Goal: Task Accomplishment & Management: Manage account settings

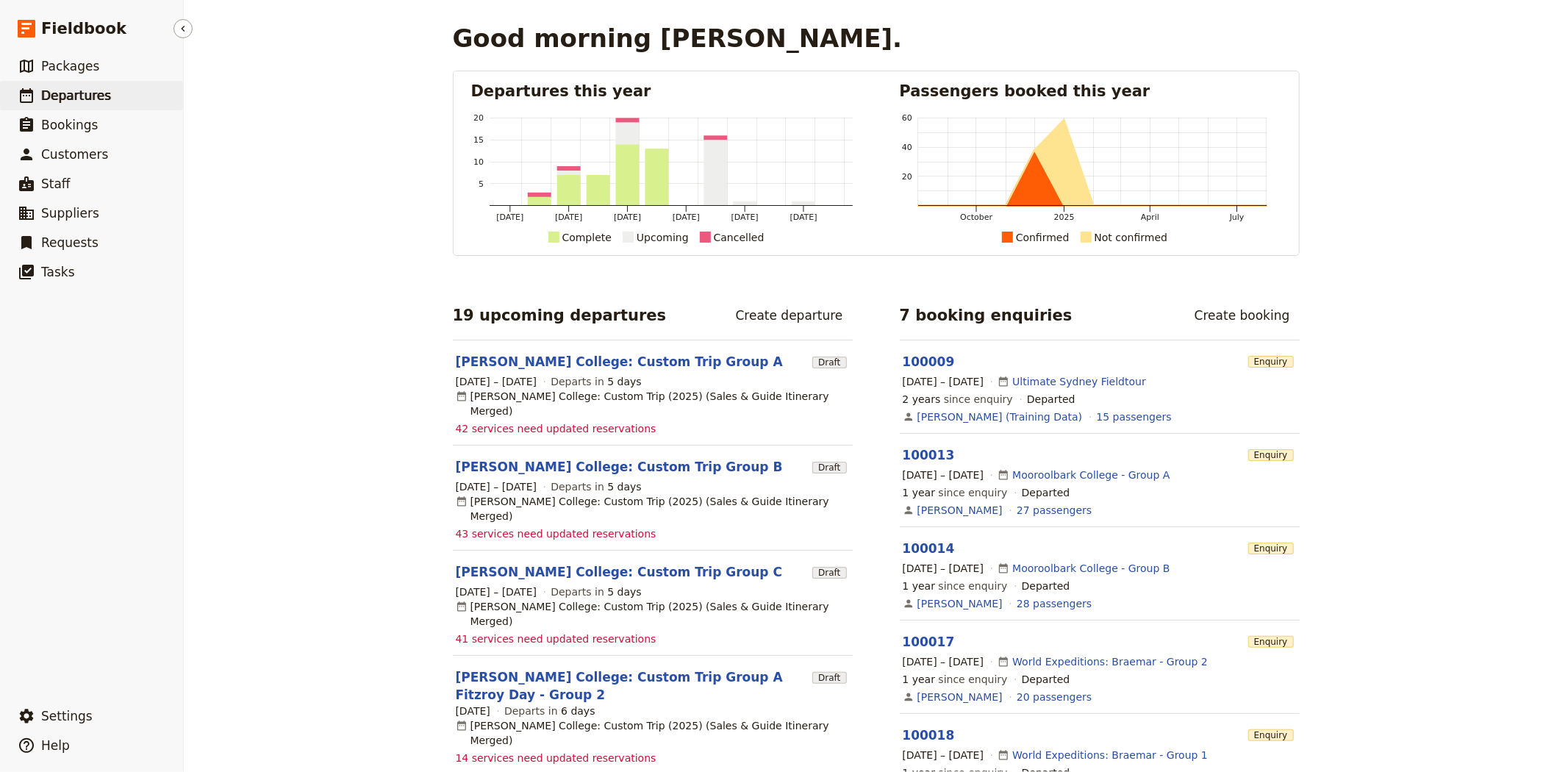
click at [80, 103] on span "Departures" at bounding box center [76, 95] width 70 height 15
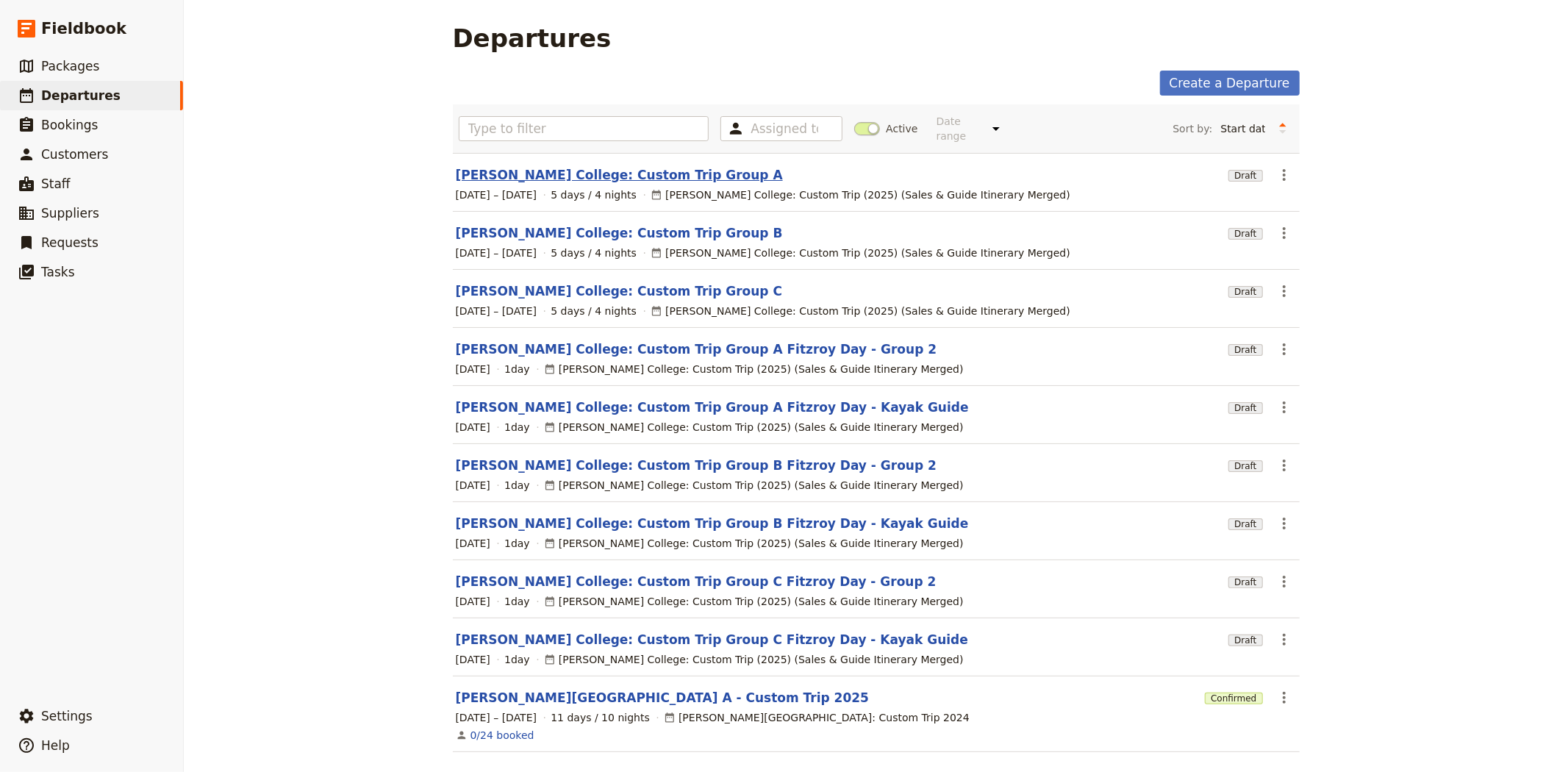
click at [536, 166] on link "[PERSON_NAME] College: Custom Trip Group A" at bounding box center [618, 175] width 327 height 18
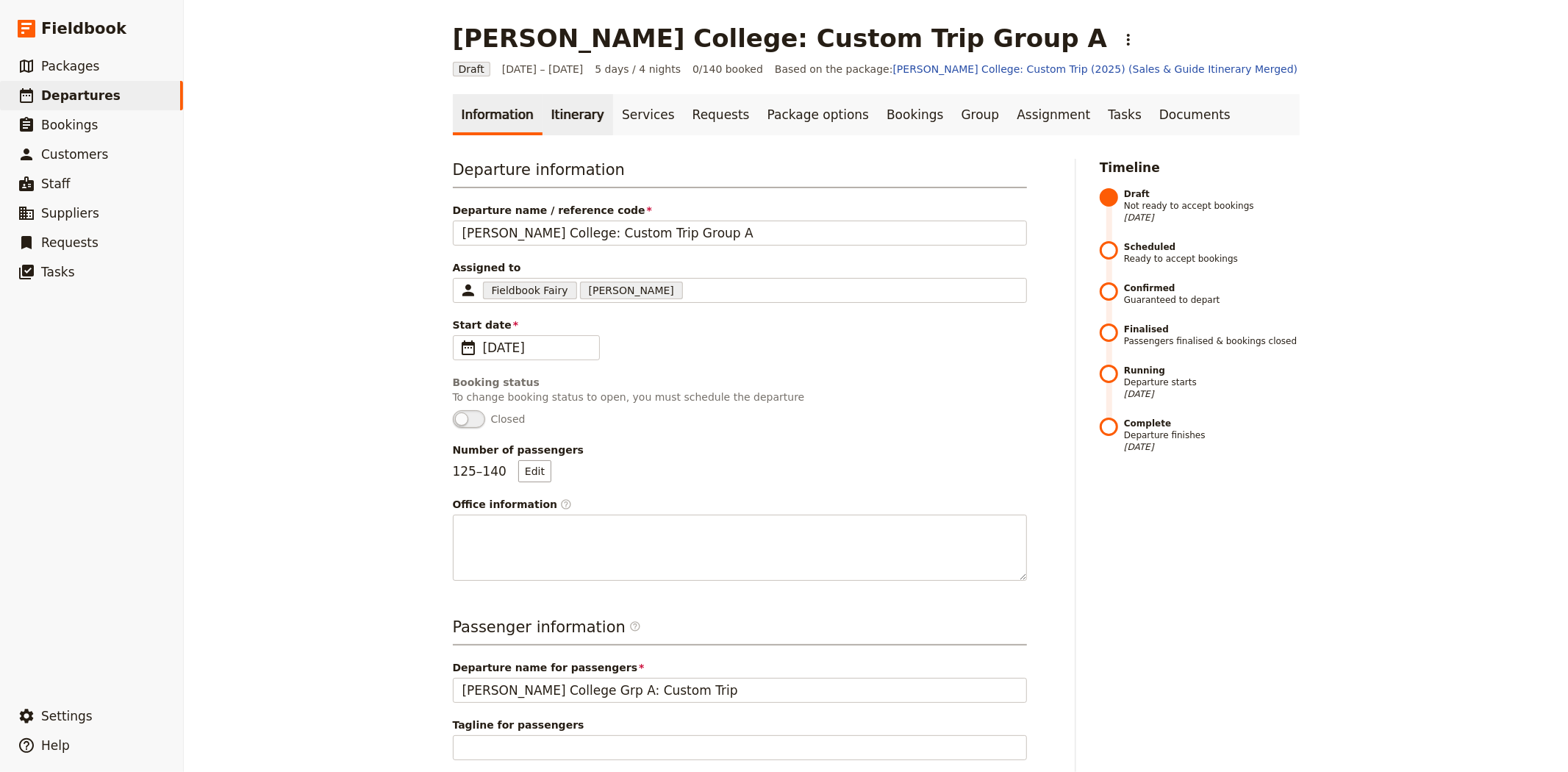
click at [557, 122] on link "Itinerary" at bounding box center [578, 115] width 70 height 41
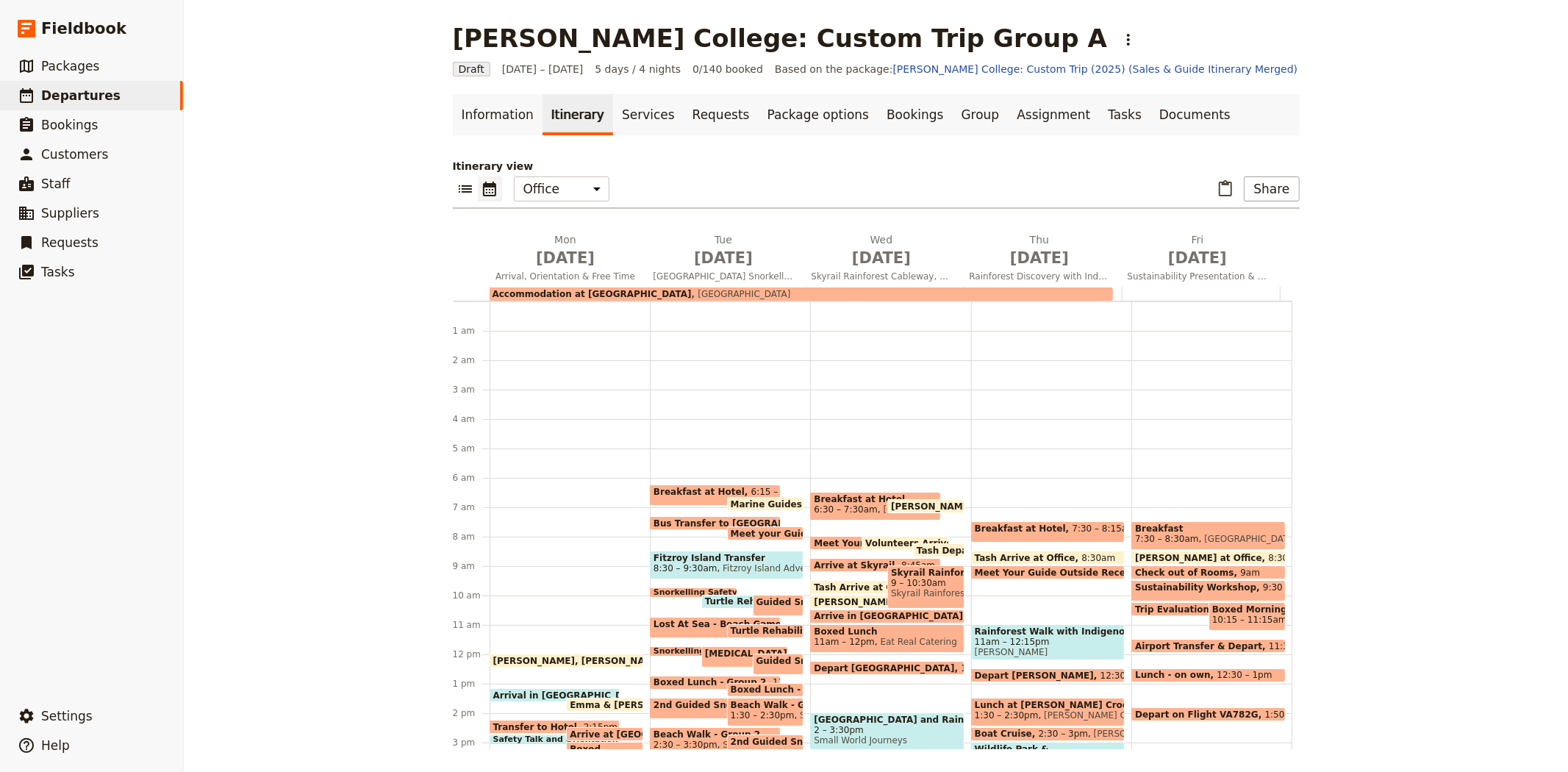
scroll to position [169, 0]
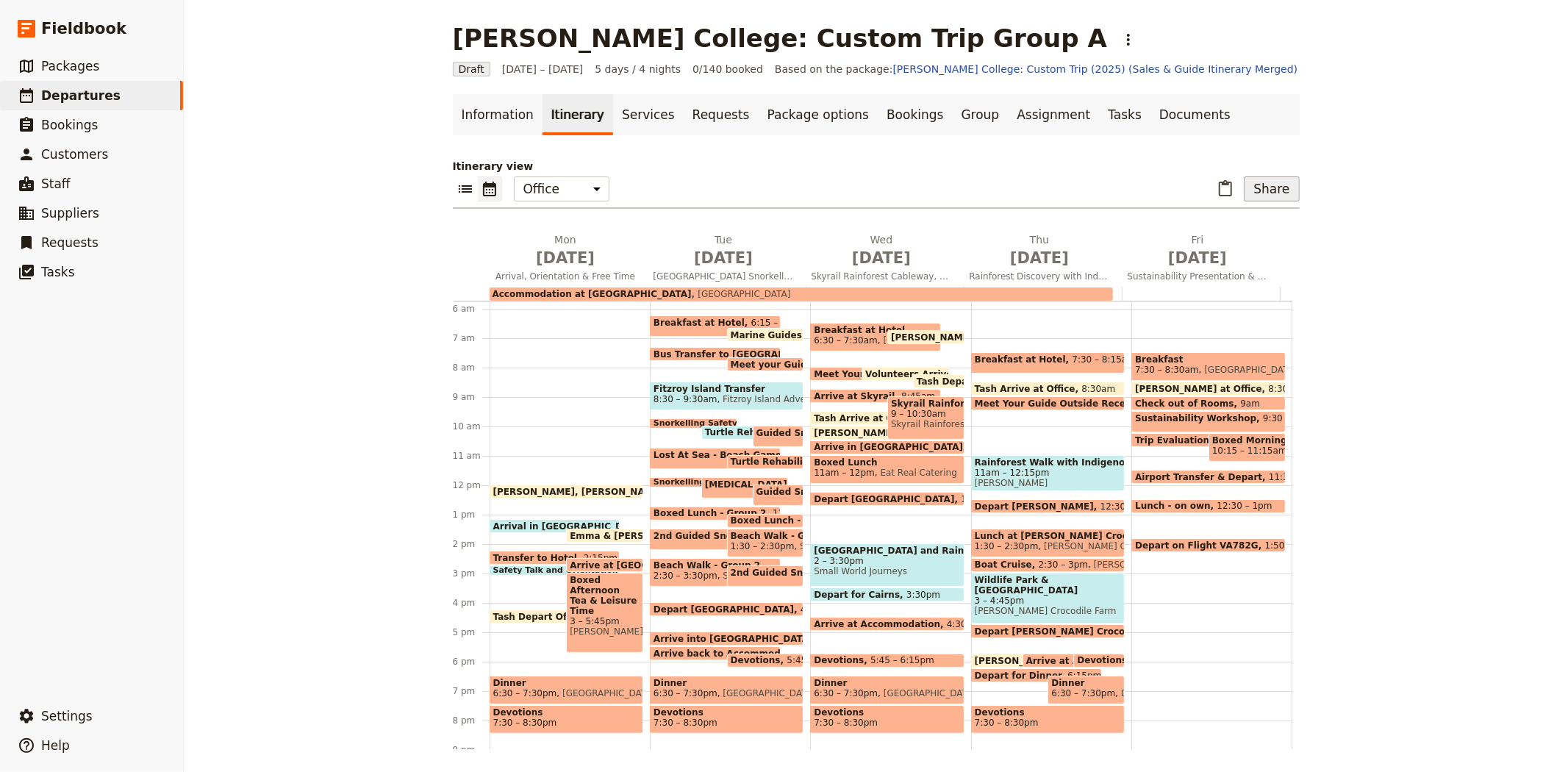
click at [1262, 188] on button "Share" at bounding box center [1271, 189] width 55 height 25
click at [1258, 240] on span "Guide itinerary" at bounding box center [1219, 242] width 77 height 15
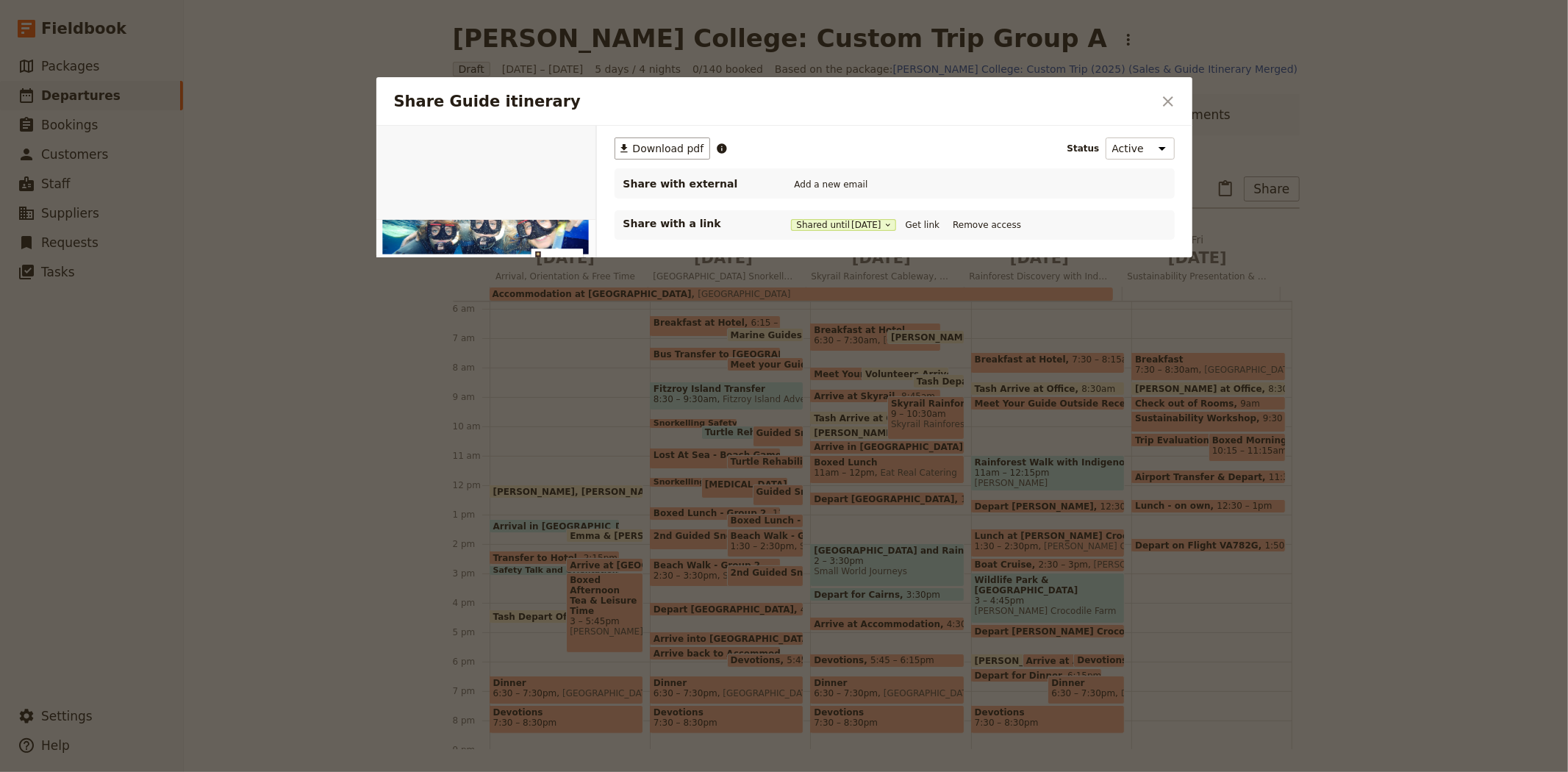
scroll to position [0, 0]
click at [549, 144] on button "PDF" at bounding box center [545, 143] width 32 height 22
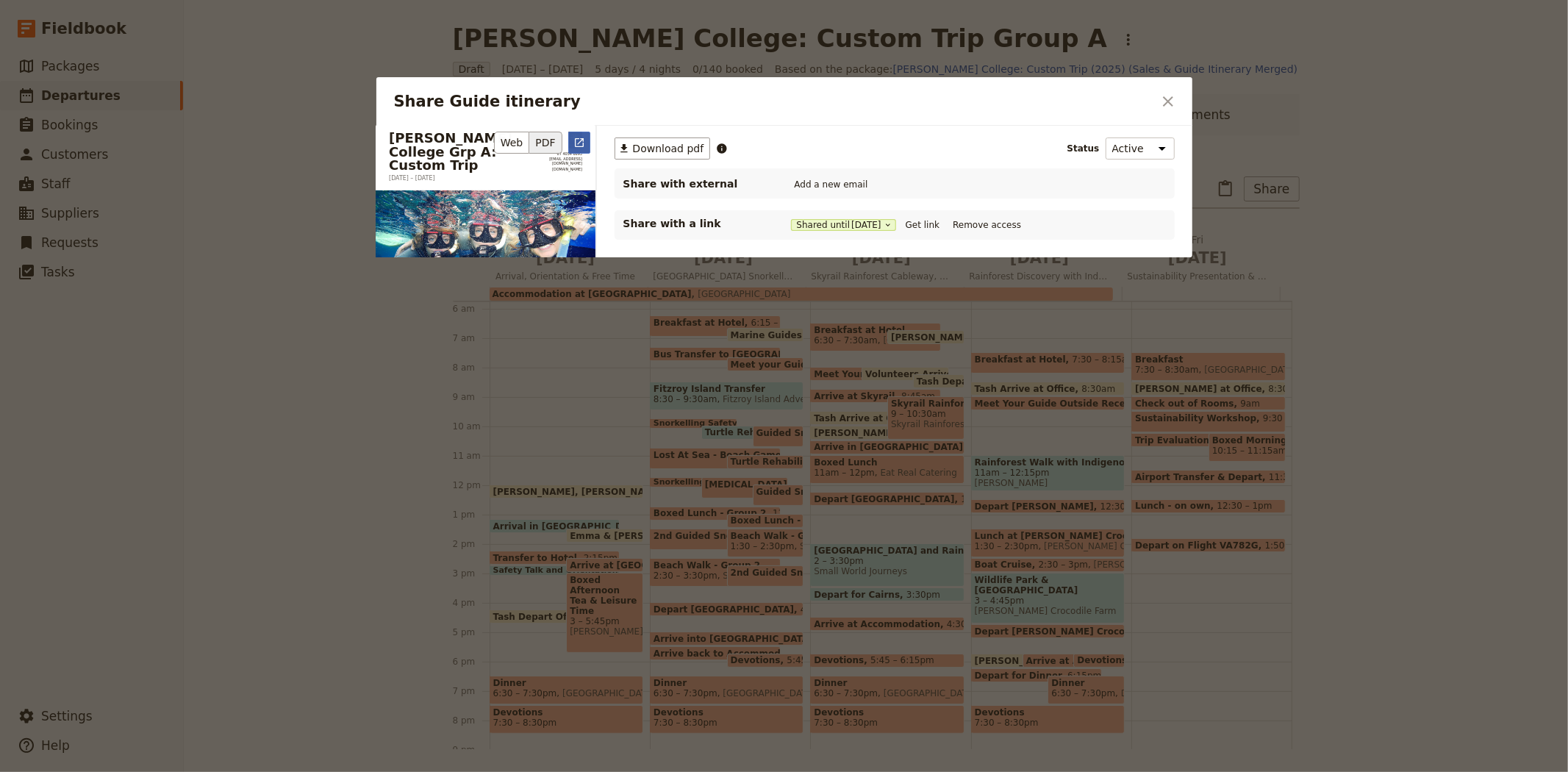
click at [579, 136] on icon "Open full preview" at bounding box center [579, 142] width 12 height 12
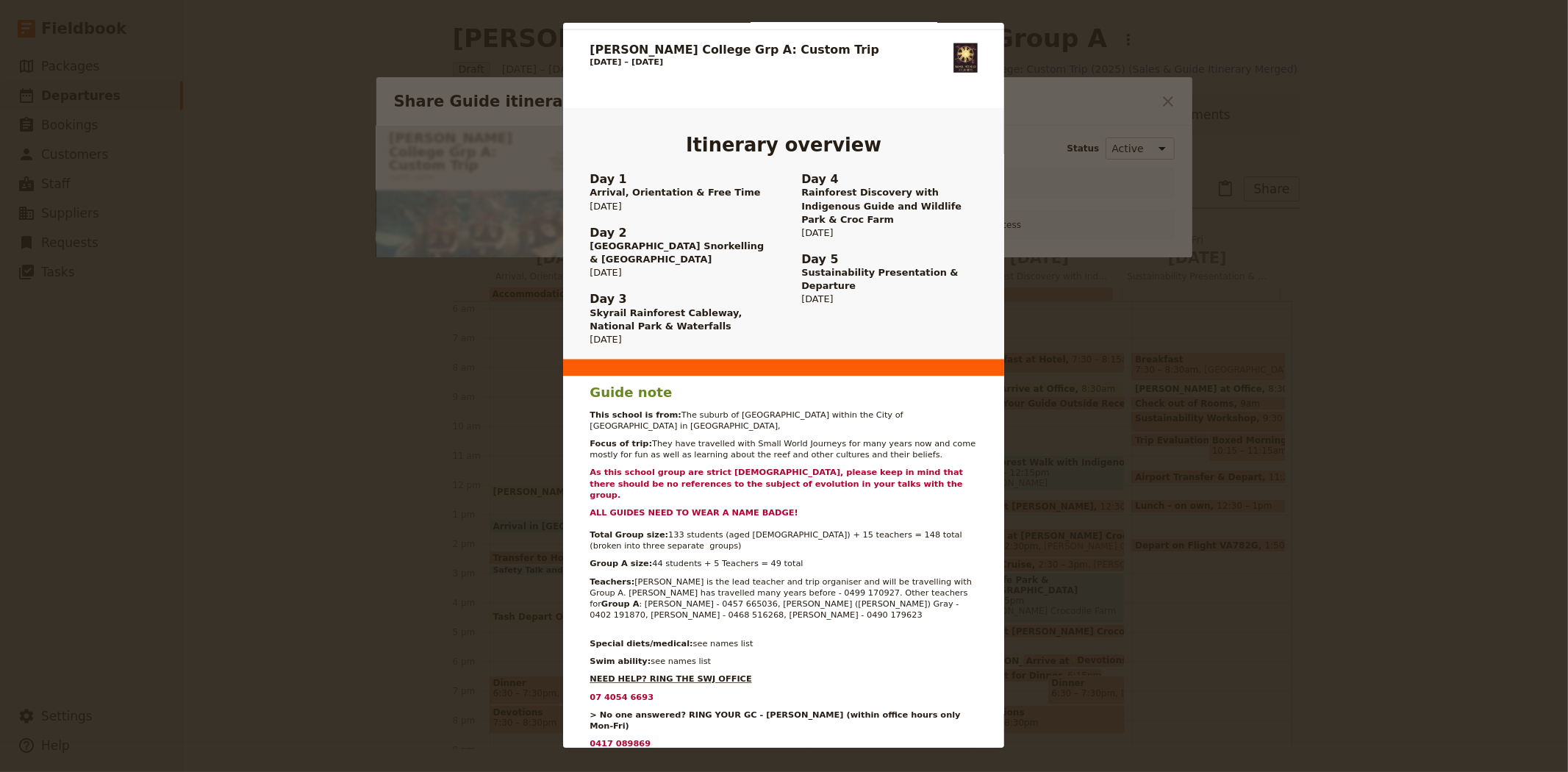
scroll to position [571, 0]
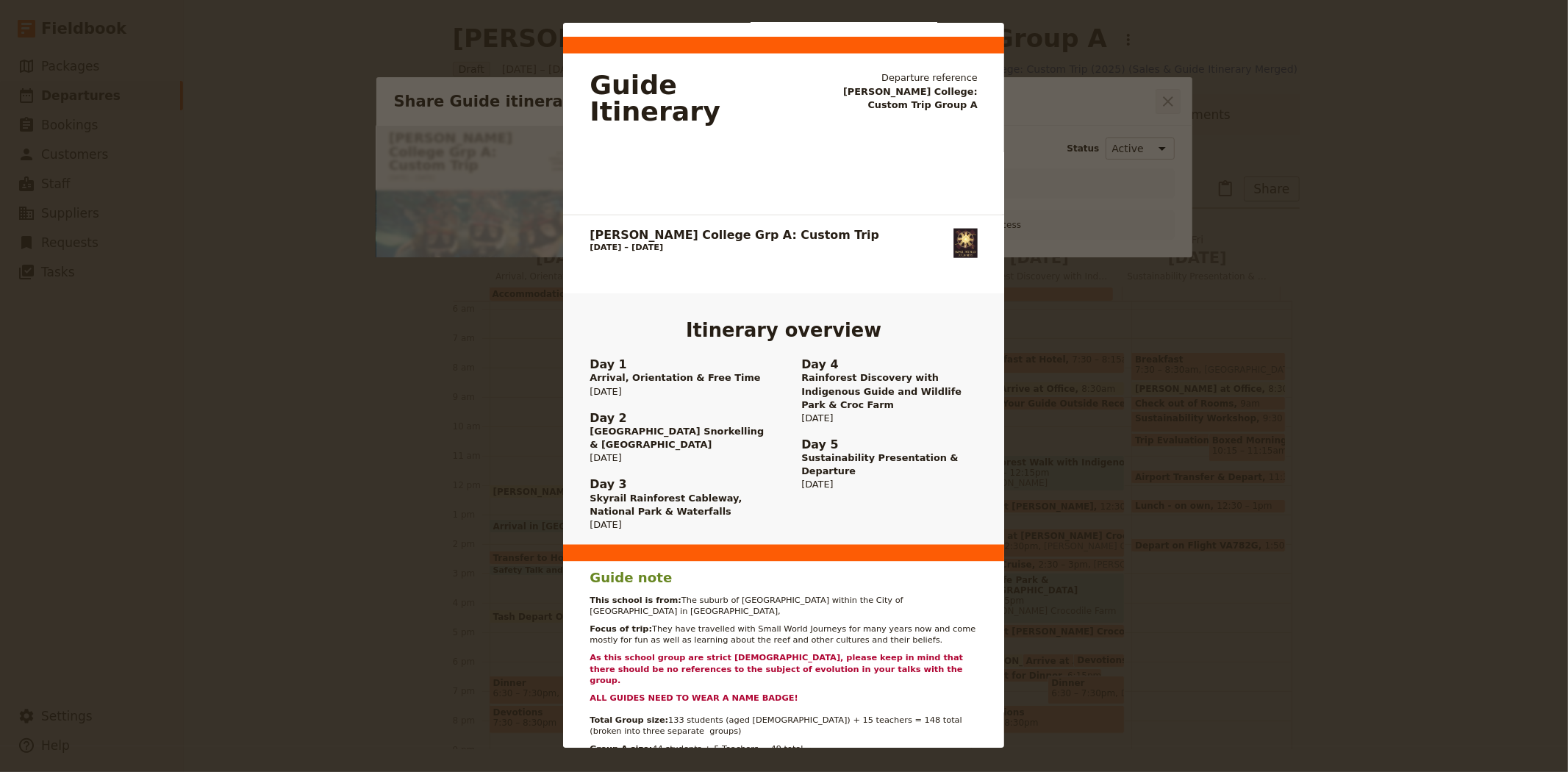
click at [1177, 104] on div "Mueller College Grp A: Custom Trip 1 – 5 September 2025 07 4054 6693 groups@sma…" at bounding box center [784, 386] width 1568 height 772
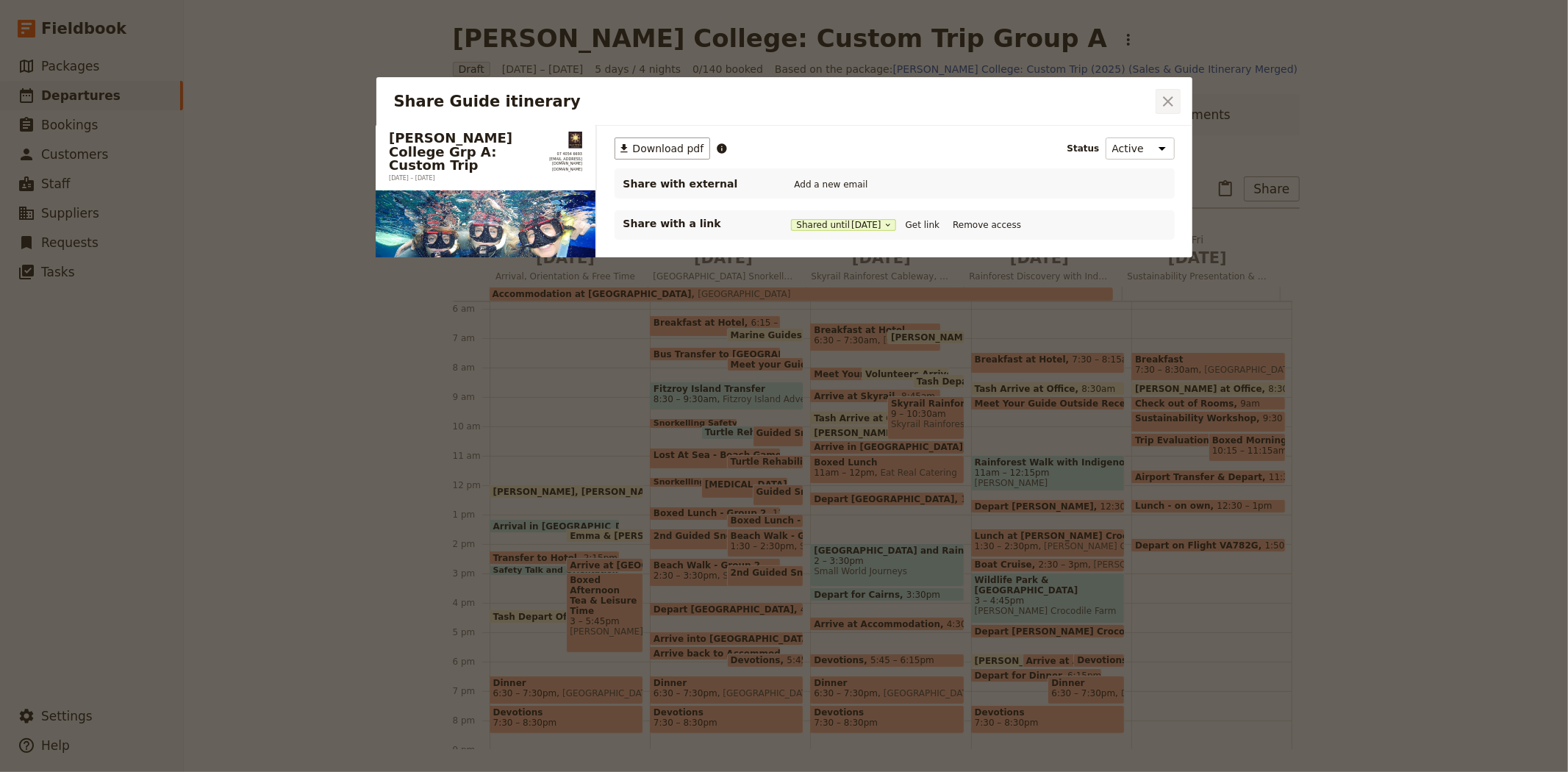
click at [1177, 104] on button "​" at bounding box center [1168, 101] width 25 height 25
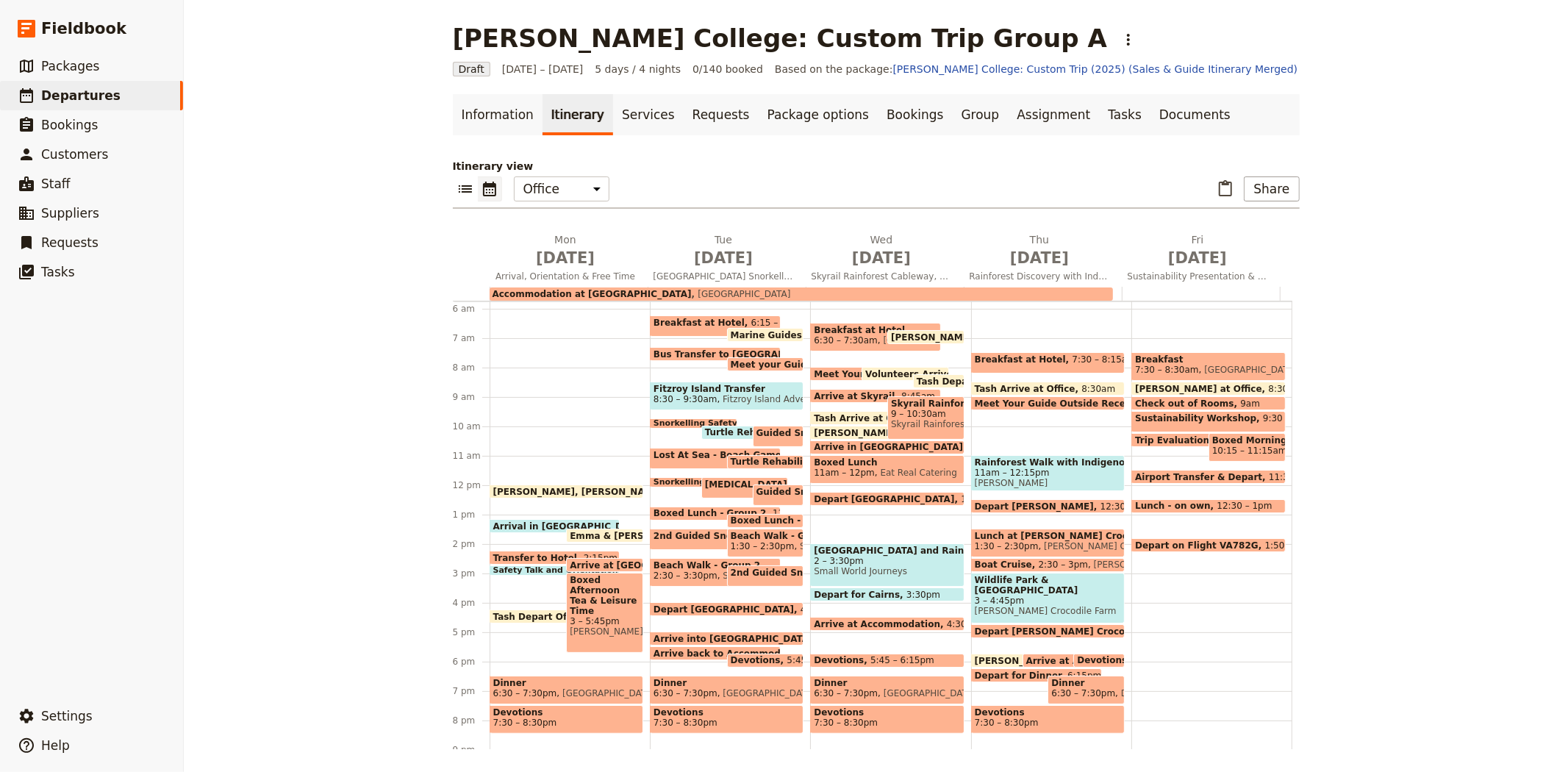
click at [588, 487] on span "Tash, Emma, Eva, Liz Arrive at Office" at bounding box center [649, 491] width 310 height 9
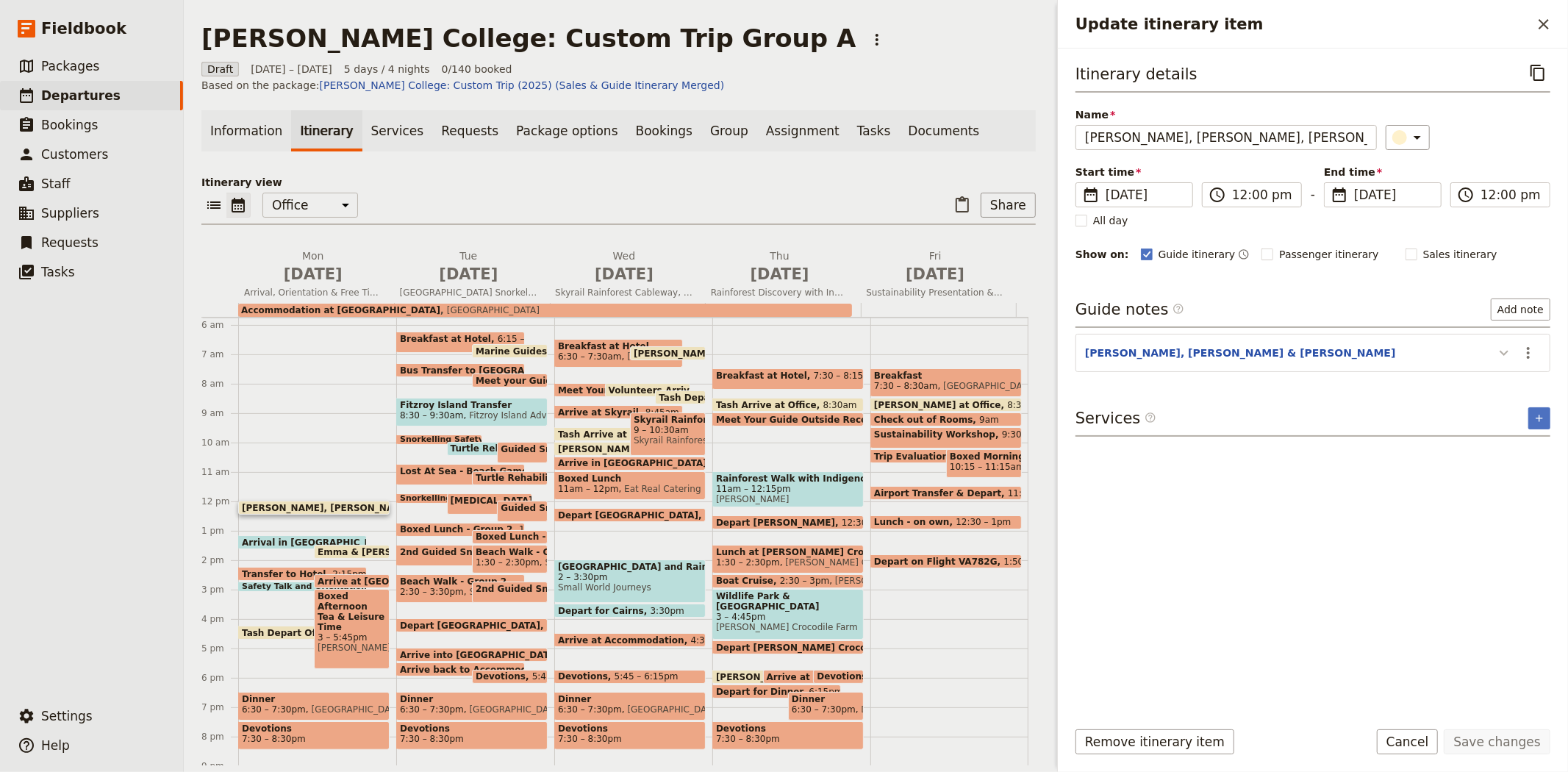
click at [1508, 344] on icon "Update itinerary item" at bounding box center [1503, 352] width 18 height 18
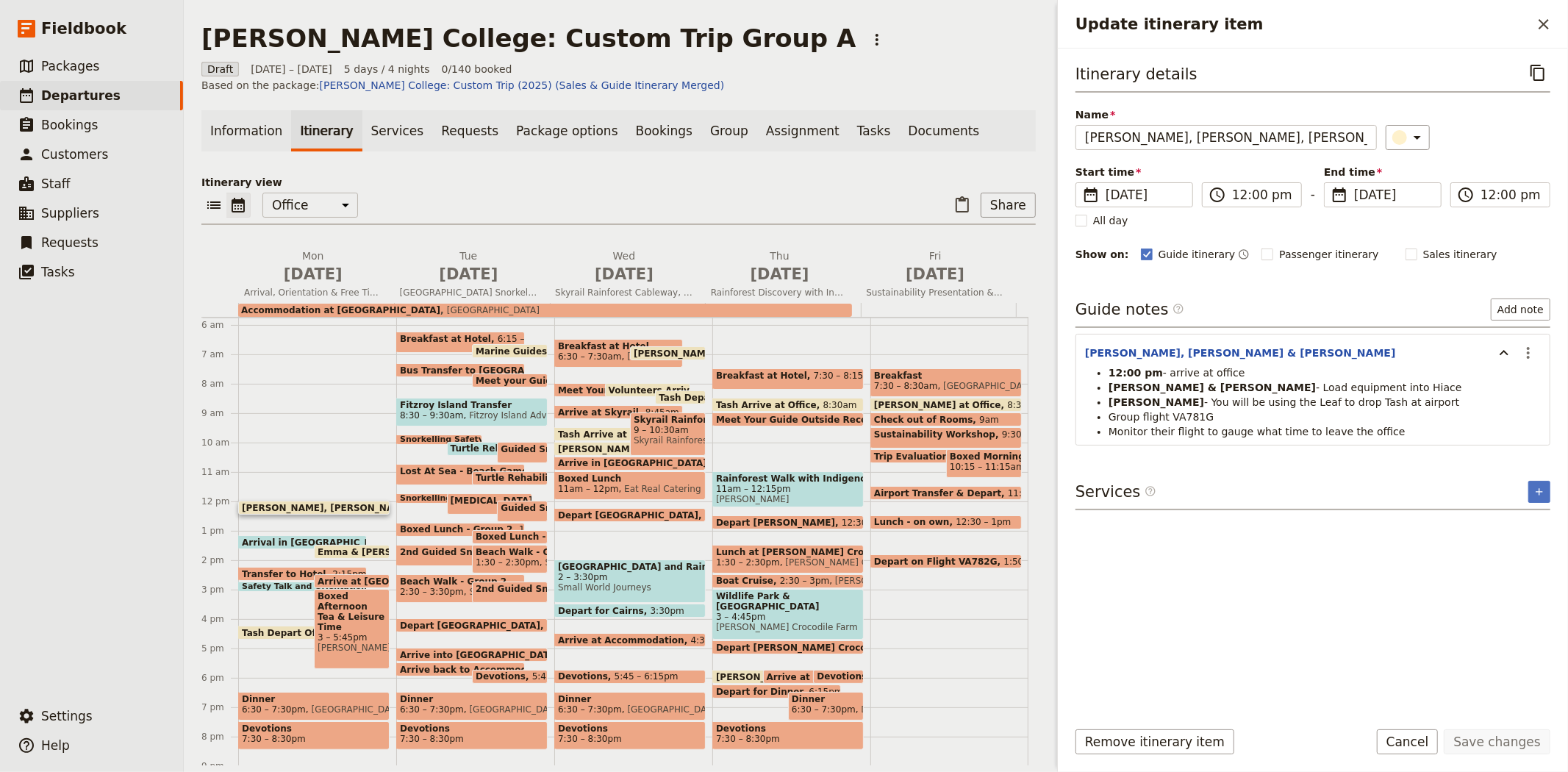
click at [350, 547] on span "Emma & Eva Arrive at Office" at bounding box center [405, 551] width 177 height 9
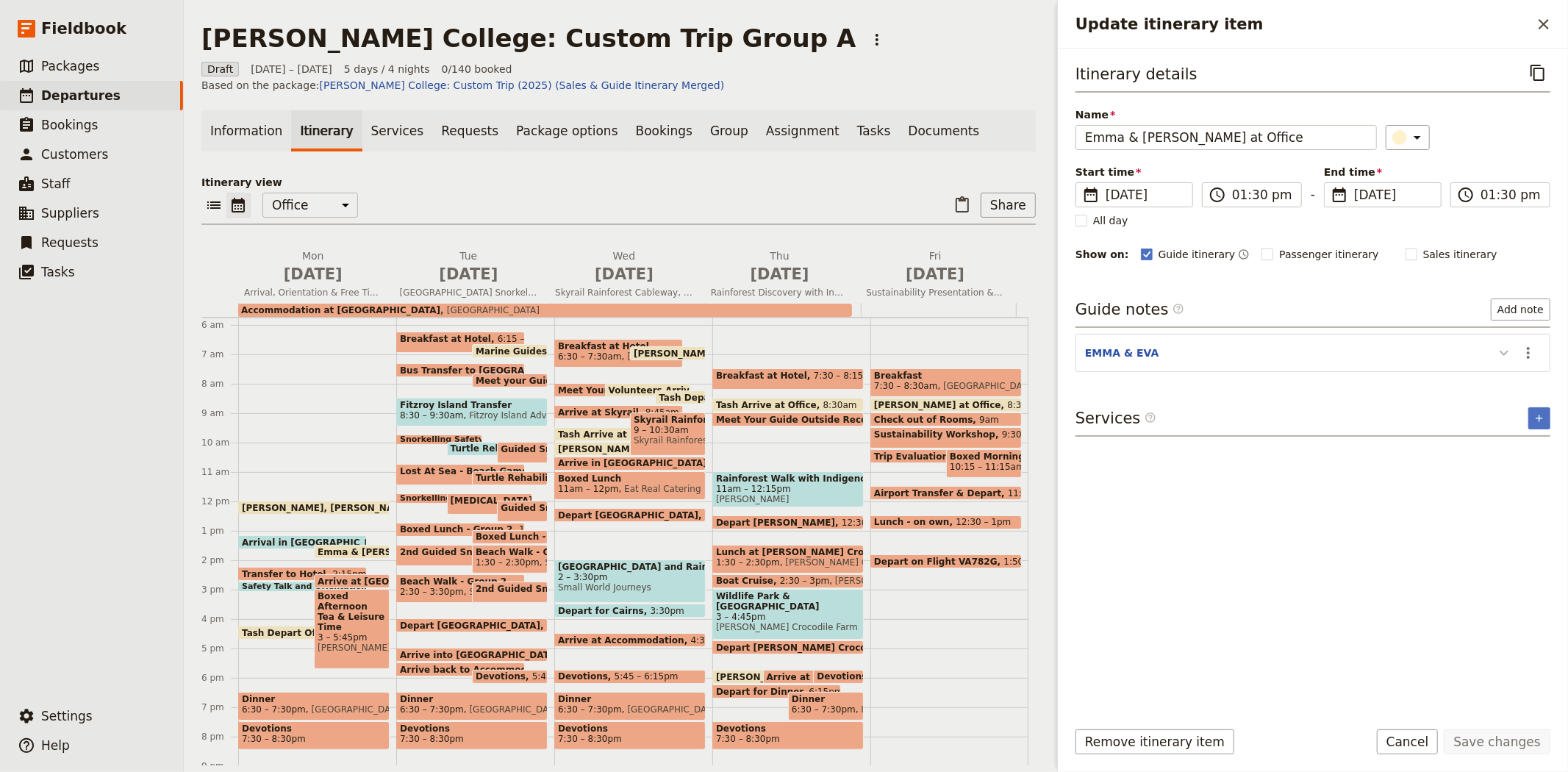
click at [1506, 355] on icon "Update itinerary item" at bounding box center [1503, 352] width 18 height 18
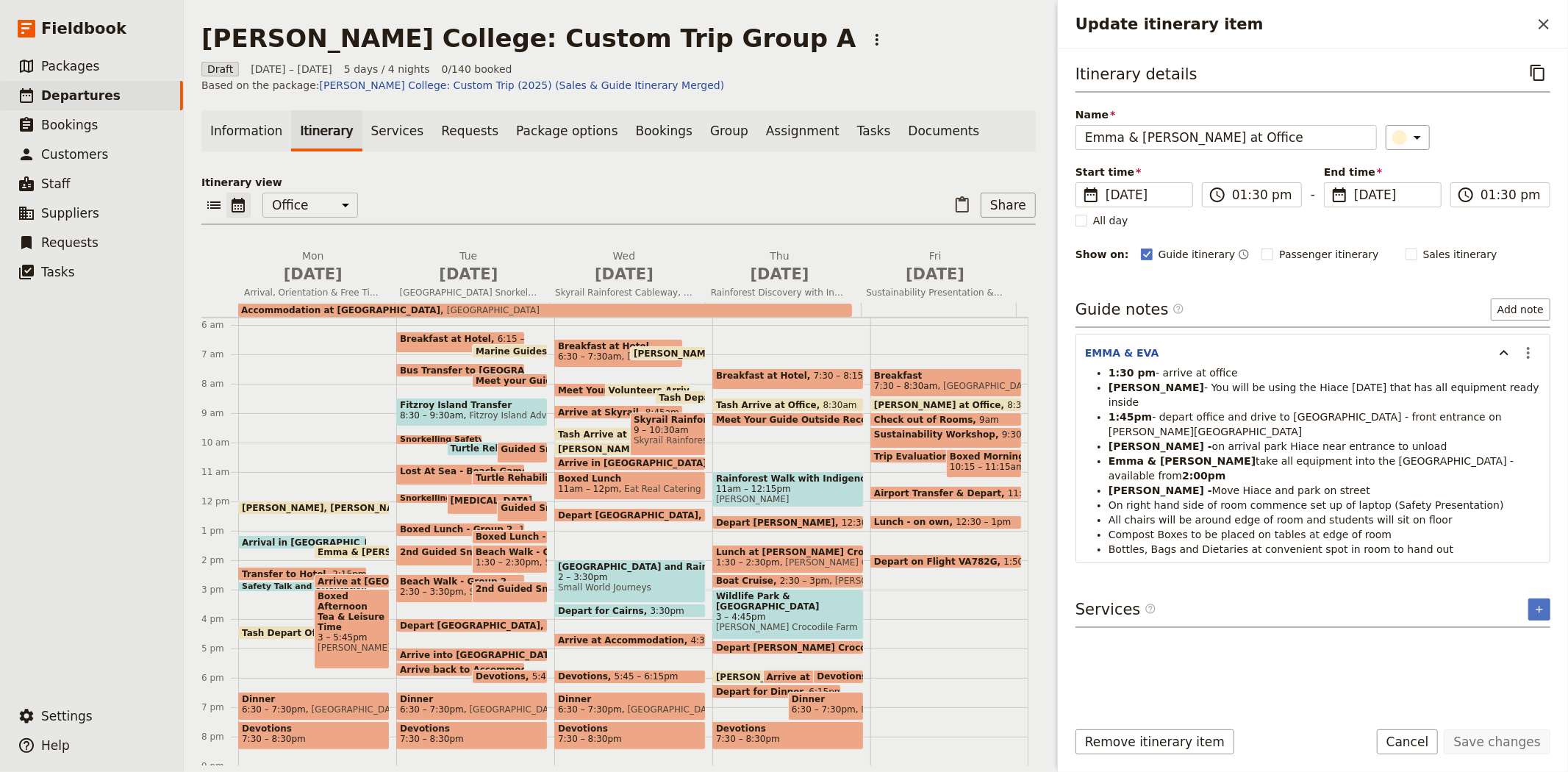
click at [862, 193] on div "​ ​ Office Guide Passenger Sales ​ Share" at bounding box center [618, 208] width 834 height 32
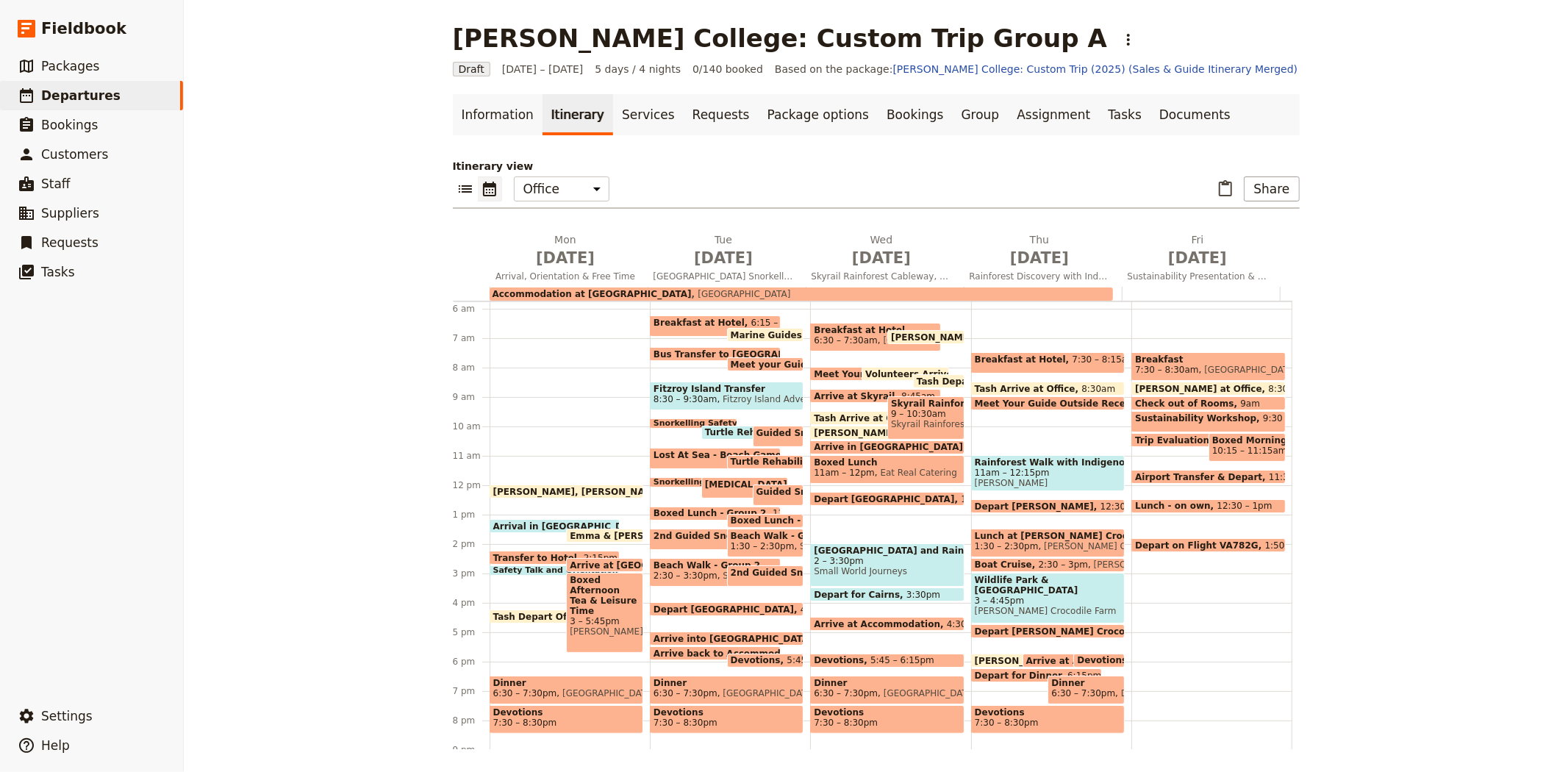
click at [598, 532] on span "Emma & Eva Arrive at Office" at bounding box center [658, 536] width 177 height 9
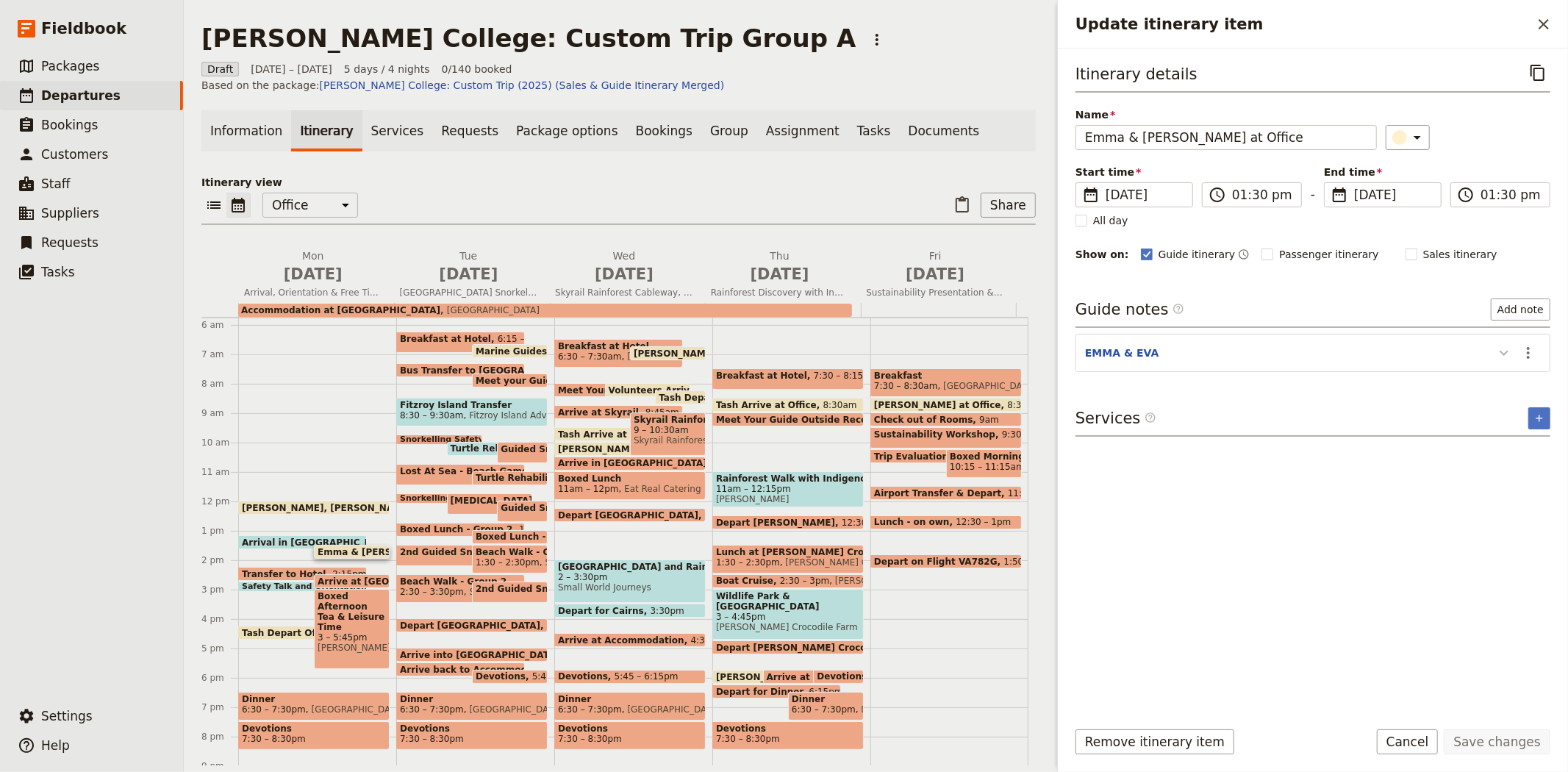
click at [1513, 357] on button "Update itinerary item" at bounding box center [1504, 352] width 23 height 24
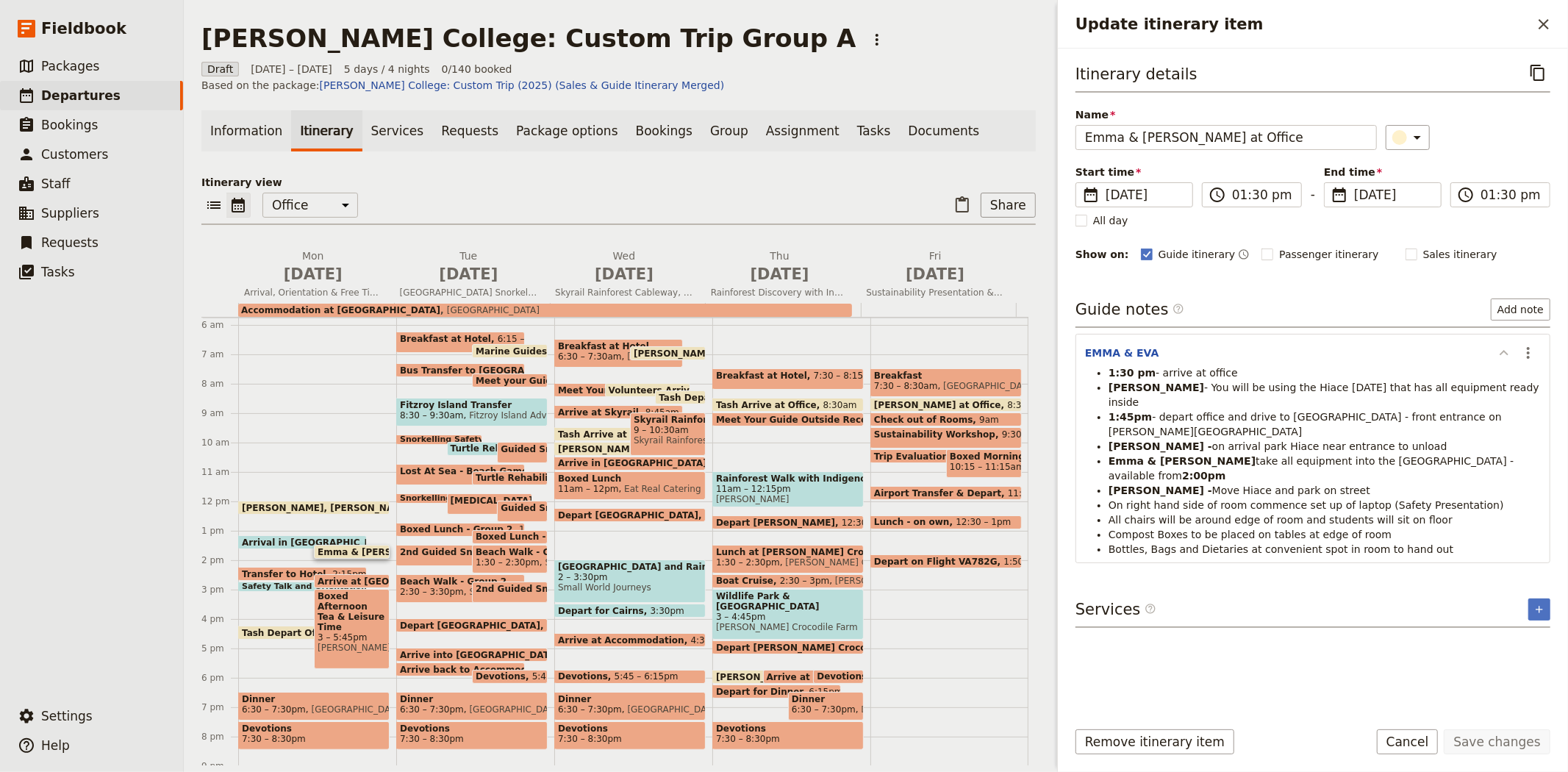
click at [1510, 357] on icon "Update itinerary item" at bounding box center [1503, 352] width 18 height 18
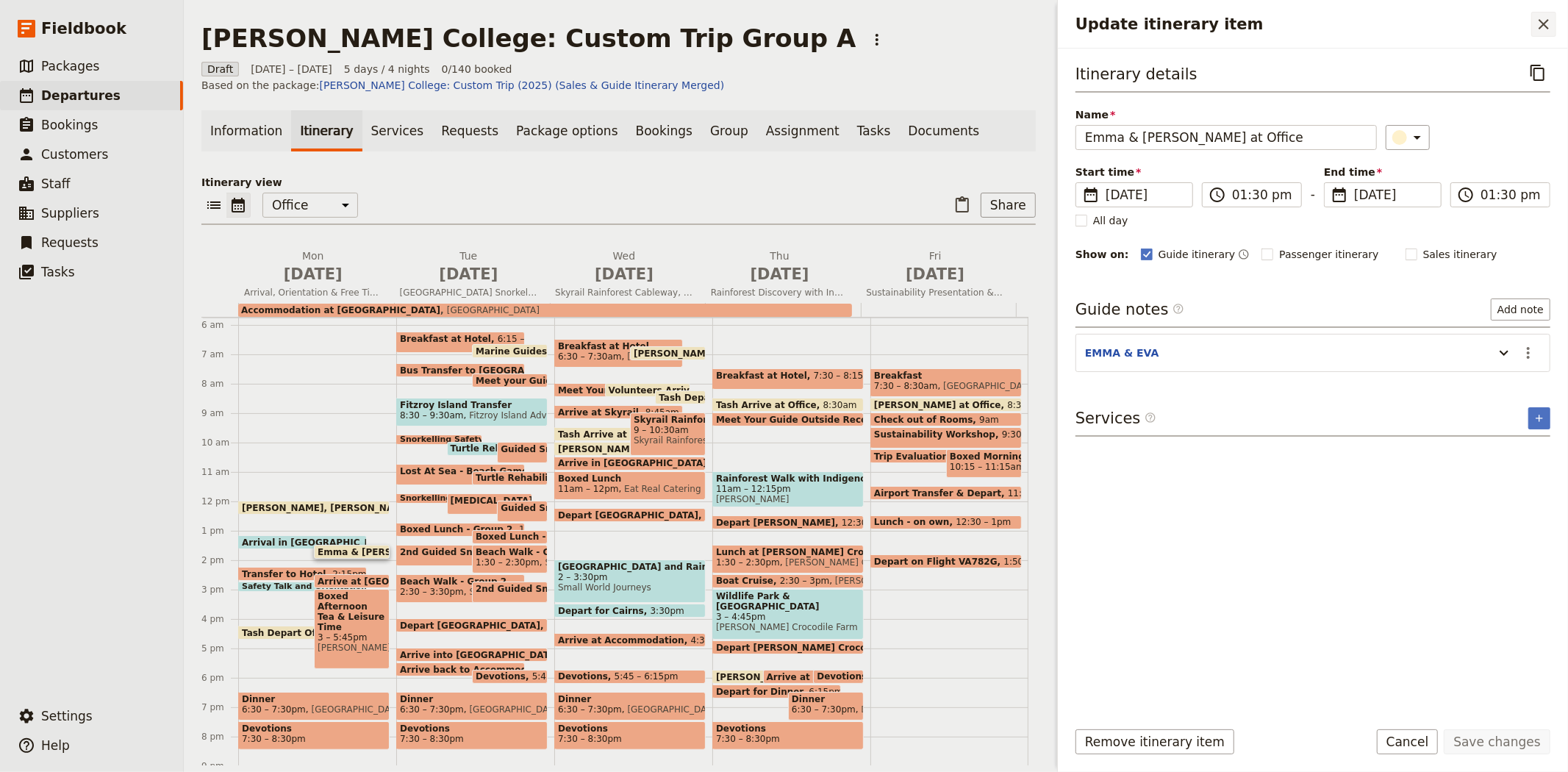
click at [1536, 19] on icon "Close drawer" at bounding box center [1543, 24] width 18 height 18
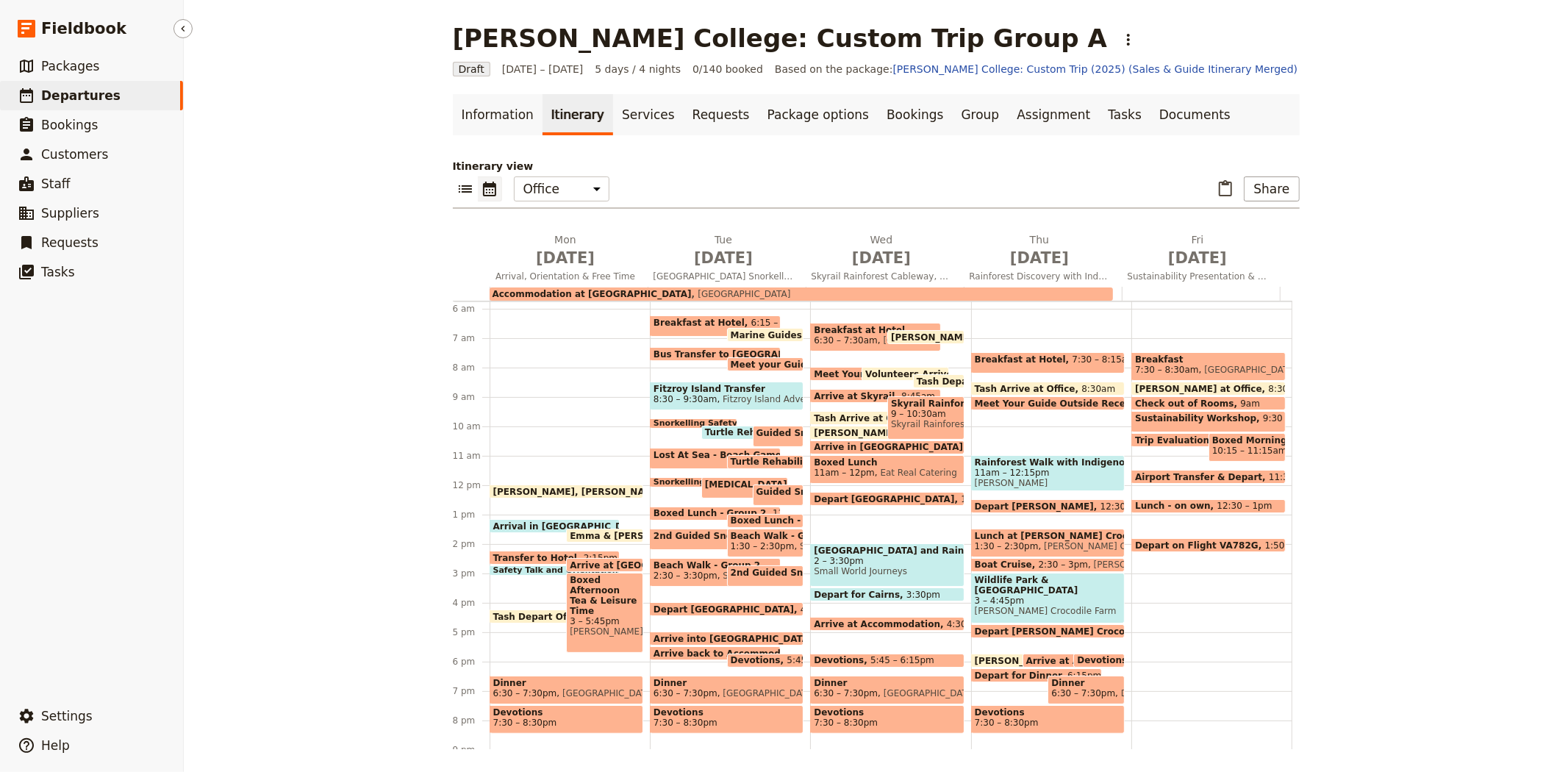
click at [83, 96] on span "Departures" at bounding box center [81, 95] width 80 height 15
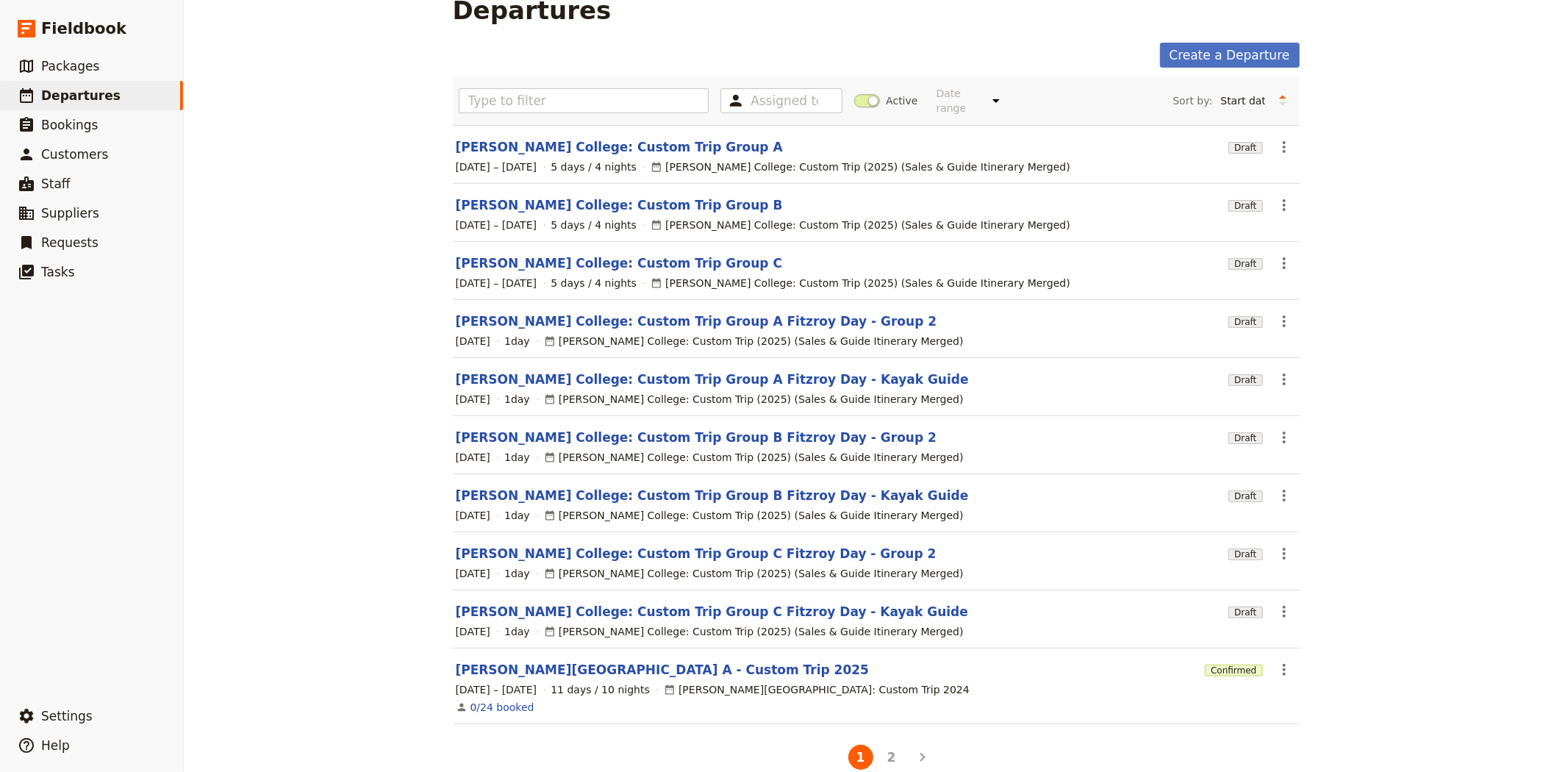
scroll to position [43, 0]
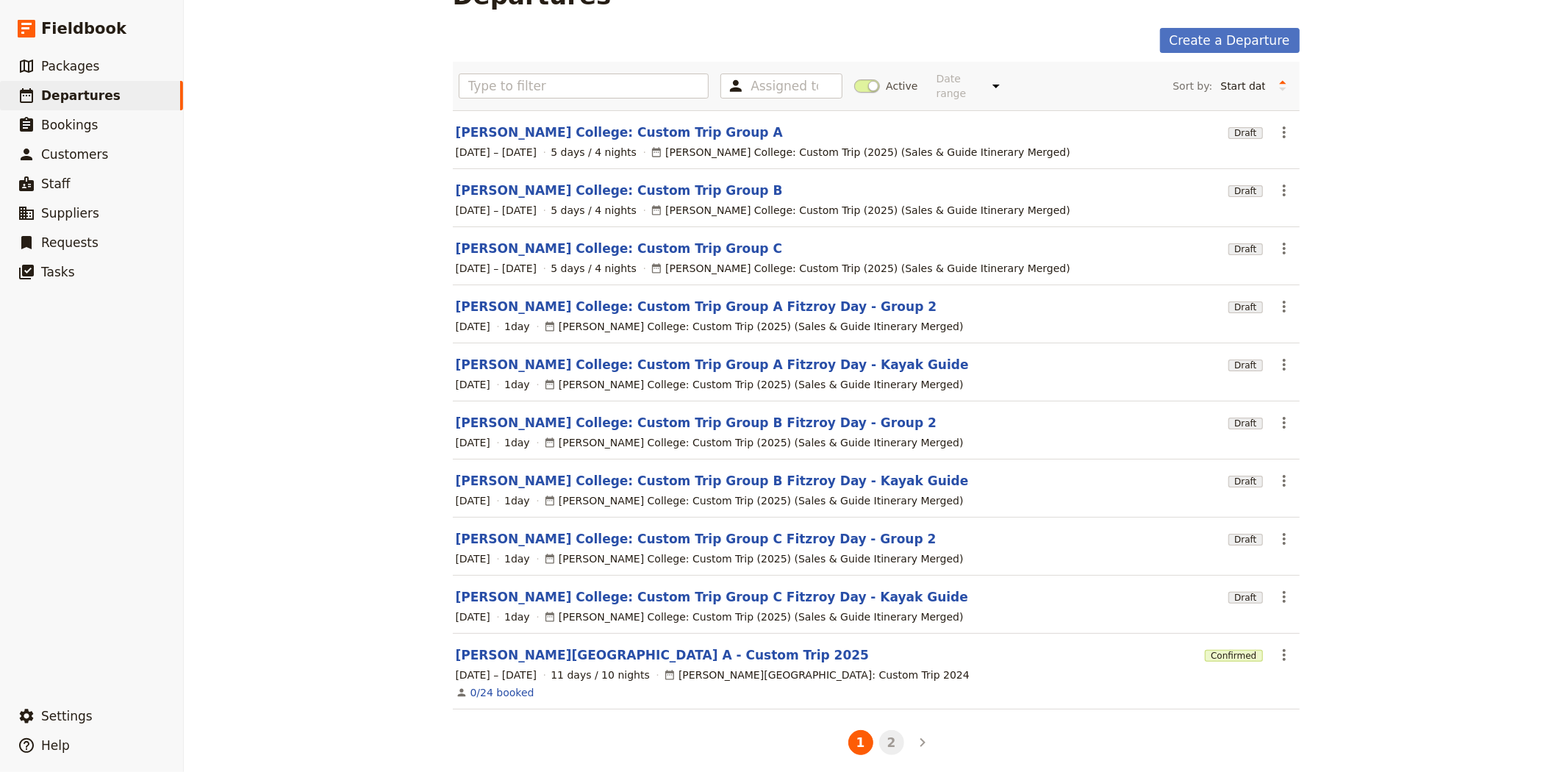
click at [882, 730] on button "2" at bounding box center [891, 742] width 25 height 25
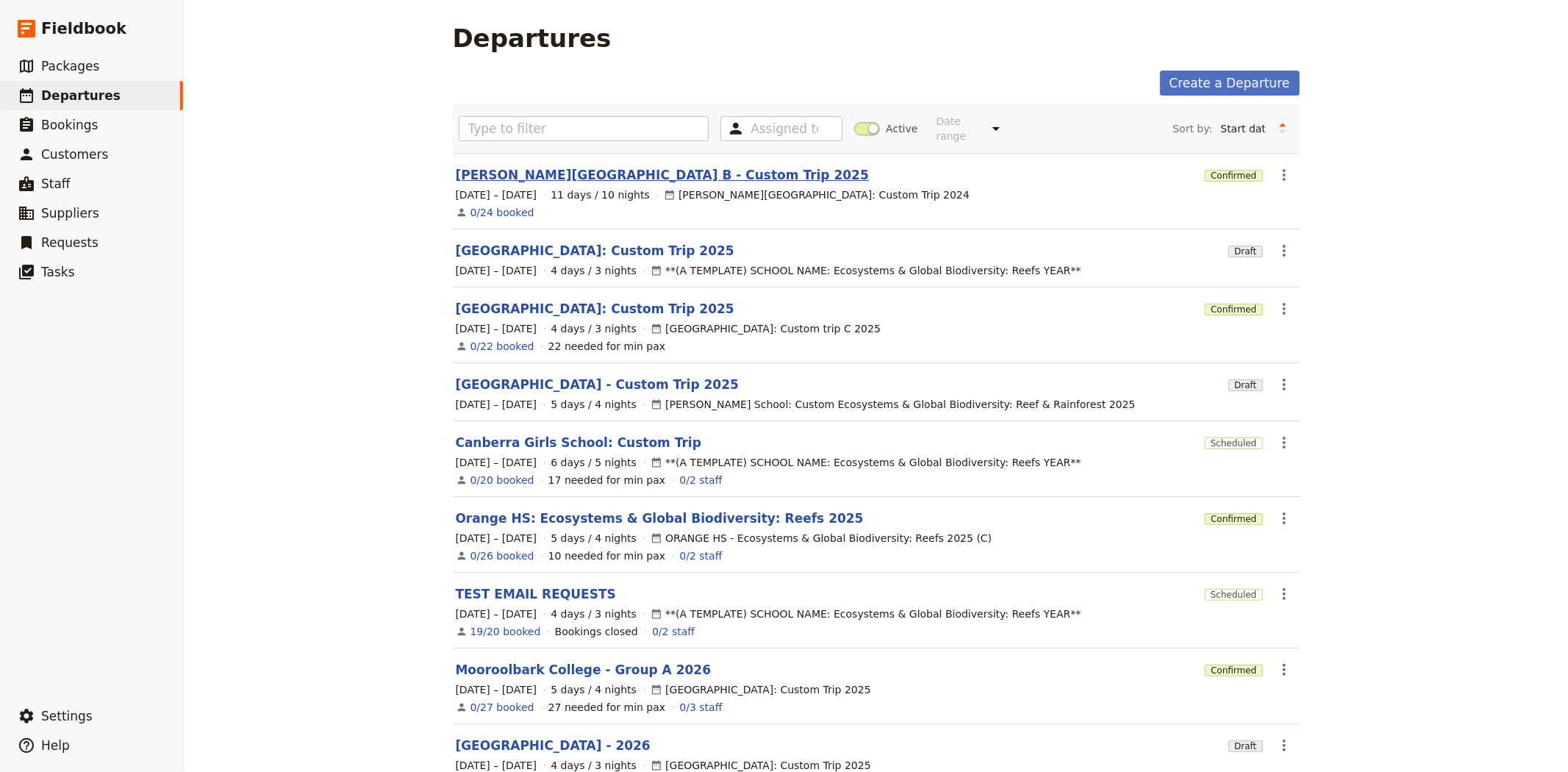
click at [574, 166] on link "Albert Park College B - Custom Trip 2025" at bounding box center [662, 175] width 413 height 18
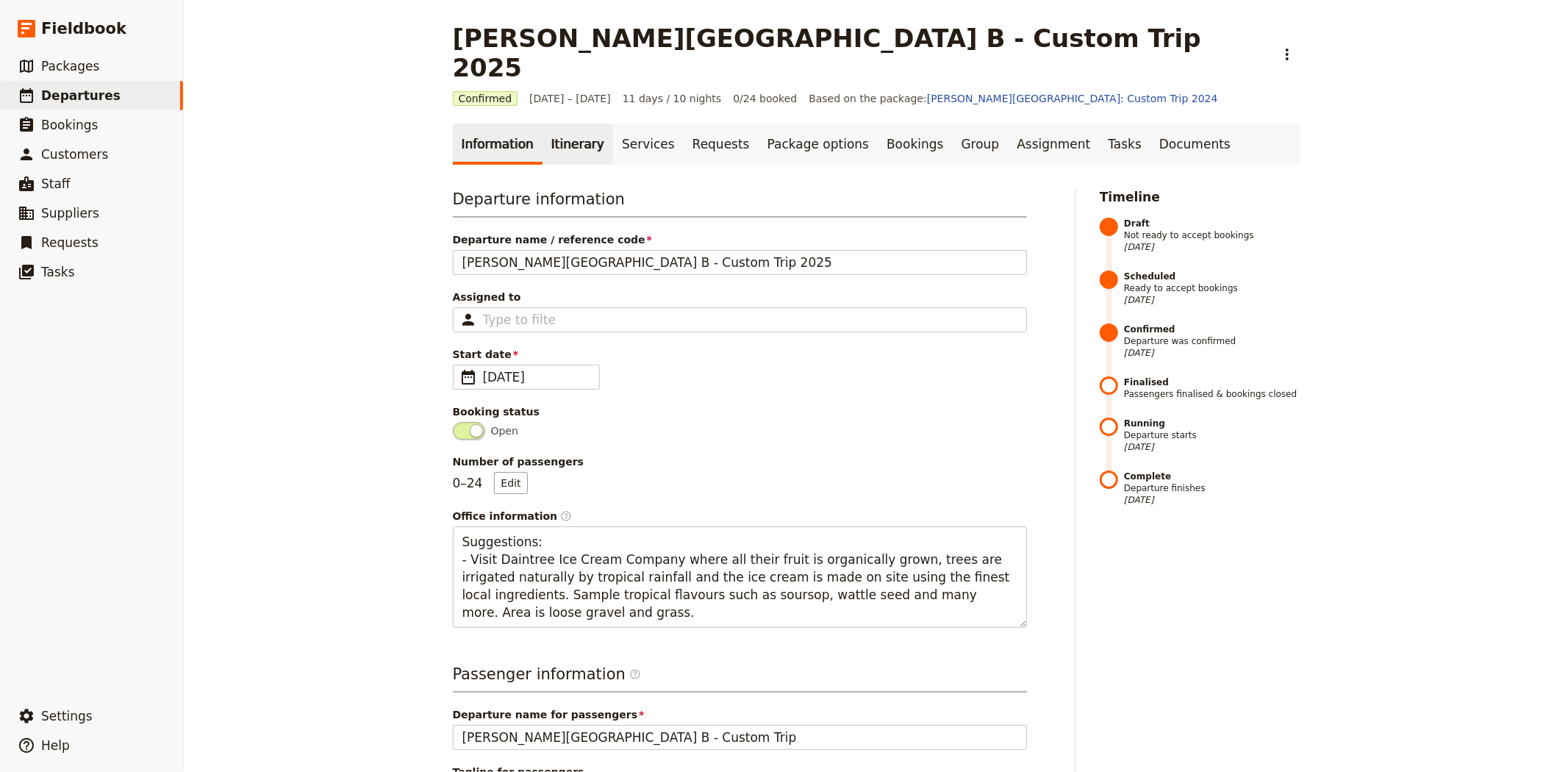
click at [557, 123] on link "Itinerary" at bounding box center [578, 143] width 70 height 41
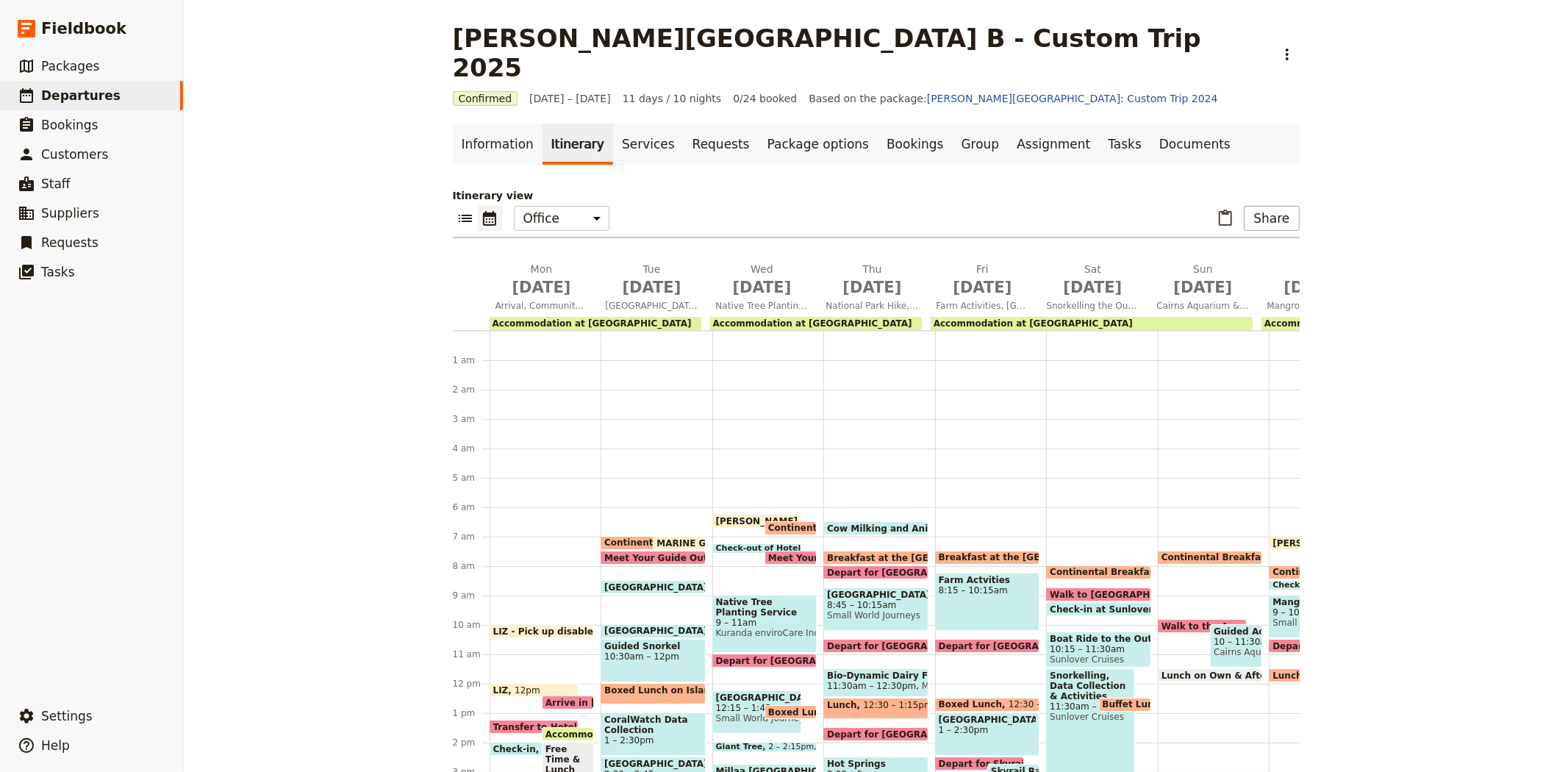
scroll to position [169, 0]
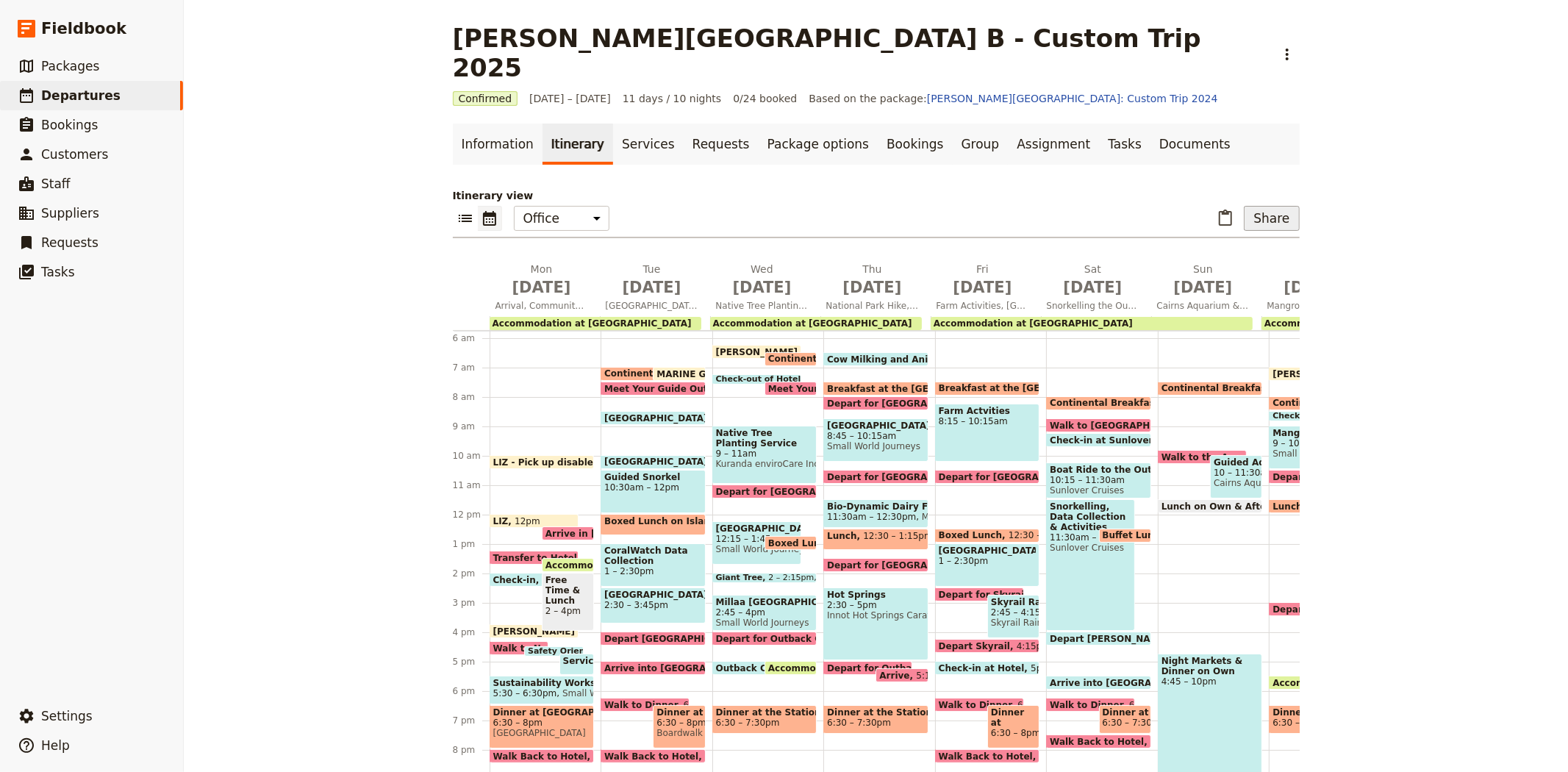
click at [1258, 206] on button "Share" at bounding box center [1271, 218] width 55 height 25
click at [1230, 222] on span "Guide itinerary" at bounding box center [1223, 221] width 77 height 15
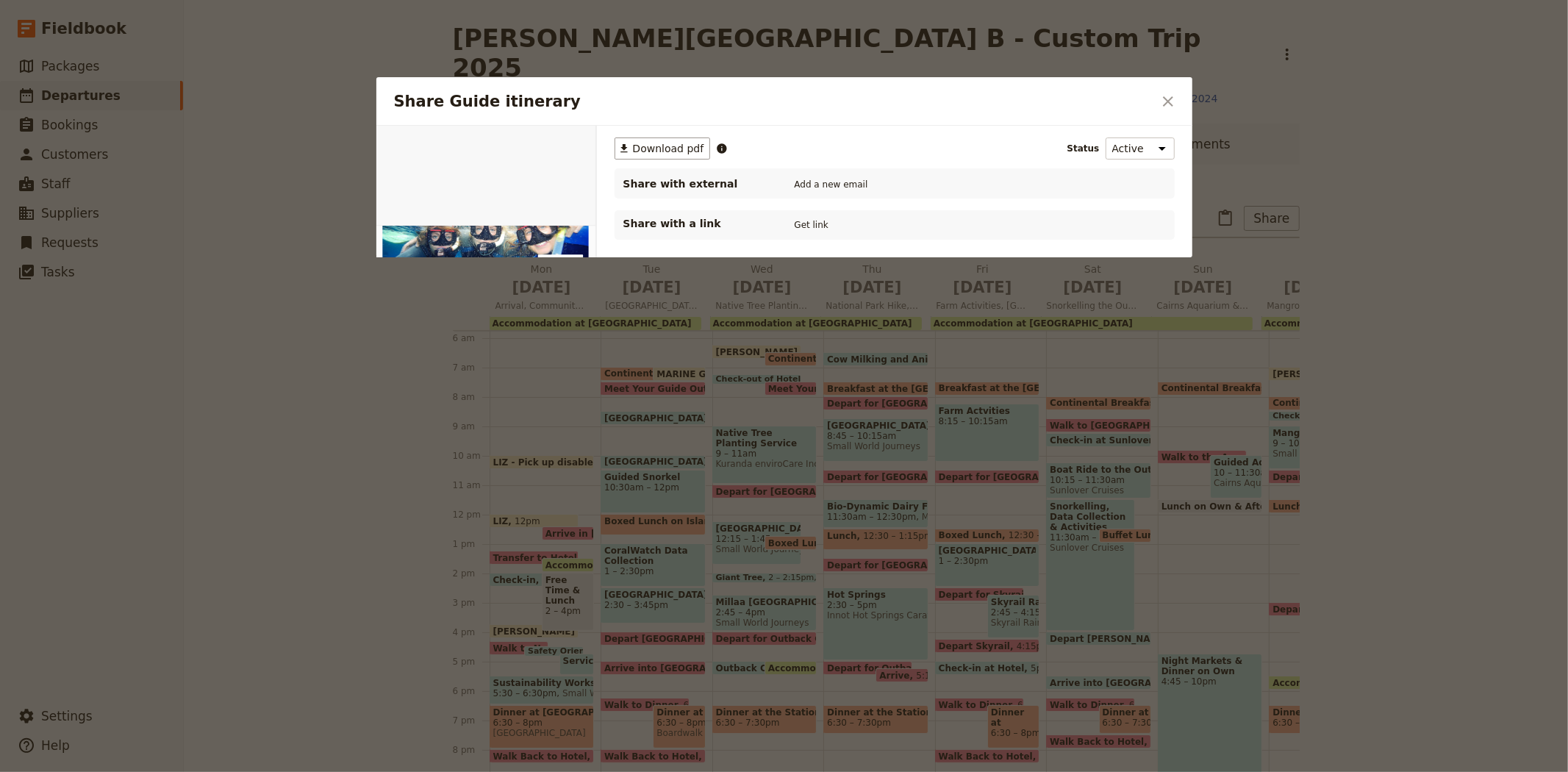
scroll to position [0, 0]
click at [647, 149] on span "Download pdf" at bounding box center [668, 148] width 71 height 15
click at [1167, 96] on icon "Close dialog" at bounding box center [1168, 101] width 18 height 18
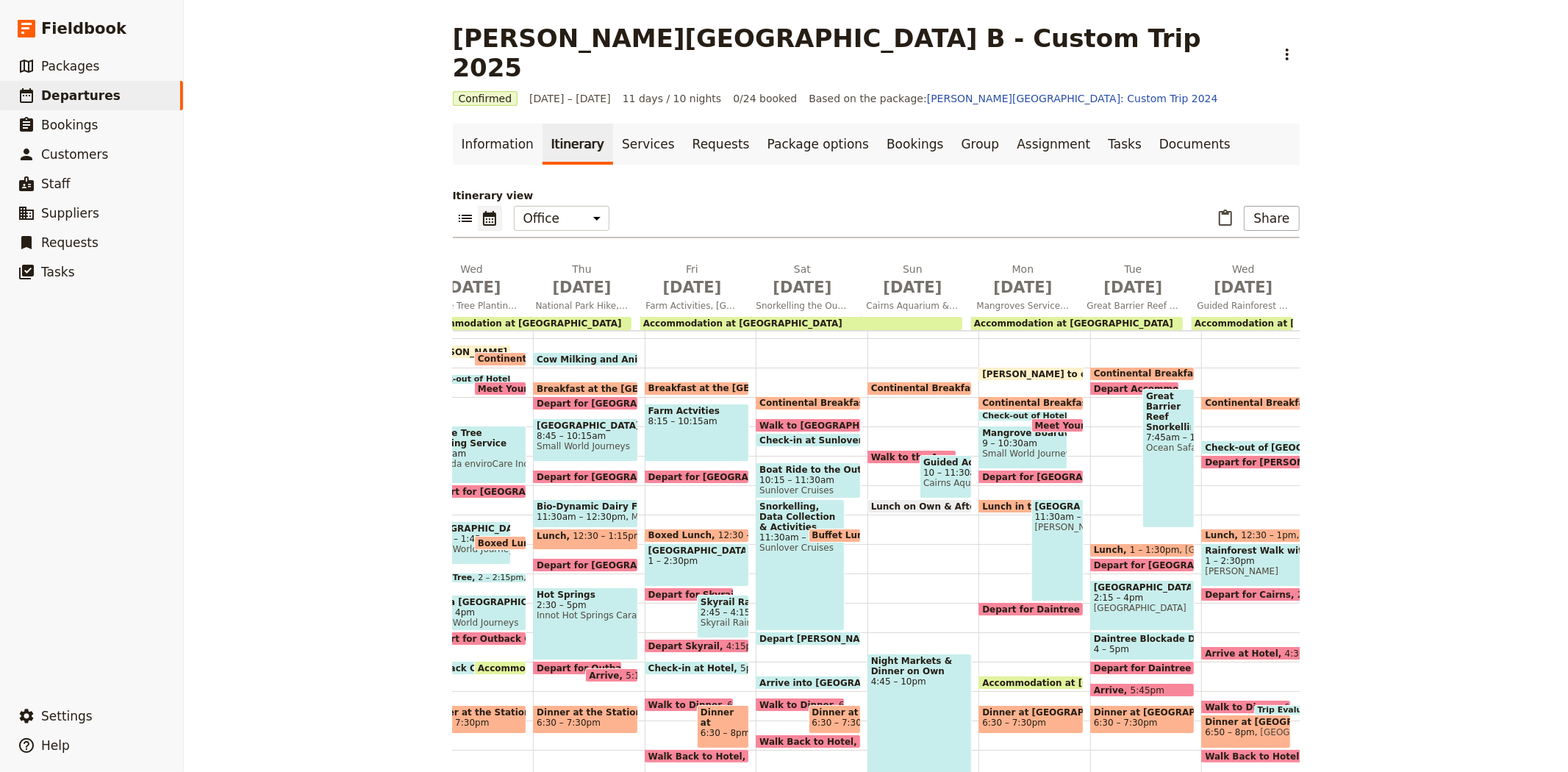
scroll to position [0, 292]
click at [1033, 420] on span "Meet Your Guide Outside Reception & Depart" at bounding box center [1149, 425] width 232 height 9
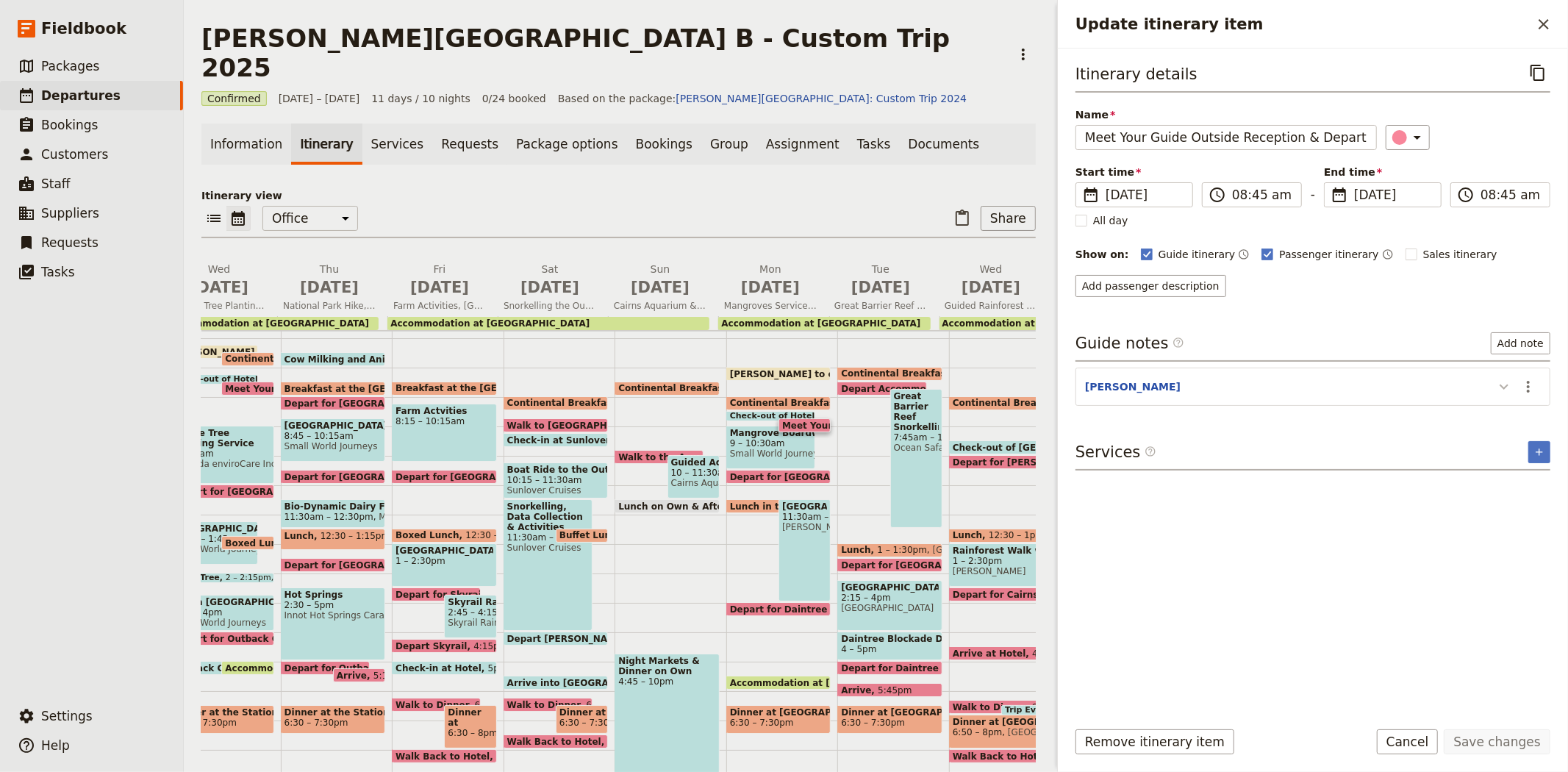
click at [1497, 397] on button "Update itinerary item" at bounding box center [1504, 386] width 23 height 24
click at [1533, 384] on icon "Actions" at bounding box center [1527, 387] width 18 height 18
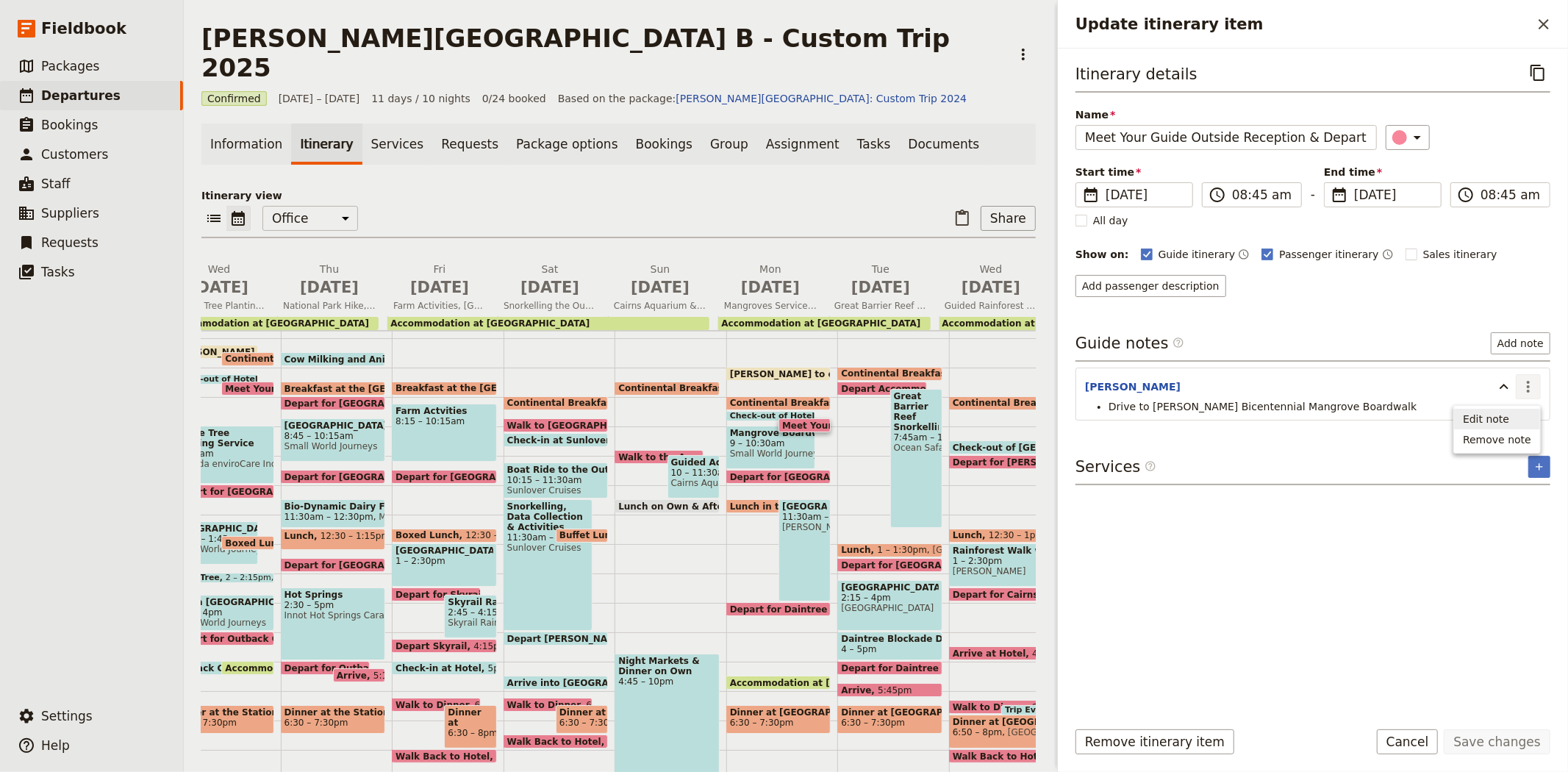
click at [1502, 417] on span "Edit note" at bounding box center [1485, 419] width 46 height 15
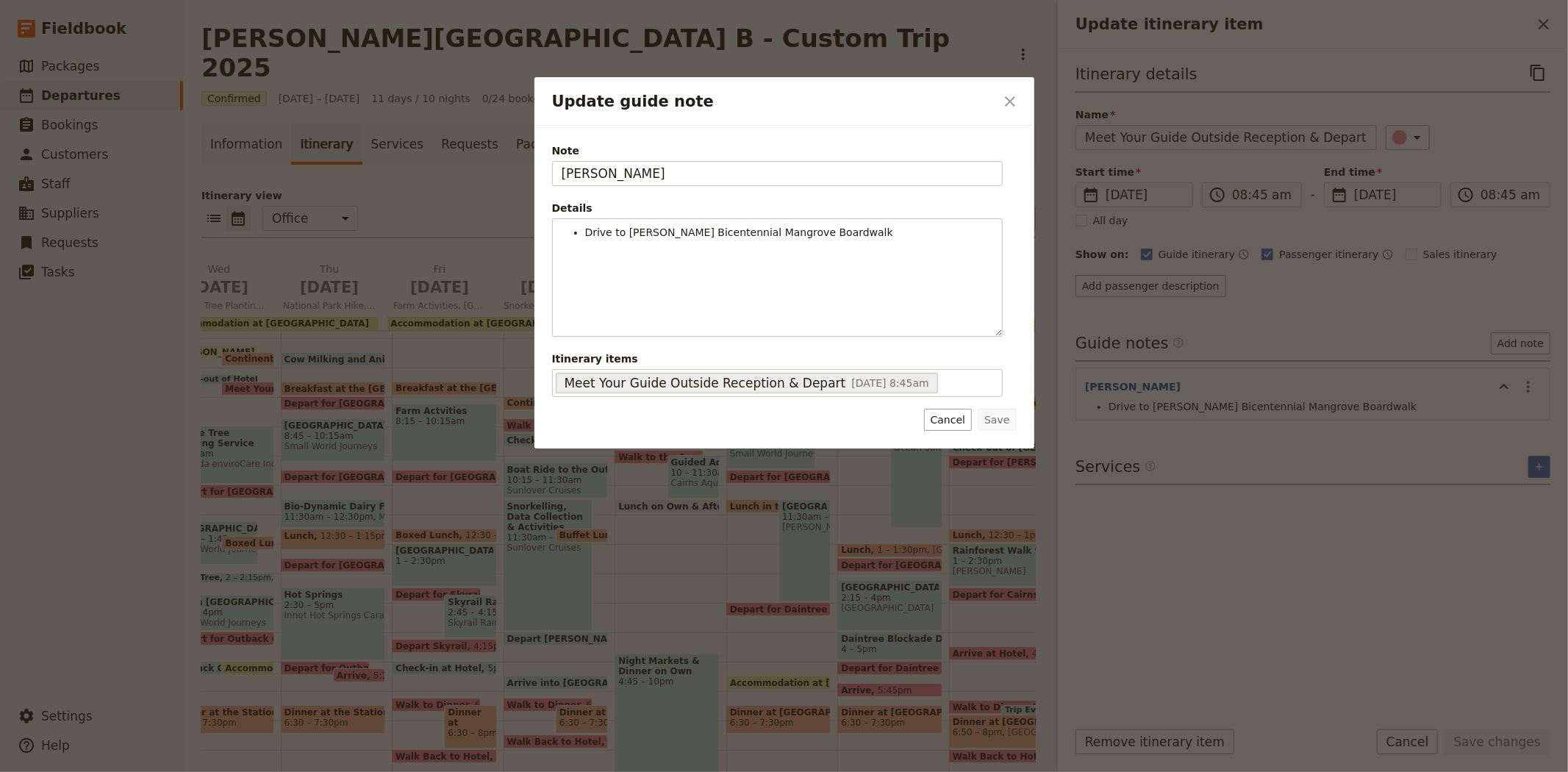
drag, startPoint x: 635, startPoint y: 165, endPoint x: 423, endPoint y: 166, distance: 212.0
click at [423, 771] on div "Update guide note ​ Note STEVEN Details Drive to Jack Barnes Bicentennial Mangr…" at bounding box center [784, 772] width 1568 height 0
type input "KATE"
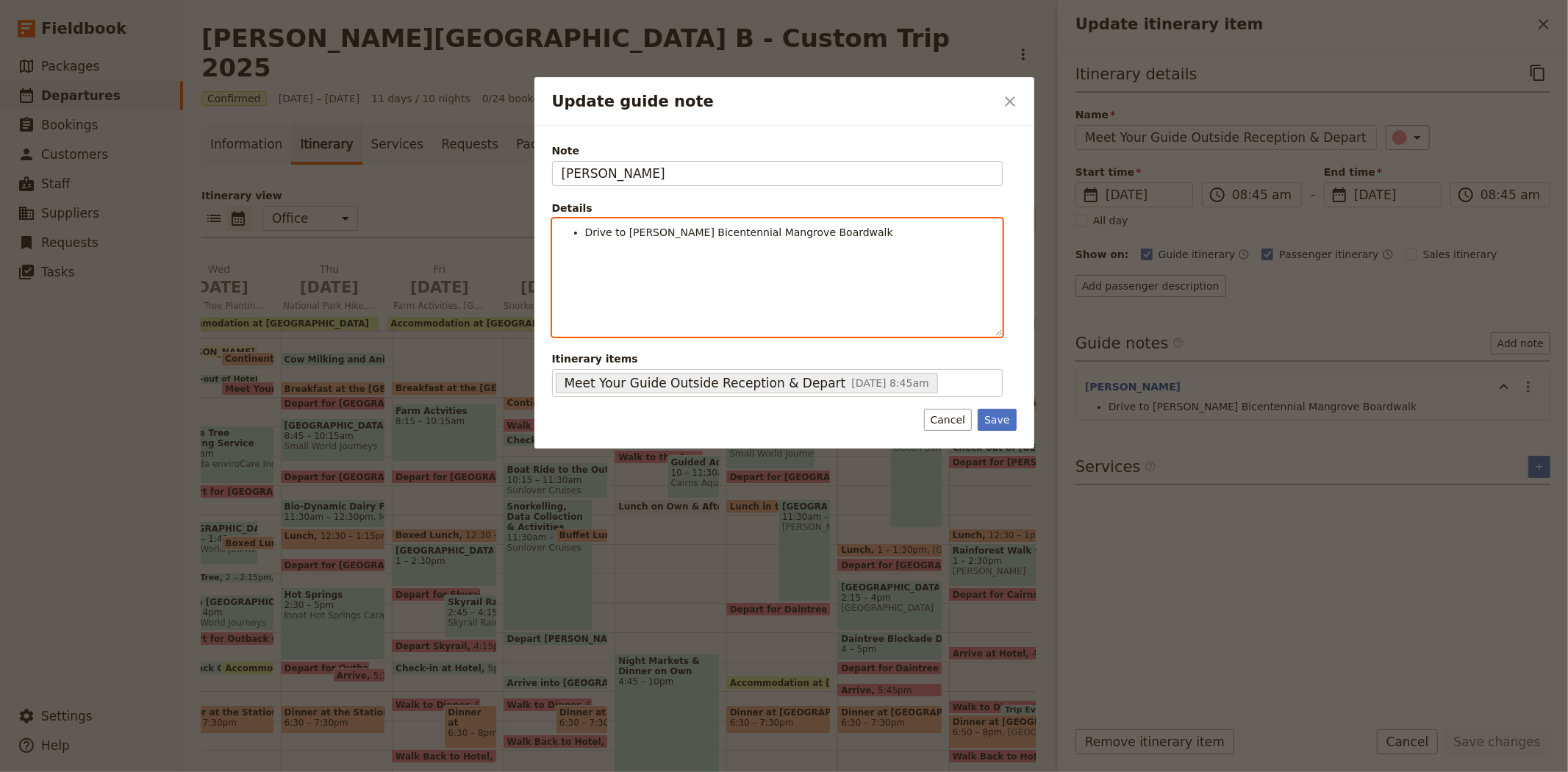
click at [835, 235] on li "Drive to Jack Barnes Bicentennial Mangrove Boardwalk" at bounding box center [788, 232] width 408 height 15
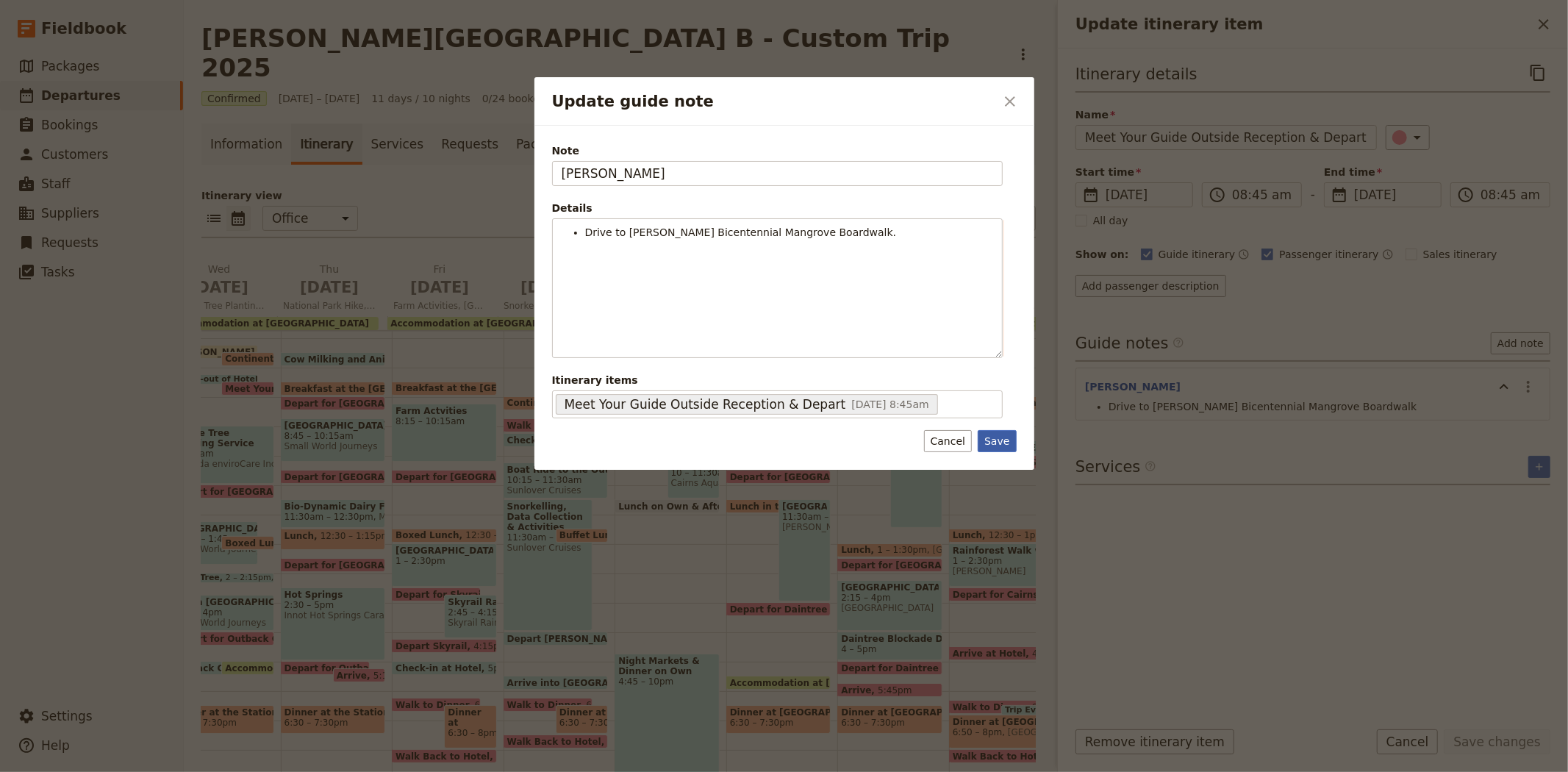
click at [1001, 434] on button "Save" at bounding box center [996, 441] width 38 height 22
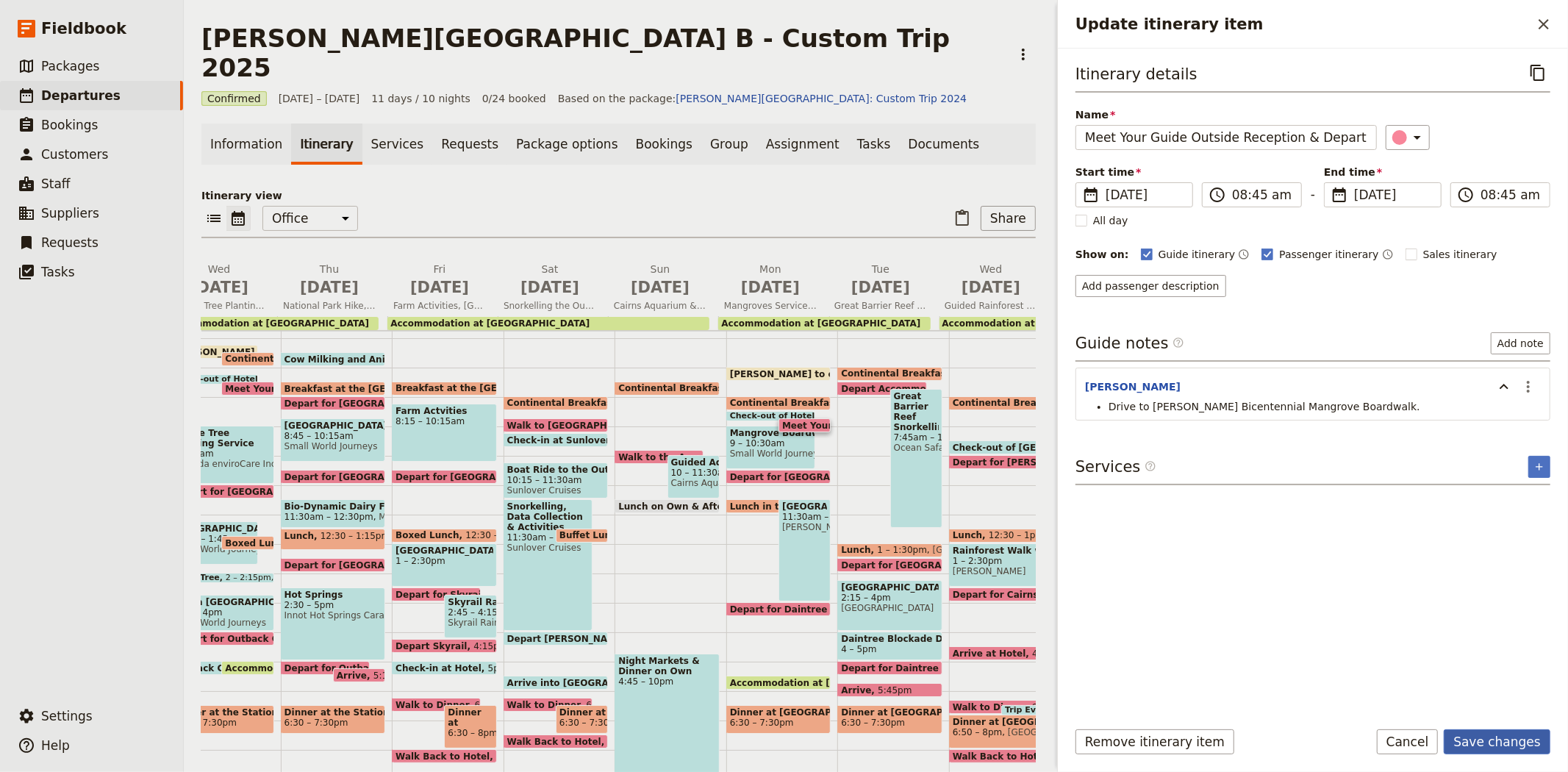
click at [1529, 745] on button "Save changes" at bounding box center [1496, 742] width 107 height 25
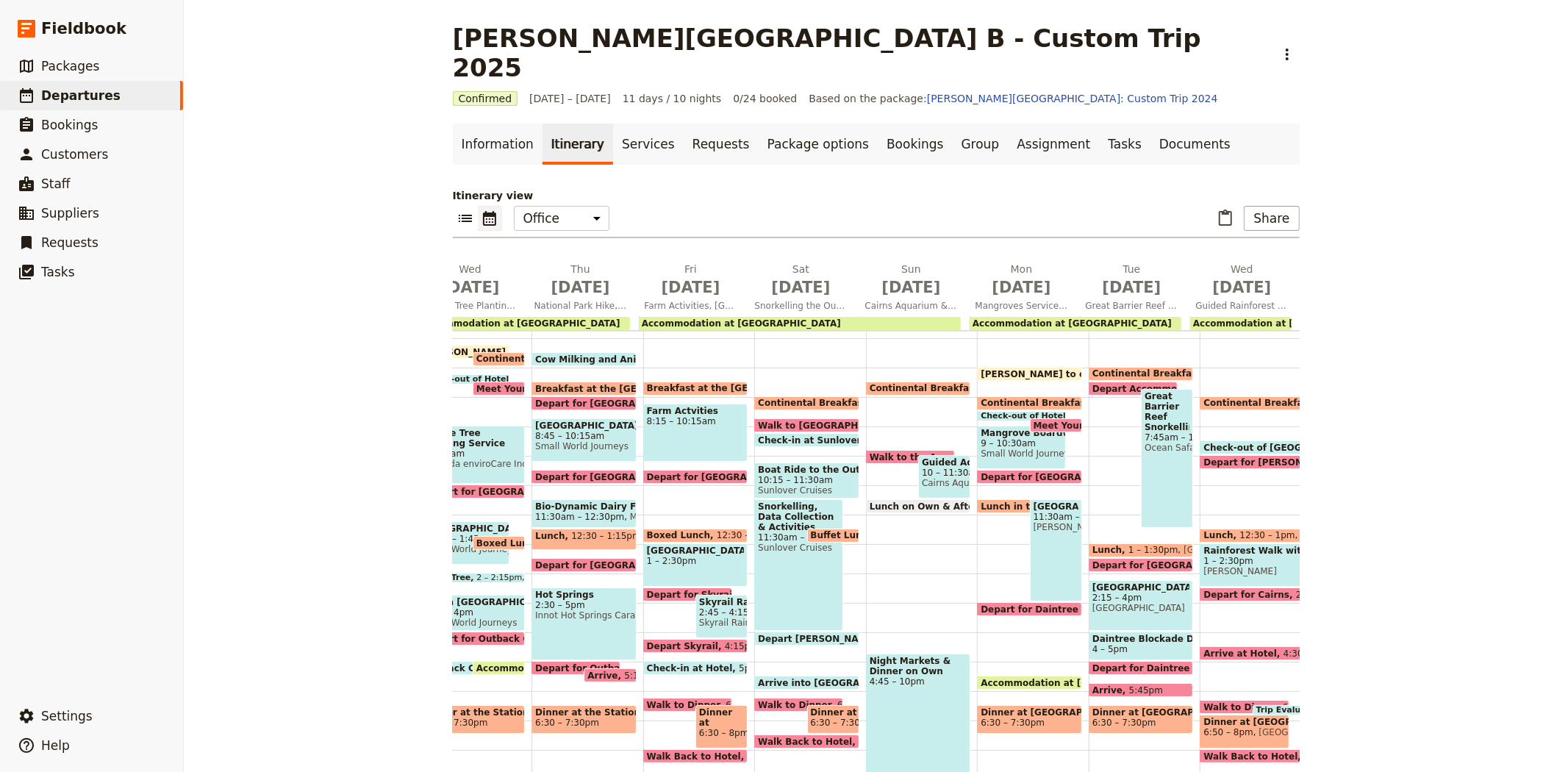
click at [1047, 512] on span "11:30am – 3pm" at bounding box center [1056, 516] width 45 height 10
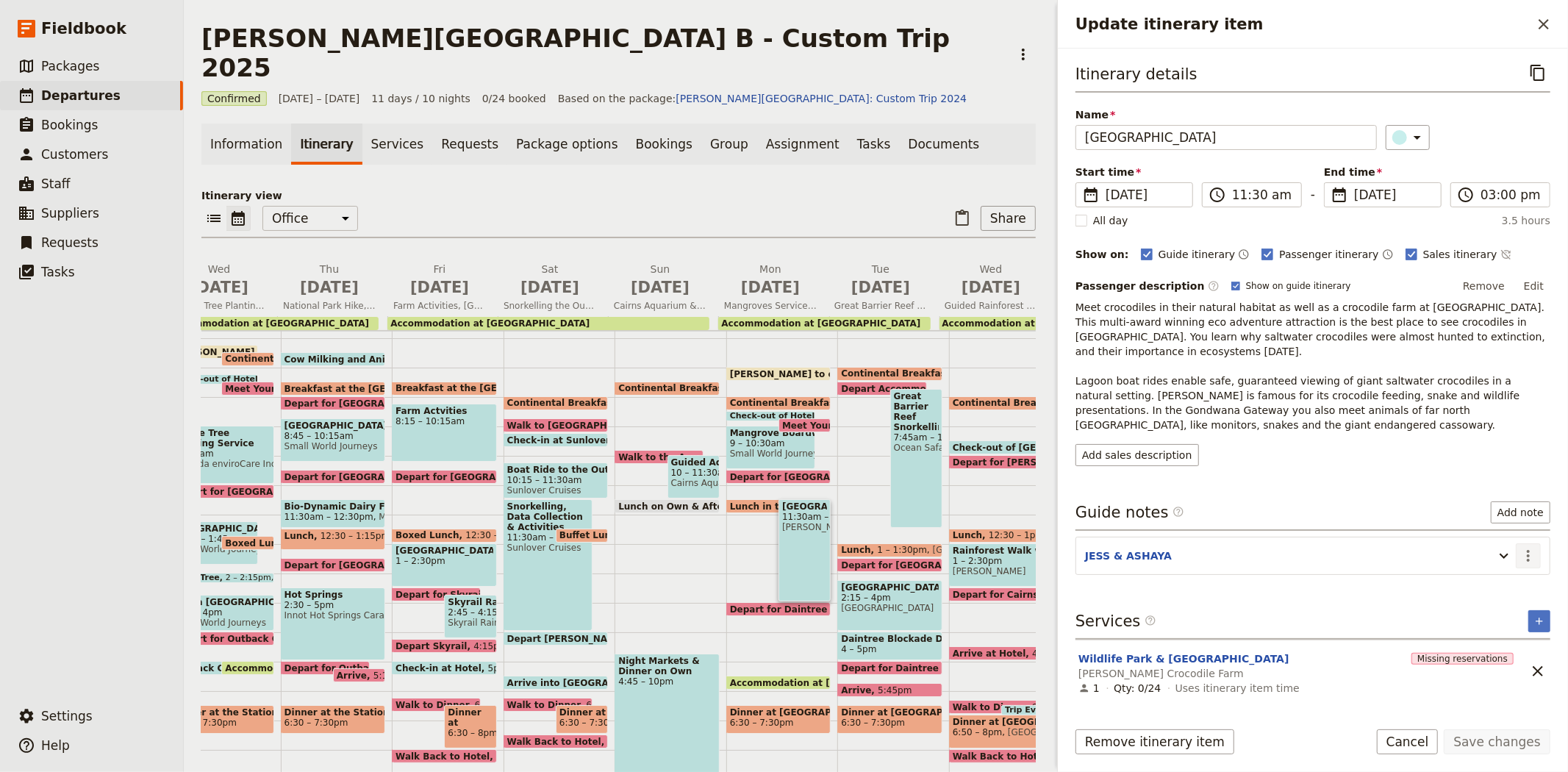
click at [1534, 547] on icon "Actions" at bounding box center [1527, 555] width 18 height 18
click at [1513, 576] on span "Edit note" at bounding box center [1497, 573] width 69 height 15
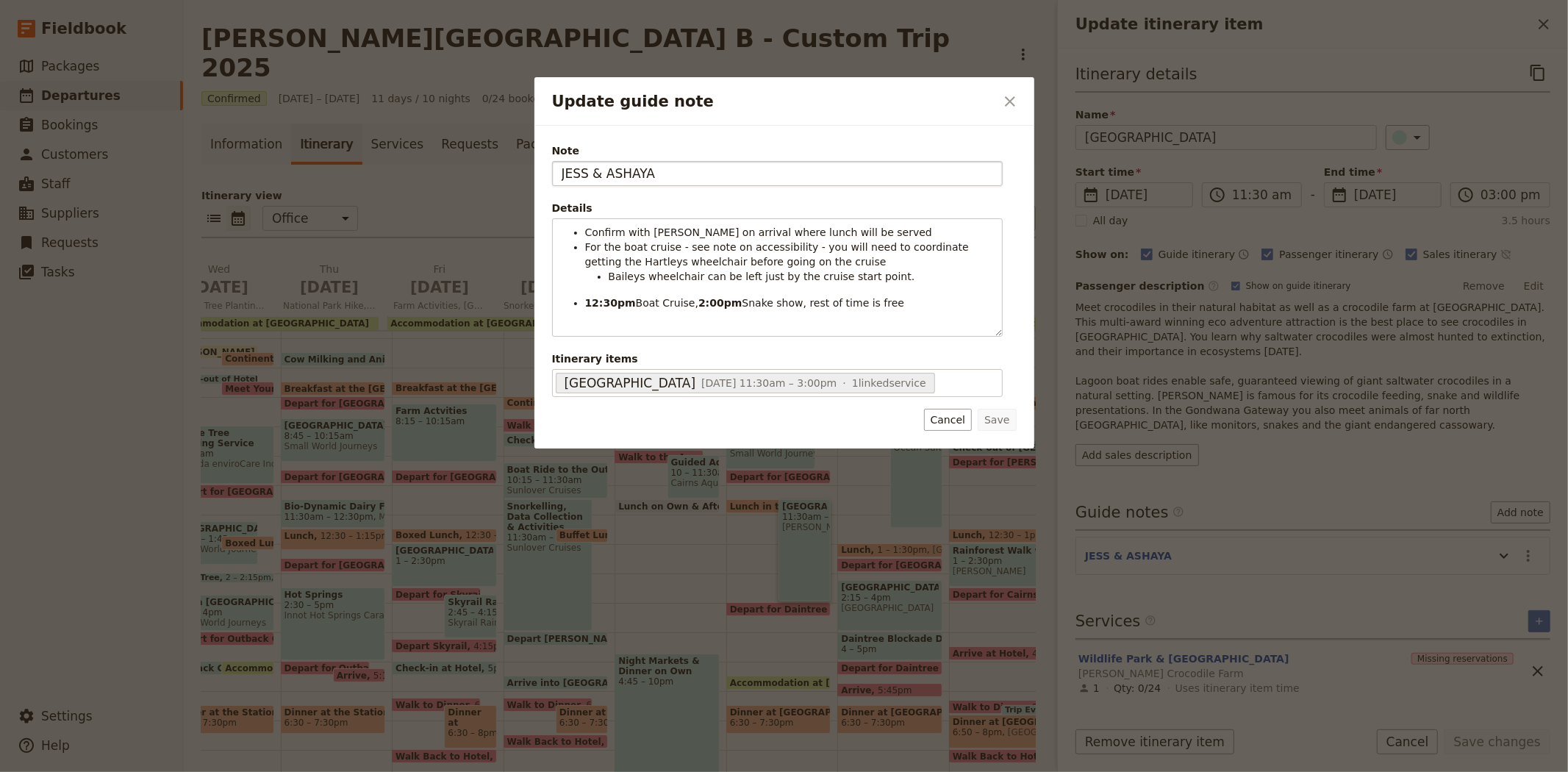
drag, startPoint x: 699, startPoint y: 177, endPoint x: 555, endPoint y: 173, distance: 144.1
click at [555, 173] on input "JESS & ASHAYA" at bounding box center [777, 173] width 451 height 25
type input "KATE"
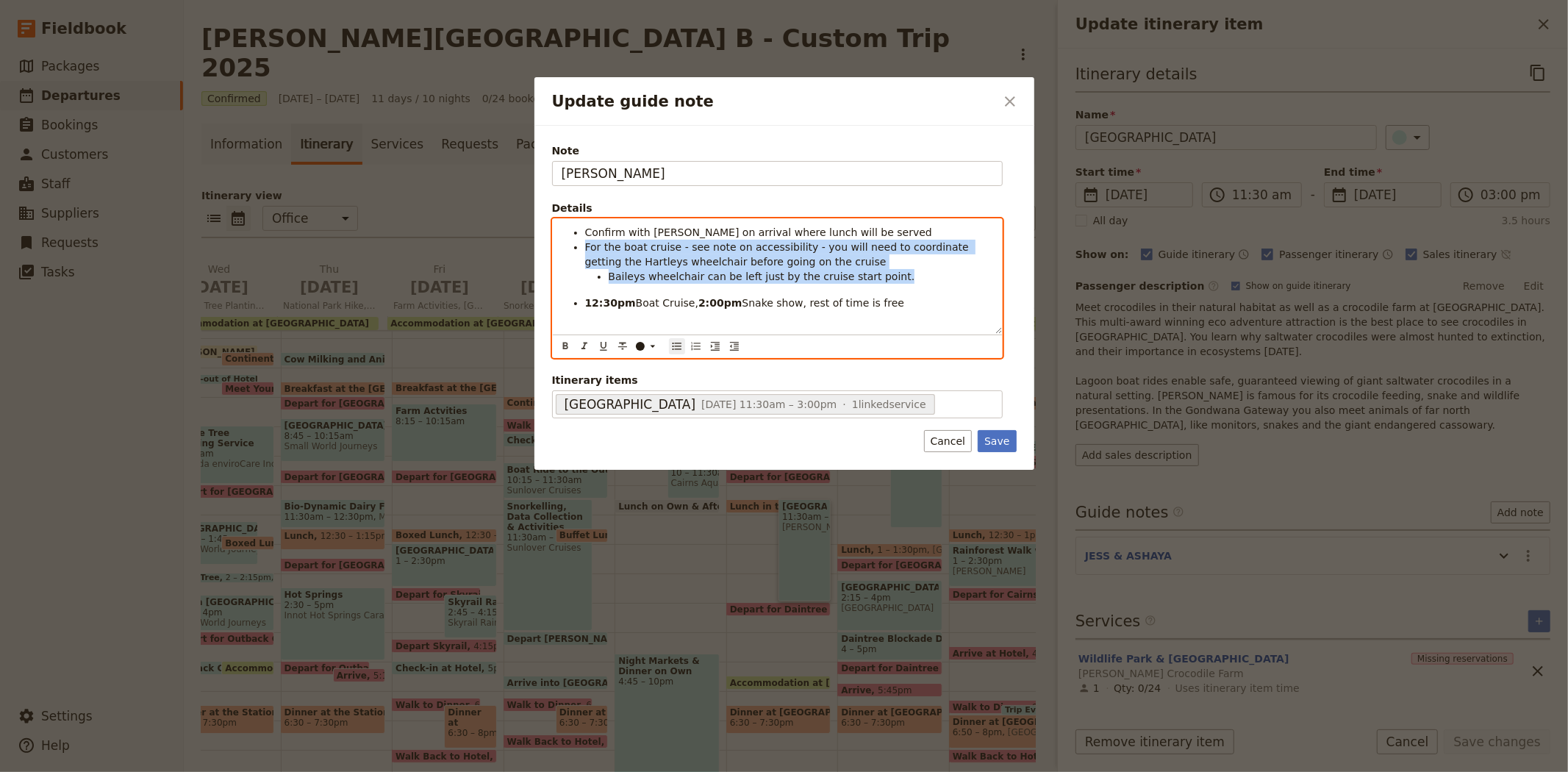
drag, startPoint x: 894, startPoint y: 278, endPoint x: 583, endPoint y: 246, distance: 312.6
click at [583, 246] on ul "Confirm with Hartley's on arrival where lunch will be served For the boat cruis…" at bounding box center [777, 267] width 431 height 85
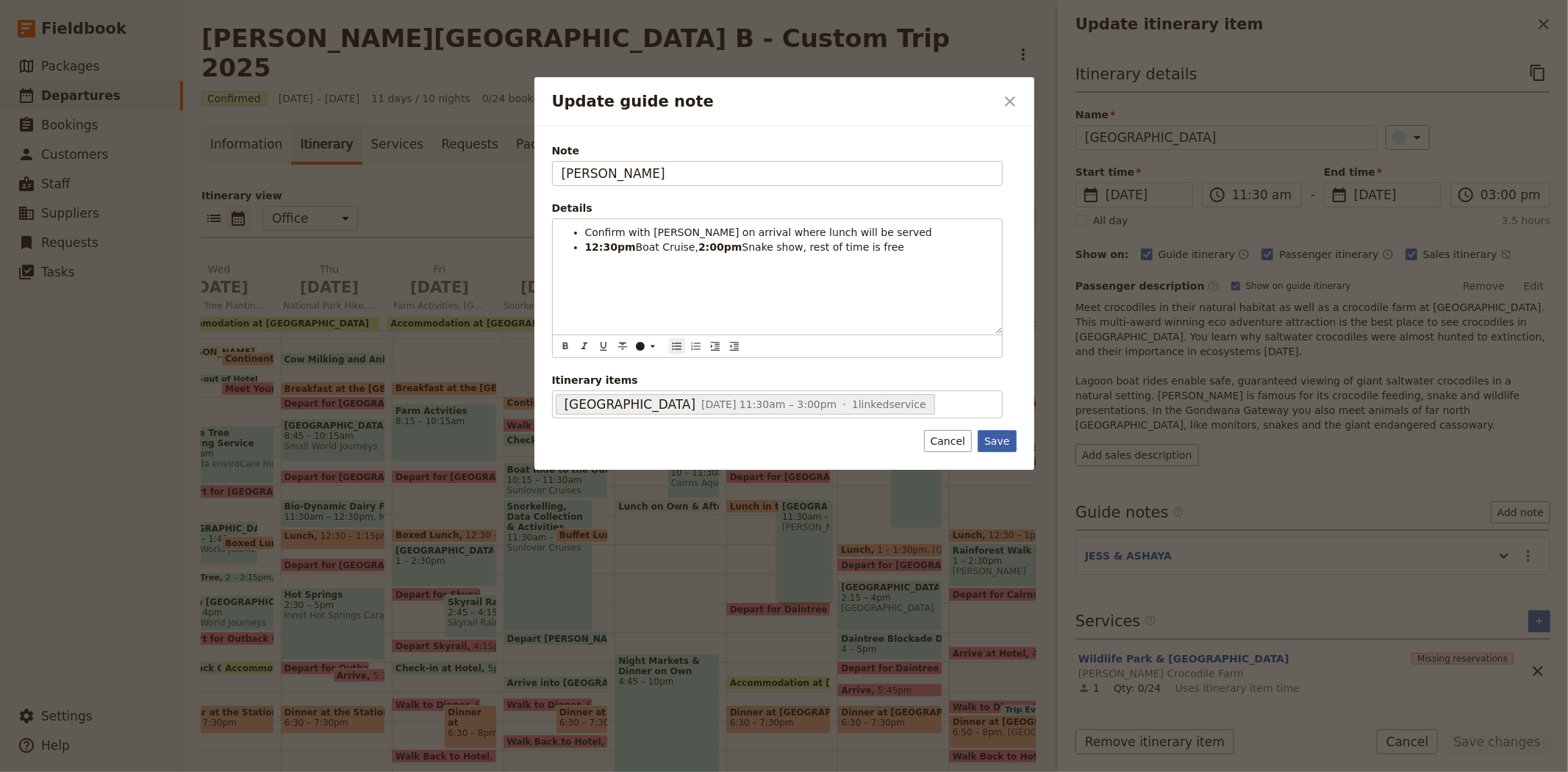
click at [1011, 446] on button "Save" at bounding box center [996, 441] width 38 height 22
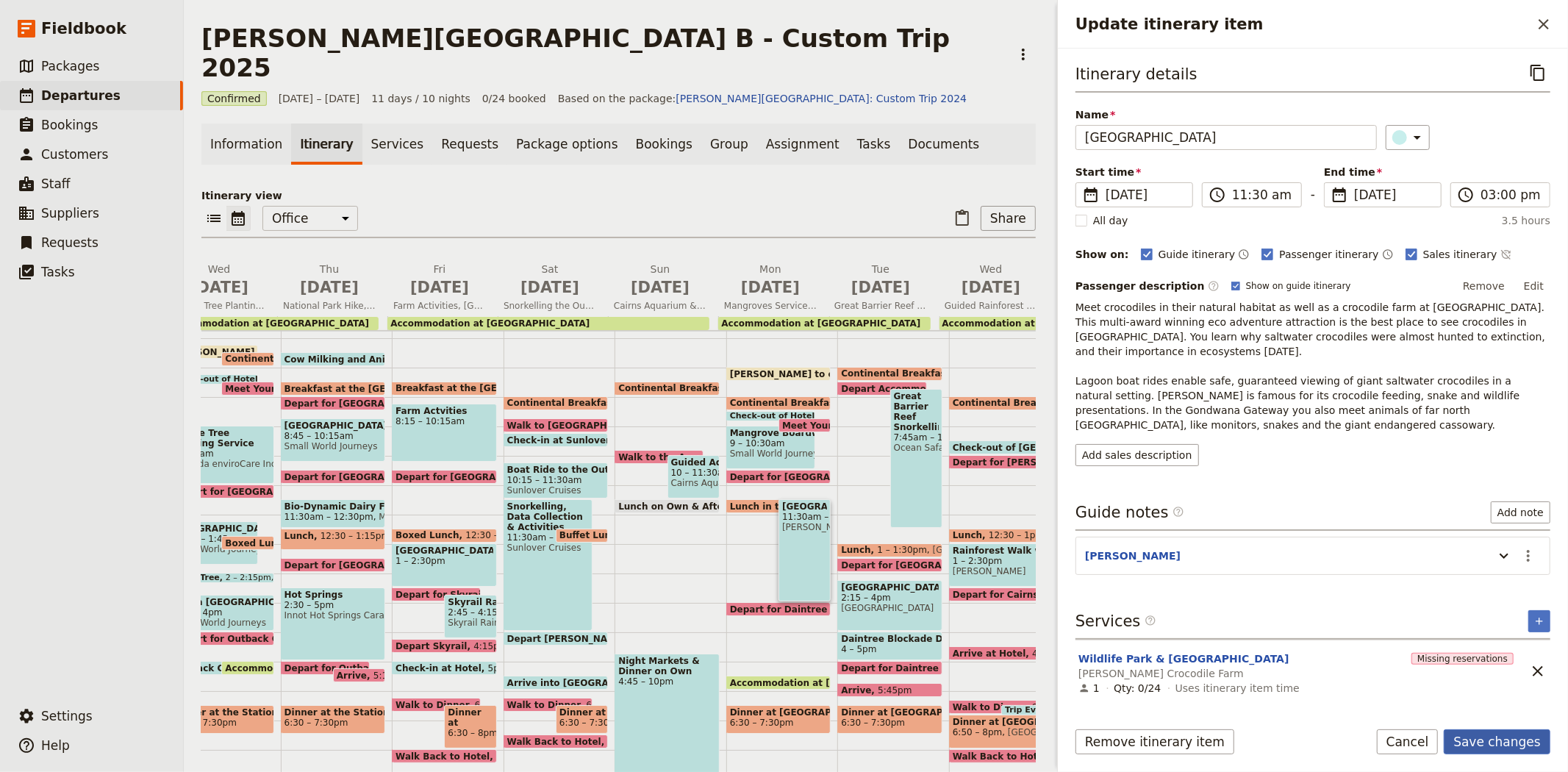
click at [1475, 737] on button "Save changes" at bounding box center [1496, 742] width 107 height 25
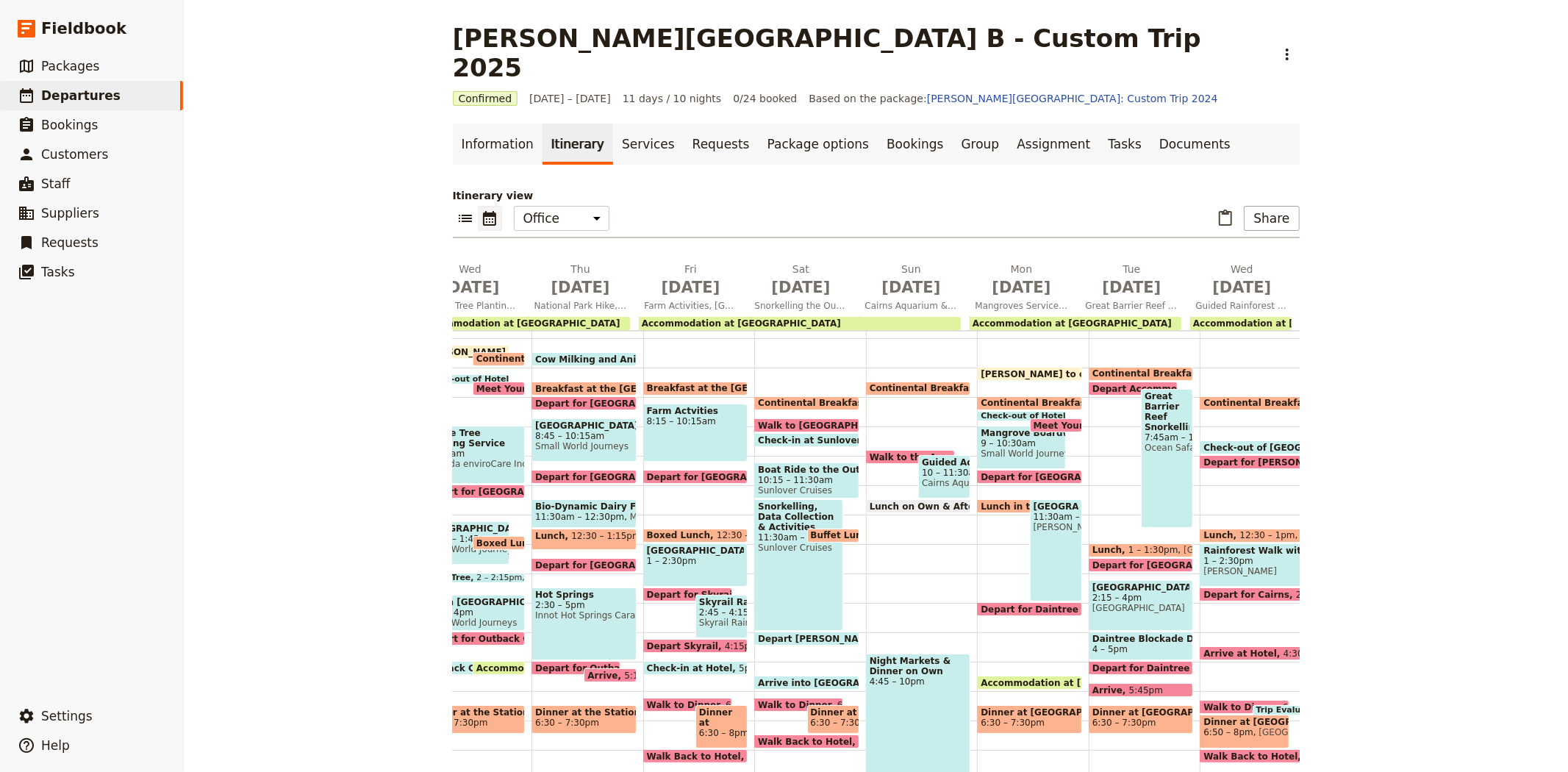
click at [1033, 522] on span "Hartley's Crocodile Farm" at bounding box center [1056, 526] width 45 height 10
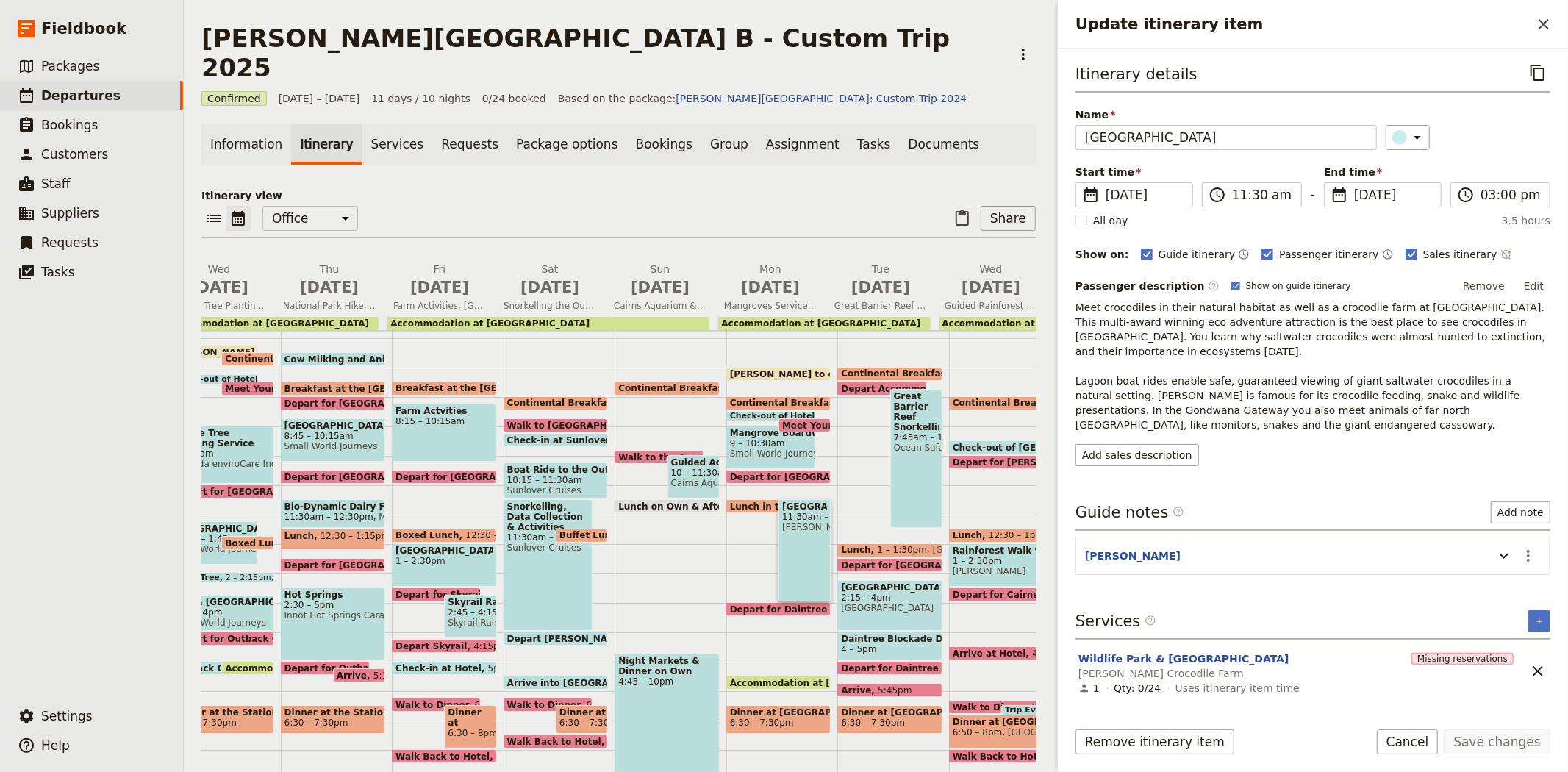
click at [420, 188] on p "Itinerary view" at bounding box center [618, 195] width 834 height 15
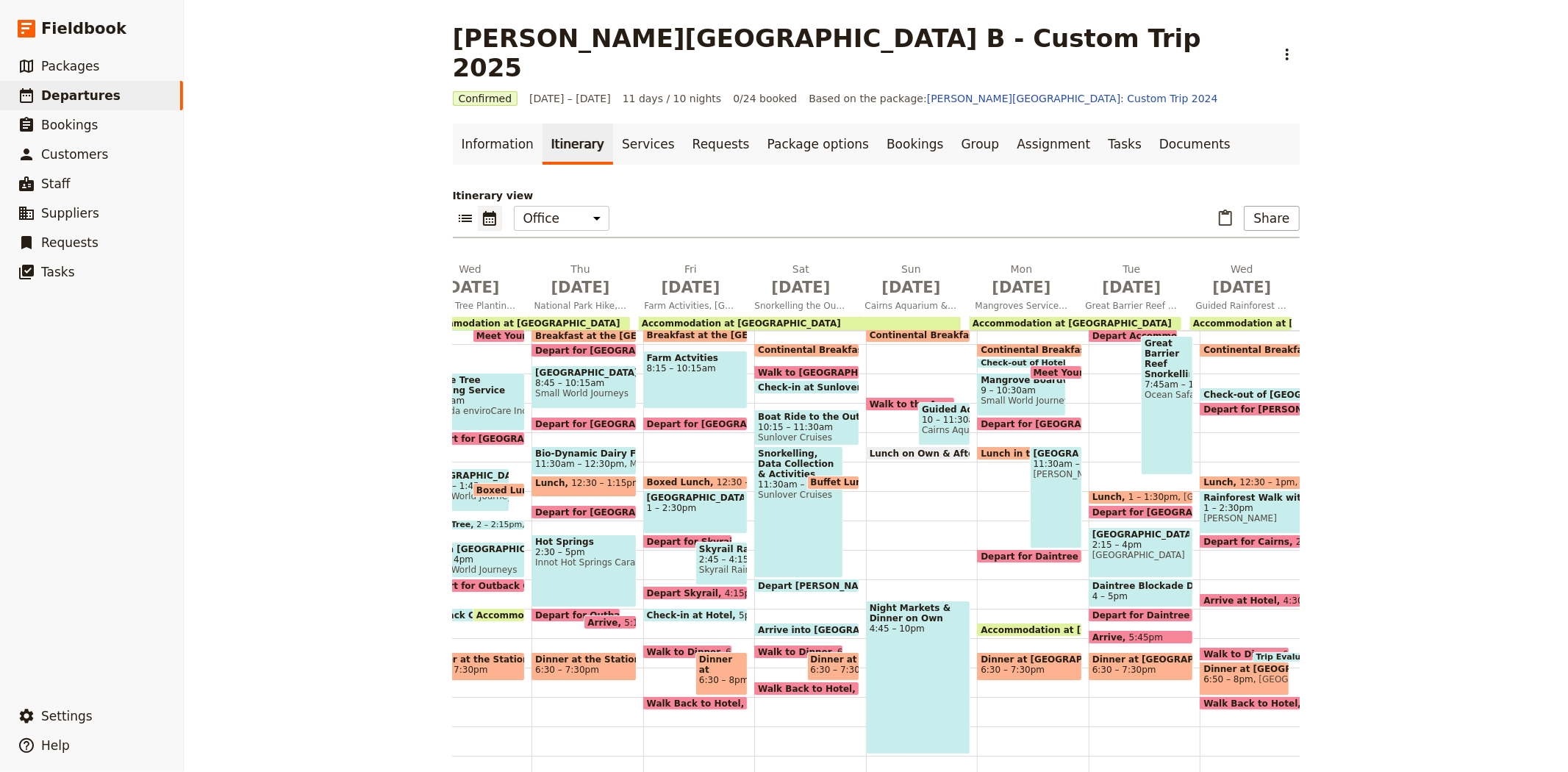
scroll to position [250, 0]
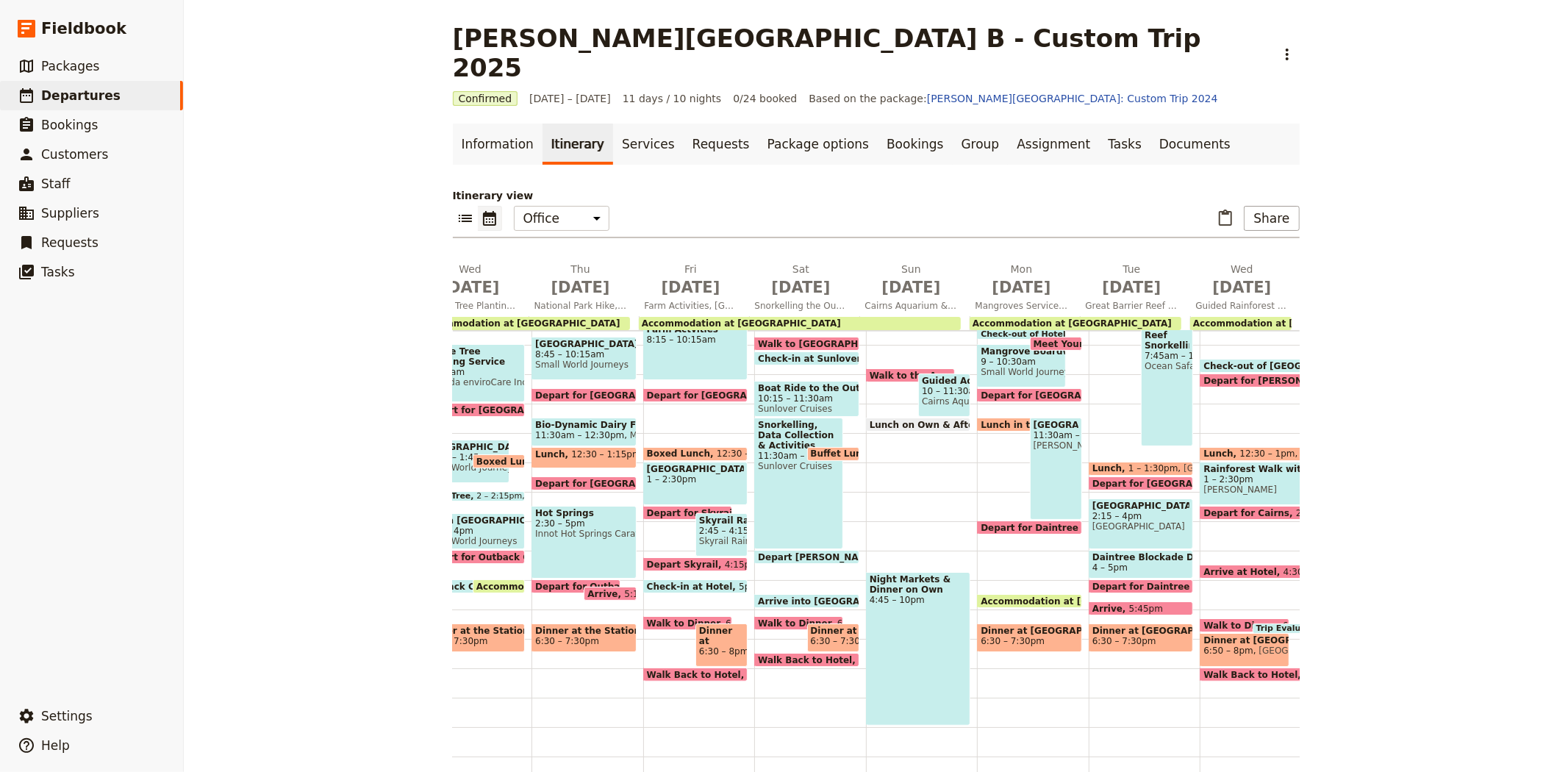
click at [996, 522] on span "Depart for Daintree Rainforest" at bounding box center [1060, 527] width 159 height 9
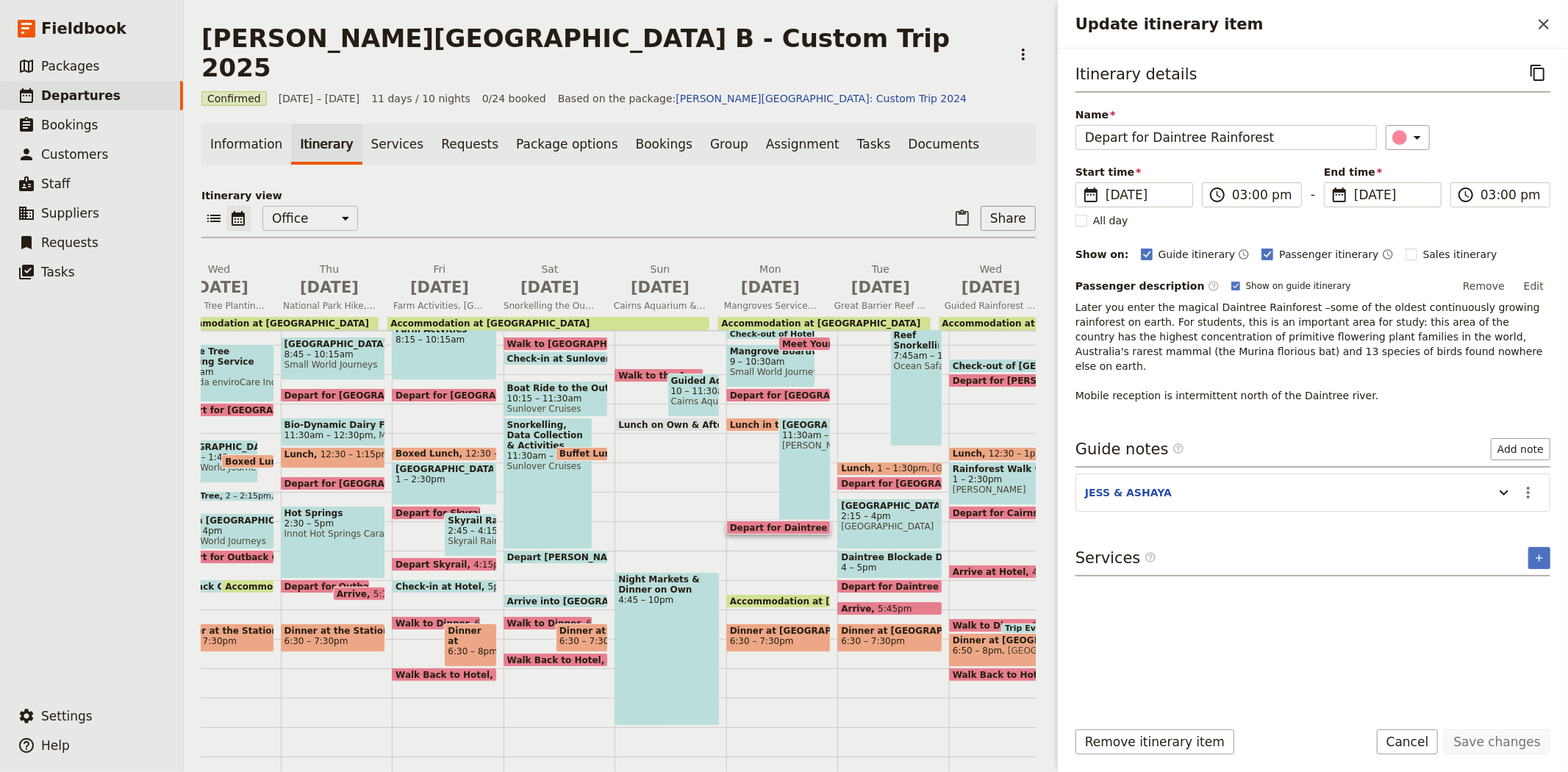
click at [1491, 480] on div "Update itinerary item" at bounding box center [1501, 493] width 30 height 25
click at [1497, 483] on icon "Update itinerary item" at bounding box center [1503, 492] width 18 height 18
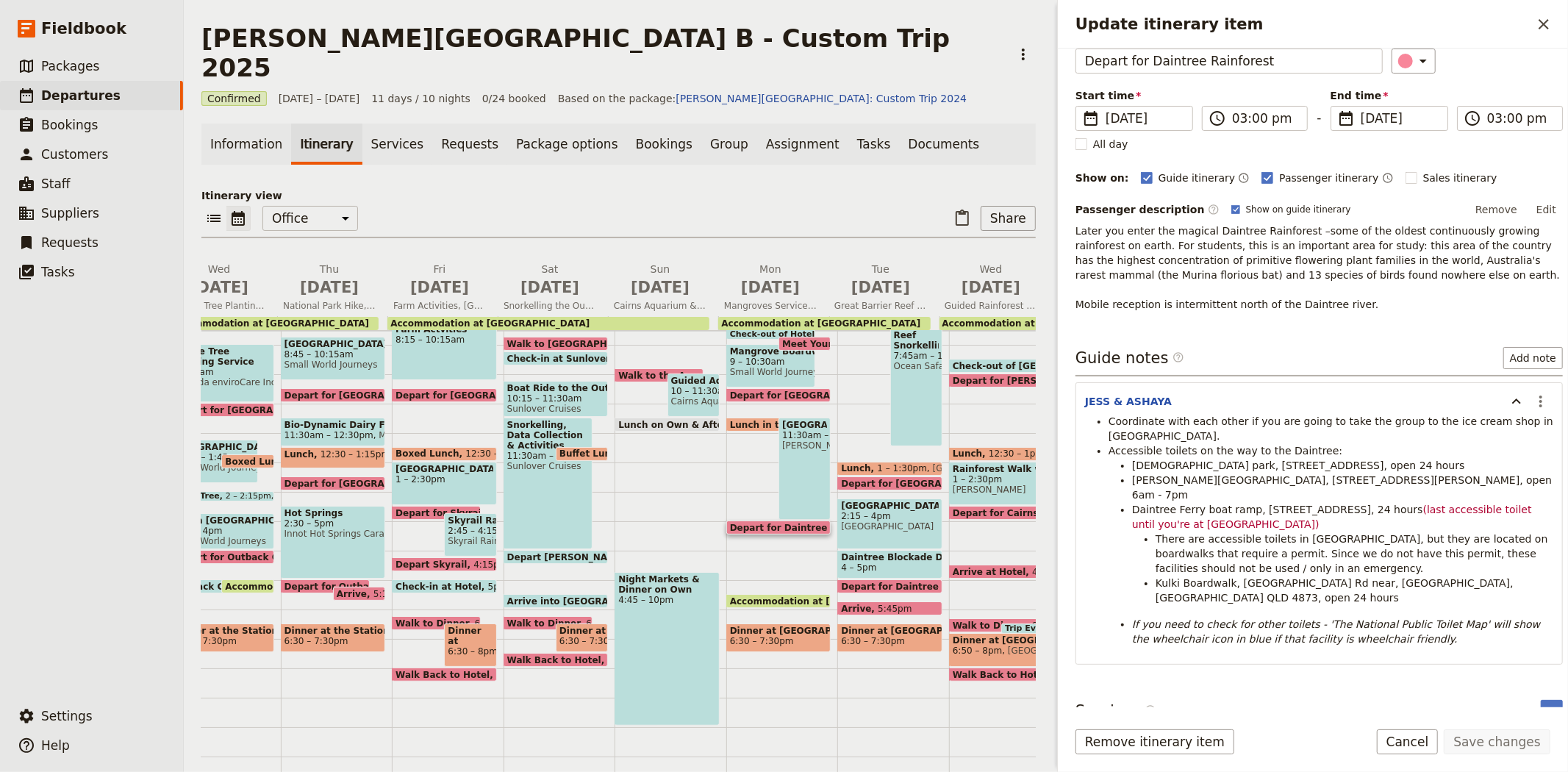
scroll to position [83, 0]
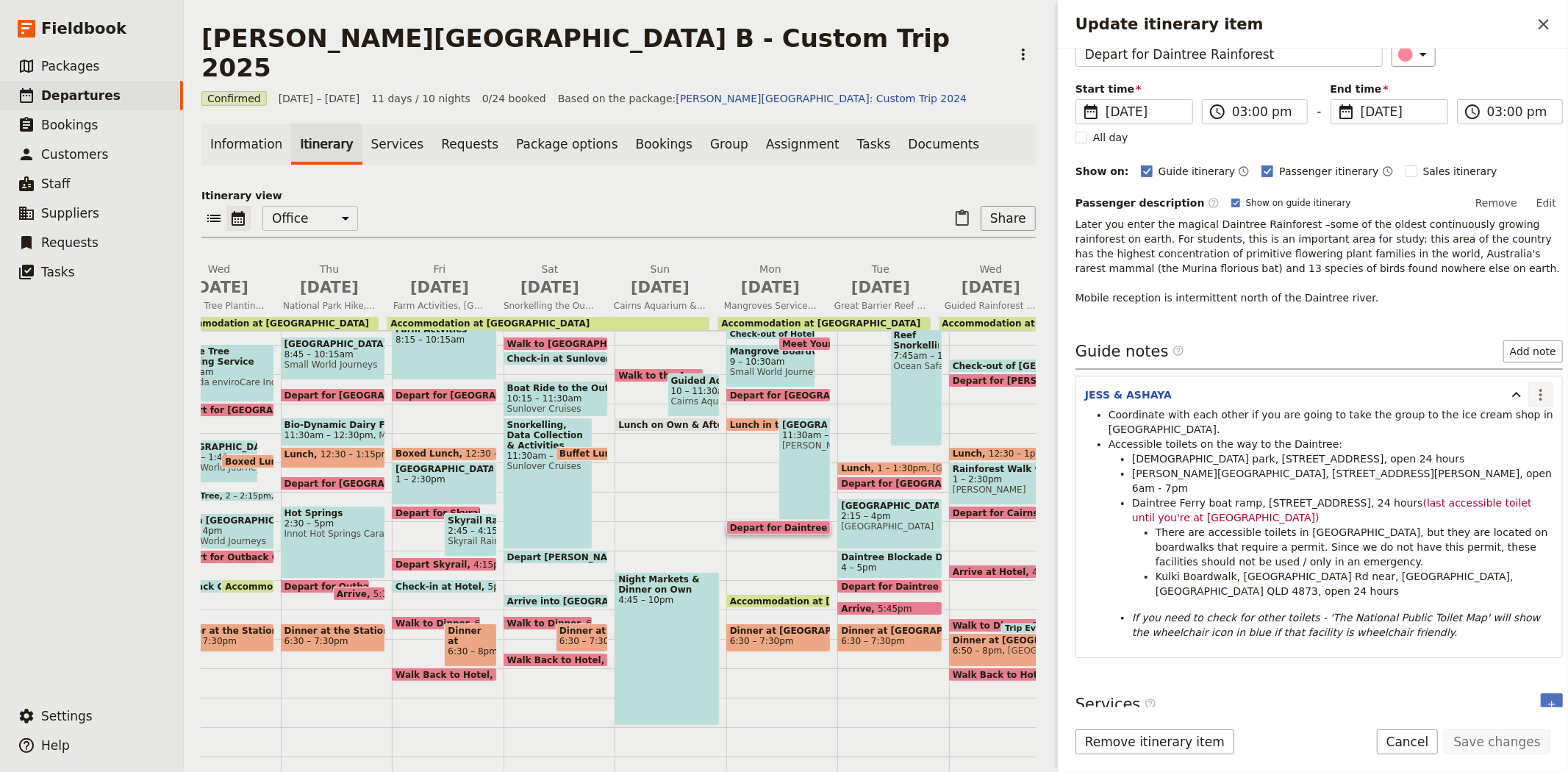
click at [1531, 393] on icon "Actions" at bounding box center [1540, 395] width 18 height 18
click at [1505, 420] on span "Edit note" at bounding box center [1486, 426] width 46 height 15
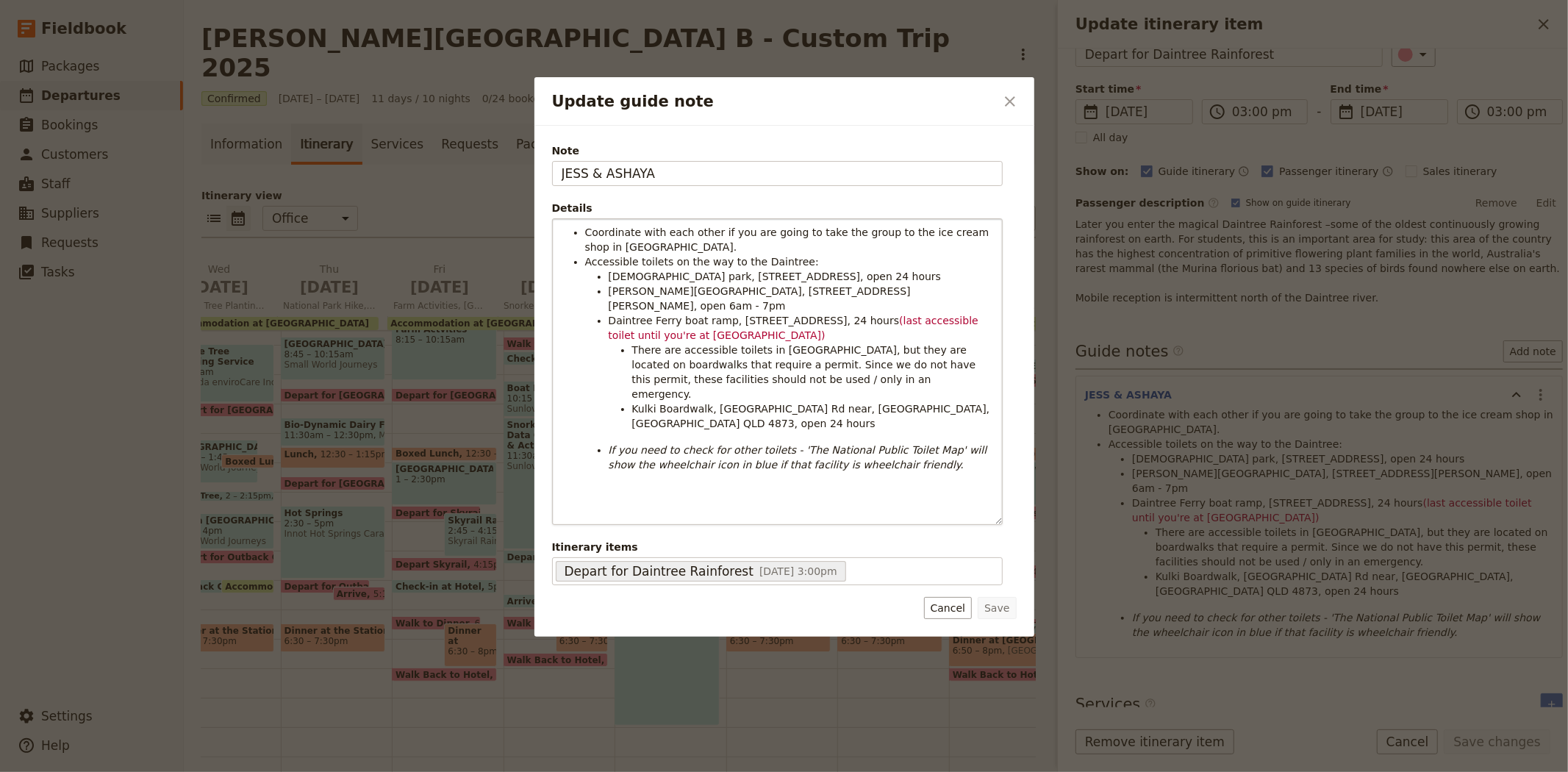
drag, startPoint x: 998, startPoint y: 331, endPoint x: 985, endPoint y: 519, distance: 188.4
click at [985, 519] on div "Coordinate with each other if you are going to take the group to the ice cream …" at bounding box center [777, 371] width 449 height 305
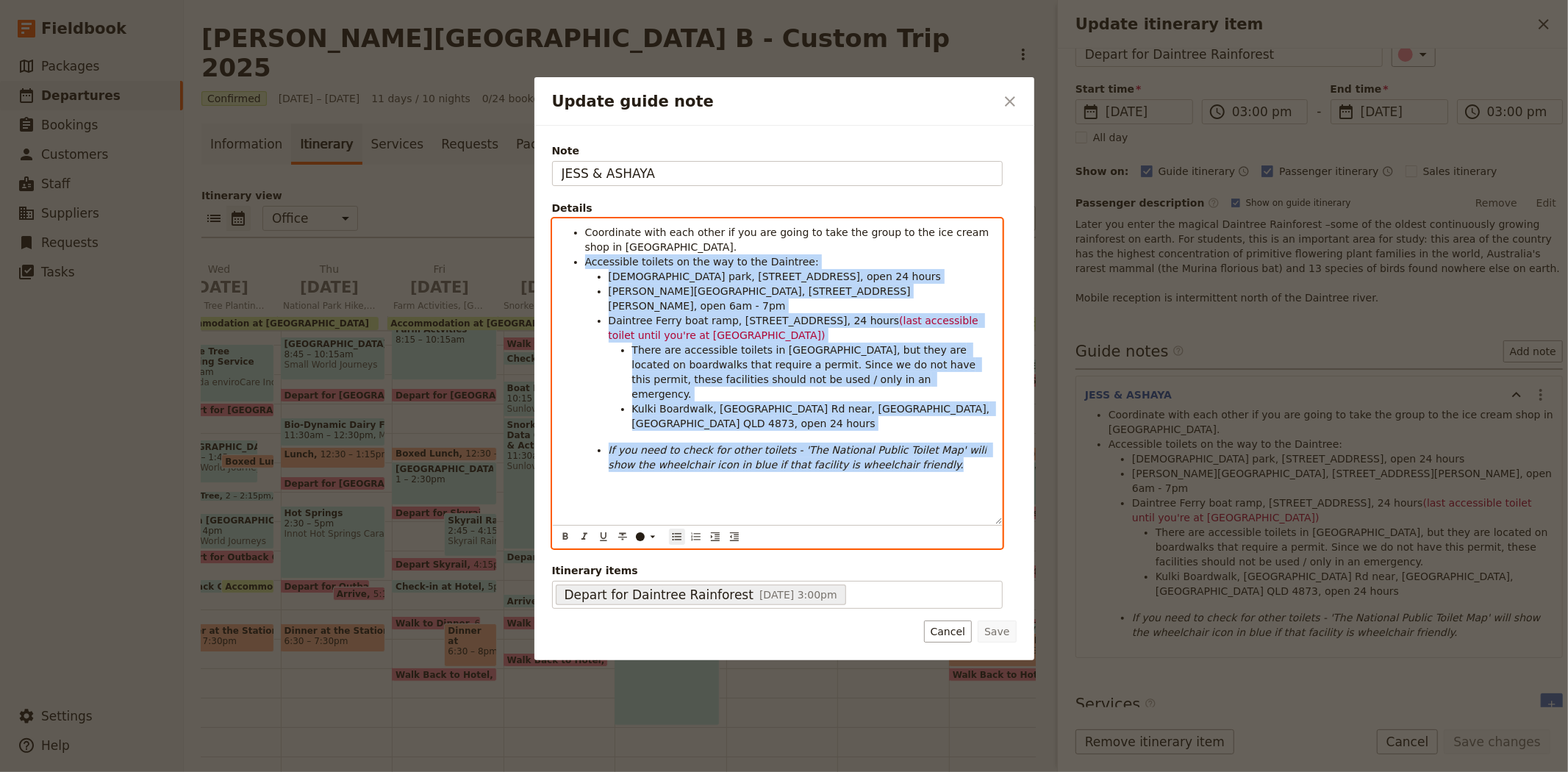
drag, startPoint x: 895, startPoint y: 445, endPoint x: 562, endPoint y: 258, distance: 381.9
click at [562, 258] on div "Coordinate with each other if you are going to take the group to the ice cream …" at bounding box center [777, 371] width 449 height 305
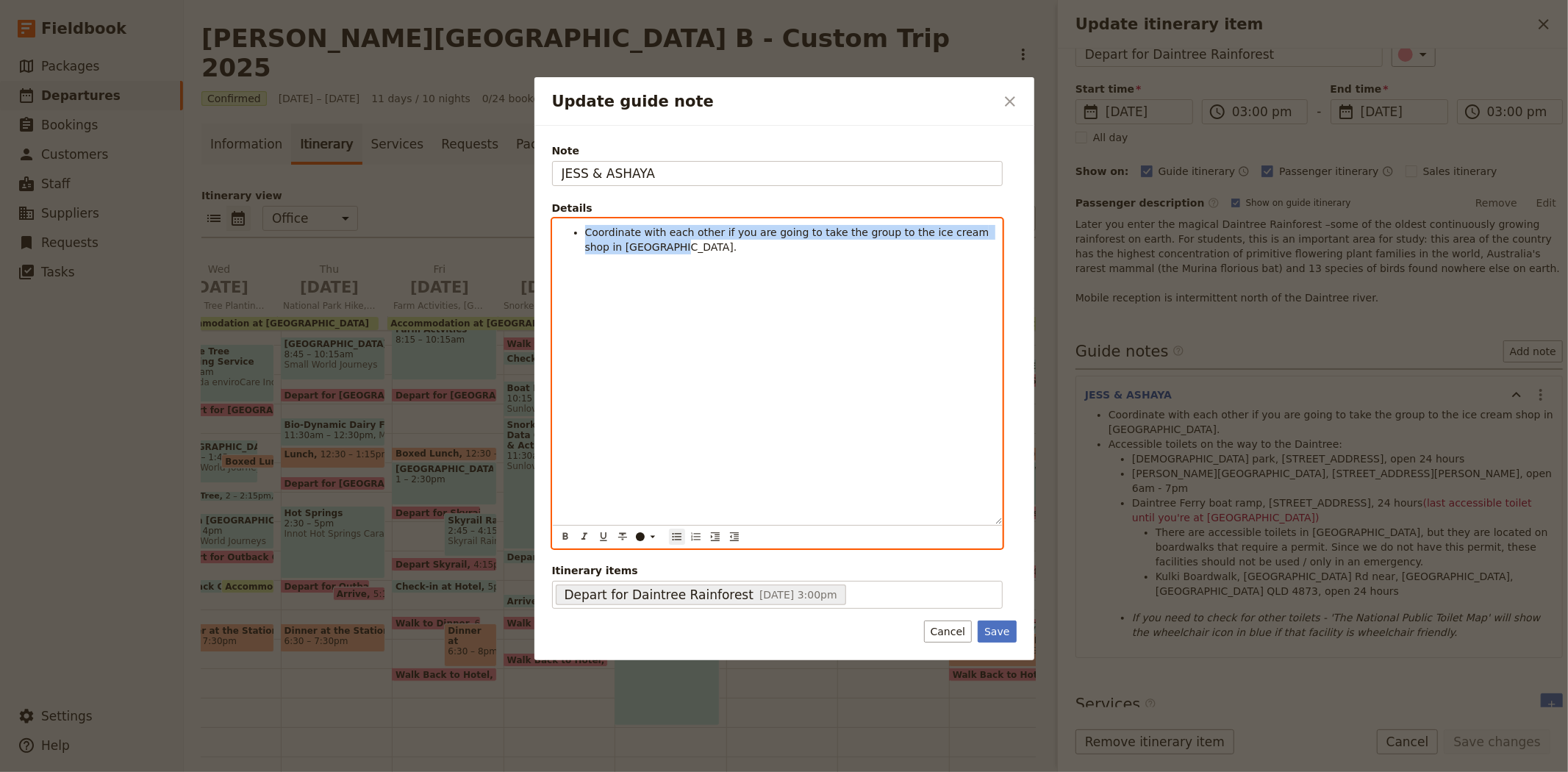
drag, startPoint x: 642, startPoint y: 252, endPoint x: 585, endPoint y: 234, distance: 59.8
click at [585, 234] on li "Coordinate with each other if you are going to take the group to the ice cream …" at bounding box center [788, 239] width 408 height 30
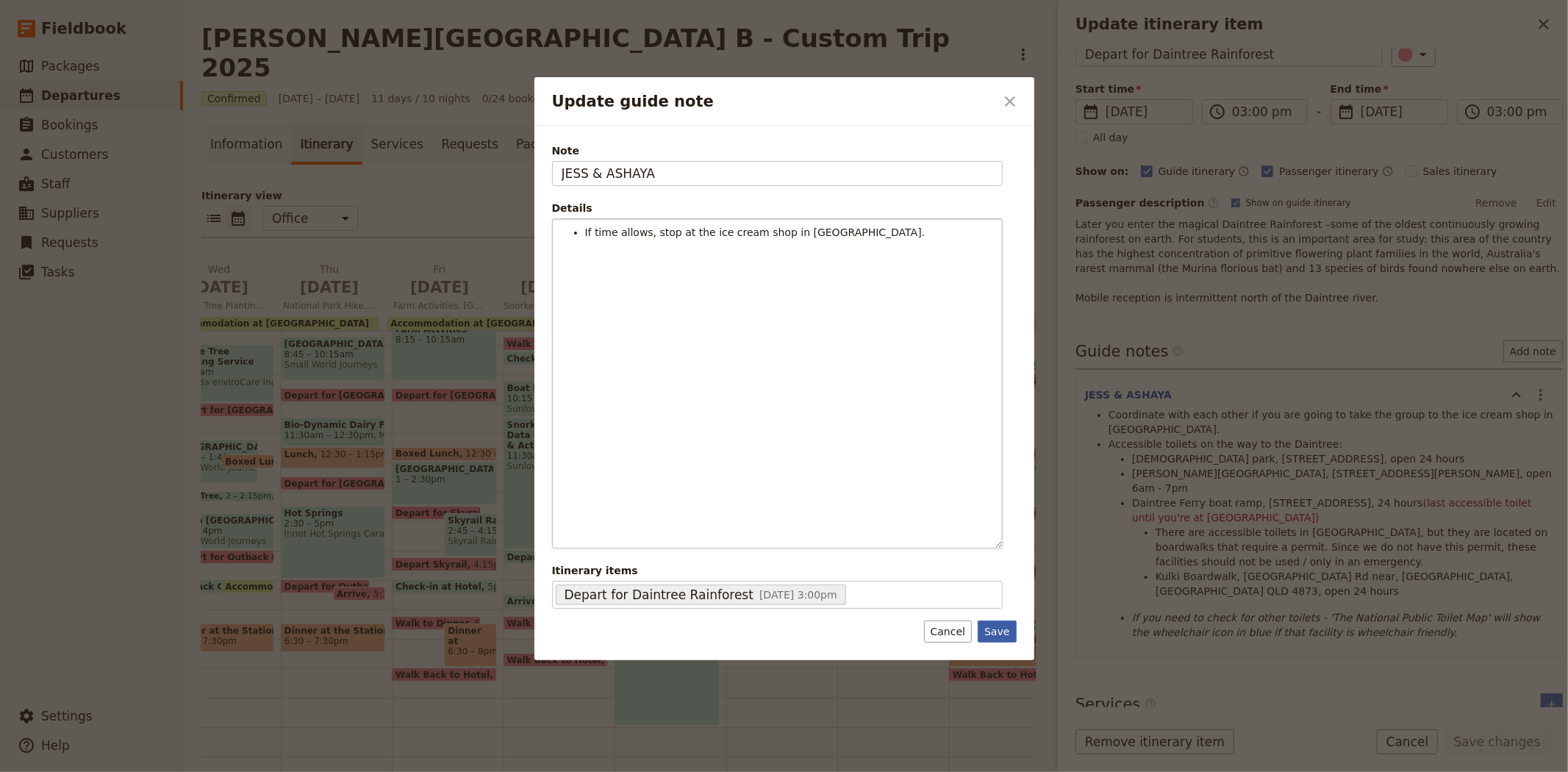
click at [989, 628] on button "Save" at bounding box center [996, 632] width 38 height 22
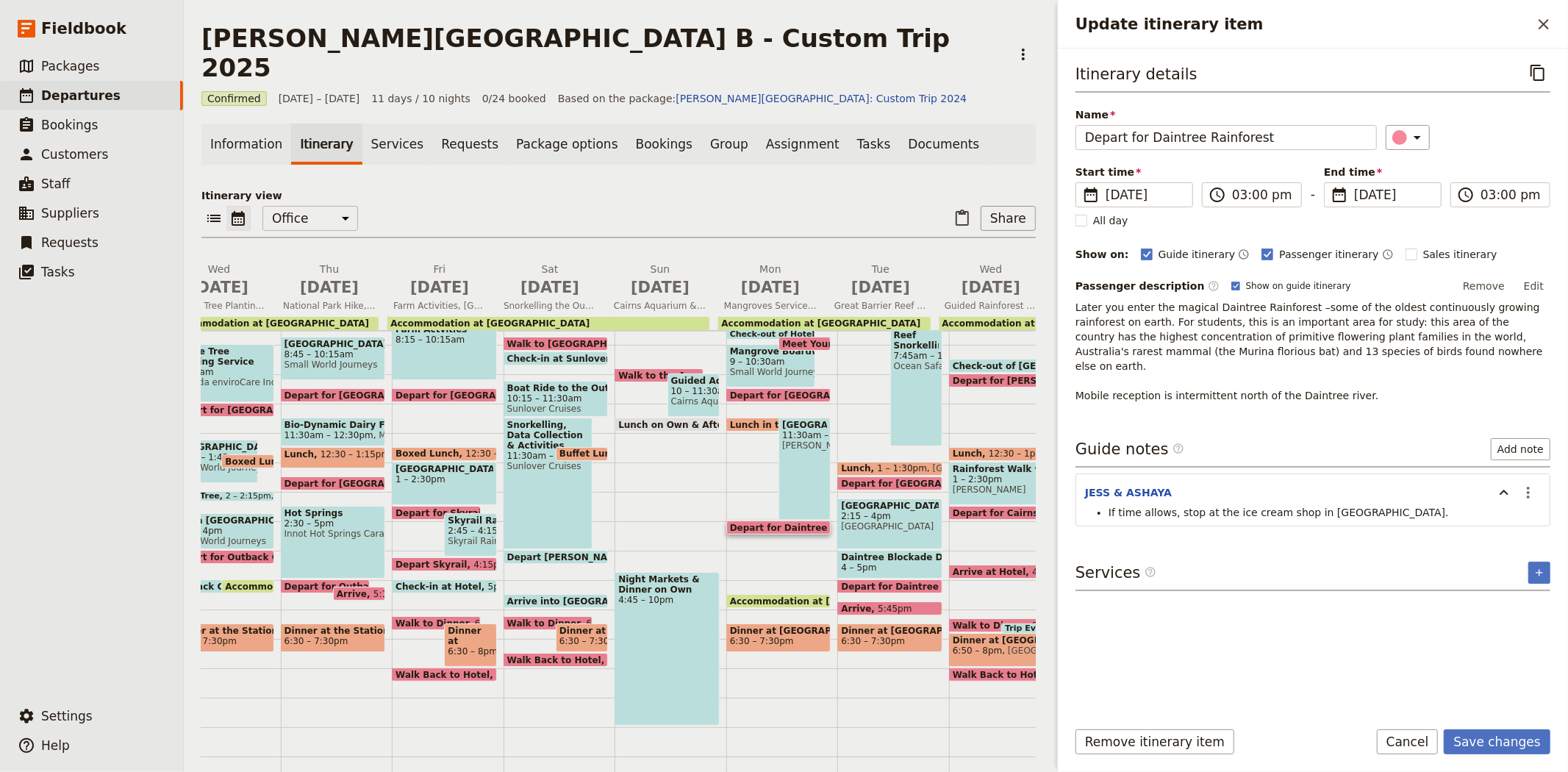
scroll to position [0, 0]
click at [1531, 483] on icon "Actions" at bounding box center [1527, 492] width 18 height 18
click at [1505, 511] on span "Edit note" at bounding box center [1485, 510] width 46 height 15
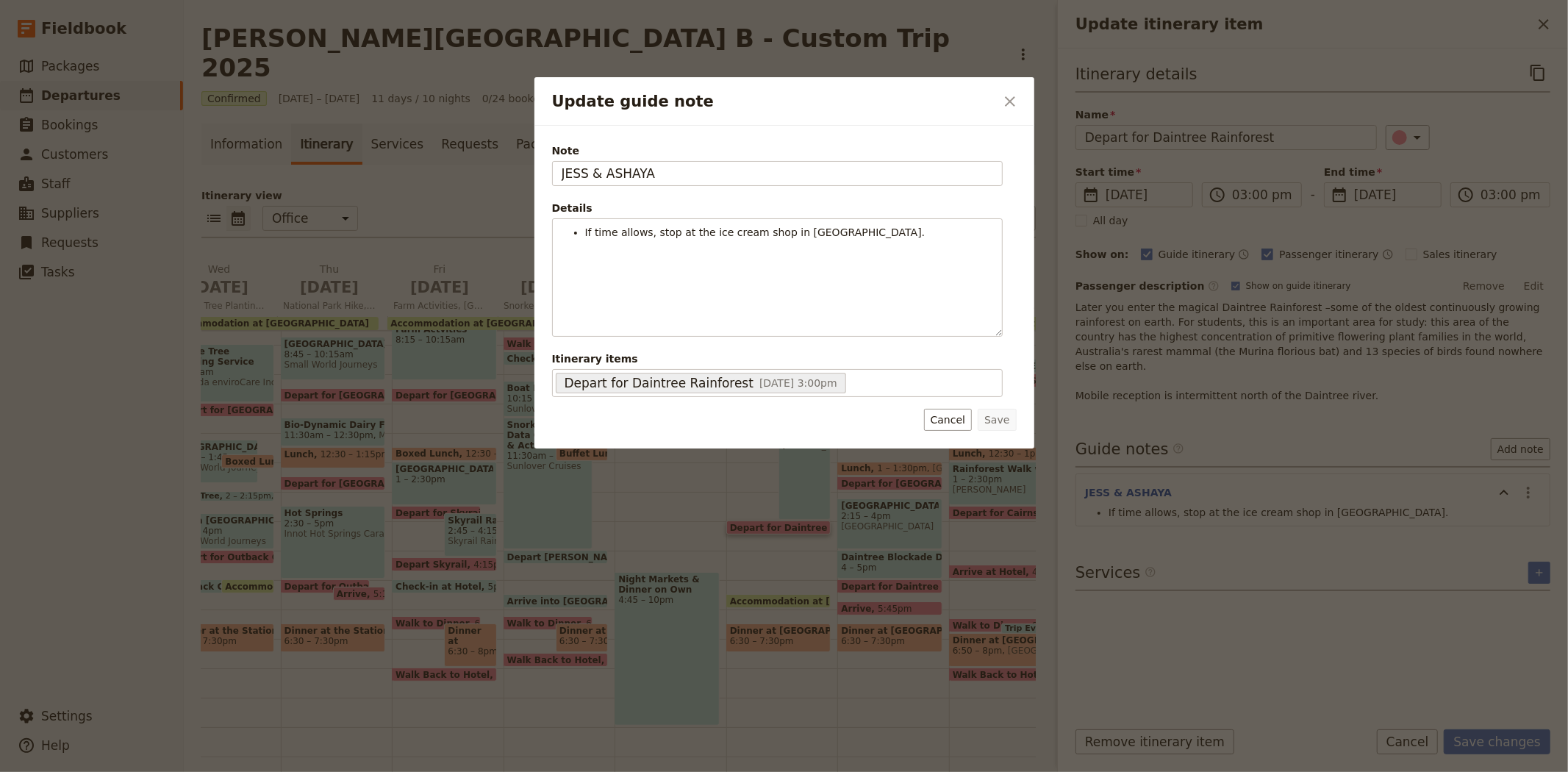
drag, startPoint x: 535, startPoint y: 174, endPoint x: 342, endPoint y: 169, distance: 193.1
click at [342, 771] on div "Update guide note ​ Note JESS & ASHAYA Details If time allows, stop at the ice …" at bounding box center [784, 772] width 1568 height 0
type input "KATE"
click at [1003, 413] on button "Save" at bounding box center [996, 420] width 38 height 22
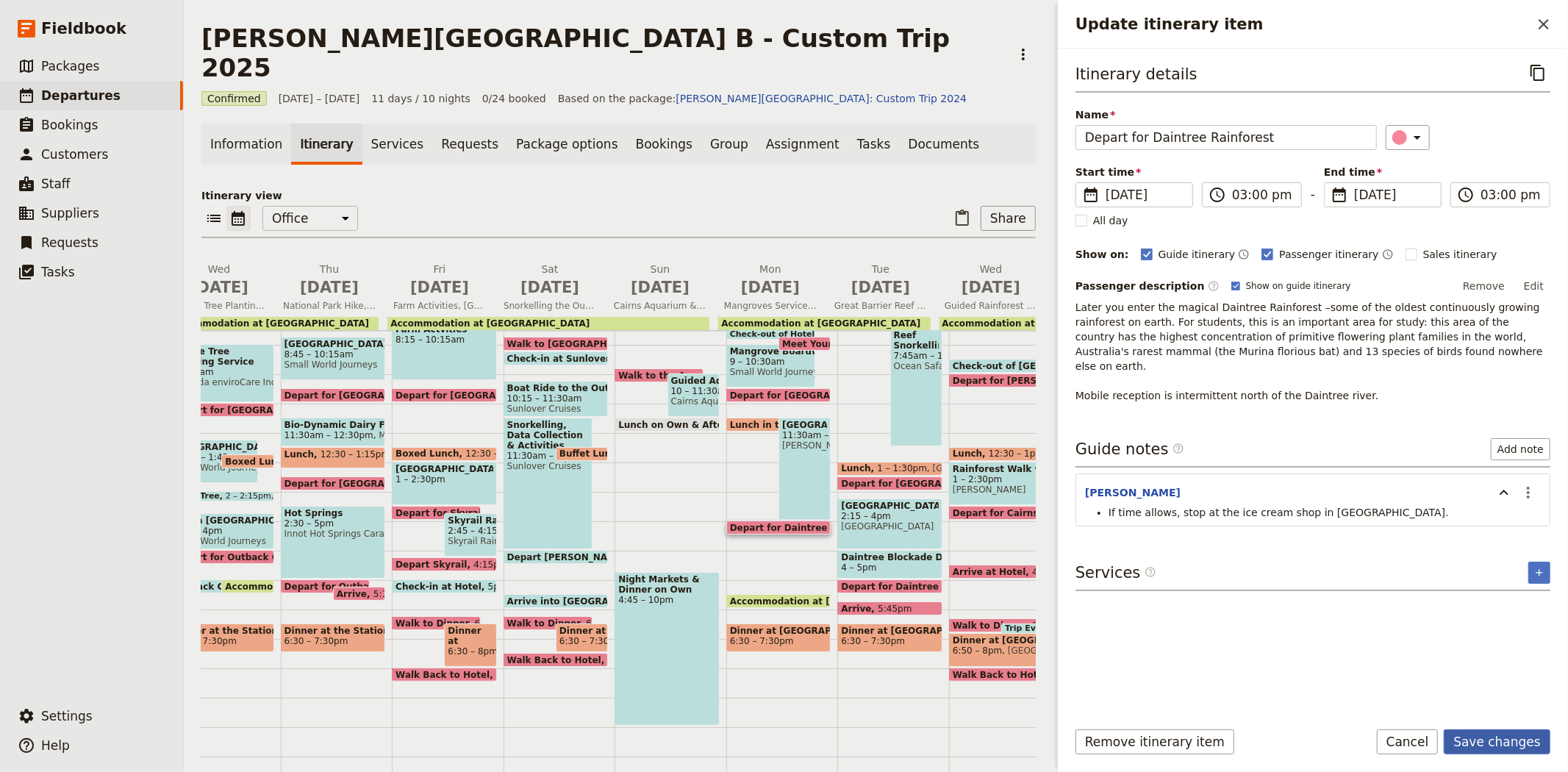
click at [1505, 742] on button "Save changes" at bounding box center [1496, 742] width 107 height 25
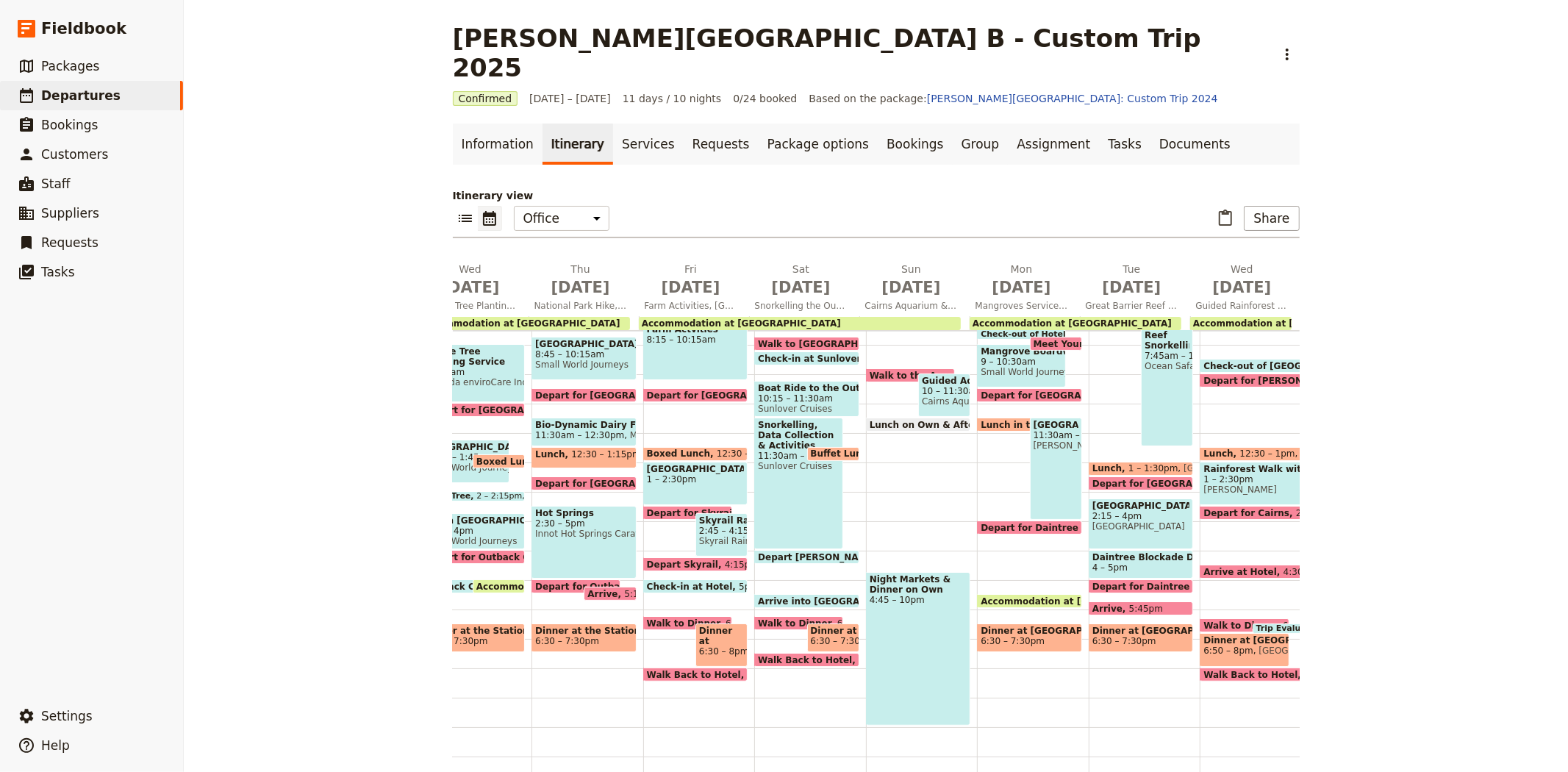
click at [993, 522] on span "Depart for Daintree Rainforest" at bounding box center [1060, 527] width 159 height 9
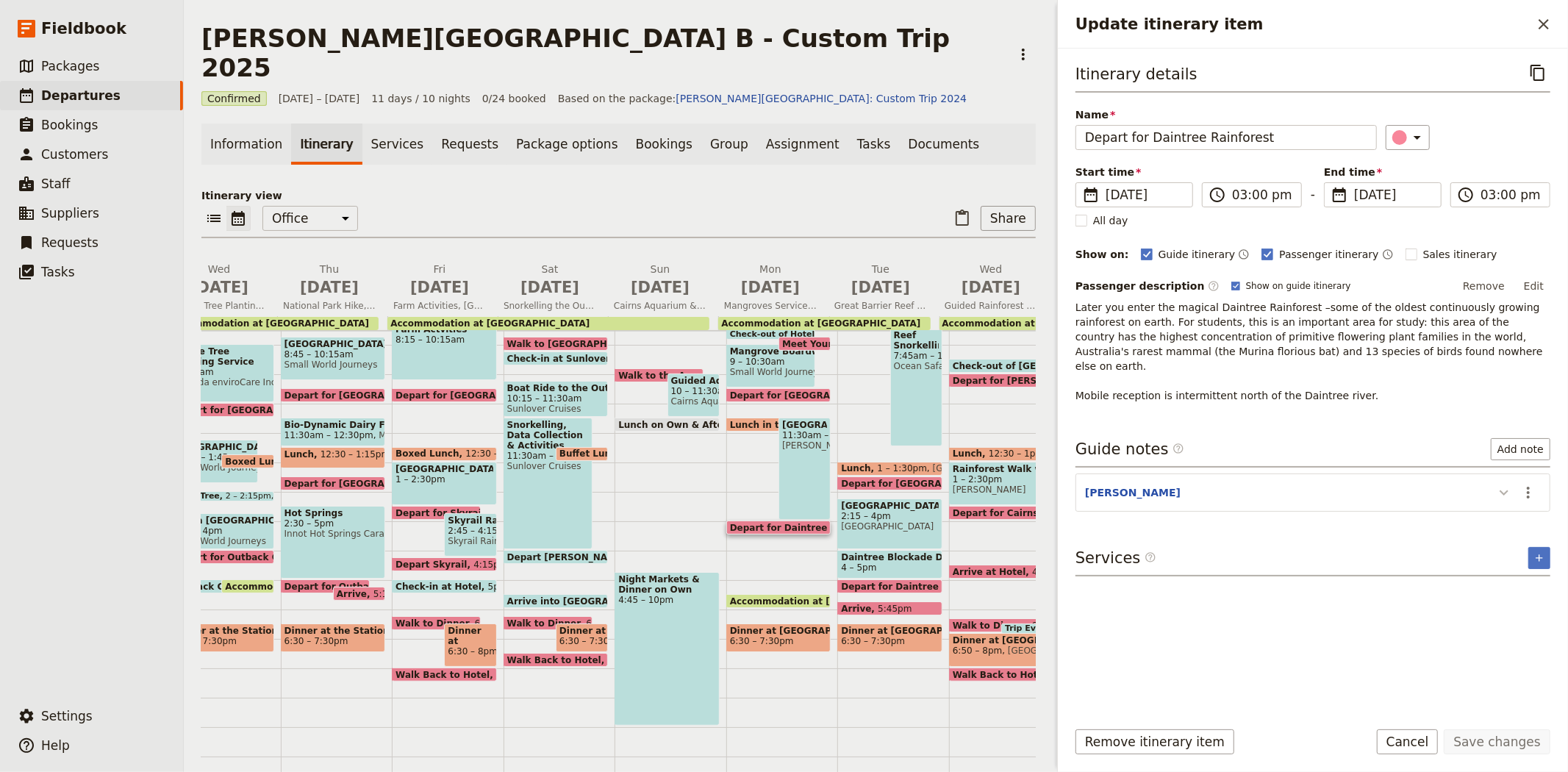
click at [1497, 483] on icon "Update itinerary item" at bounding box center [1503, 492] width 18 height 18
click at [1526, 483] on icon "Actions" at bounding box center [1527, 492] width 18 height 18
click at [1495, 505] on span "Edit note" at bounding box center [1485, 510] width 46 height 15
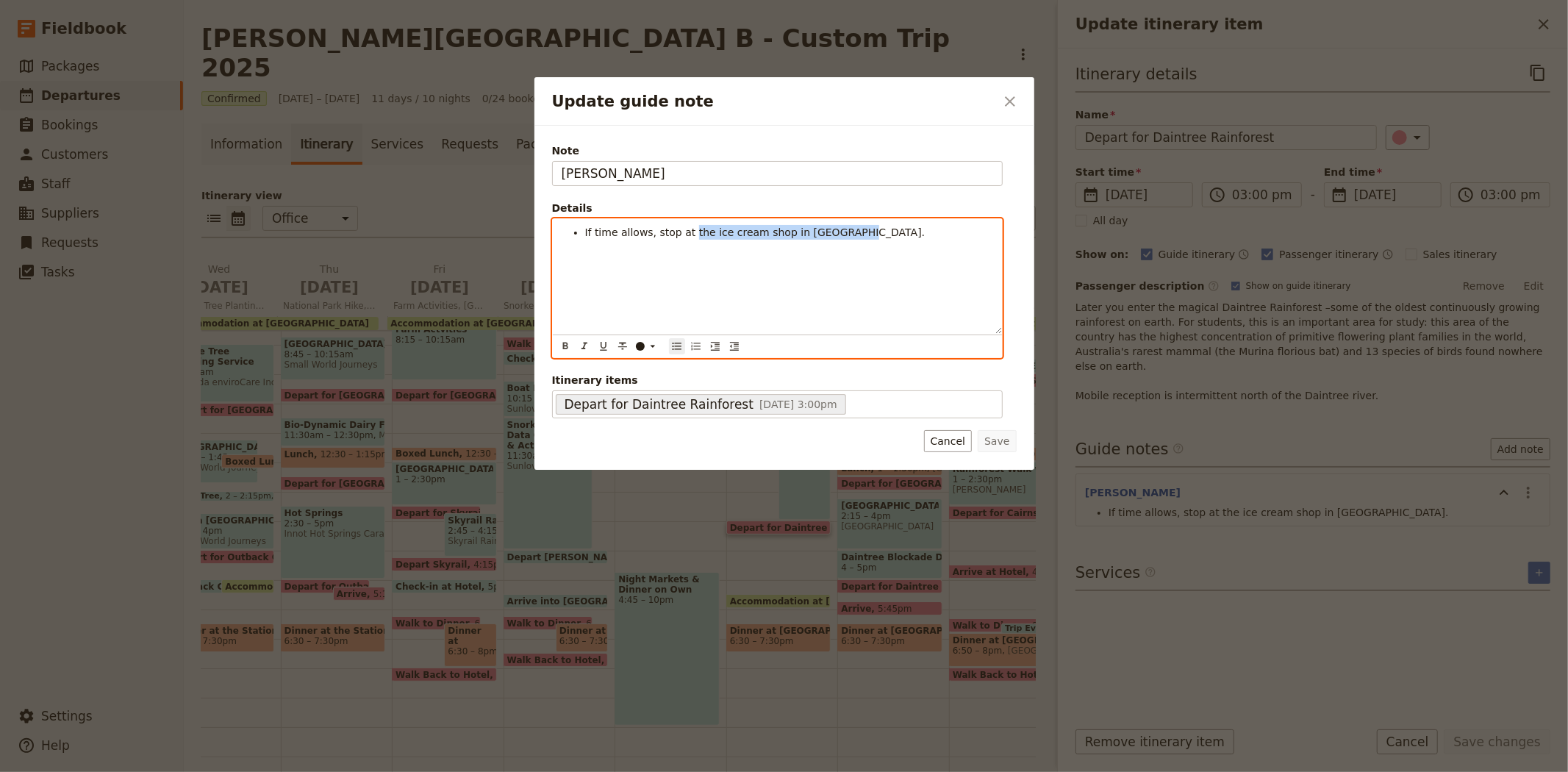
drag, startPoint x: 684, startPoint y: 234, endPoint x: 886, endPoint y: 245, distance: 202.3
click at [886, 245] on div "If time allows, stop at the ice cream shop in Cape Trib." at bounding box center [777, 276] width 449 height 115
paste div "Update guide note"
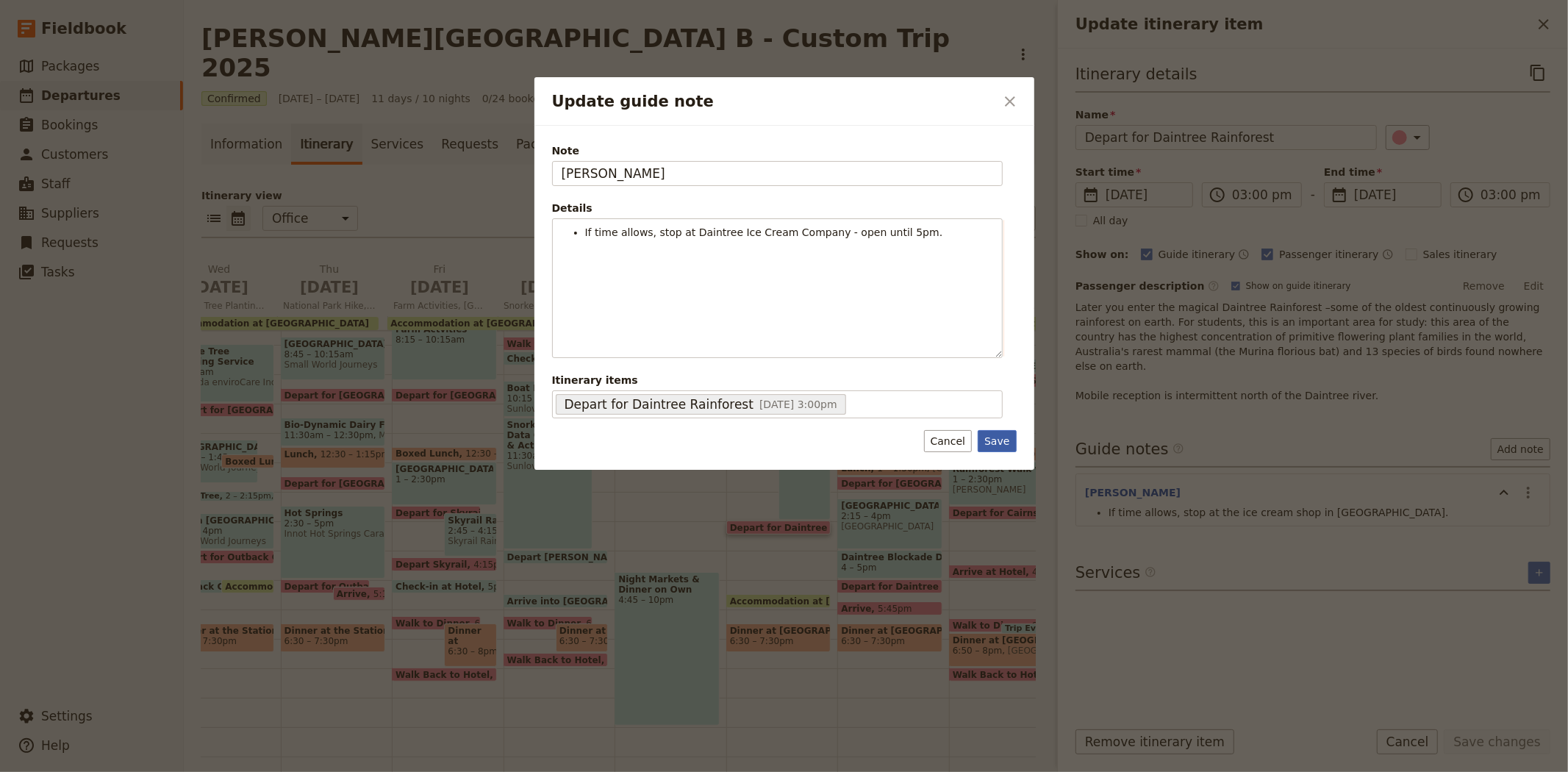
click at [996, 445] on button "Save" at bounding box center [996, 441] width 38 height 22
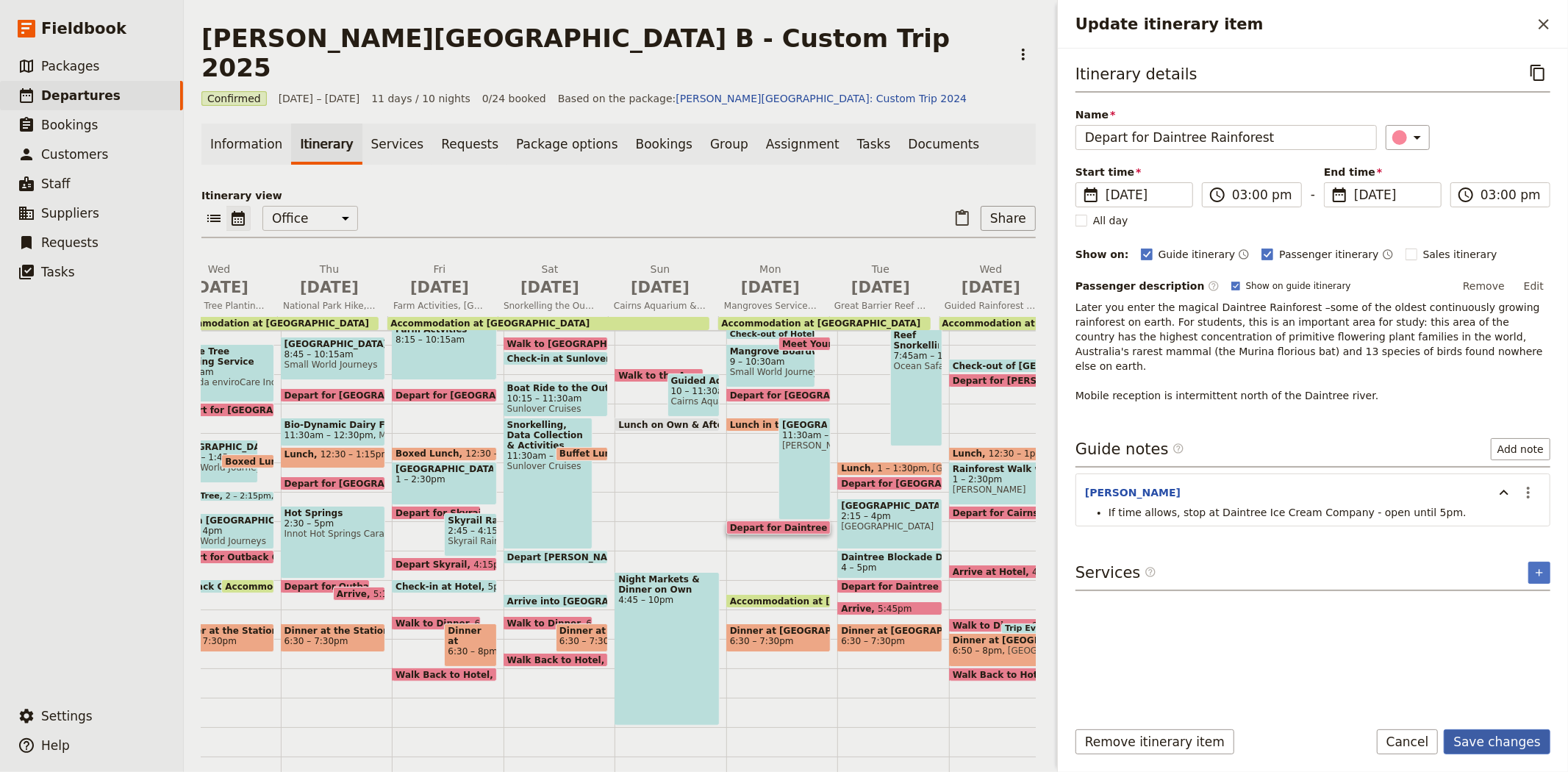
click at [1485, 736] on button "Save changes" at bounding box center [1496, 742] width 107 height 25
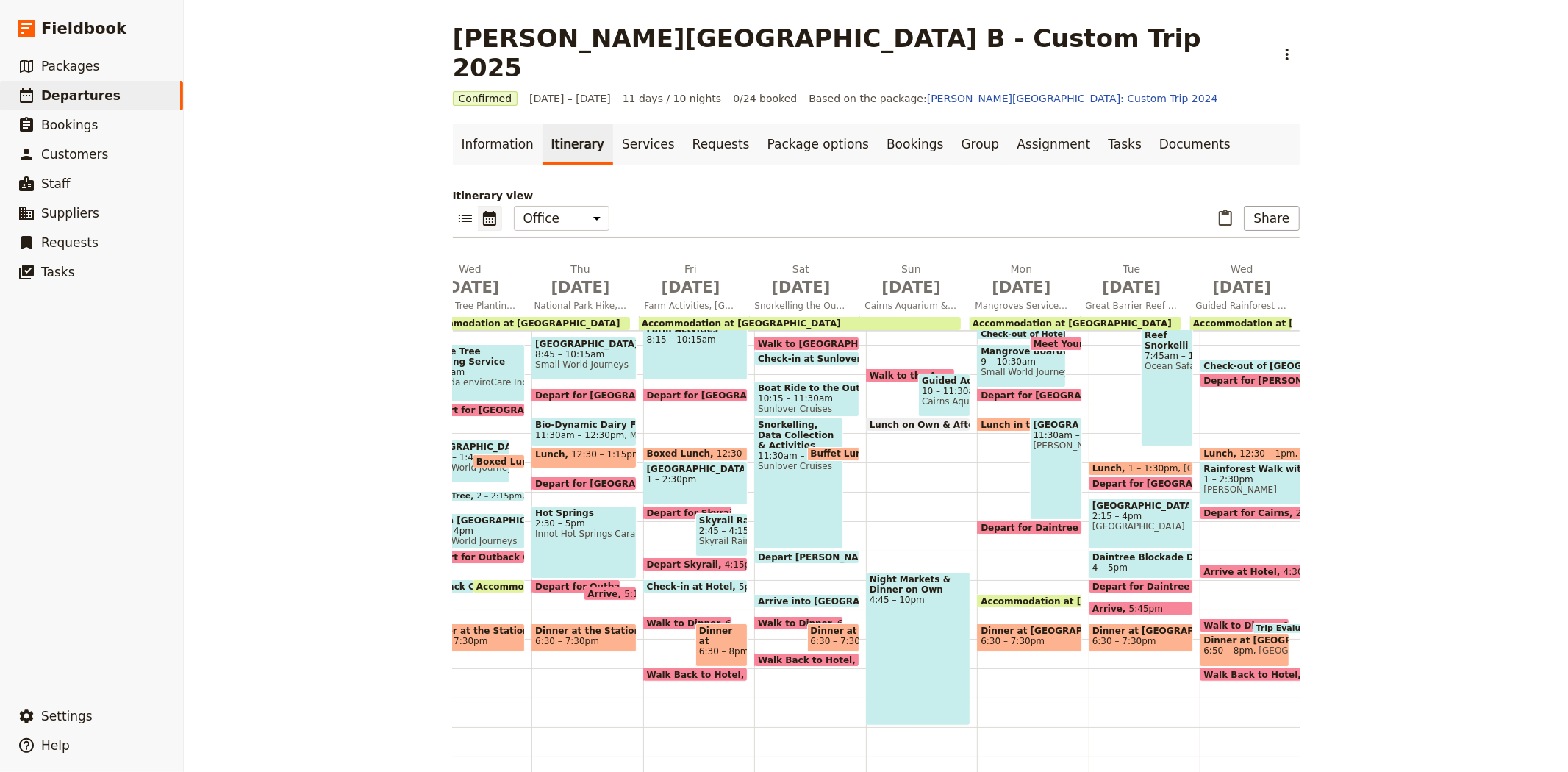
click at [1003, 596] on span "Accommodation at Cape Trib Beach House" at bounding box center [1083, 600] width 206 height 9
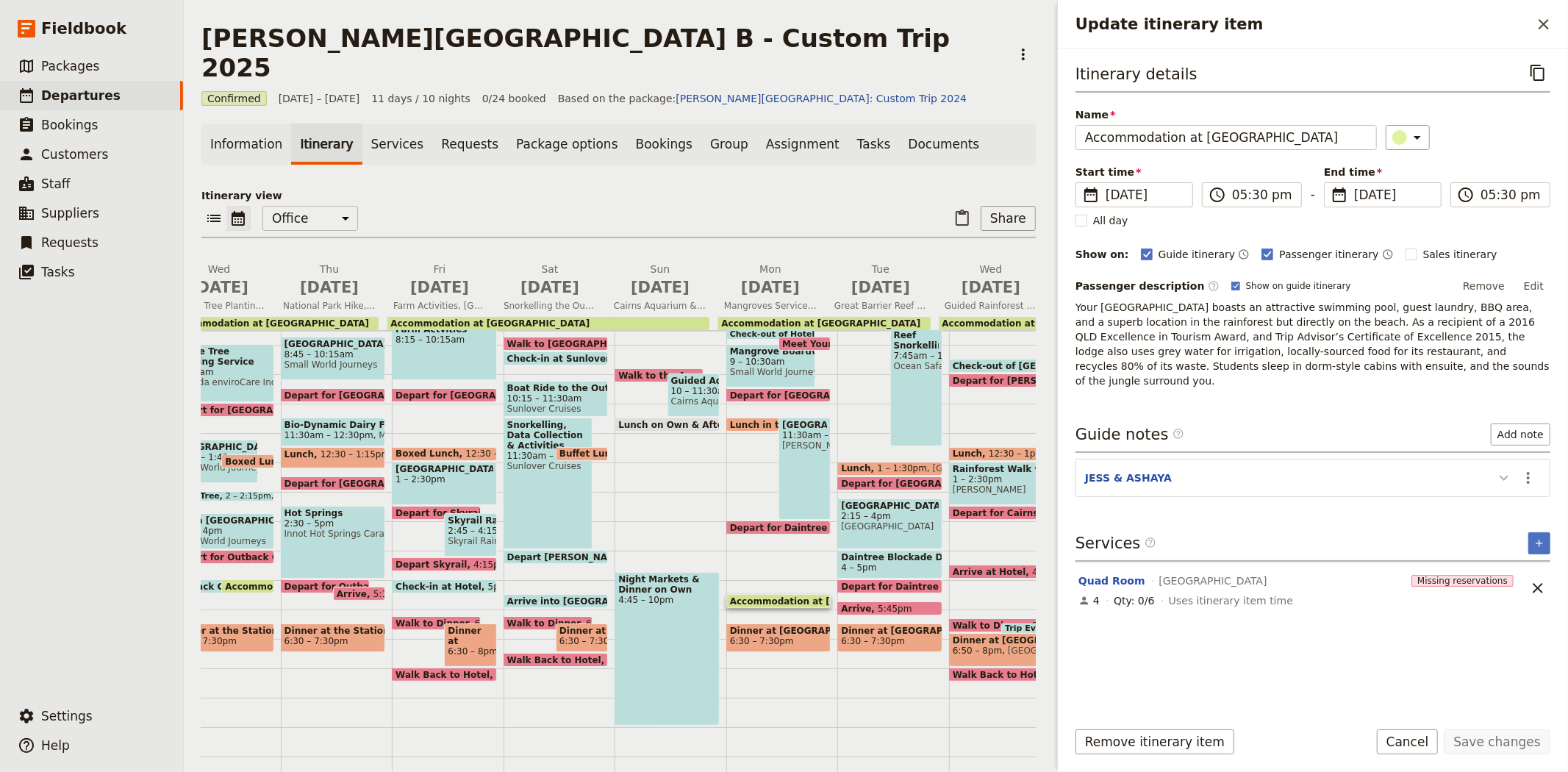
click at [1503, 476] on icon "Update itinerary item" at bounding box center [1503, 478] width 9 height 5
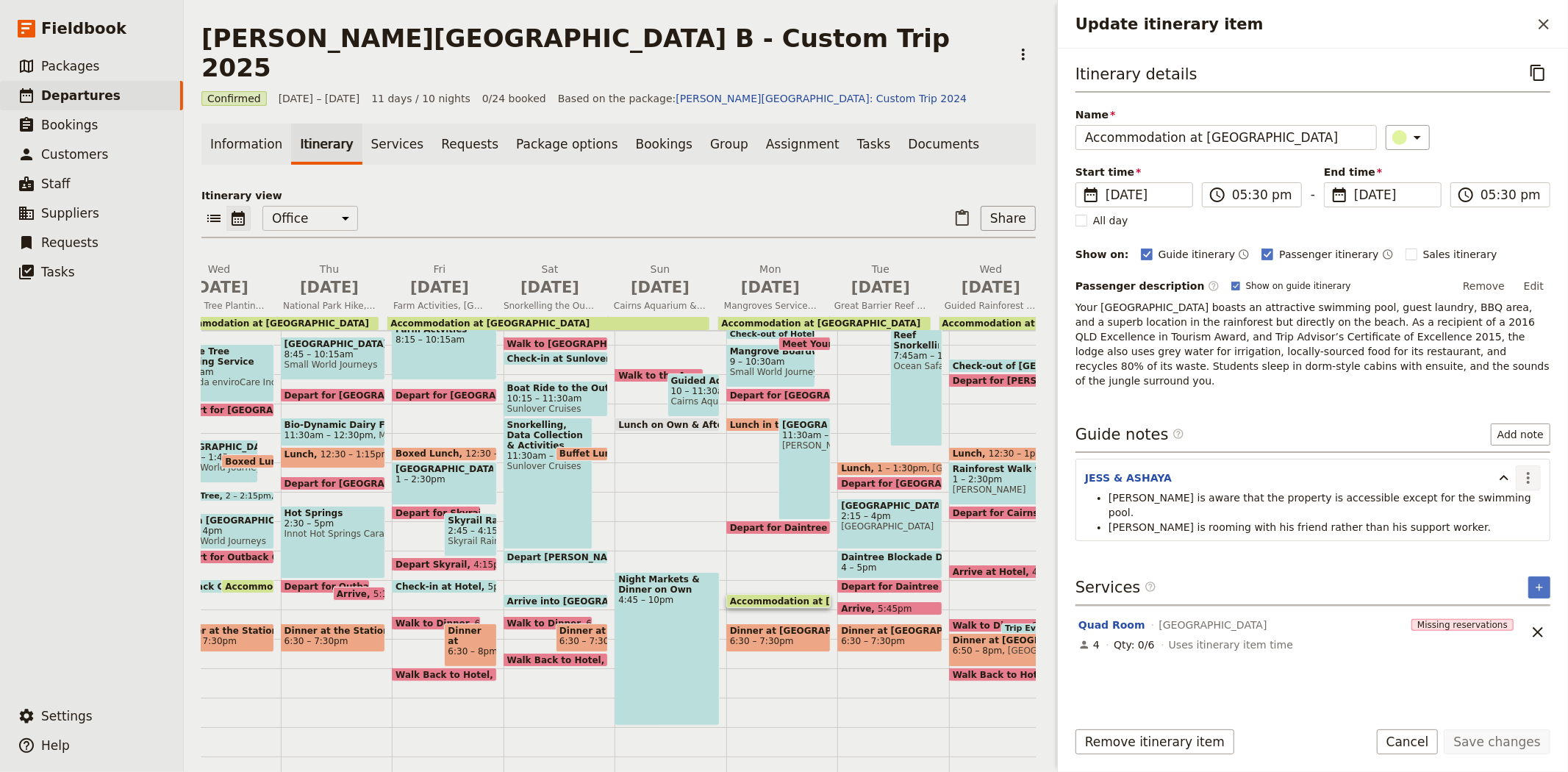
click at [1534, 469] on icon "Actions" at bounding box center [1527, 477] width 18 height 18
click at [1512, 512] on span "Remove note" at bounding box center [1497, 515] width 69 height 15
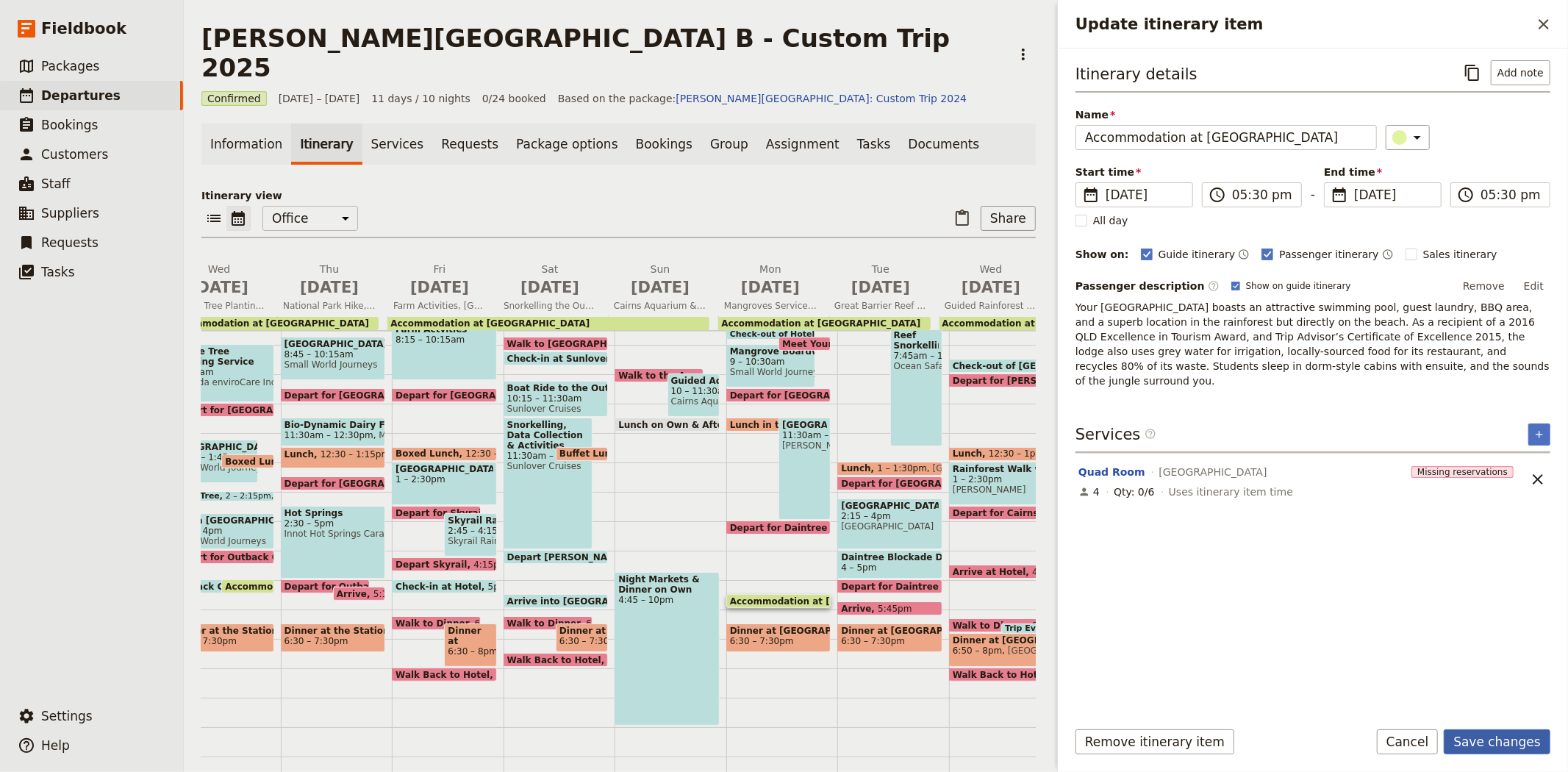
click at [1503, 738] on button "Save changes" at bounding box center [1496, 742] width 107 height 25
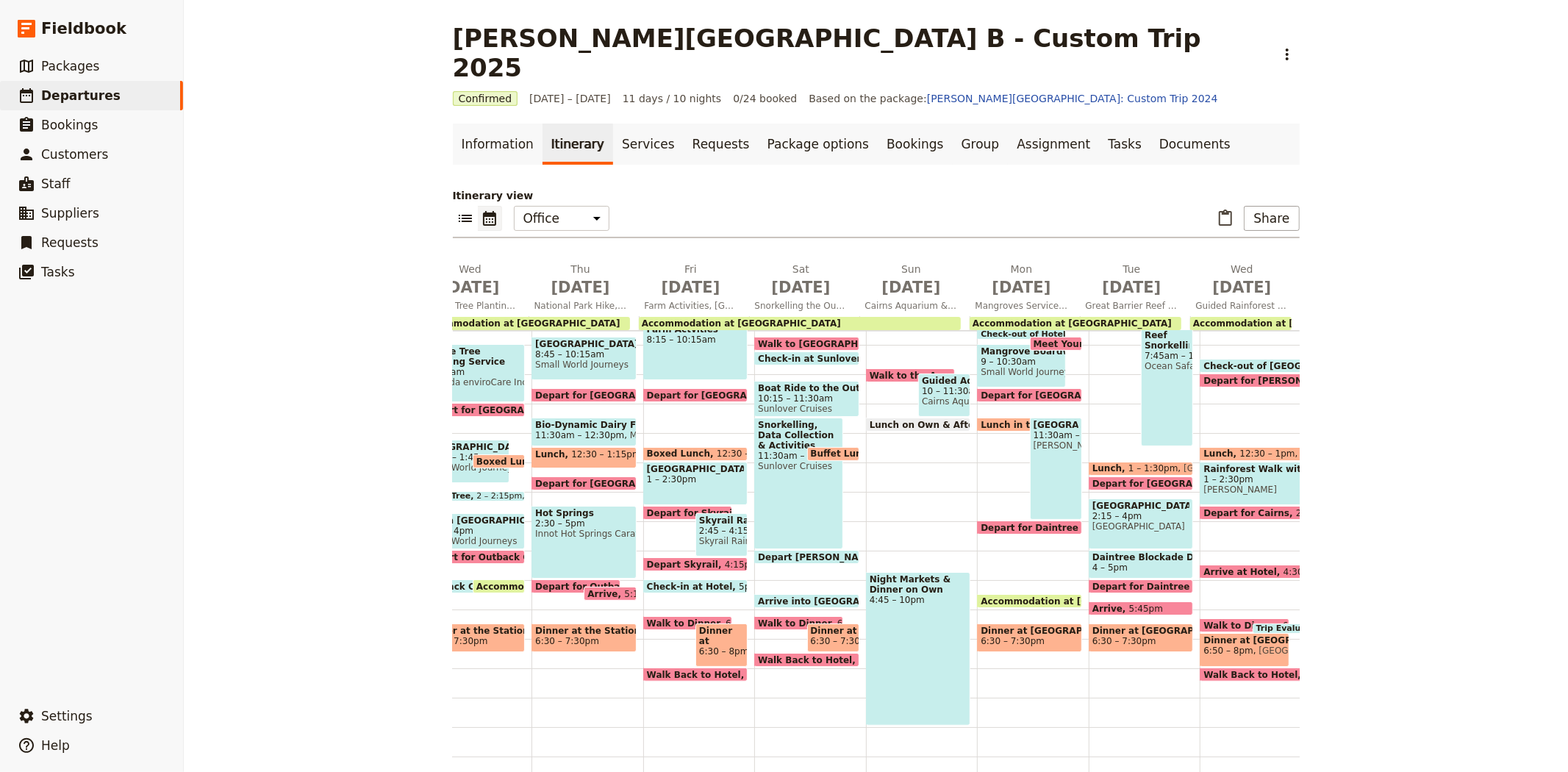
click at [1004, 636] on span "6:30 – 7:30pm" at bounding box center [1012, 640] width 64 height 10
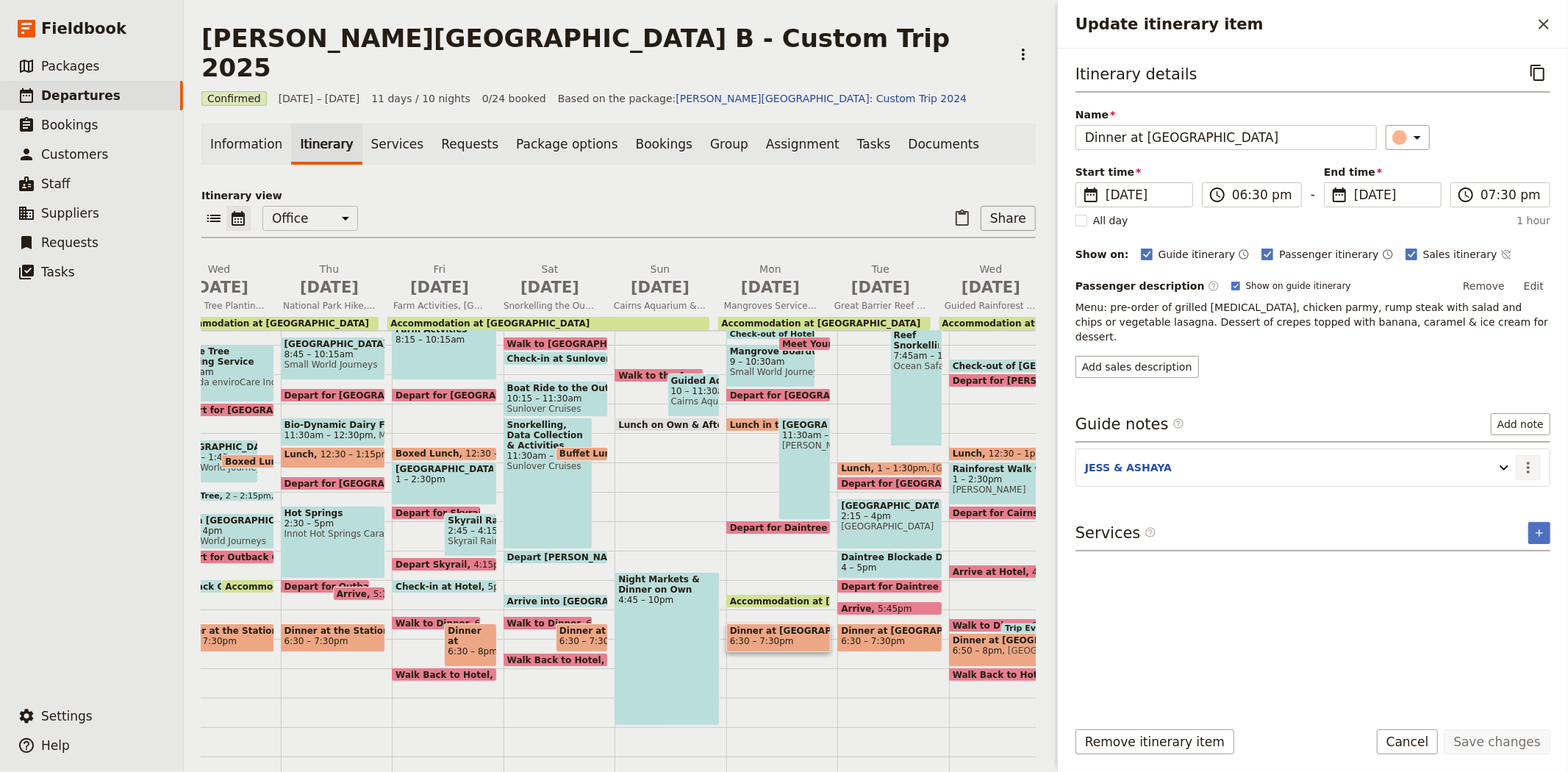
click at [1531, 459] on icon "Actions" at bounding box center [1527, 467] width 18 height 18
click at [1522, 478] on span "Edit note" at bounding box center [1497, 485] width 69 height 15
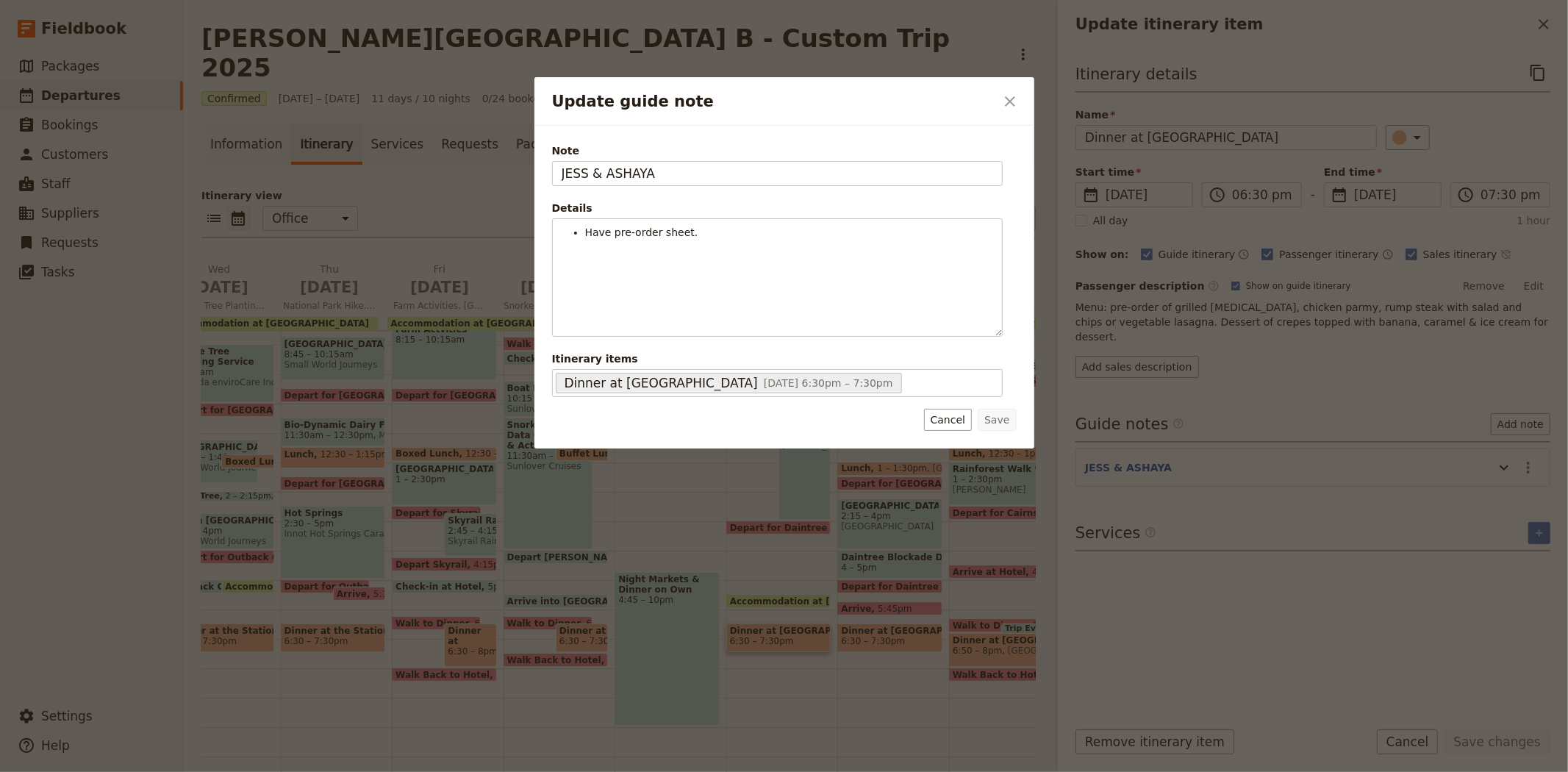
drag, startPoint x: 664, startPoint y: 172, endPoint x: 328, endPoint y: 154, distance: 336.5
click at [328, 771] on div "Update guide note ​ Note JESS & ASHAYA Details Have pre-order sheet. ​ ​ ​ ​ ​ …" at bounding box center [784, 772] width 1568 height 0
type input "KATE"
click at [989, 415] on button "Save" at bounding box center [996, 420] width 38 height 22
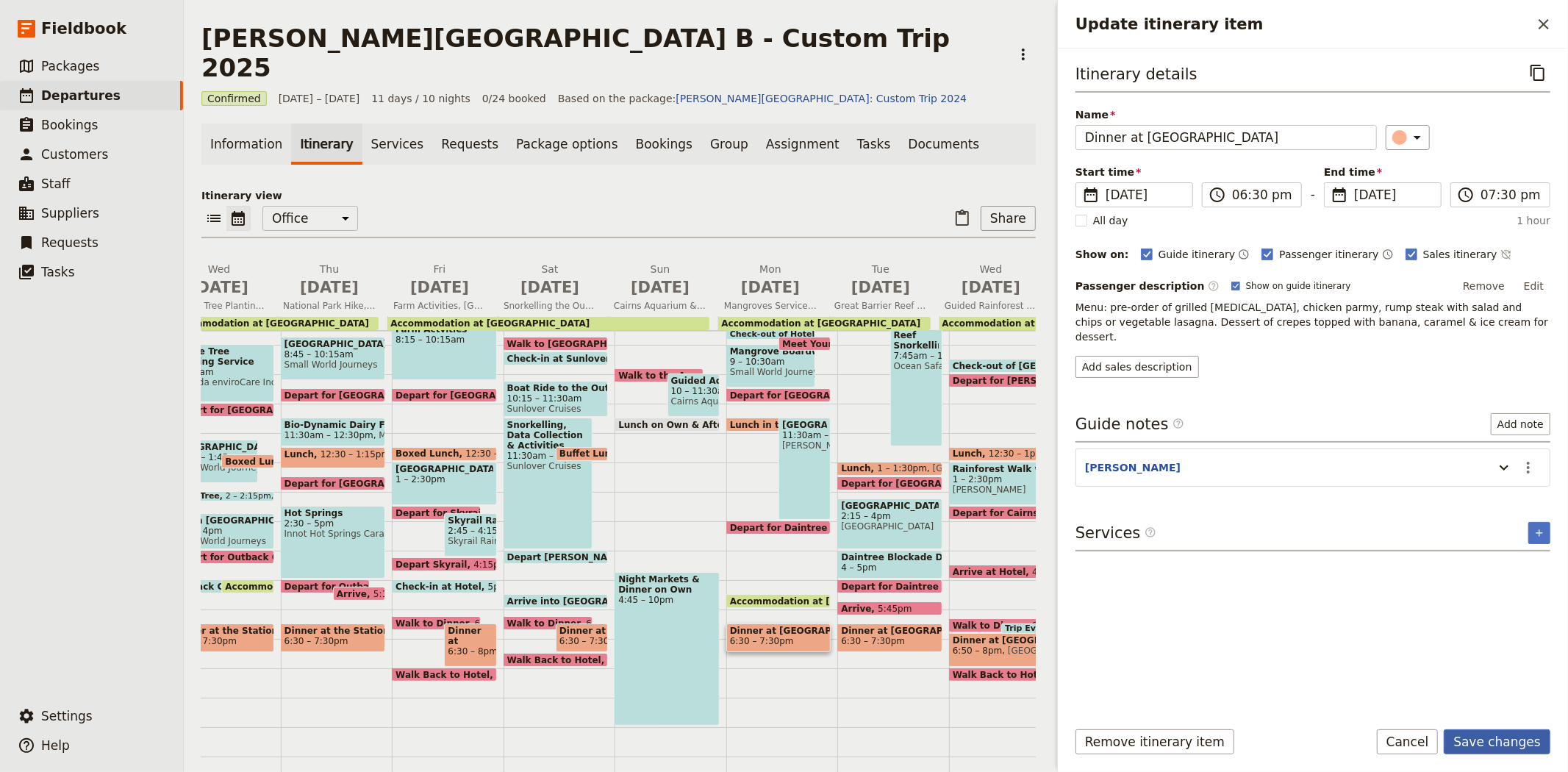
click at [1505, 731] on button "Save changes" at bounding box center [1496, 742] width 107 height 25
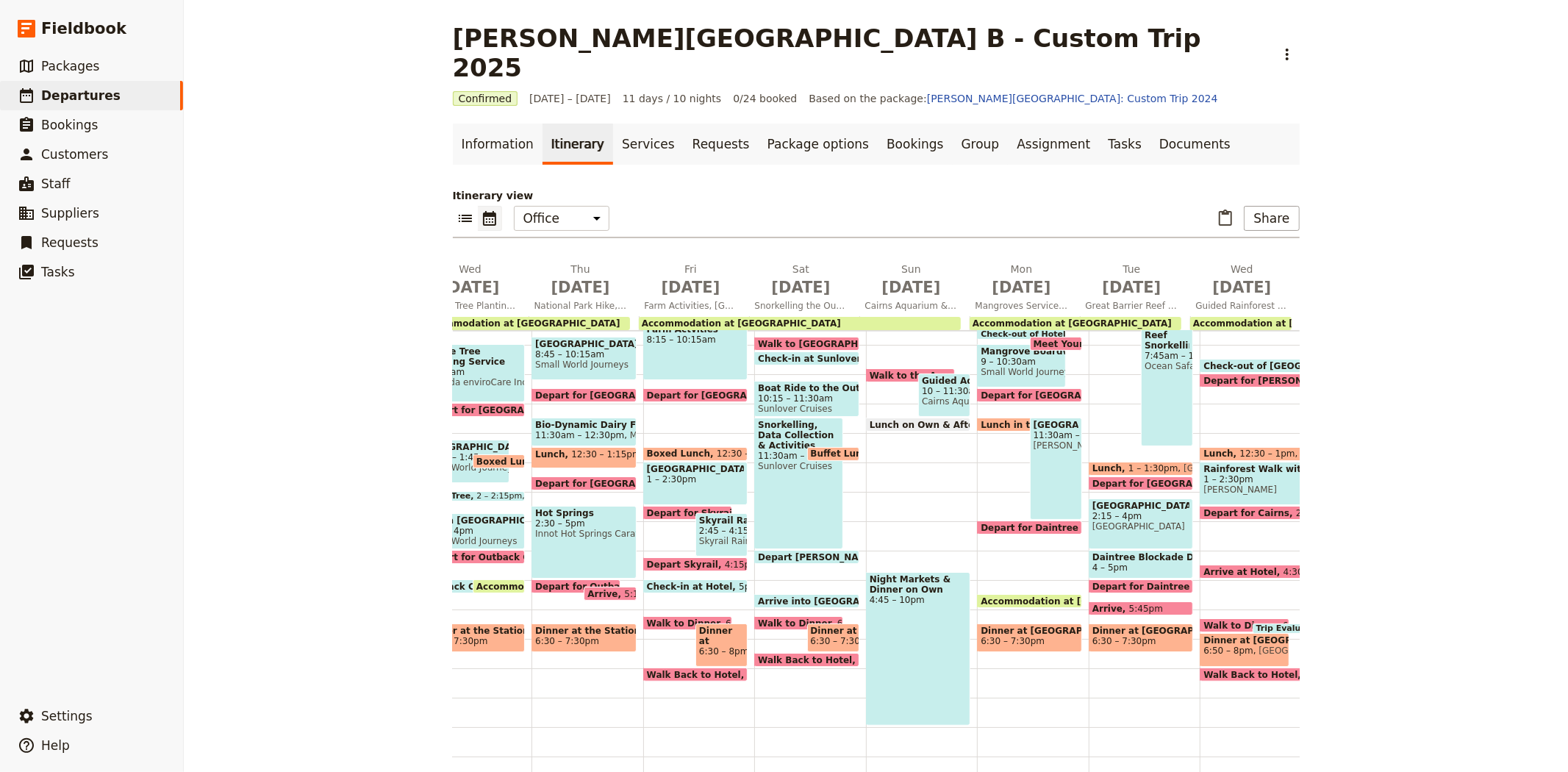
click at [1020, 625] on span "Dinner at Beach House Restaurant" at bounding box center [1028, 630] width 97 height 10
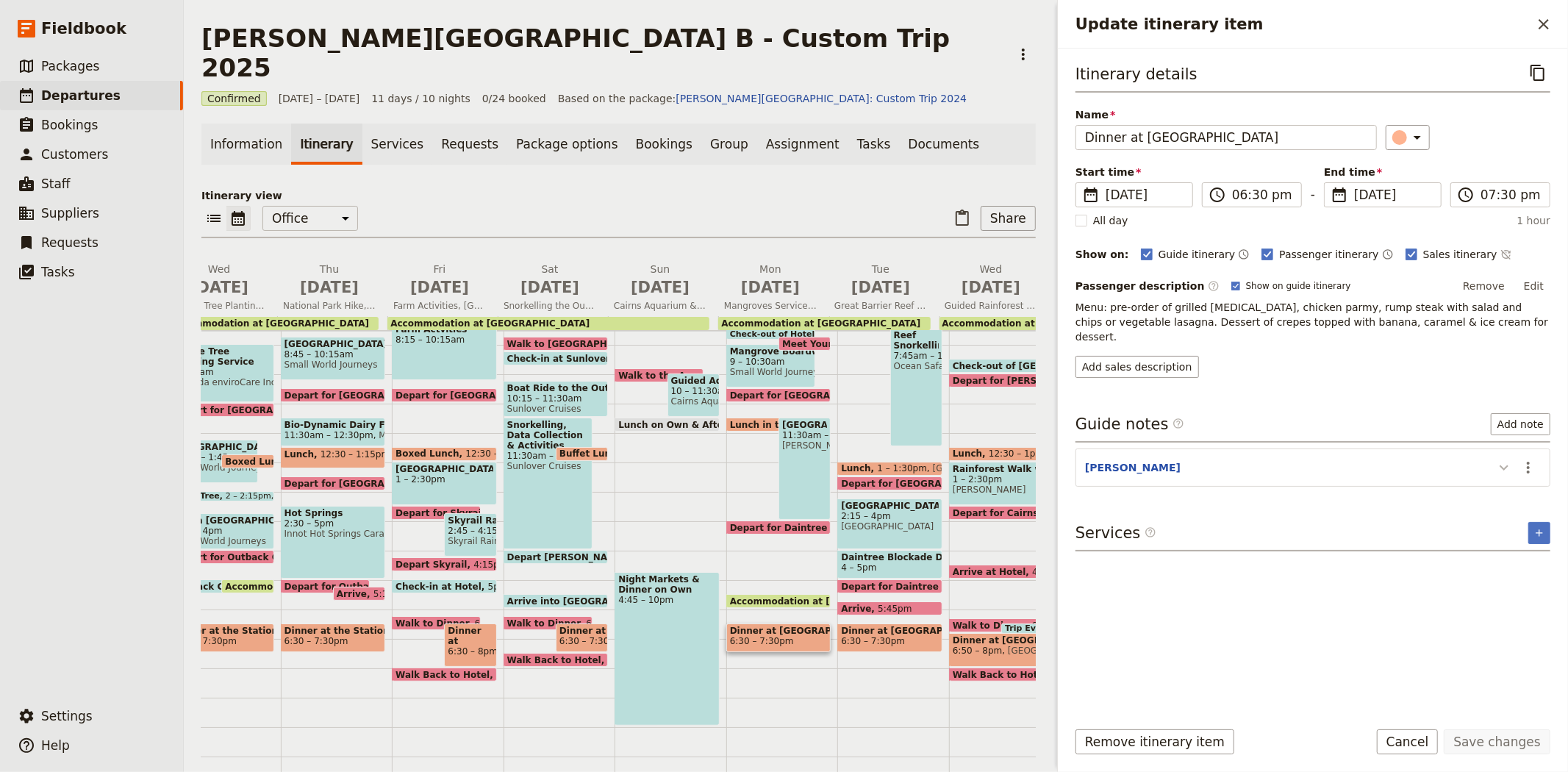
click at [1503, 459] on icon "Update itinerary item" at bounding box center [1503, 467] width 18 height 18
click at [1503, 465] on icon "Update itinerary item" at bounding box center [1503, 467] width 9 height 5
click at [1414, 740] on button "Cancel" at bounding box center [1407, 742] width 62 height 25
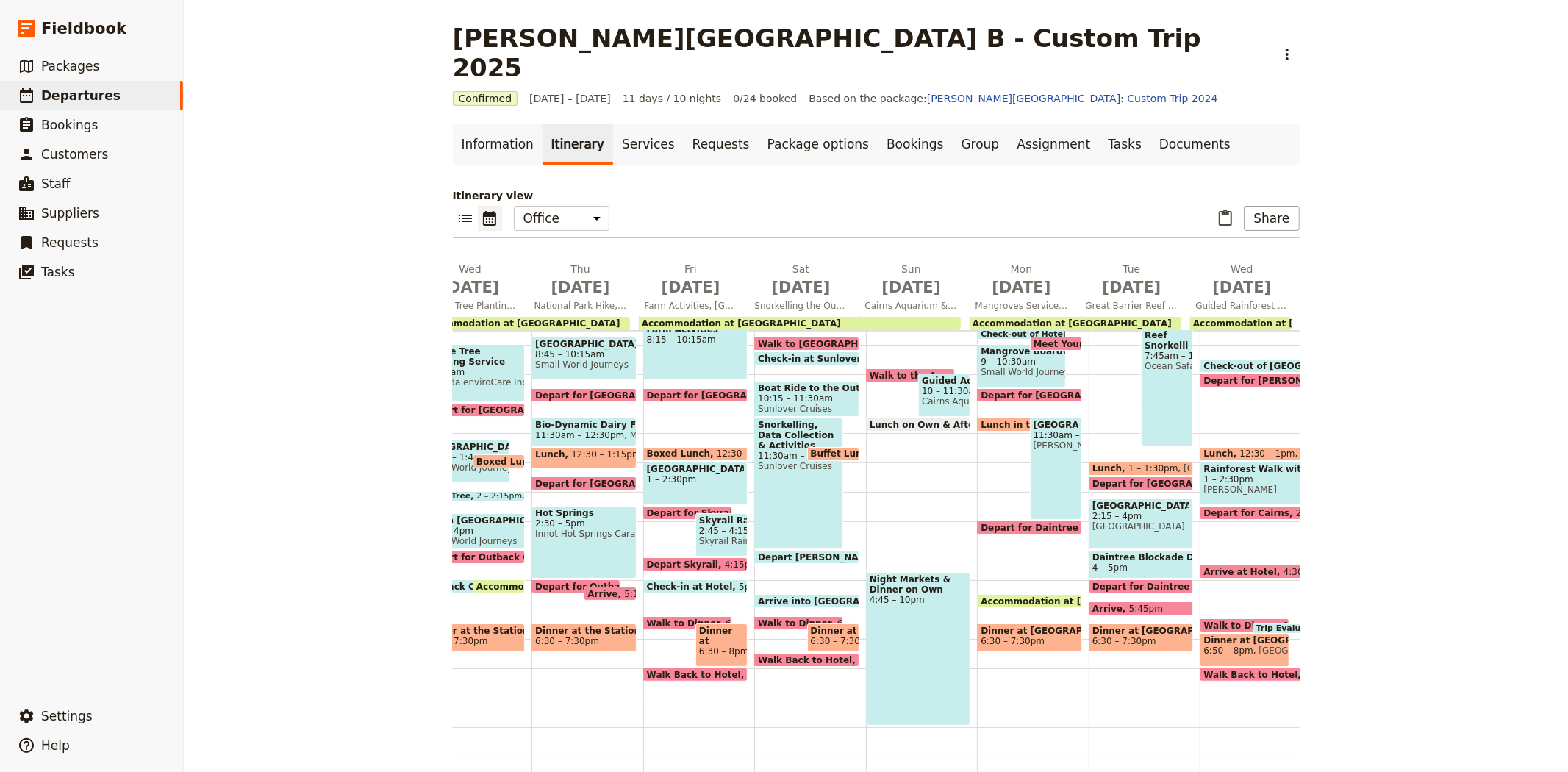
scroll to position [169, 0]
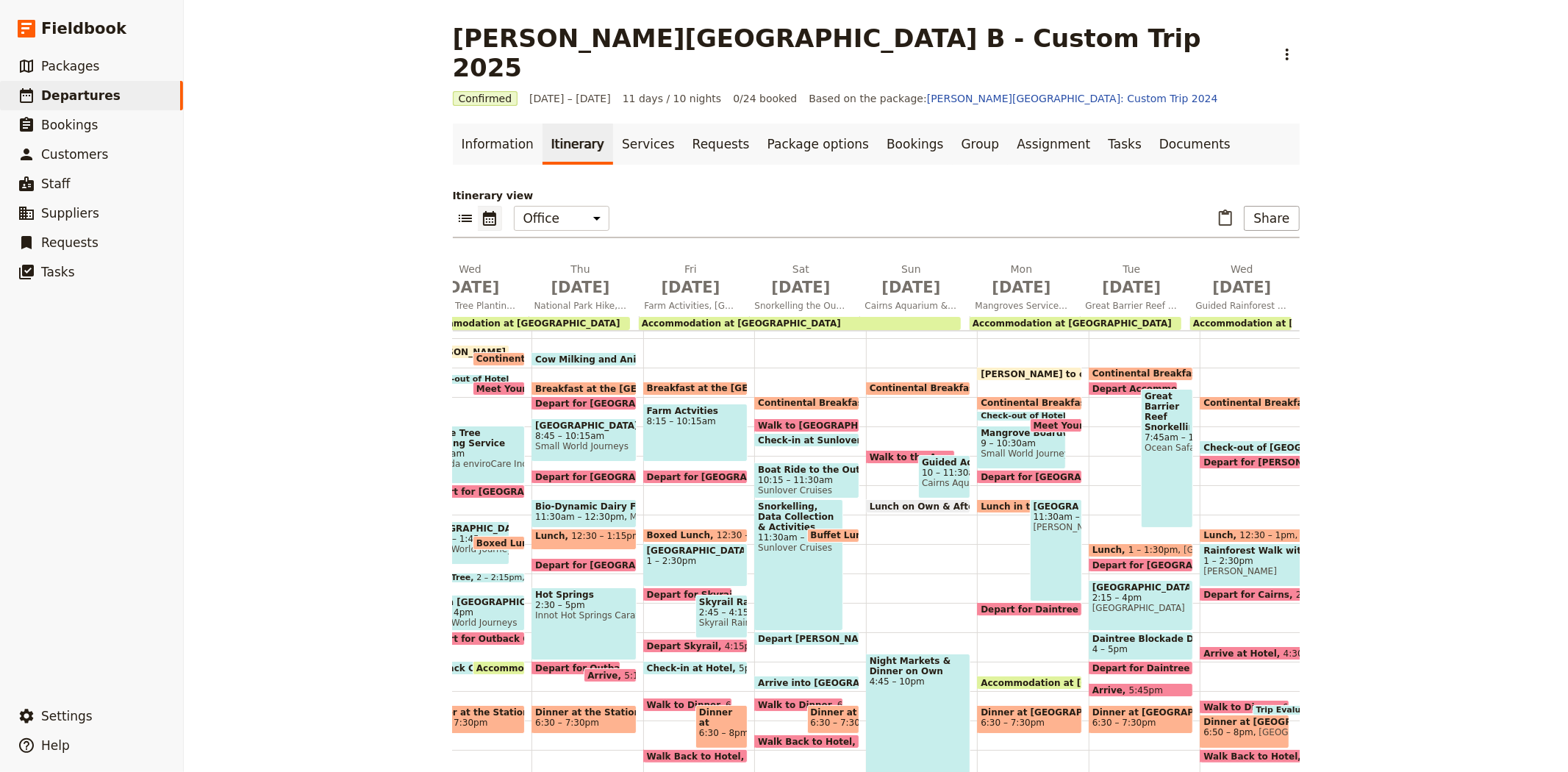
click at [1107, 368] on span "Continental Breakfast at Hotel" at bounding box center [1172, 373] width 159 height 10
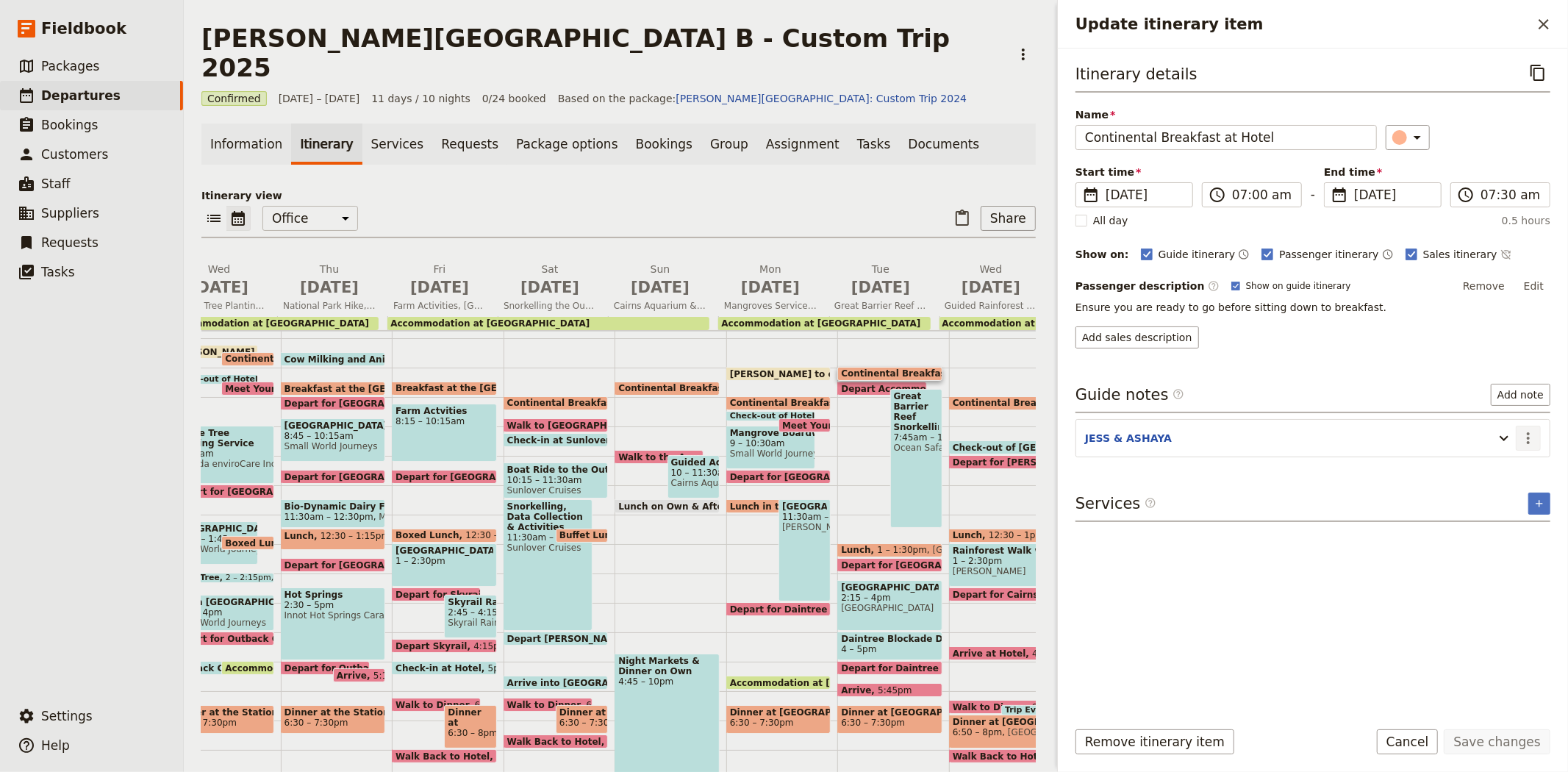
click at [1525, 434] on icon "Actions" at bounding box center [1527, 437] width 18 height 18
click at [1506, 469] on span "Edit note" at bounding box center [1485, 470] width 46 height 15
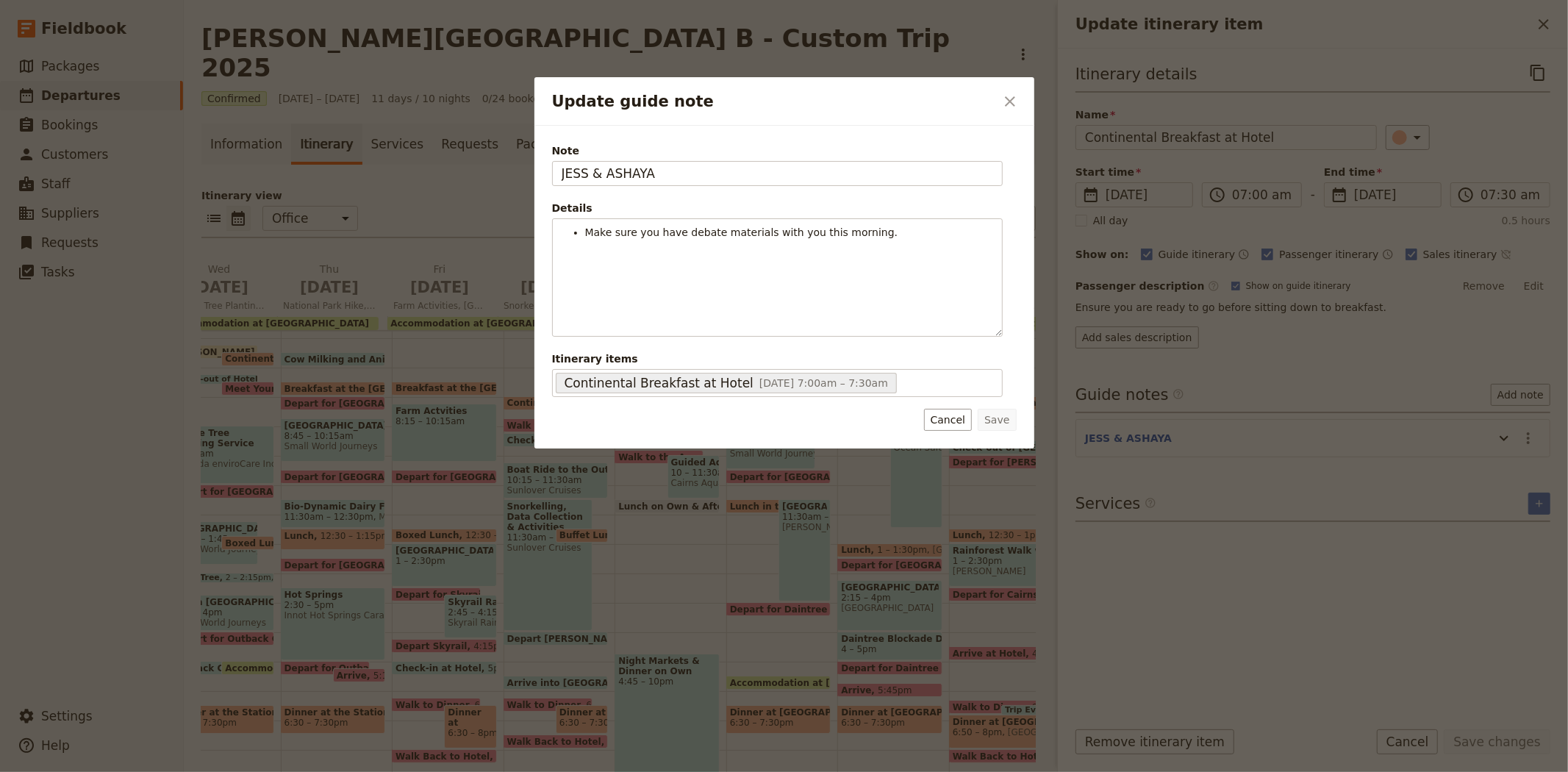
drag, startPoint x: 582, startPoint y: 162, endPoint x: 307, endPoint y: 149, distance: 275.3
click at [307, 771] on div "Update guide note ​ Note JESS & ASHAYA Details Make sure you have debate materi…" at bounding box center [784, 772] width 1568 height 0
type input "KATE"
click at [994, 419] on button "Save" at bounding box center [996, 420] width 38 height 22
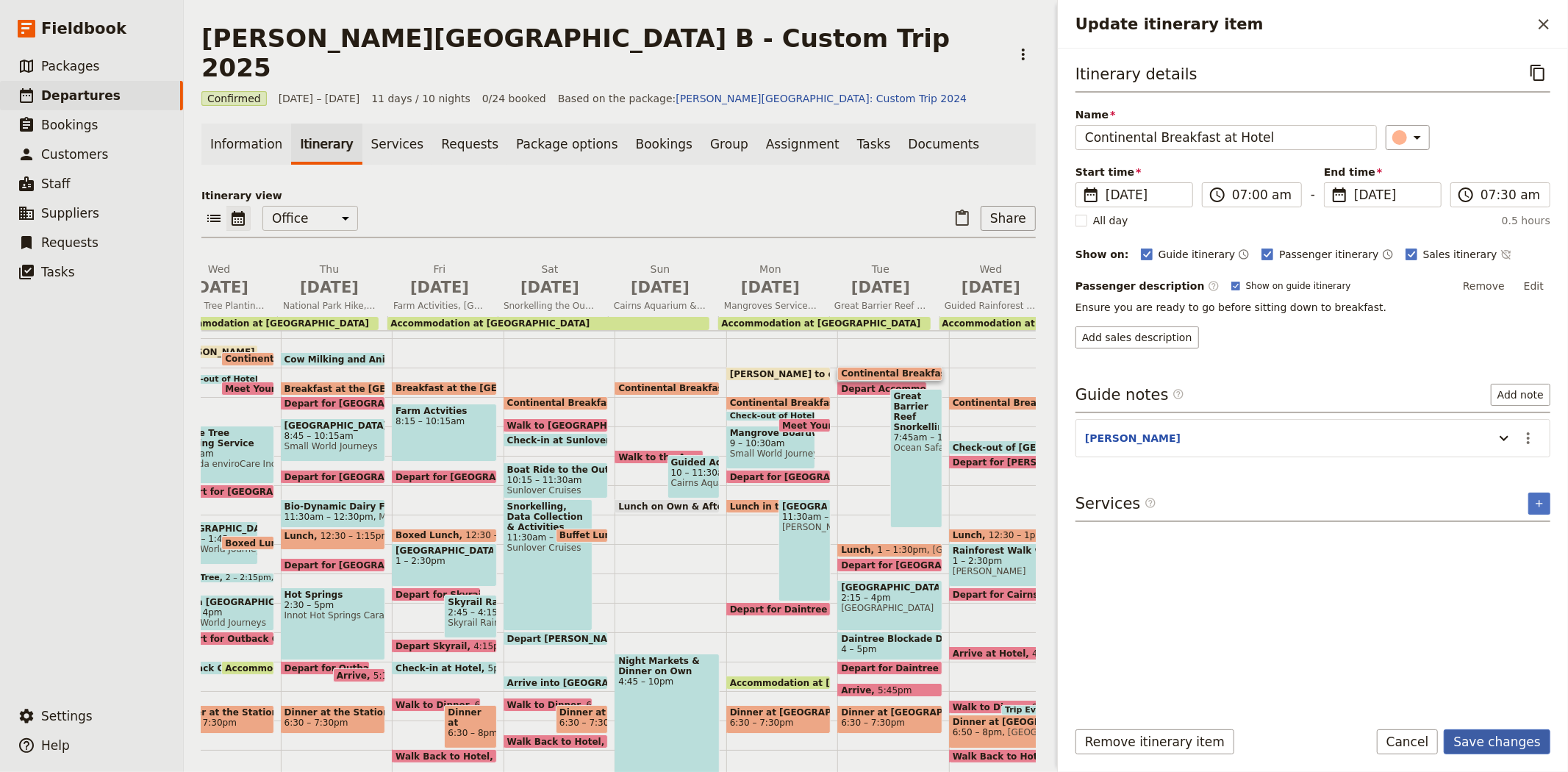
click at [1527, 737] on button "Save changes" at bounding box center [1496, 742] width 107 height 25
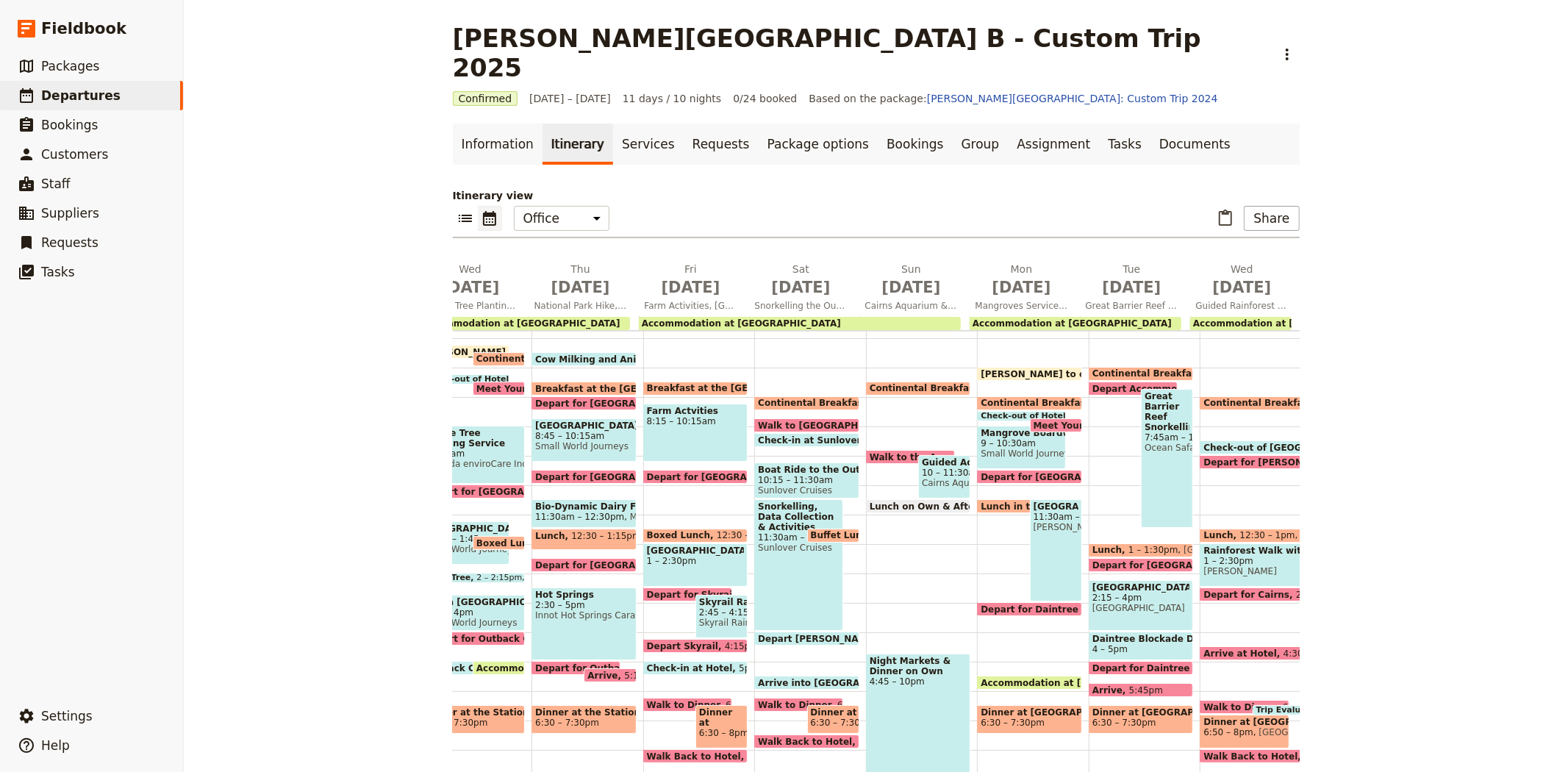
click at [1144, 431] on div "Great Barrier Reef Snorkelling 7:45am – 12:30pm Ocean Safari" at bounding box center [1166, 459] width 52 height 139
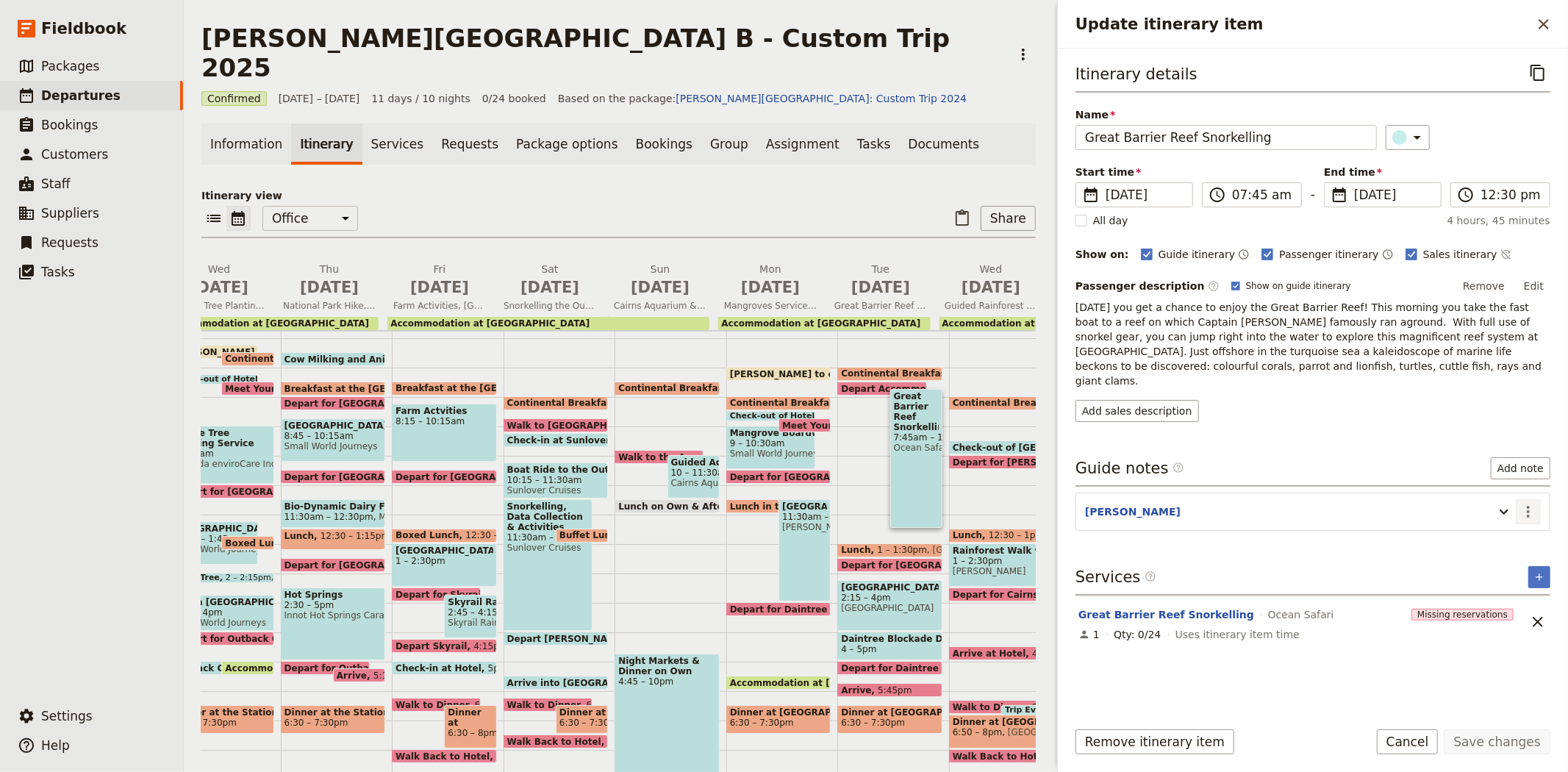
click at [1527, 503] on icon "Actions" at bounding box center [1527, 512] width 18 height 18
click at [1509, 522] on span "Edit note" at bounding box center [1485, 529] width 46 height 15
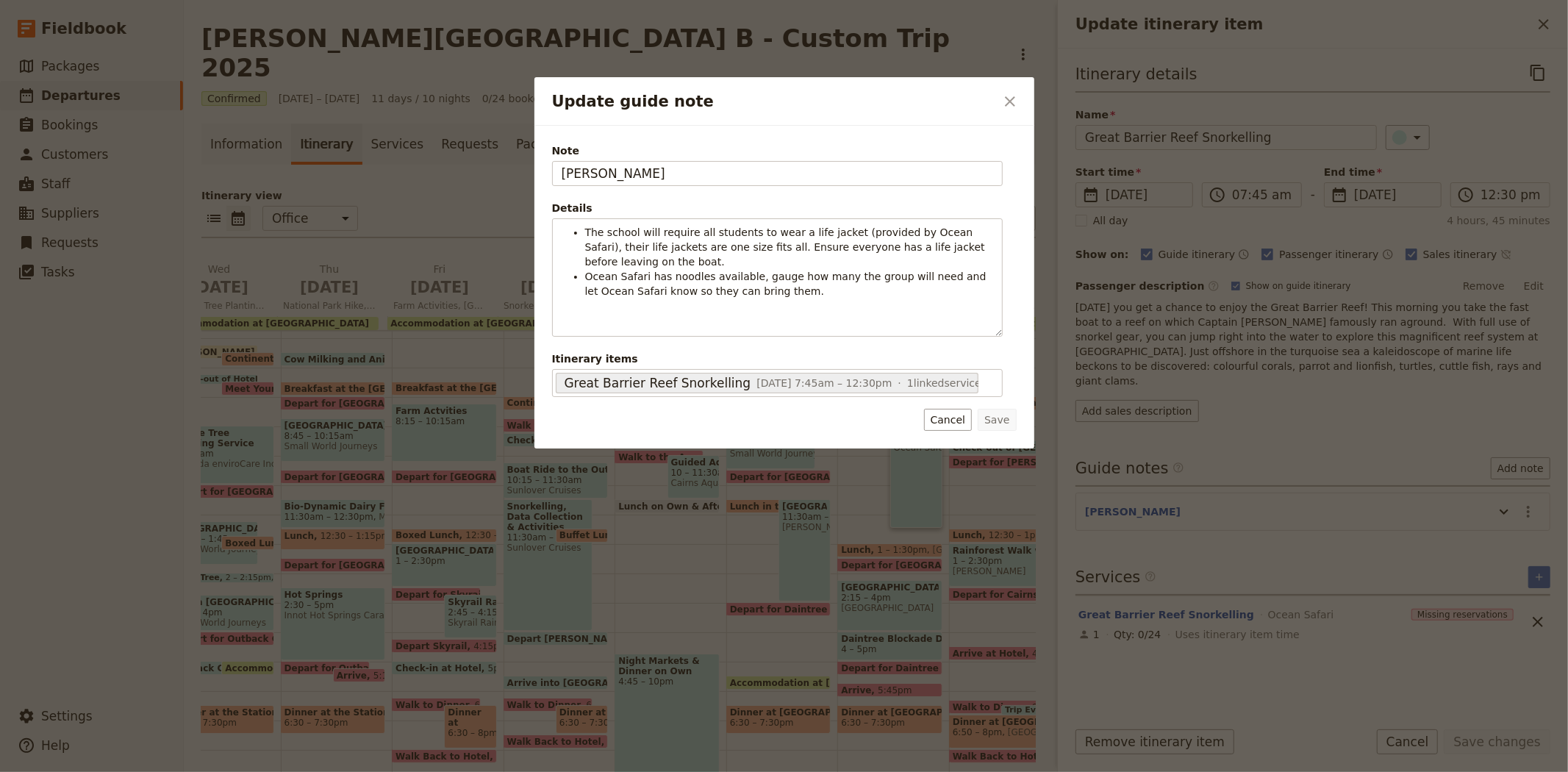
drag, startPoint x: 608, startPoint y: 162, endPoint x: 413, endPoint y: 160, distance: 195.0
click at [413, 771] on div "Update guide note ​ Note JESS Details The school will require all students to w…" at bounding box center [784, 772] width 1568 height 0
type input "KATE"
click at [1007, 420] on button "Save" at bounding box center [996, 420] width 38 height 22
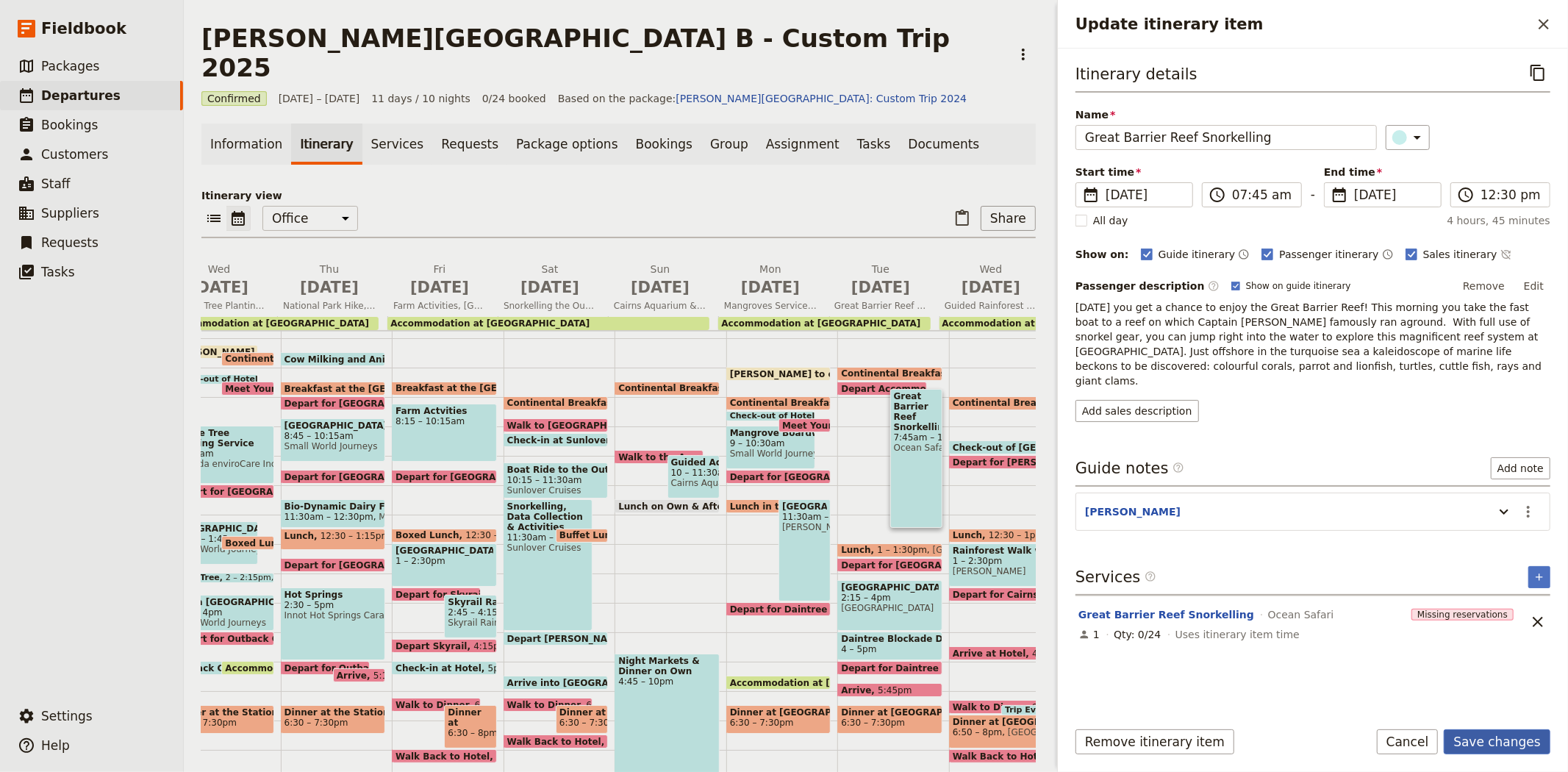
click at [1511, 748] on button "Save changes" at bounding box center [1496, 742] width 107 height 25
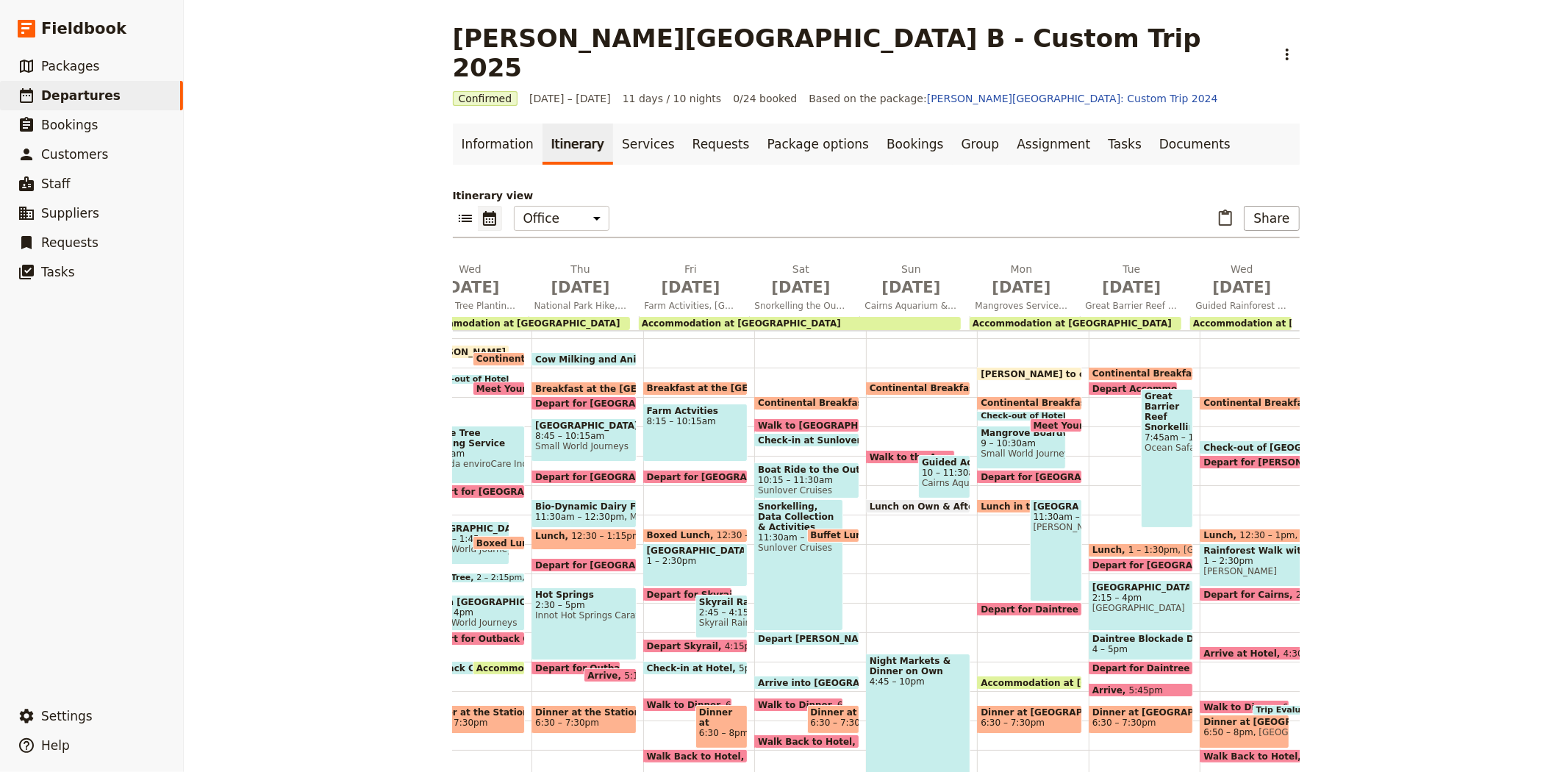
click at [1134, 544] on span "1 – 1:30pm" at bounding box center [1153, 549] width 50 height 10
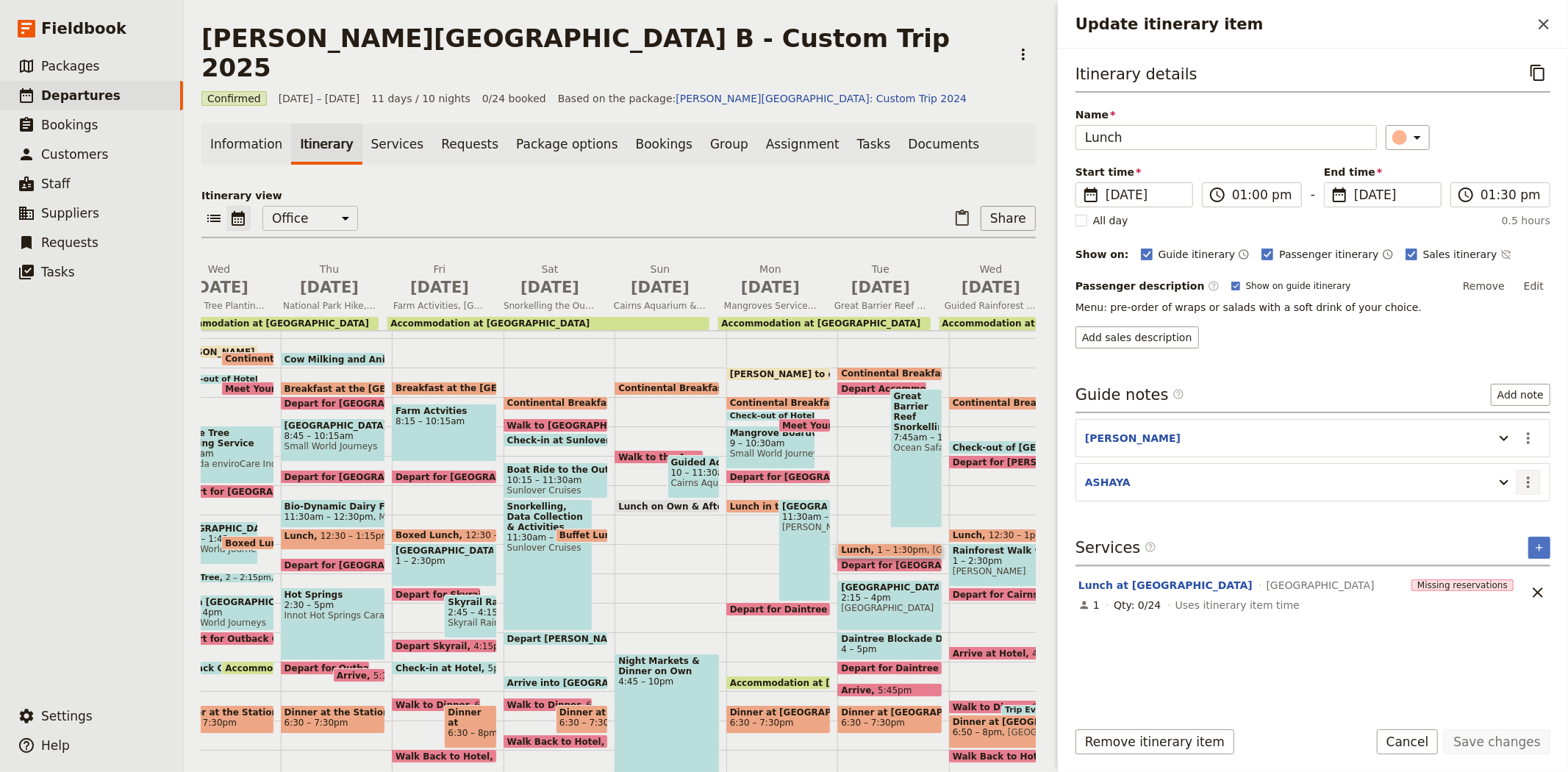
click at [1530, 483] on icon "Actions" at bounding box center [1527, 482] width 18 height 18
click at [1510, 528] on span "Remove note" at bounding box center [1497, 535] width 69 height 15
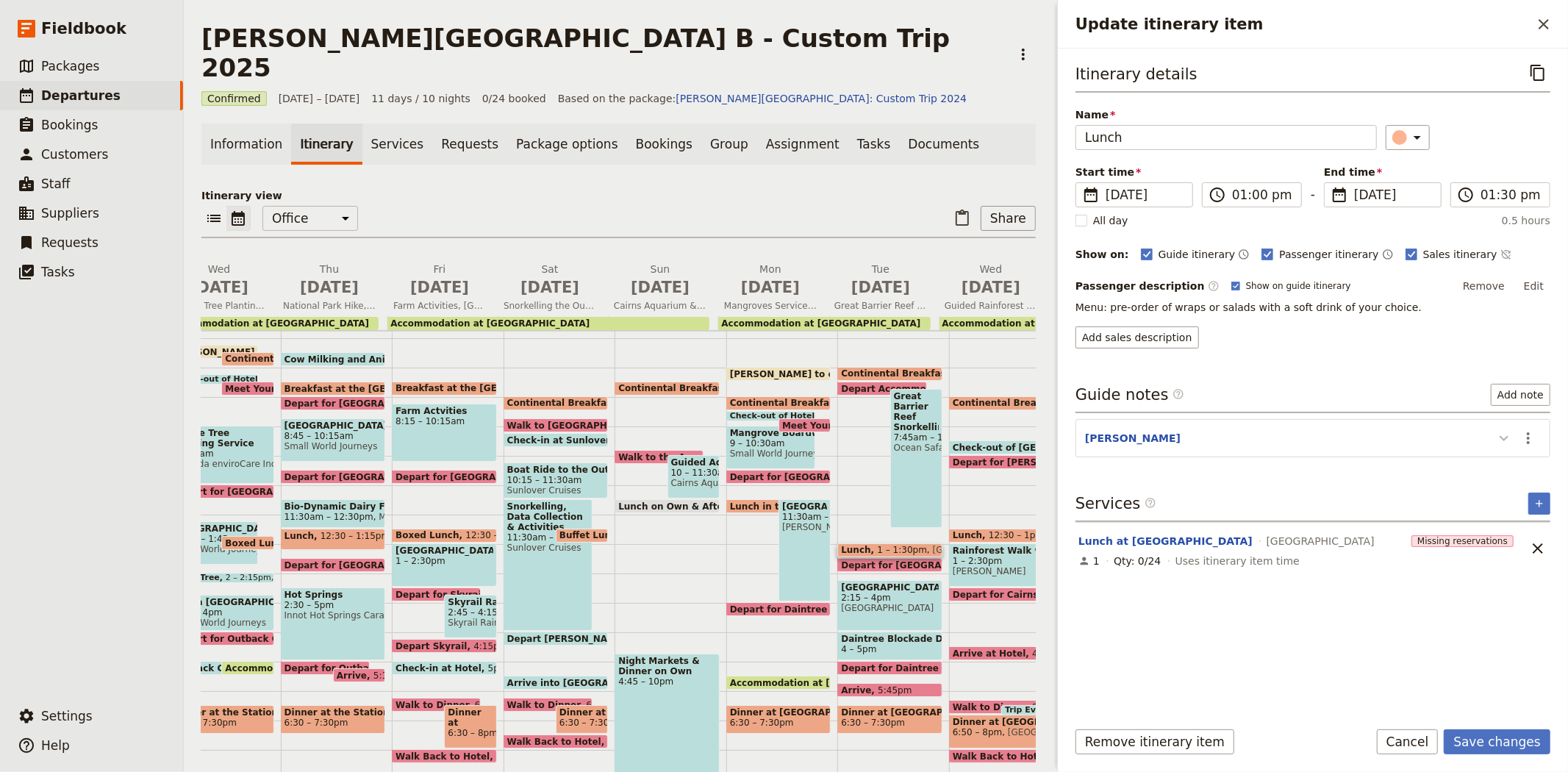
click at [1505, 434] on icon "Update itinerary item" at bounding box center [1503, 437] width 18 height 18
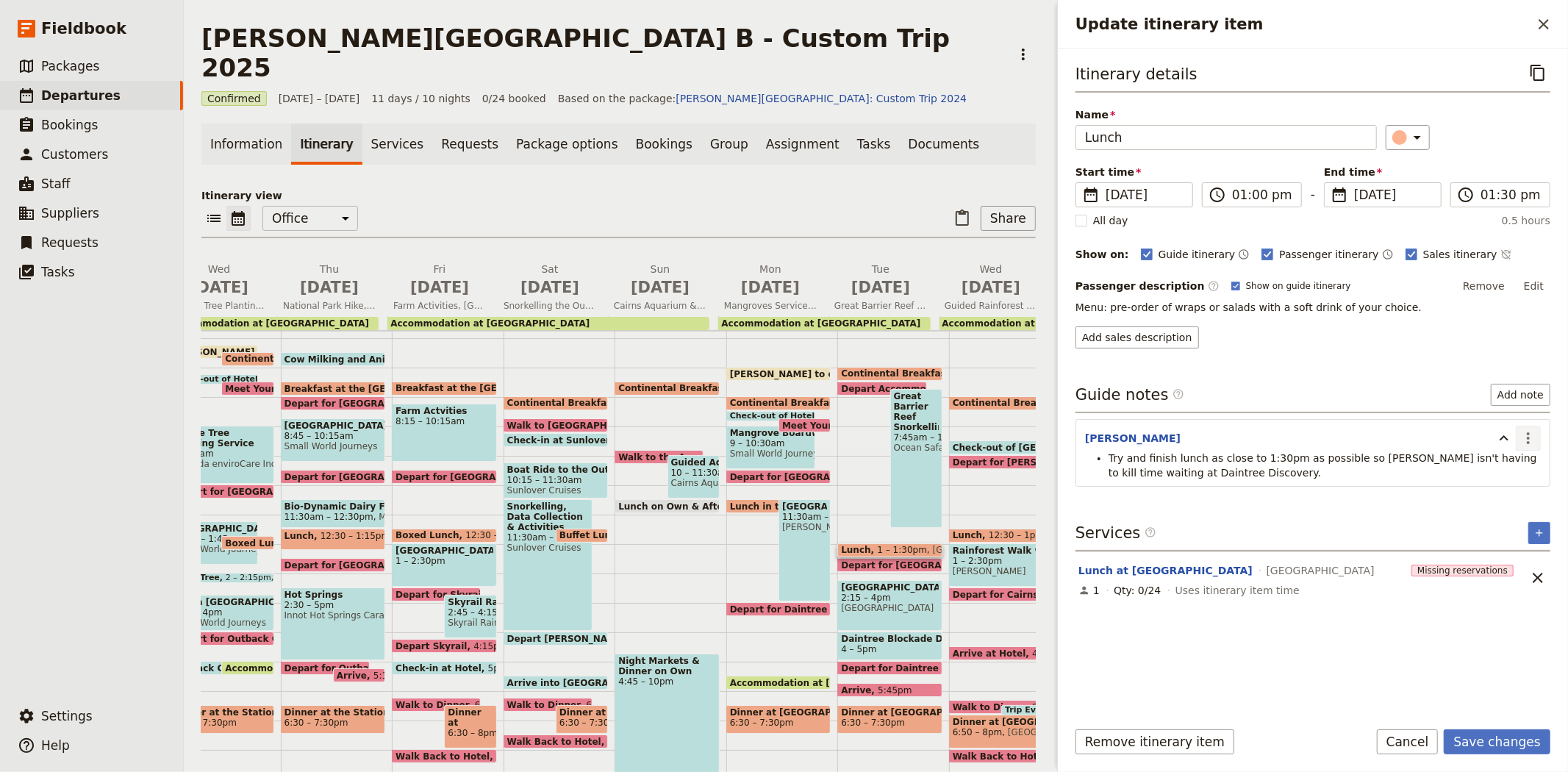
click at [1534, 434] on icon "Actions" at bounding box center [1527, 437] width 18 height 18
click at [1516, 496] on span "Remove note" at bounding box center [1497, 490] width 69 height 15
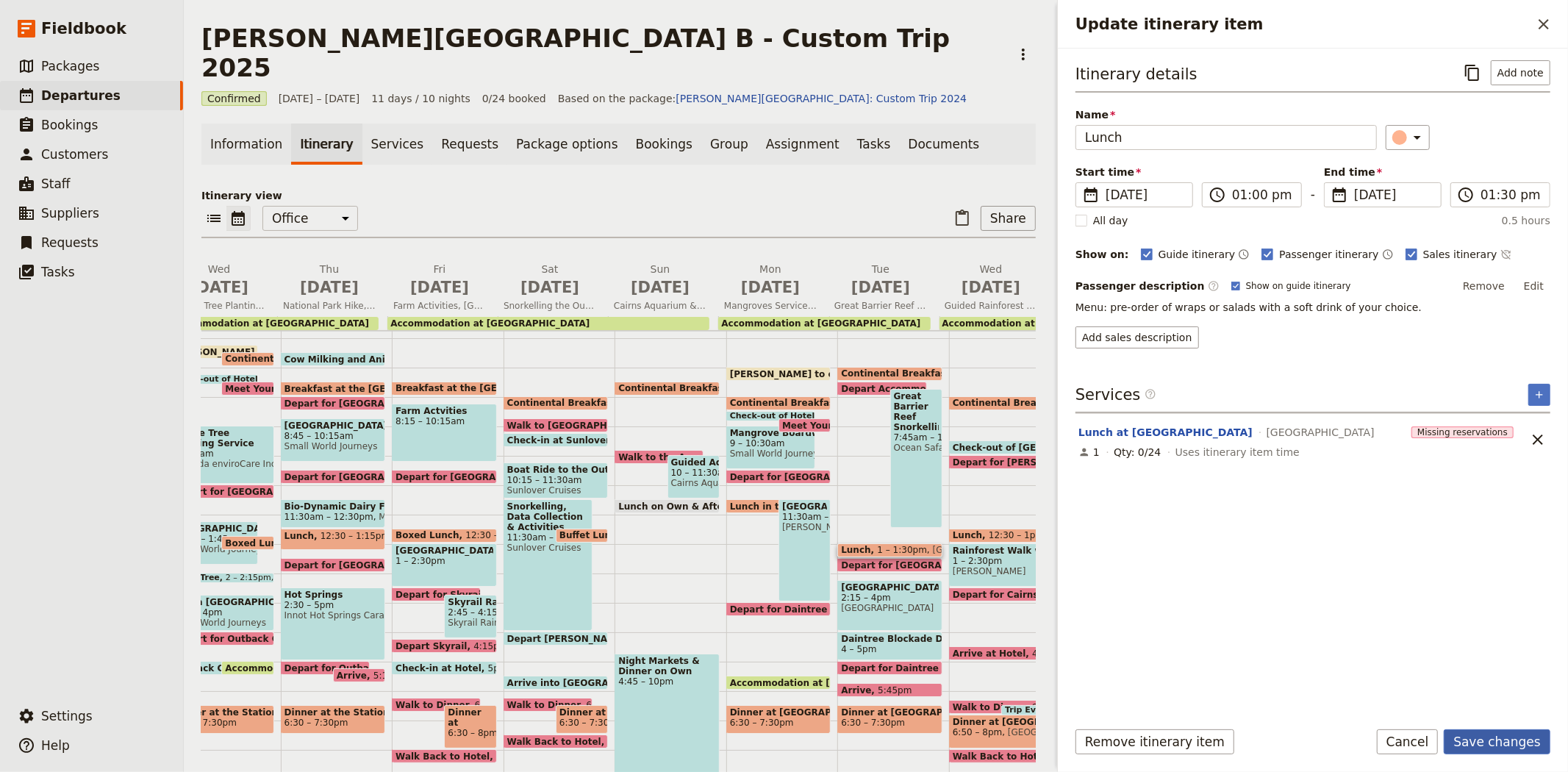
click at [1485, 745] on button "Save changes" at bounding box center [1496, 742] width 107 height 25
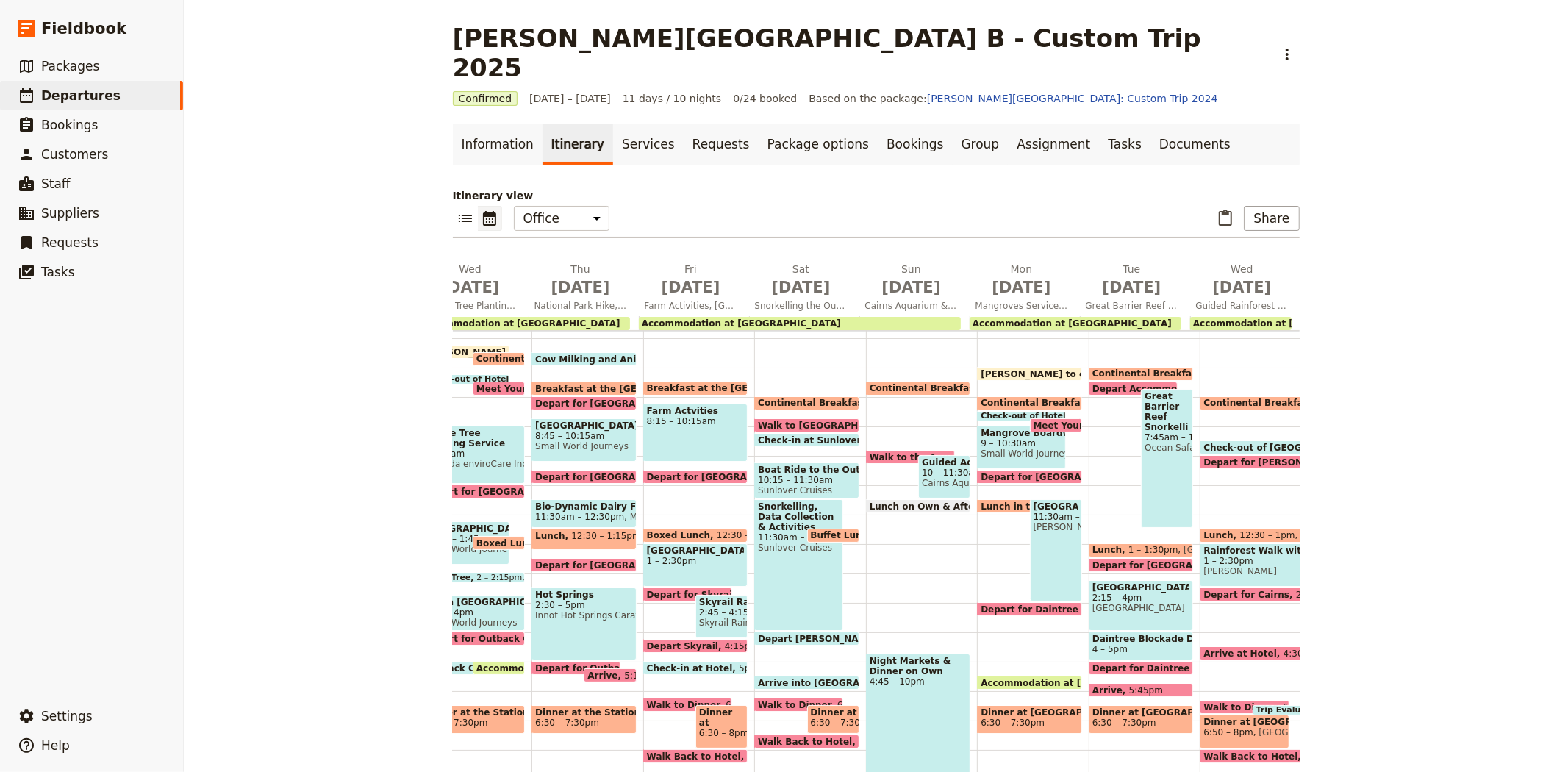
click at [1110, 583] on span "Daintree Discovery Centre" at bounding box center [1141, 587] width 97 height 10
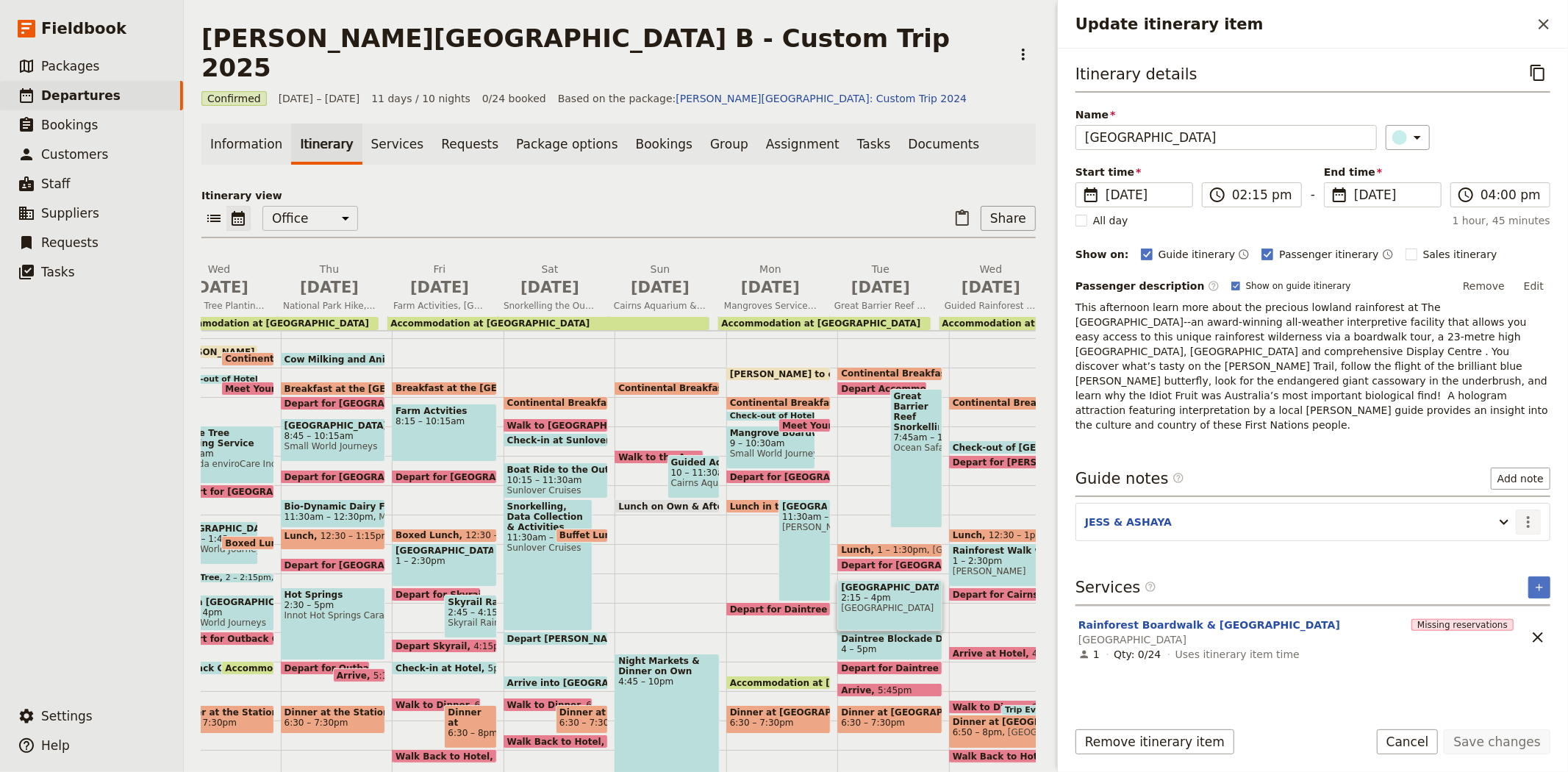
click at [1531, 513] on icon "Actions" at bounding box center [1527, 522] width 18 height 18
click at [1509, 522] on span "Edit note" at bounding box center [1485, 525] width 46 height 15
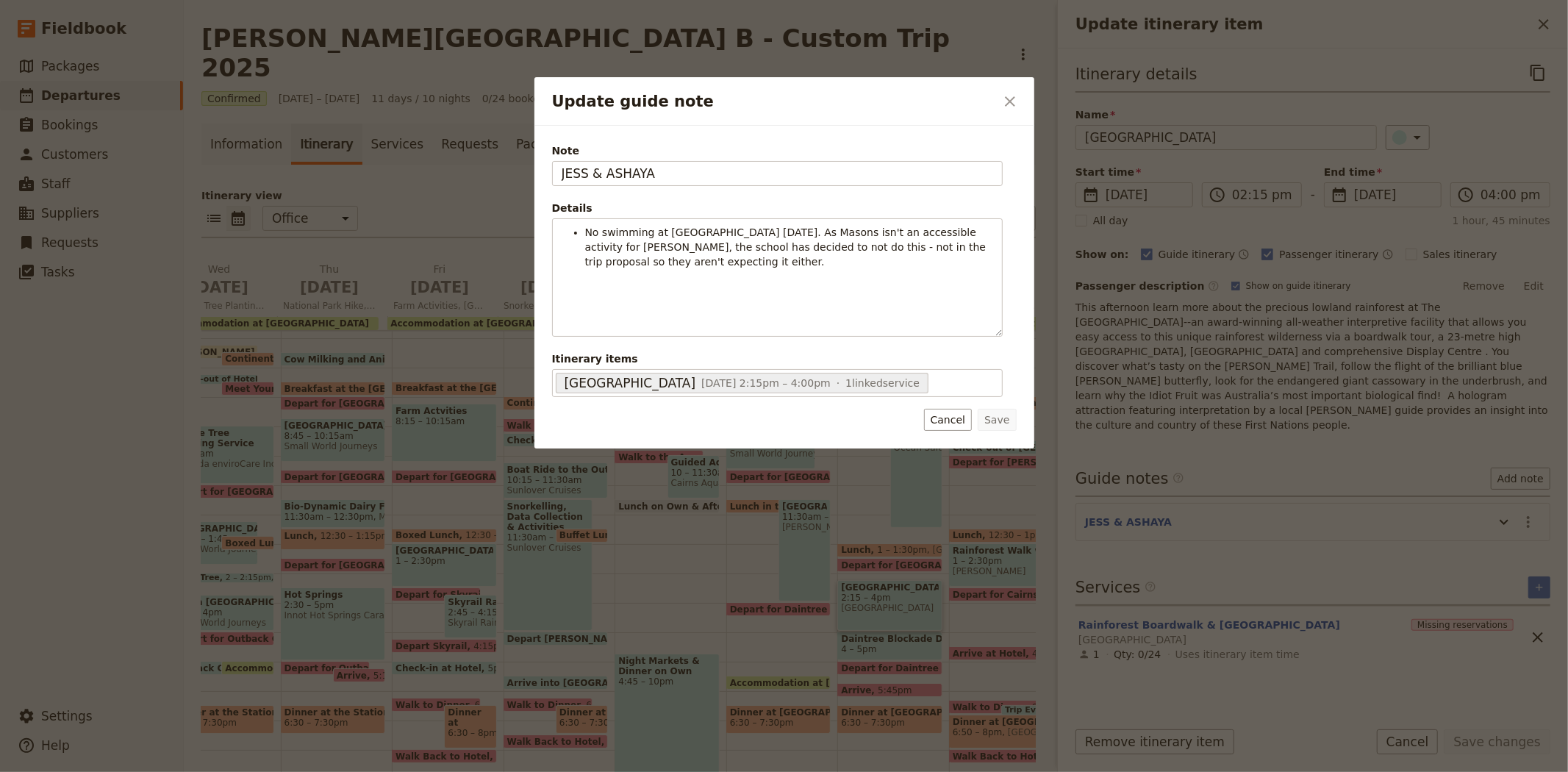
drag, startPoint x: 665, startPoint y: 173, endPoint x: 313, endPoint y: 160, distance: 352.2
click at [313, 771] on div "Update guide note ​ Note JESS & ASHAYA Details No swimming at Masons today. As …" at bounding box center [784, 772] width 1568 height 0
type input "KATE"
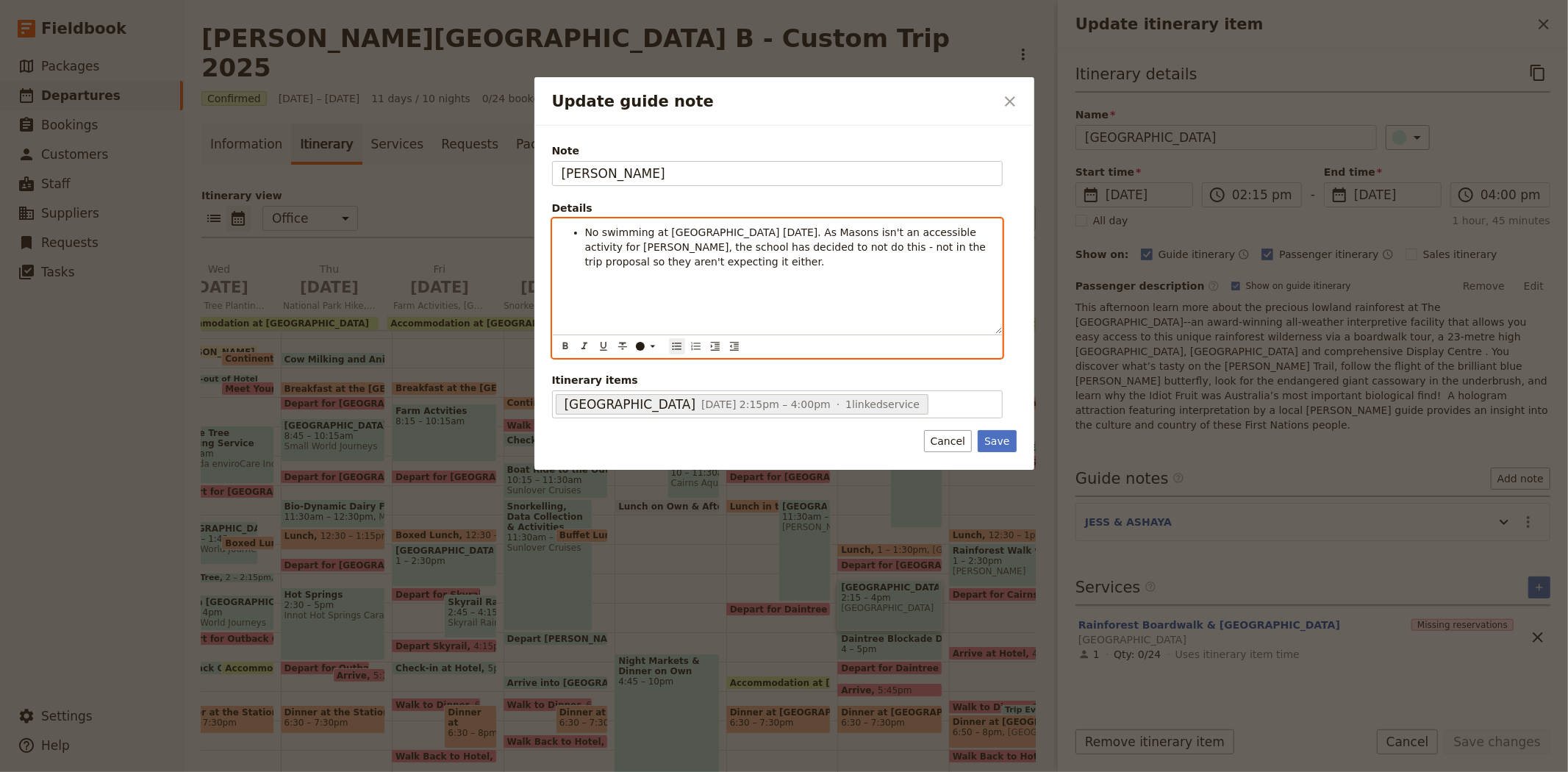
click at [644, 271] on div "No swimming at Masons today. As Masons isn't an accessible activity for Bailey,…" at bounding box center [777, 276] width 449 height 115
drag, startPoint x: 739, startPoint y: 250, endPoint x: 725, endPoint y: 233, distance: 22.0
click at [725, 233] on span "No swimming at Masons today. As Masons isn't an accessible activity for Bailey,…" at bounding box center [787, 246] width 404 height 41
click at [585, 232] on span "No swimming at Masons today - not in the trip proposal so they aren't expecting…" at bounding box center [788, 239] width 405 height 27
click at [820, 257] on div "Unlike the usual Cape Trib itinerary there is no swimming at Masons today - not…" at bounding box center [777, 276] width 449 height 115
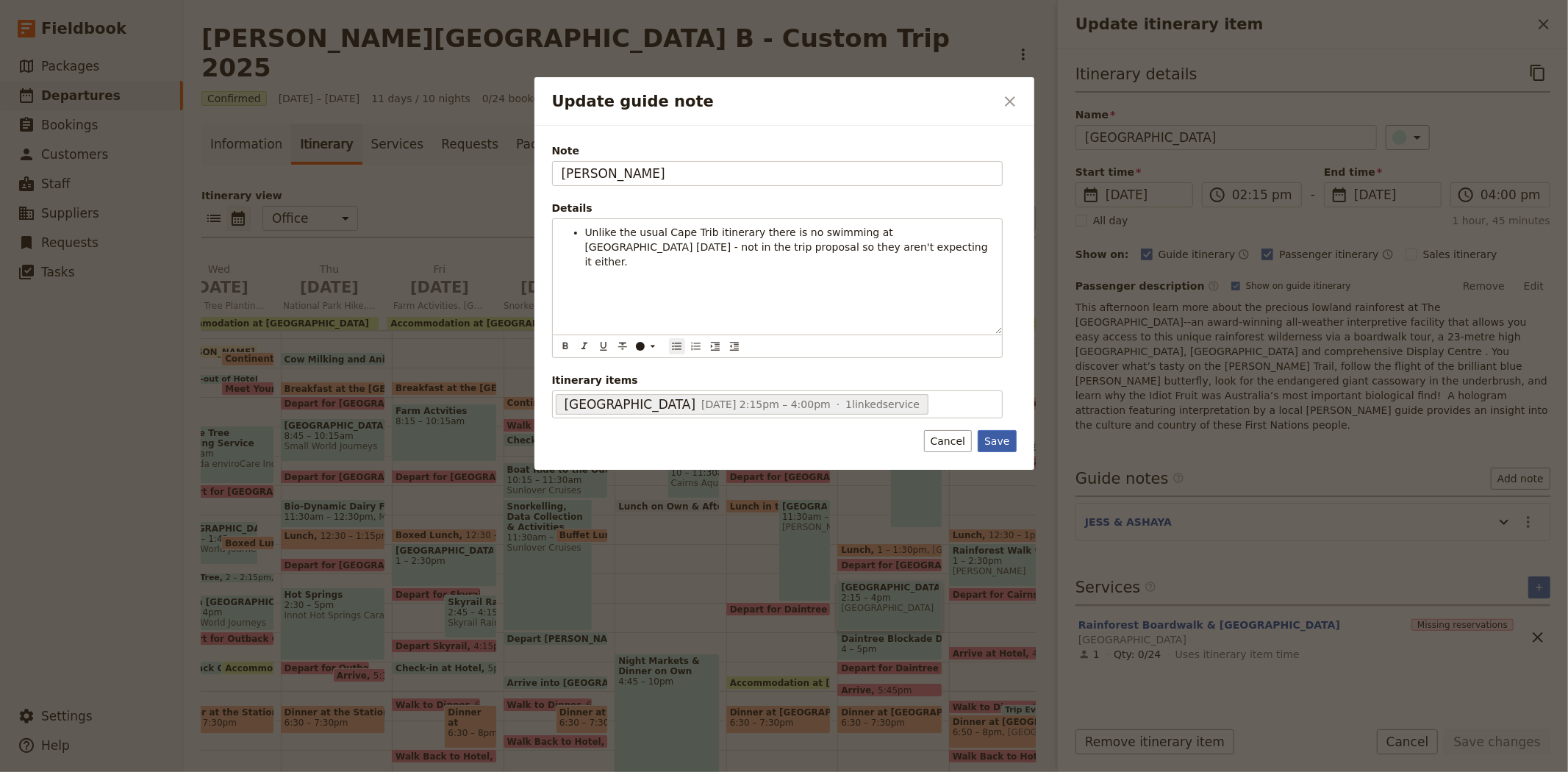
click at [989, 442] on button "Save" at bounding box center [996, 441] width 38 height 22
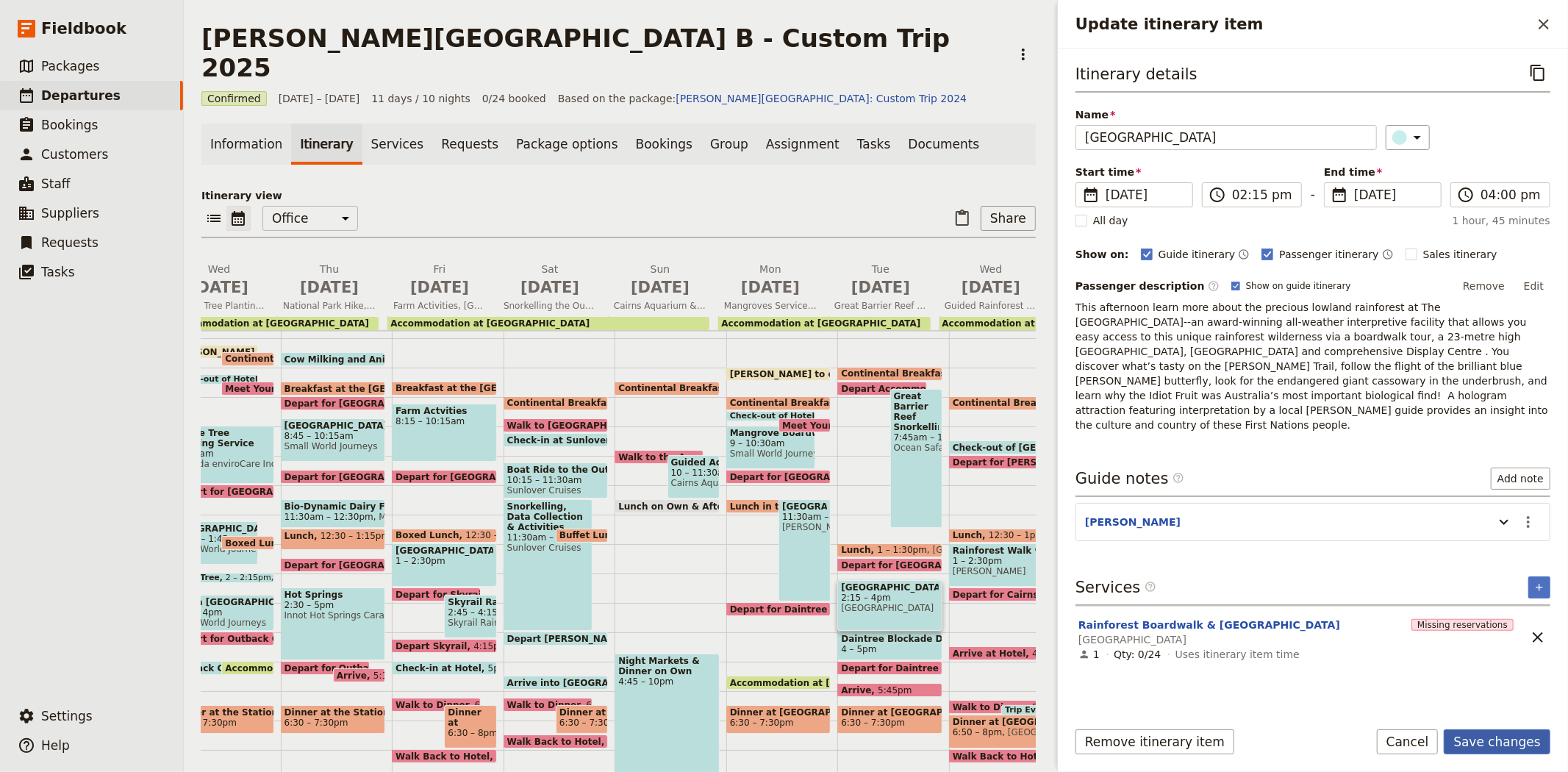
click at [1487, 731] on button "Save changes" at bounding box center [1496, 742] width 107 height 25
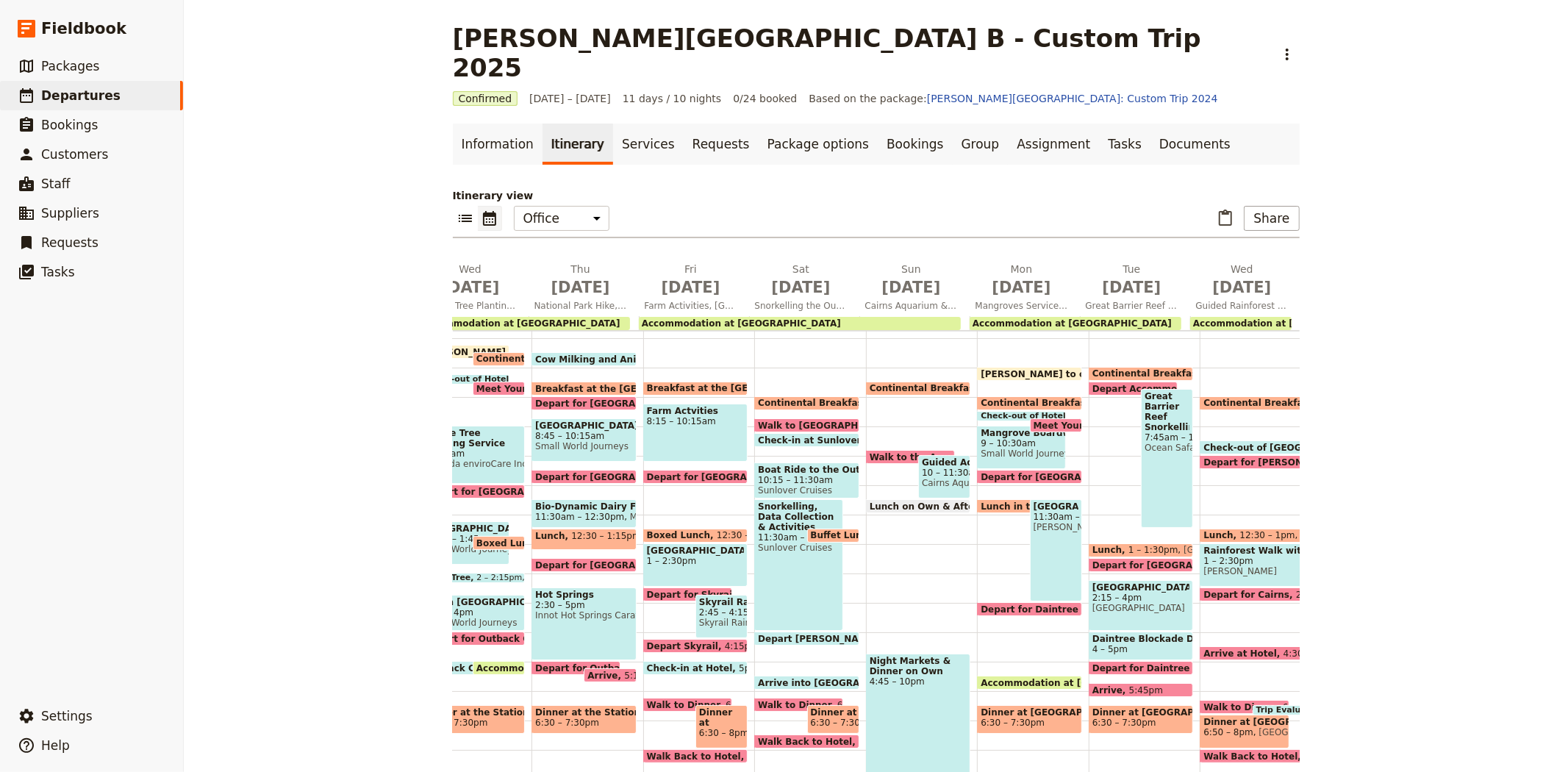
click at [1114, 634] on span "Daintree Blockade Debate" at bounding box center [1141, 639] width 97 height 10
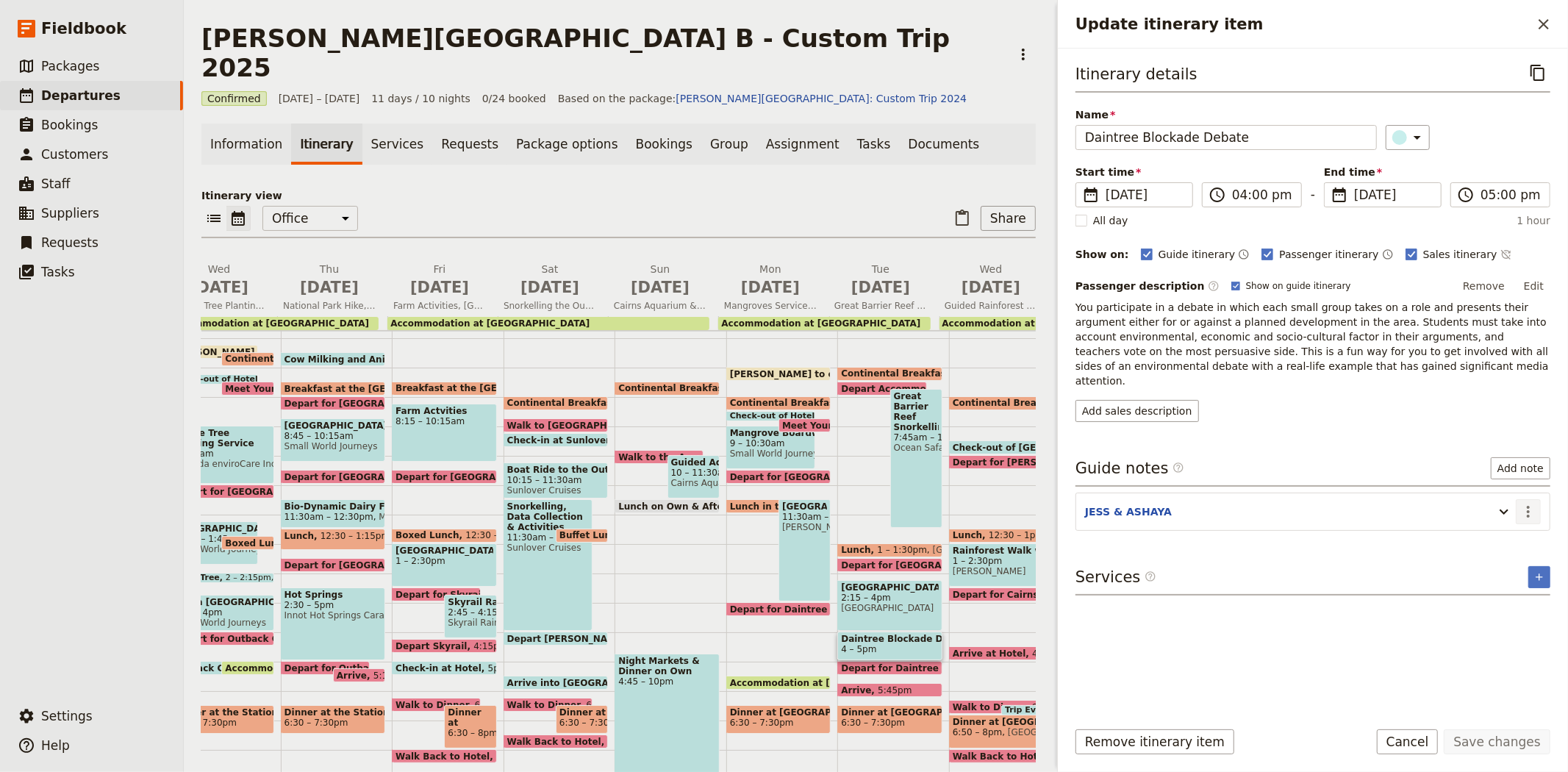
click at [1525, 504] on icon "Actions" at bounding box center [1527, 512] width 18 height 18
click at [1512, 525] on span "Edit note" at bounding box center [1497, 529] width 69 height 15
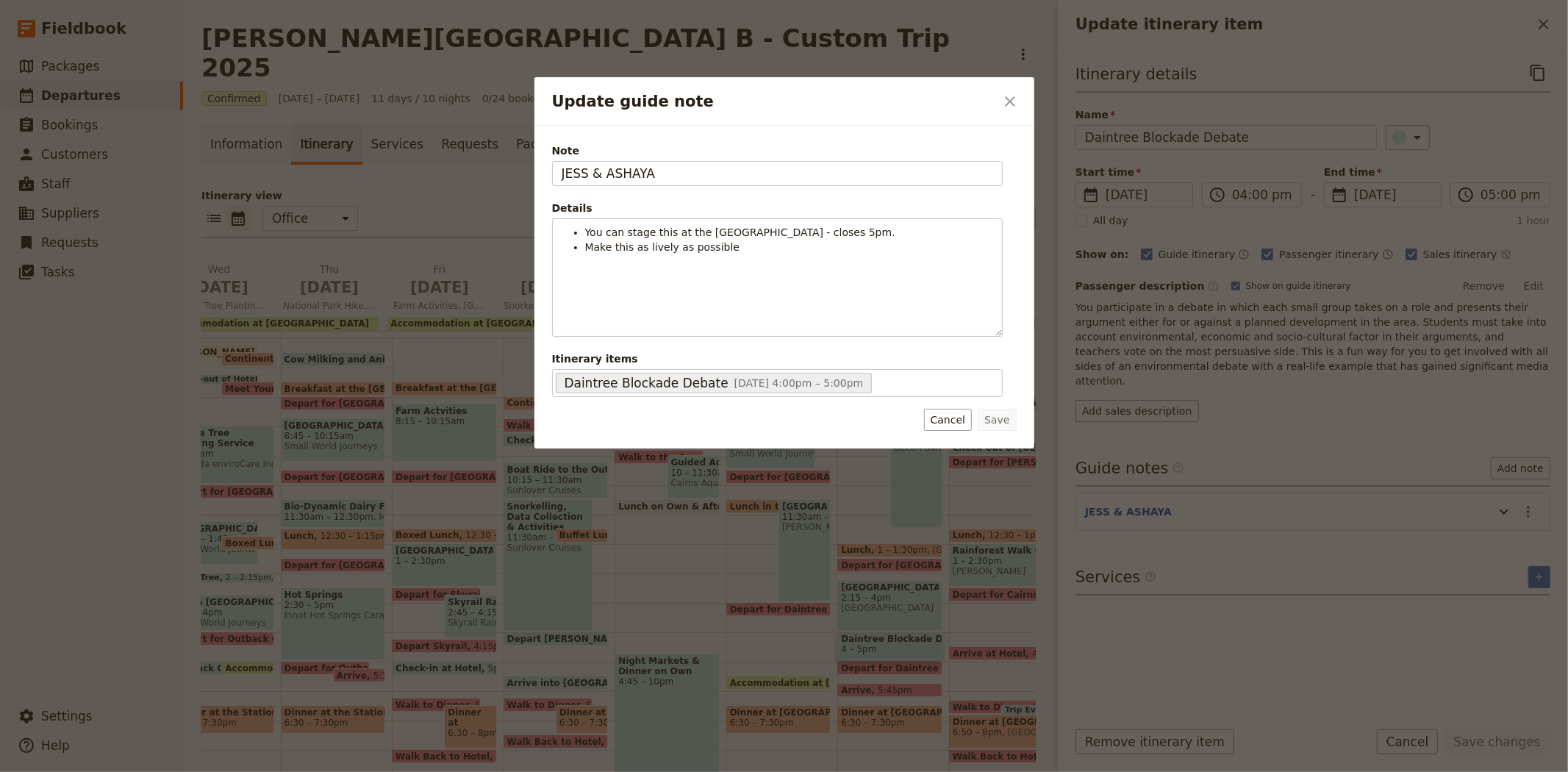
drag, startPoint x: 673, startPoint y: 172, endPoint x: 287, endPoint y: 185, distance: 386.2
click at [287, 771] on div "Update guide note ​ Note JESS & ASHAYA Details You can stage this at the discov…" at bounding box center [784, 772] width 1568 height 0
type input "KATE"
click at [994, 421] on button "Save" at bounding box center [996, 420] width 38 height 22
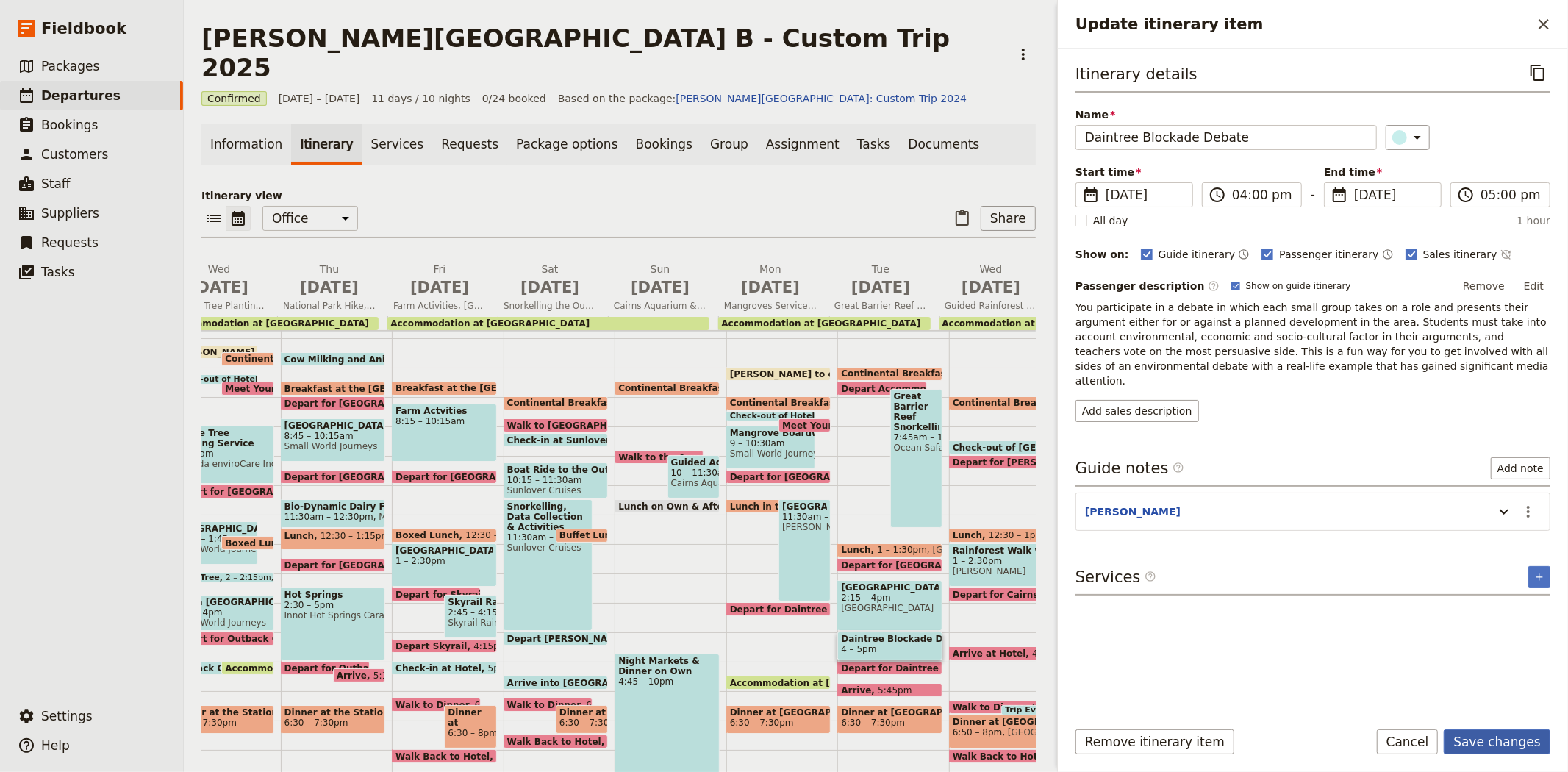
click at [1541, 731] on button "Save changes" at bounding box center [1496, 742] width 107 height 25
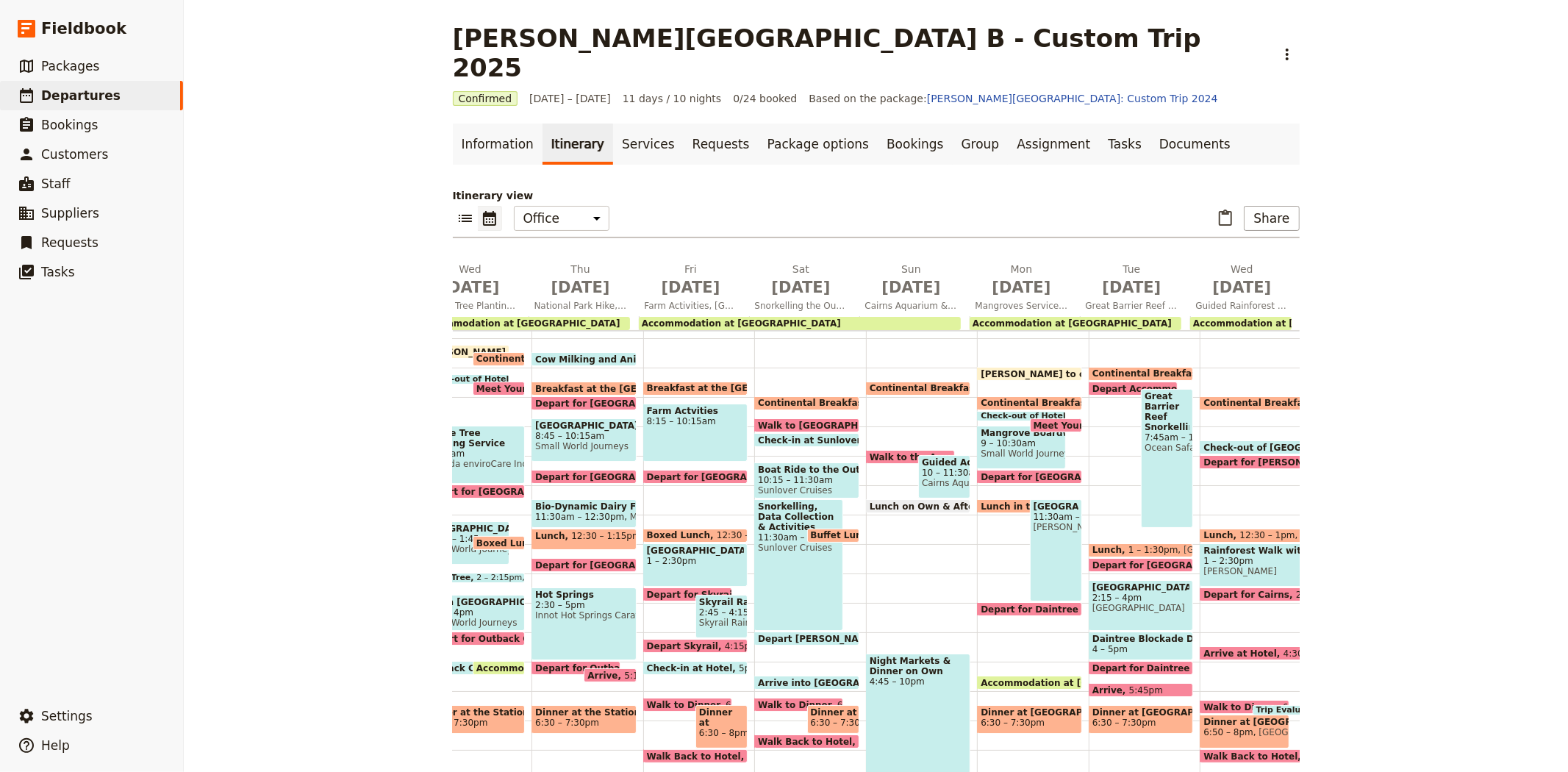
click at [1119, 707] on span "Dinner at Beach House Restaurant" at bounding box center [1141, 712] width 97 height 10
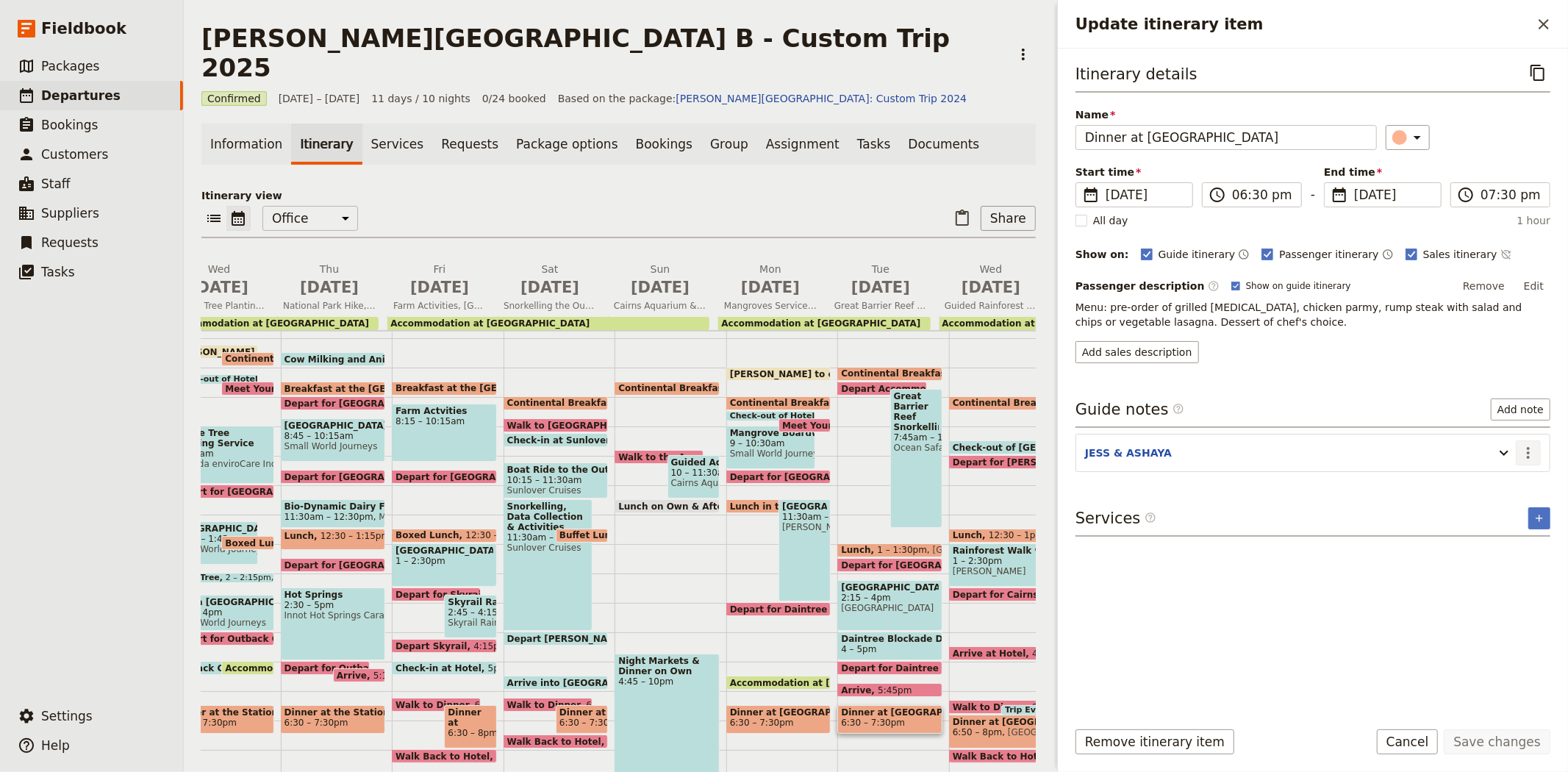
click at [1524, 451] on icon "Actions" at bounding box center [1527, 452] width 18 height 18
click at [1505, 485] on span "Edit note" at bounding box center [1485, 485] width 46 height 15
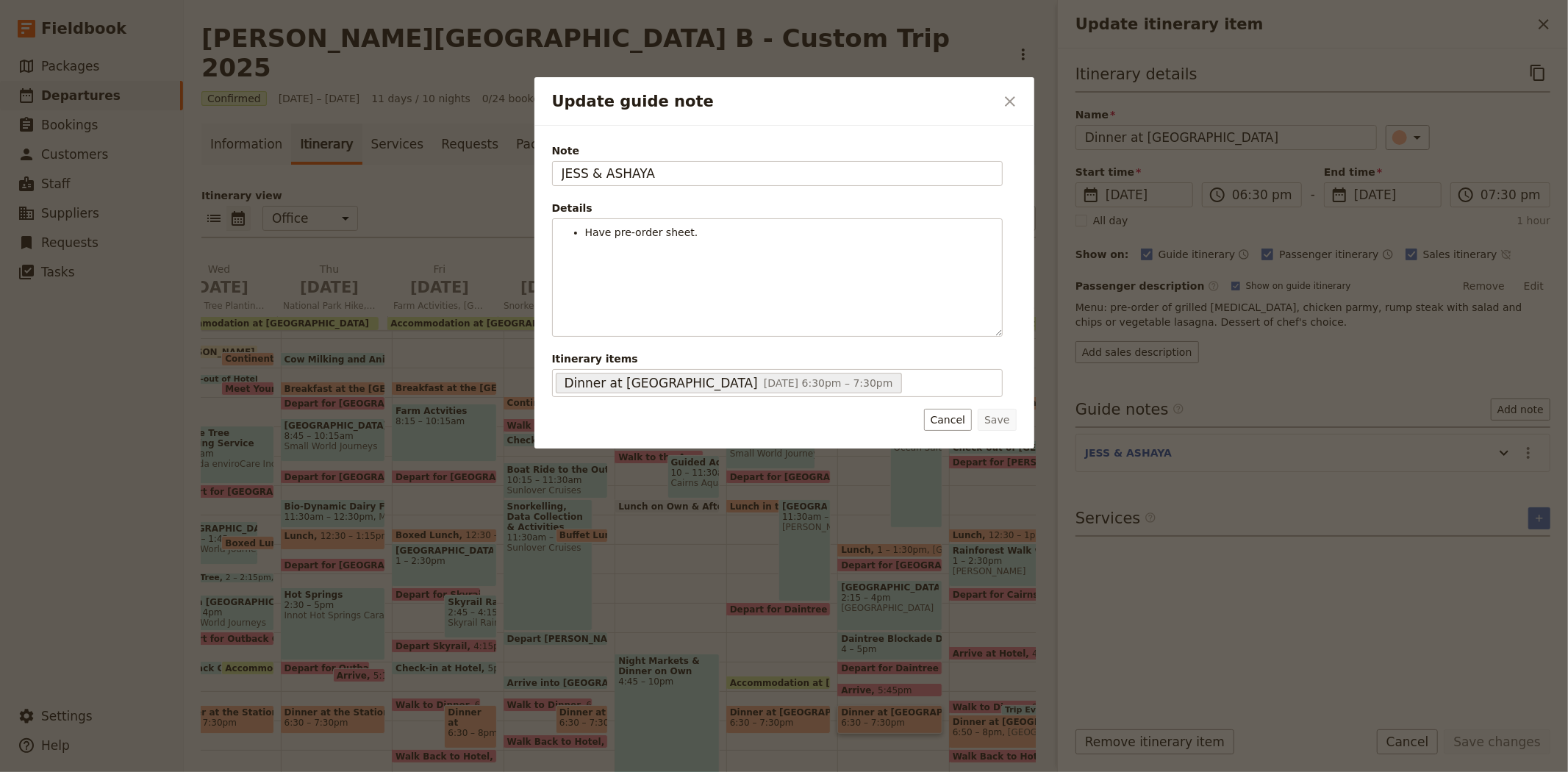
drag, startPoint x: 382, startPoint y: 172, endPoint x: 343, endPoint y: 171, distance: 39.0
click at [343, 771] on div "Update guide note ​ Note JESS & ASHAYA Details Have pre-order sheet. ​ ​ ​ ​ ​ …" at bounding box center [784, 772] width 1568 height 0
type input "KATE"
click at [1000, 410] on button "Save" at bounding box center [996, 420] width 38 height 22
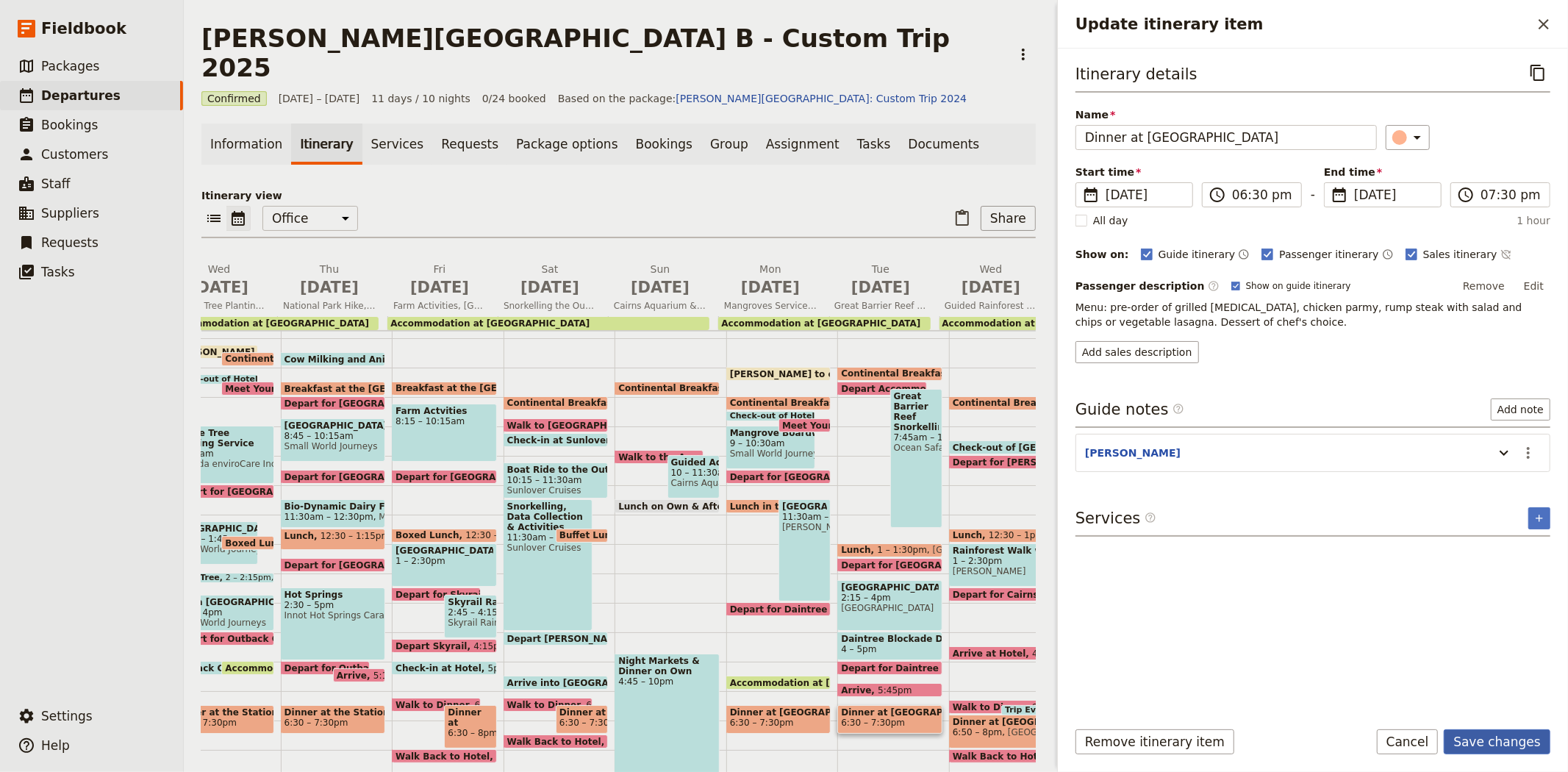
click at [1495, 739] on button "Save changes" at bounding box center [1496, 742] width 107 height 25
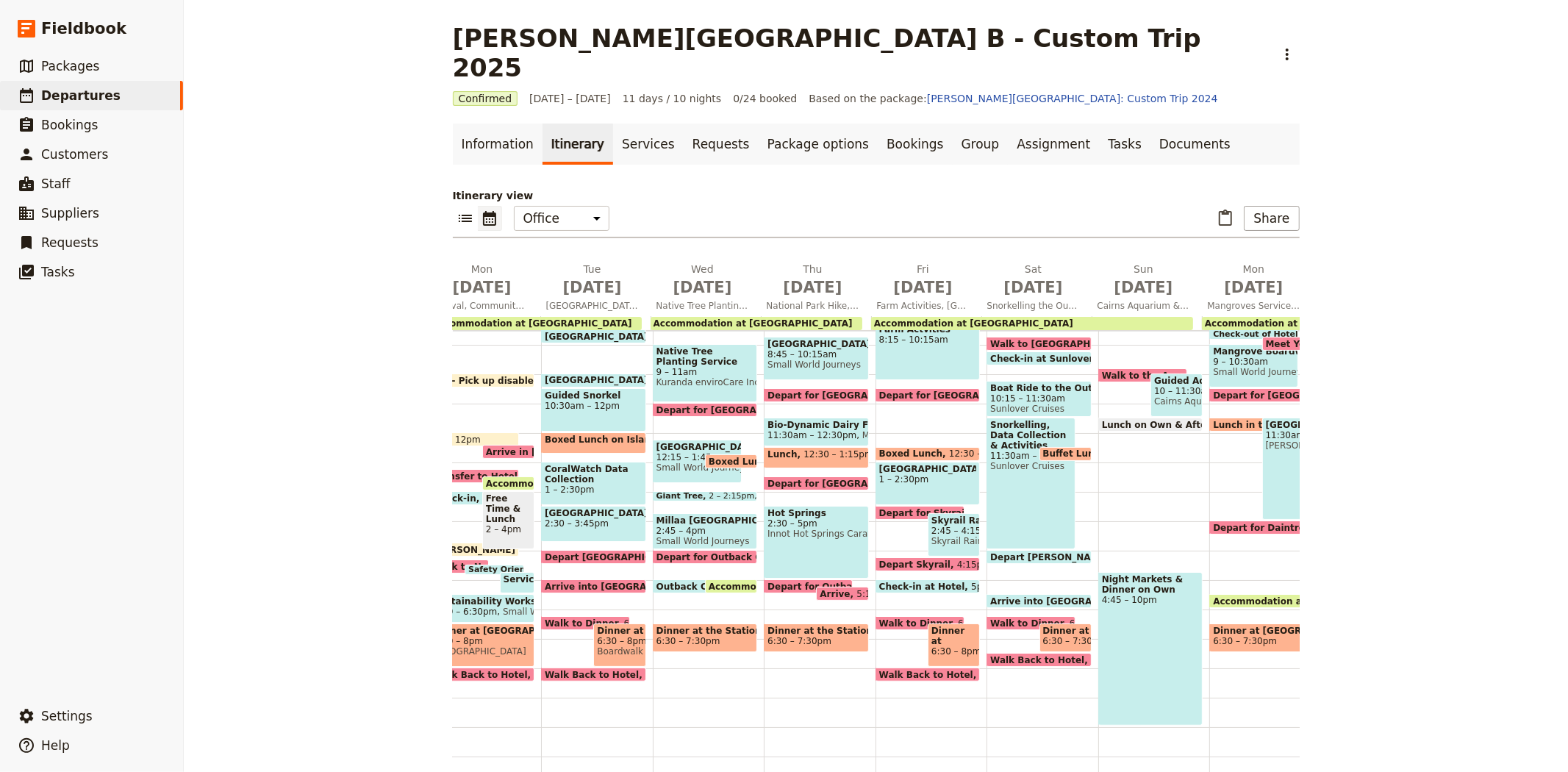
scroll to position [0, 32]
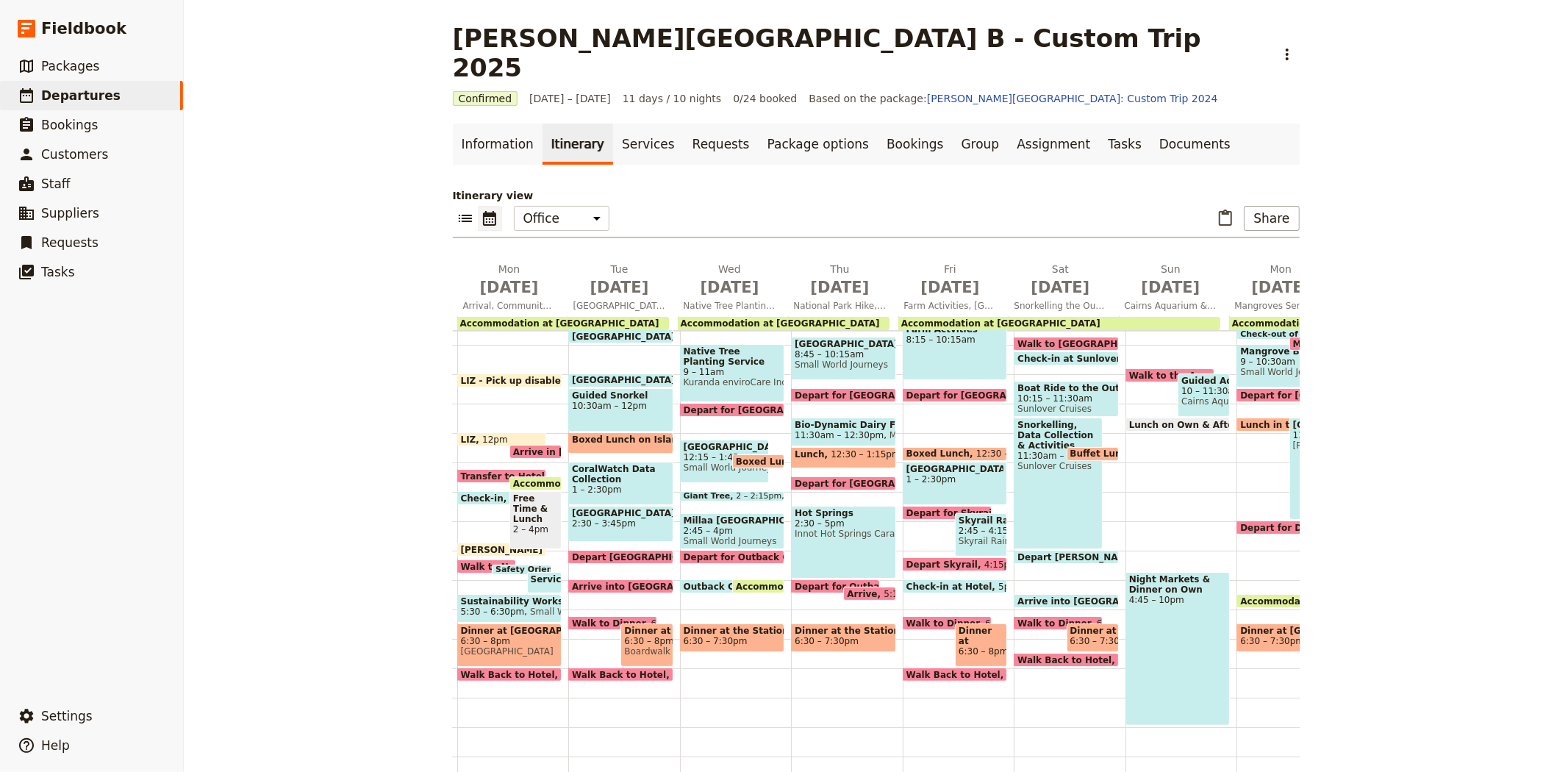
click at [706, 582] on span "Outback Cattle Station" at bounding box center [744, 586] width 120 height 9
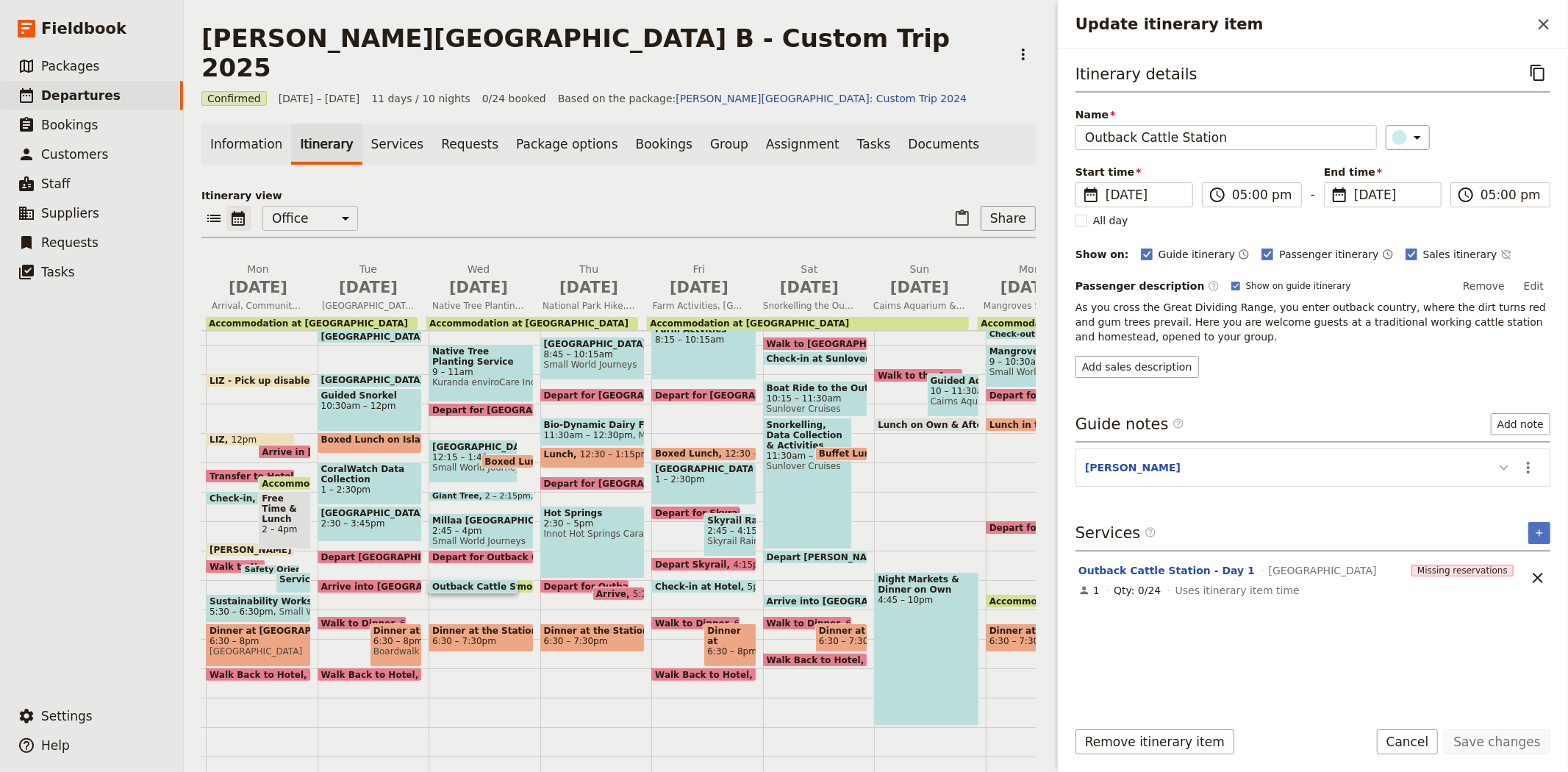
click at [1492, 466] on button "Update itinerary item" at bounding box center [1504, 466] width 23 height 24
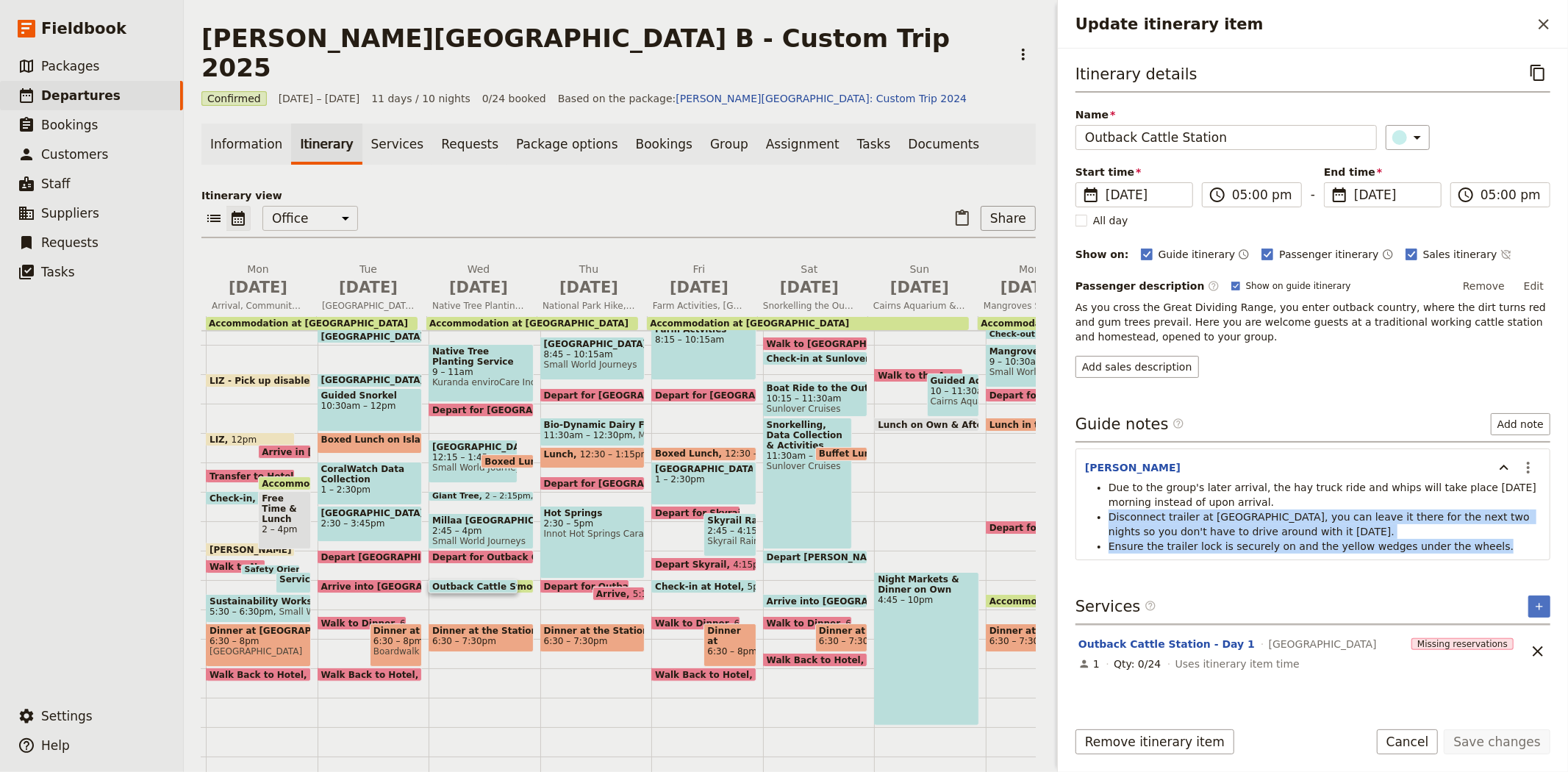
drag, startPoint x: 1108, startPoint y: 512, endPoint x: 1494, endPoint y: 550, distance: 387.9
click at [1494, 550] on ul "Due to the group's later arrival, the hay truck ride and whips will take place …" at bounding box center [1312, 517] width 455 height 73
copy ul "Disconnect trailer at Woodleigh, you can leave it there for the next two nights…"
click at [1551, 20] on icon "Close drawer" at bounding box center [1543, 24] width 18 height 18
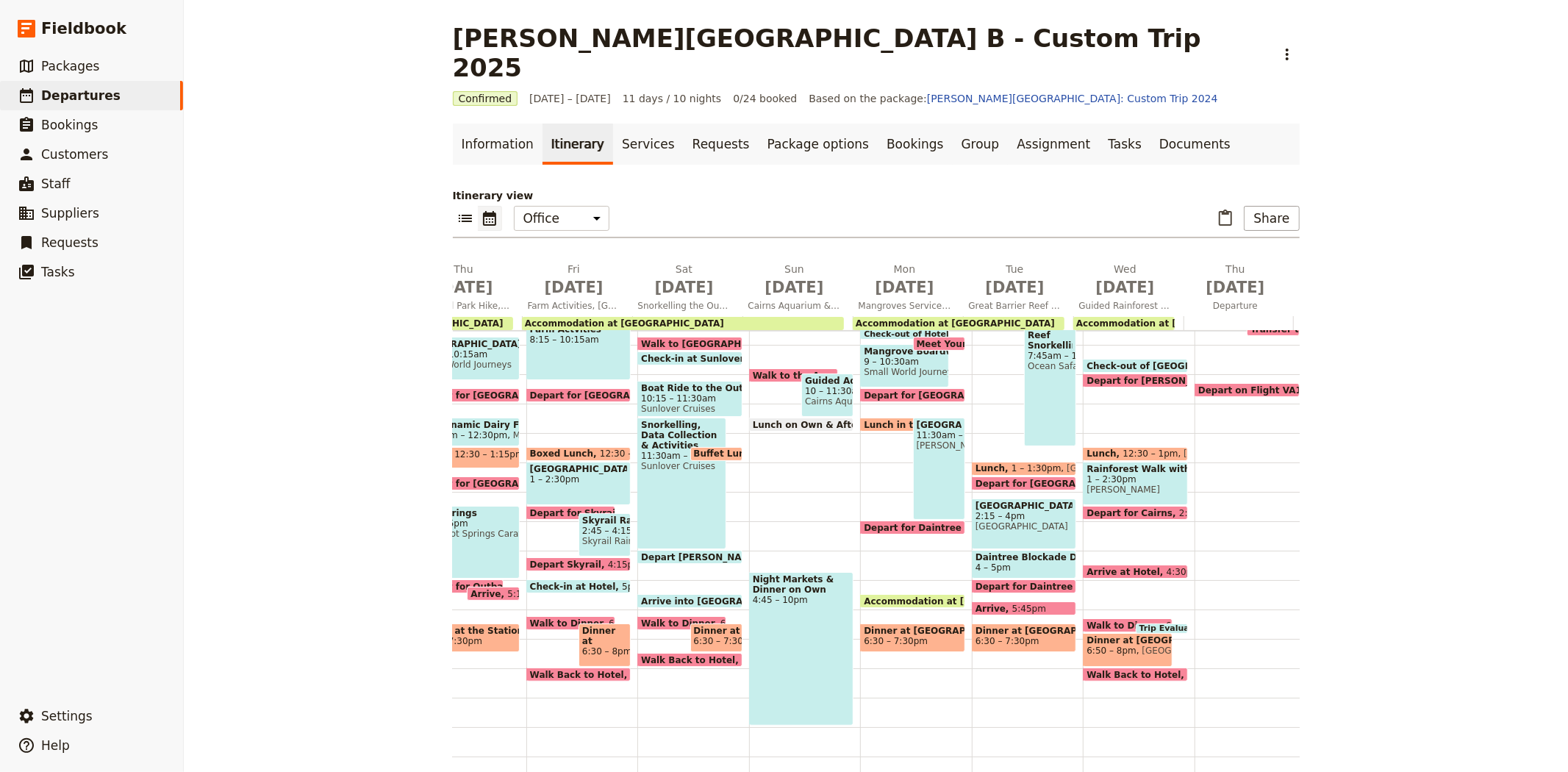
scroll to position [0, 422]
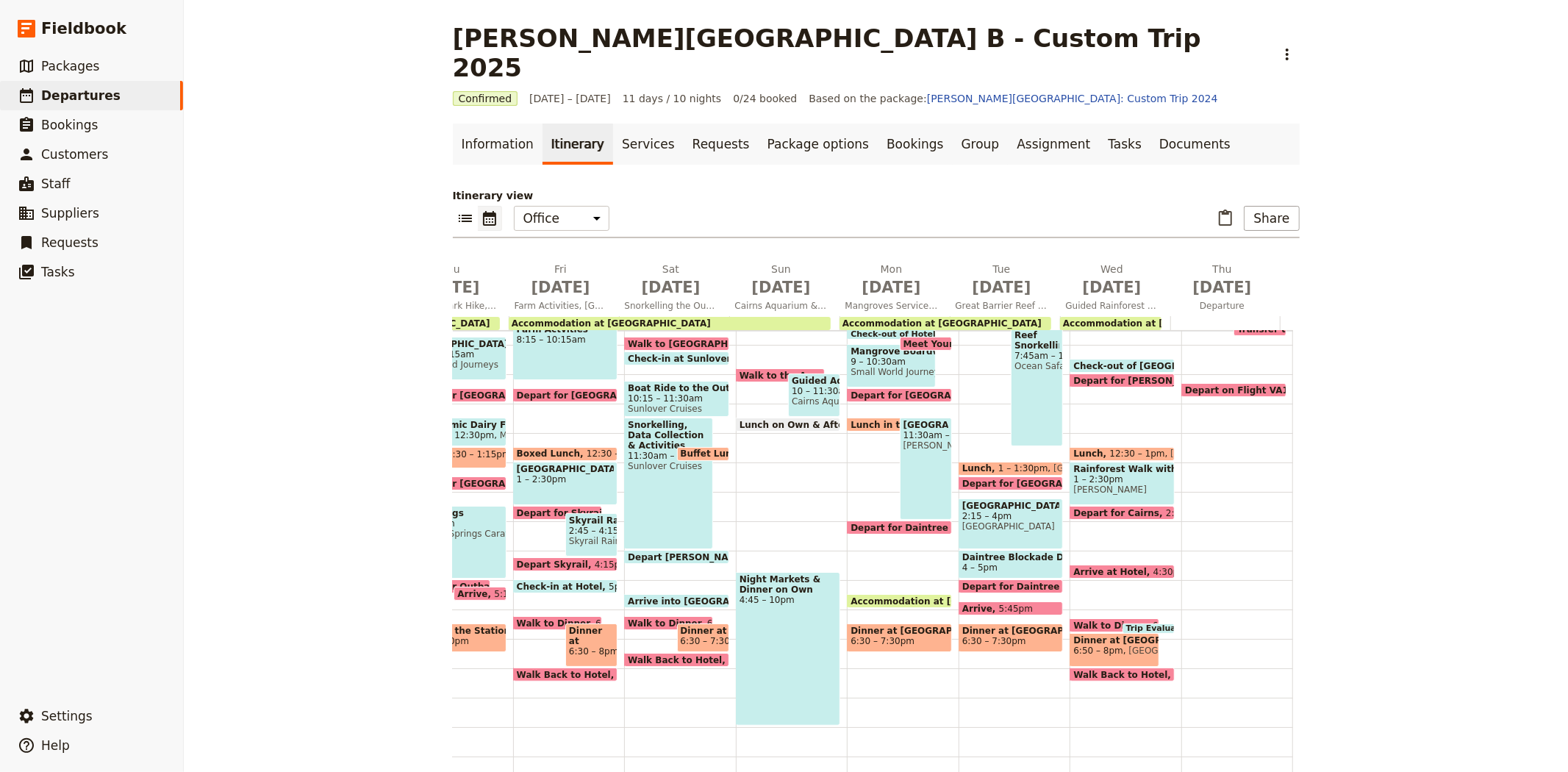
click at [882, 596] on span "Accommodation at Cape Trib Beach House" at bounding box center [954, 600] width 206 height 9
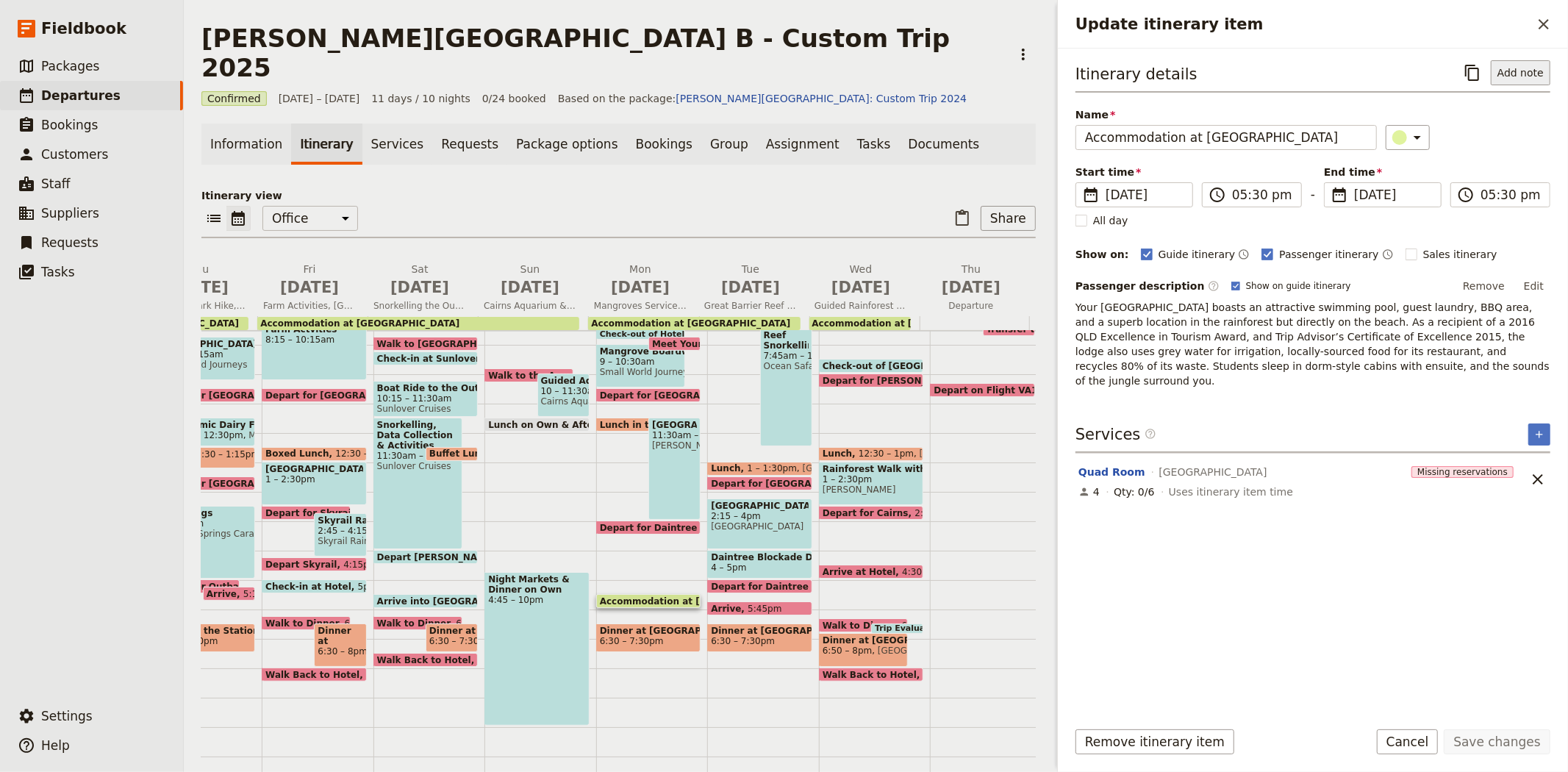
click at [1531, 73] on button "Add note" at bounding box center [1520, 73] width 59 height 25
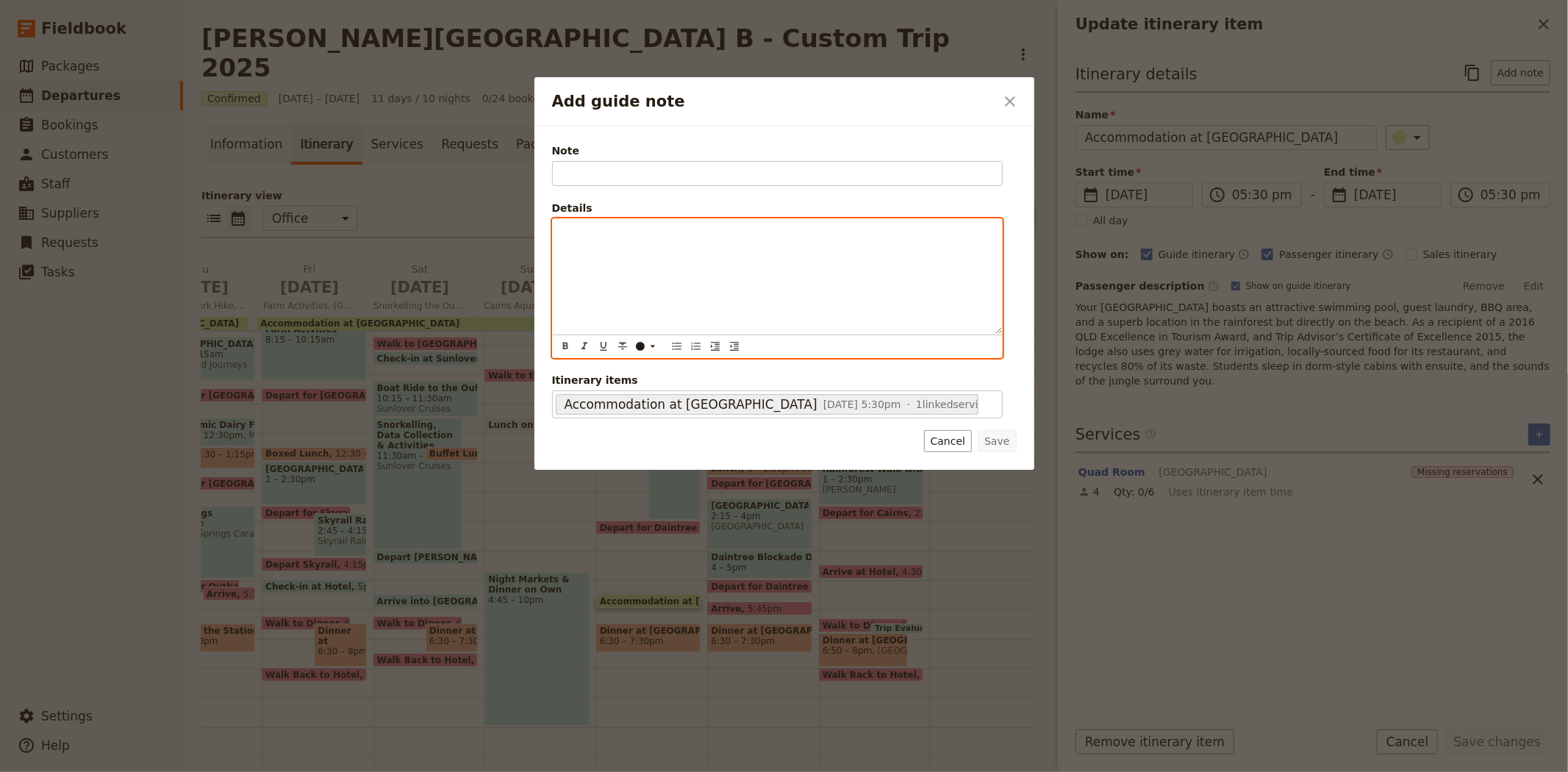
click at [669, 251] on div "Add guide note" at bounding box center [777, 276] width 449 height 115
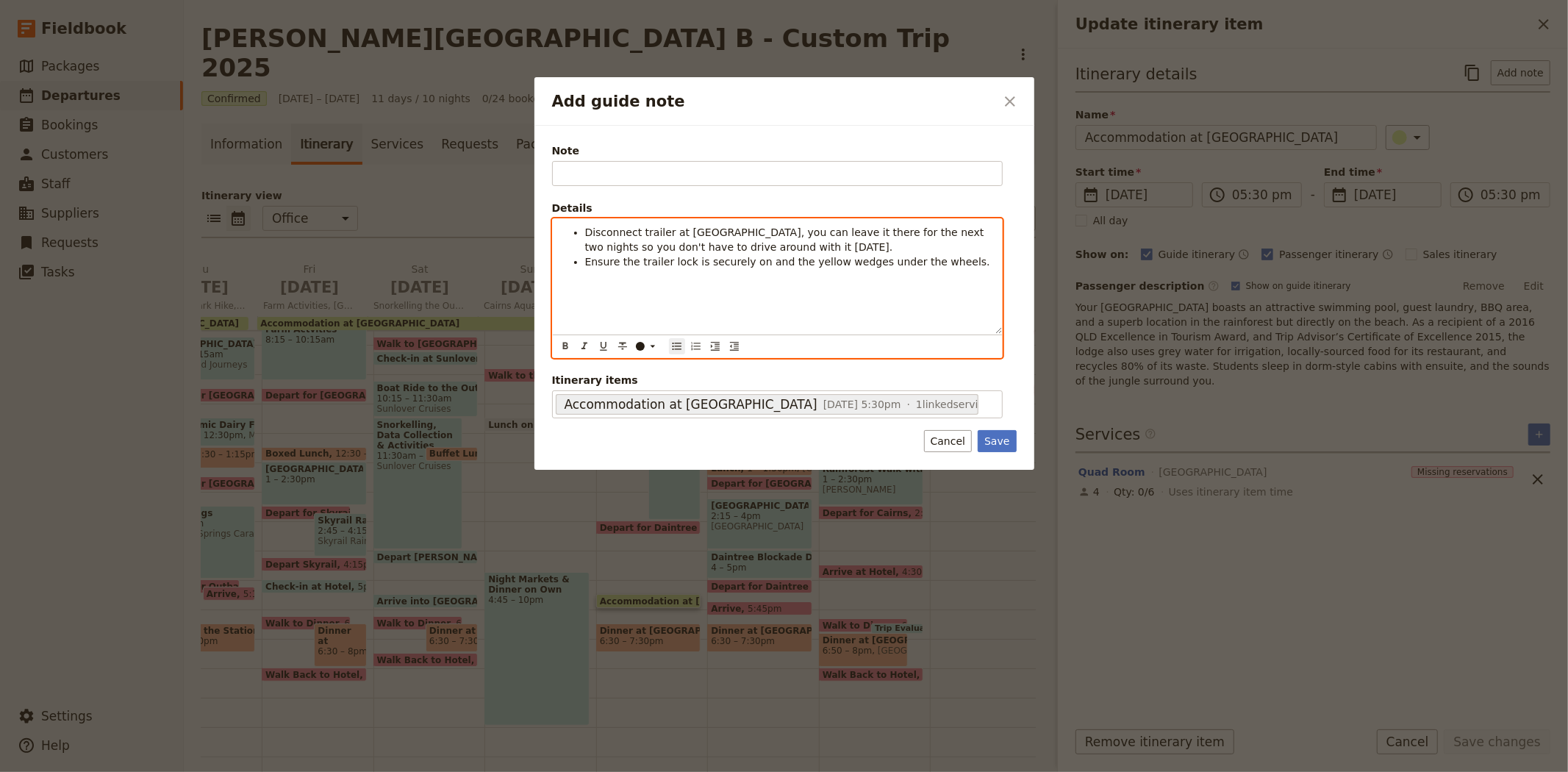
click at [710, 233] on span "Disconnect trailer at Woodleigh, you can leave it there for the next two nights…" at bounding box center [786, 239] width 402 height 27
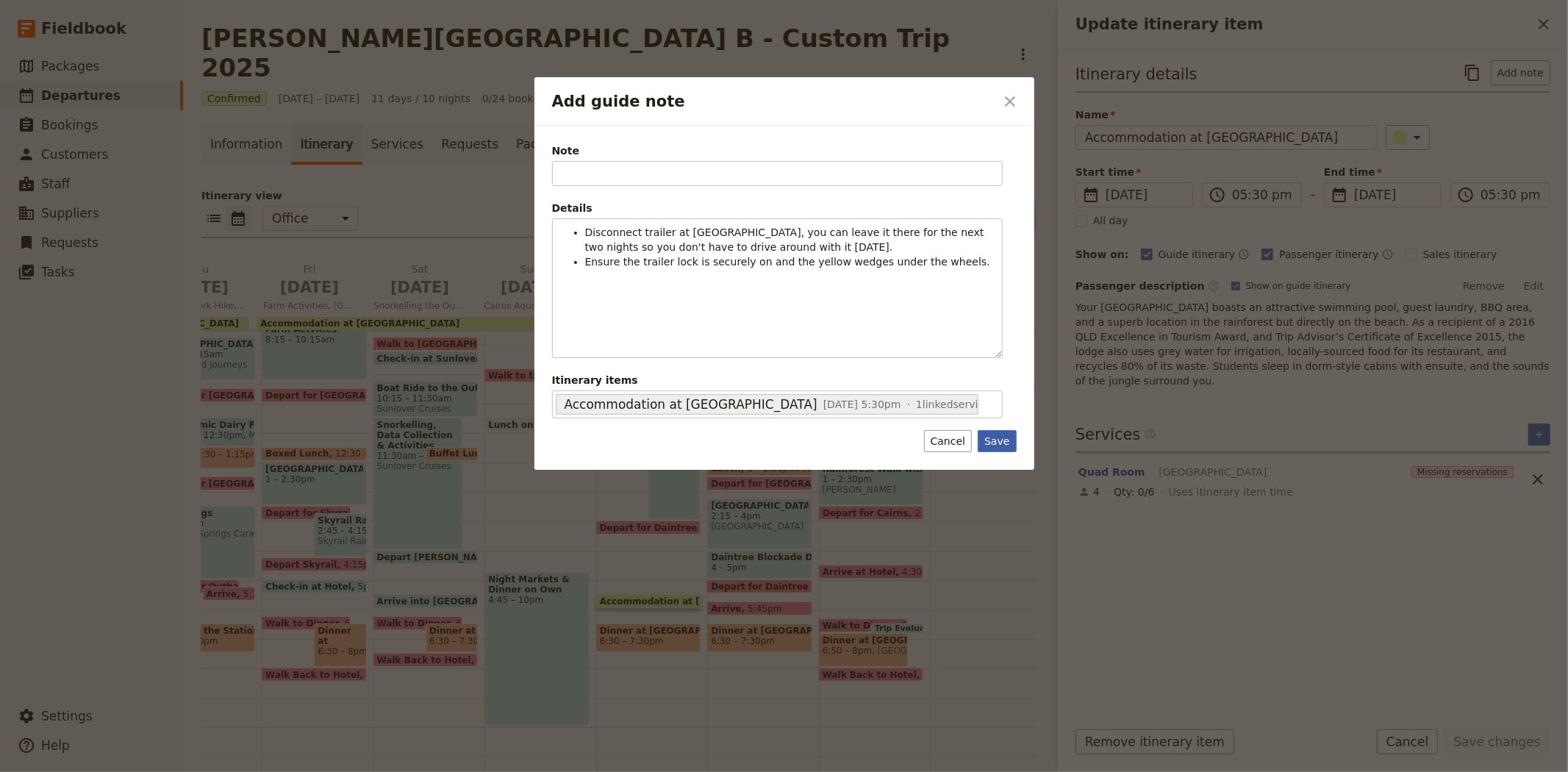
click at [1009, 436] on button "Save" at bounding box center [996, 441] width 38 height 22
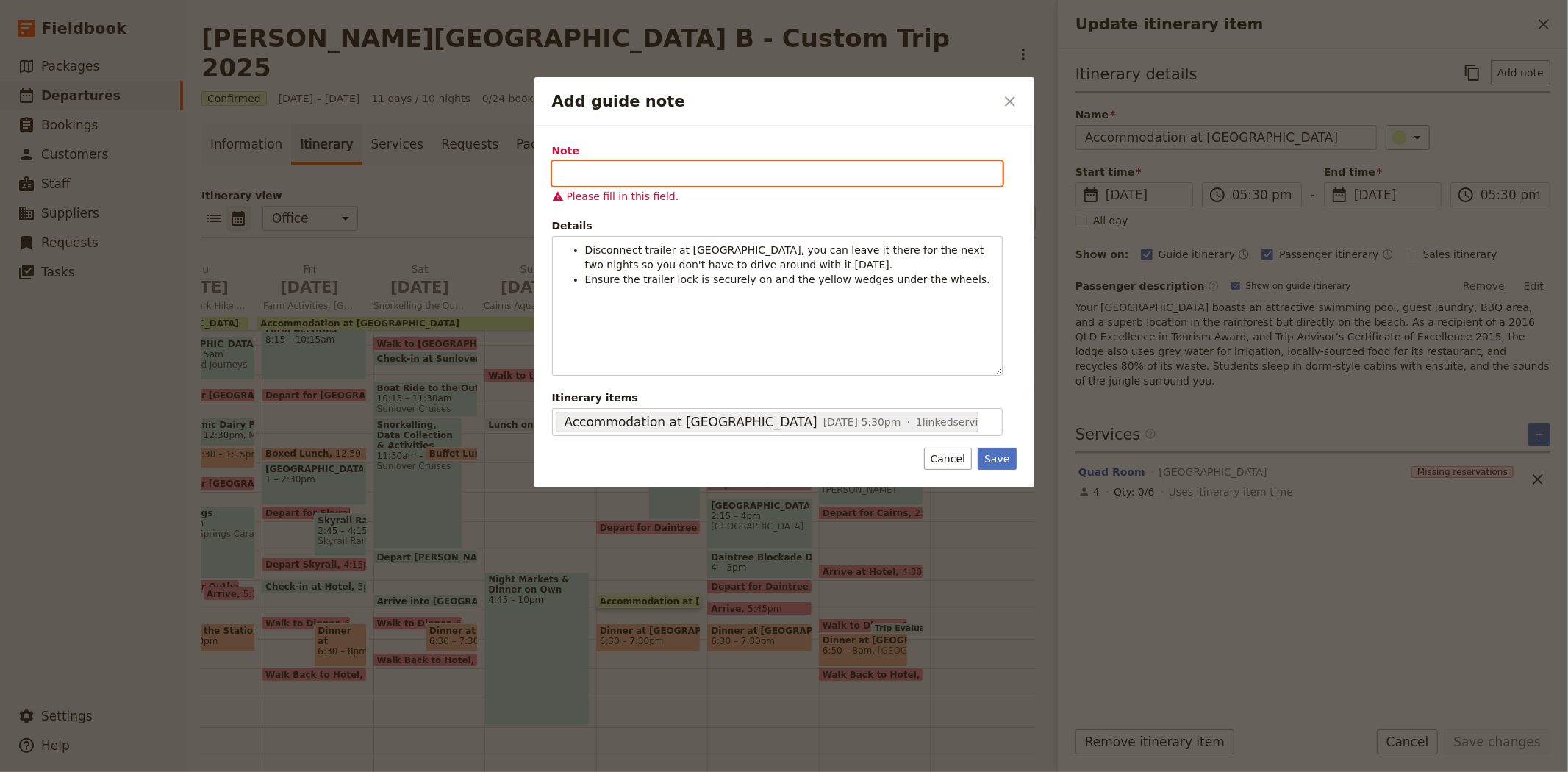
click at [660, 171] on input "Note" at bounding box center [777, 173] width 451 height 25
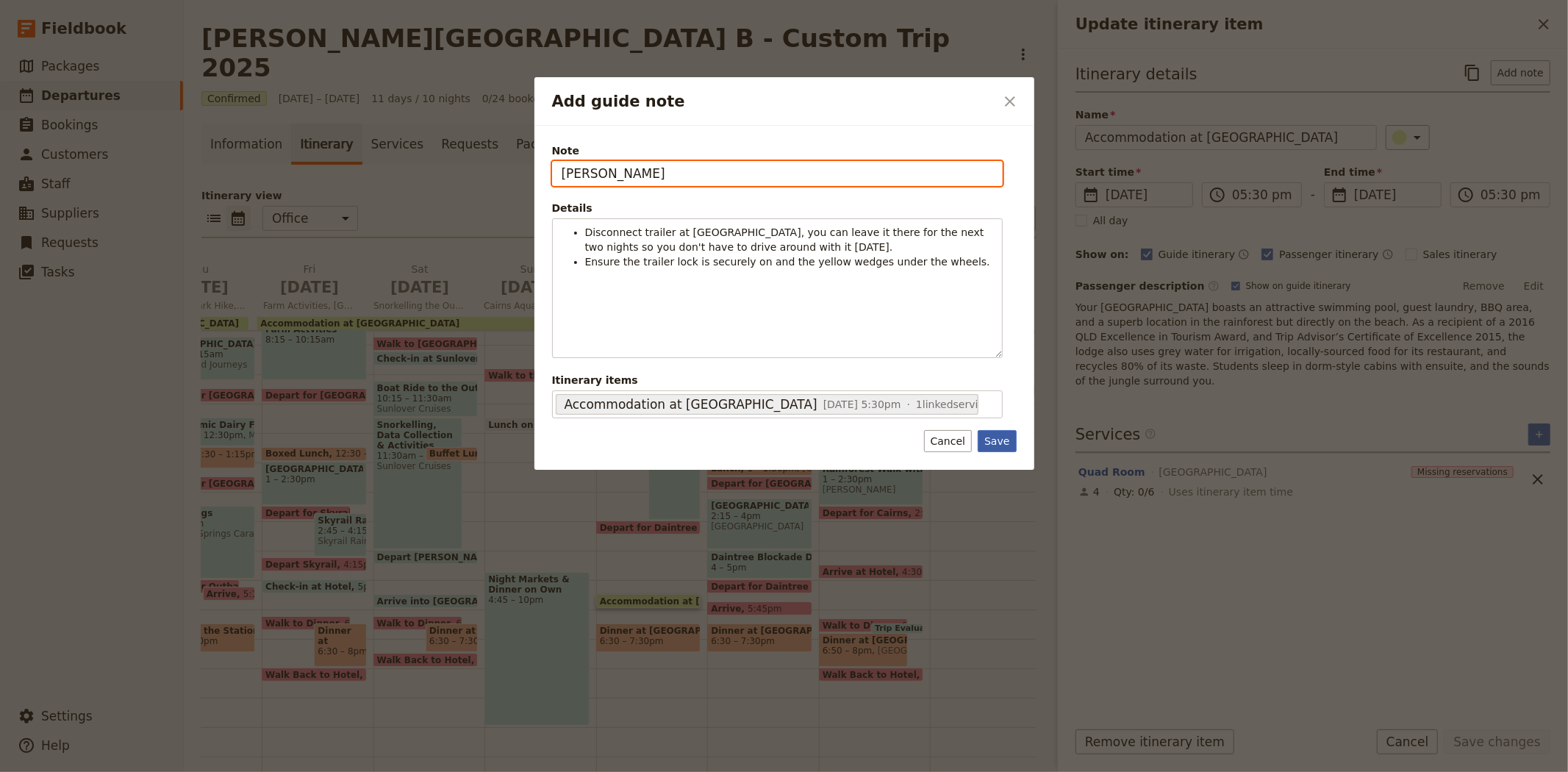
type input "KATE"
click at [1007, 430] on button "Save" at bounding box center [996, 441] width 38 height 22
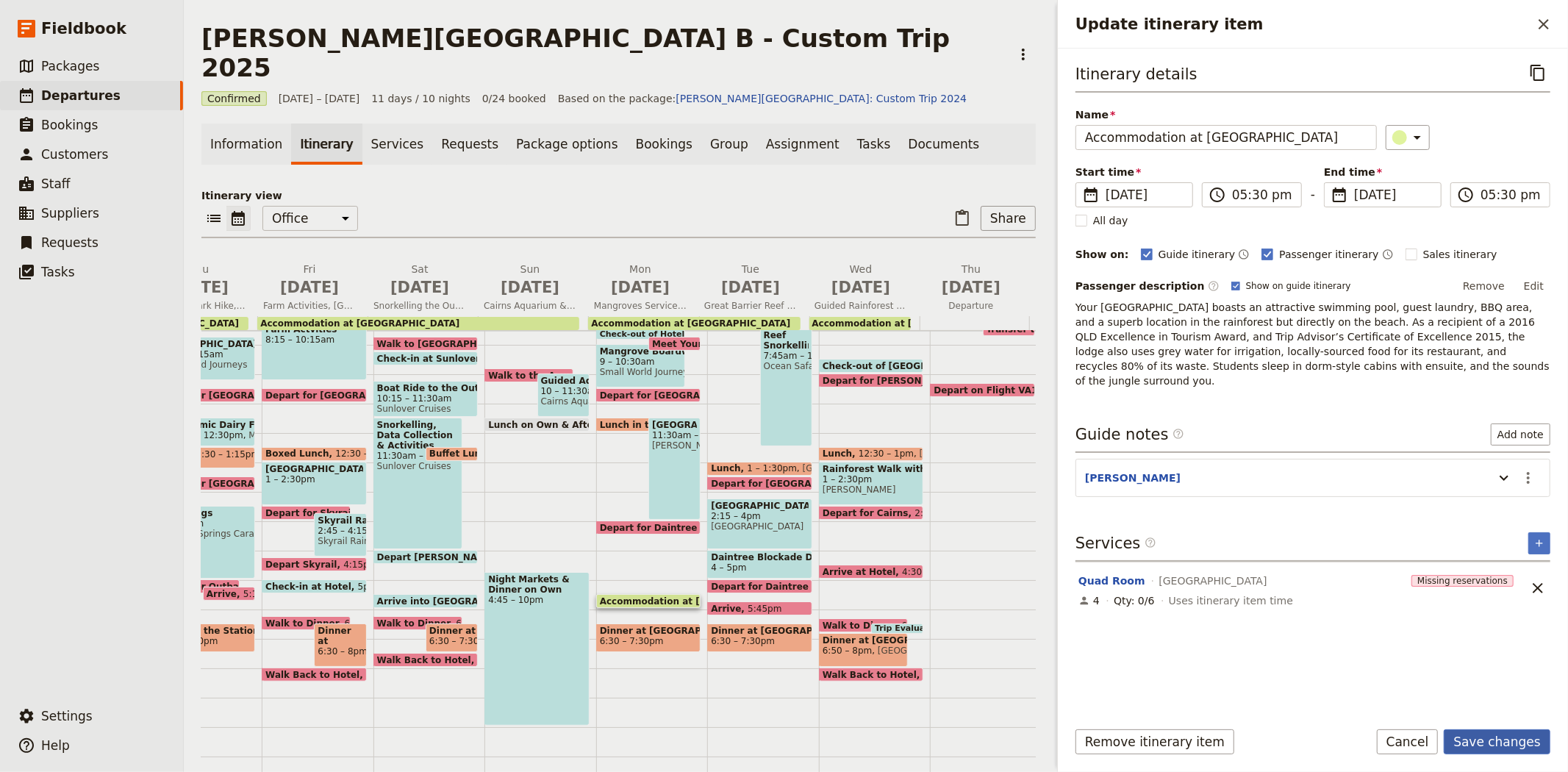
click at [1501, 738] on button "Save changes" at bounding box center [1496, 742] width 107 height 25
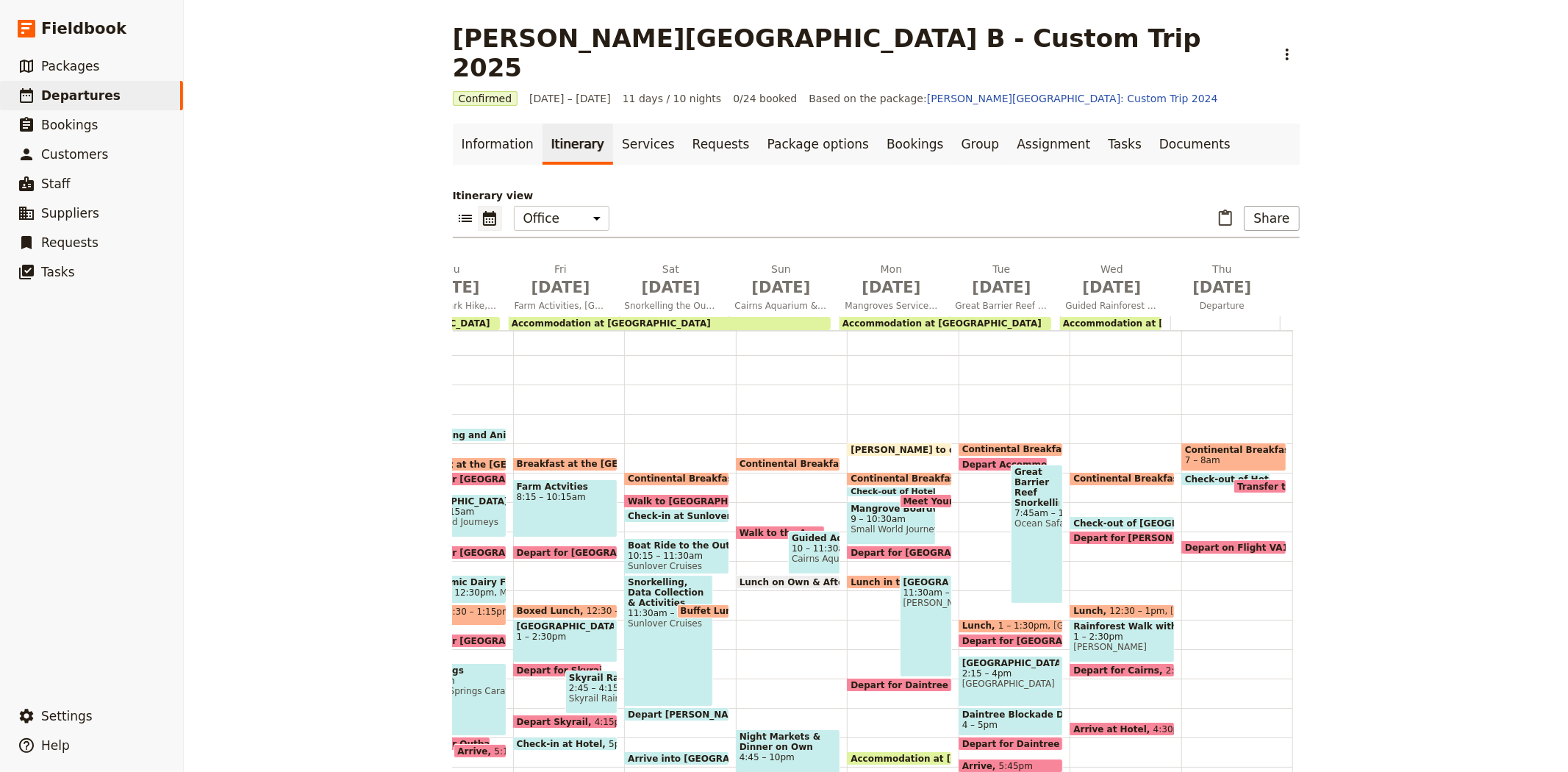
scroll to position [87, 0]
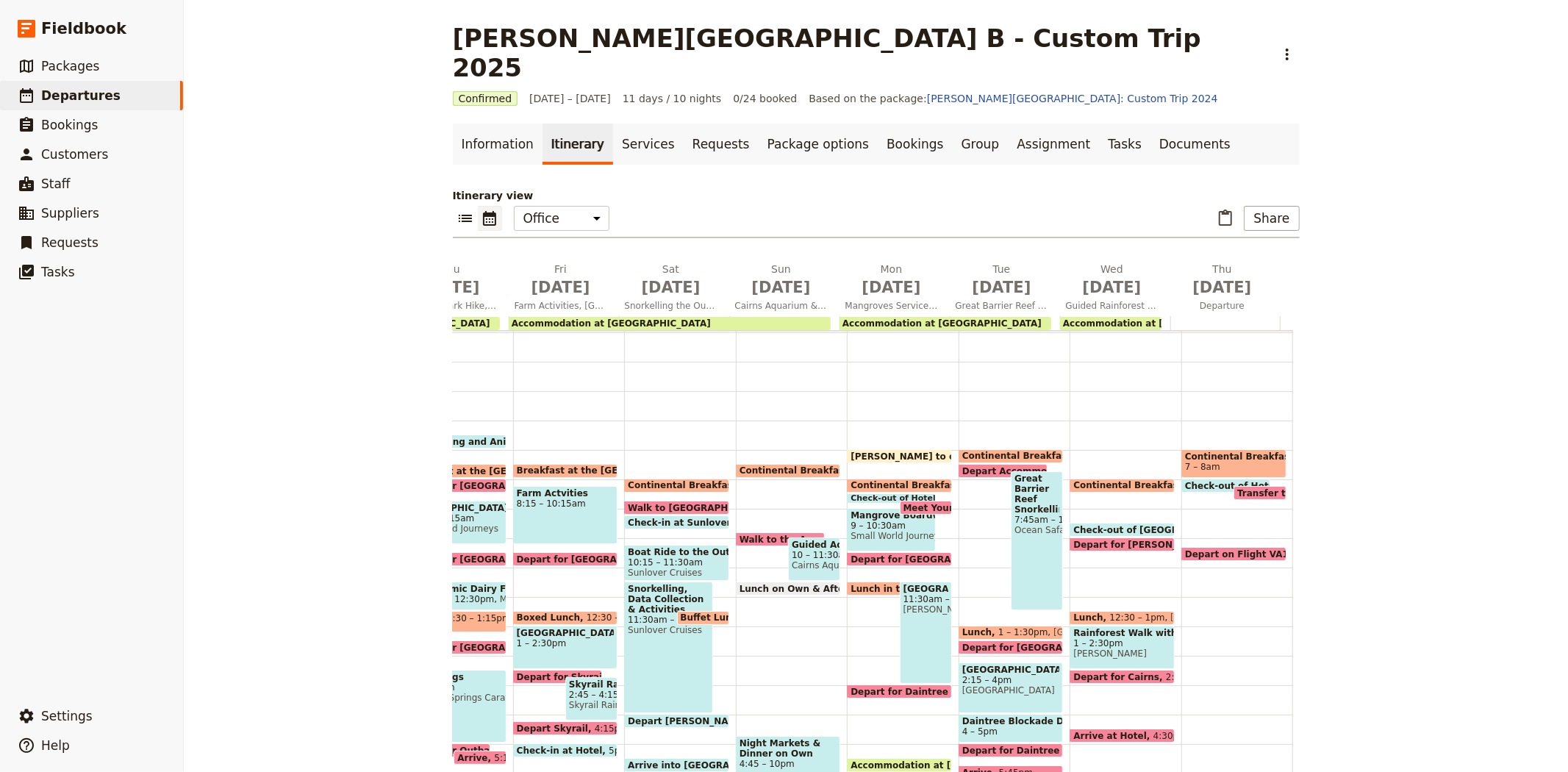
click at [1092, 480] on span "Continental Breakfast at Hotel" at bounding box center [1152, 485] width 159 height 10
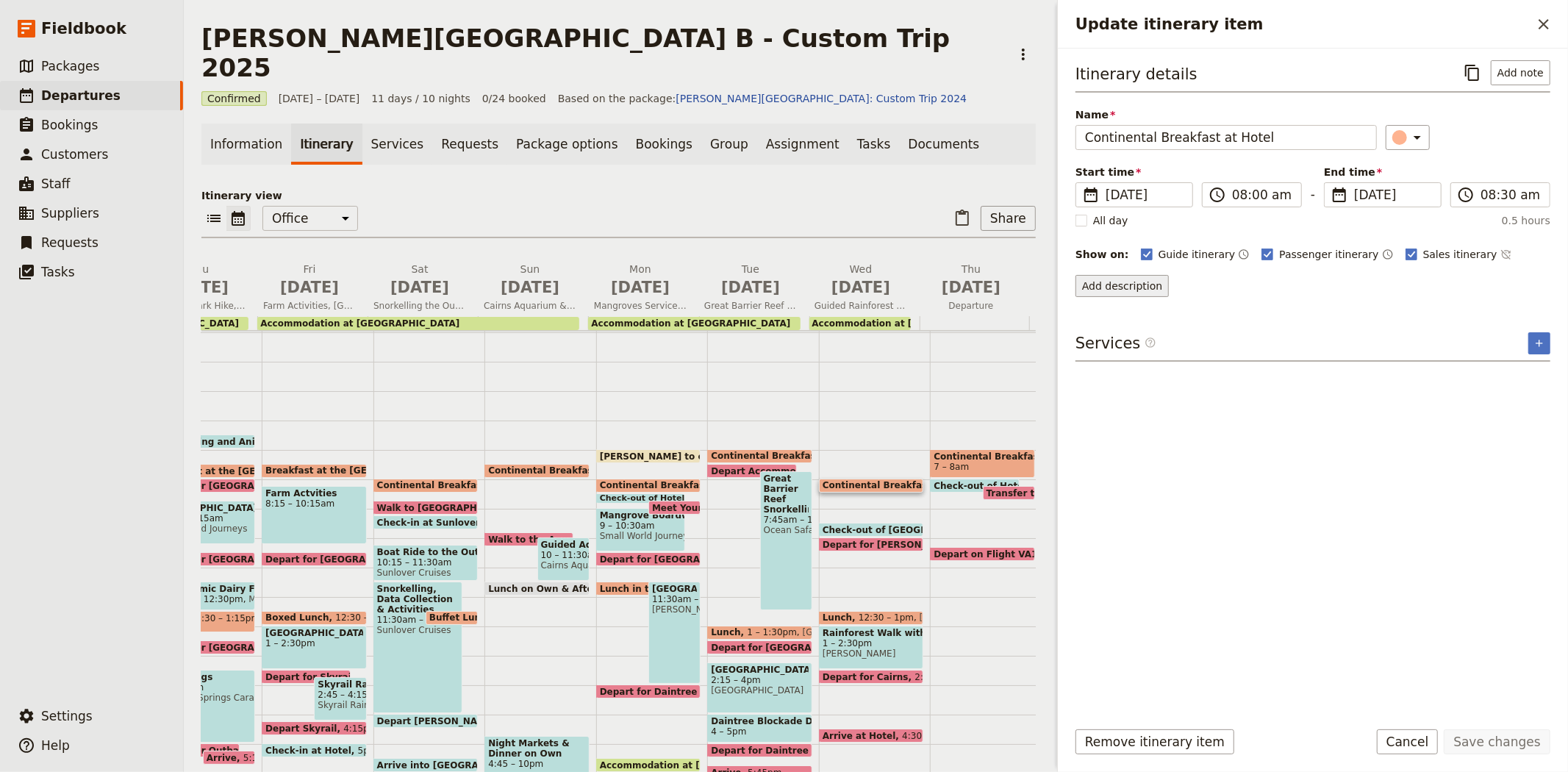
click at [1121, 288] on button "Add description" at bounding box center [1122, 286] width 94 height 22
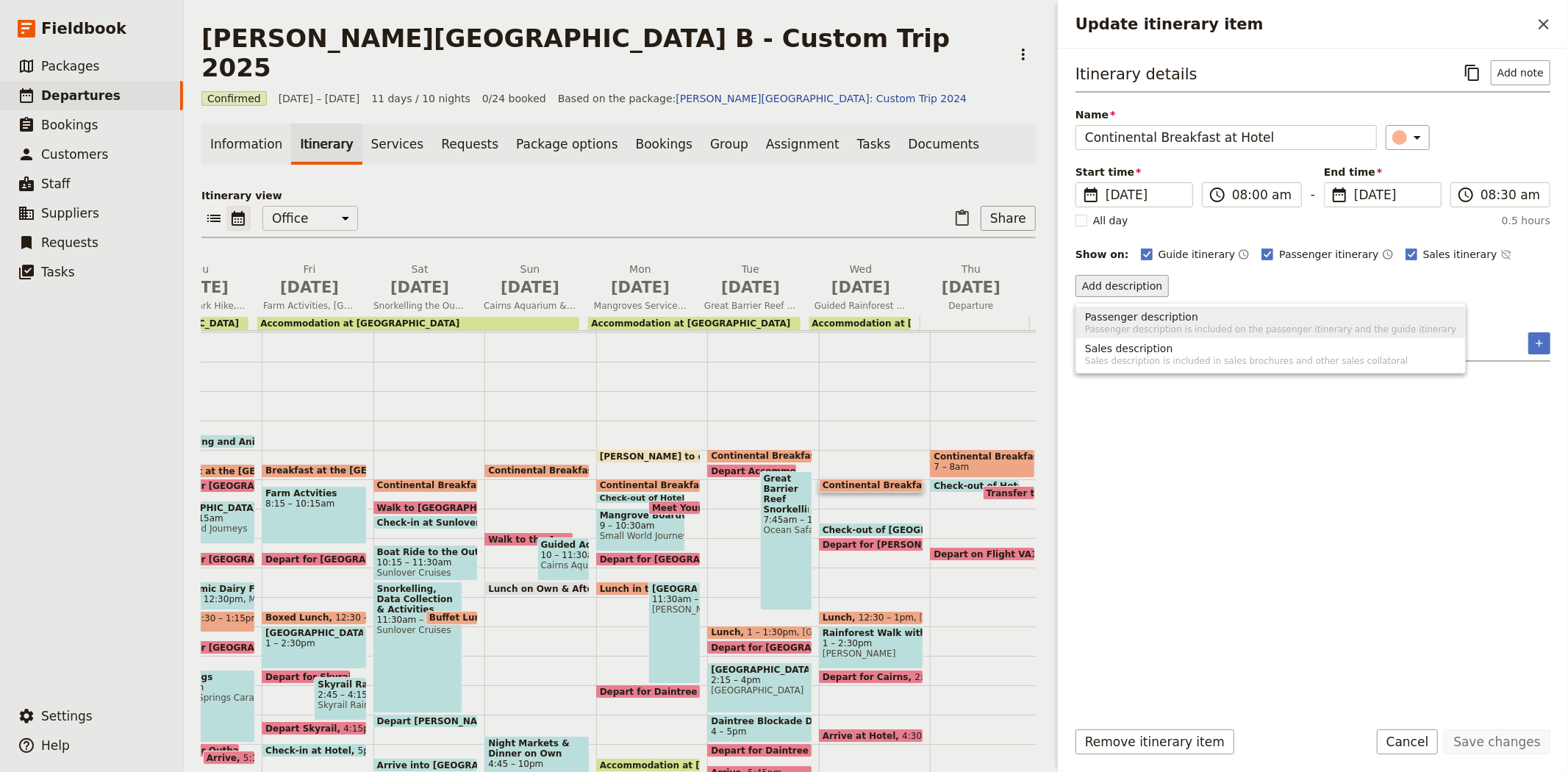
click at [1136, 311] on span "Passenger description" at bounding box center [1141, 317] width 113 height 15
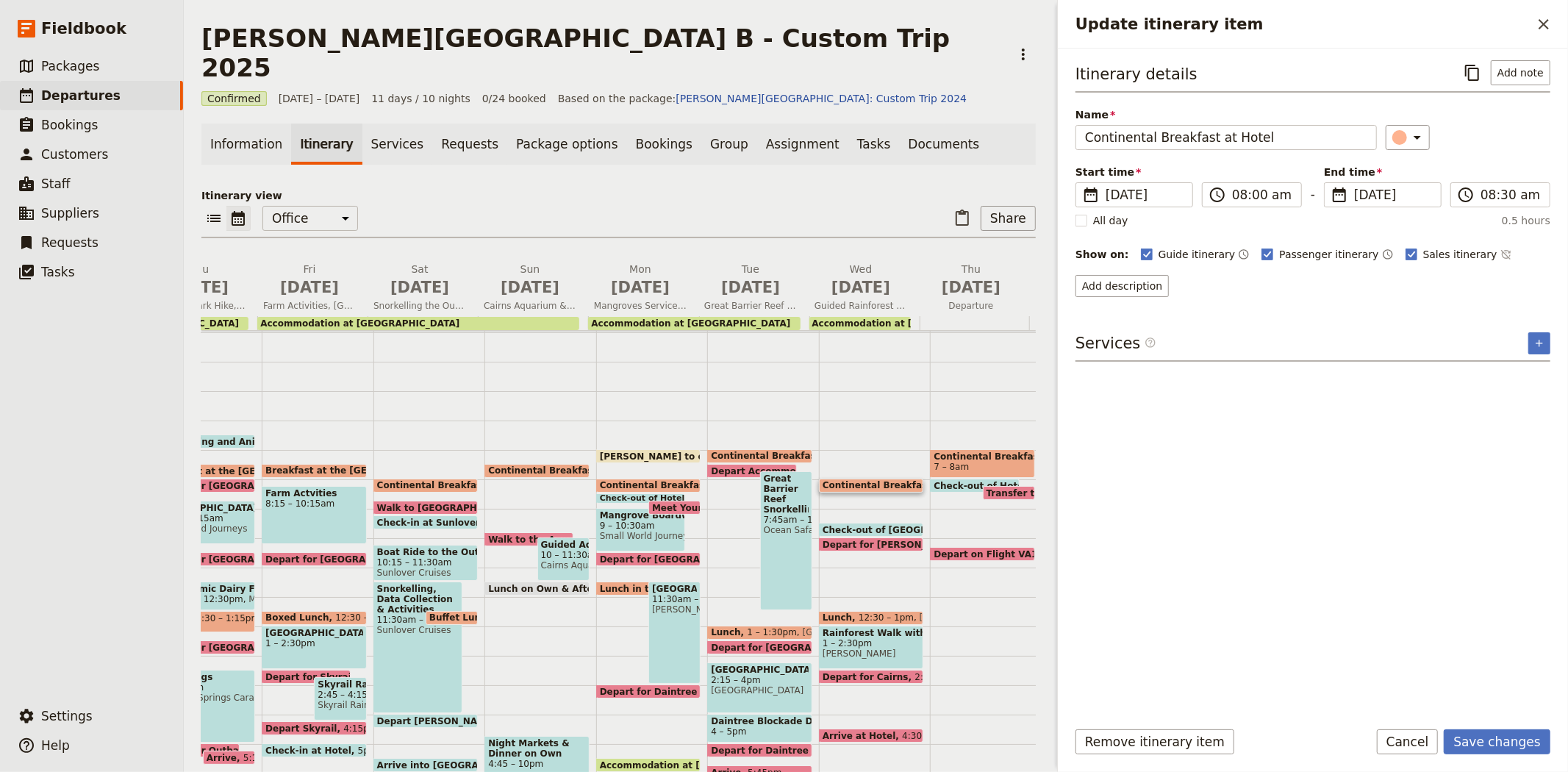
click at [1405, 256] on label "Sales itinerary" at bounding box center [1451, 254] width 92 height 15
click at [1404, 247] on input "Sales itinerary" at bounding box center [1404, 246] width 1 height 1
checkbox input "false"
click at [1138, 296] on button "Add passenger description" at bounding box center [1150, 286] width 150 height 22
drag, startPoint x: 1437, startPoint y: 129, endPoint x: 1531, endPoint y: 88, distance: 102.6
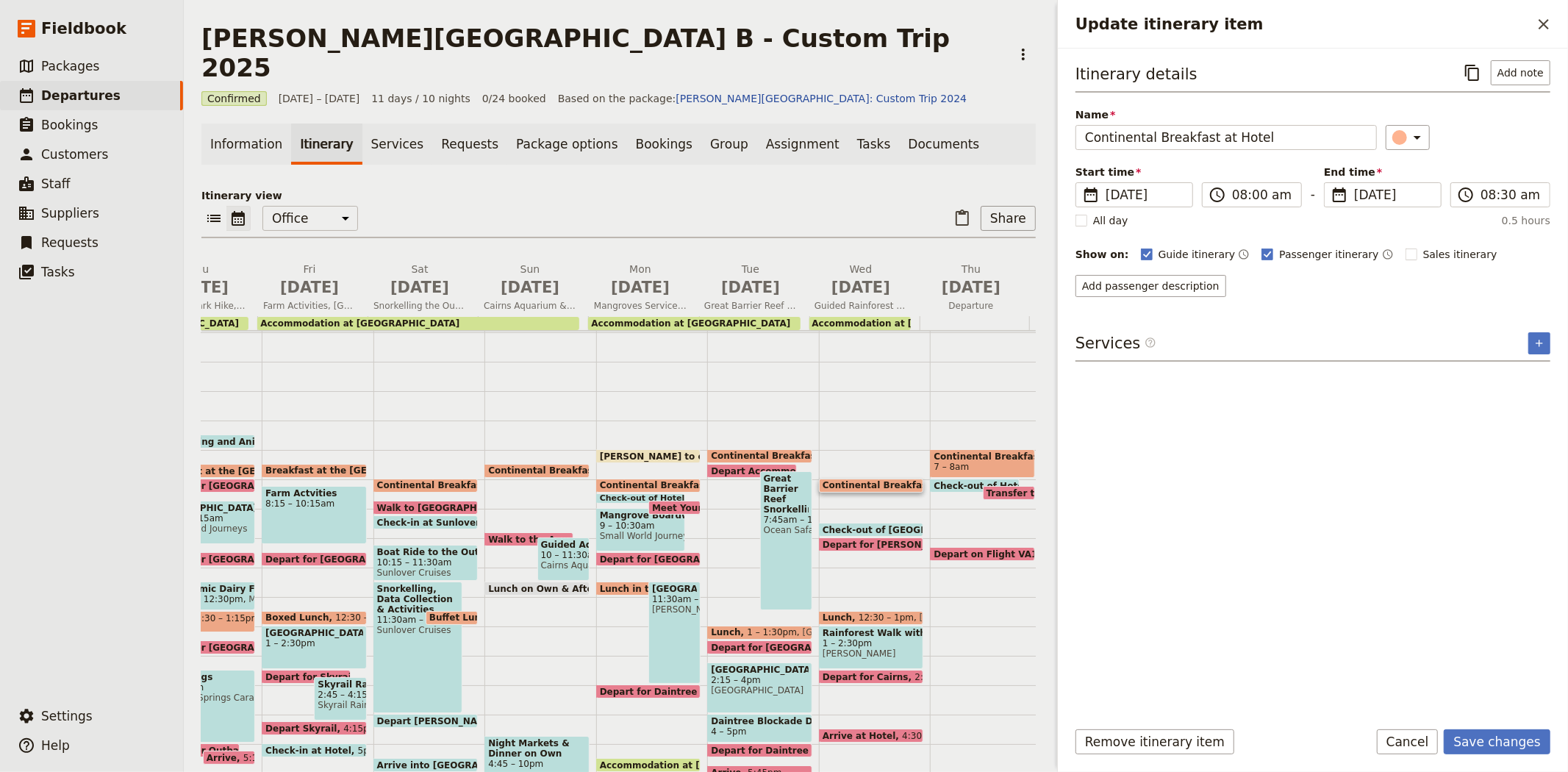
click at [1442, 129] on div "​" at bounding box center [1468, 137] width 165 height 25
click at [1534, 82] on button "Add note" at bounding box center [1520, 73] width 59 height 25
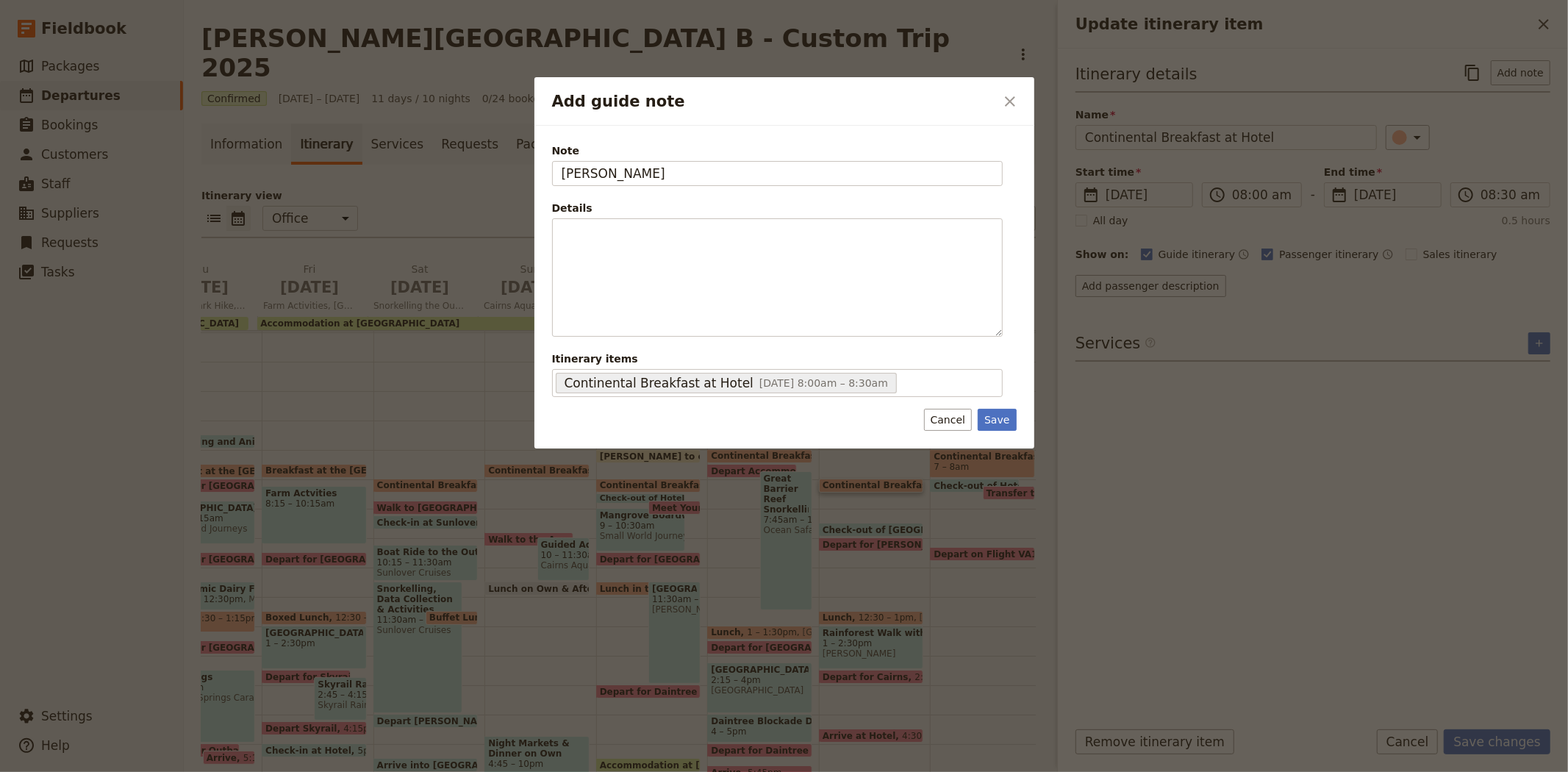
type input "KATE"
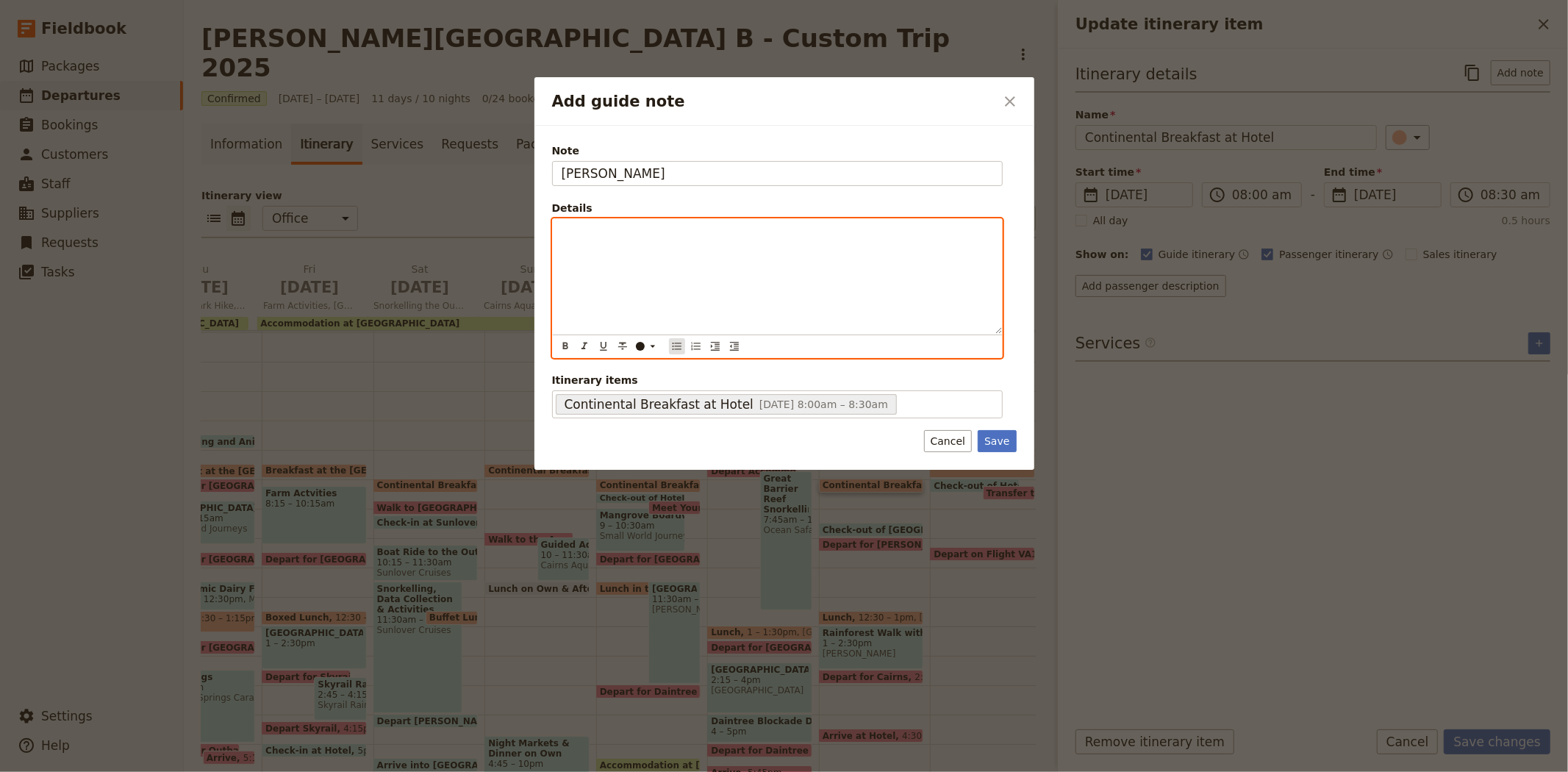
click at [671, 348] on icon "Bulleted list" at bounding box center [677, 345] width 12 height 12
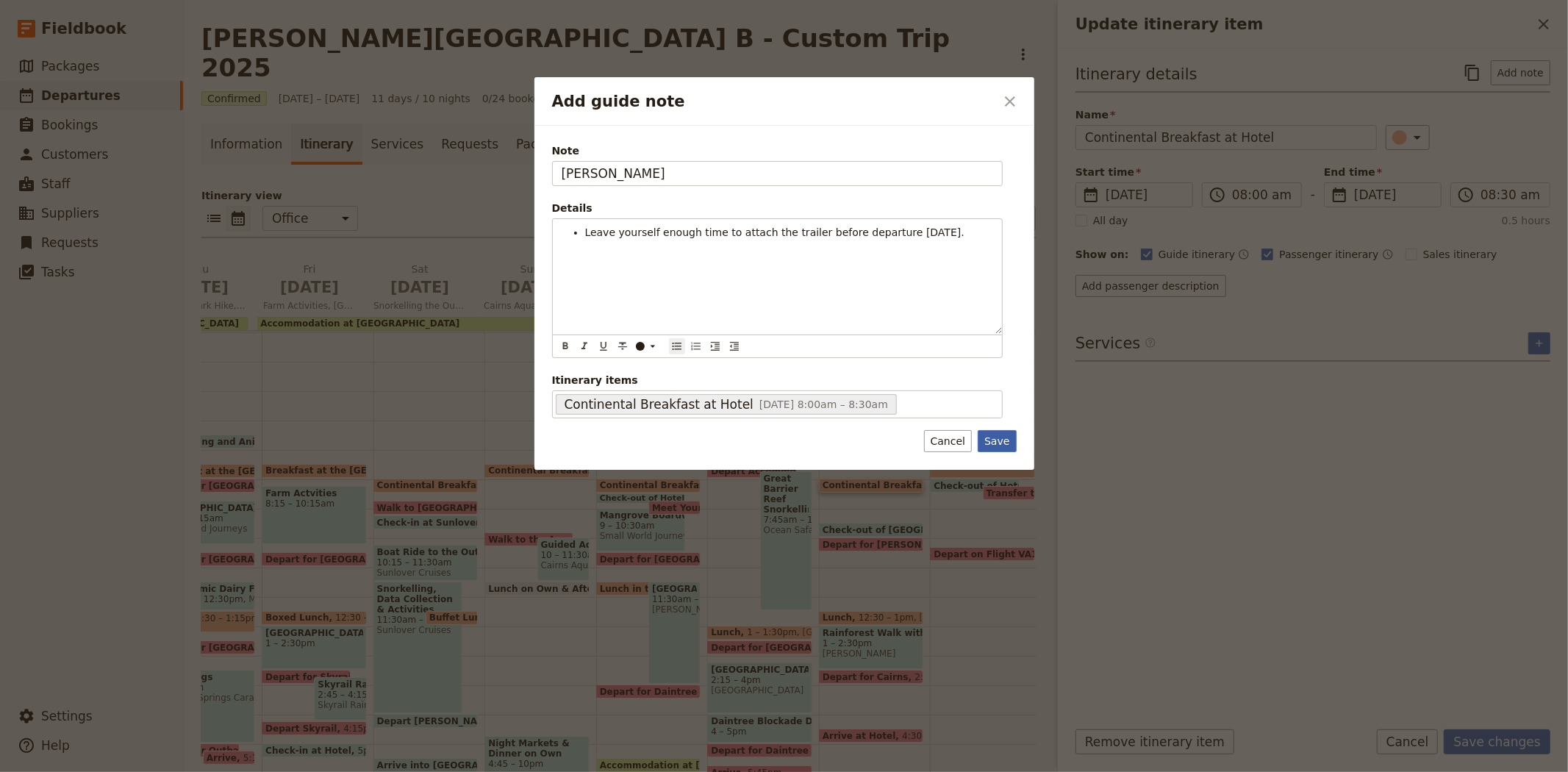
click at [1005, 446] on button "Save" at bounding box center [996, 441] width 38 height 22
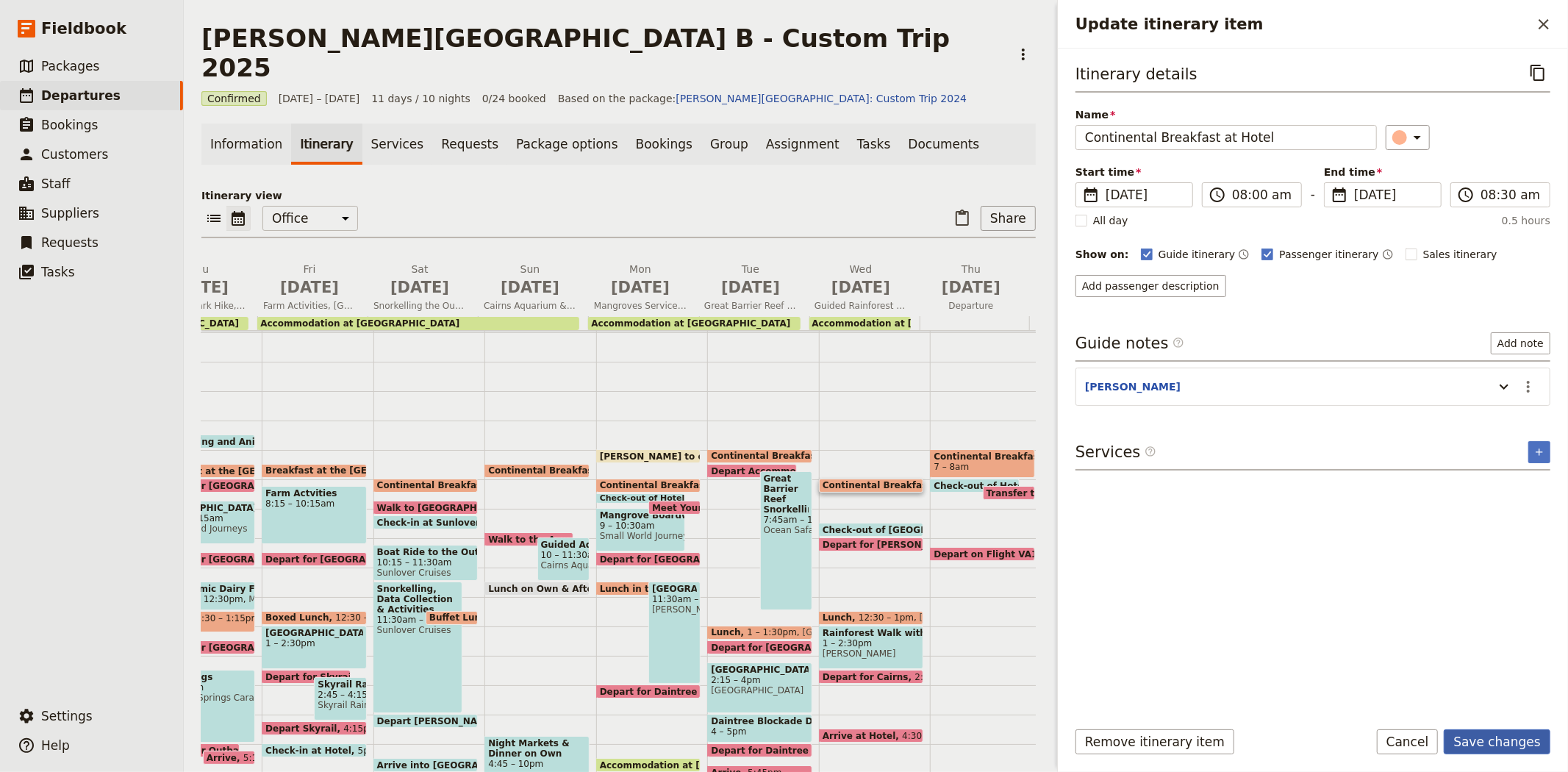
click at [1539, 742] on button "Save changes" at bounding box center [1496, 742] width 107 height 25
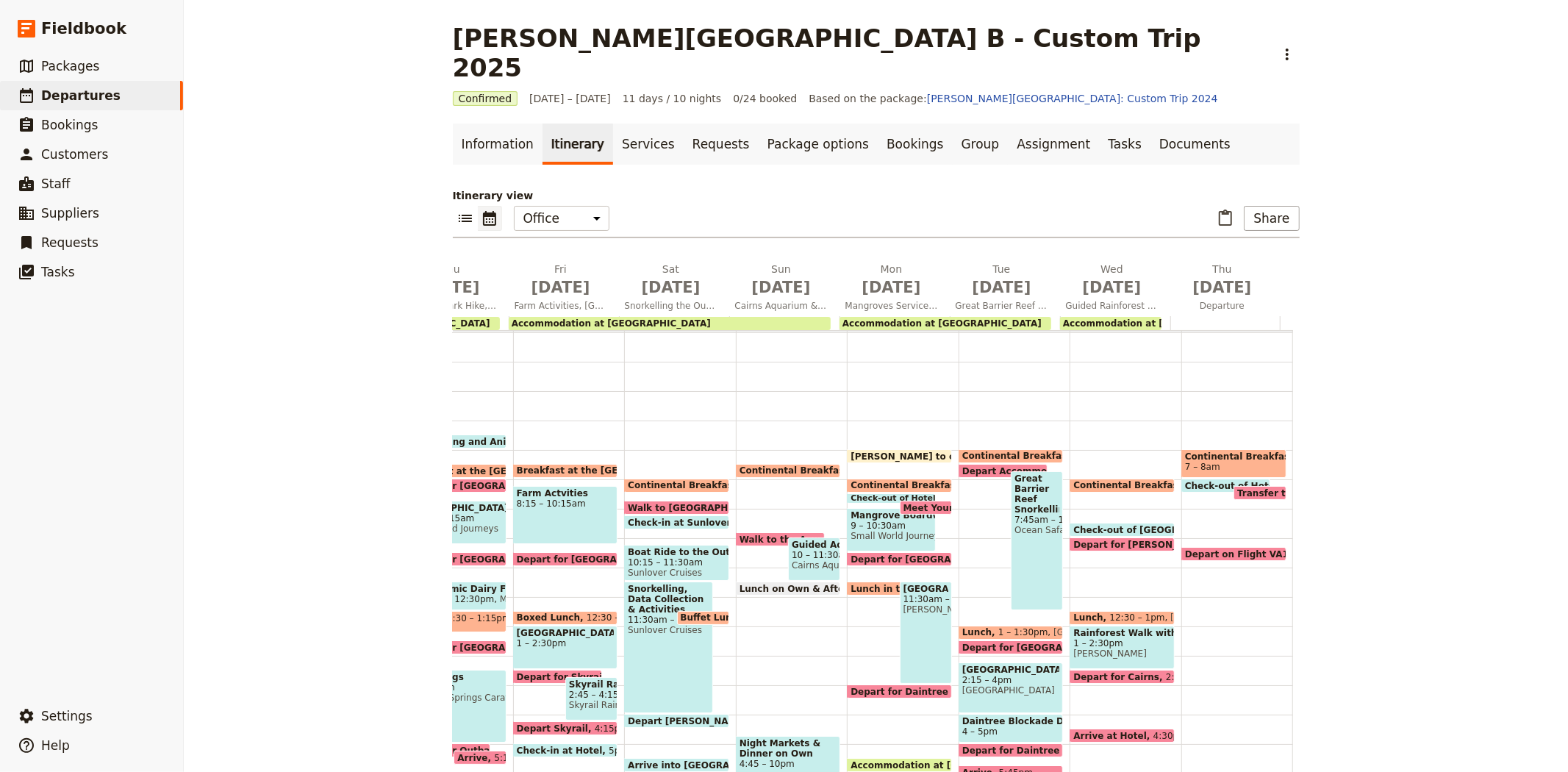
click at [1113, 638] on span "1 – 2:30pm" at bounding box center [1121, 643] width 97 height 10
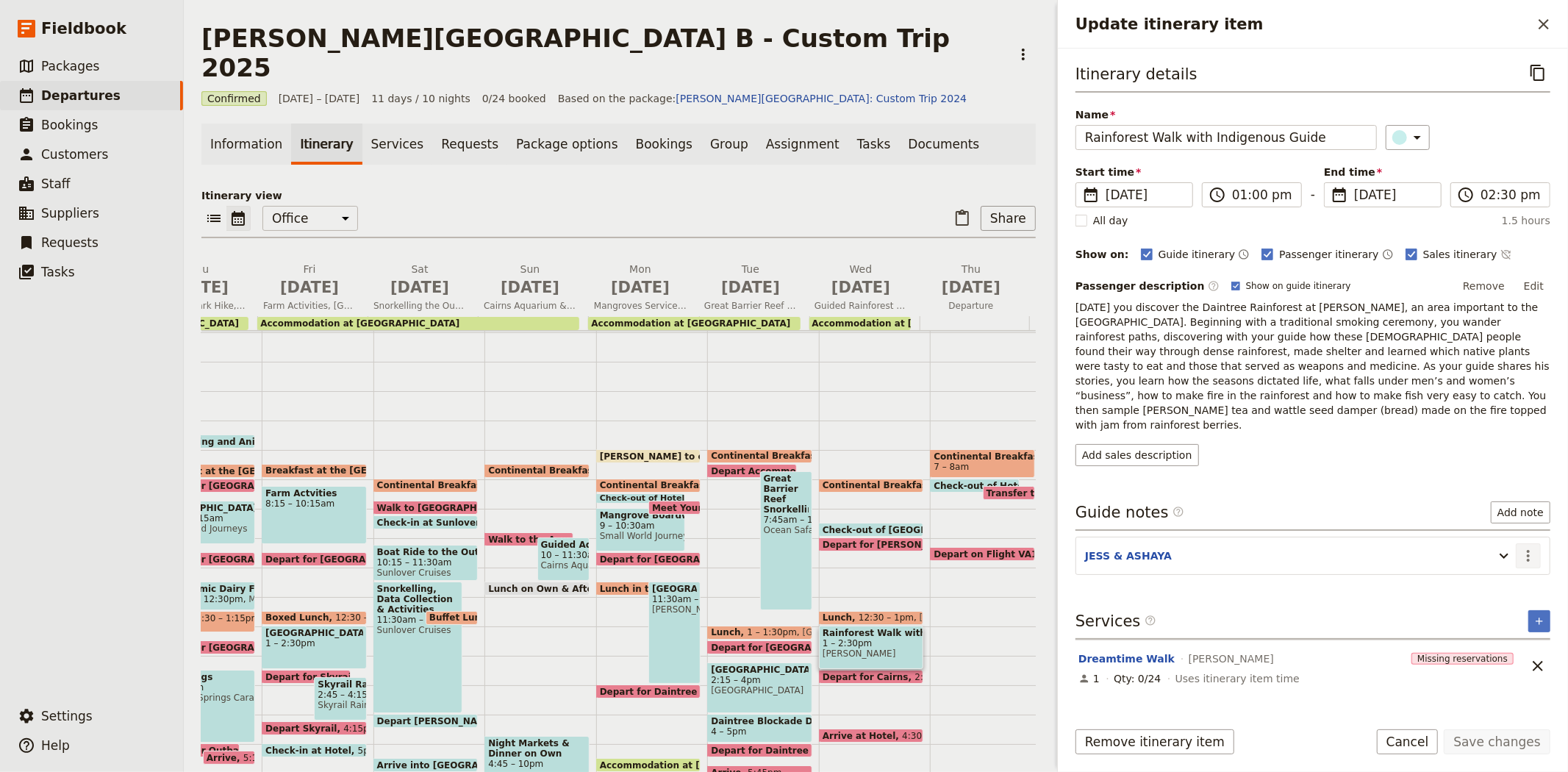
click at [1532, 547] on icon "Actions" at bounding box center [1527, 555] width 18 height 18
click at [1498, 558] on span "Edit note" at bounding box center [1485, 558] width 46 height 15
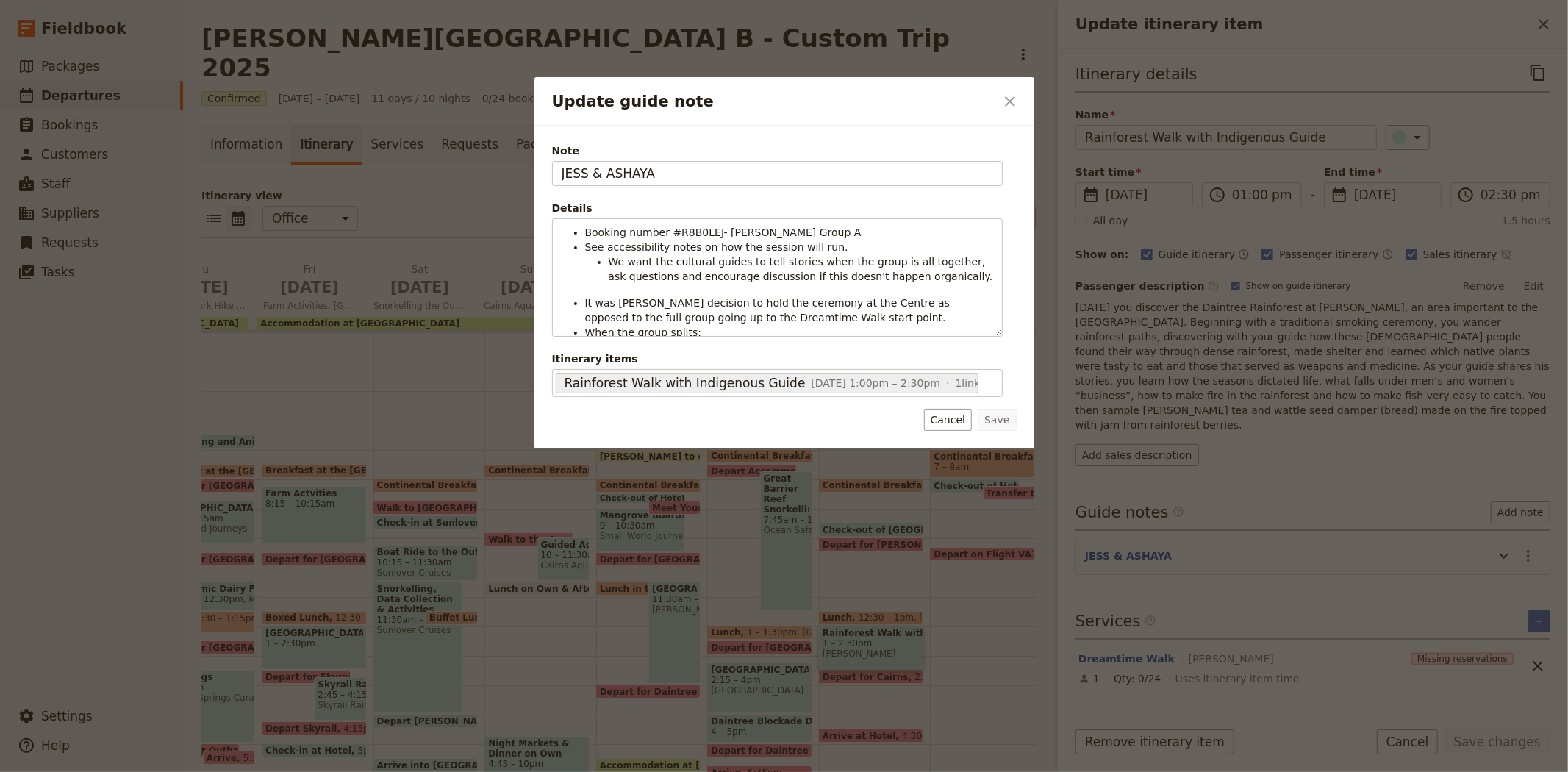
drag, startPoint x: 731, startPoint y: 175, endPoint x: 368, endPoint y: 136, distance: 365.1
click at [368, 771] on div "Update guide note ​ Note JESS & ASHAYA Details Booking number #R8B0LEJ- Albert …" at bounding box center [784, 772] width 1568 height 0
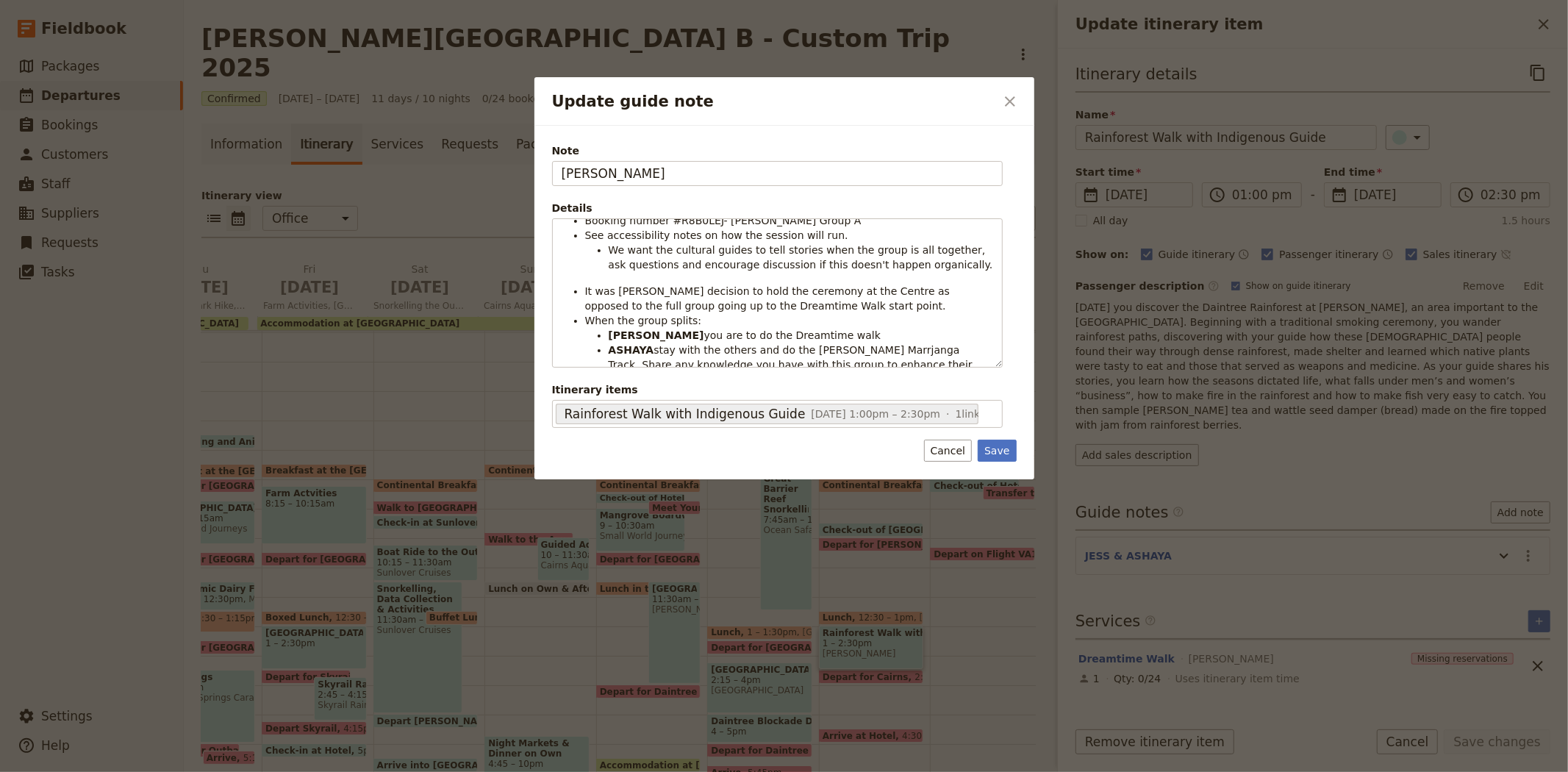
scroll to position [0, 0]
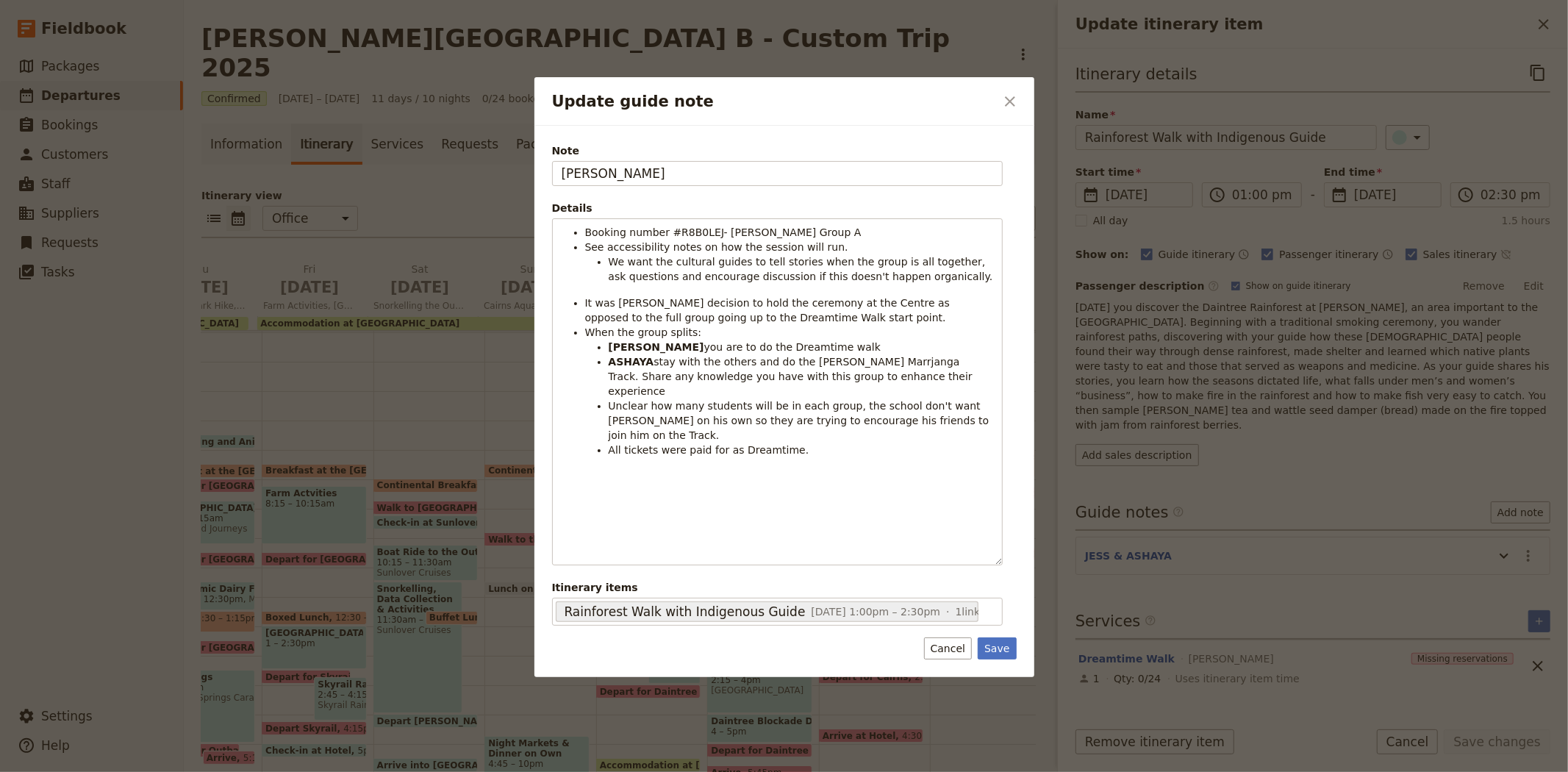
drag, startPoint x: 996, startPoint y: 335, endPoint x: 912, endPoint y: 599, distance: 277.0
click at [912, 565] on div "Booking number #R8B0LEJ- Albert Park Group A See accessibility notes on how the…" at bounding box center [777, 391] width 451 height 347
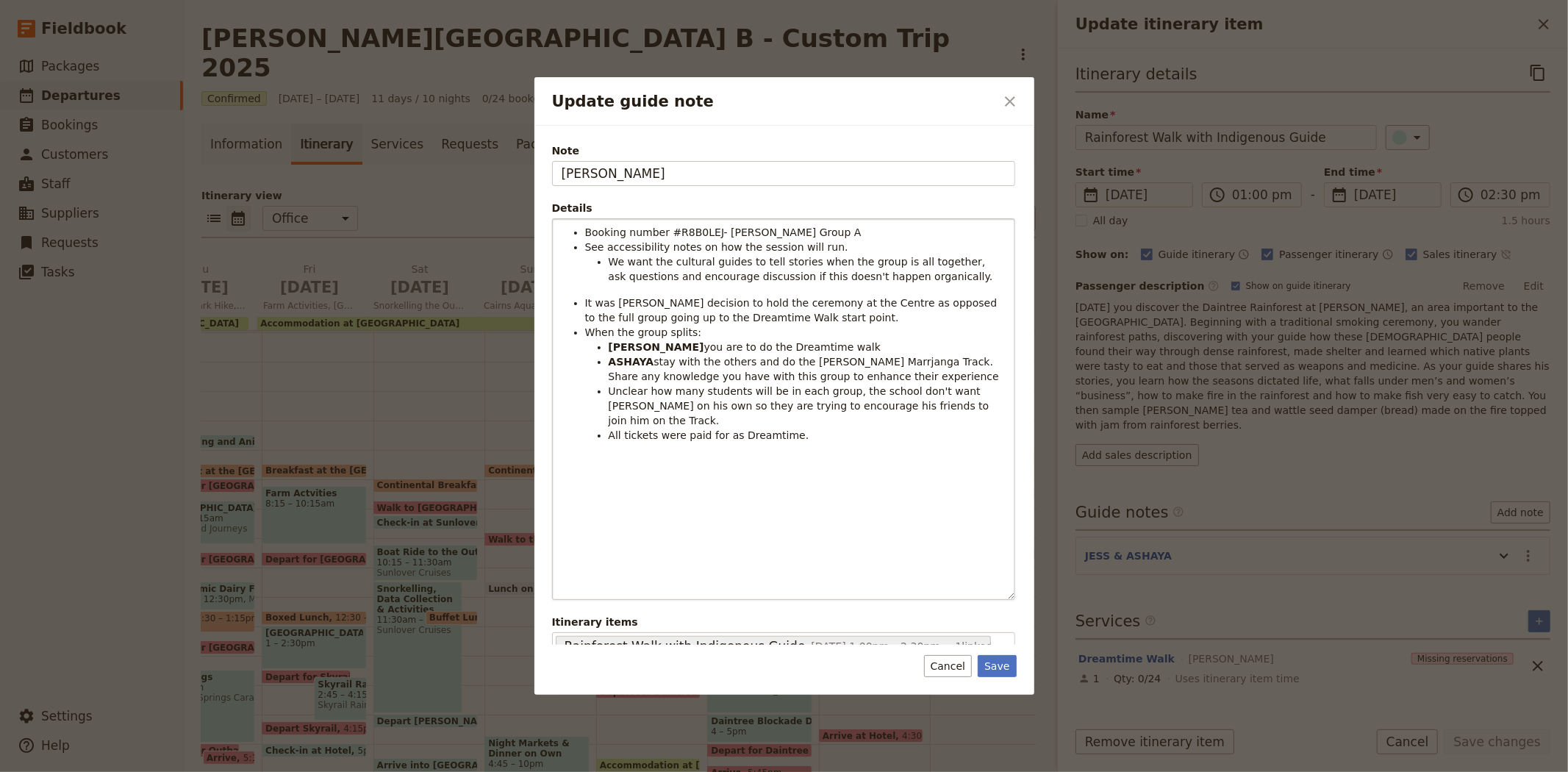
type input "KATE"
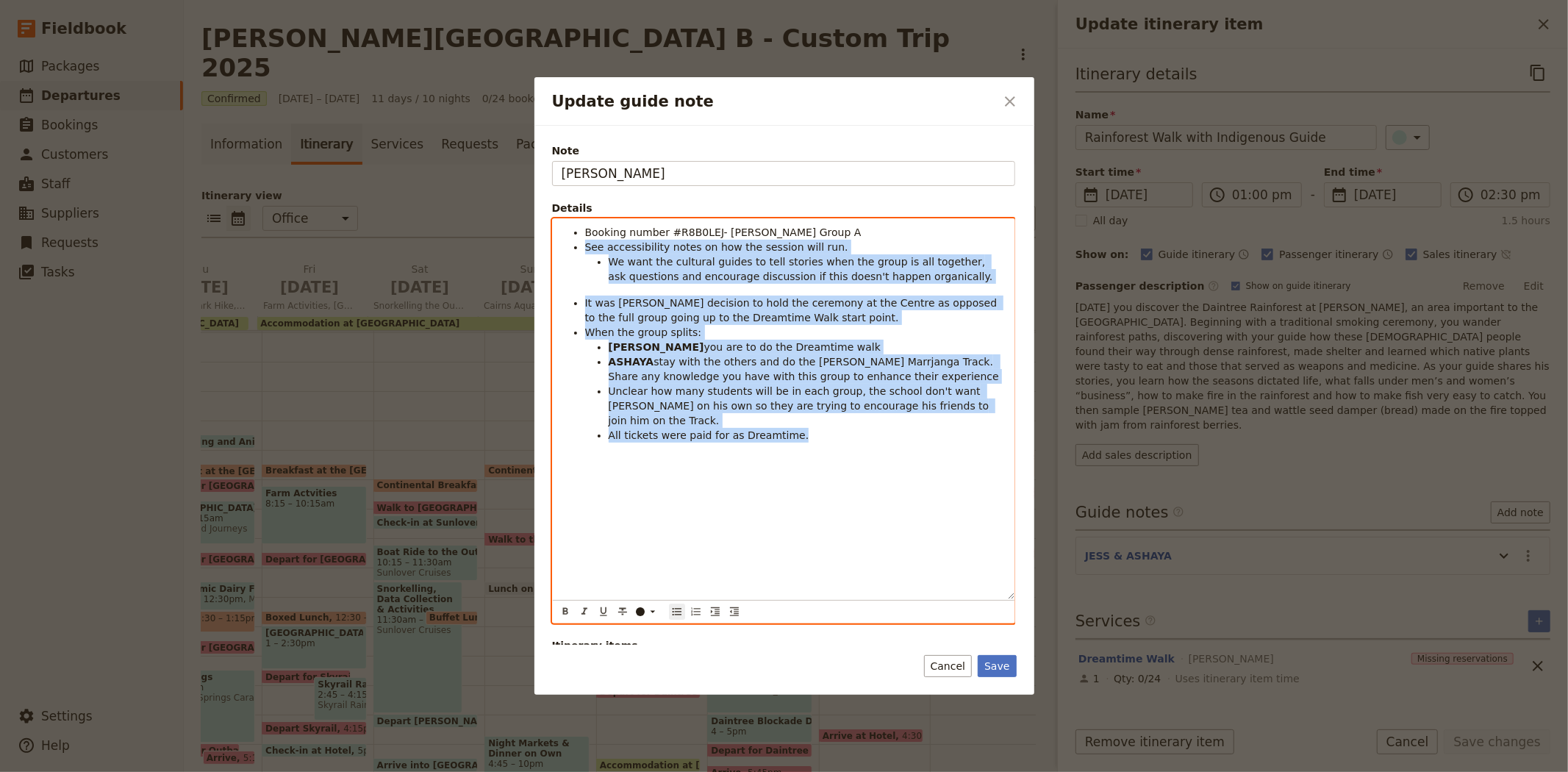
drag, startPoint x: 795, startPoint y: 429, endPoint x: 570, endPoint y: 247, distance: 289.4
click at [570, 247] on div "Booking number #R8B0LEJ- Albert Park Group A See accessibility notes on how the…" at bounding box center [784, 409] width 462 height 380
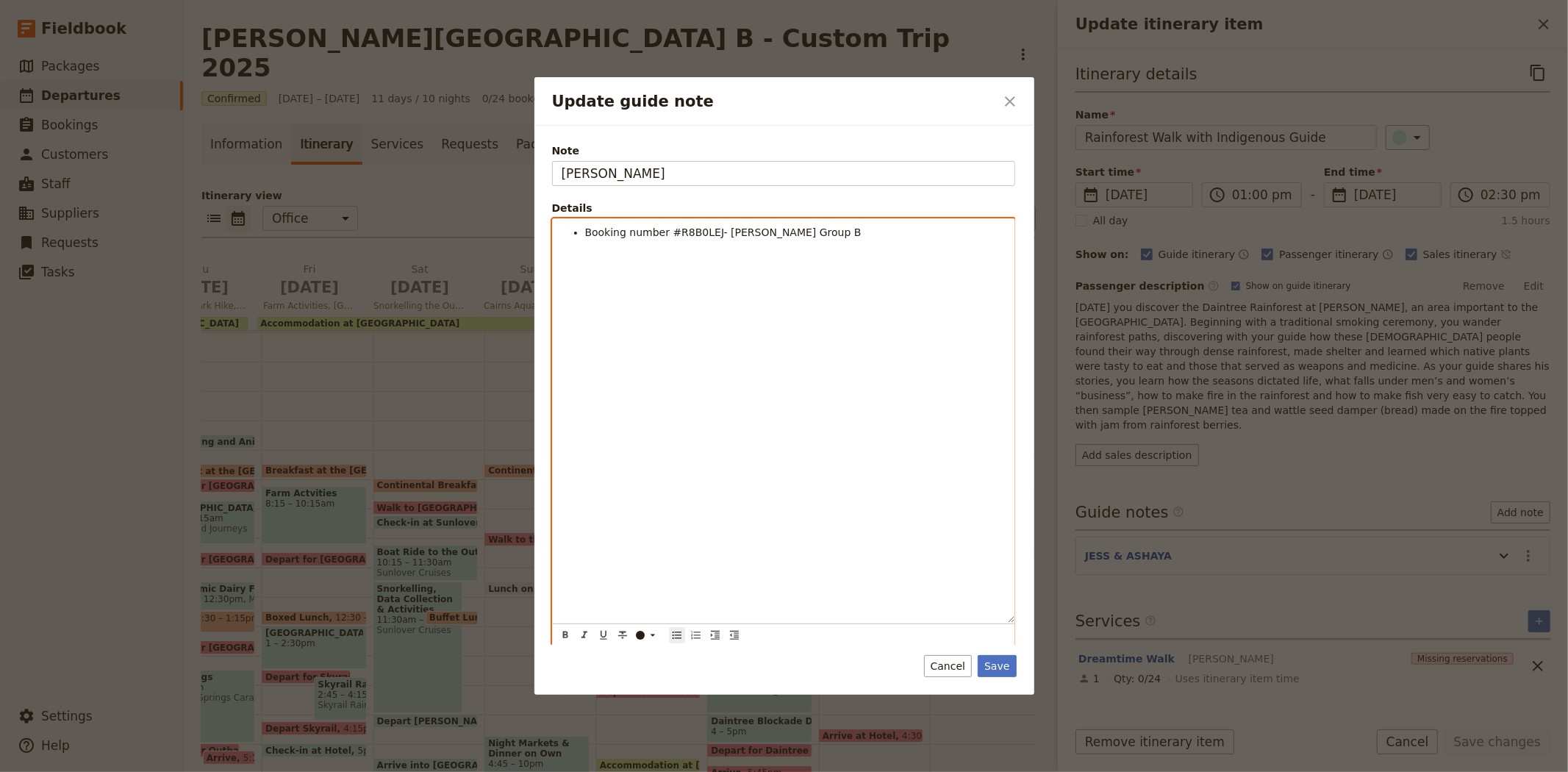
click at [692, 228] on span "Booking number #R8B0LEJ- Albert Park Group B" at bounding box center [723, 232] width 276 height 12
click at [811, 232] on li "Booking number #RAKGKK3- Albert Park Group B" at bounding box center [795, 232] width 420 height 15
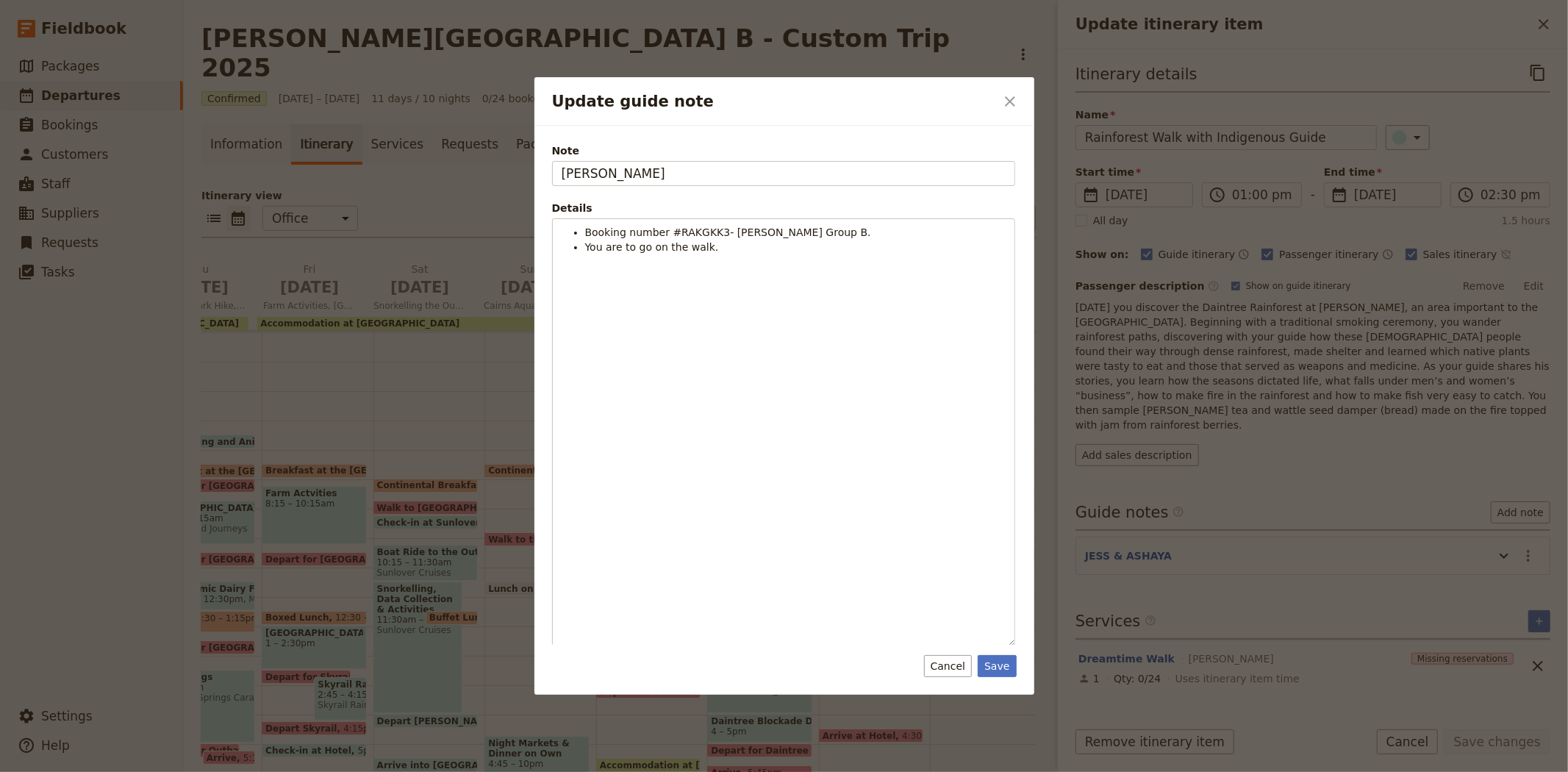
click at [1009, 677] on div "Note KATE Details Booking number #RAKGKK3- Albert Park Group B. You are to go o…" at bounding box center [784, 410] width 500 height 569
click at [998, 669] on button "Save" at bounding box center [996, 666] width 38 height 22
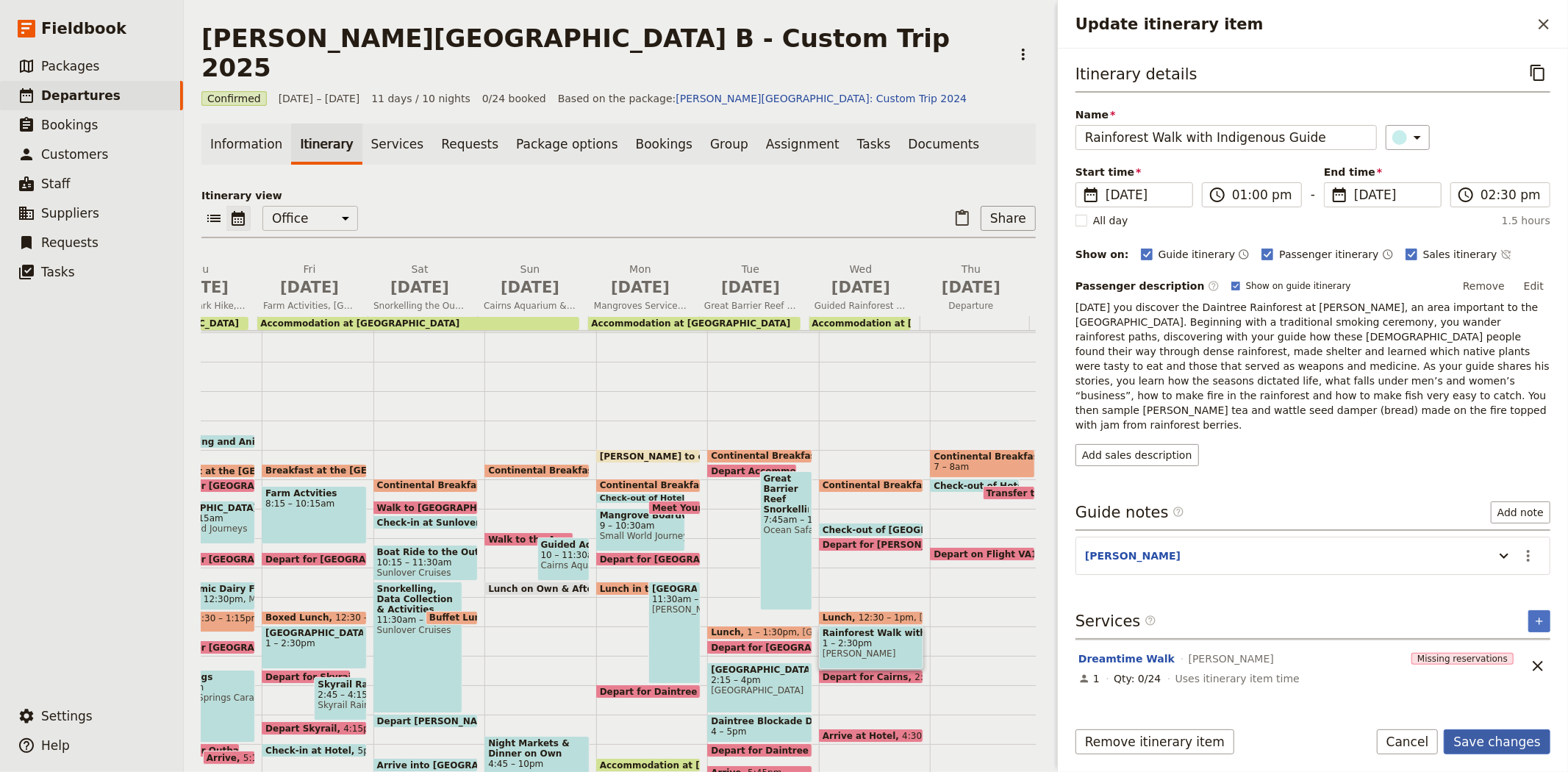
click at [1494, 741] on button "Save changes" at bounding box center [1496, 742] width 107 height 25
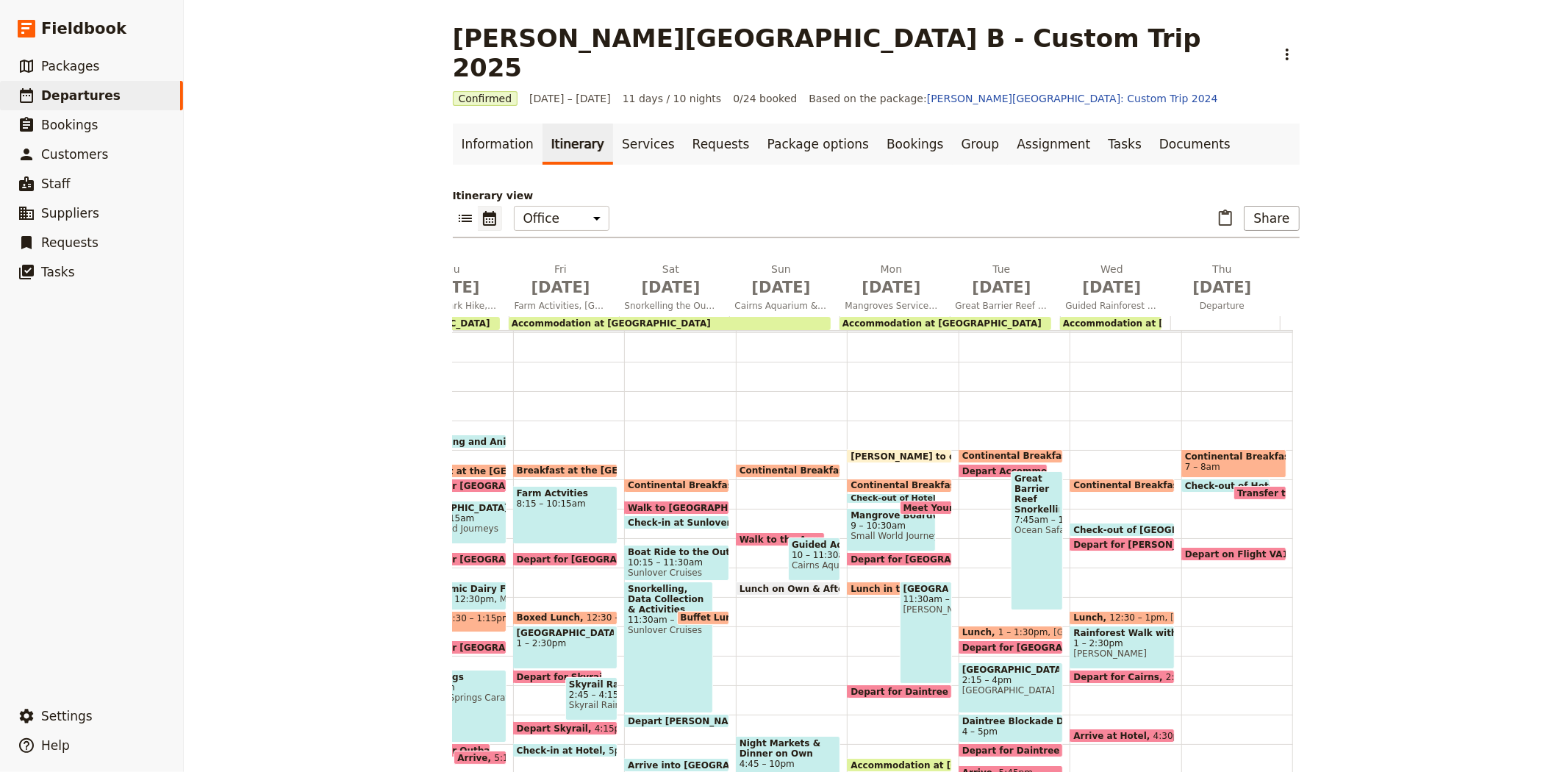
click at [1106, 736] on span at bounding box center [1121, 739] width 104 height 6
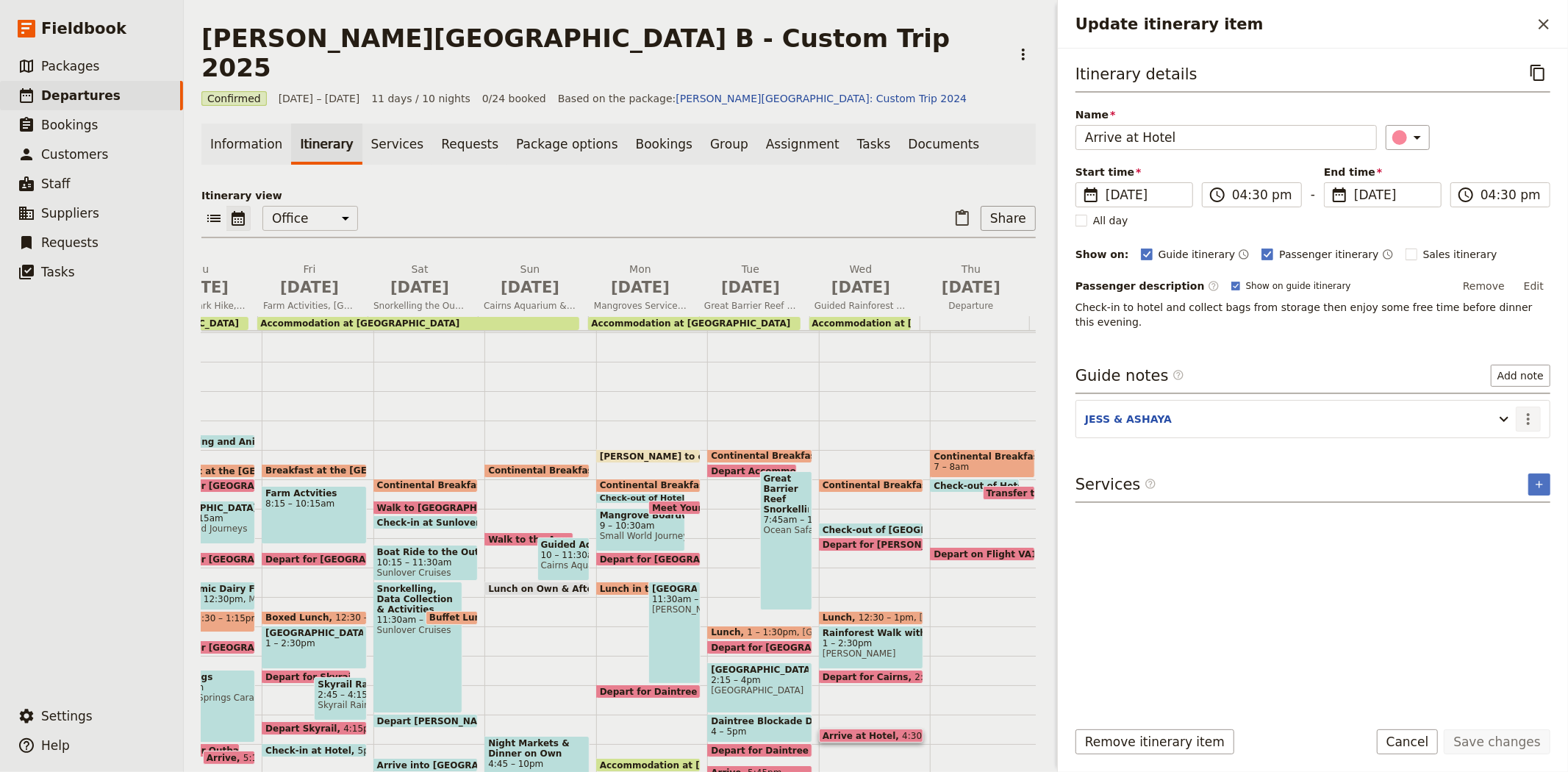
click at [1531, 410] on icon "Actions" at bounding box center [1527, 419] width 18 height 18
click at [1504, 437] on span "Edit note" at bounding box center [1485, 436] width 46 height 15
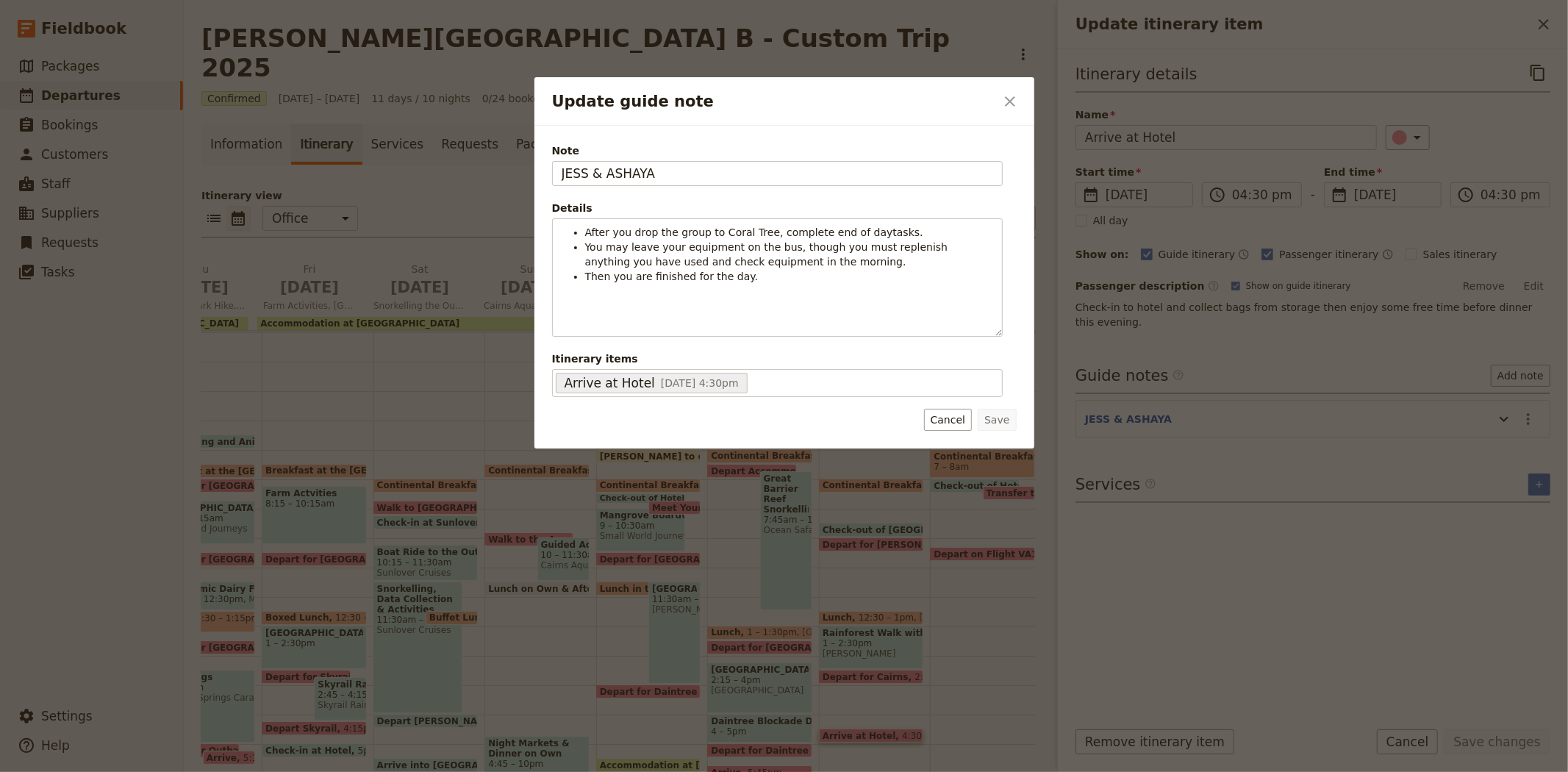
drag, startPoint x: 642, startPoint y: 175, endPoint x: 402, endPoint y: 147, distance: 241.6
click at [402, 771] on div "Update guide note ​ Note JESS & ASHAYA Details After you drop the group to Cora…" at bounding box center [784, 772] width 1568 height 0
type input "KATE"
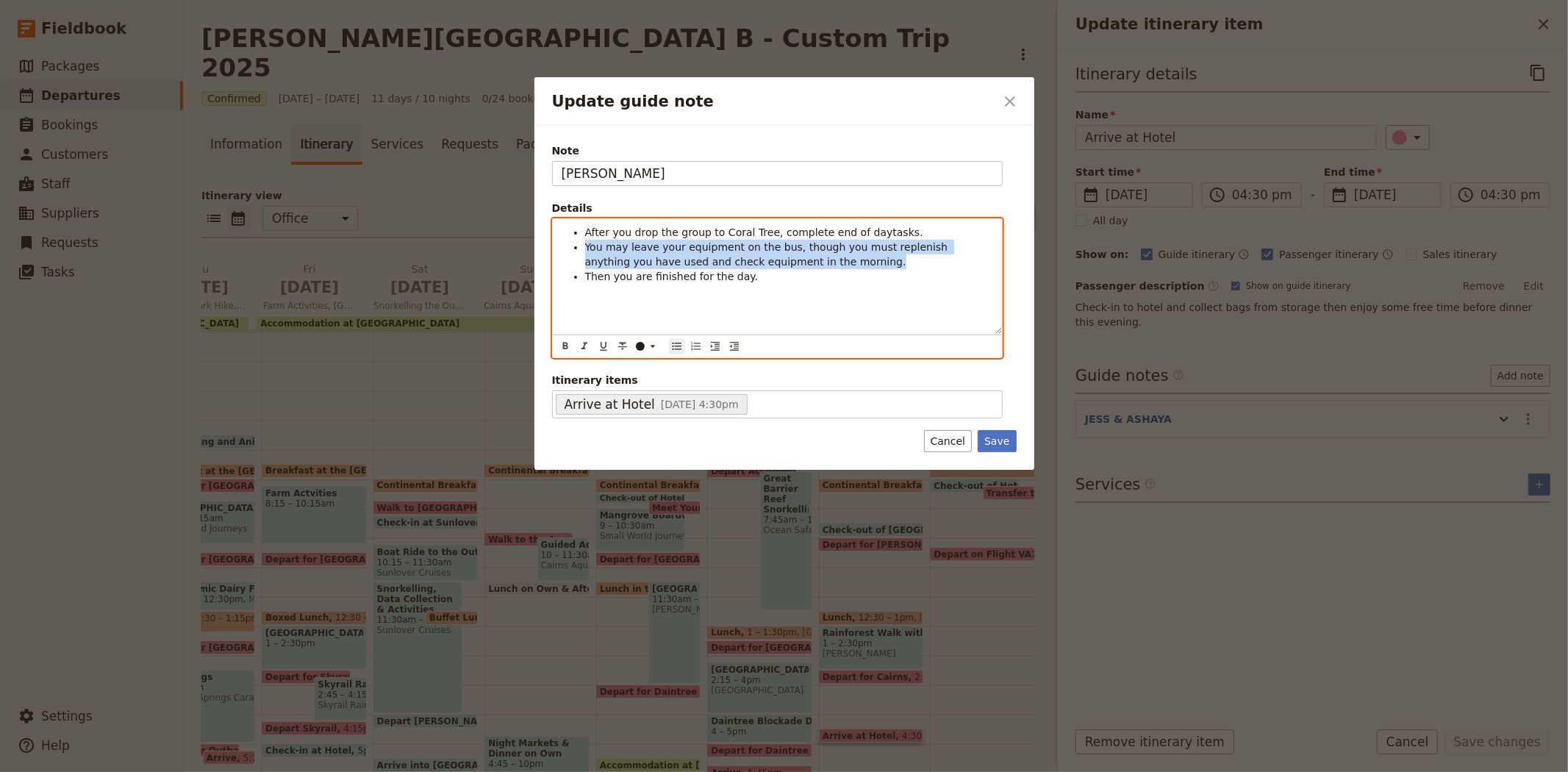
drag, startPoint x: 788, startPoint y: 263, endPoint x: 544, endPoint y: 250, distance: 244.3
click at [544, 250] on div "Note KATE Details After you drop the group to Coral Tree, complete end of dayta…" at bounding box center [784, 297] width 500 height 344
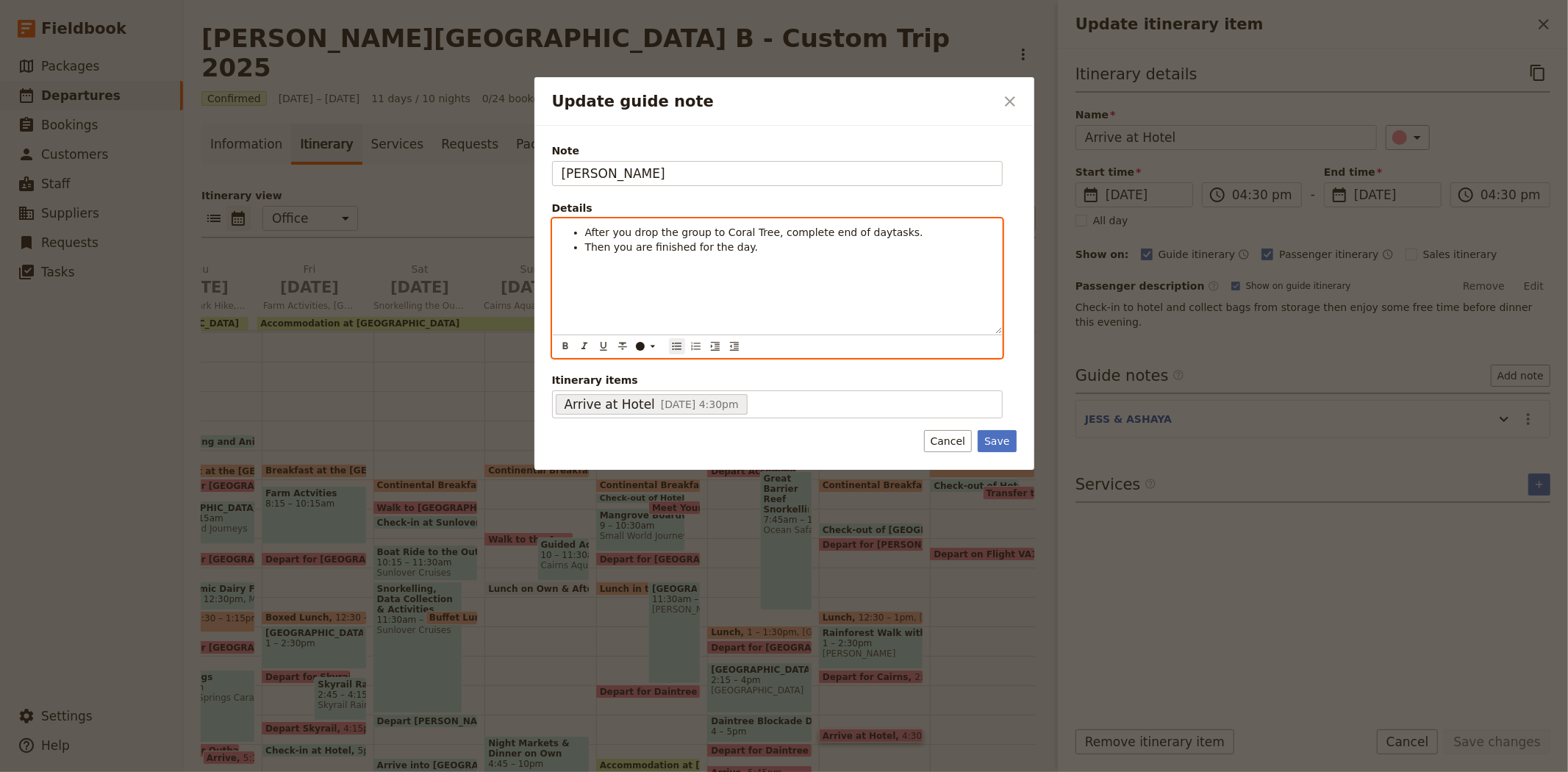
click at [857, 233] on span "After you drop the group to Coral Tree, complete end of daytasks." at bounding box center [754, 232] width 338 height 12
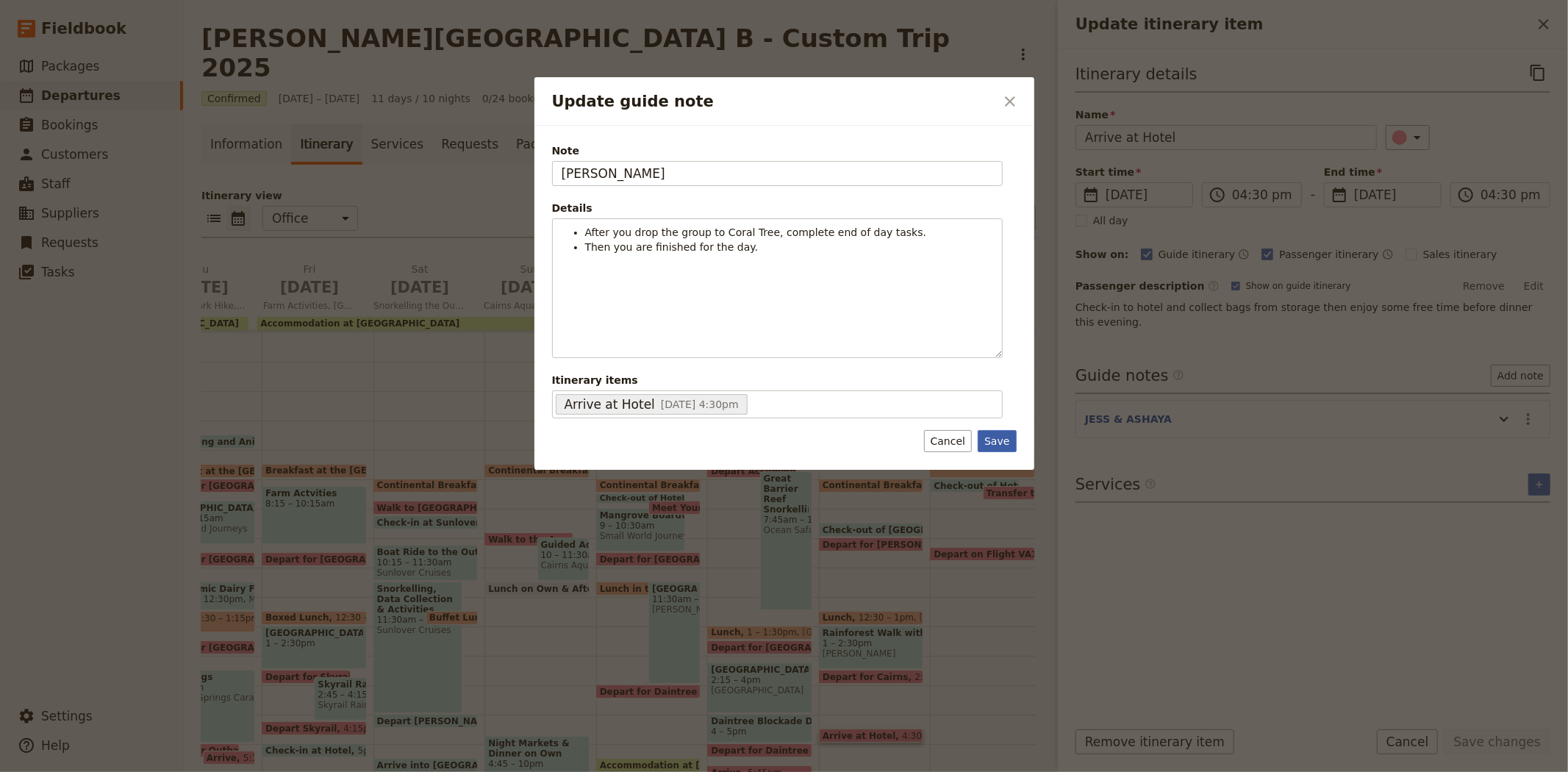
click at [998, 444] on button "Save" at bounding box center [996, 441] width 38 height 22
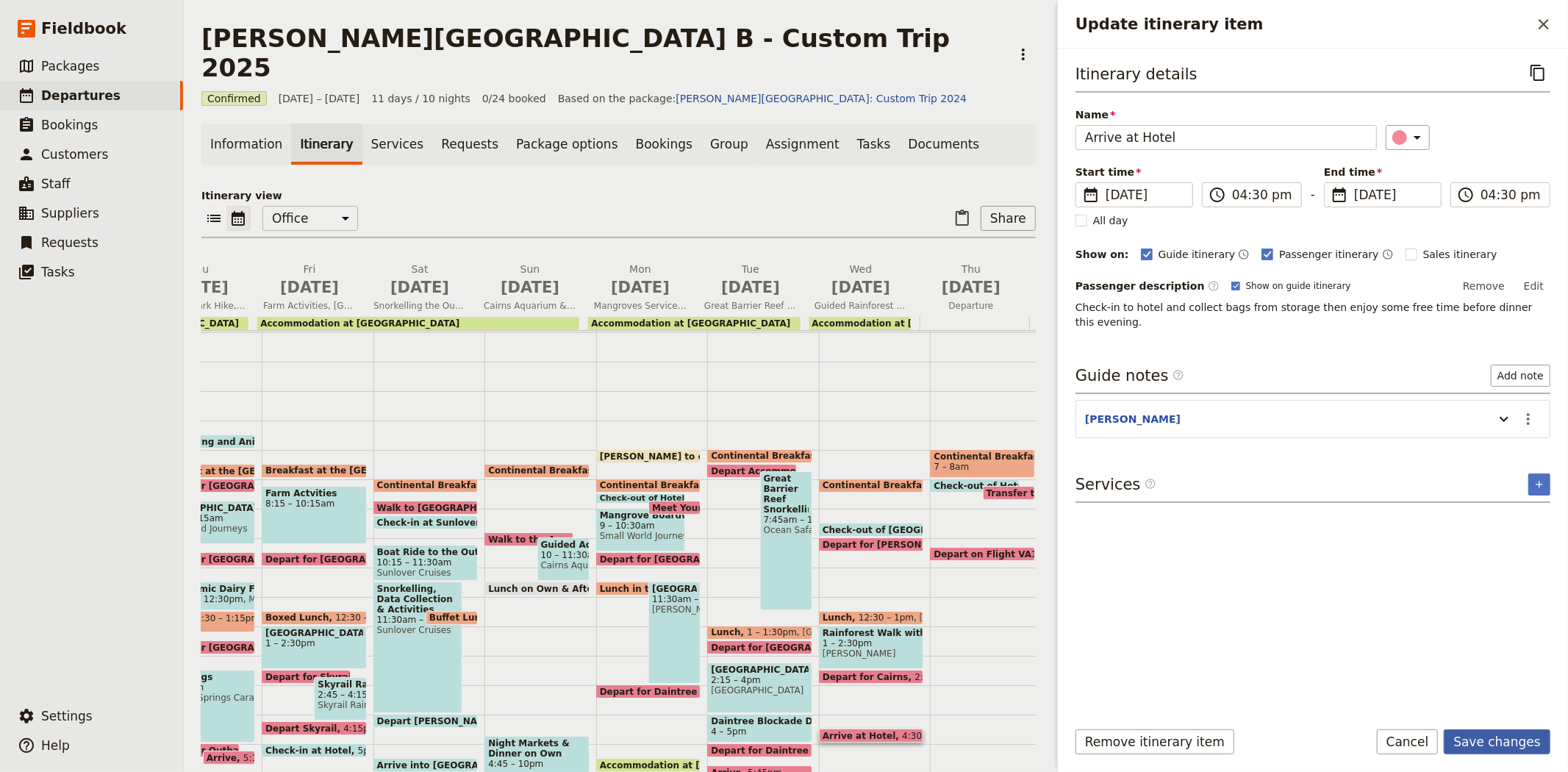
click at [1510, 749] on button "Save changes" at bounding box center [1496, 742] width 107 height 25
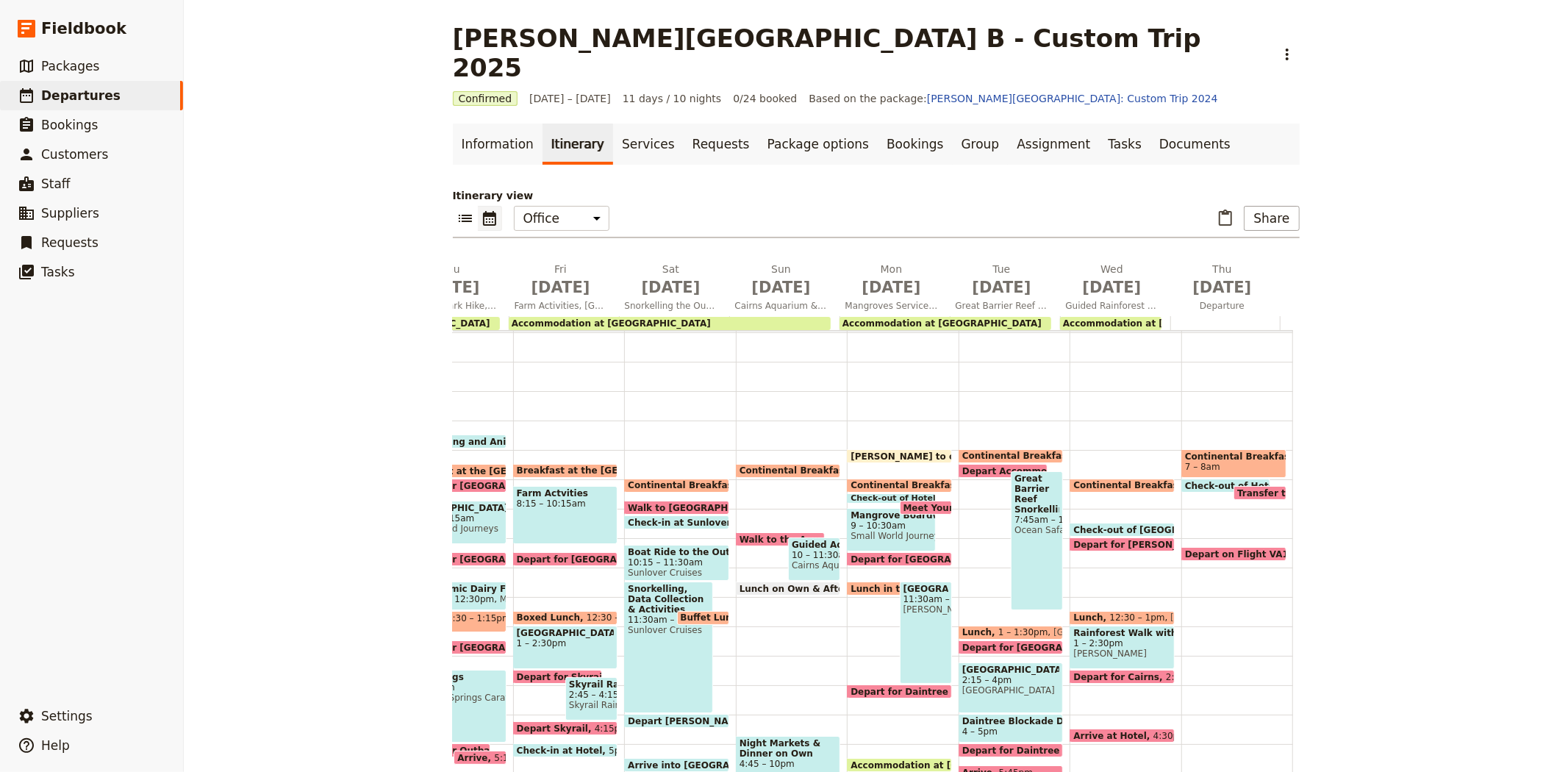
click at [1078, 731] on span "Arrive at Hotel" at bounding box center [1113, 735] width 80 height 9
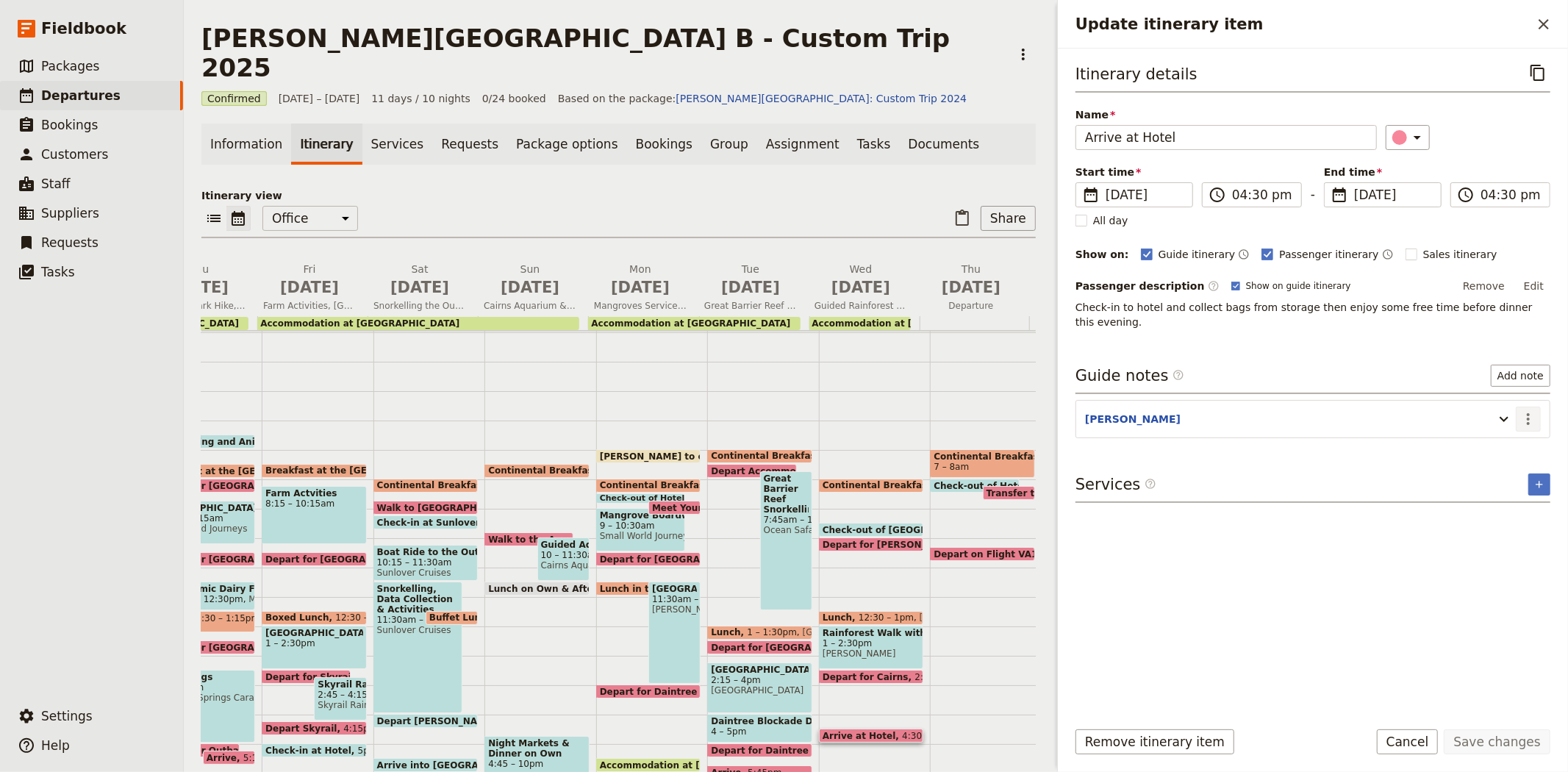
click at [1524, 410] on icon "Actions" at bounding box center [1527, 419] width 18 height 18
click at [1507, 436] on span "Edit note" at bounding box center [1485, 436] width 46 height 15
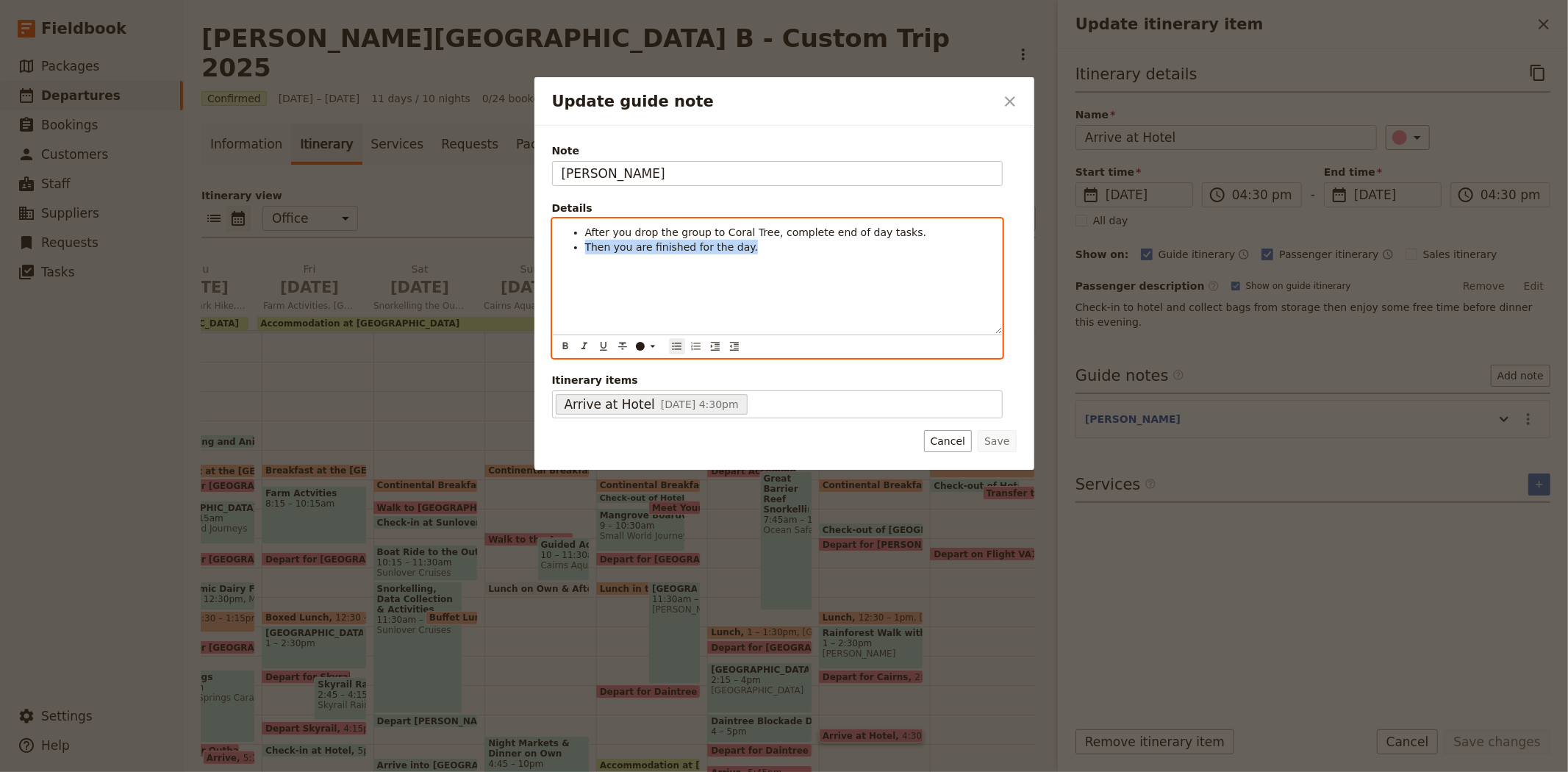
drag, startPoint x: 750, startPoint y: 252, endPoint x: 535, endPoint y: 249, distance: 215.0
click at [535, 249] on div "Note KATE Details After you drop the group to Coral Tree, complete end of day t…" at bounding box center [784, 297] width 500 height 344
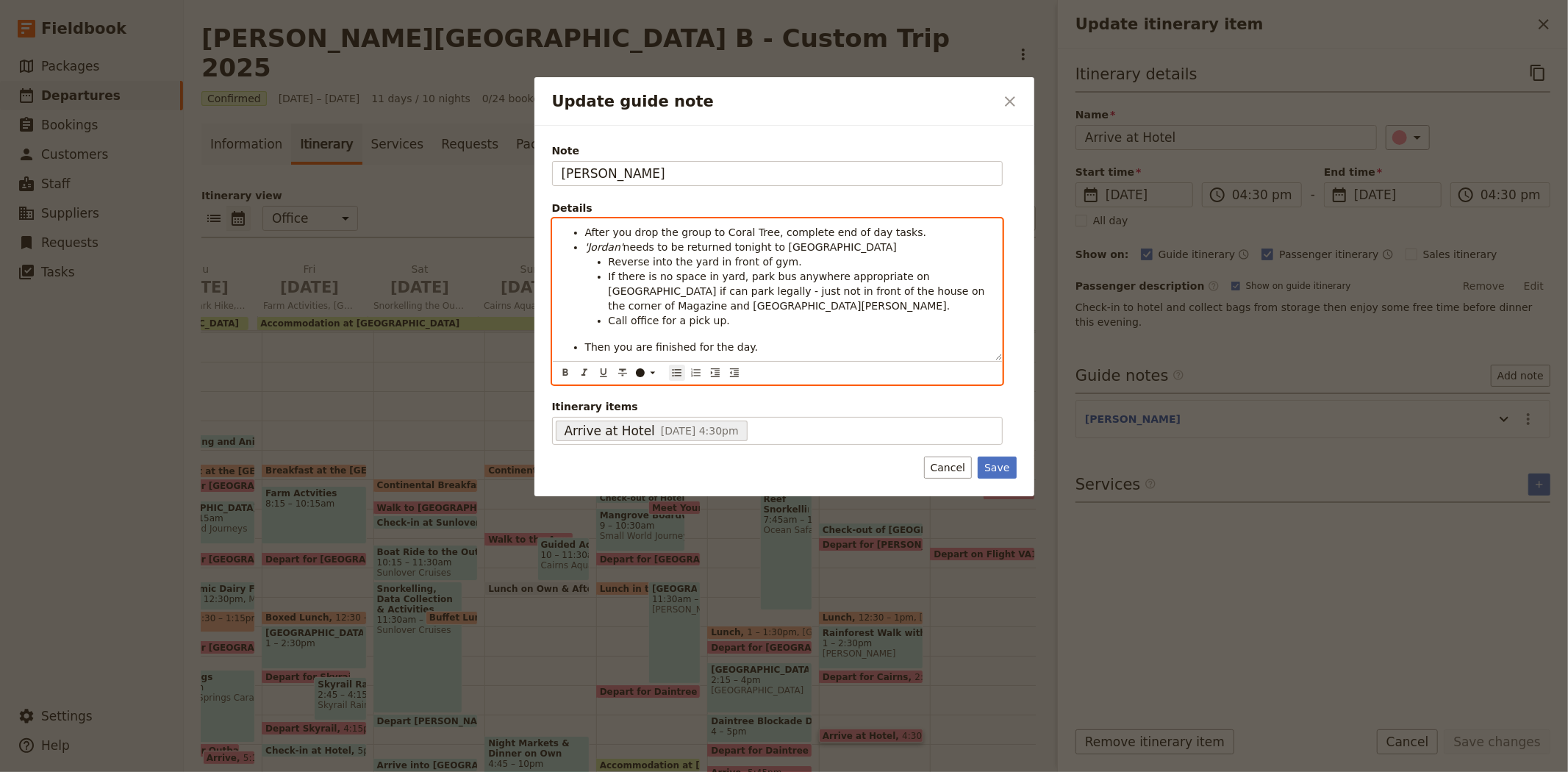
click at [603, 248] on em "'Jordan'" at bounding box center [603, 246] width 38 height 12
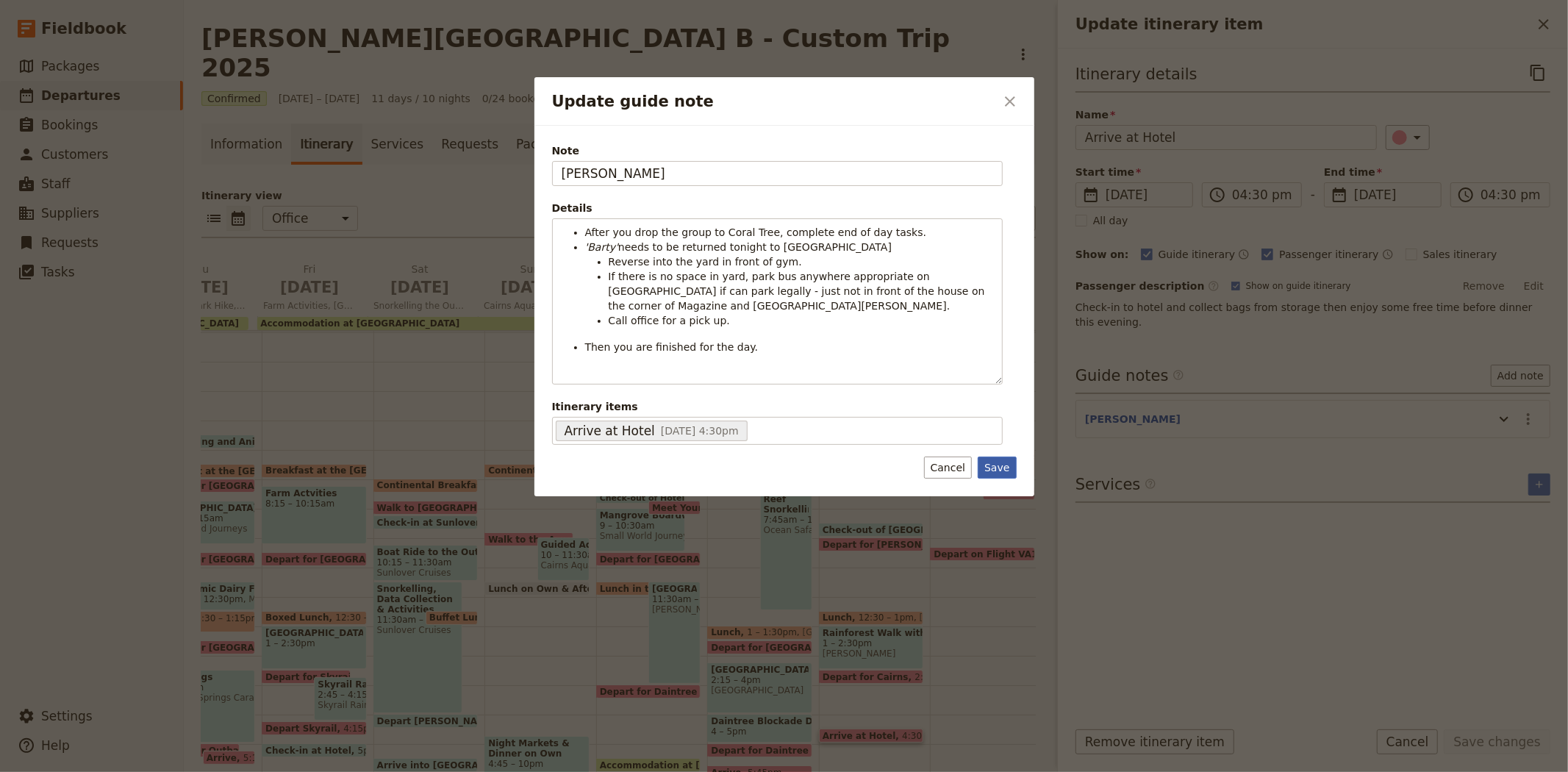
click at [995, 463] on button "Save" at bounding box center [996, 467] width 38 height 22
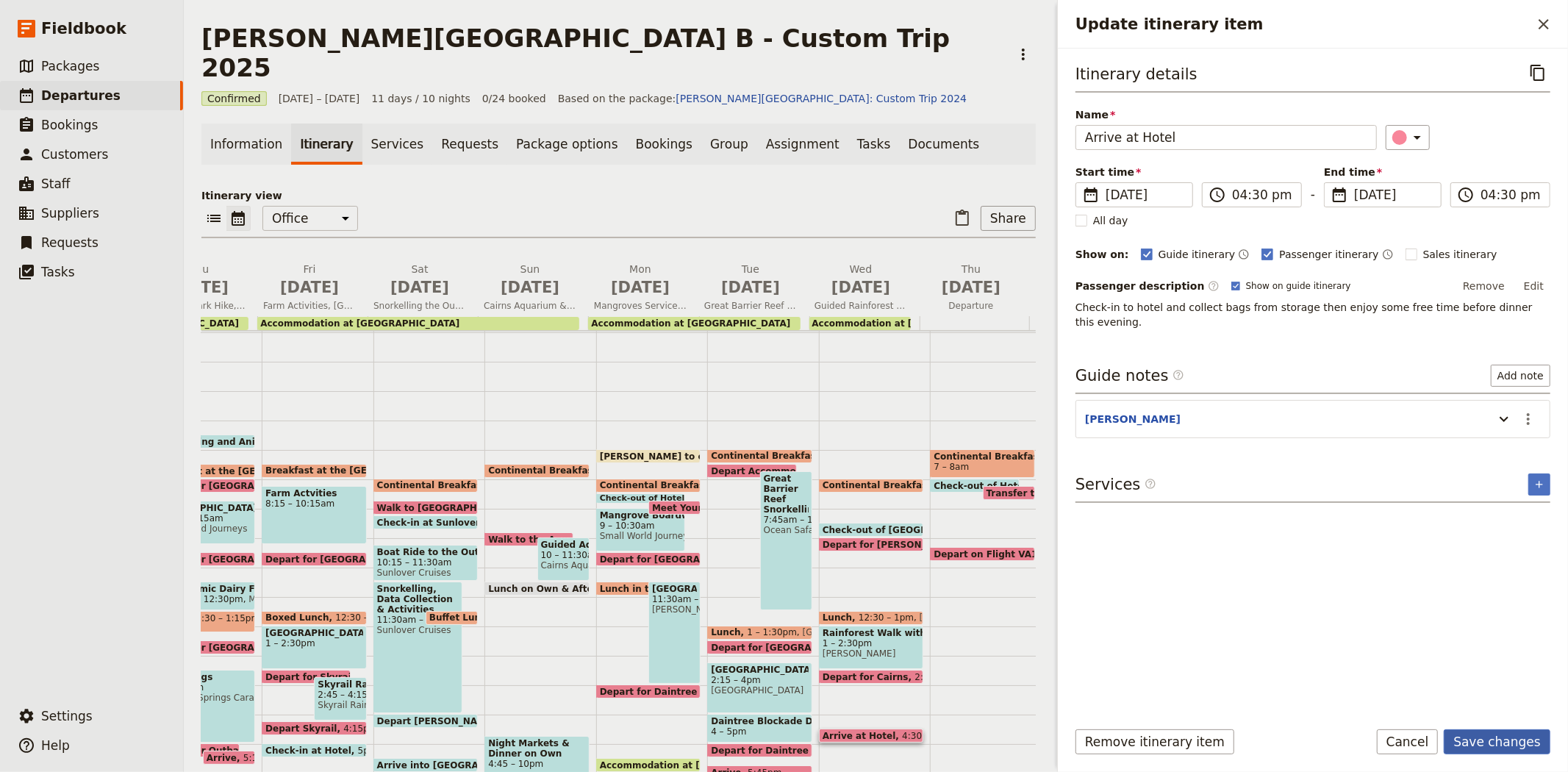
click at [1505, 748] on button "Save changes" at bounding box center [1496, 742] width 107 height 25
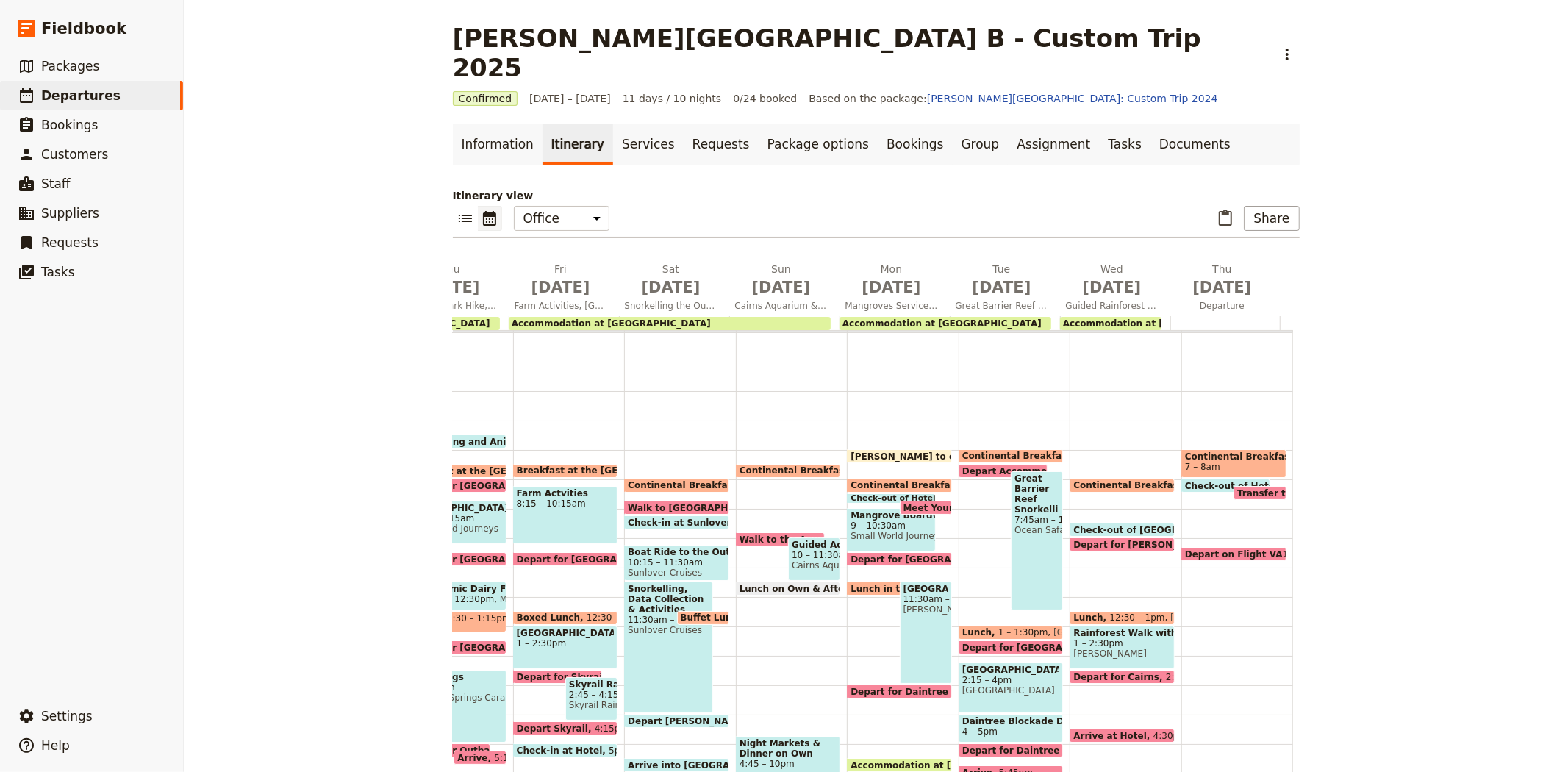
scroll to position [169, 0]
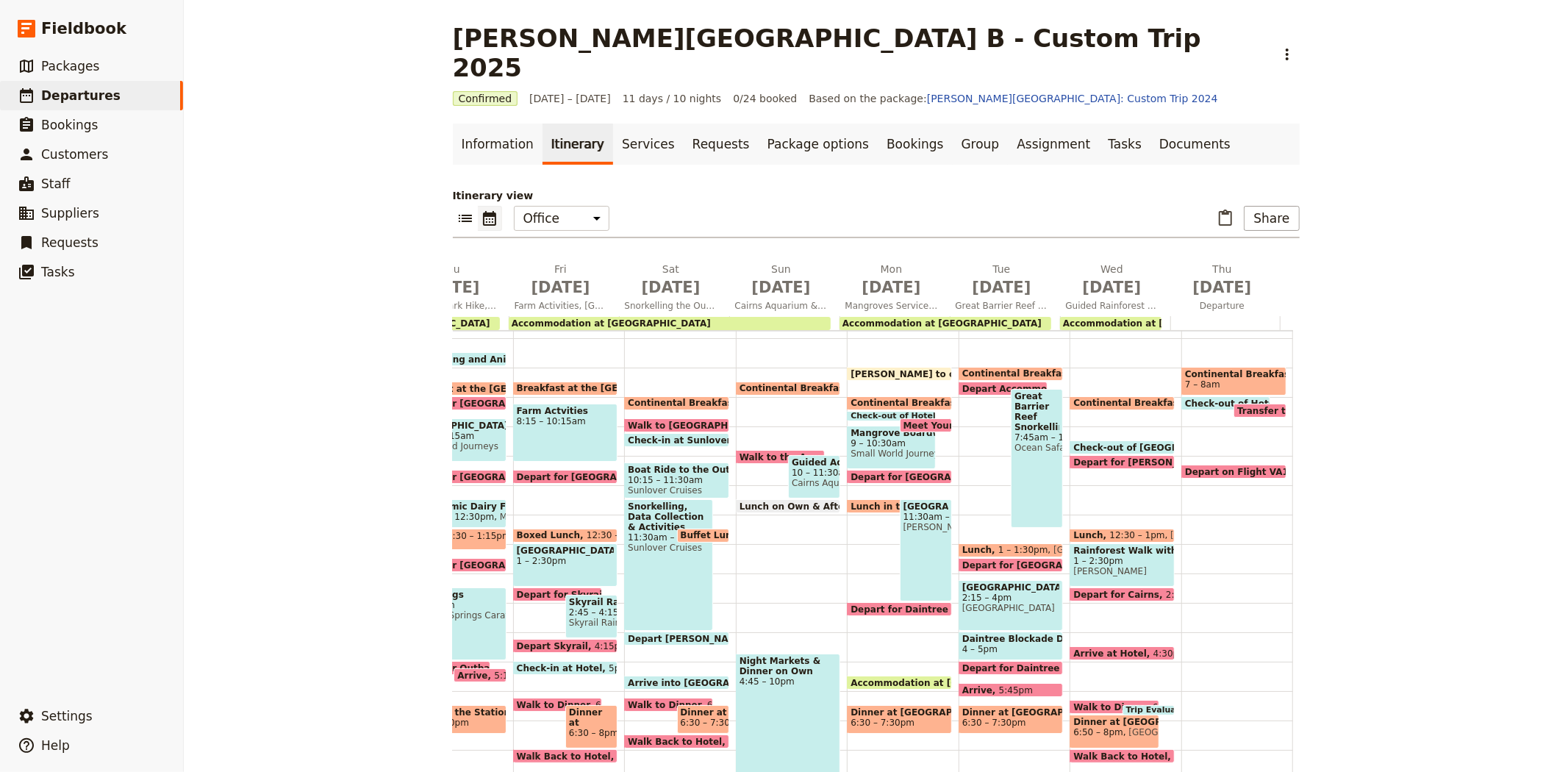
click at [877, 369] on span "KATE - Arrive to office" at bounding box center [917, 374] width 133 height 9
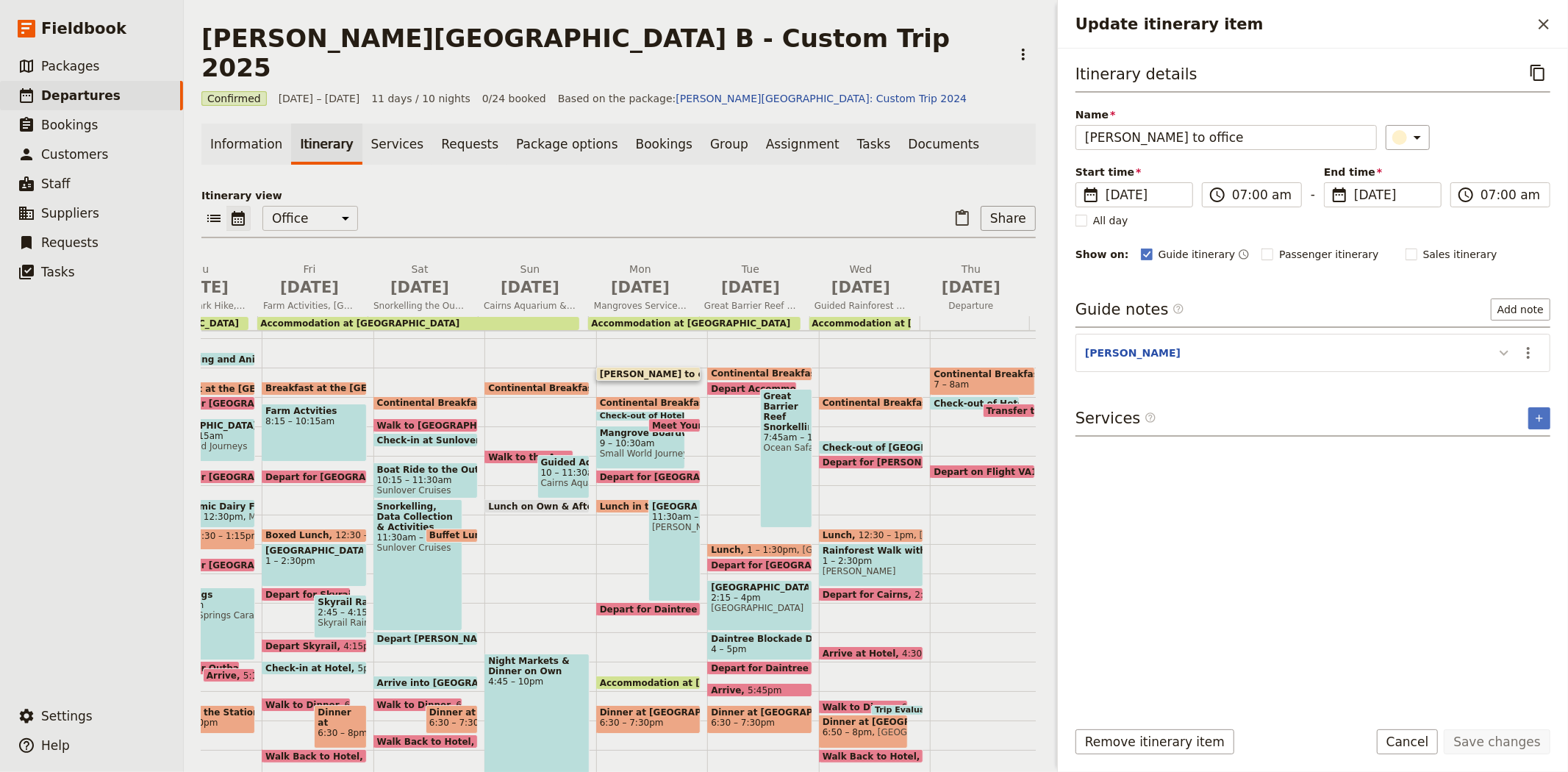
click at [1507, 351] on icon "Update itinerary item" at bounding box center [1503, 353] width 9 height 5
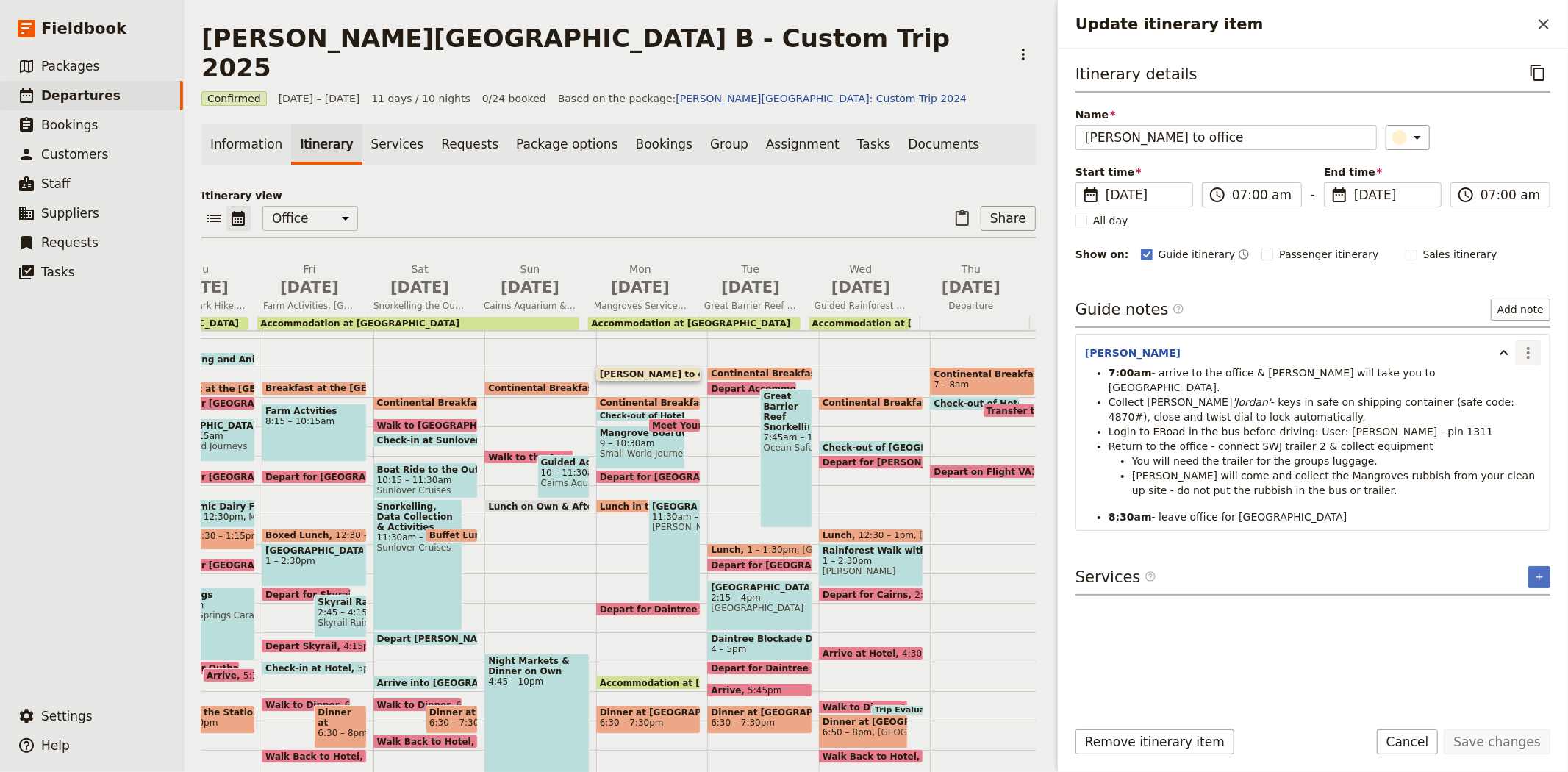
click at [1525, 346] on icon "Actions" at bounding box center [1527, 352] width 18 height 18
click at [1515, 376] on button "Edit note" at bounding box center [1497, 385] width 86 height 20
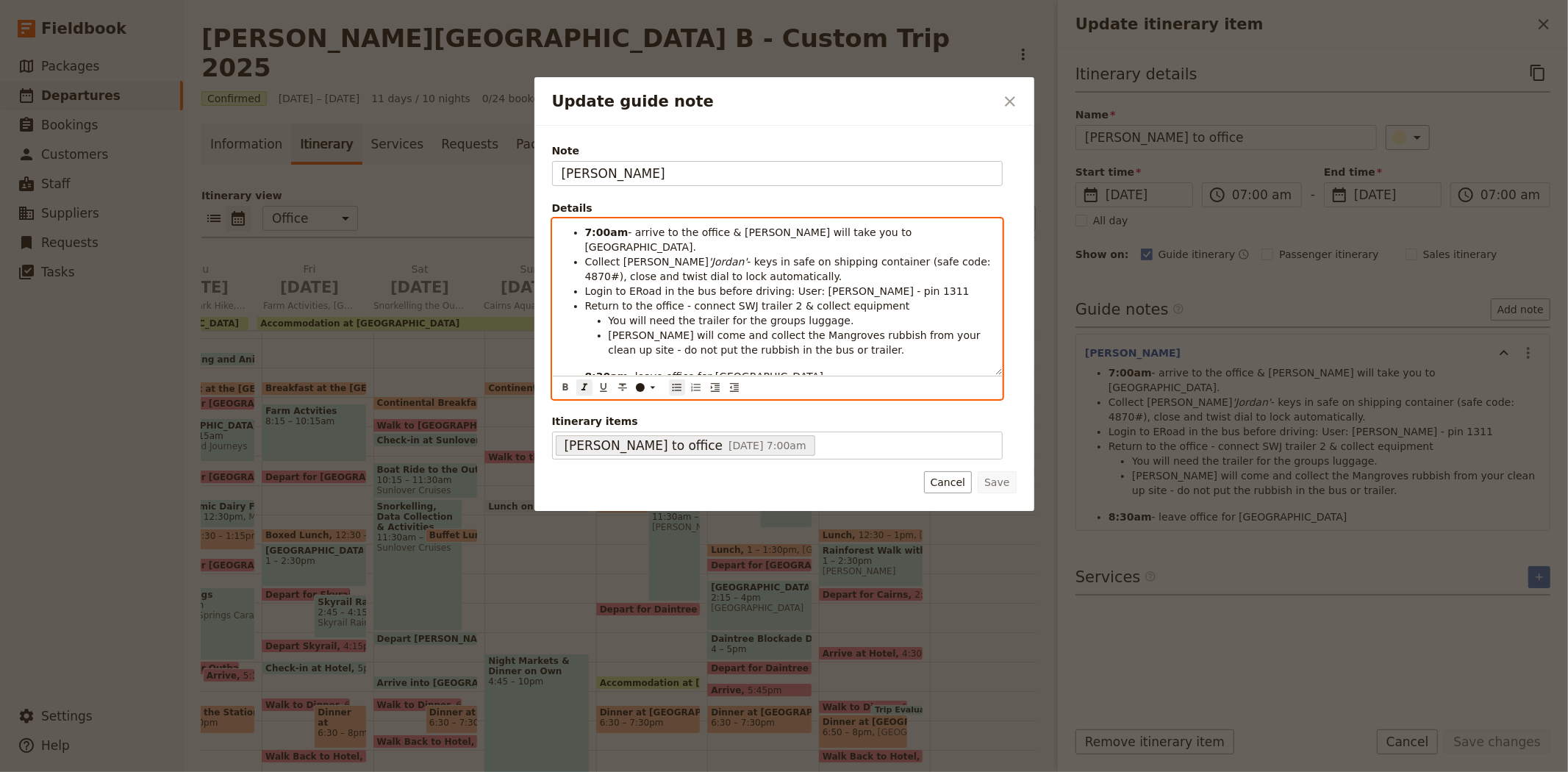
click at [709, 256] on em "'Jordan'" at bounding box center [727, 261] width 38 height 12
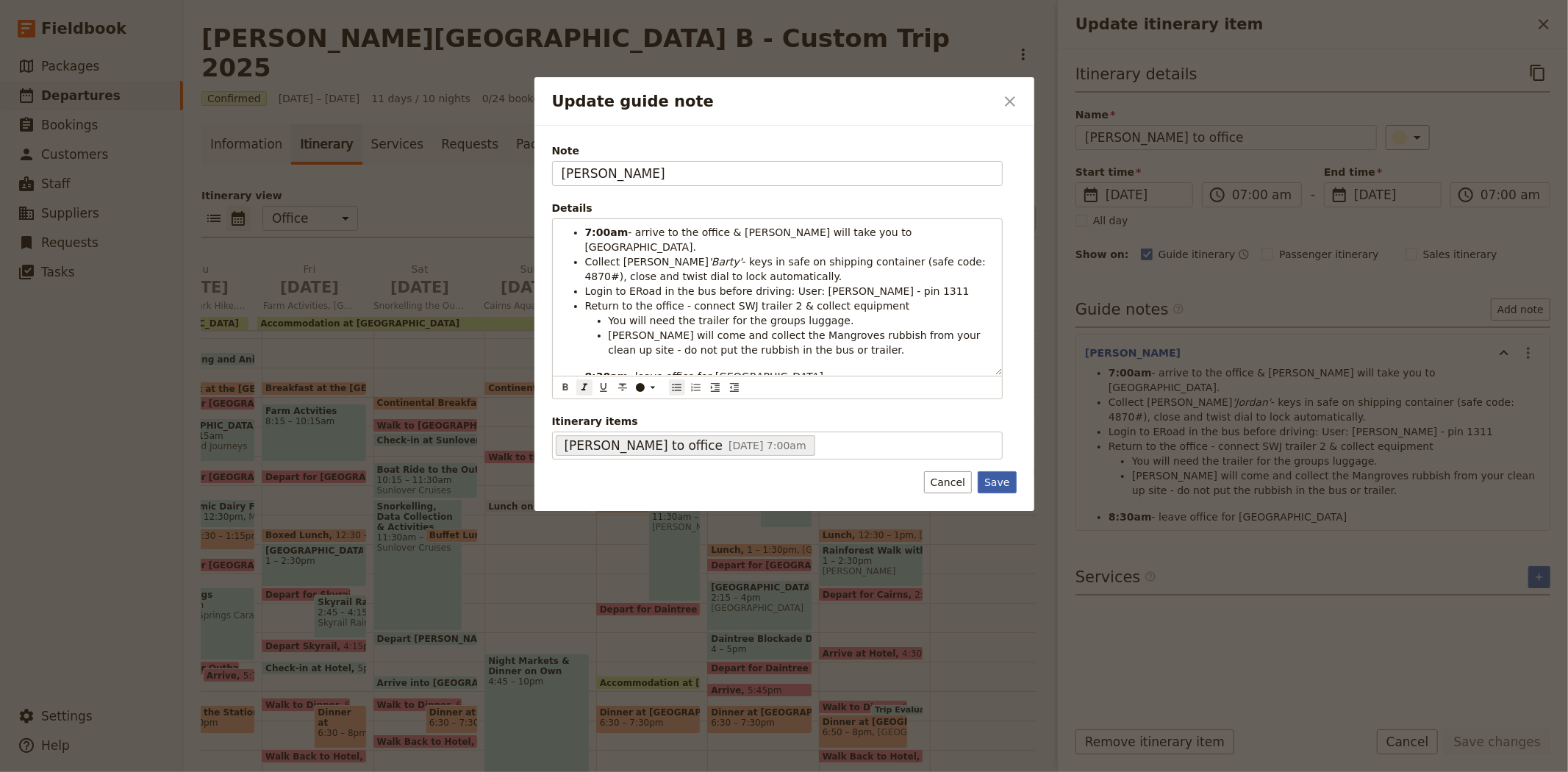
click at [993, 485] on button "Save" at bounding box center [996, 482] width 38 height 22
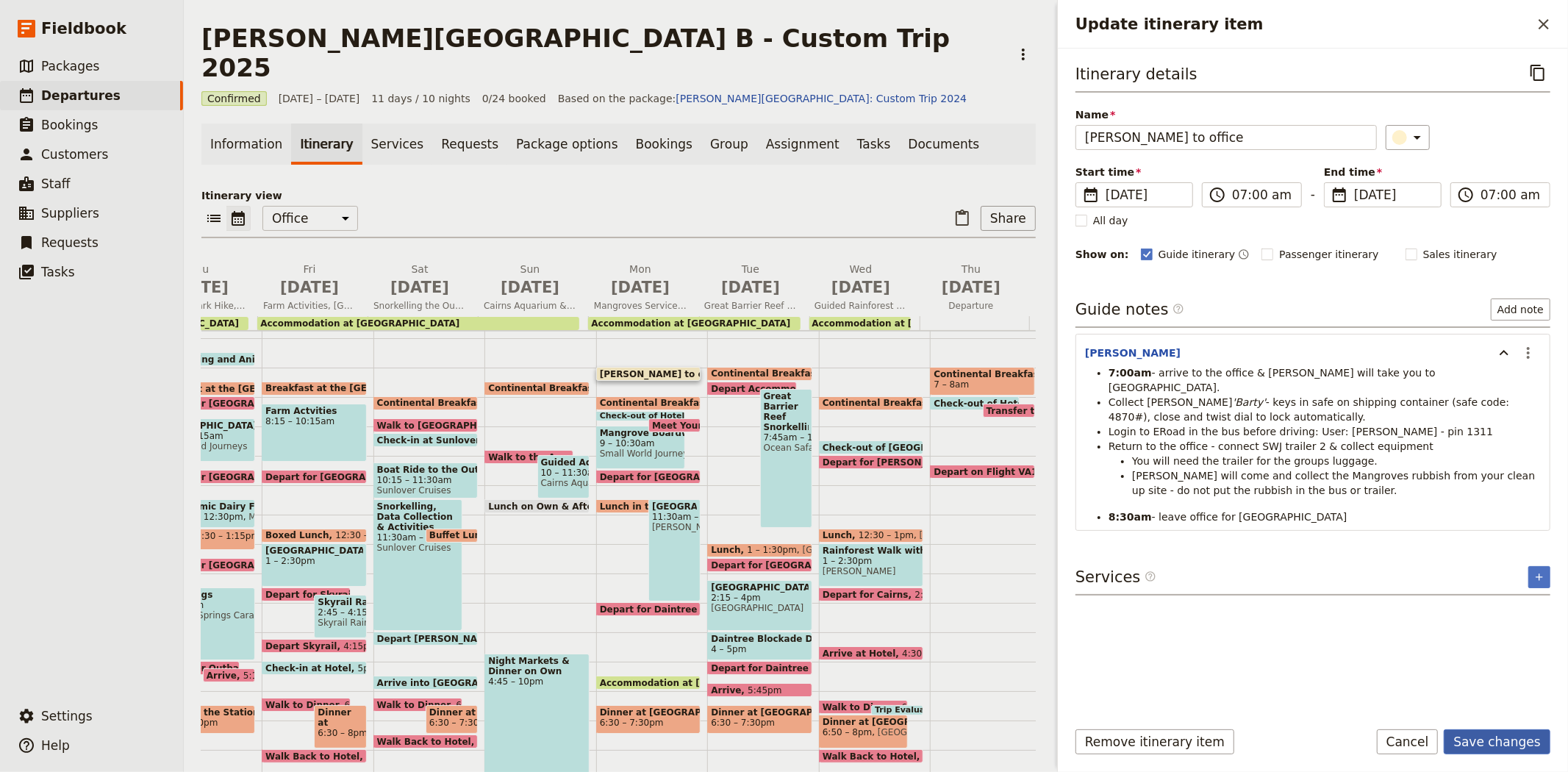
click at [1478, 743] on button "Save changes" at bounding box center [1496, 742] width 107 height 25
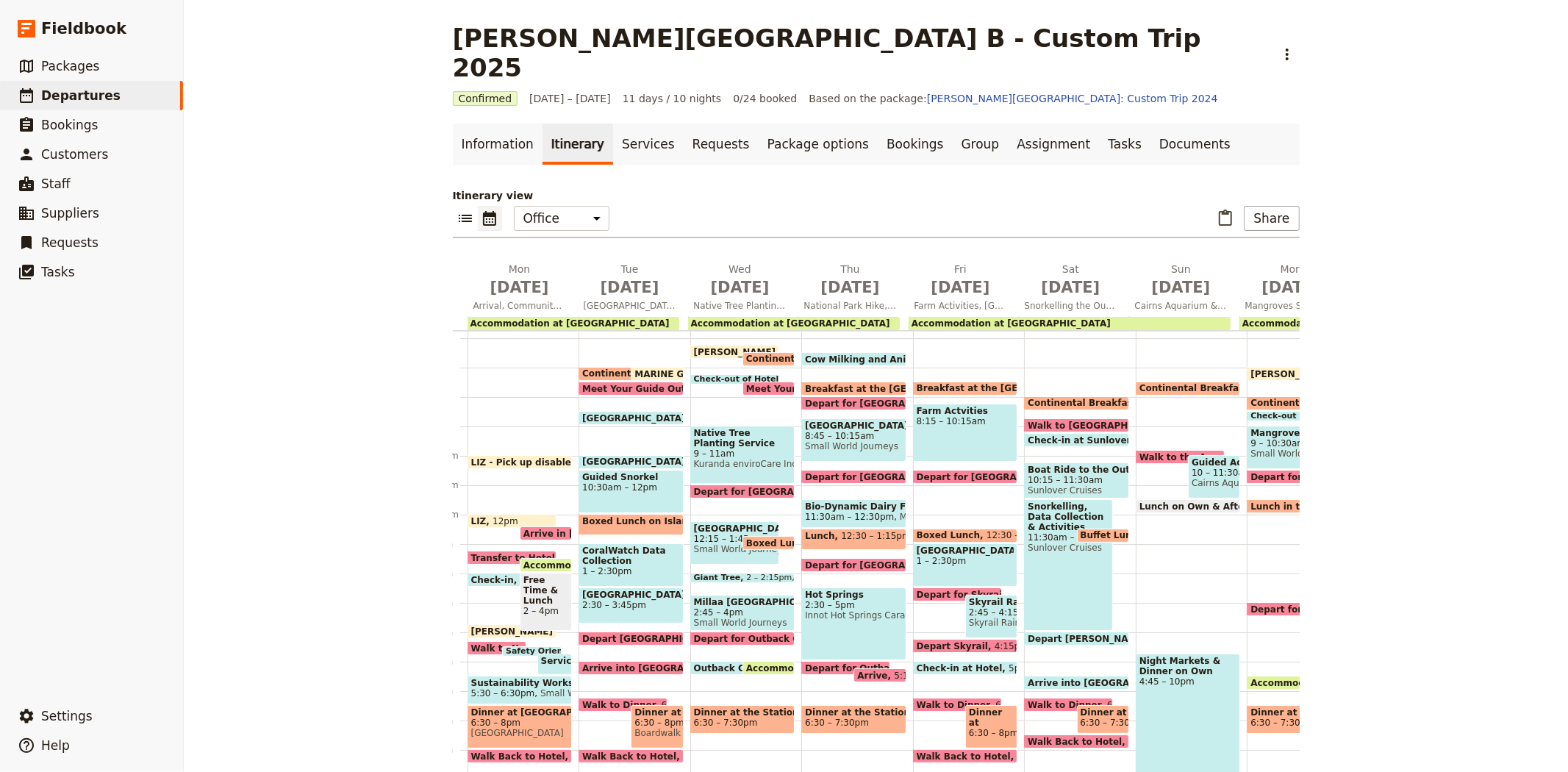
scroll to position [0, 0]
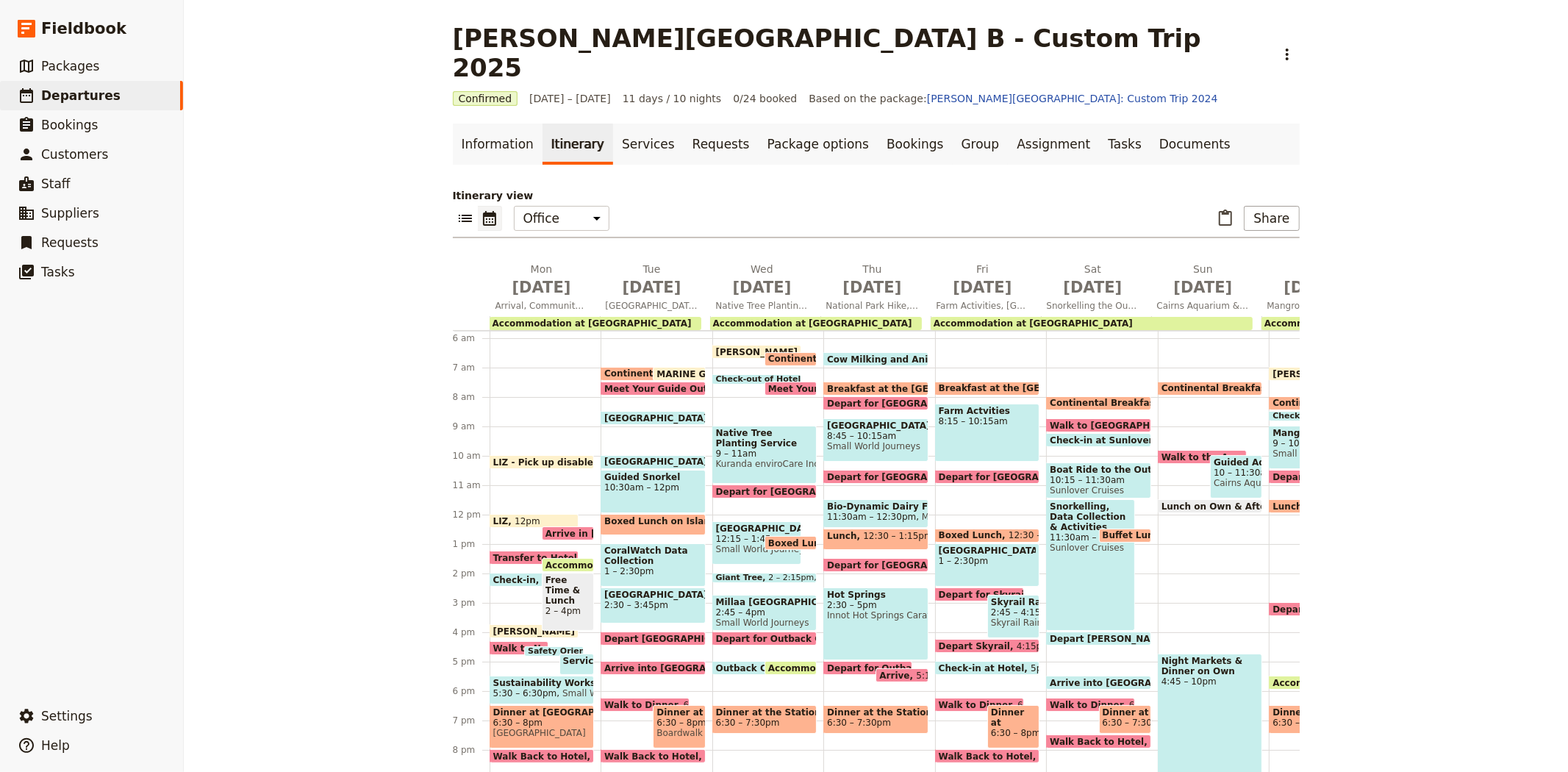
click at [517, 626] on span "LIZ - leave SWJ for Novotel" at bounding box center [596, 631] width 207 height 9
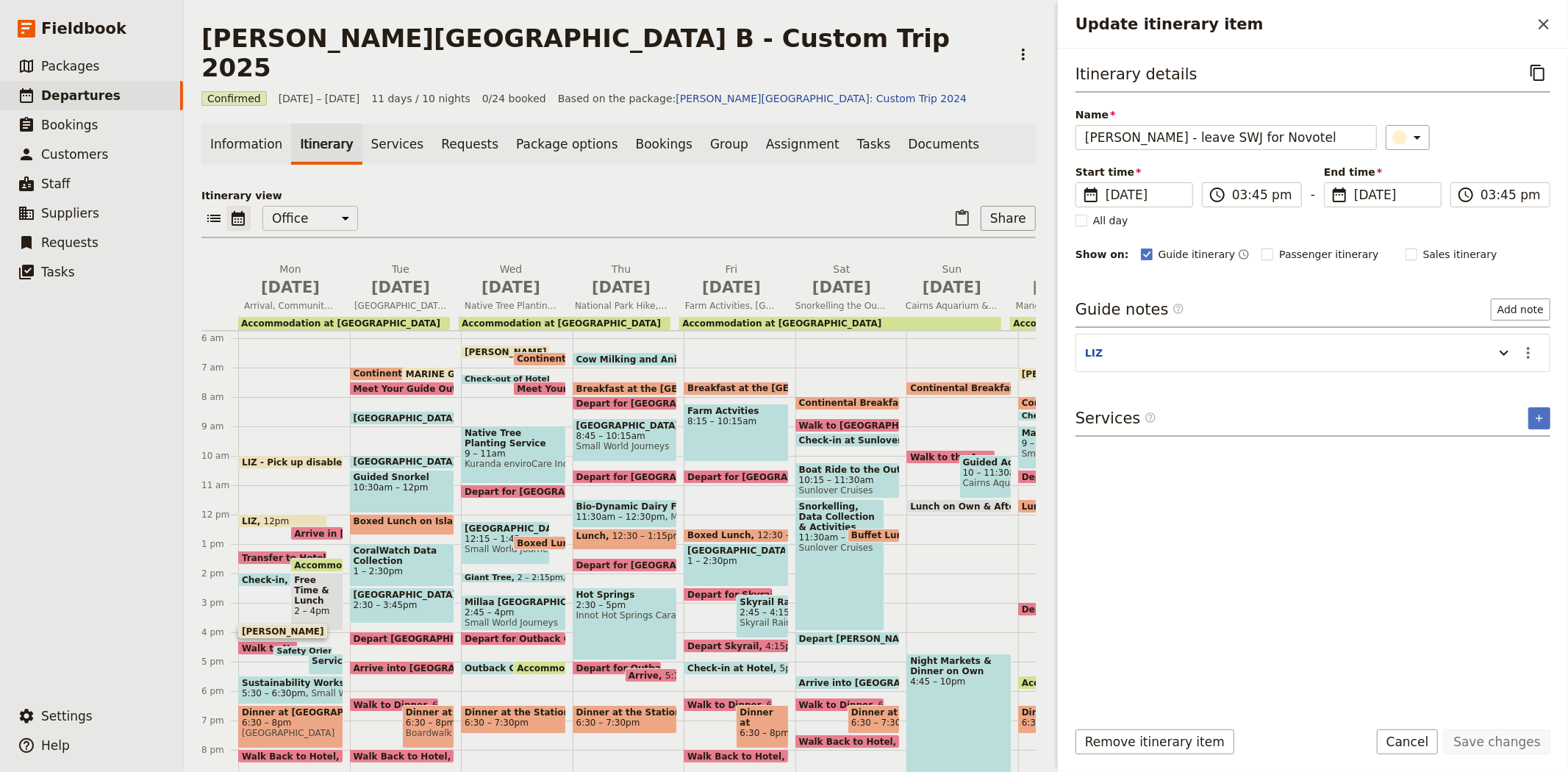
click at [898, 58] on main "Albert Park College B - Custom Trip 2025 ​ Confirmed 8 – 18 Sep 2025 11 days / …" at bounding box center [618, 400] width 869 height 801
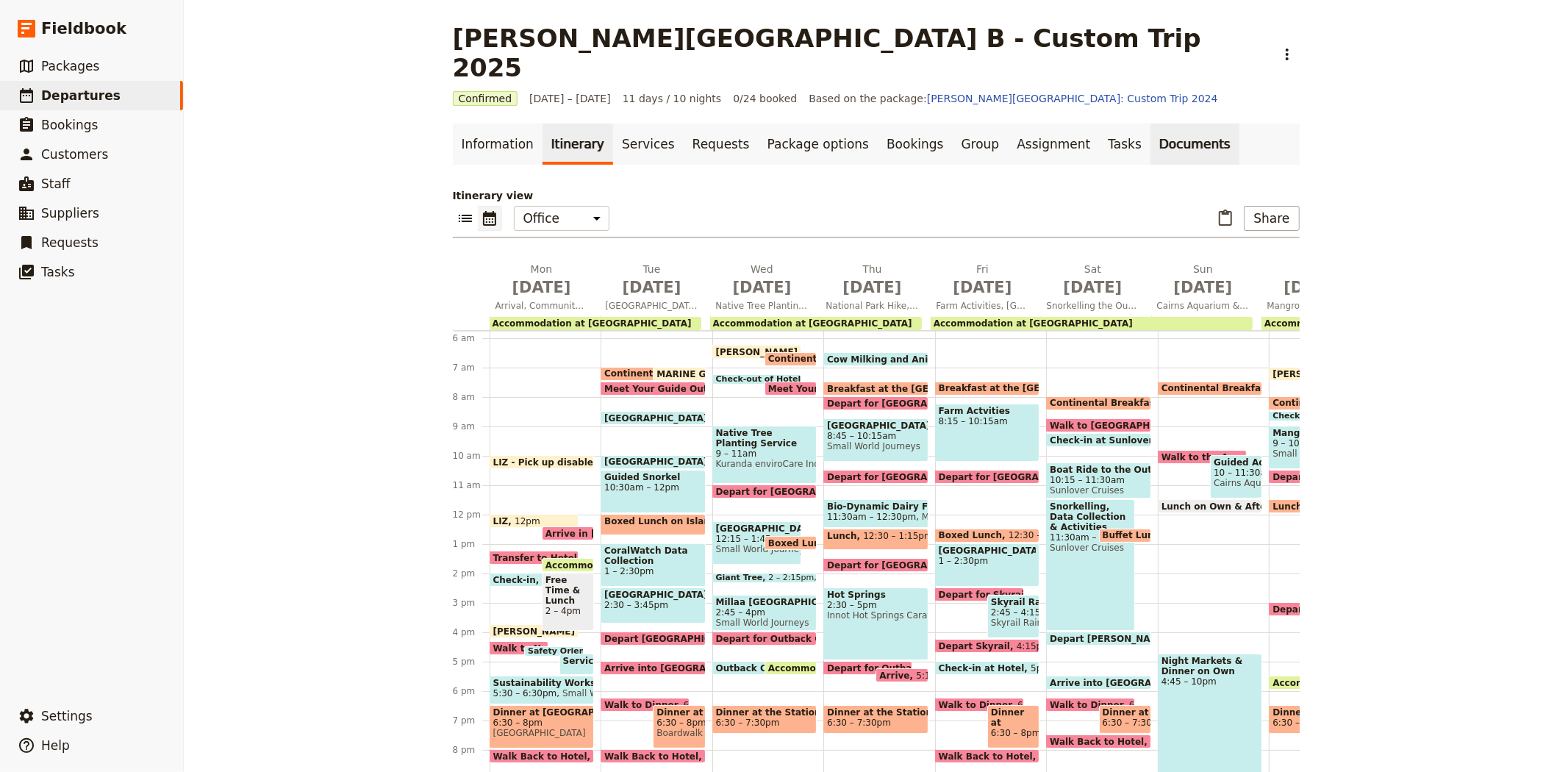
click at [1150, 123] on link "Documents" at bounding box center [1195, 143] width 89 height 41
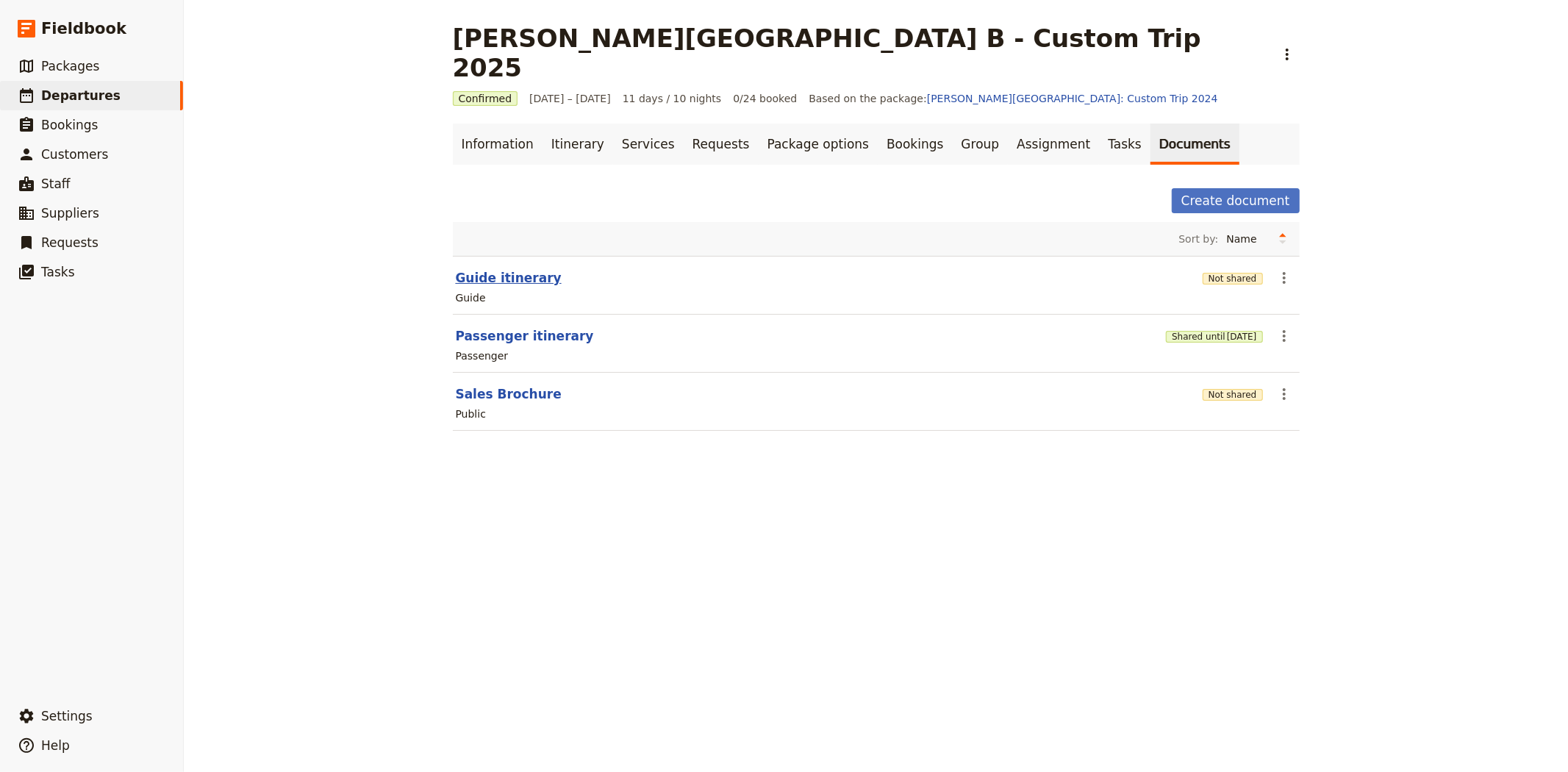
click at [485, 269] on button "Guide itinerary" at bounding box center [508, 278] width 106 height 18
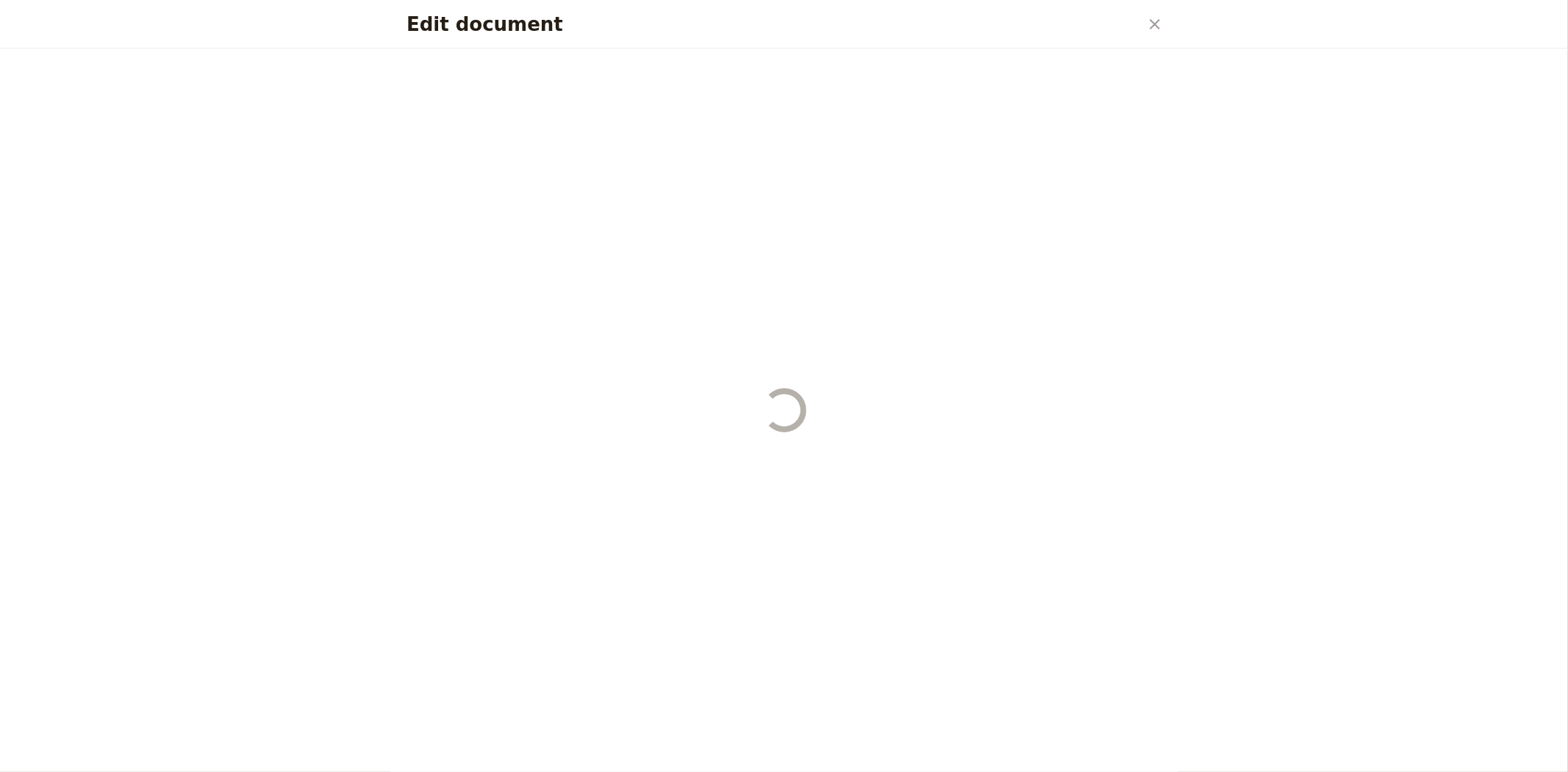
select select "STAFF"
select select "RUN_SHEET"
select select "DEFAULT"
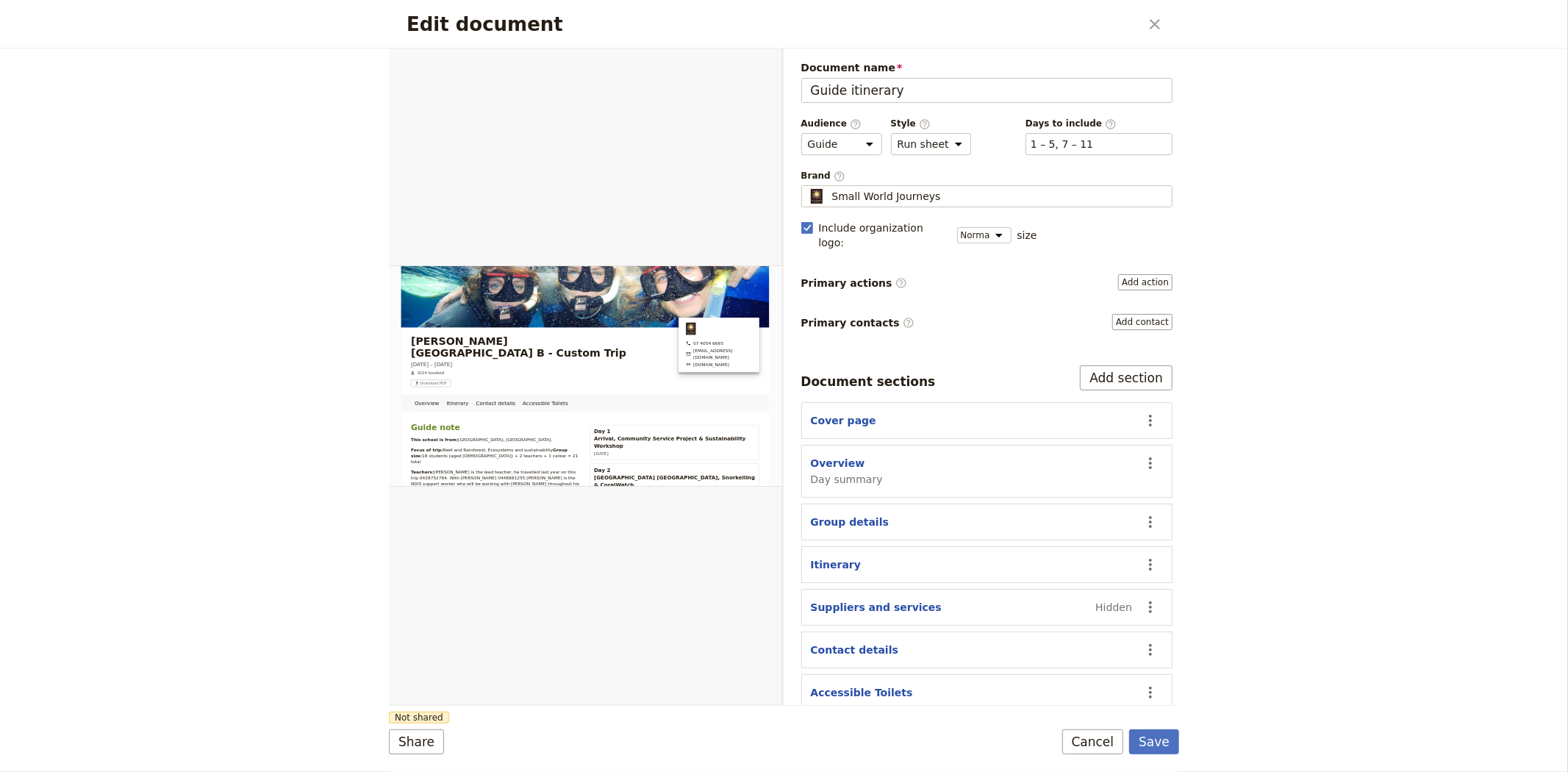
scroll to position [18, 0]
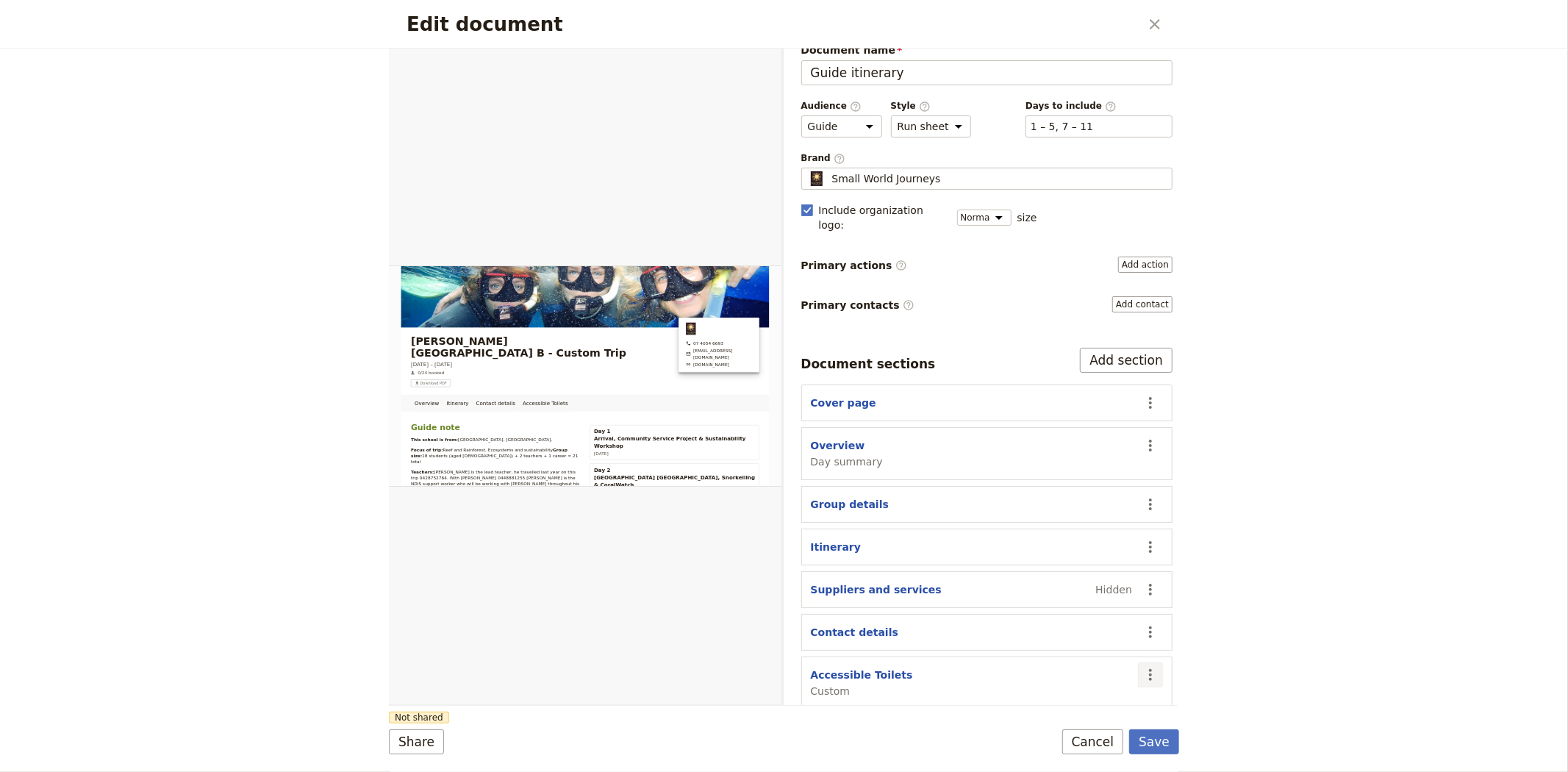
click at [1145, 666] on icon "Actions" at bounding box center [1150, 675] width 18 height 18
click at [1088, 585] on span "Remove section" at bounding box center [1063, 579] width 83 height 15
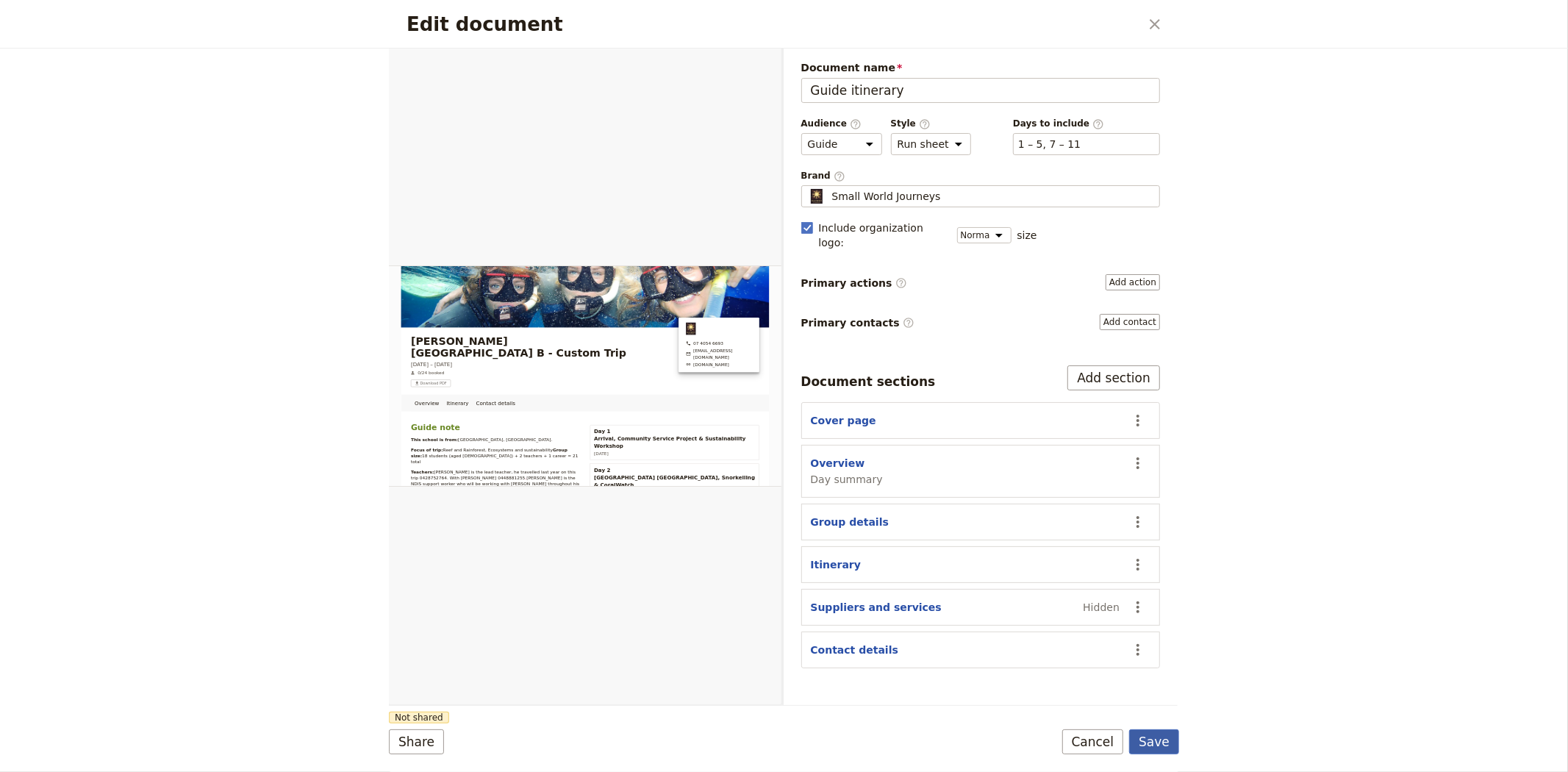
click at [1157, 736] on button "Save" at bounding box center [1154, 742] width 50 height 25
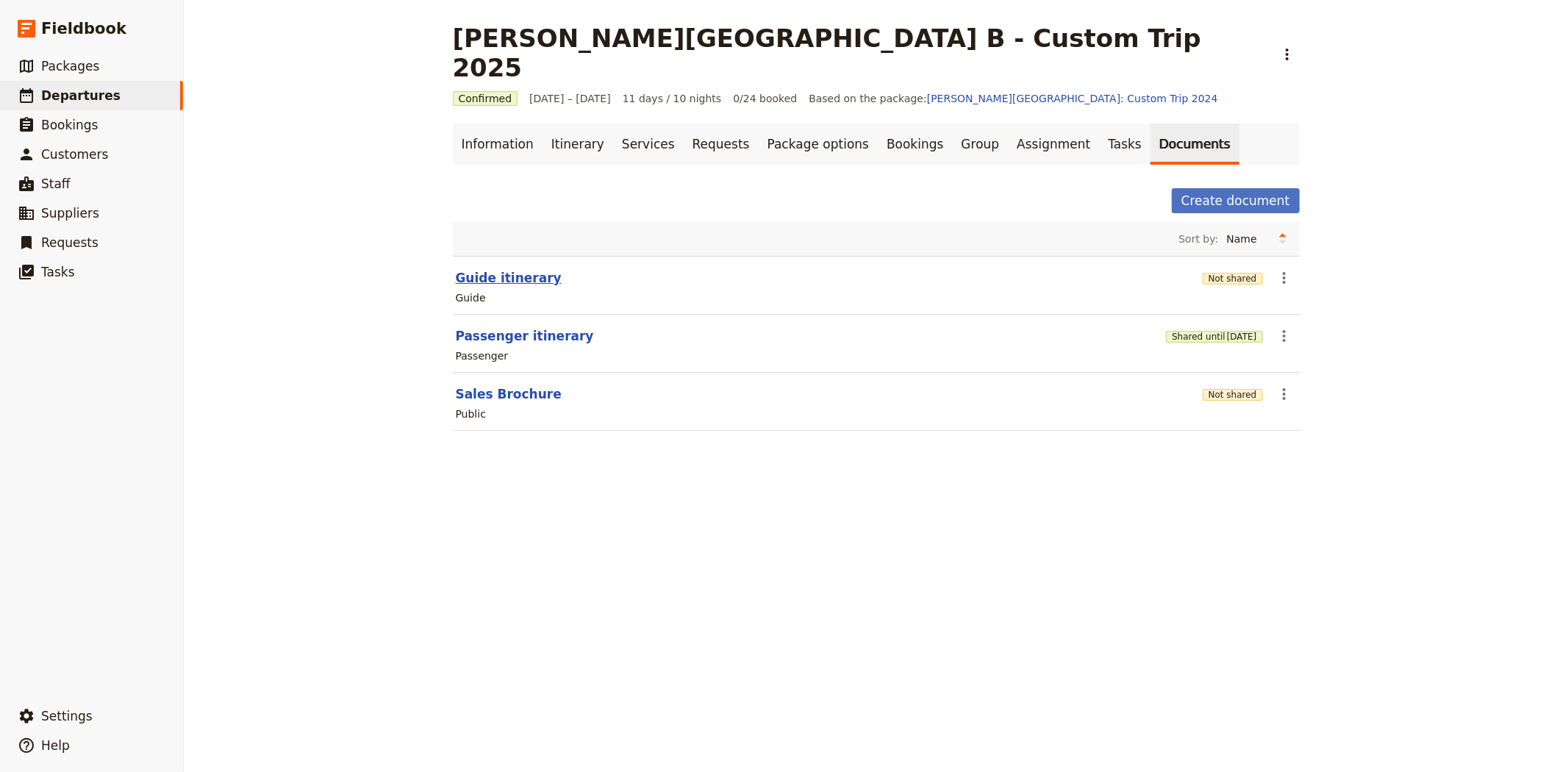
click at [494, 269] on button "Guide itinerary" at bounding box center [508, 278] width 106 height 18
select select "STAFF"
select select "RUN_SHEET"
select select "DEFAULT"
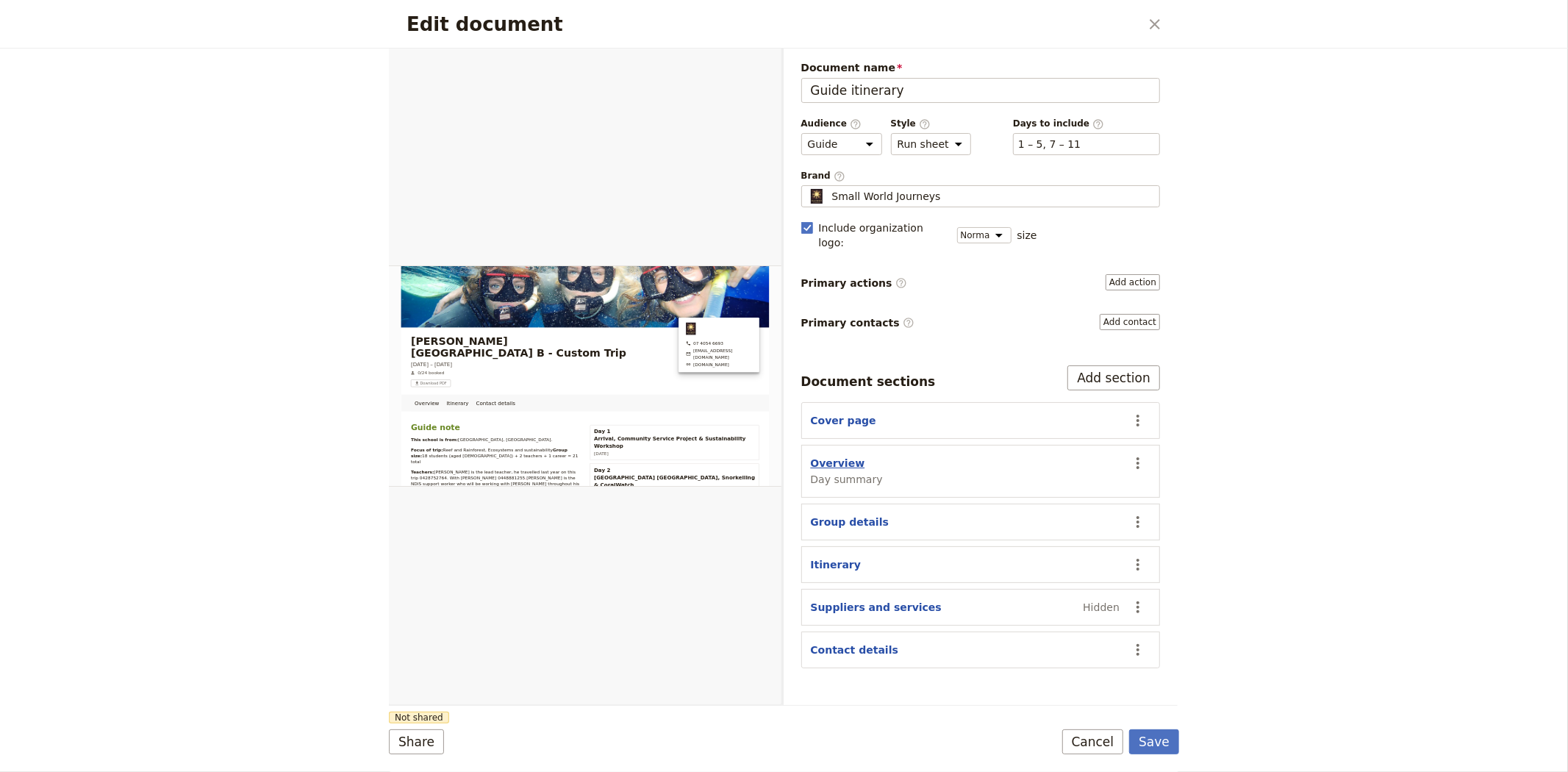
click at [826, 455] on button "Overview" at bounding box center [838, 462] width 55 height 15
select select "DAY_SUMMARY"
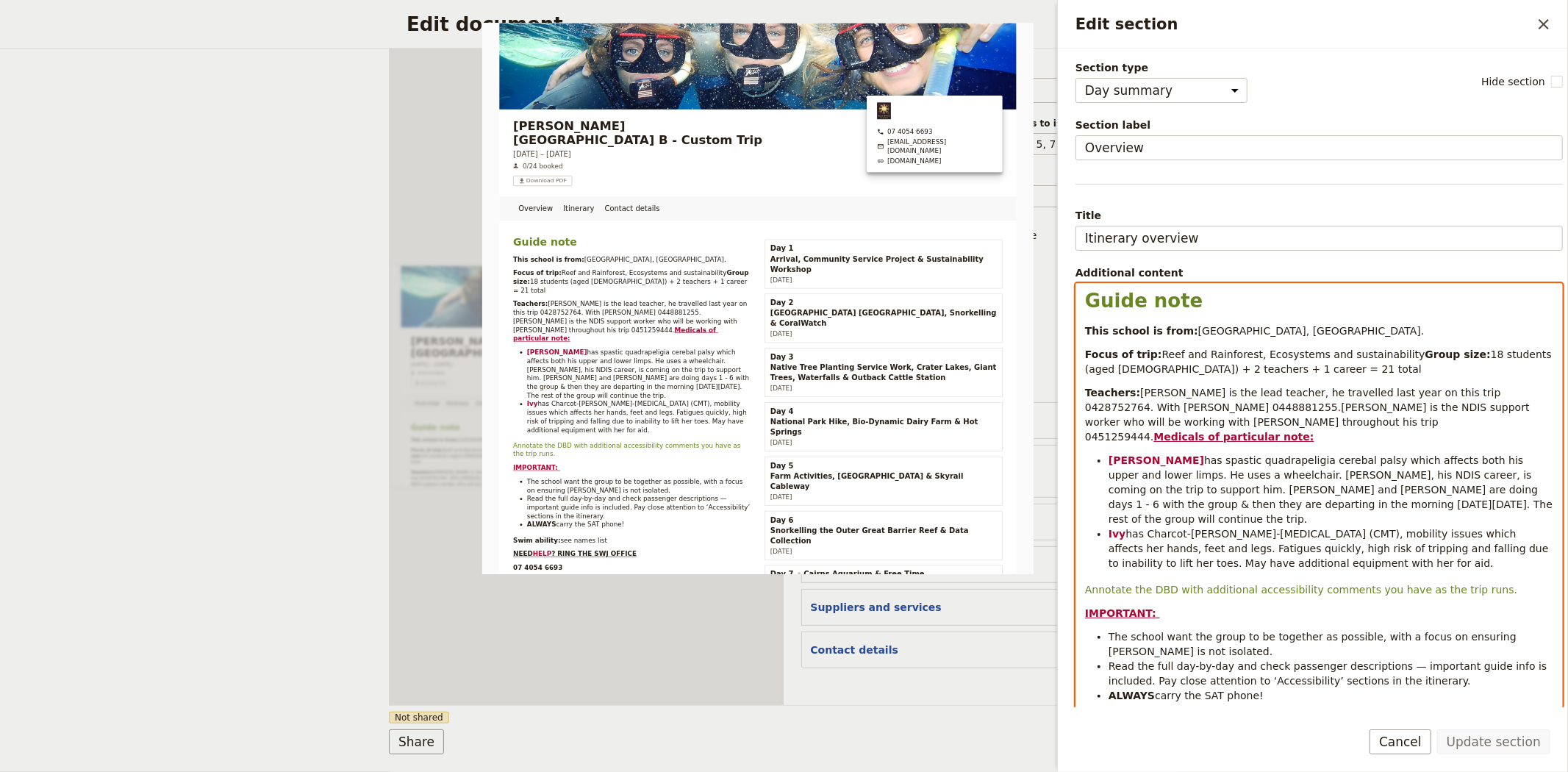
click at [1148, 375] on span "18 students (aged 14-15) + 2 teachers + 1 career = 21 total" at bounding box center [1319, 362] width 469 height 27
drag, startPoint x: 1365, startPoint y: 386, endPoint x: 1318, endPoint y: 386, distance: 47.0
click at [1318, 375] on span "20 students (aged 14-15) + 2 teachers + 1 career = 21 total" at bounding box center [1319, 362] width 469 height 27
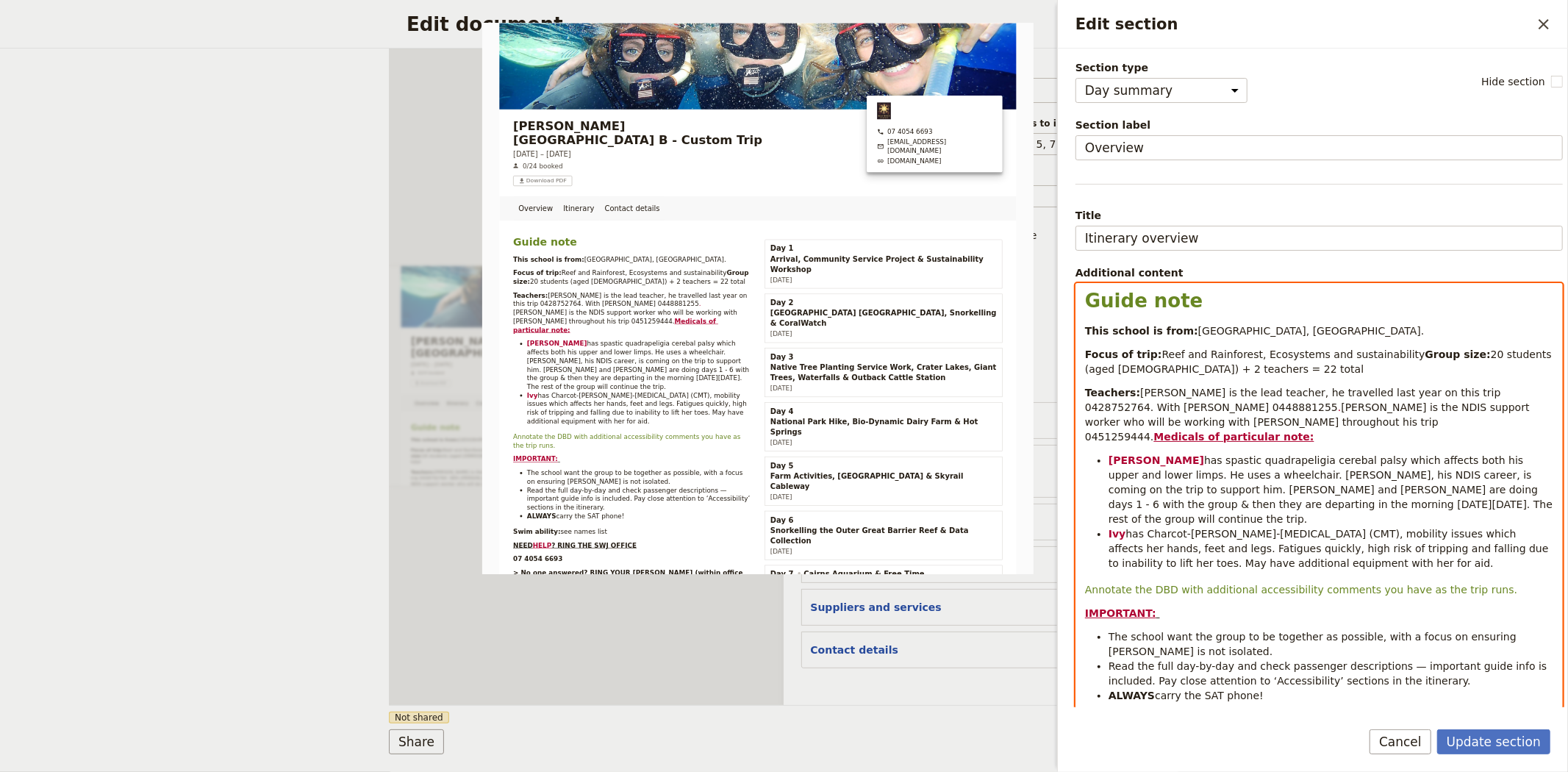
click at [1170, 413] on span "Oscar Sargent is the lead teacher, he travelled last year on this trip 04287527…" at bounding box center [1294, 400] width 419 height 27
drag, startPoint x: 1131, startPoint y: 407, endPoint x: 1195, endPoint y: 407, distance: 64.0
click at [1195, 407] on span "Oscar Sargent is the lead teacher, he travelled last year on this trip 04287527…" at bounding box center [1294, 400] width 419 height 27
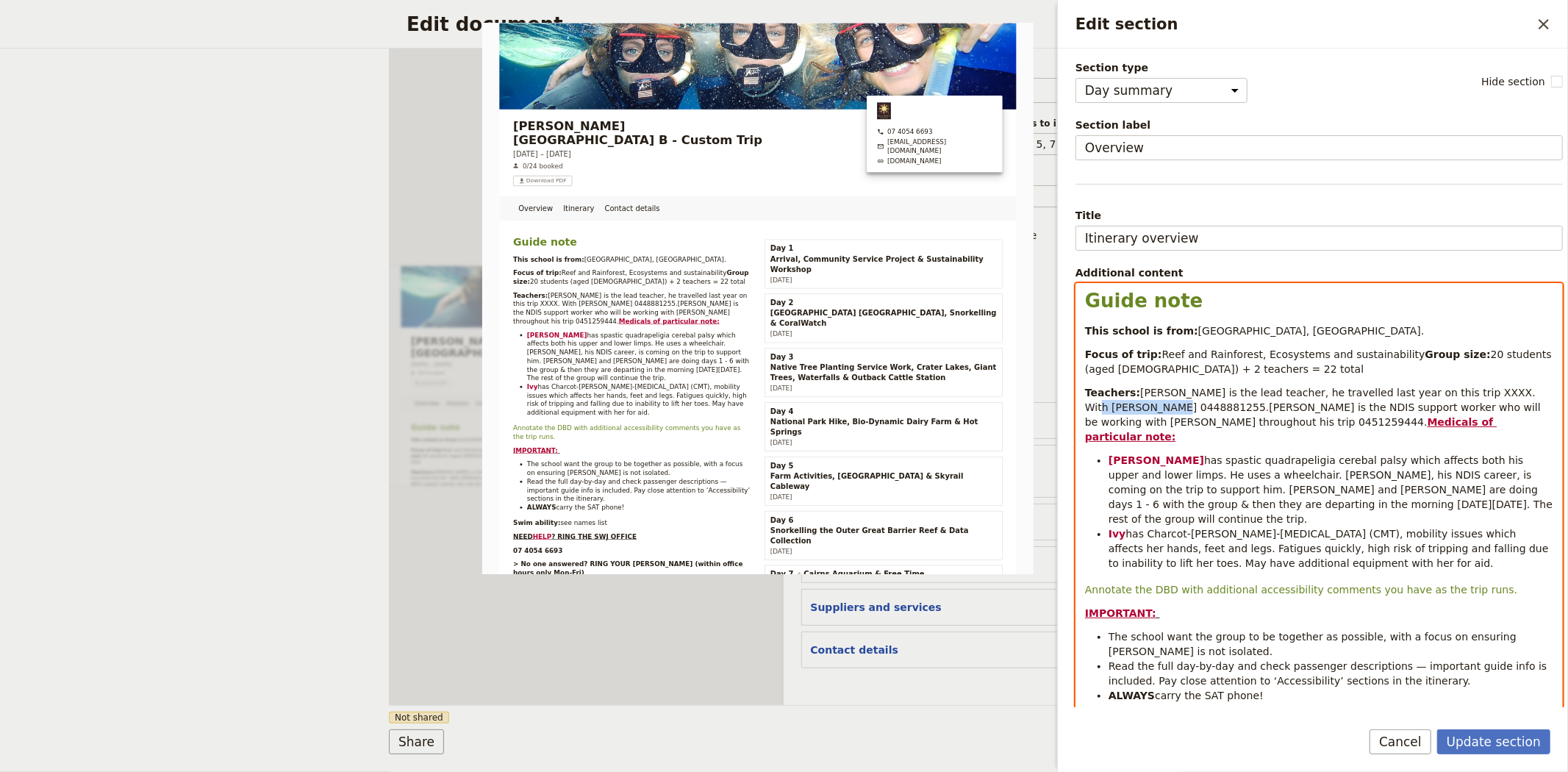
drag, startPoint x: 1476, startPoint y: 405, endPoint x: 1536, endPoint y: 409, distance: 60.1
click at [1536, 409] on span "Lee Sharpe is the lead teacher, he travelled last year on this trip XXXX. With …" at bounding box center [1311, 400] width 454 height 27
click at [1141, 413] on span "Lee Sharpe is the lead teacher, he travelled last year on this trip XXXX. With …" at bounding box center [1311, 400] width 454 height 27
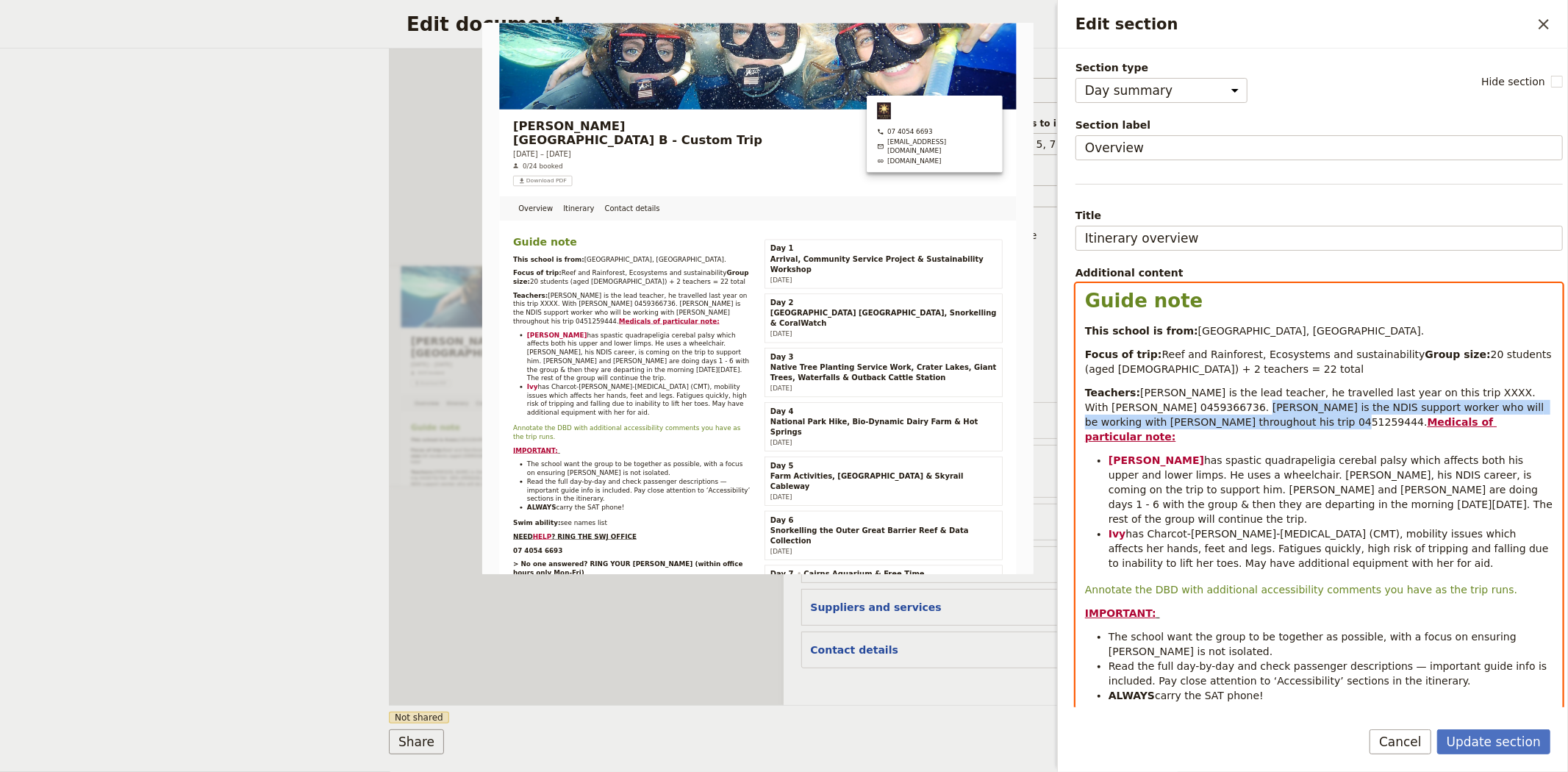
drag, startPoint x: 1239, startPoint y: 437, endPoint x: 1193, endPoint y: 419, distance: 49.4
click at [1193, 419] on p "Teachers: Lee Sharpe is the lead teacher, he travelled last year on this trip X…" at bounding box center [1318, 414] width 468 height 58
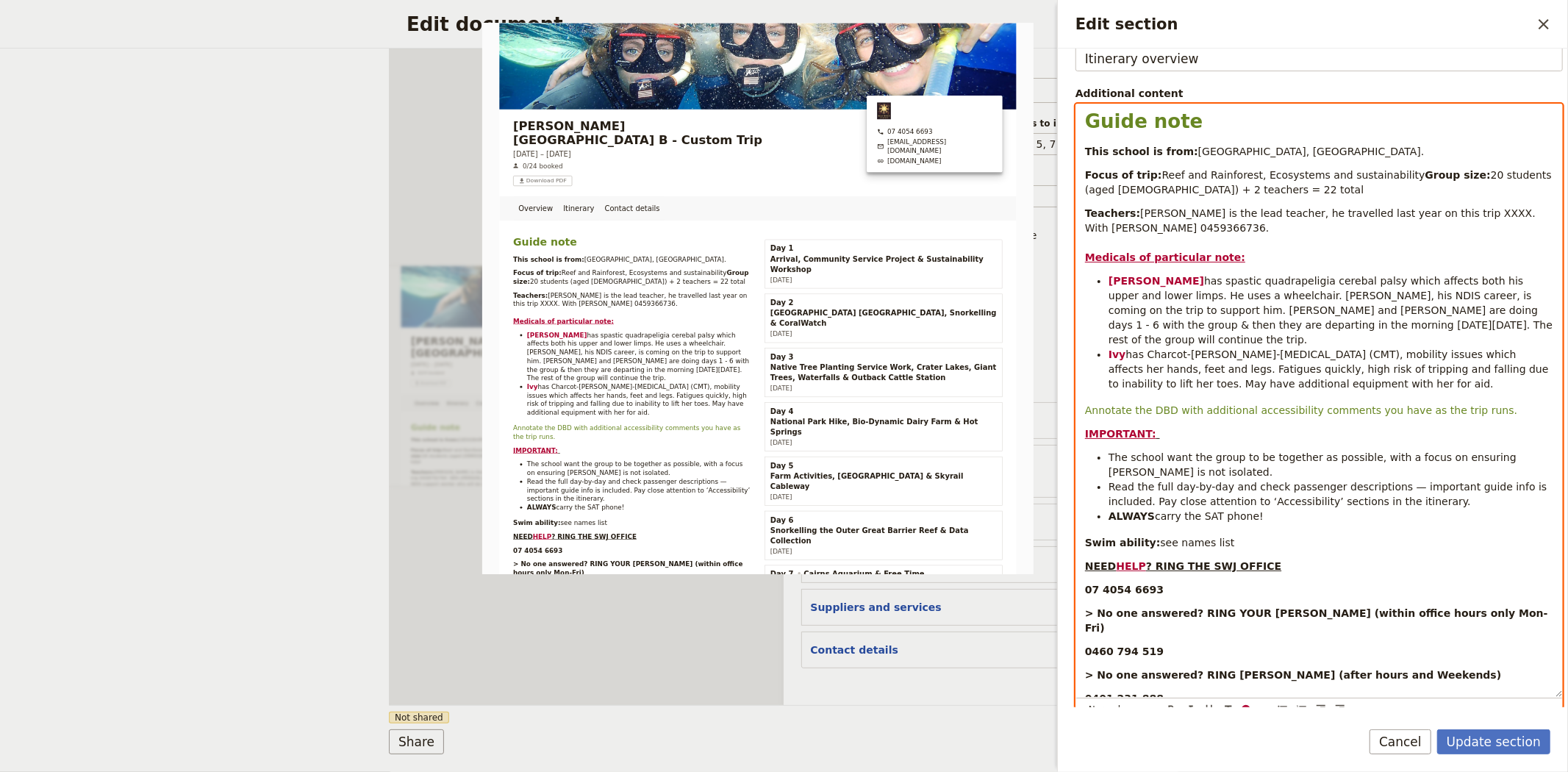
scroll to position [245, 0]
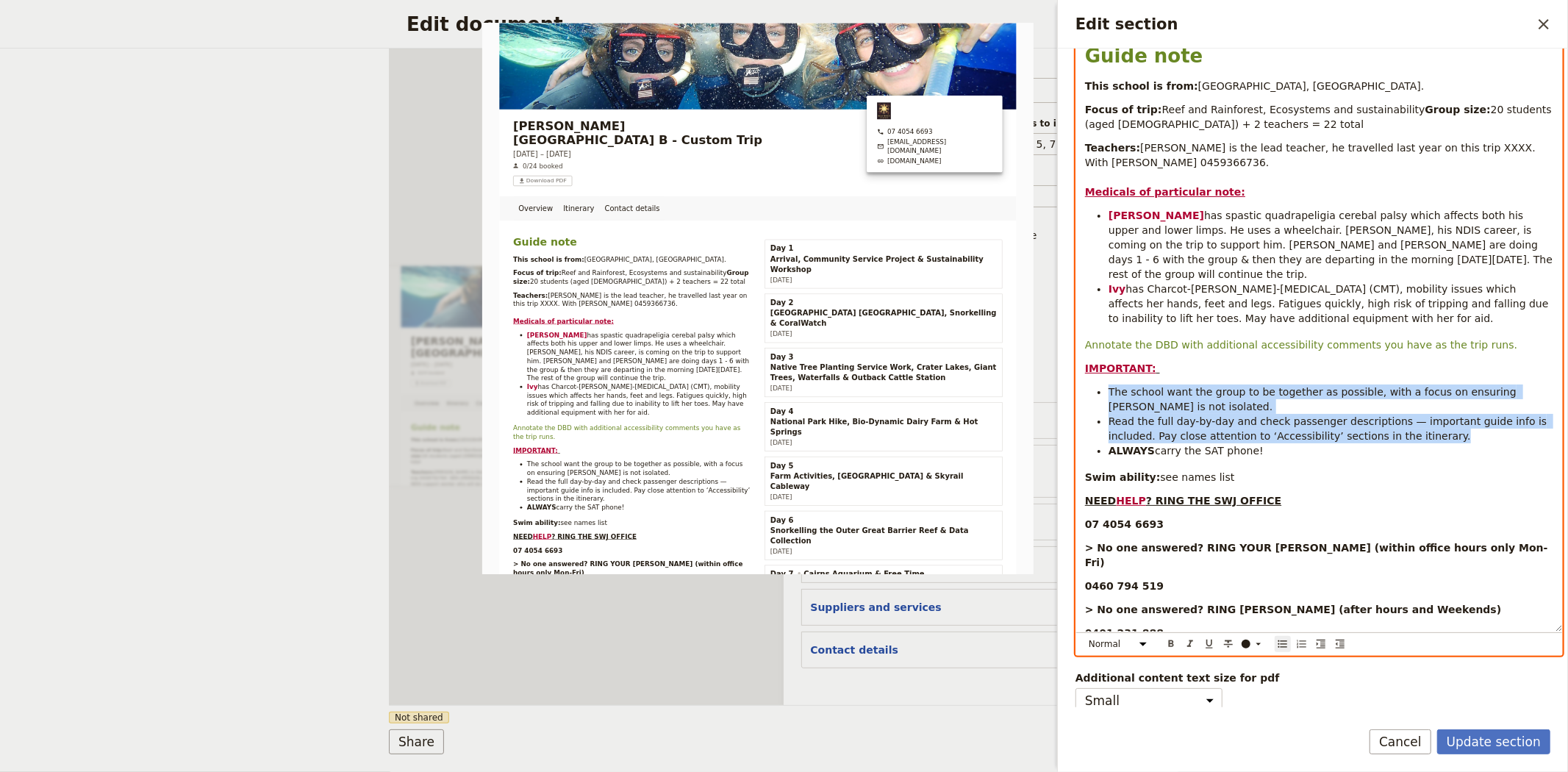
drag, startPoint x: 1388, startPoint y: 439, endPoint x: 1097, endPoint y: 391, distance: 294.9
click at [1097, 391] on ul "The school want the group to be together as possible, with a focus on ensuring …" at bounding box center [1318, 421] width 468 height 73
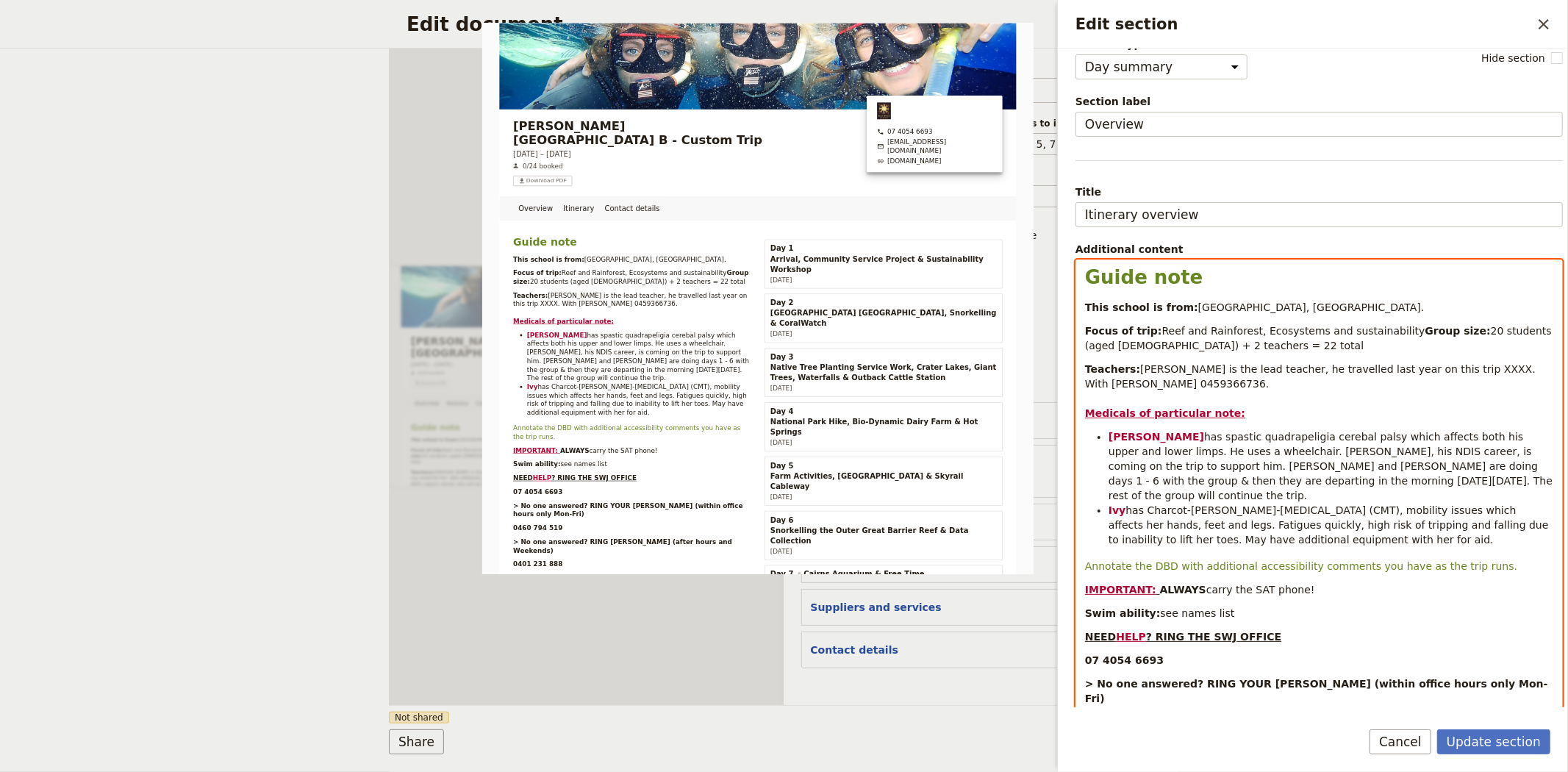
scroll to position [0, 0]
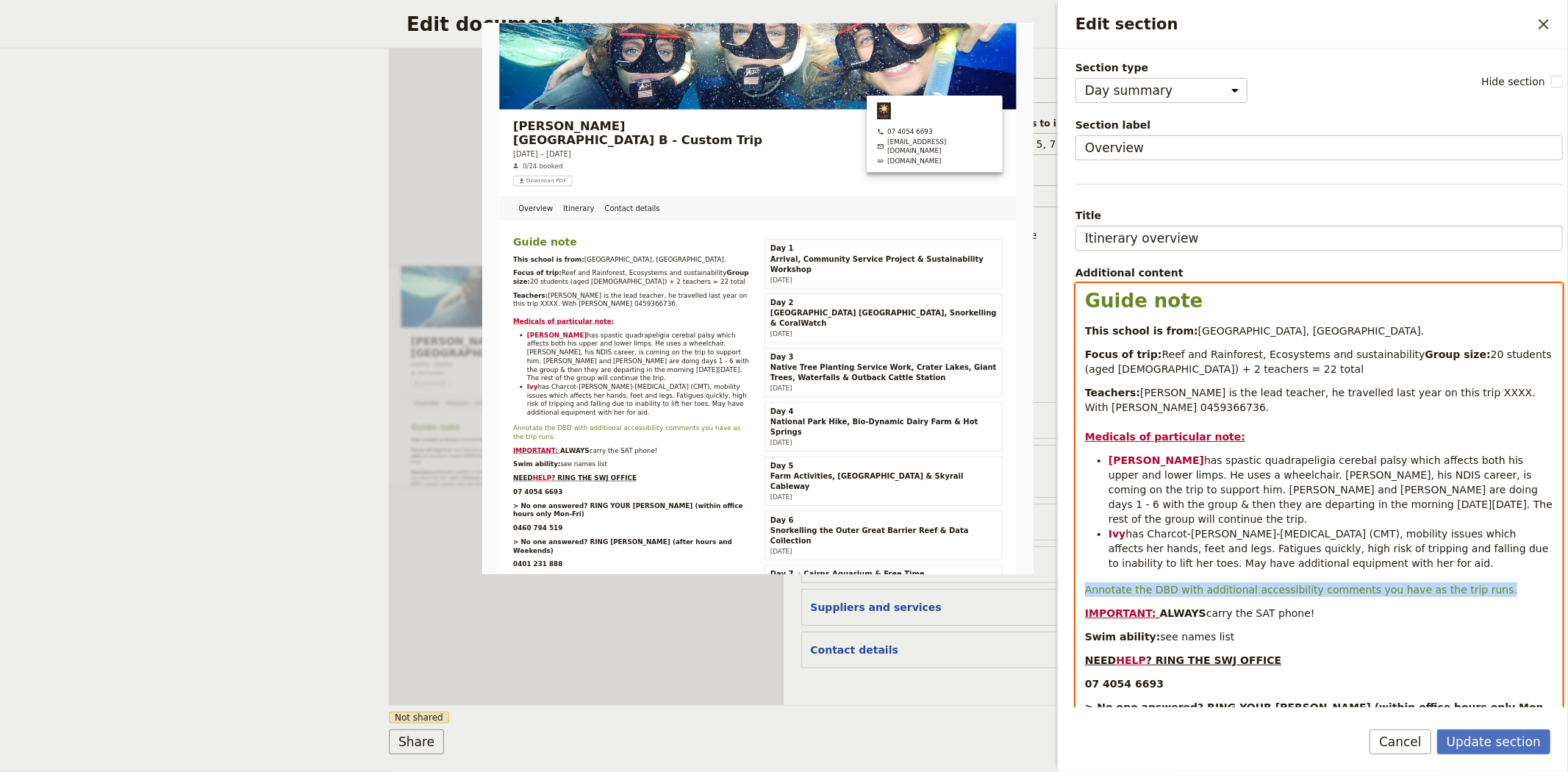
drag, startPoint x: 1491, startPoint y: 584, endPoint x: 1057, endPoint y: 575, distance: 434.1
click at [1057, 575] on div "Edit section ​ Section type Cover page Day summary Itinerary Group details Cont…" at bounding box center [1311, 386] width 511 height 772
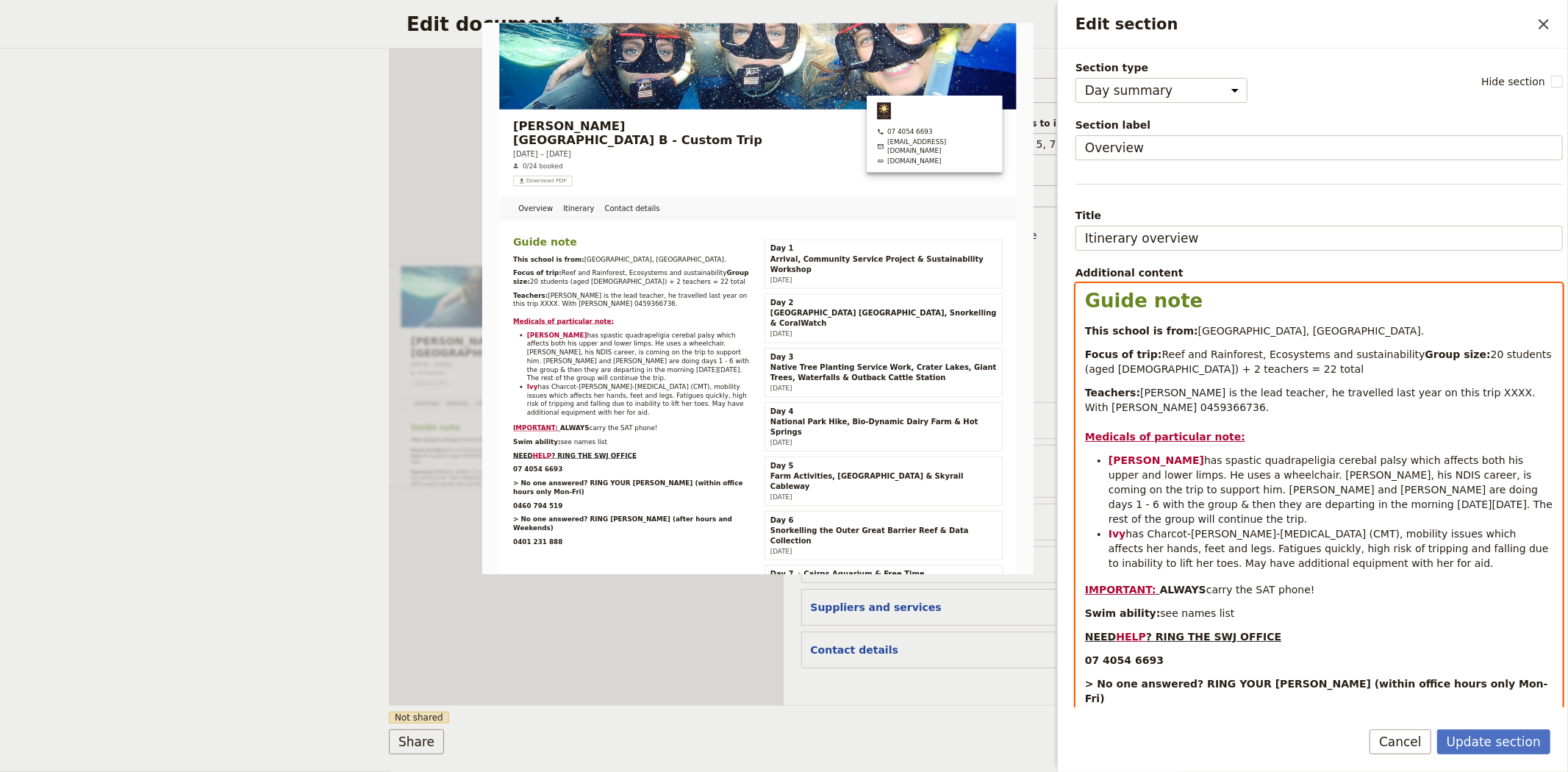
click at [1287, 564] on li "Ivy has Charcot-Marie-Tooth disease (CMT), mobility issues which affects her ha…" at bounding box center [1330, 548] width 444 height 44
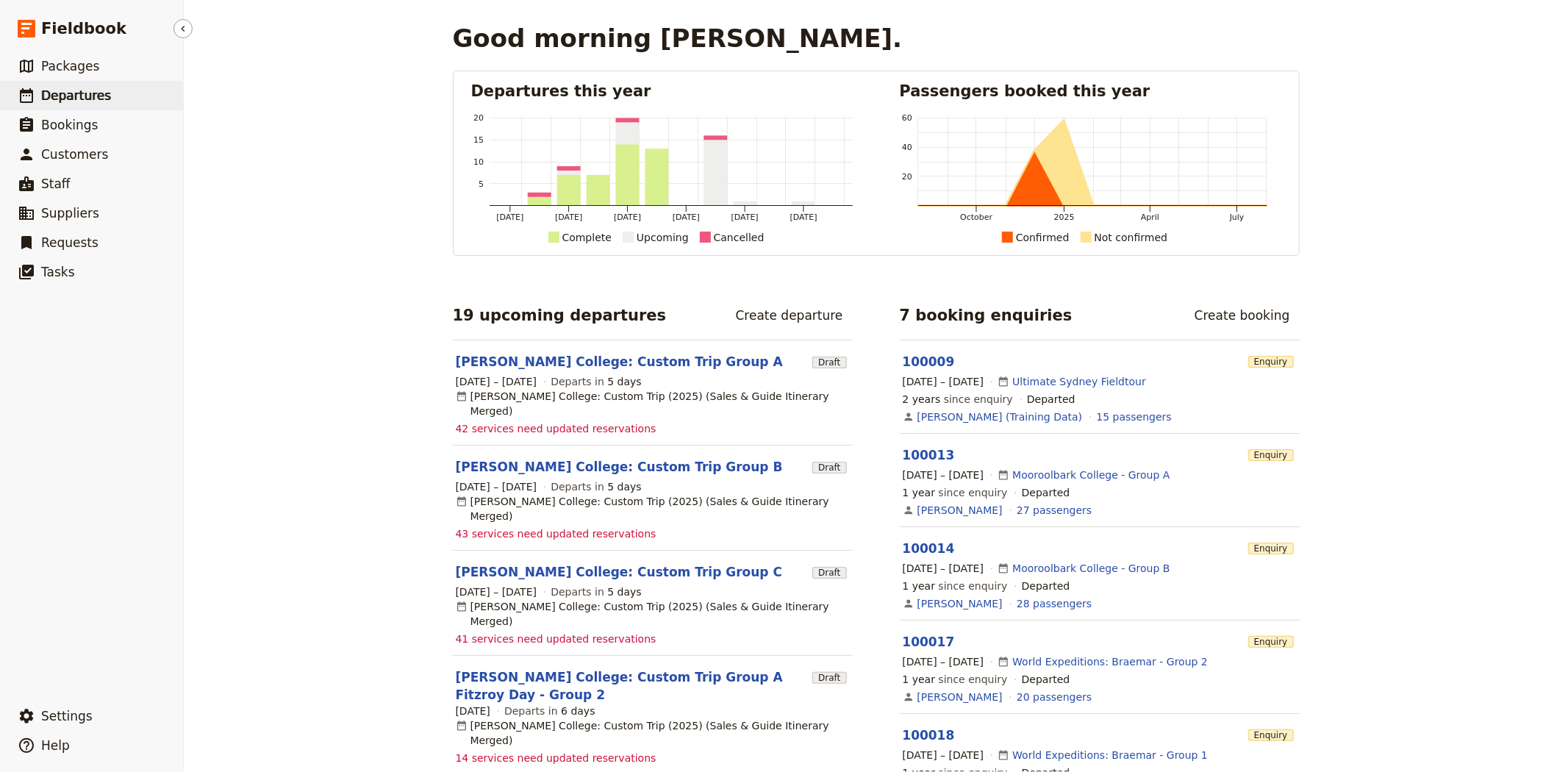
click at [86, 94] on span "Departures" at bounding box center [76, 95] width 70 height 15
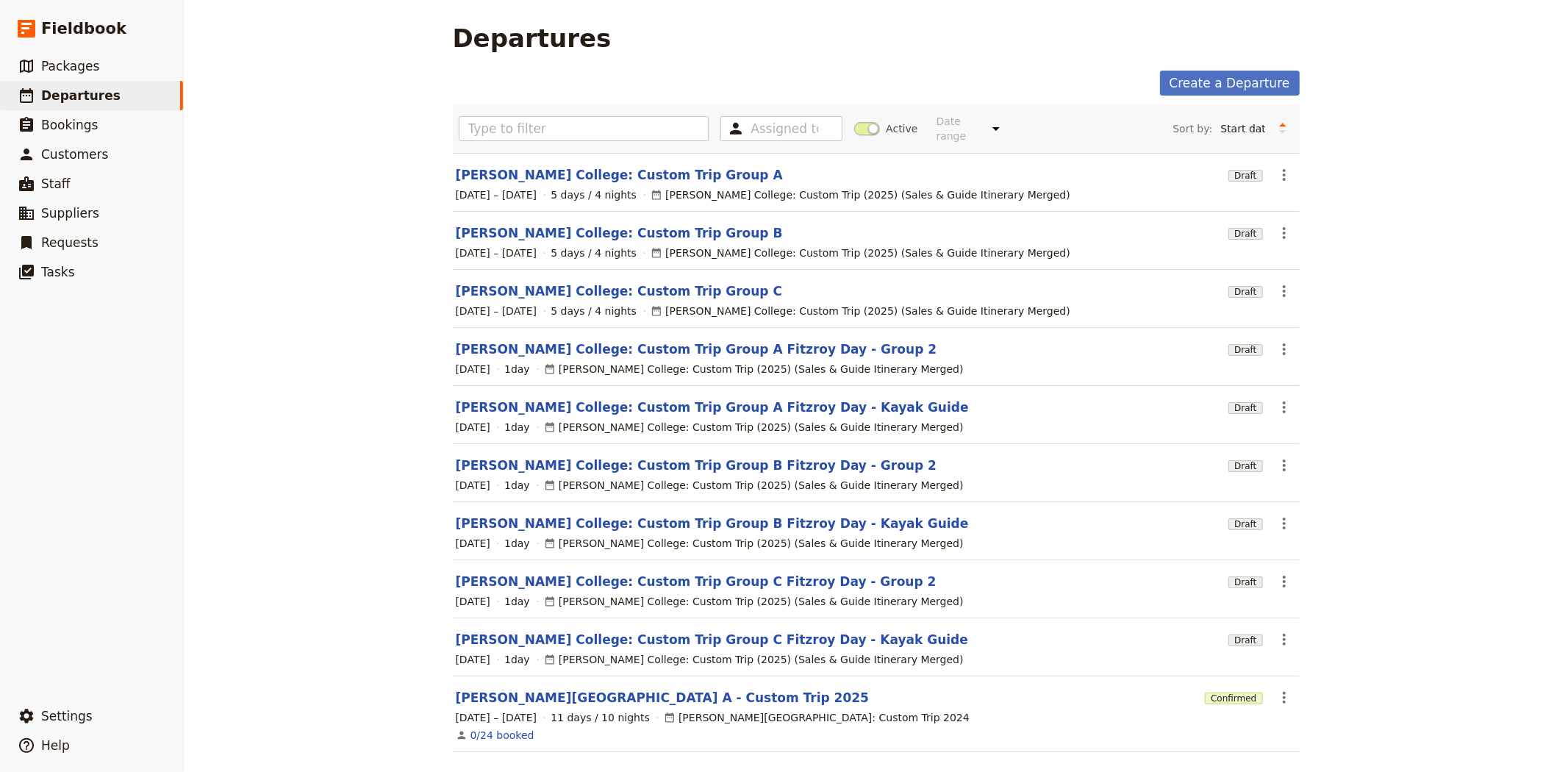
scroll to position [43, 0]
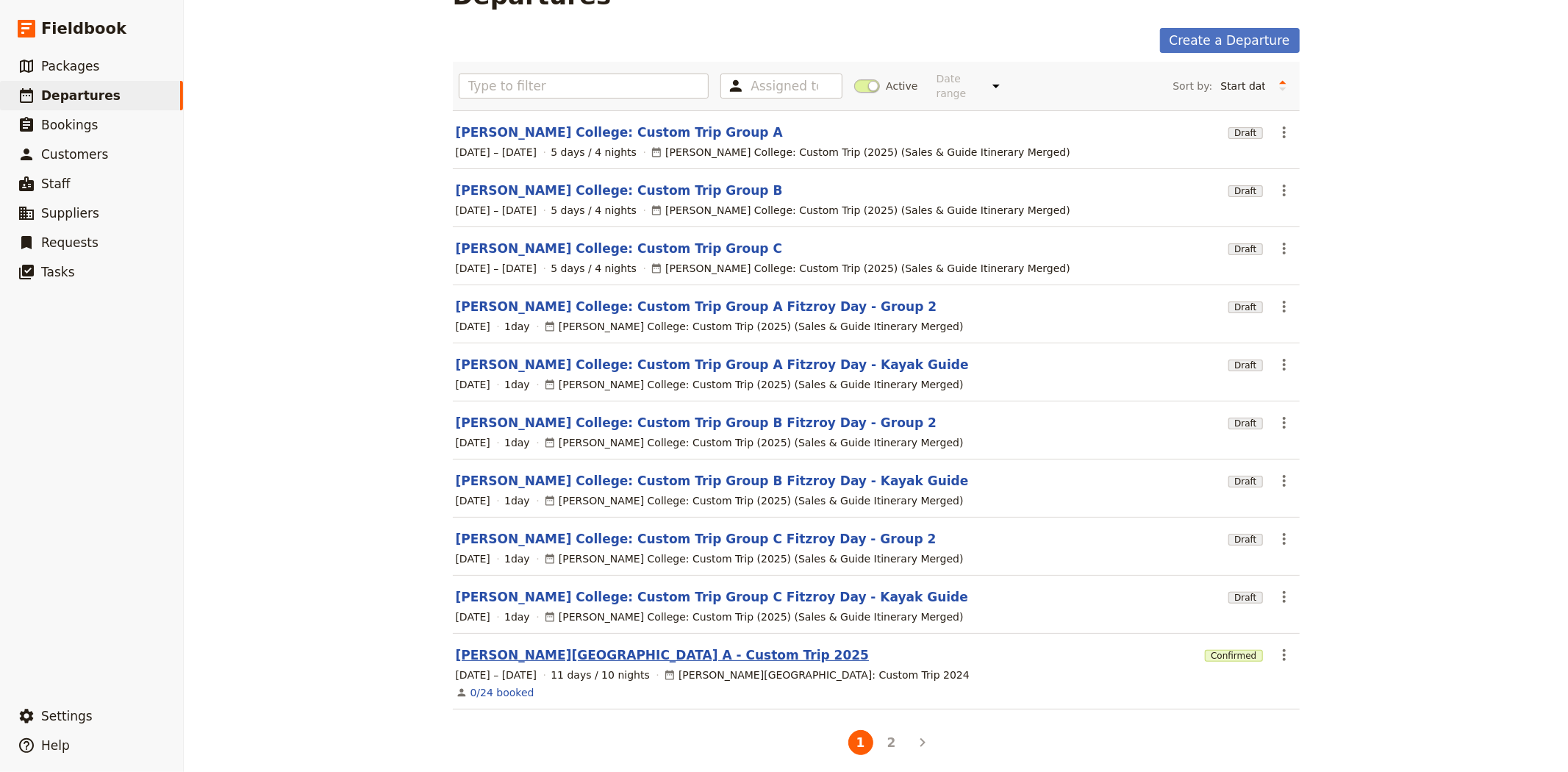
click at [576, 646] on link "[PERSON_NAME][GEOGRAPHIC_DATA] A - Custom Trip 2025" at bounding box center [662, 655] width 414 height 18
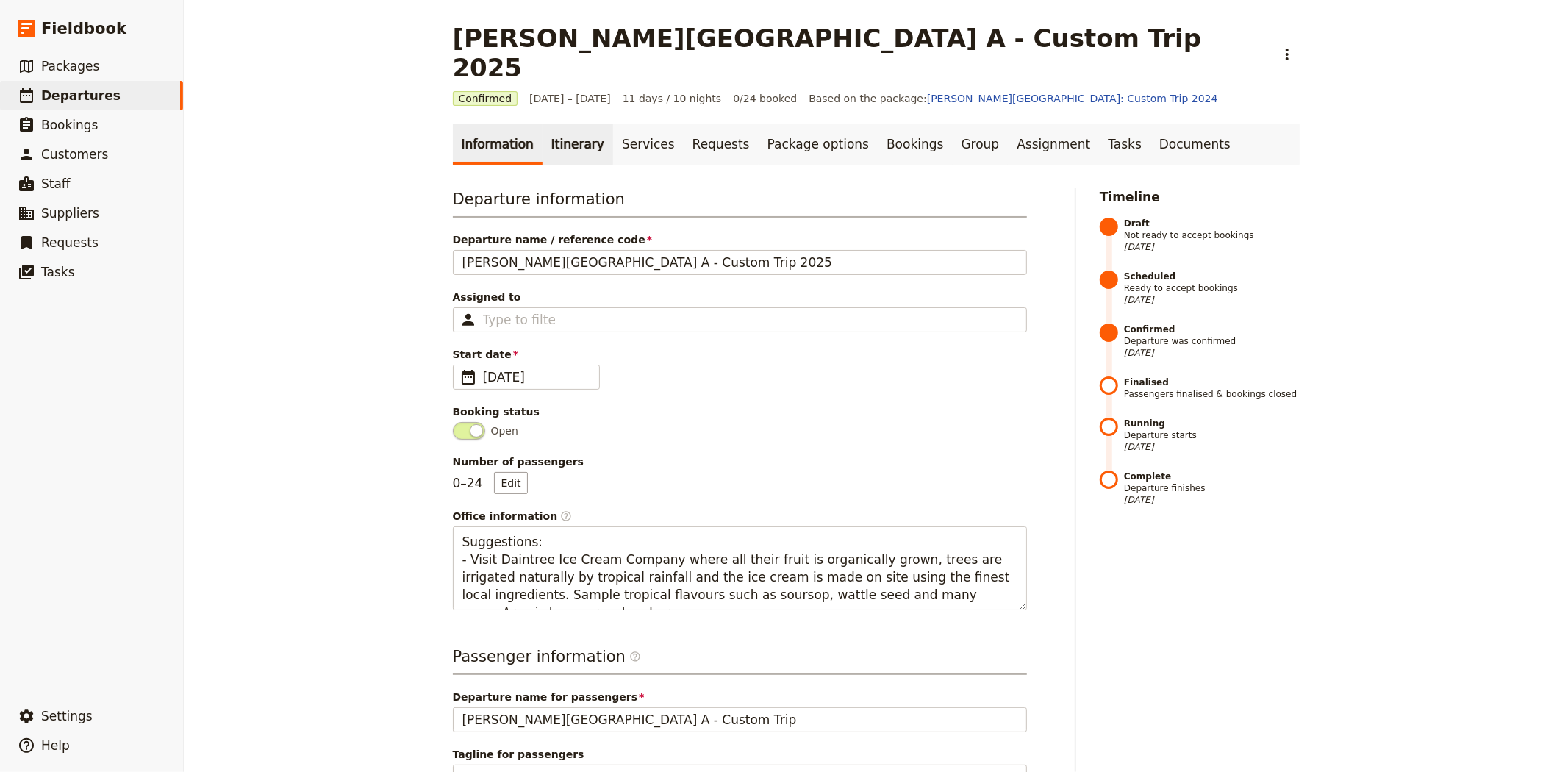
click at [552, 123] on link "Itinerary" at bounding box center [578, 143] width 70 height 41
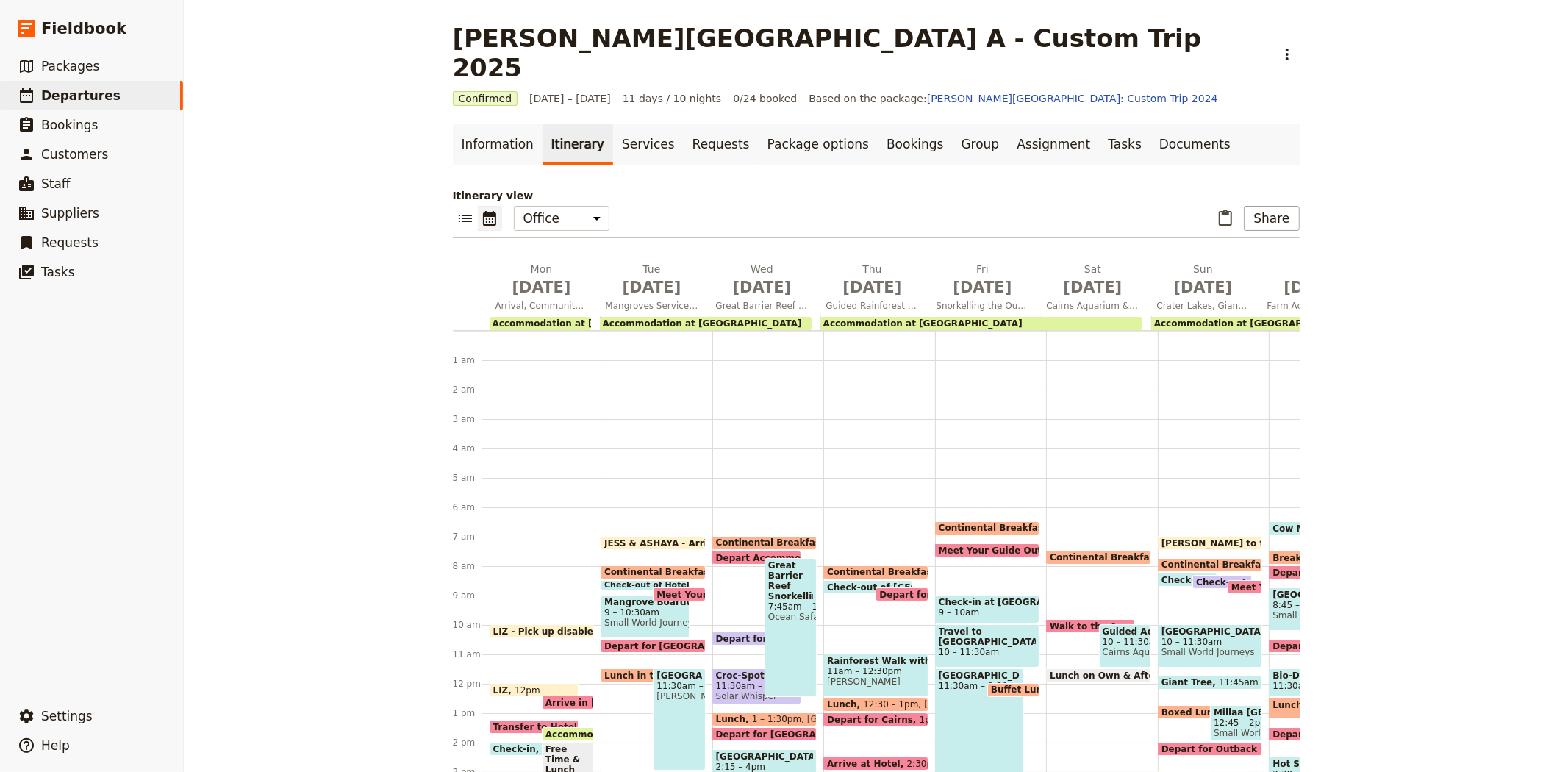
scroll to position [176, 0]
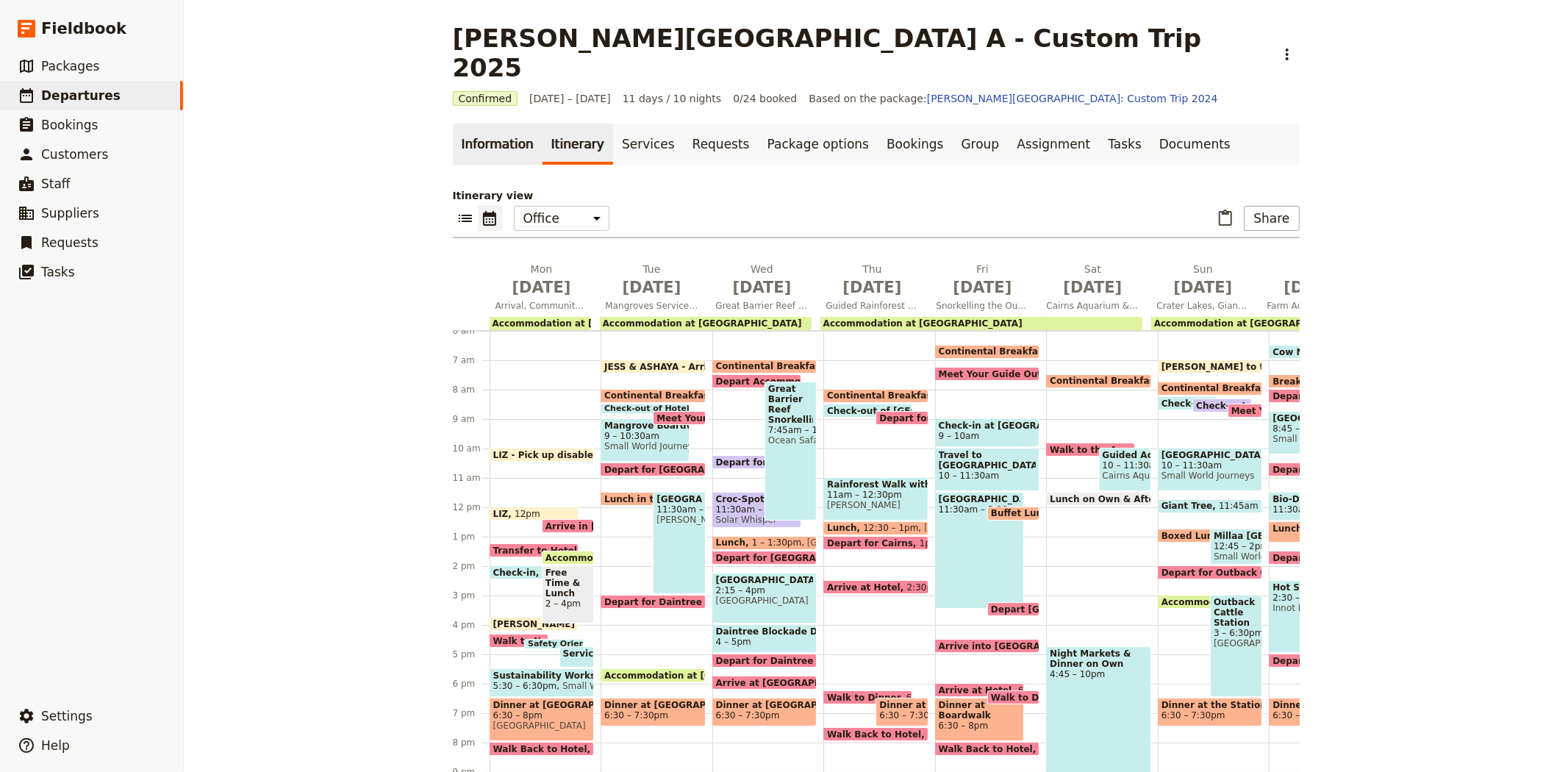
click at [472, 123] on link "Information" at bounding box center [497, 143] width 90 height 41
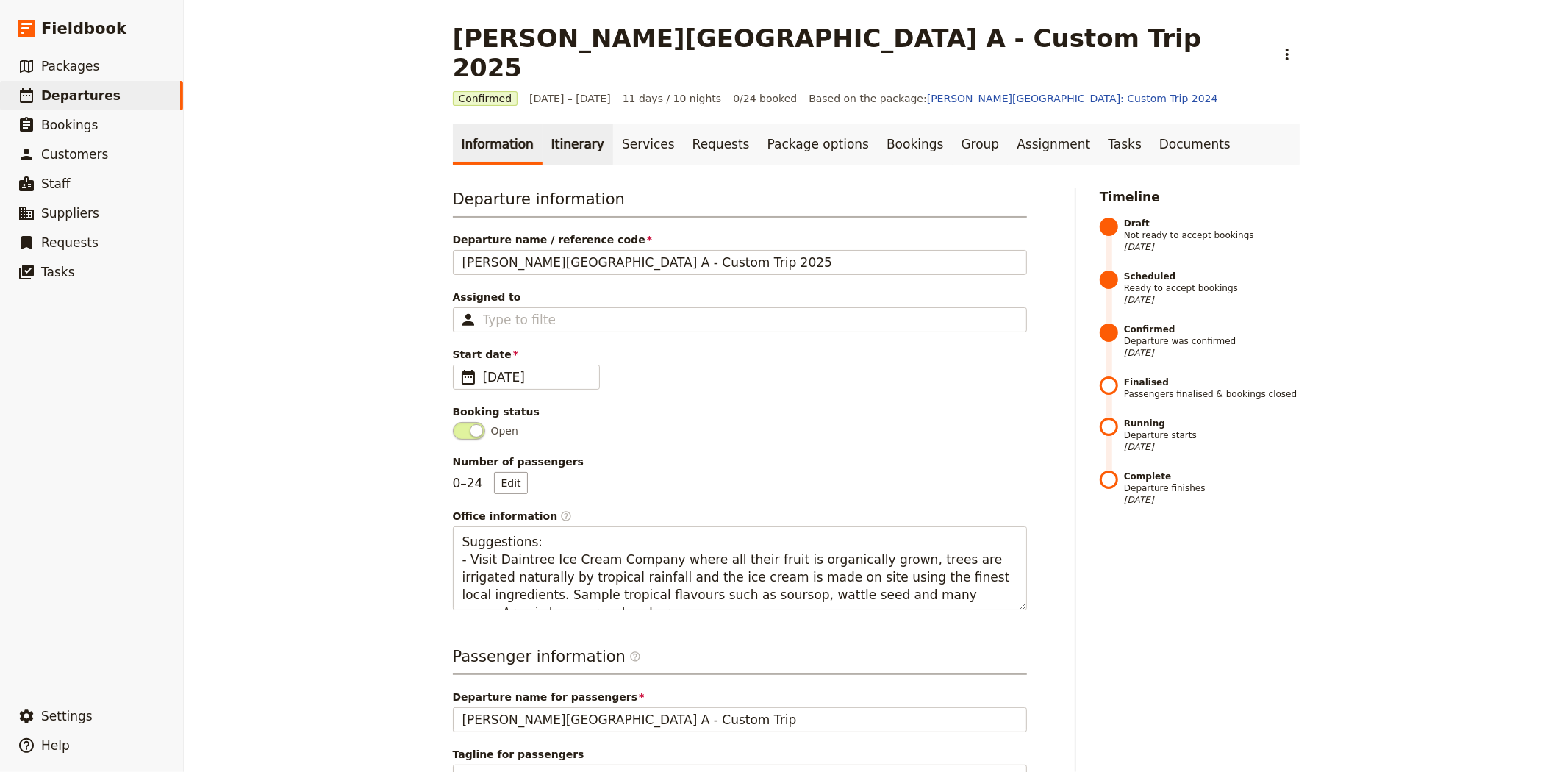
click at [558, 123] on link "Itinerary" at bounding box center [578, 143] width 70 height 41
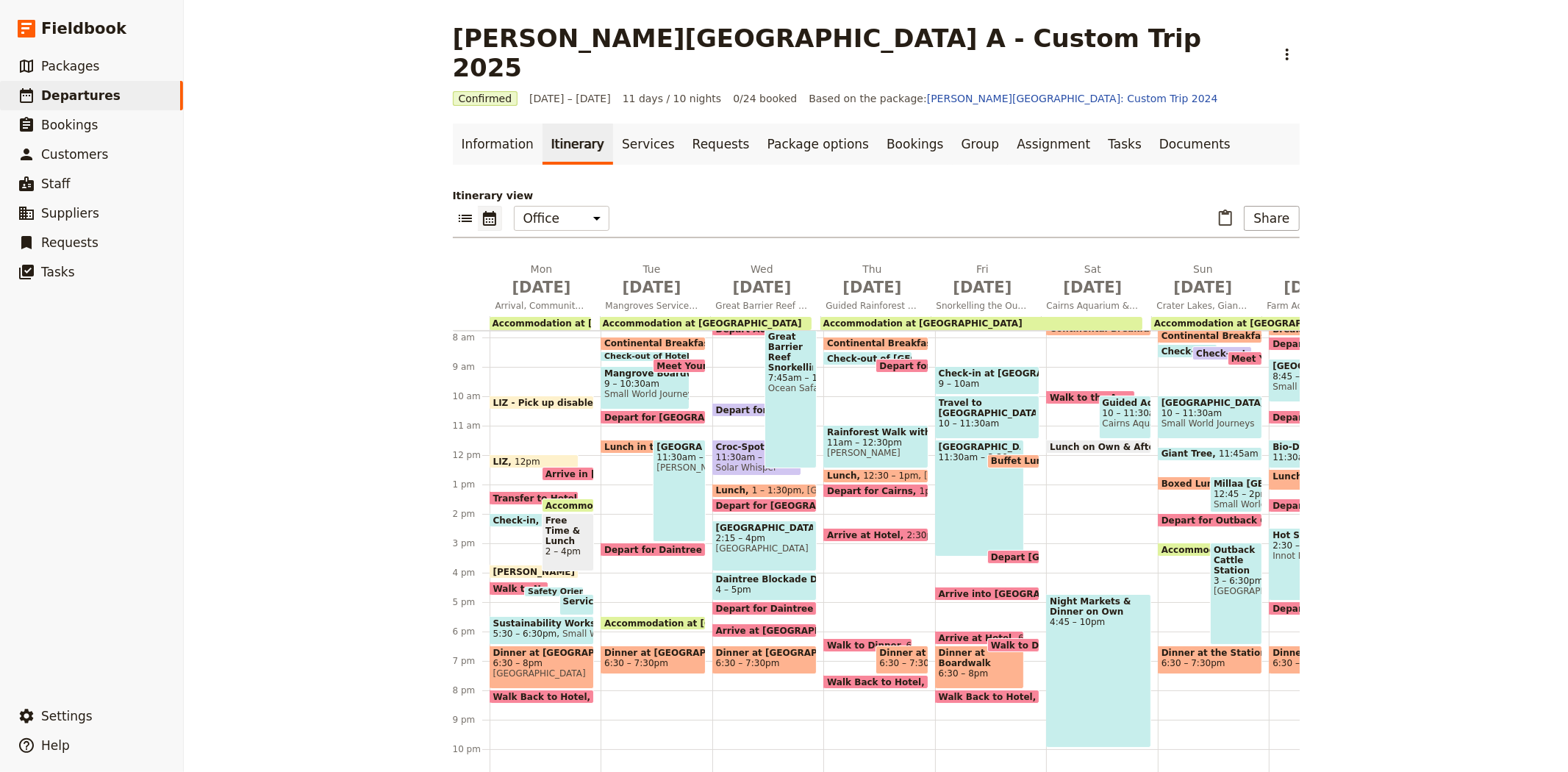
scroll to position [258, 0]
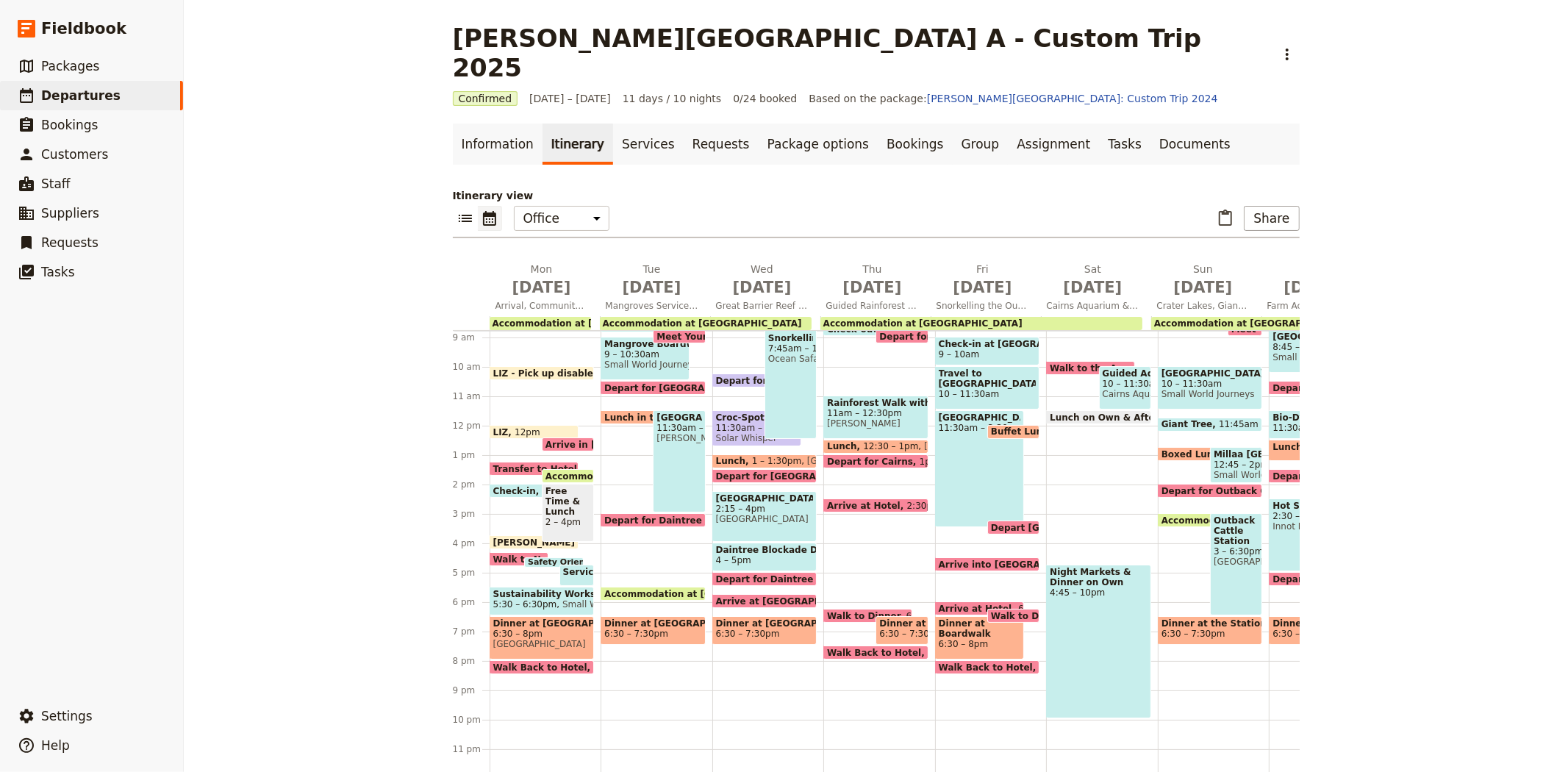
click at [871, 501] on span "Arrive at Hotel" at bounding box center [866, 505] width 80 height 9
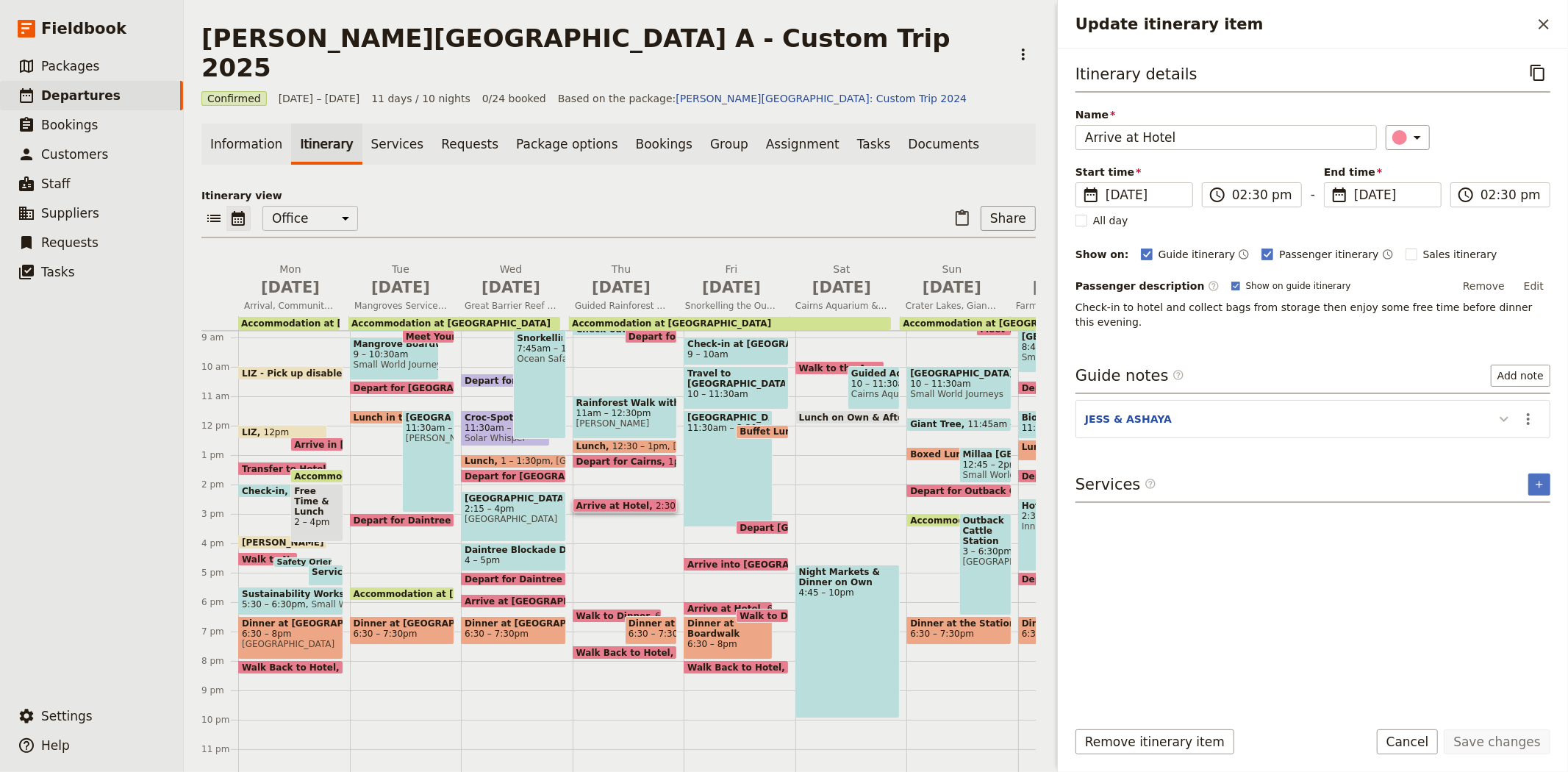
click at [1496, 410] on icon "Update itinerary item" at bounding box center [1503, 419] width 18 height 18
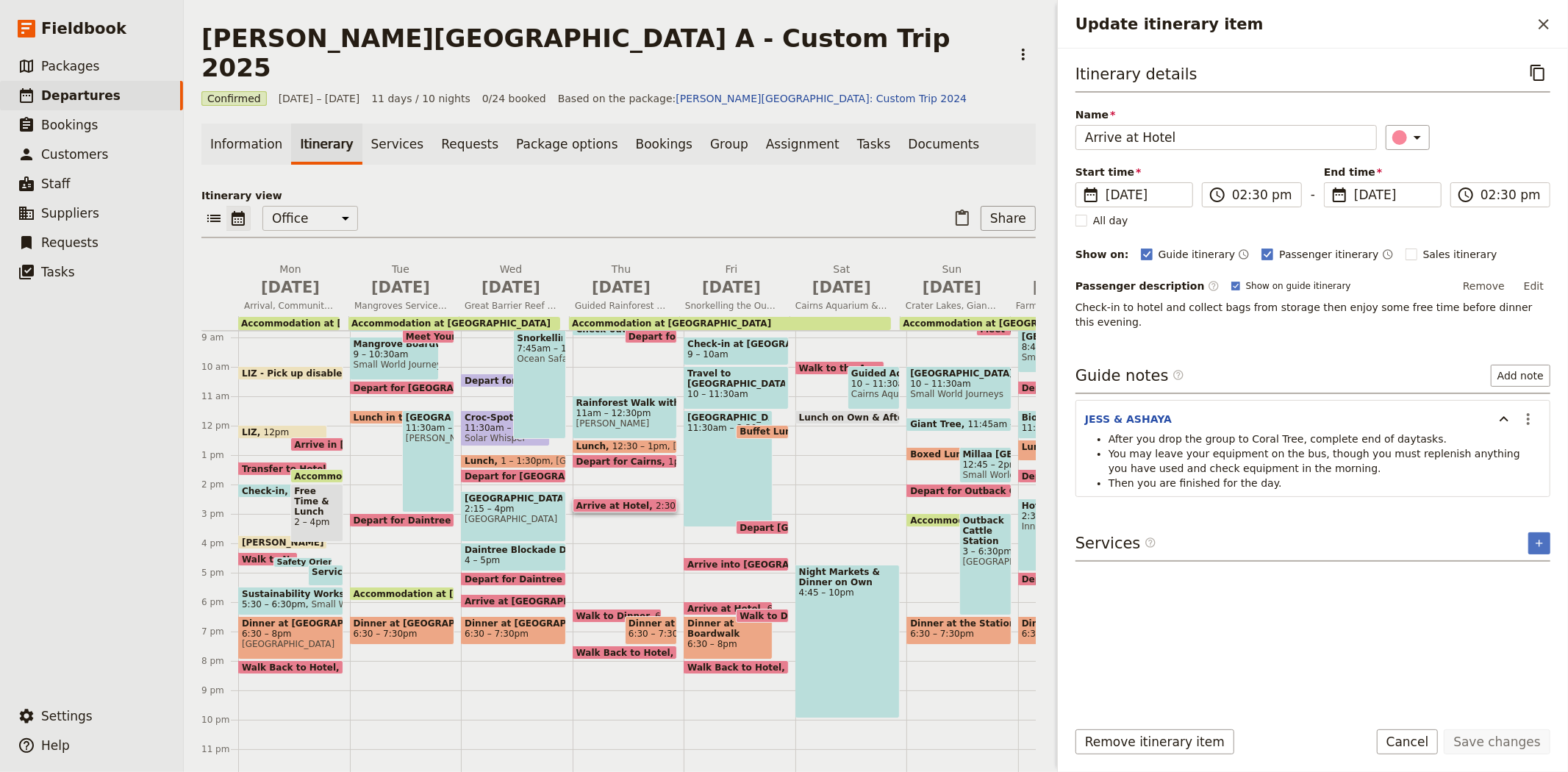
click at [767, 157] on div "Information Itinerary Services Requests Package options Bookings Group Assignme…" at bounding box center [618, 450] width 834 height 654
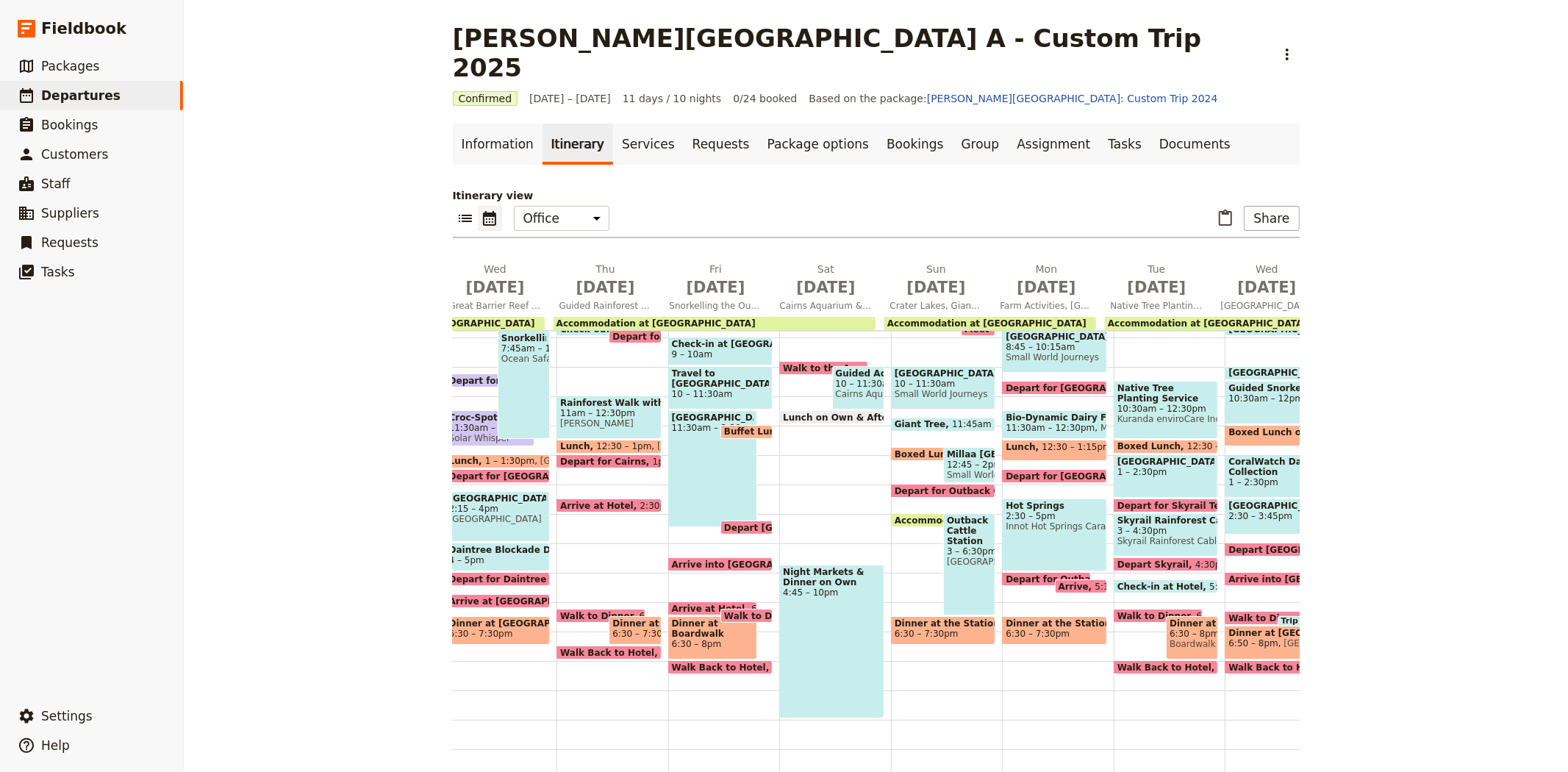
scroll to position [0, 422]
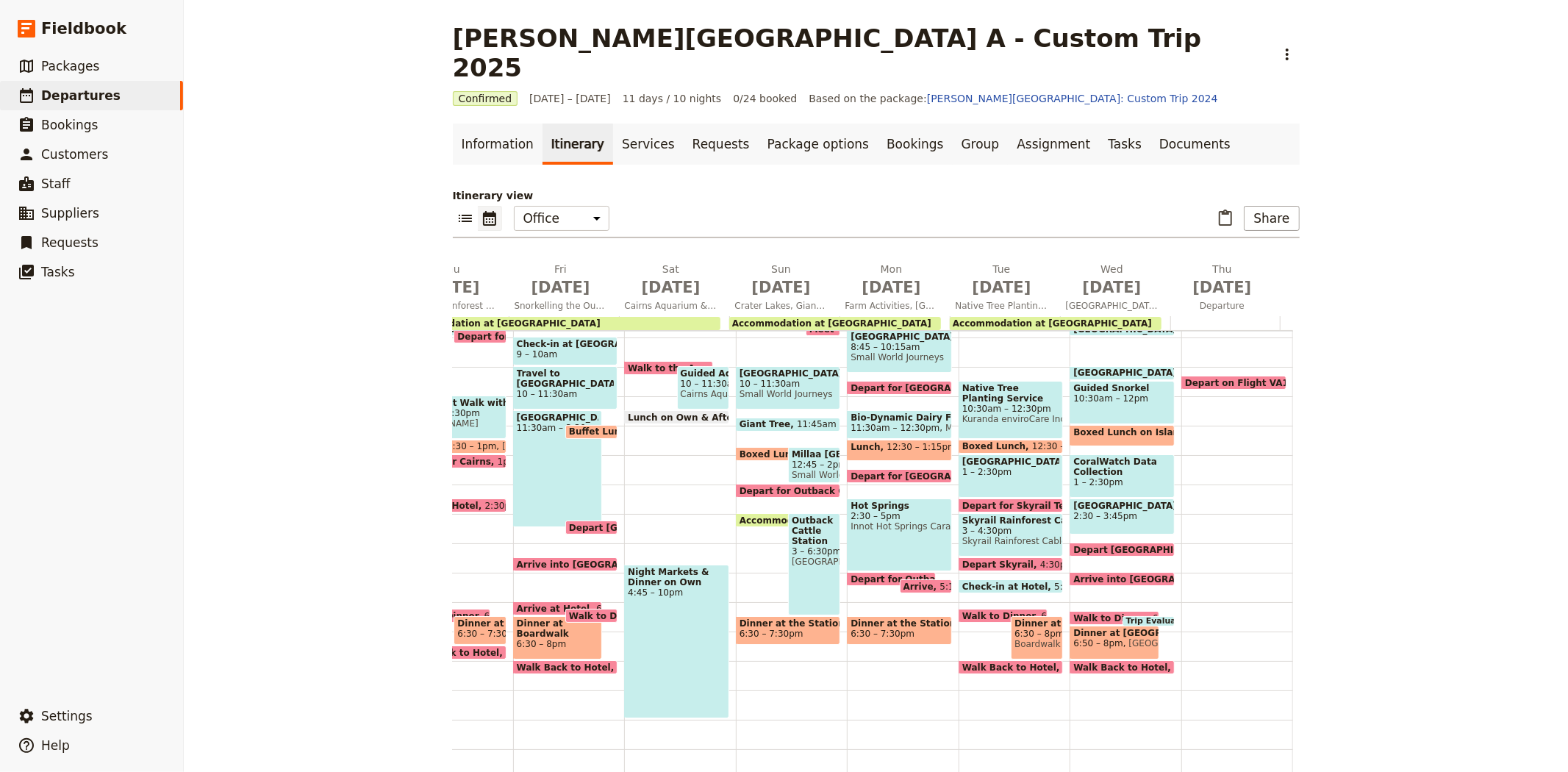
click at [965, 582] on span "Check-in at Hotel" at bounding box center [1008, 586] width 92 height 9
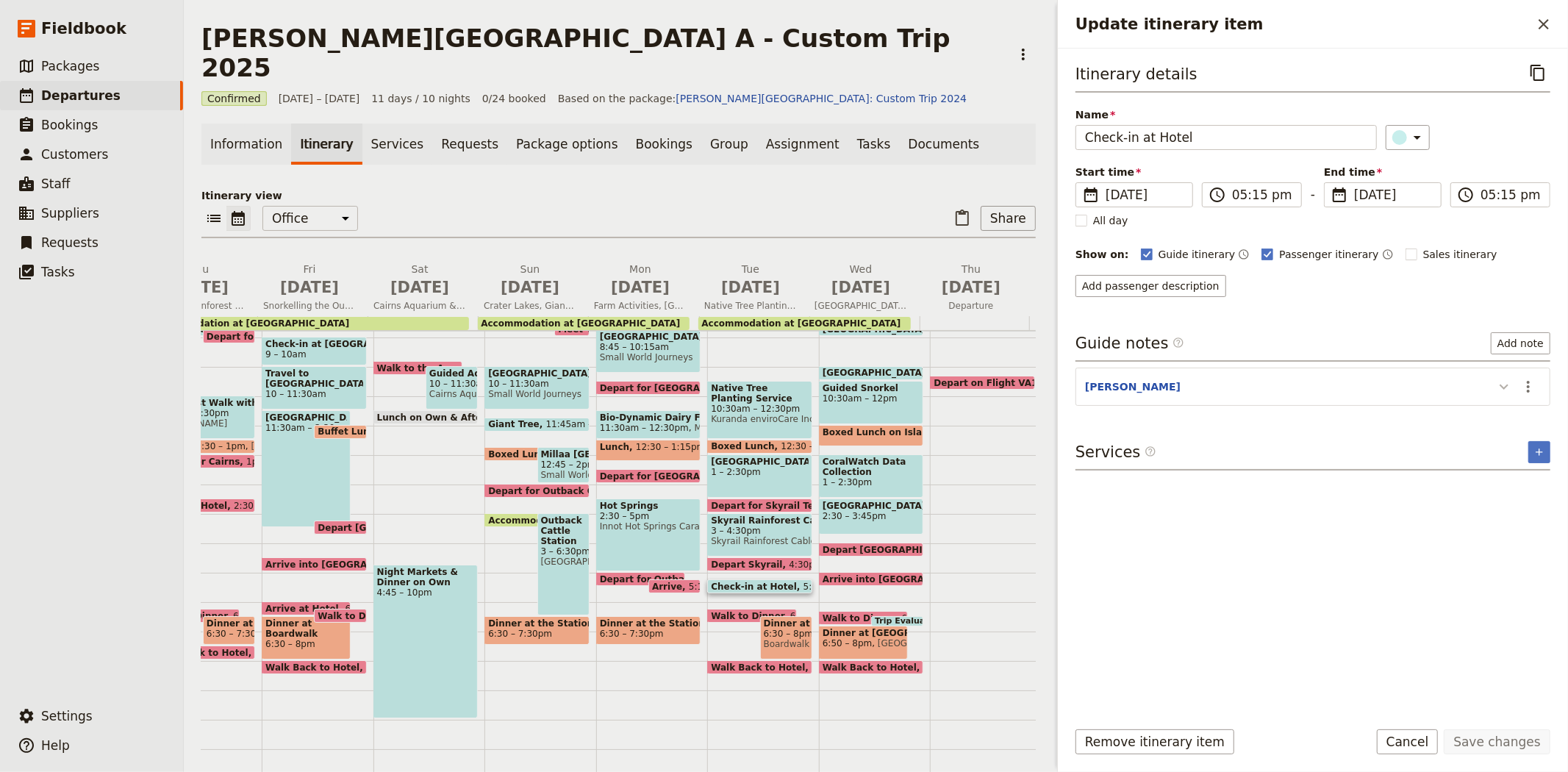
click at [1503, 384] on icon "Update itinerary item" at bounding box center [1503, 387] width 18 height 18
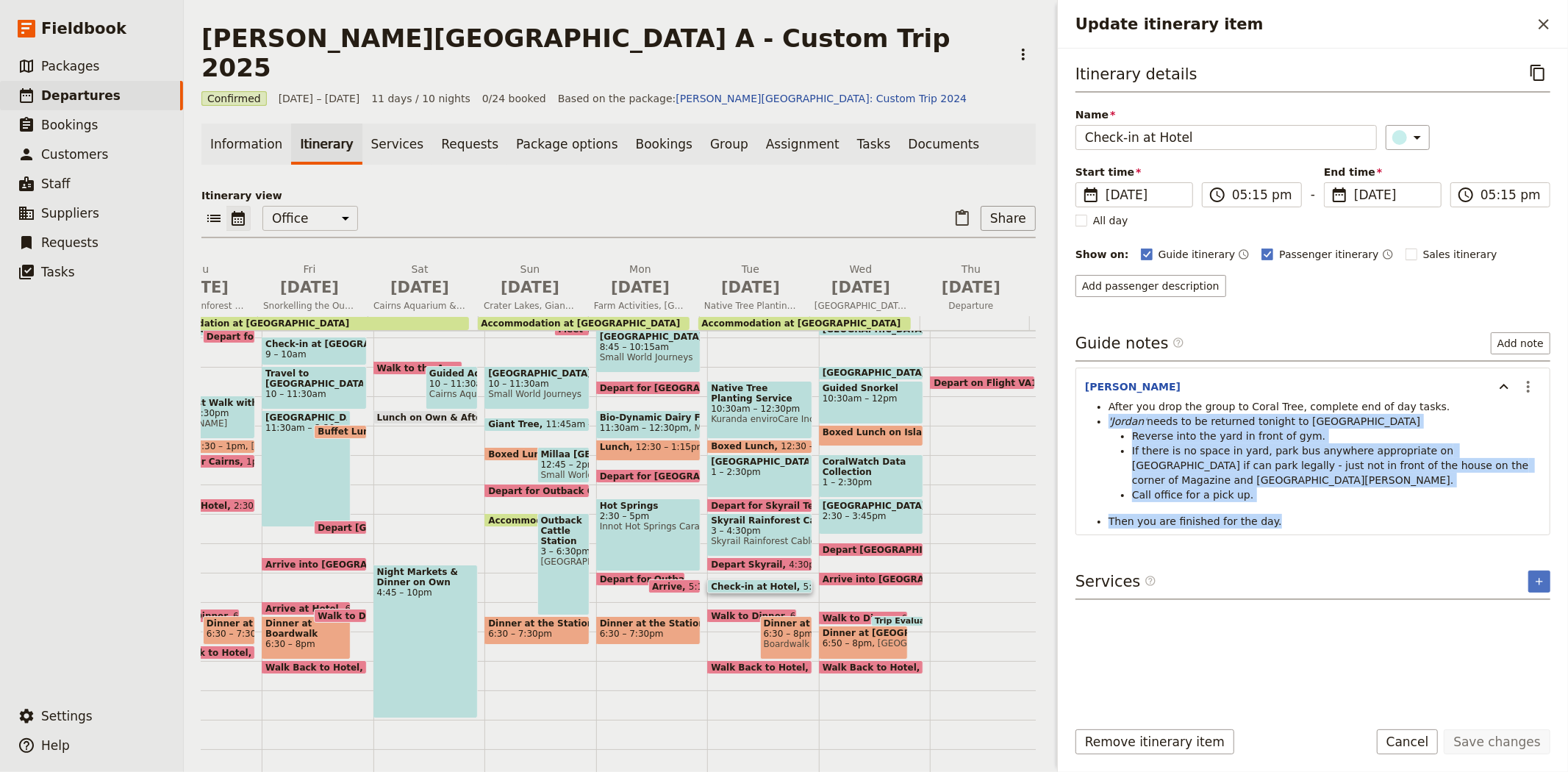
drag, startPoint x: 1269, startPoint y: 509, endPoint x: 1107, endPoint y: 422, distance: 183.9
click at [1107, 422] on ul "After you drop the group to Coral Tree, complete end of day tasks. 'Jordan' nee…" at bounding box center [1312, 464] width 455 height 129
copy ul "'Jordan' needs to be returned tonight to BusFleet Reverse into the yard in fron…"
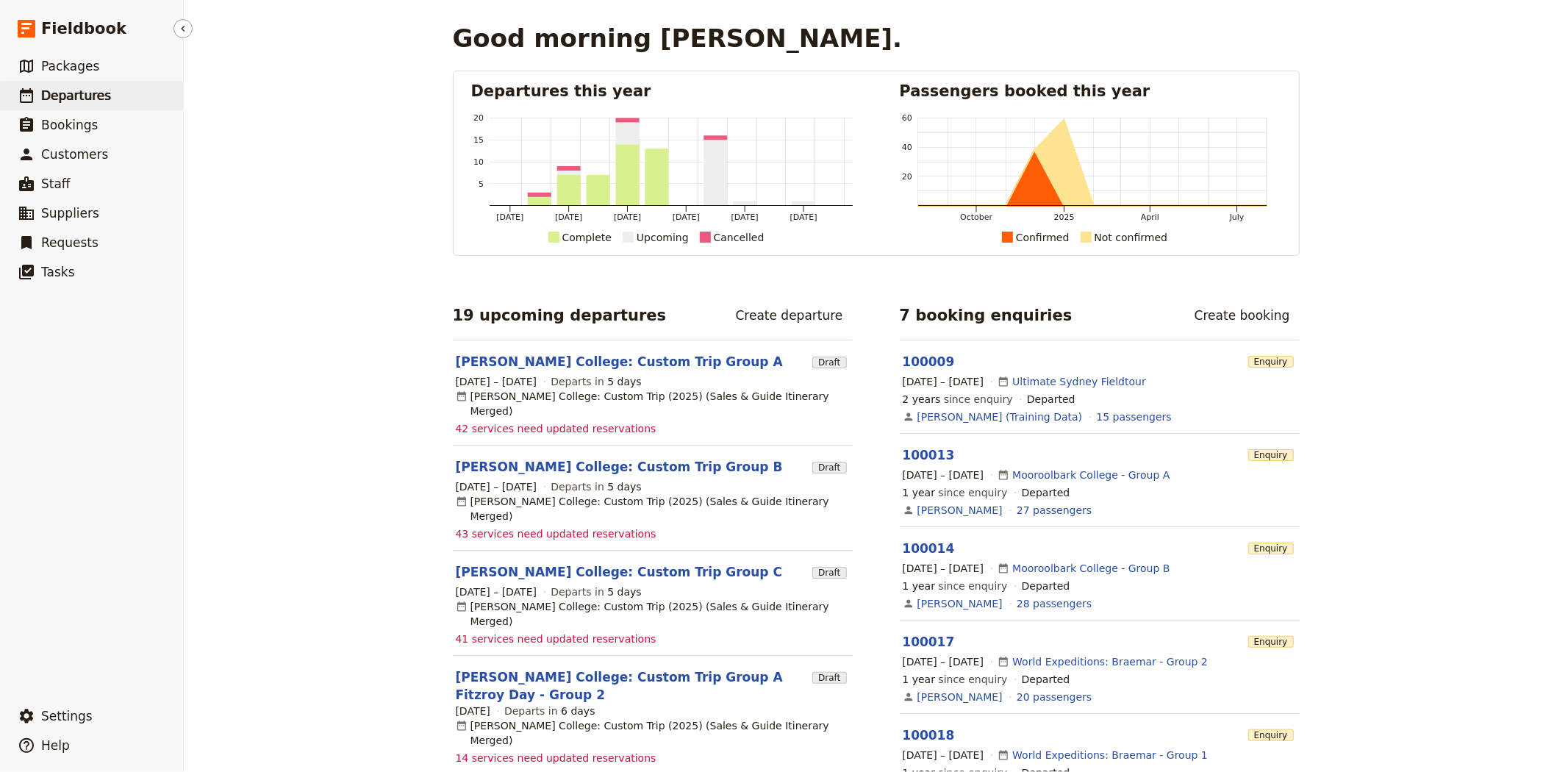
click at [62, 81] on link "​ Departures" at bounding box center [91, 96] width 183 height 30
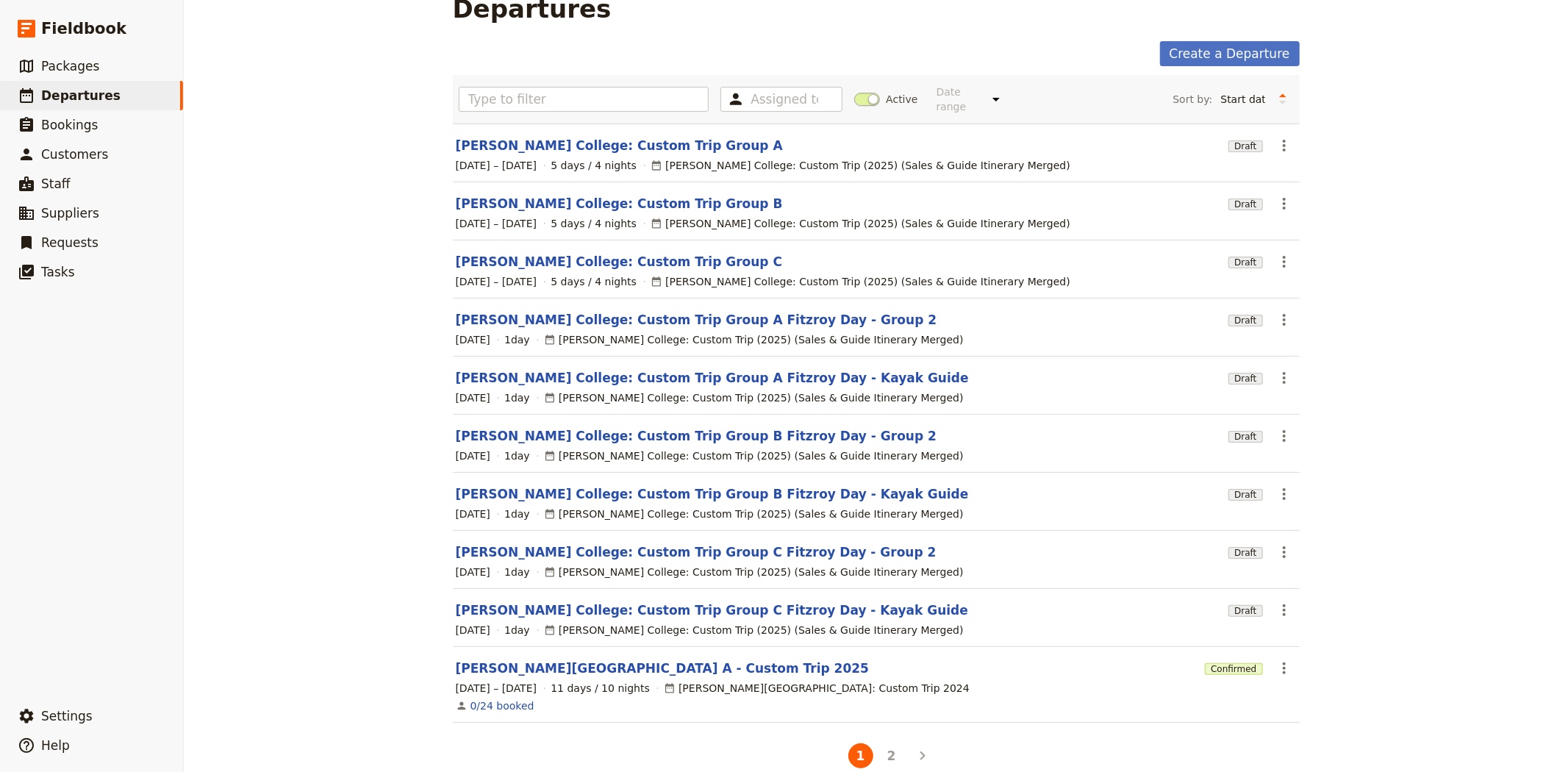
scroll to position [43, 0]
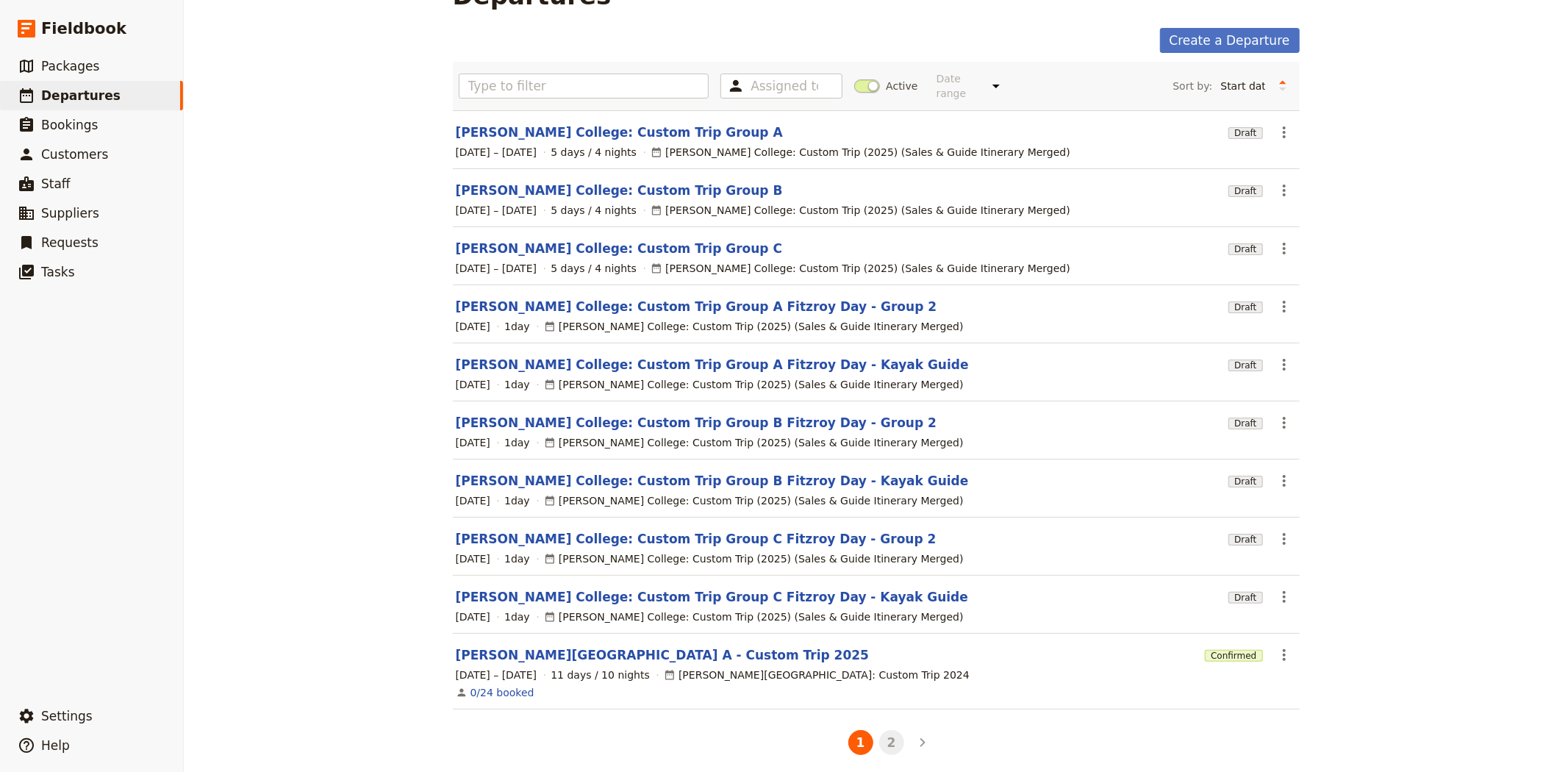
click at [884, 730] on button "2" at bounding box center [891, 742] width 25 height 25
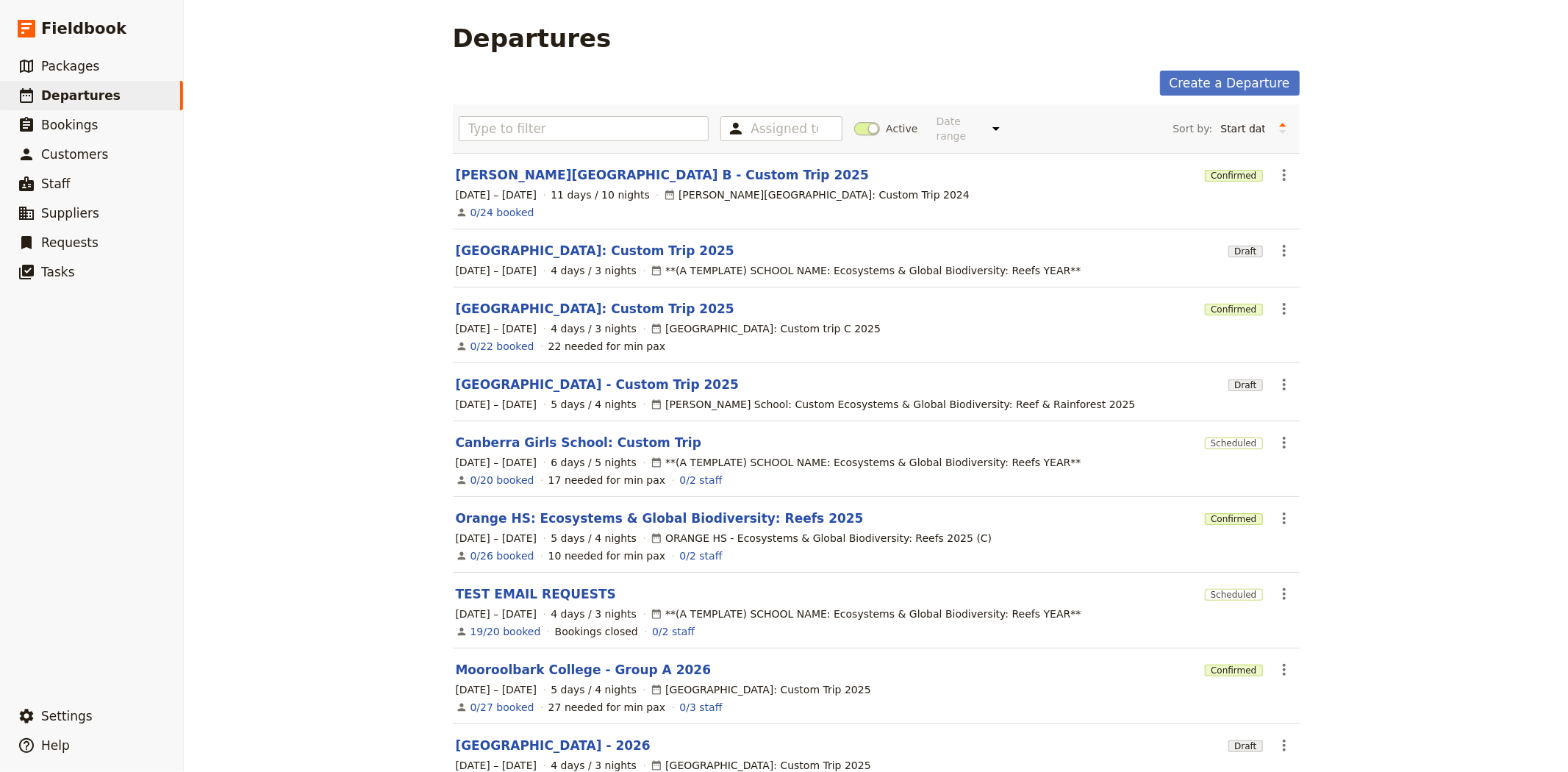
scroll to position [72, 0]
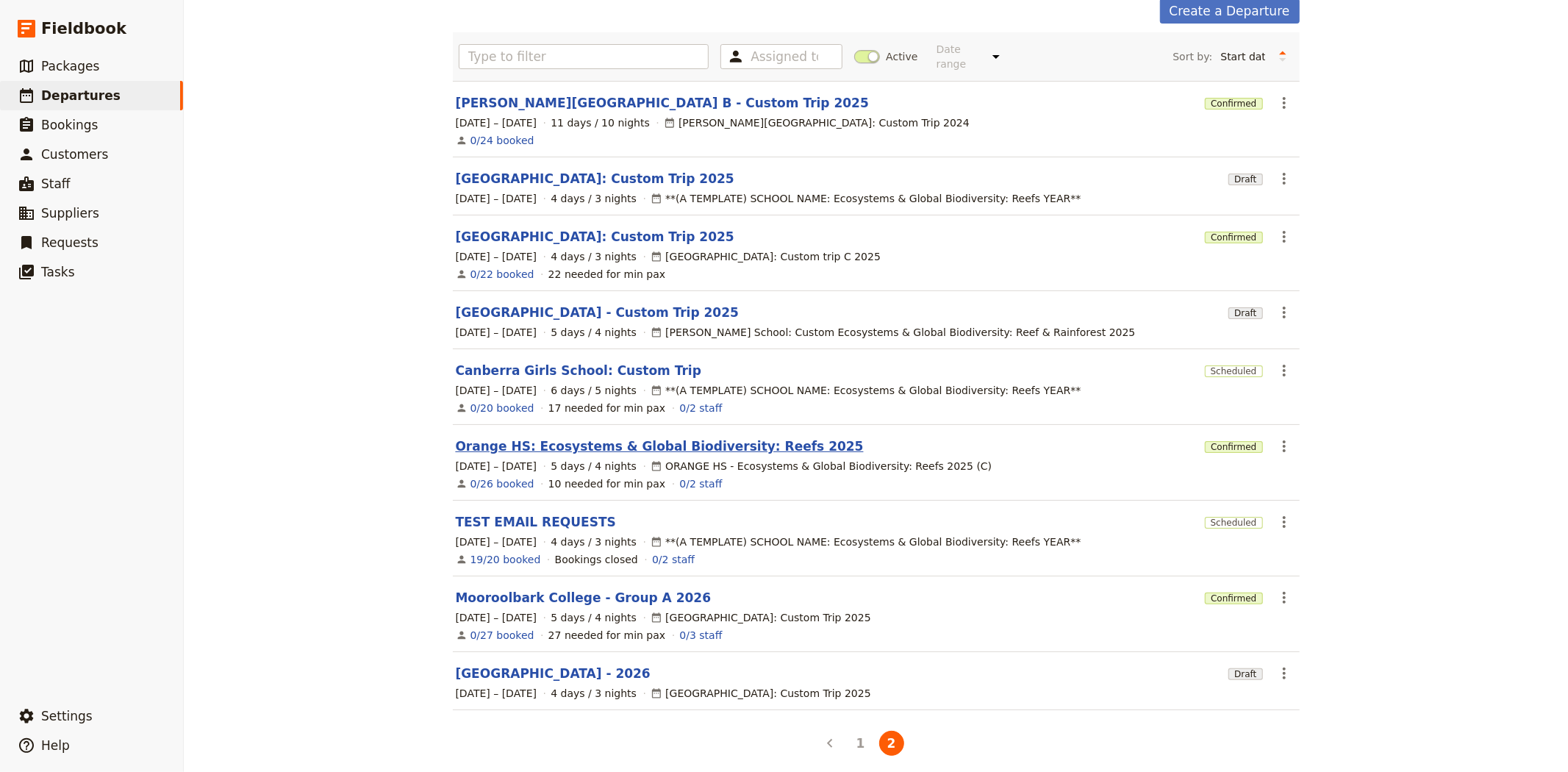
click at [472, 439] on link "Orange HS: Ecosystems & Global Biodiversity: Reefs 2025" at bounding box center [659, 446] width 408 height 18
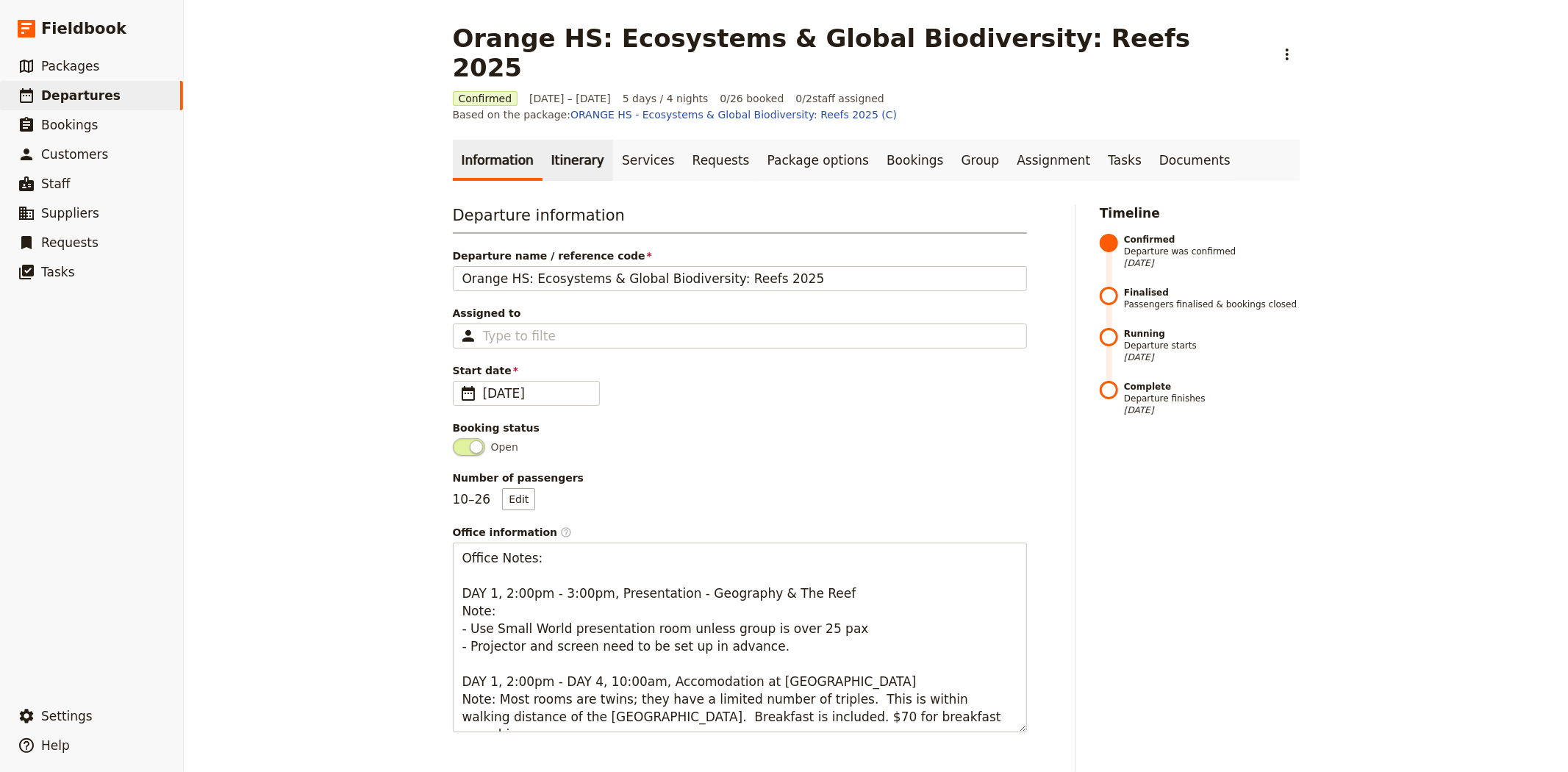
click at [554, 140] on link "Itinerary" at bounding box center [578, 160] width 70 height 41
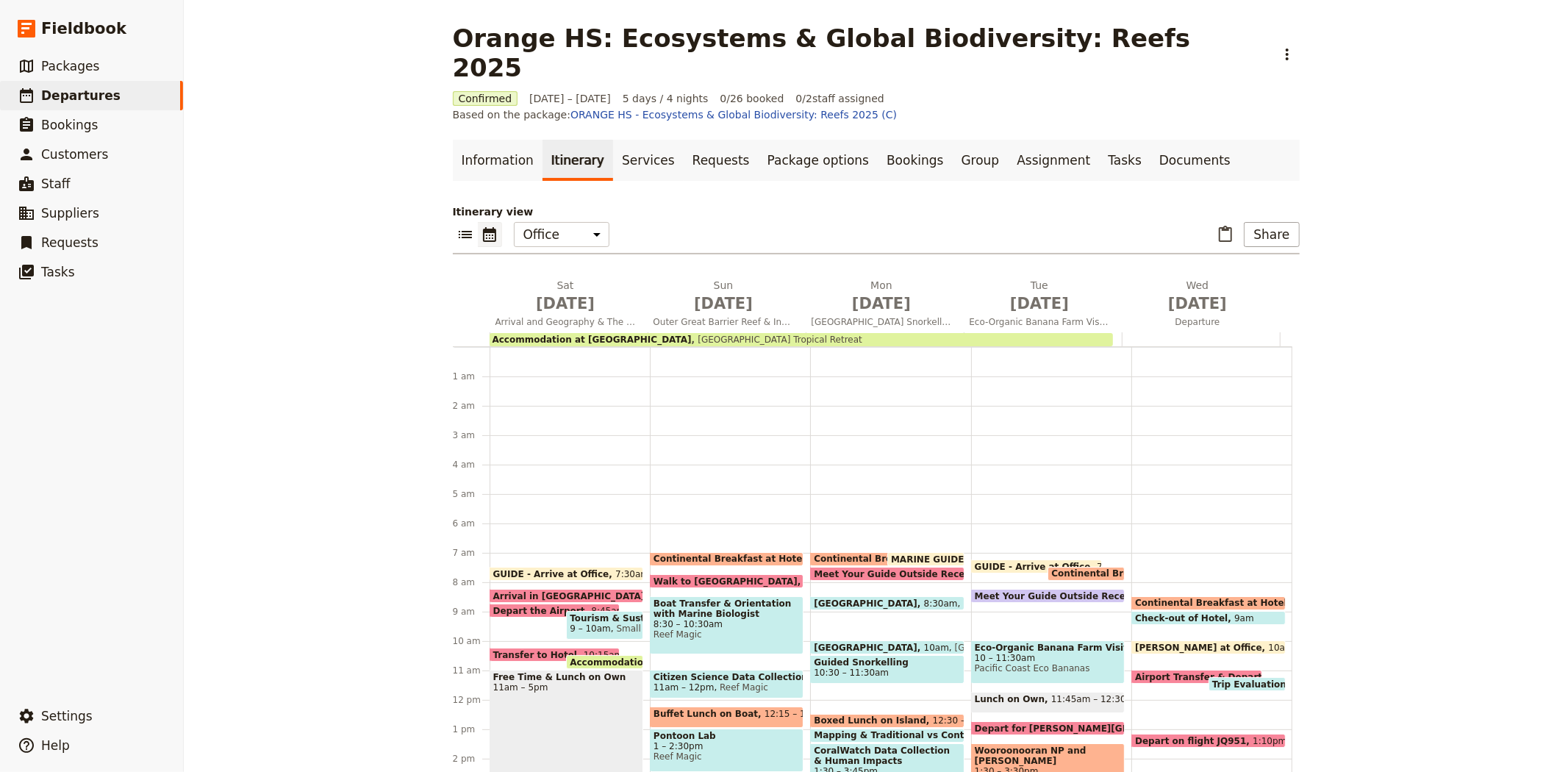
scroll to position [191, 0]
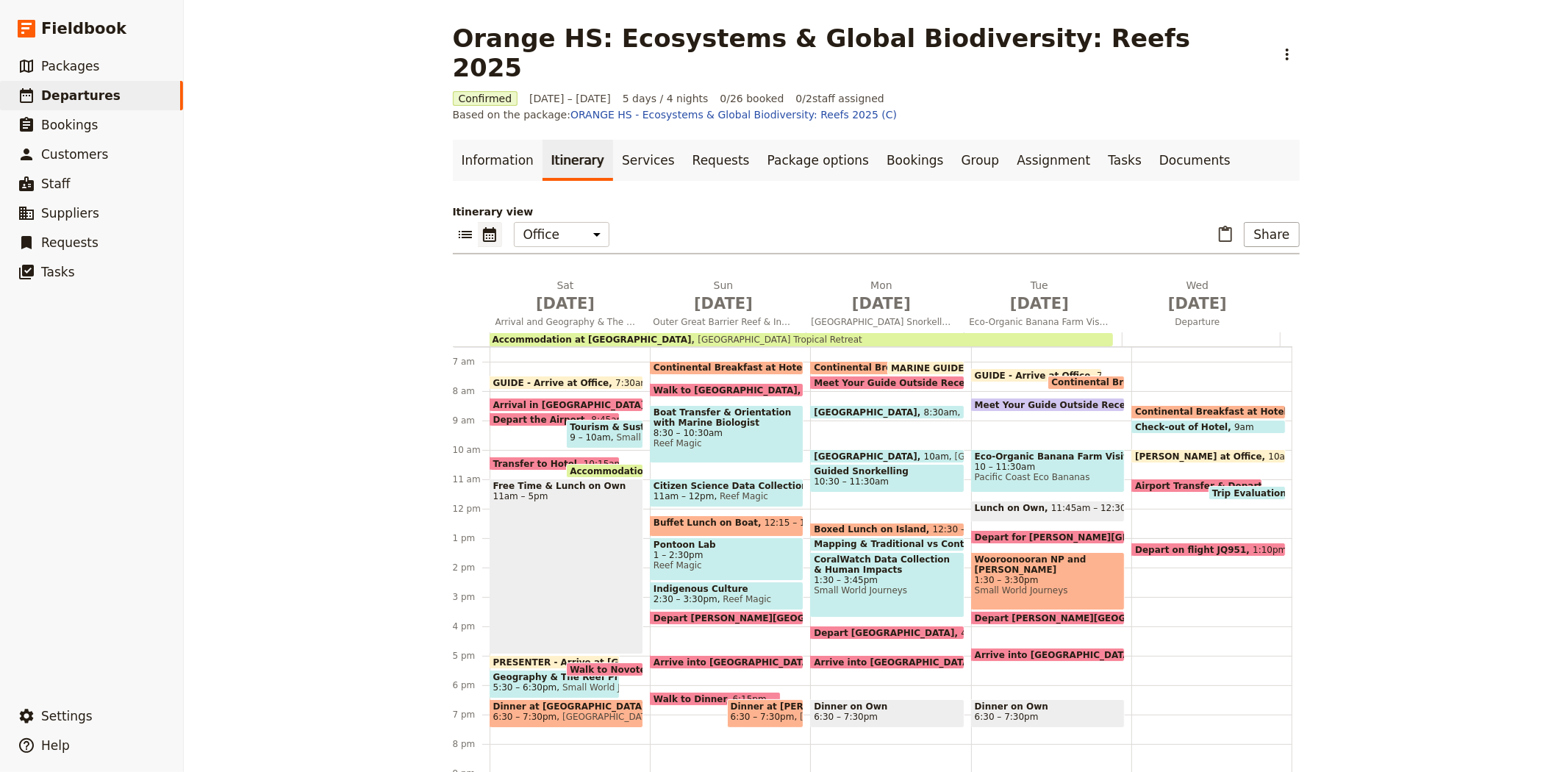
click at [522, 400] on span "Arrival in [GEOGRAPHIC_DATA]" at bounding box center [573, 405] width 159 height 9
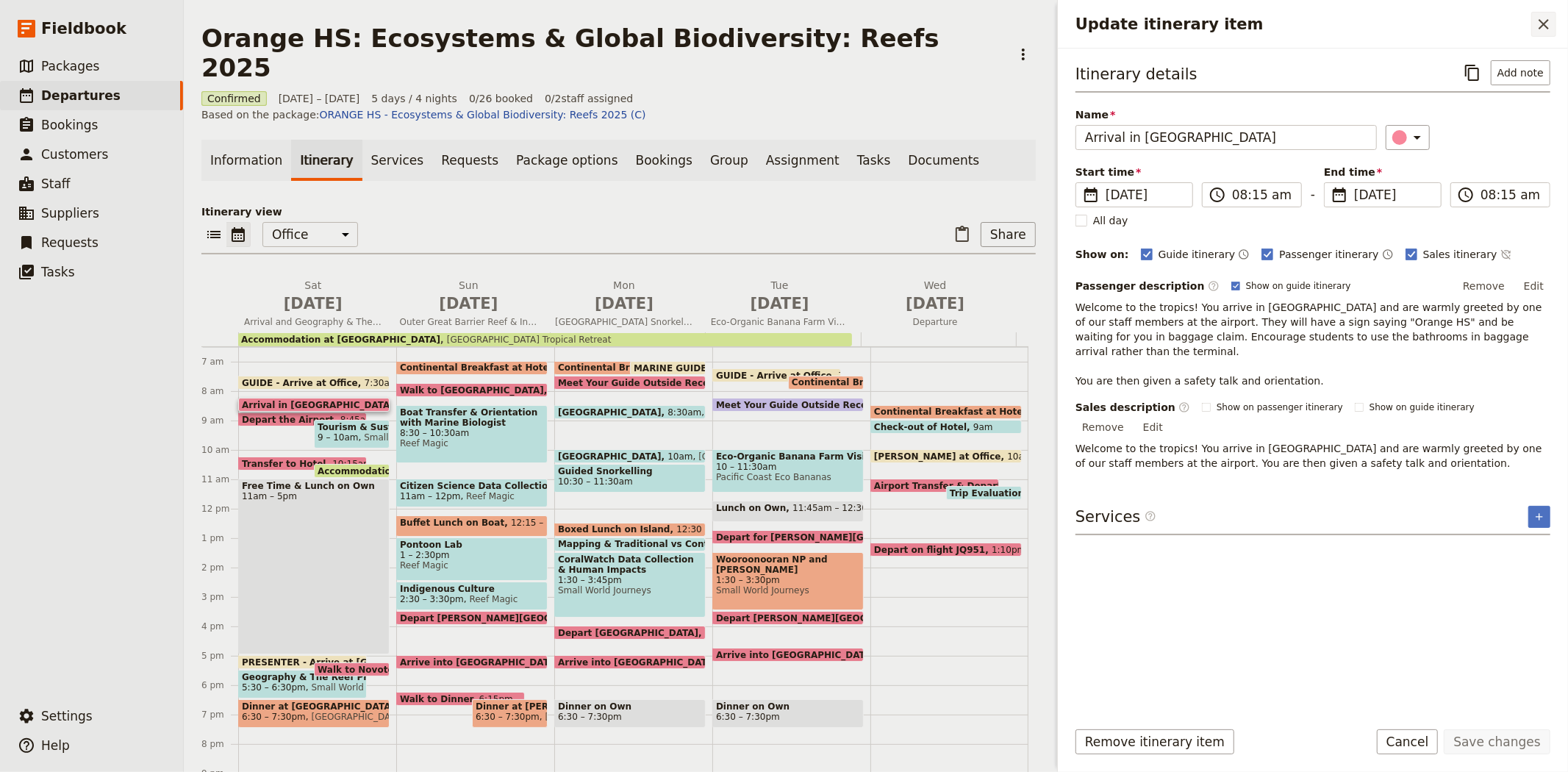
click at [1546, 23] on icon "Close drawer" at bounding box center [1543, 24] width 18 height 18
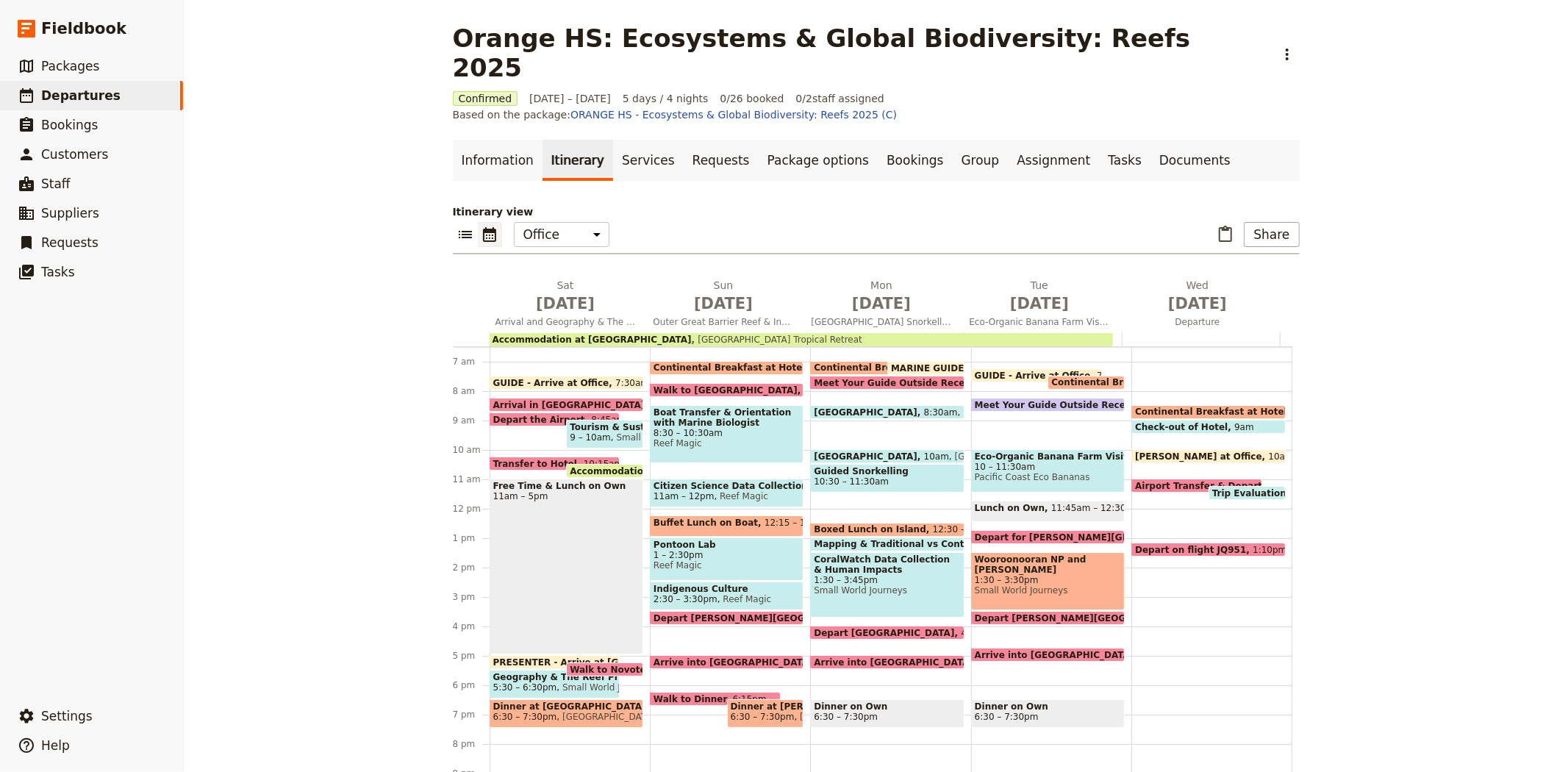
click at [358, 430] on div "Orange HS: Ecosystems & Global Biodiversity: Reefs 2025 ​ Confirmed [DATE] – [D…" at bounding box center [876, 386] width 1384 height 772
click at [352, 272] on div "Orange HS: Ecosystems & Global Biodiversity: Reefs 2025 ​ Confirmed [DATE] – [D…" at bounding box center [876, 386] width 1384 height 772
click at [69, 97] on span "Departures" at bounding box center [81, 95] width 80 height 15
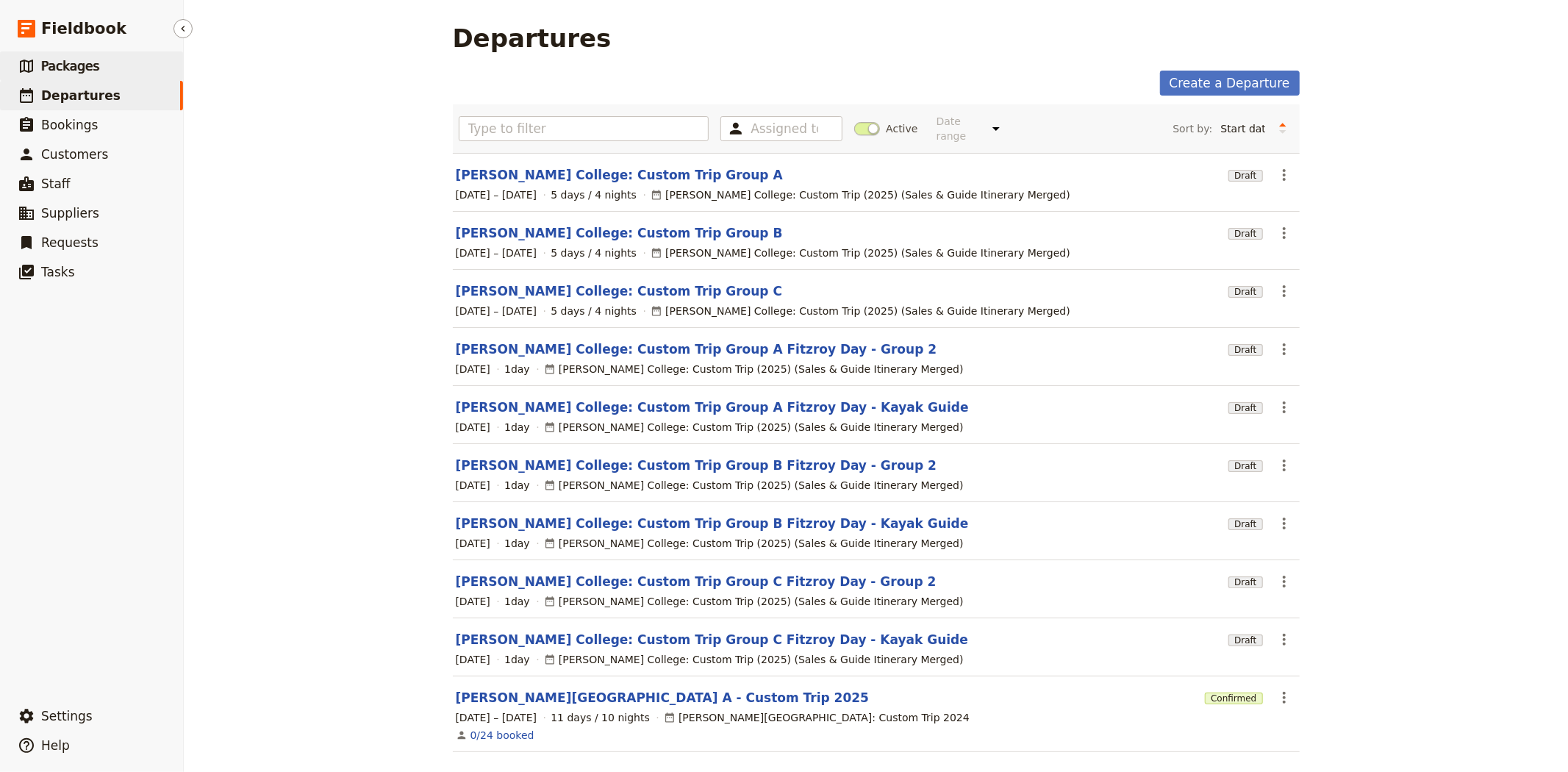
click at [99, 70] on link "​ Packages" at bounding box center [91, 66] width 183 height 30
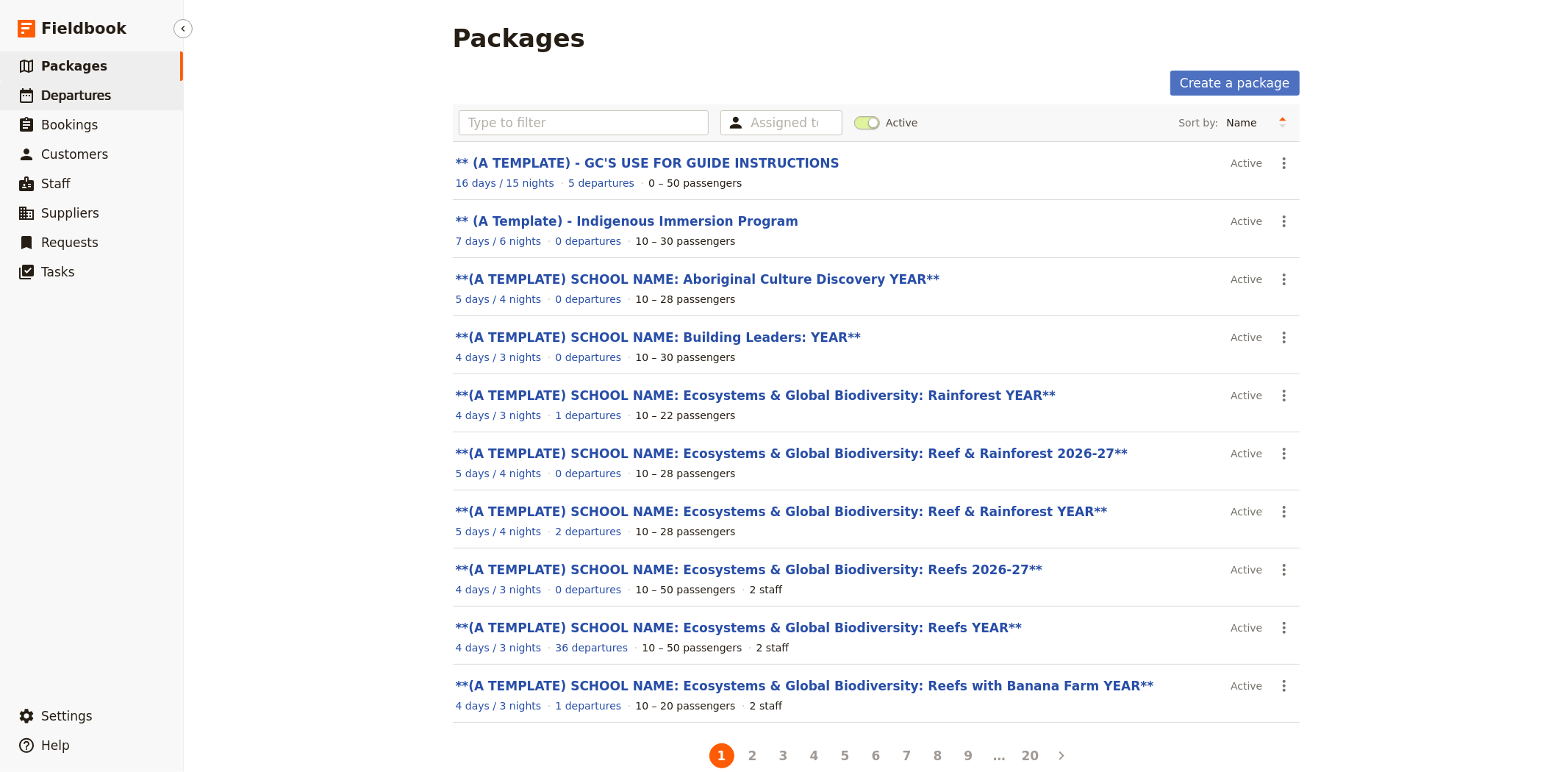
click at [90, 96] on span "Departures" at bounding box center [76, 95] width 70 height 15
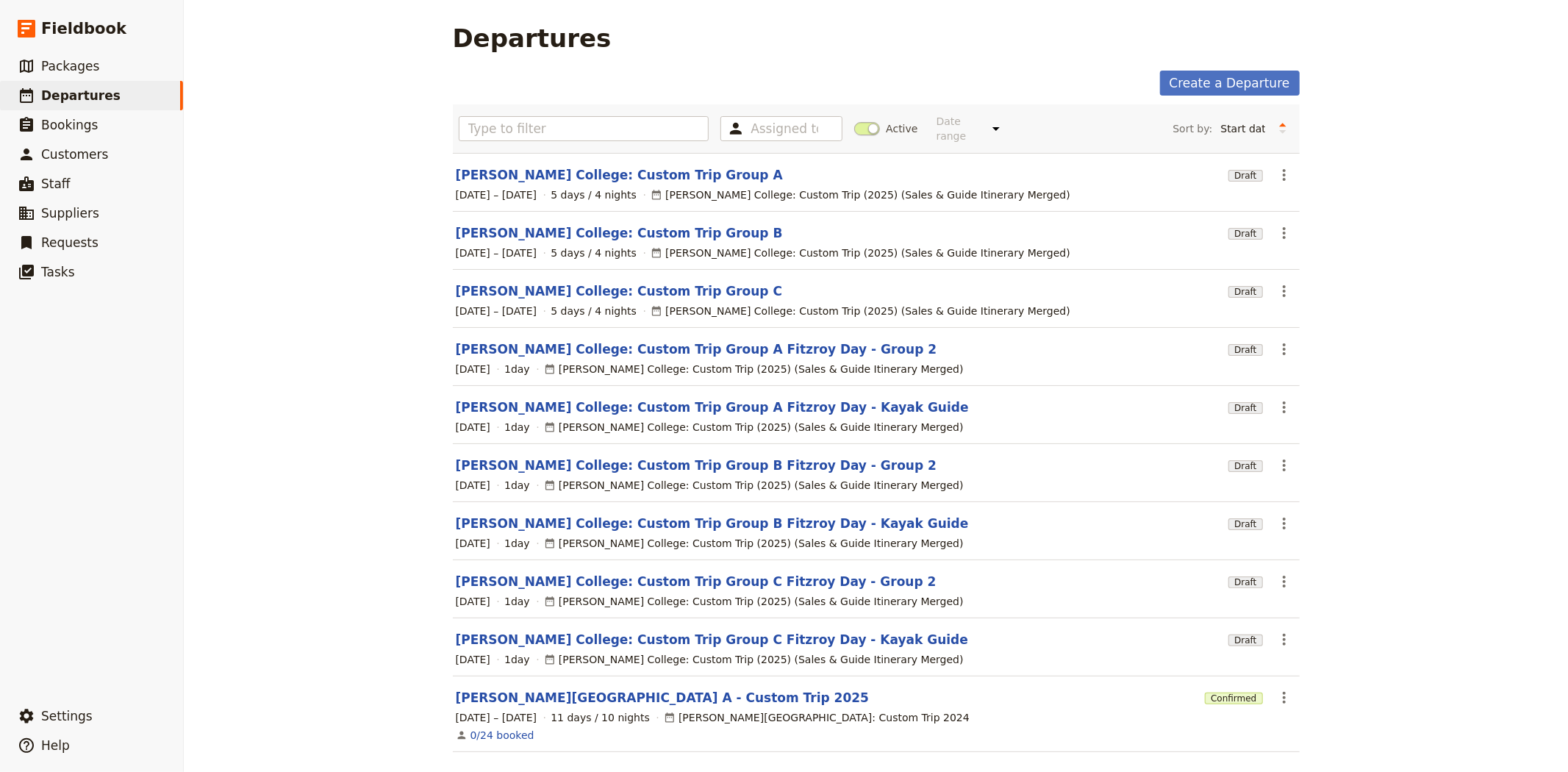
click at [860, 122] on span at bounding box center [866, 128] width 26 height 13
click at [854, 122] on input "Active" at bounding box center [854, 122] width 0 height 0
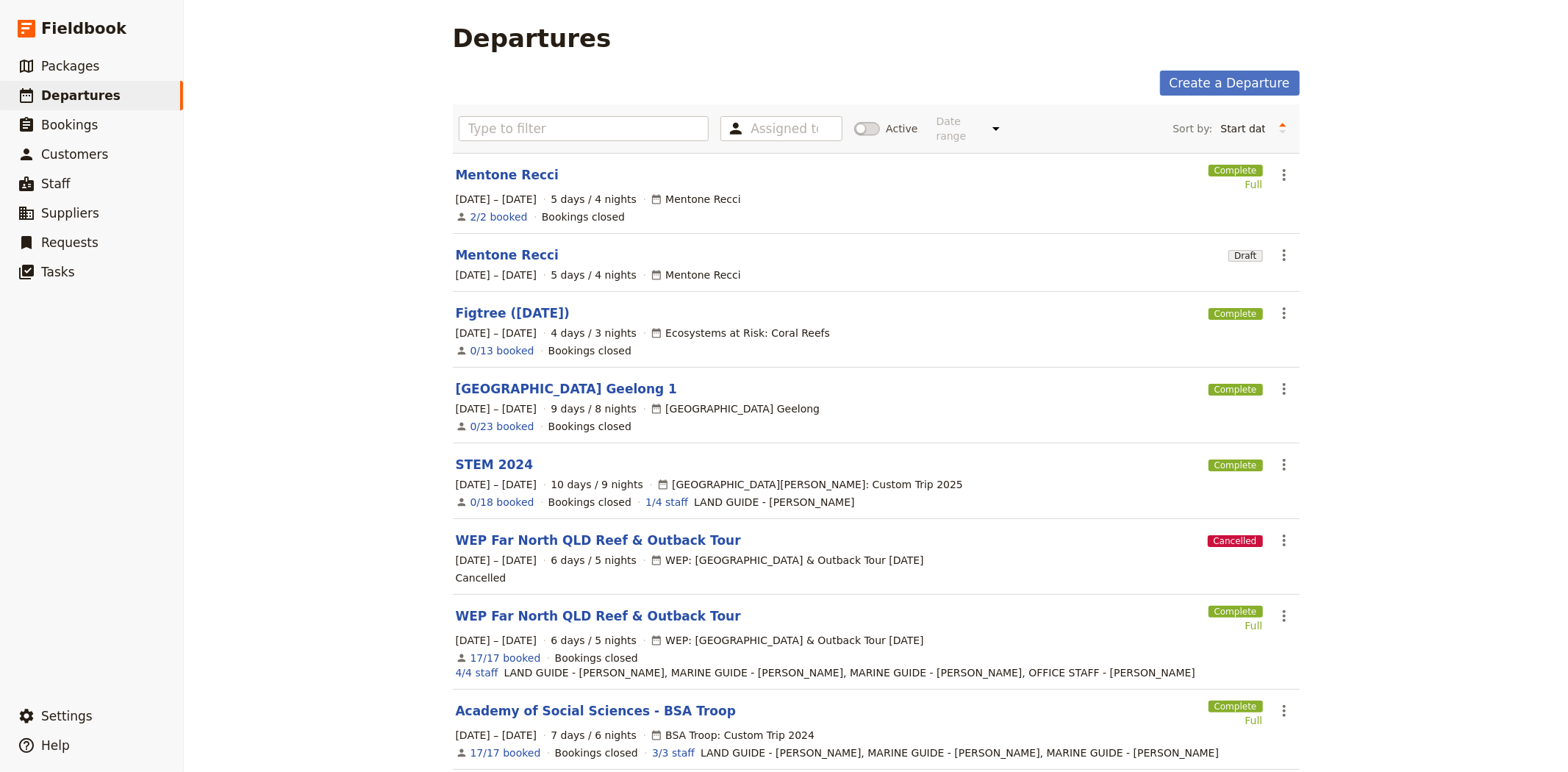
click at [598, 108] on div "Assigned to Active Date range Upcoming This week Last week This month Last mont…" at bounding box center [876, 129] width 847 height 48
click at [603, 118] on input "text" at bounding box center [583, 129] width 250 height 25
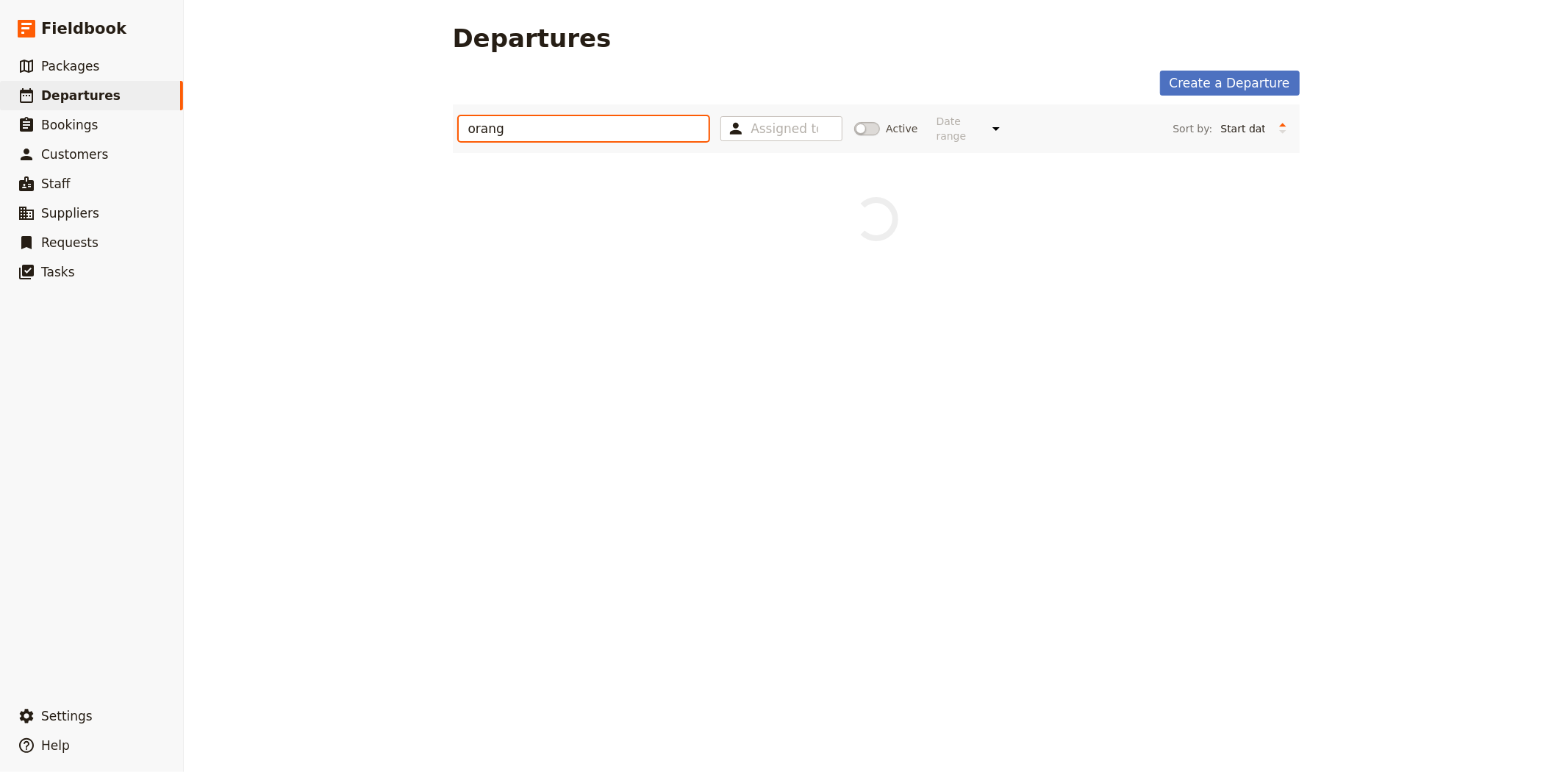
type input "orange"
drag, startPoint x: 526, startPoint y: 122, endPoint x: 242, endPoint y: 127, distance: 284.0
click at [242, 127] on div "Departures Create a Departure orange Assigned to Active Date range Upcoming Thi…" at bounding box center [876, 386] width 1384 height 772
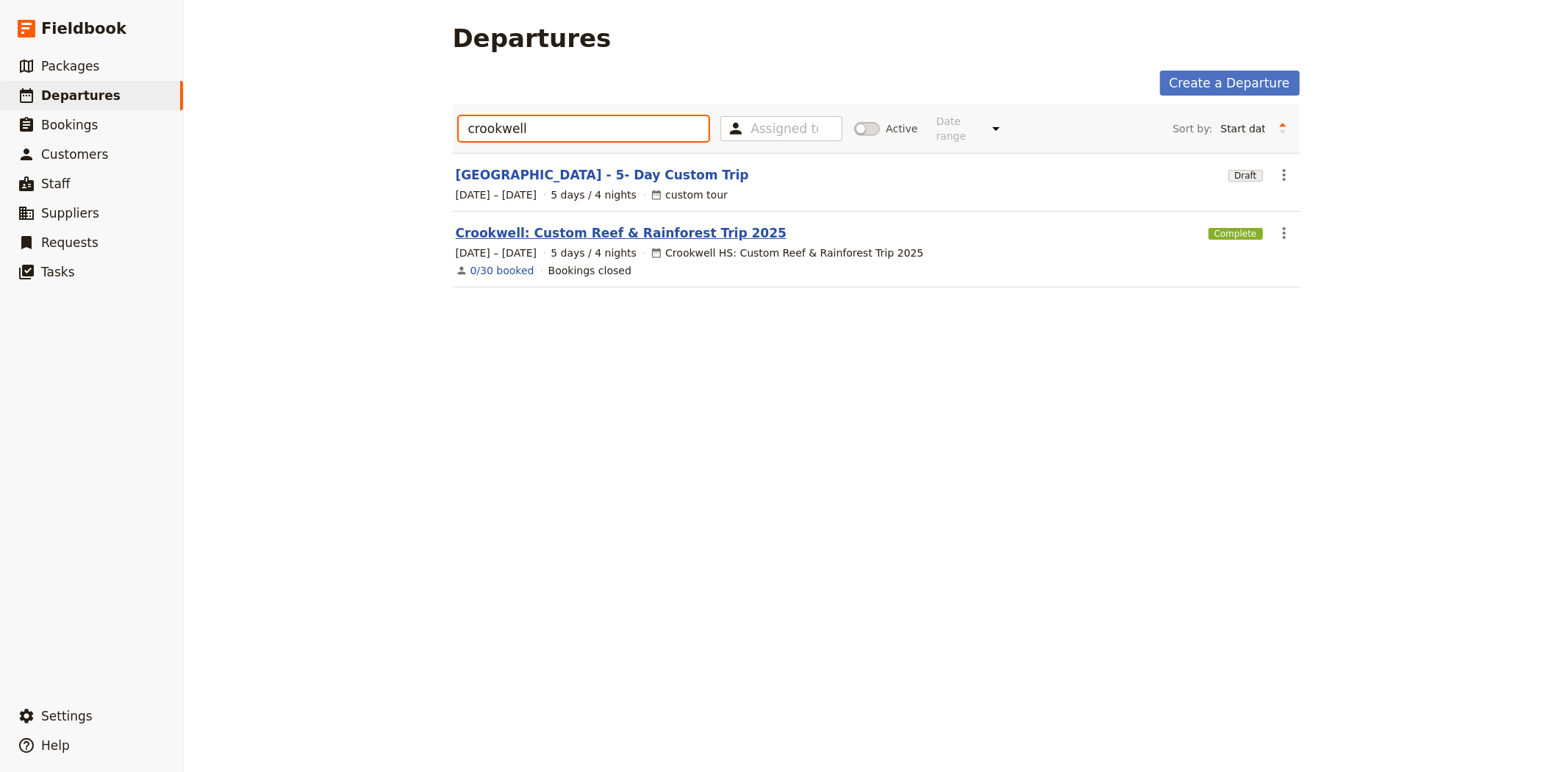
type input "crookwell"
click at [634, 225] on link "Crookwell: Custom Reef & Rainforest Trip 2025" at bounding box center [621, 233] width 331 height 18
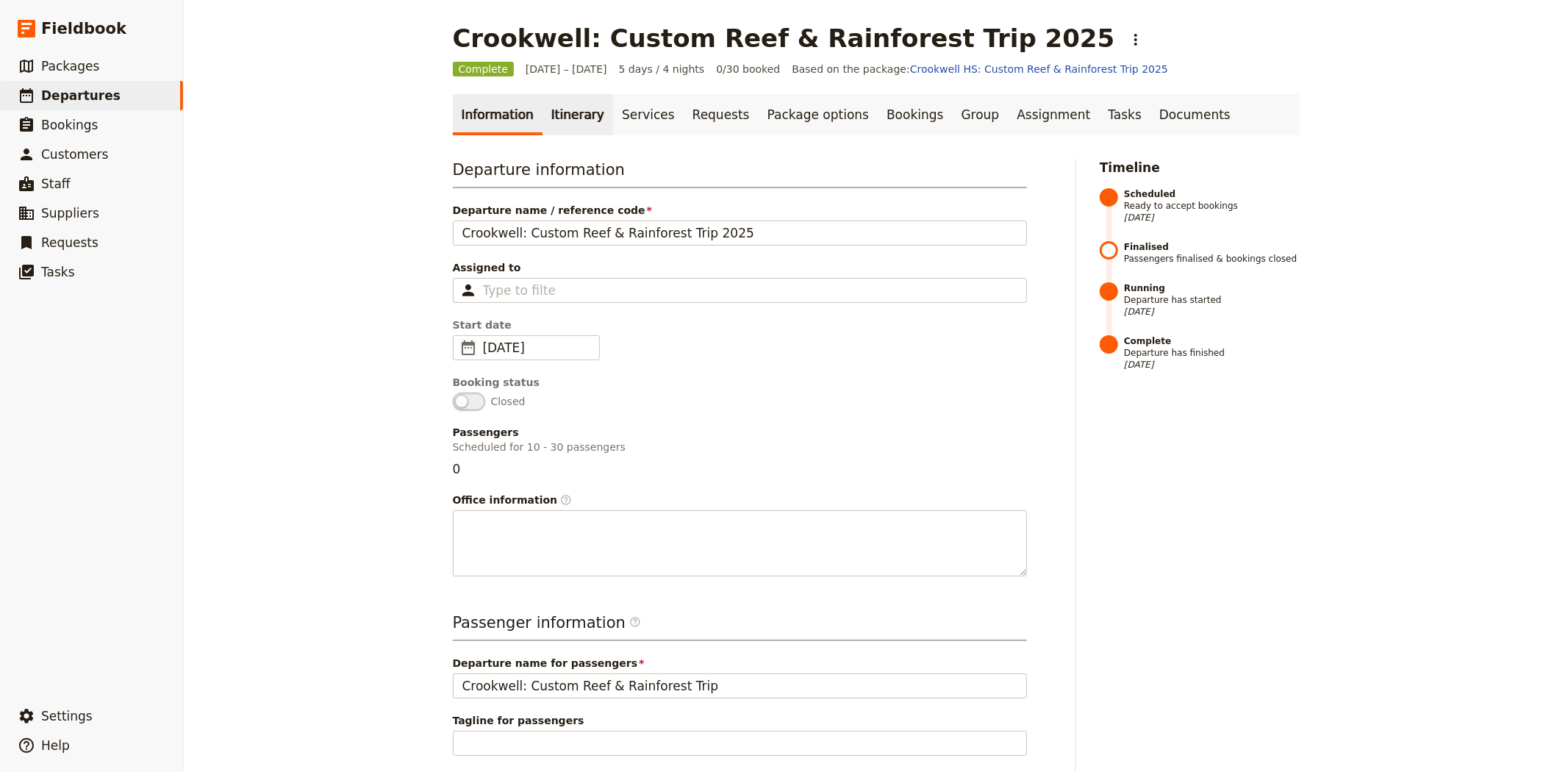
click at [554, 114] on link "Itinerary" at bounding box center [578, 115] width 70 height 41
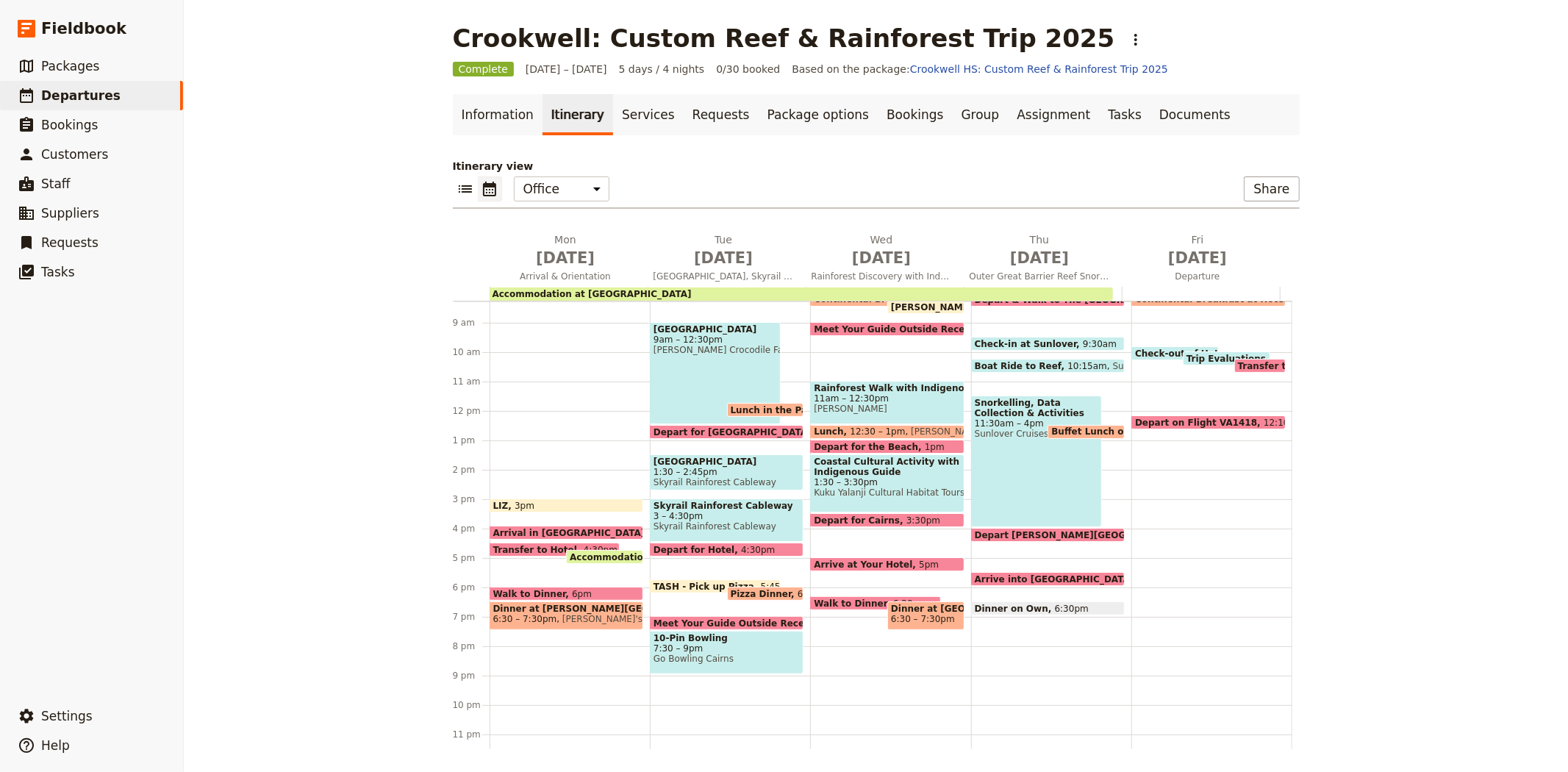
scroll to position [161, 0]
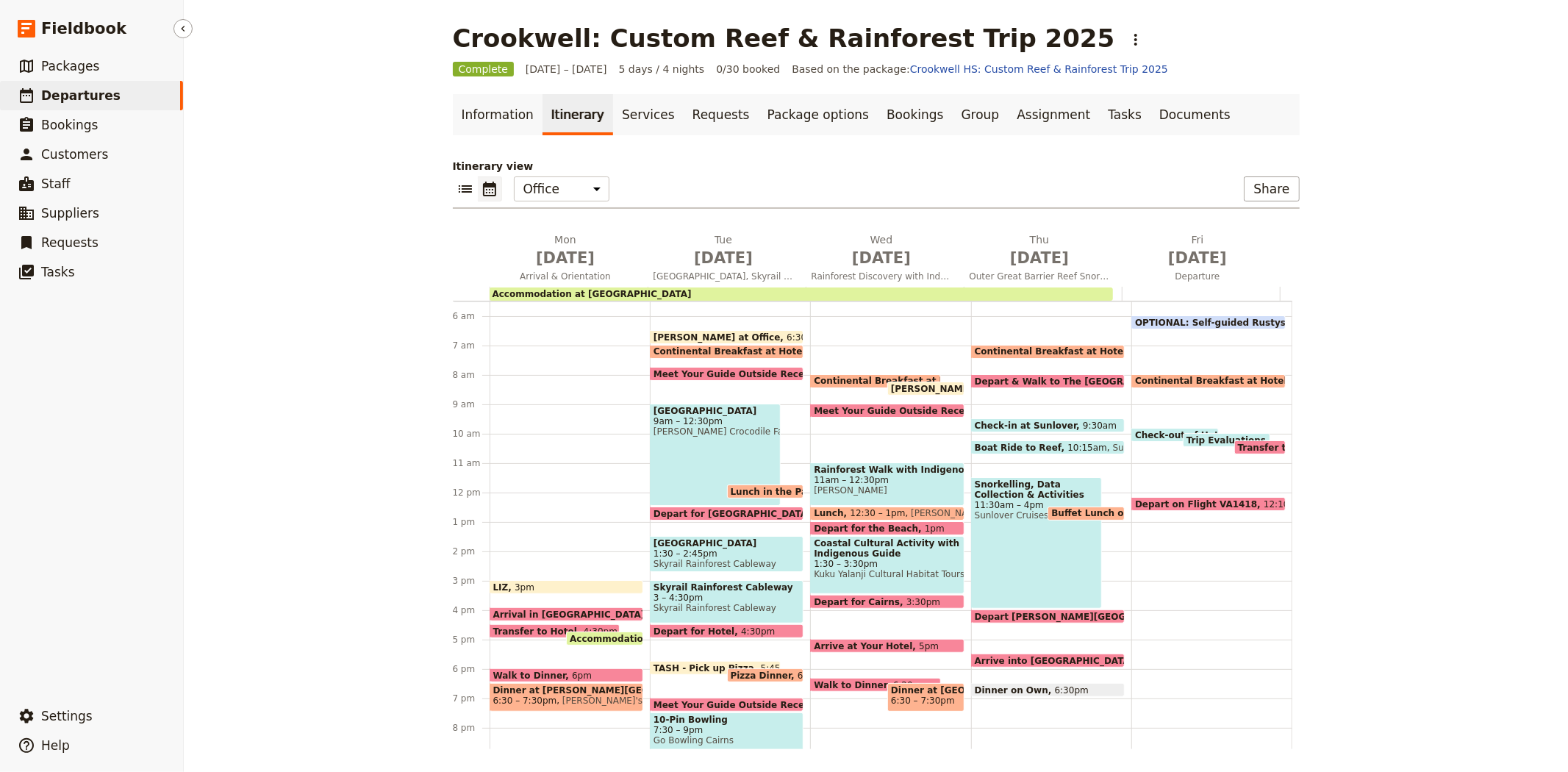
click at [85, 96] on span "Departures" at bounding box center [81, 95] width 80 height 15
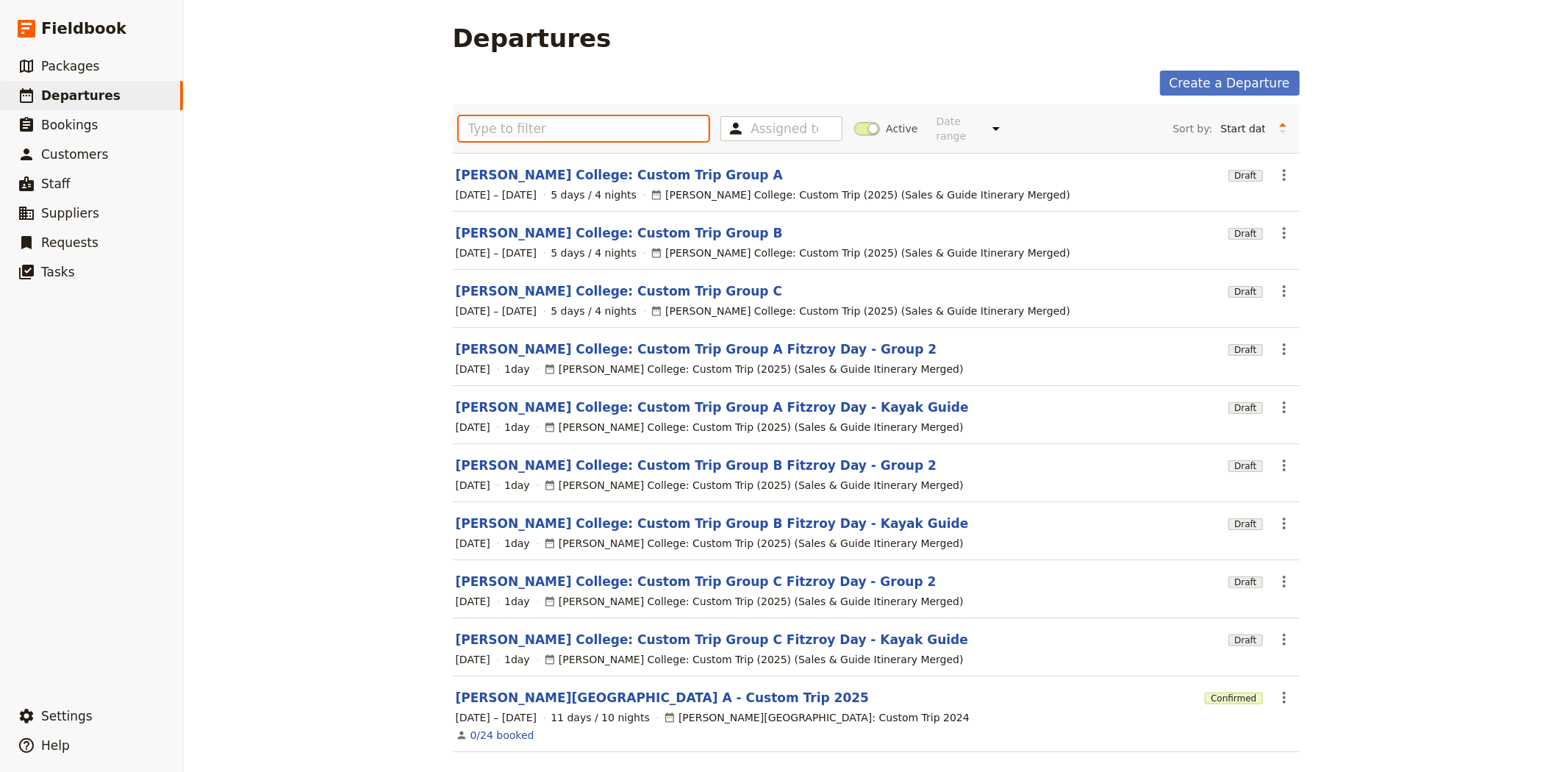
click at [565, 123] on input "text" at bounding box center [583, 129] width 250 height 25
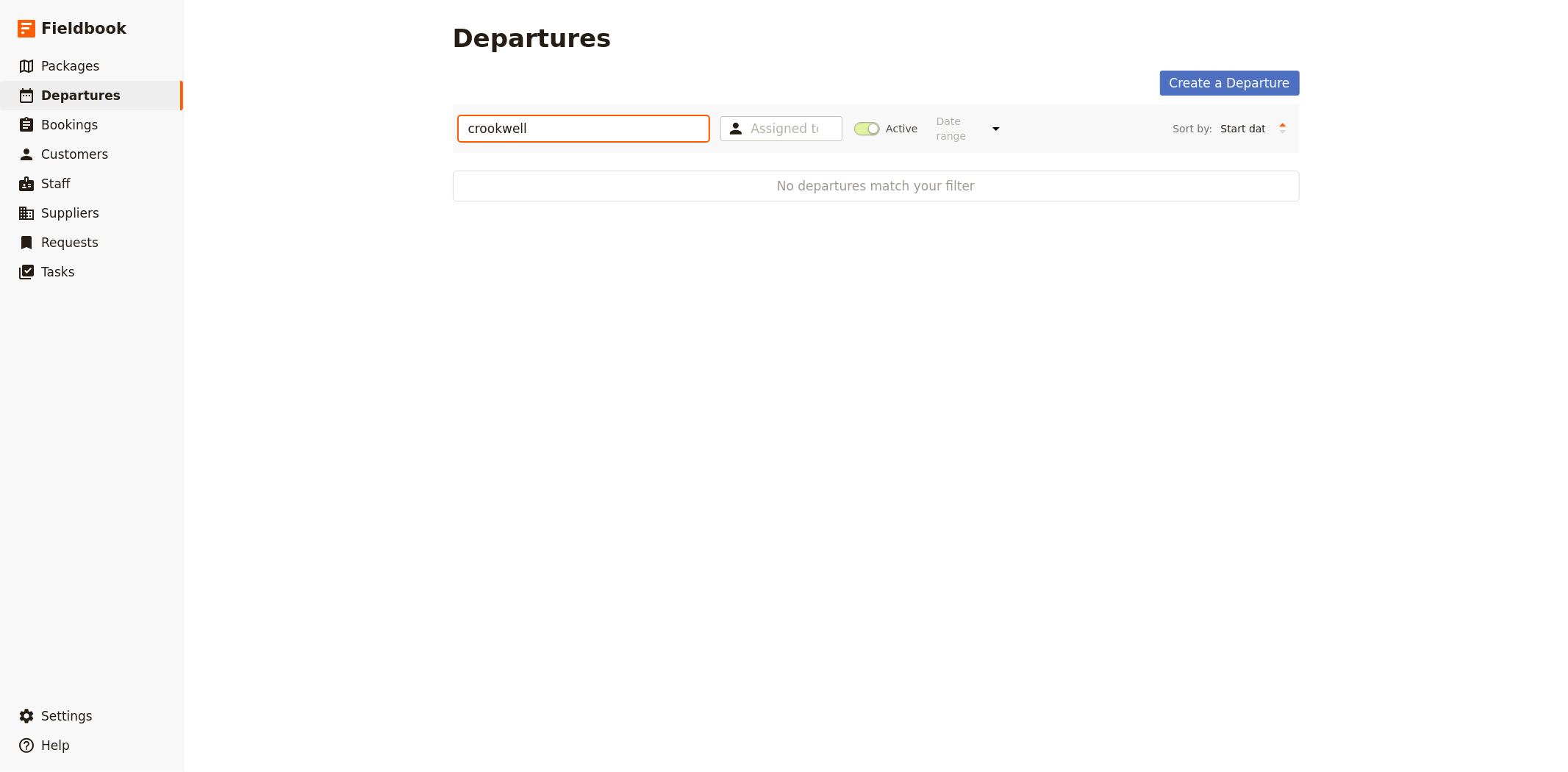
type input "crookwell"
click at [855, 112] on div "crookwell Assigned to Active Date range This week Next week This month Next mon…" at bounding box center [876, 128] width 835 height 37
click at [854, 122] on span at bounding box center [866, 128] width 26 height 13
click at [854, 122] on input "Active" at bounding box center [854, 122] width 0 height 0
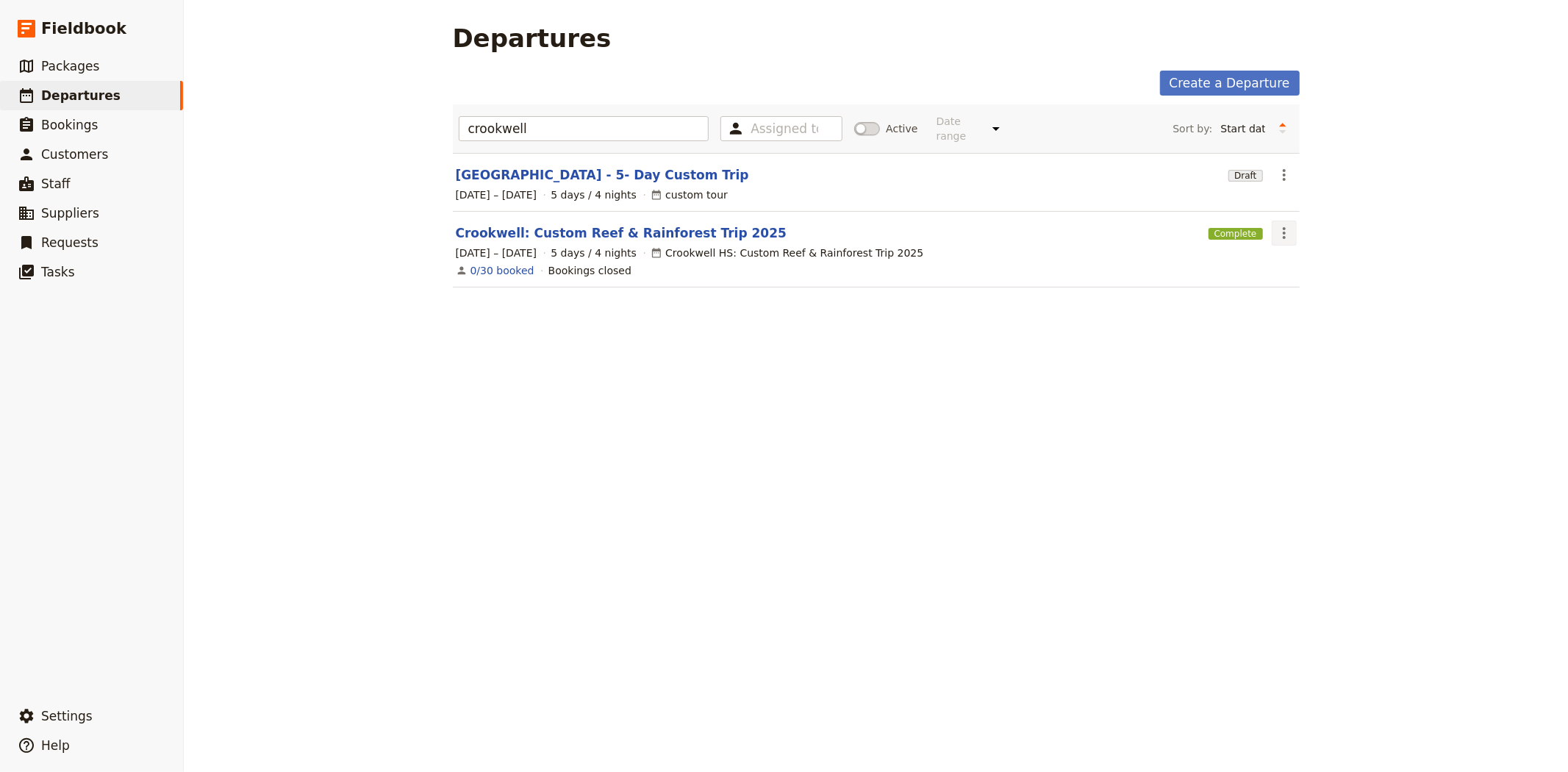
click at [1282, 226] on icon "Actions" at bounding box center [1283, 233] width 18 height 18
click at [1318, 280] on span "Clone this departure" at bounding box center [1327, 274] width 105 height 15
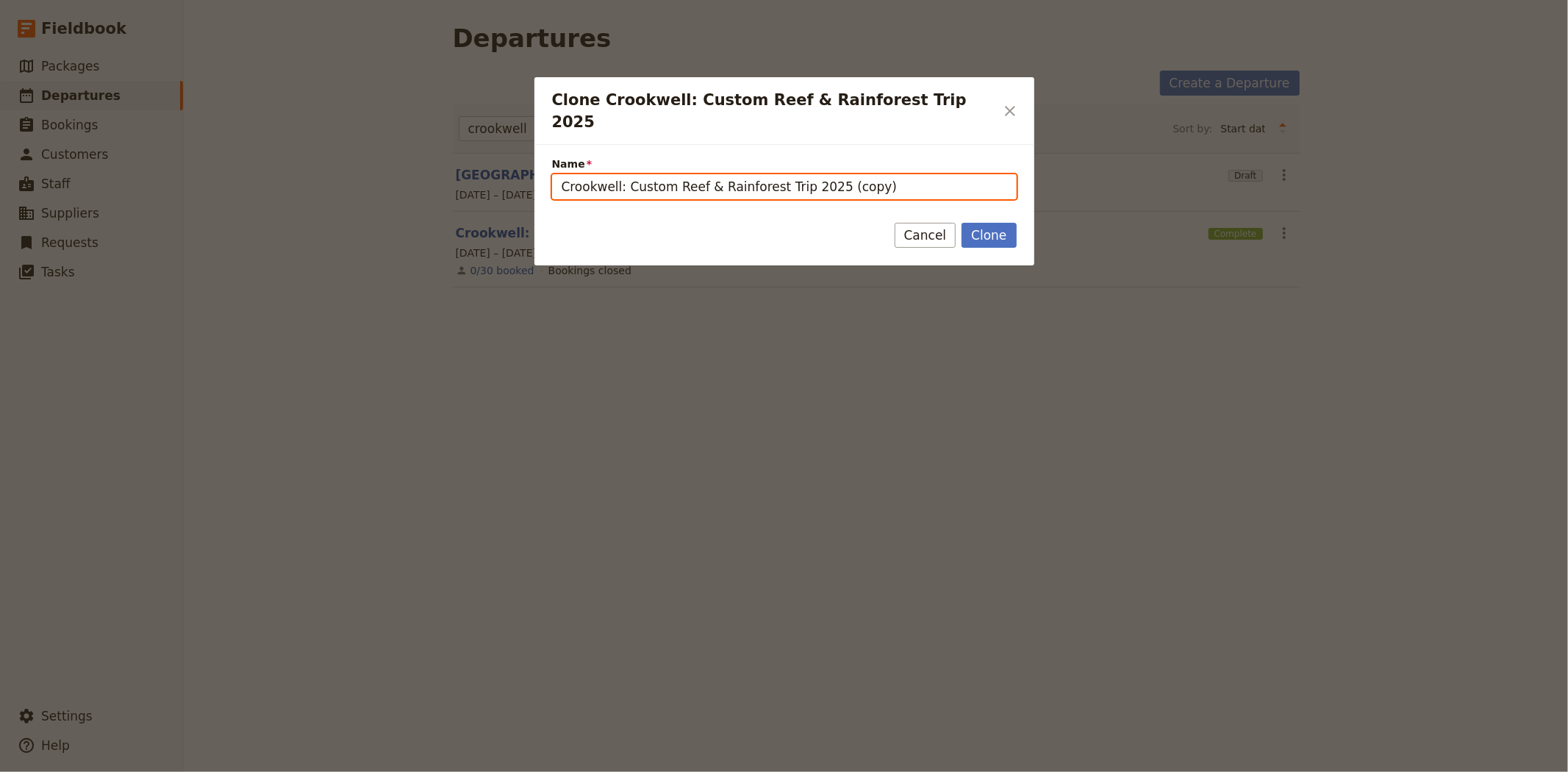
click at [796, 174] on input "Crookwell: Custom Reef & Rainforest Trip 2025 (copy)" at bounding box center [784, 186] width 465 height 25
type input "Crookwell: Custom Reef & Rainforest Trip 2026"
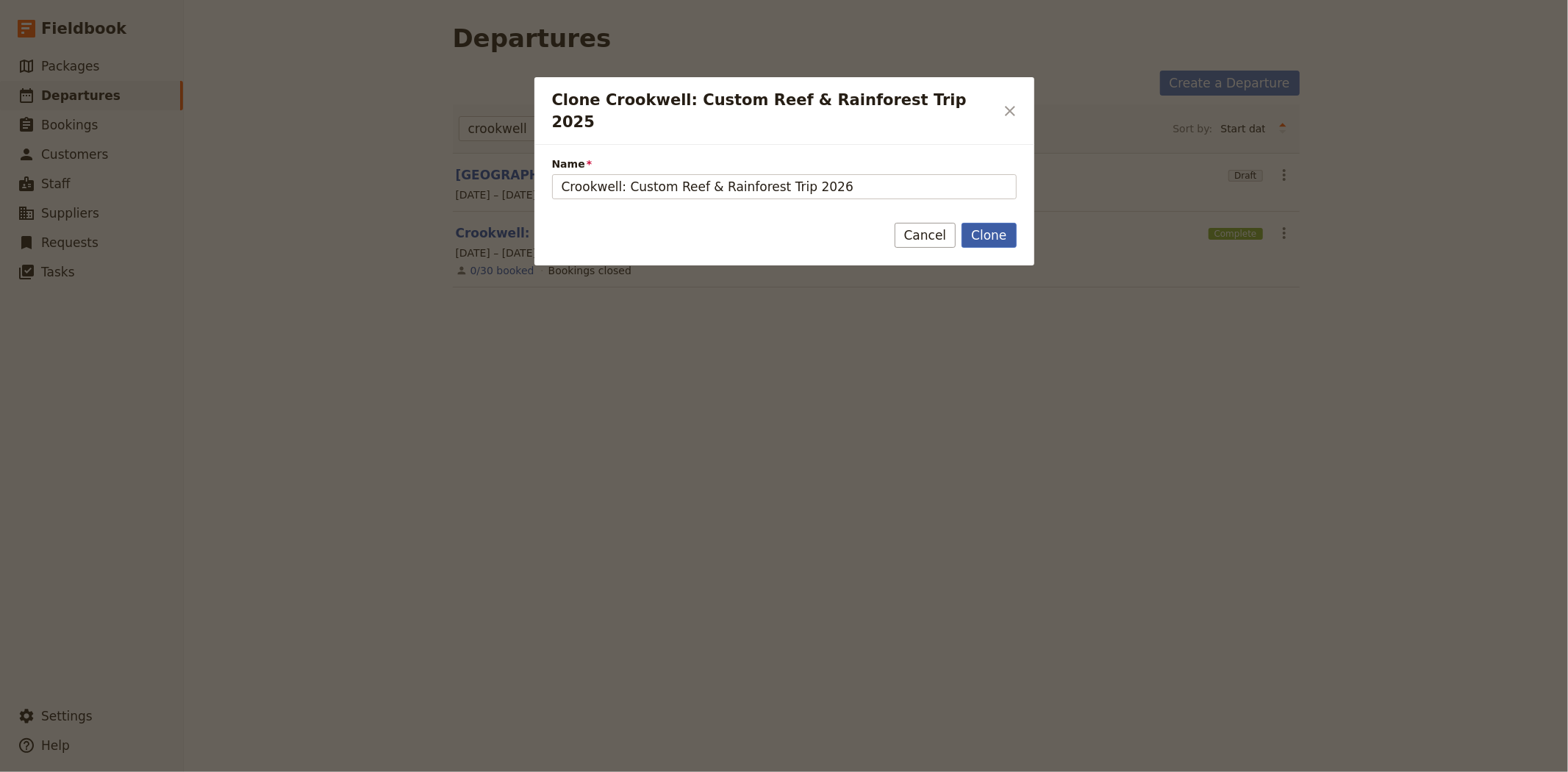
click at [993, 223] on button "Clone" at bounding box center [989, 235] width 55 height 25
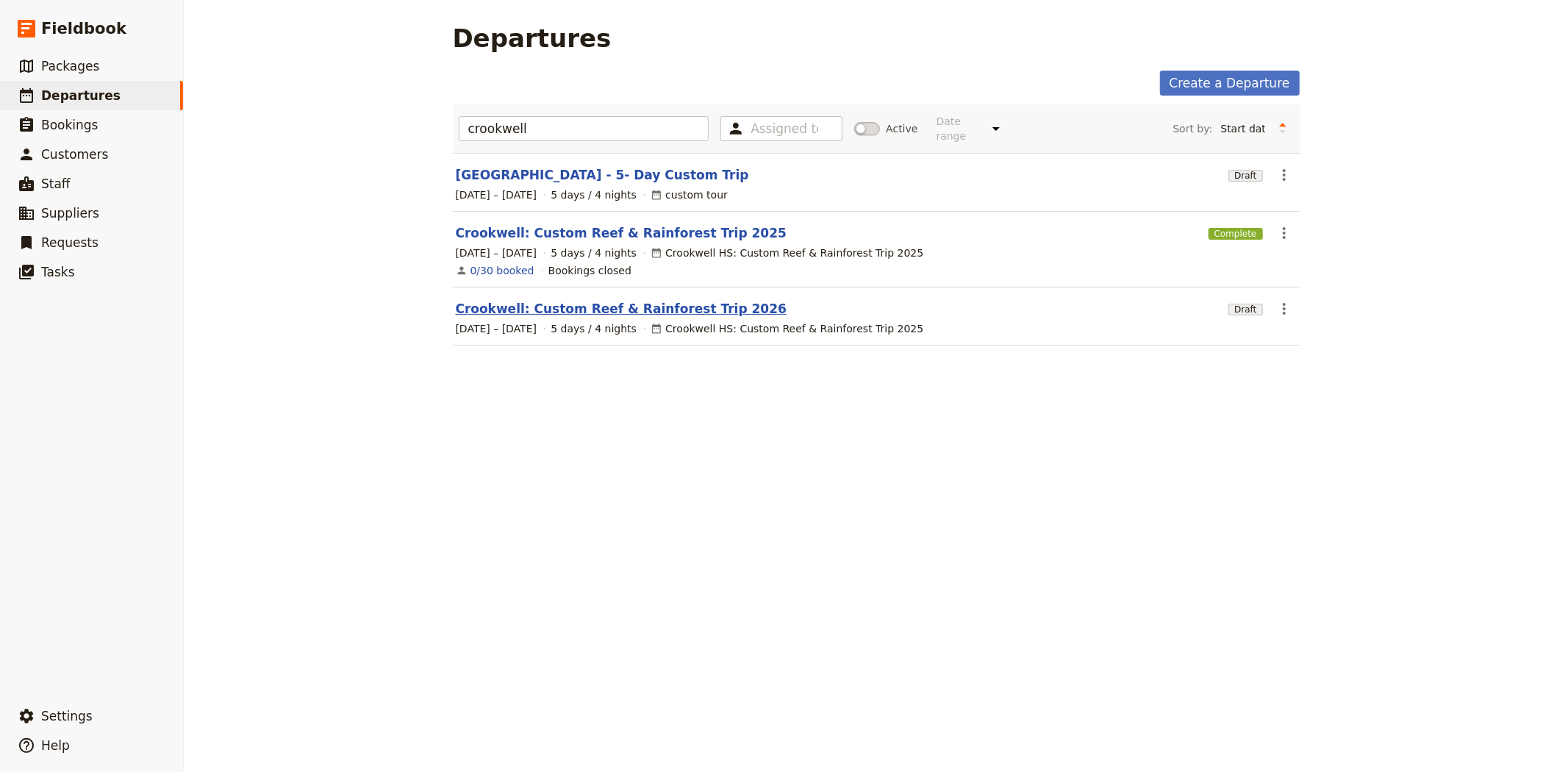
click at [660, 300] on link "Crookwell: Custom Reef & Rainforest Trip 2026" at bounding box center [621, 309] width 331 height 18
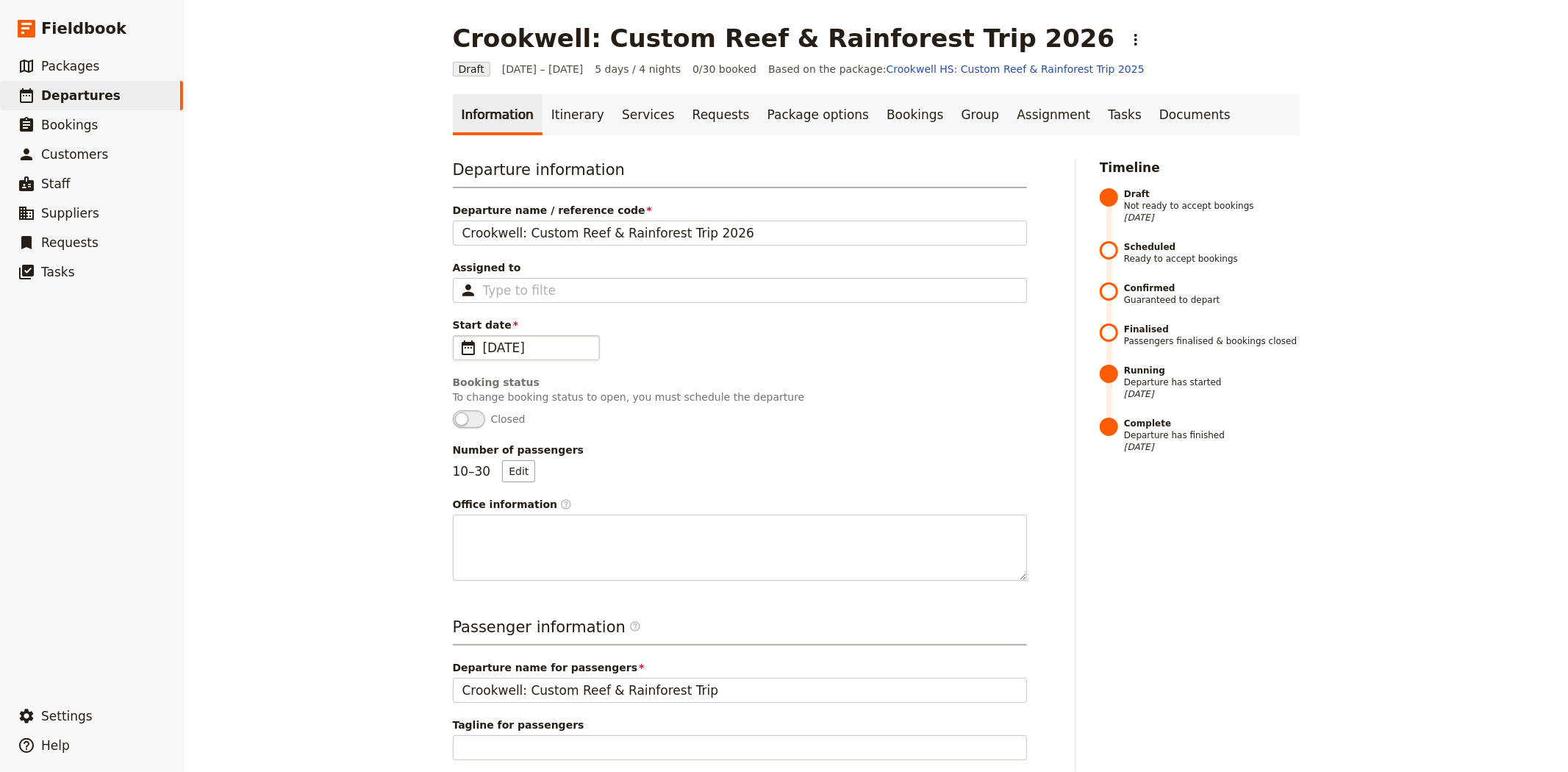
click at [555, 342] on span "26 May 2025" at bounding box center [536, 348] width 108 height 18
click at [459, 336] on input "26/05/2025" at bounding box center [458, 335] width 1 height 1
click at [535, 347] on input "26/05/2025" at bounding box center [536, 348] width 108 height 18
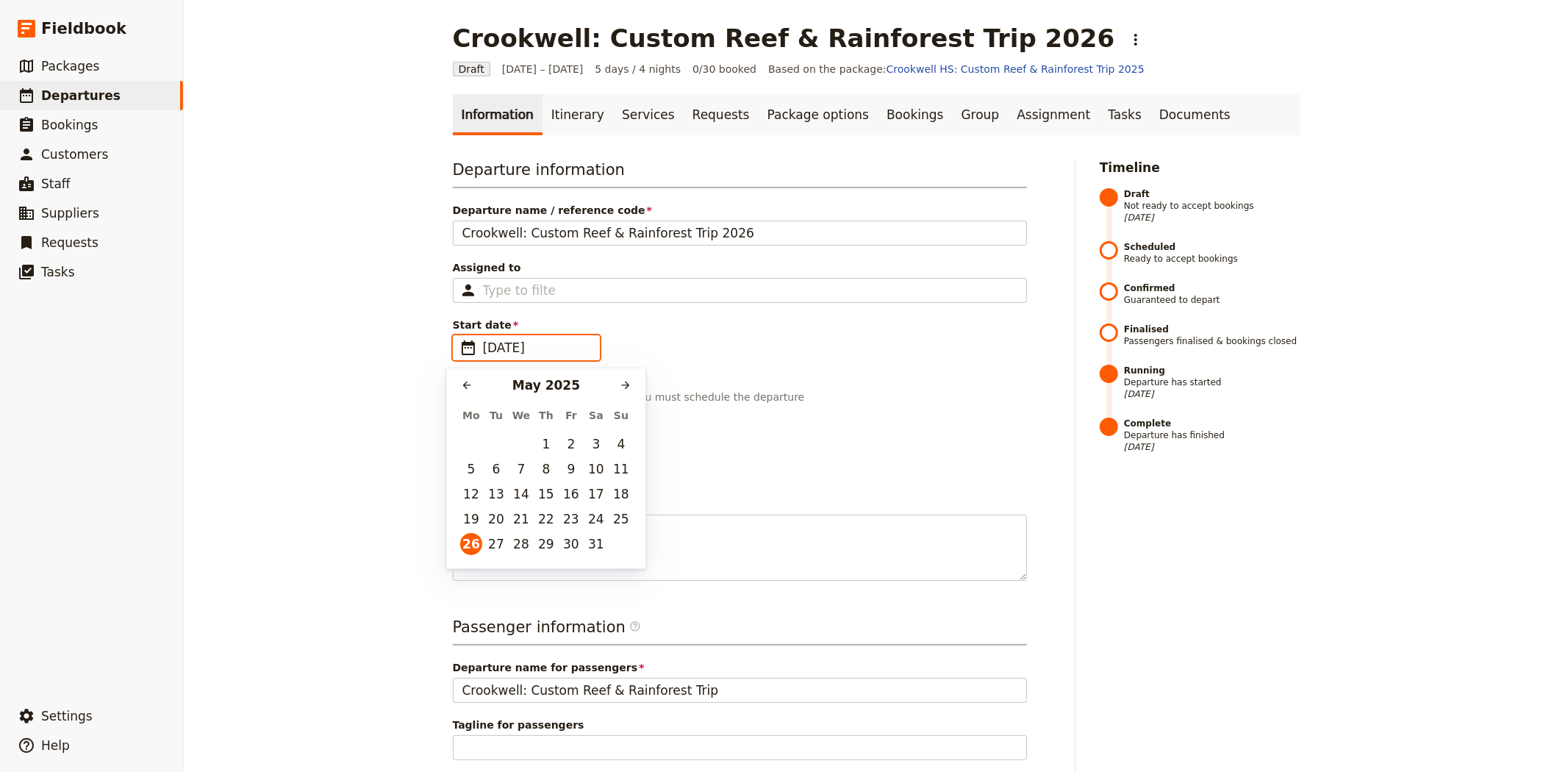
click at [572, 386] on div "May 2025" at bounding box center [546, 385] width 136 height 18
click at [561, 384] on div "May 2025" at bounding box center [546, 385] width 136 height 18
click at [627, 386] on icon "Next month" at bounding box center [625, 385] width 8 height 8
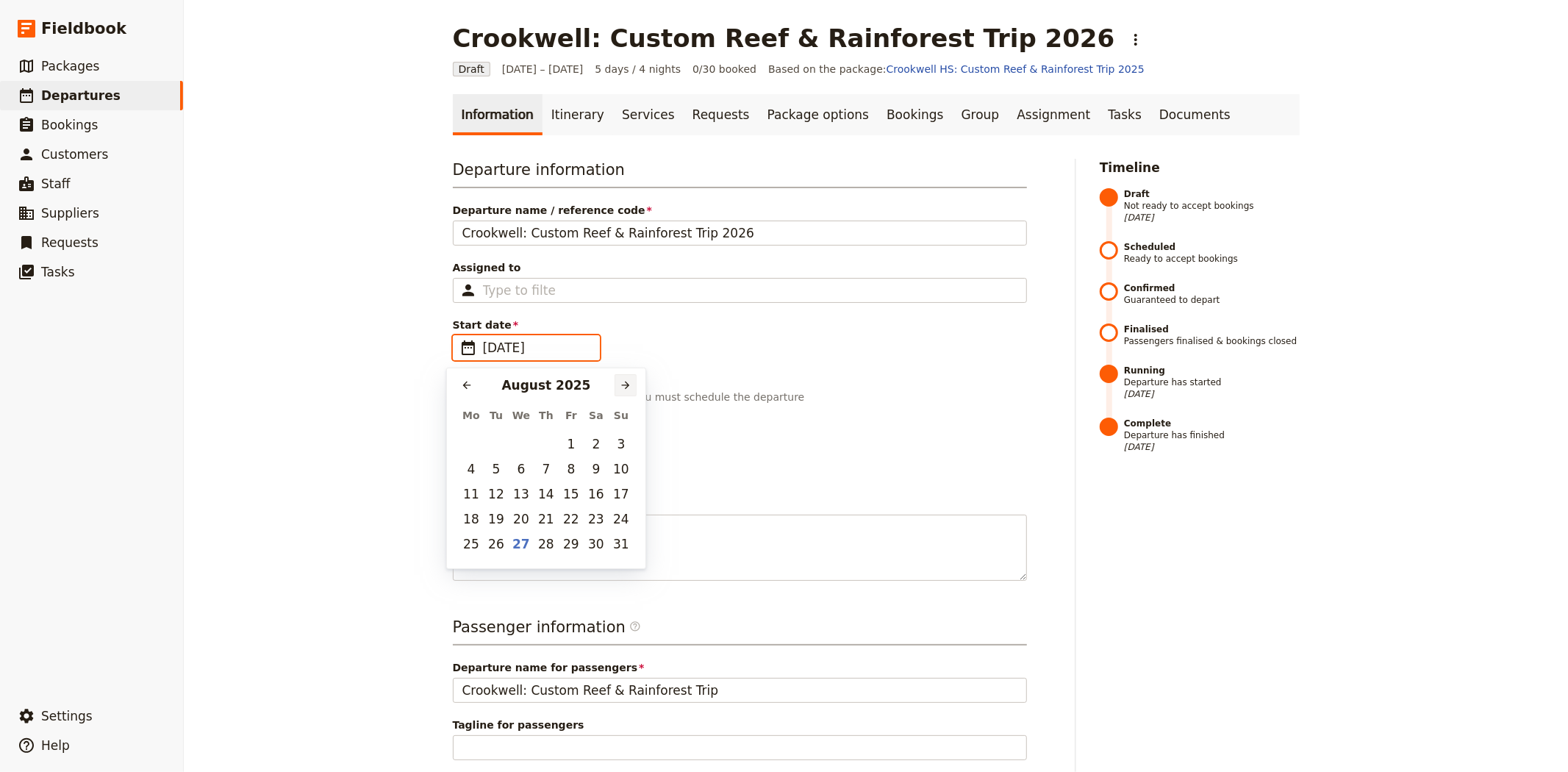
click at [627, 386] on icon "Next month" at bounding box center [625, 385] width 8 height 8
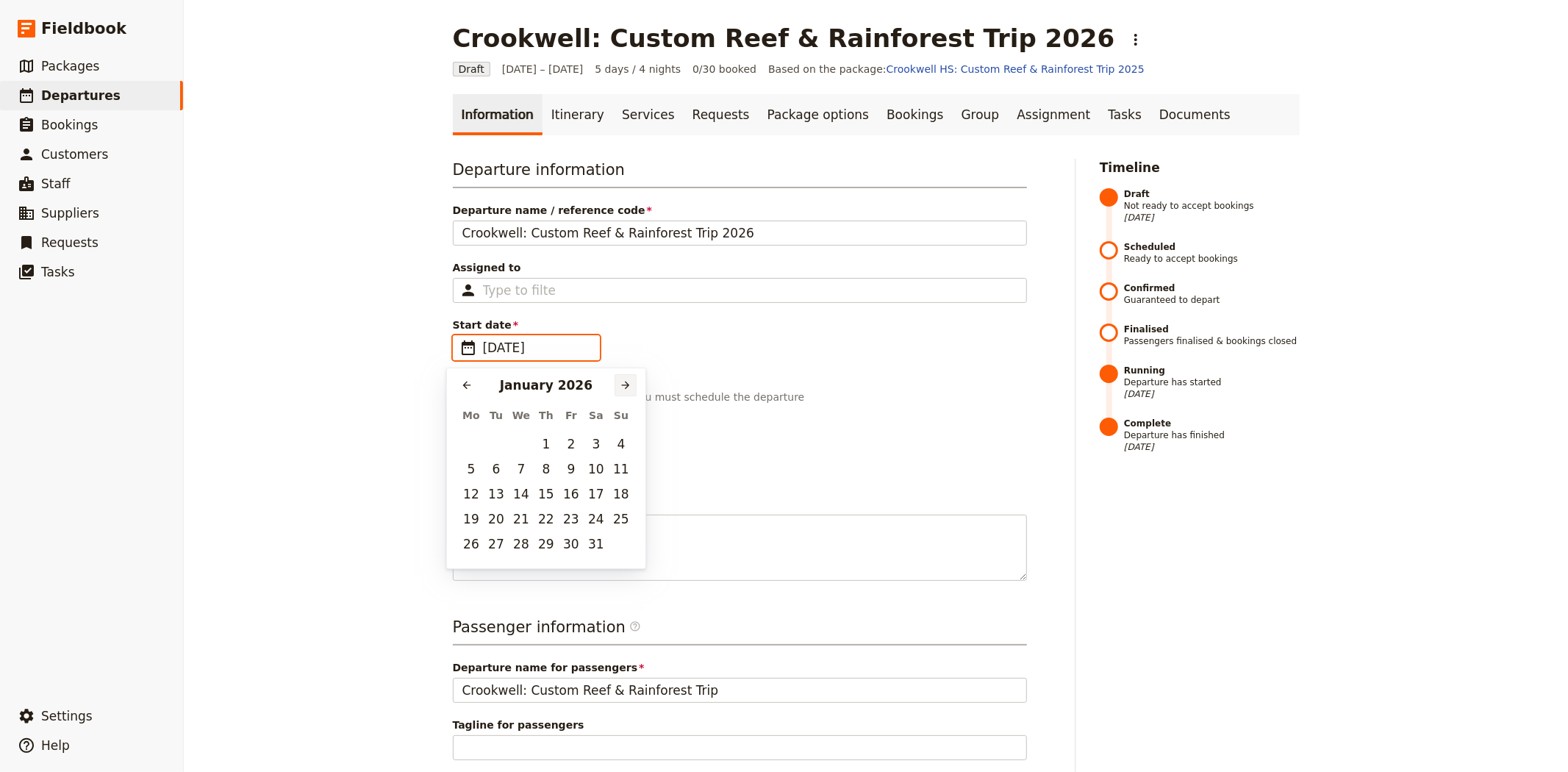
click at [627, 386] on icon "Next month" at bounding box center [625, 385] width 8 height 8
click at [464, 543] on button "25" at bounding box center [471, 544] width 22 height 22
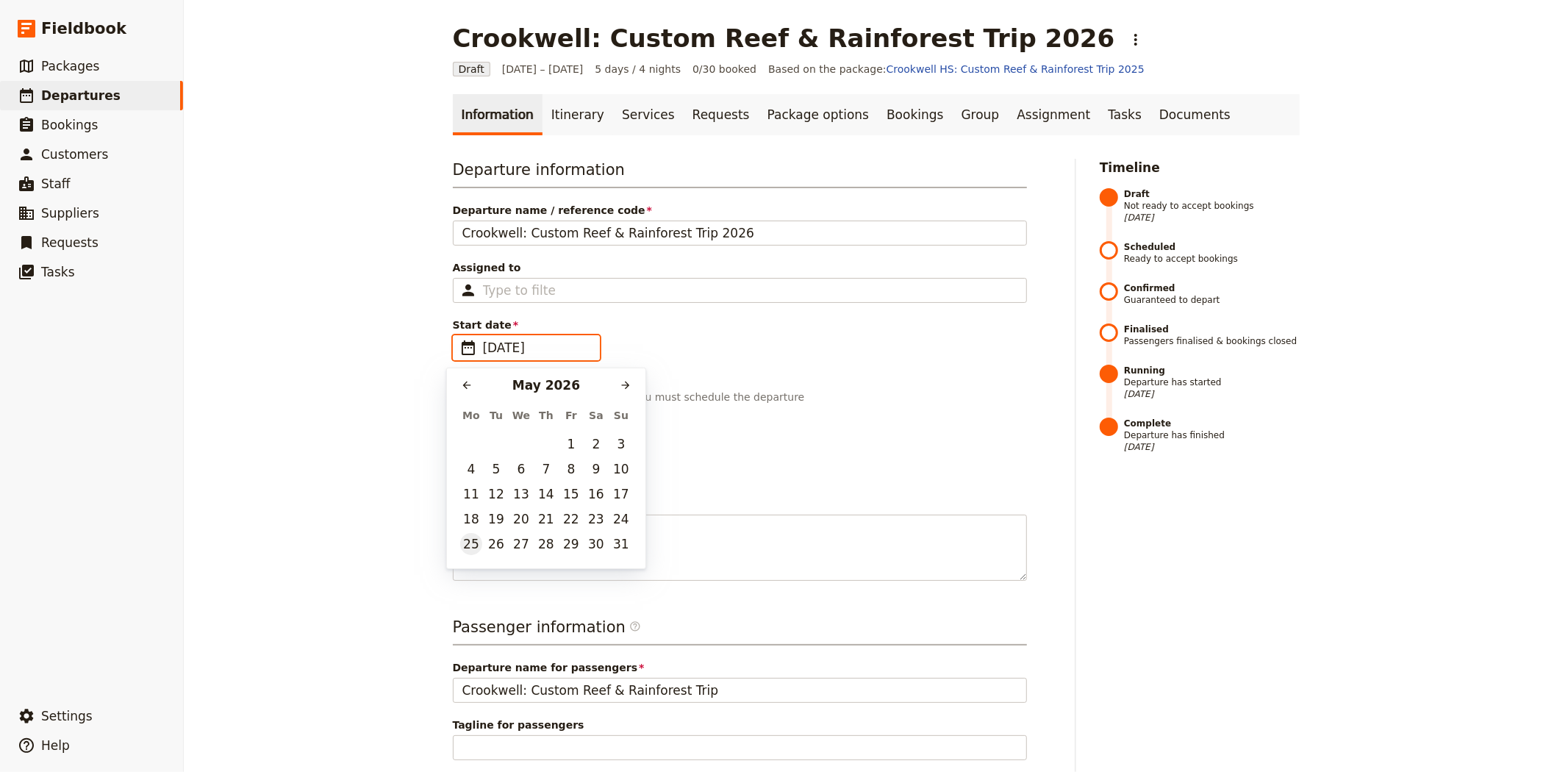
type input "25/05/2026"
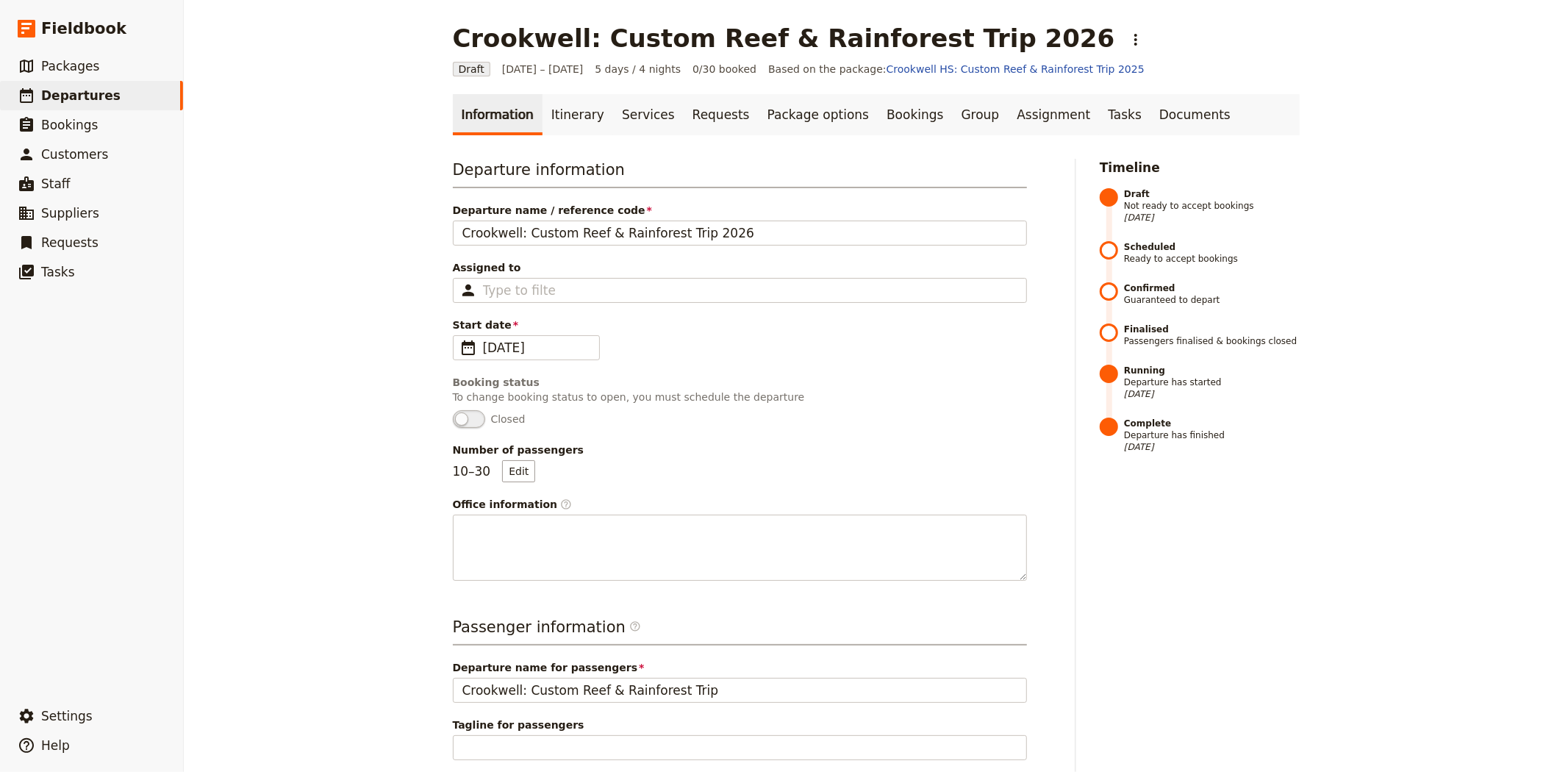
click at [310, 416] on div "Crookwell: Custom Reef & Rainforest Trip 2026 ​ Draft 26 – 30 May 2025 5 days /…" at bounding box center [876, 386] width 1384 height 772
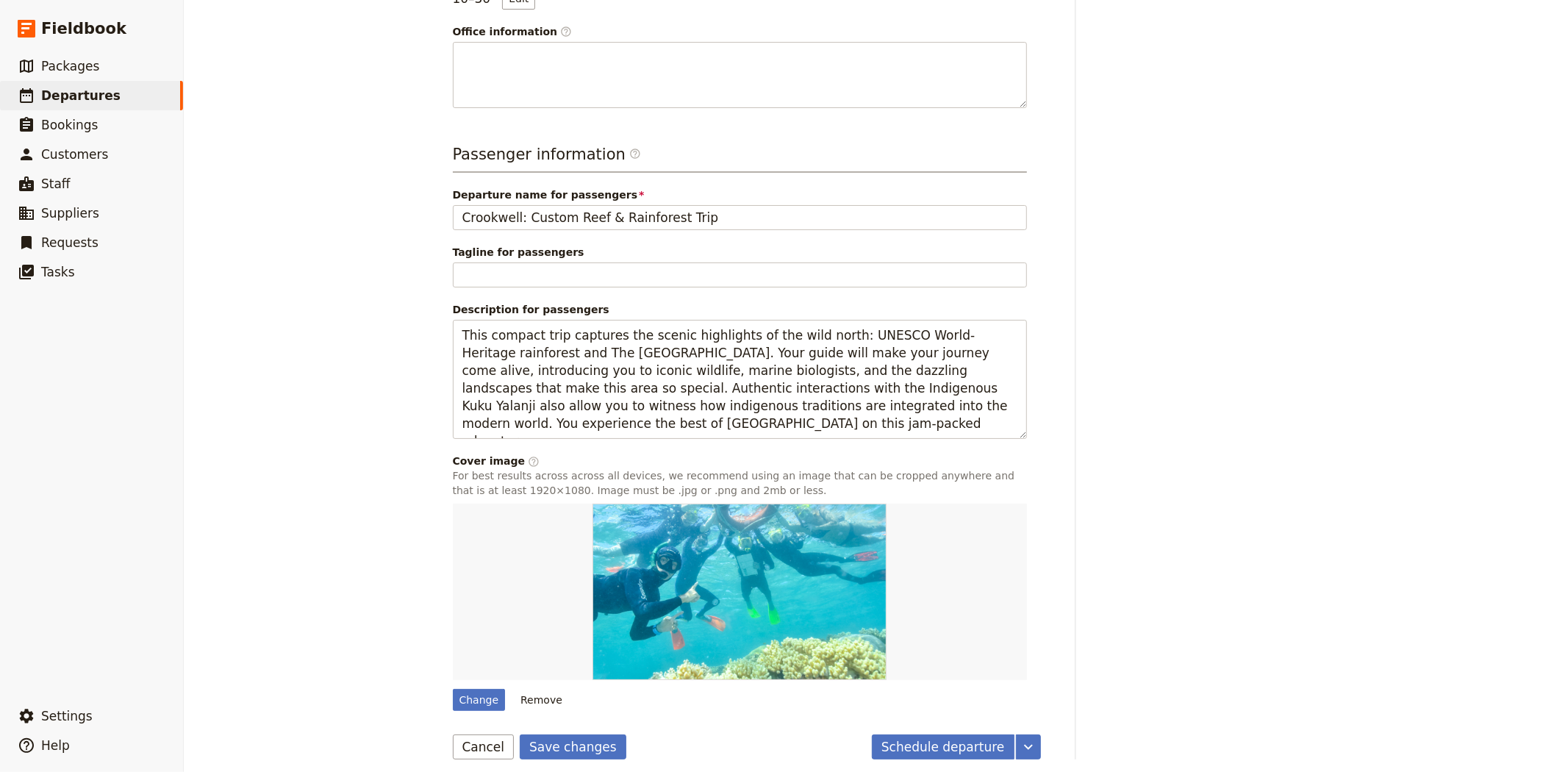
scroll to position [483, 0]
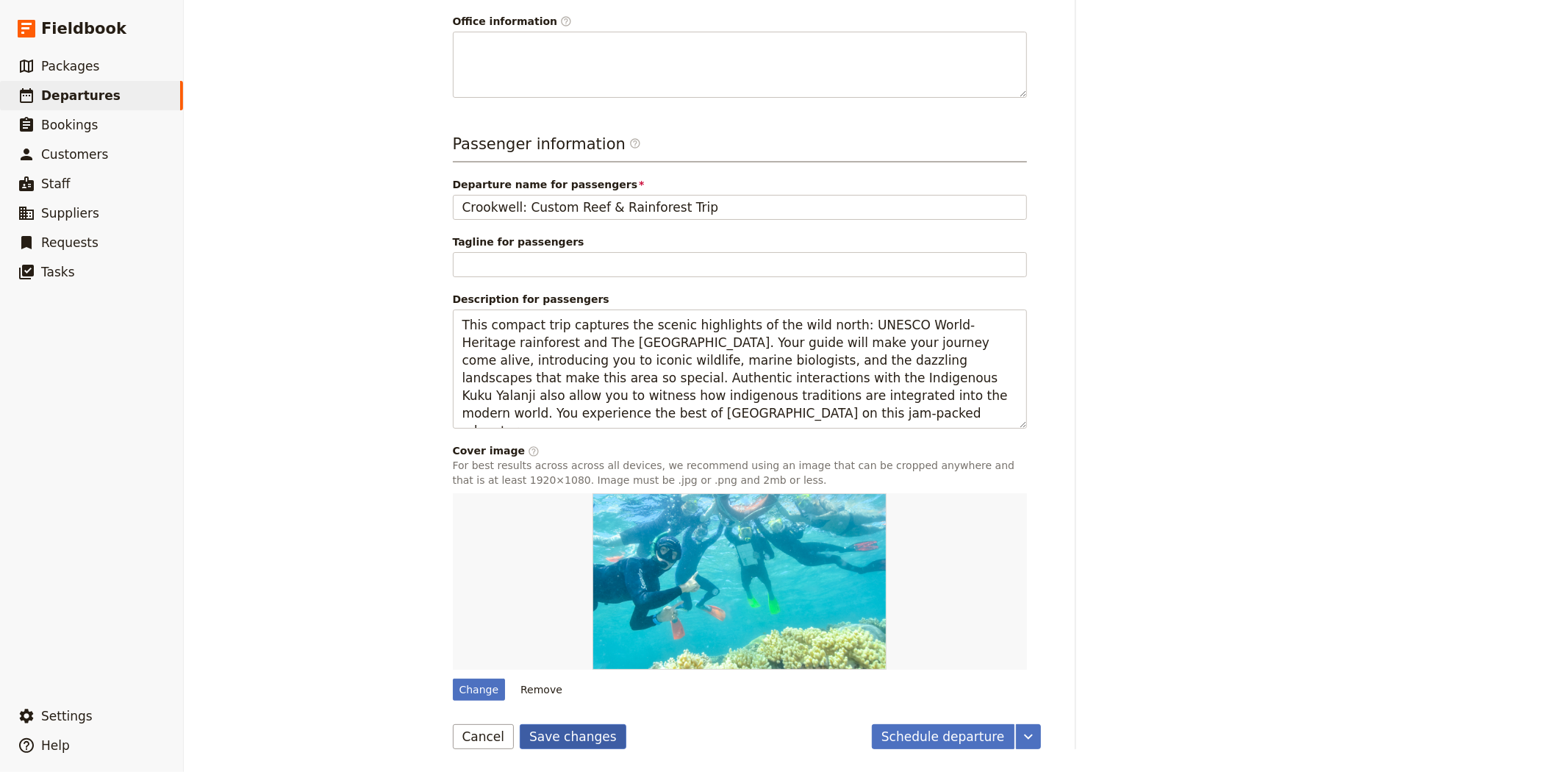
click at [568, 735] on button "Save changes" at bounding box center [572, 736] width 107 height 25
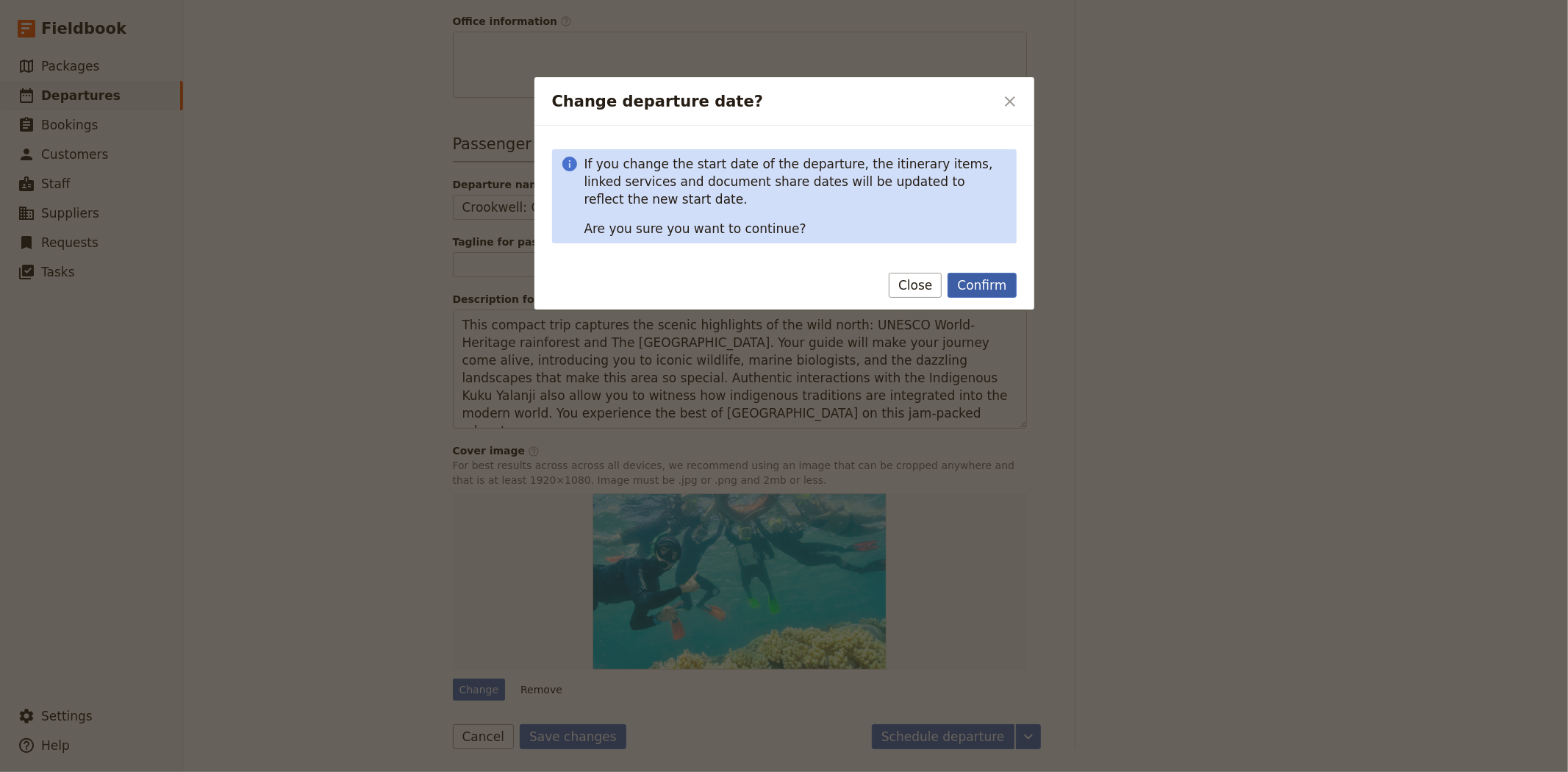
click at [995, 285] on button "Confirm" at bounding box center [982, 285] width 69 height 25
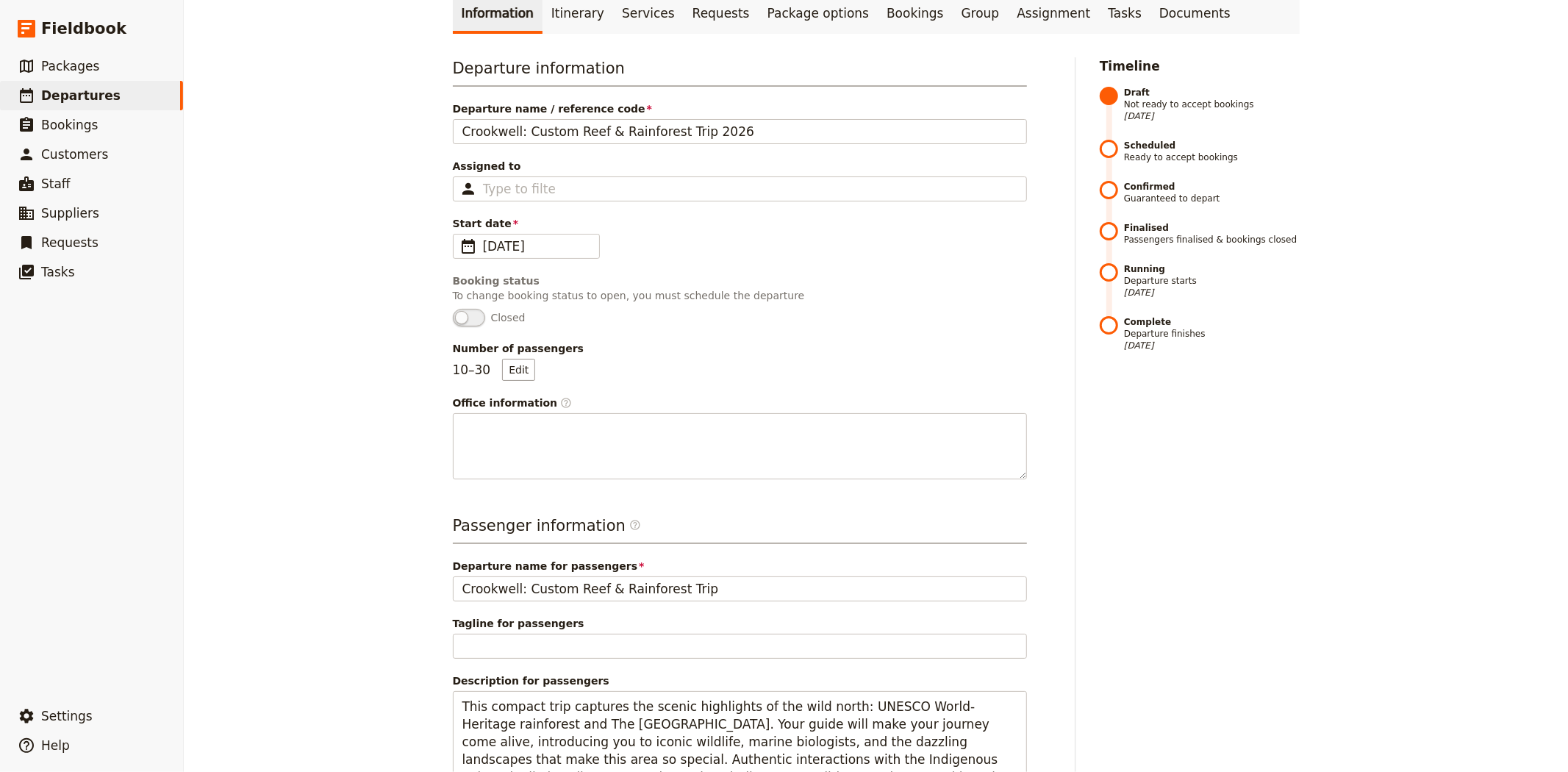
scroll to position [0, 0]
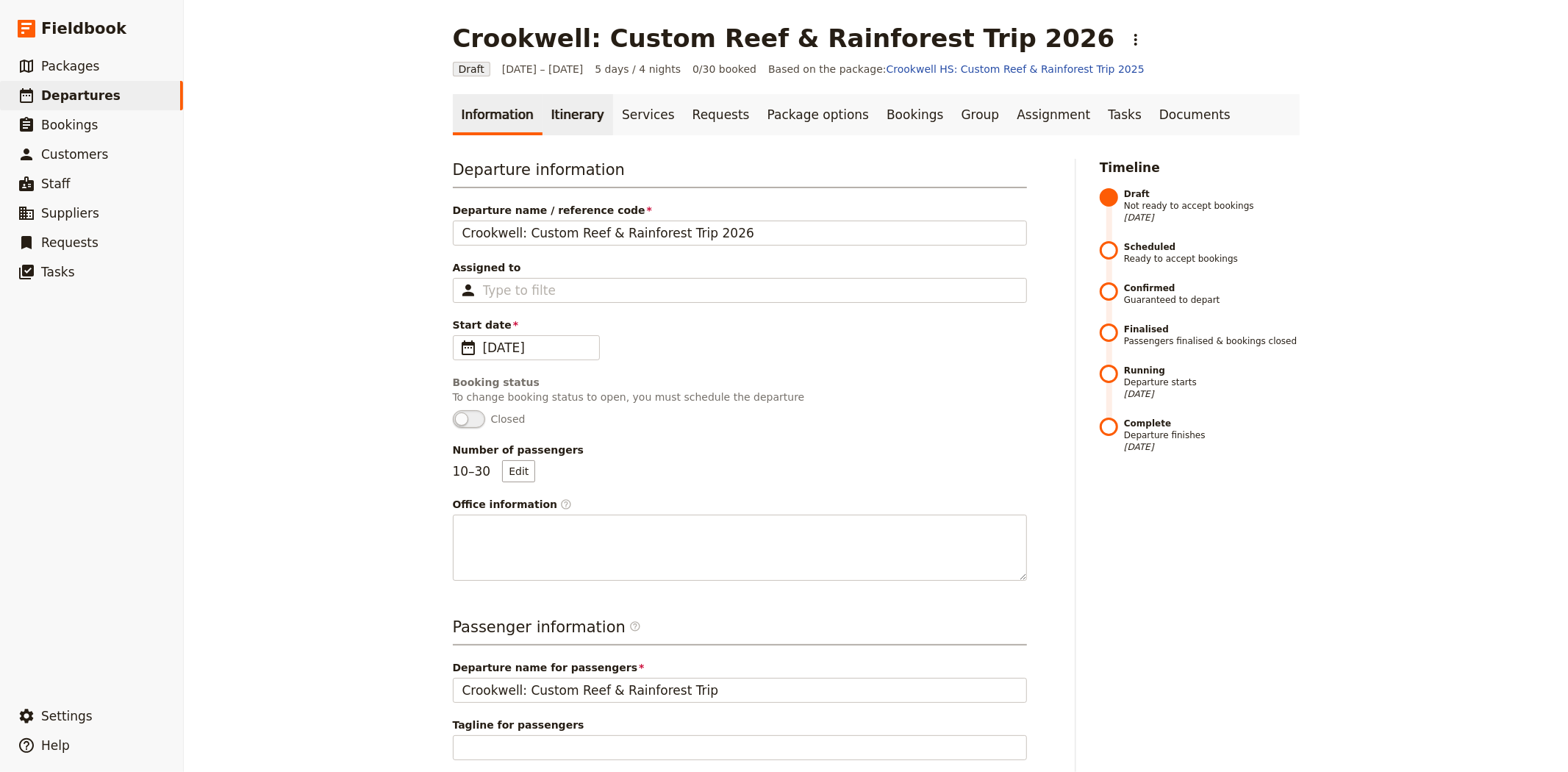
click at [572, 109] on link "Itinerary" at bounding box center [578, 115] width 70 height 41
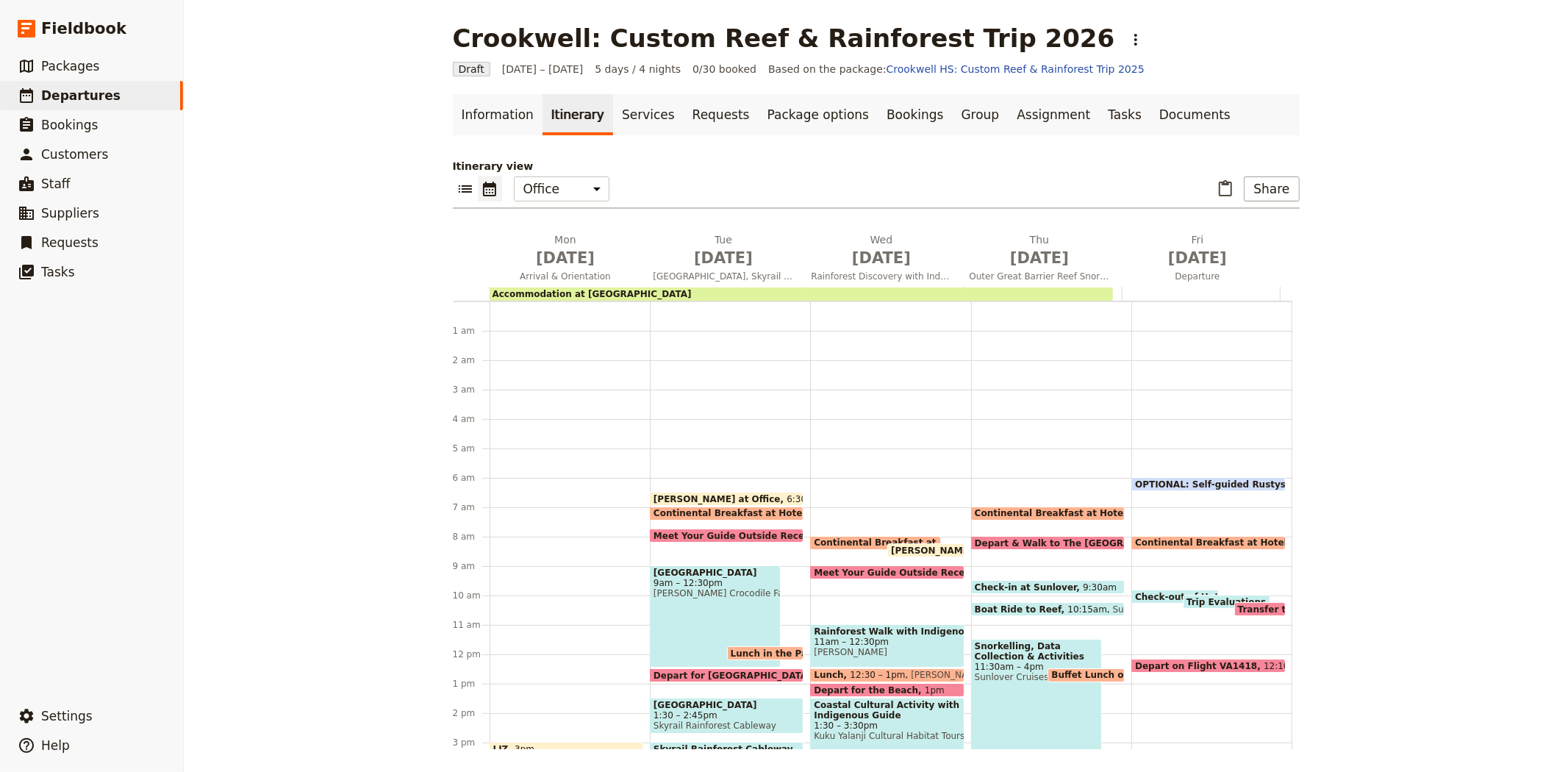
scroll to position [161, 0]
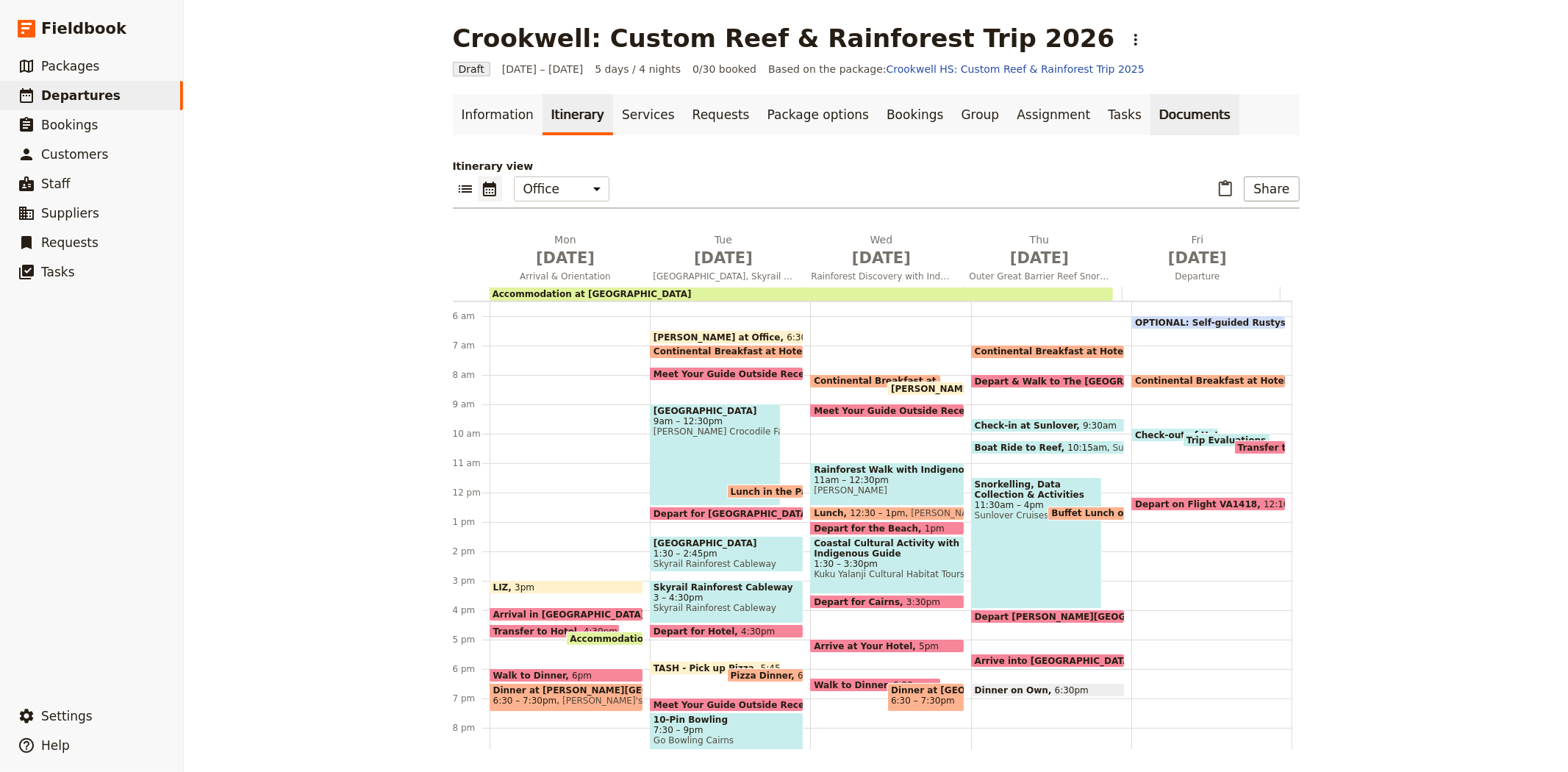
click at [1150, 106] on link "Documents" at bounding box center [1195, 115] width 89 height 41
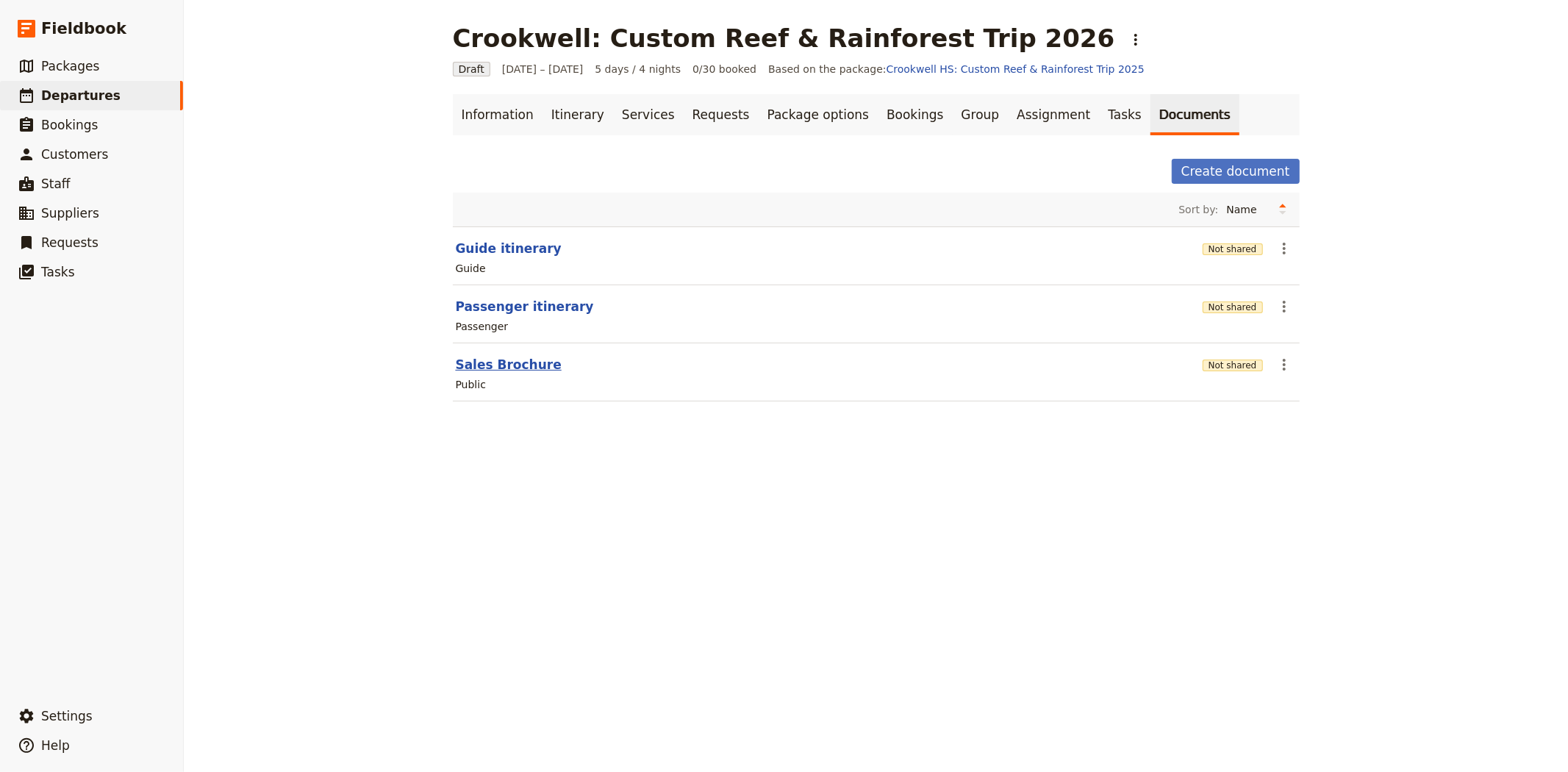
click at [515, 369] on button "Sales Brochure" at bounding box center [508, 364] width 106 height 18
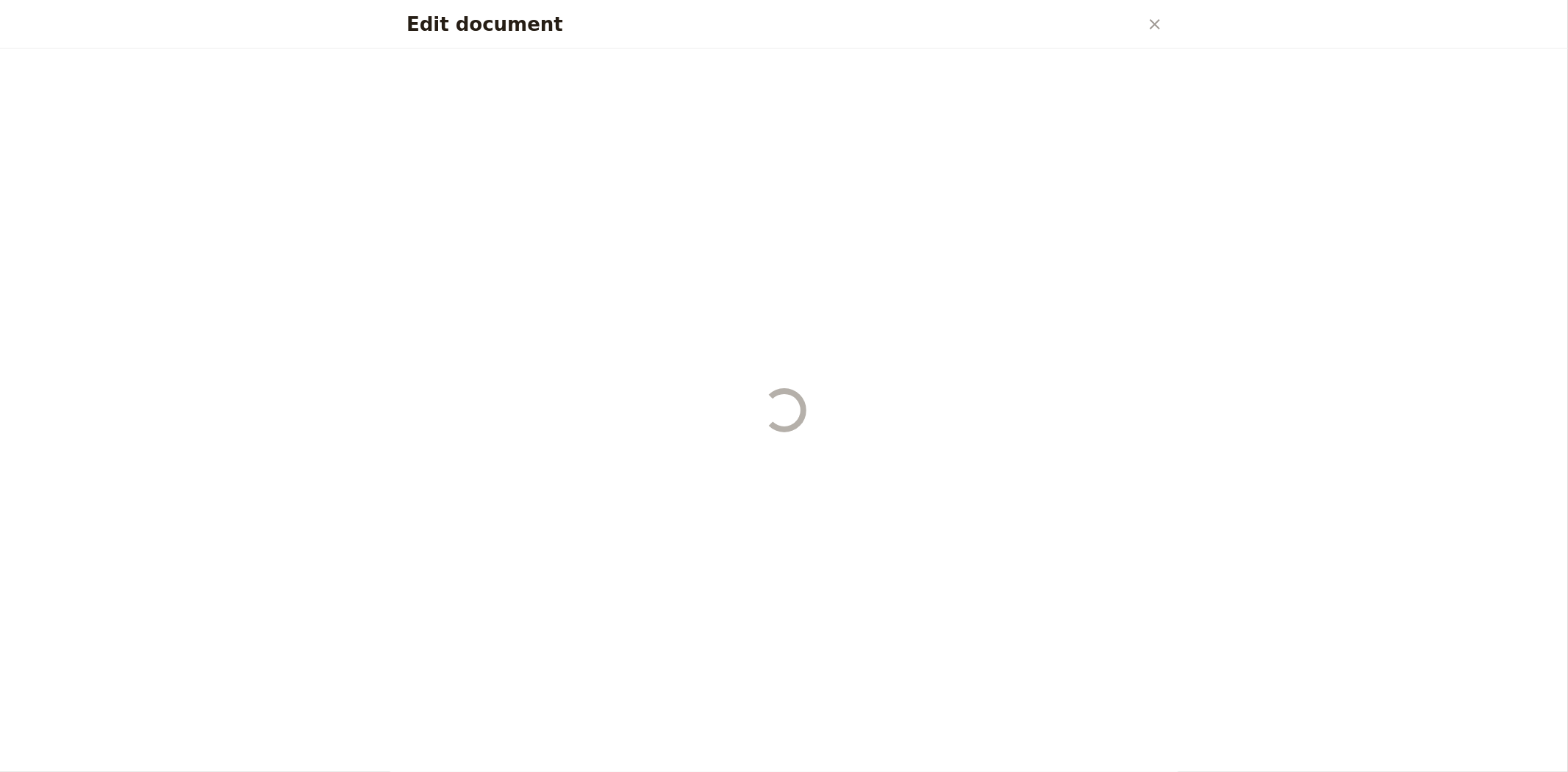
select select "DEFAULT"
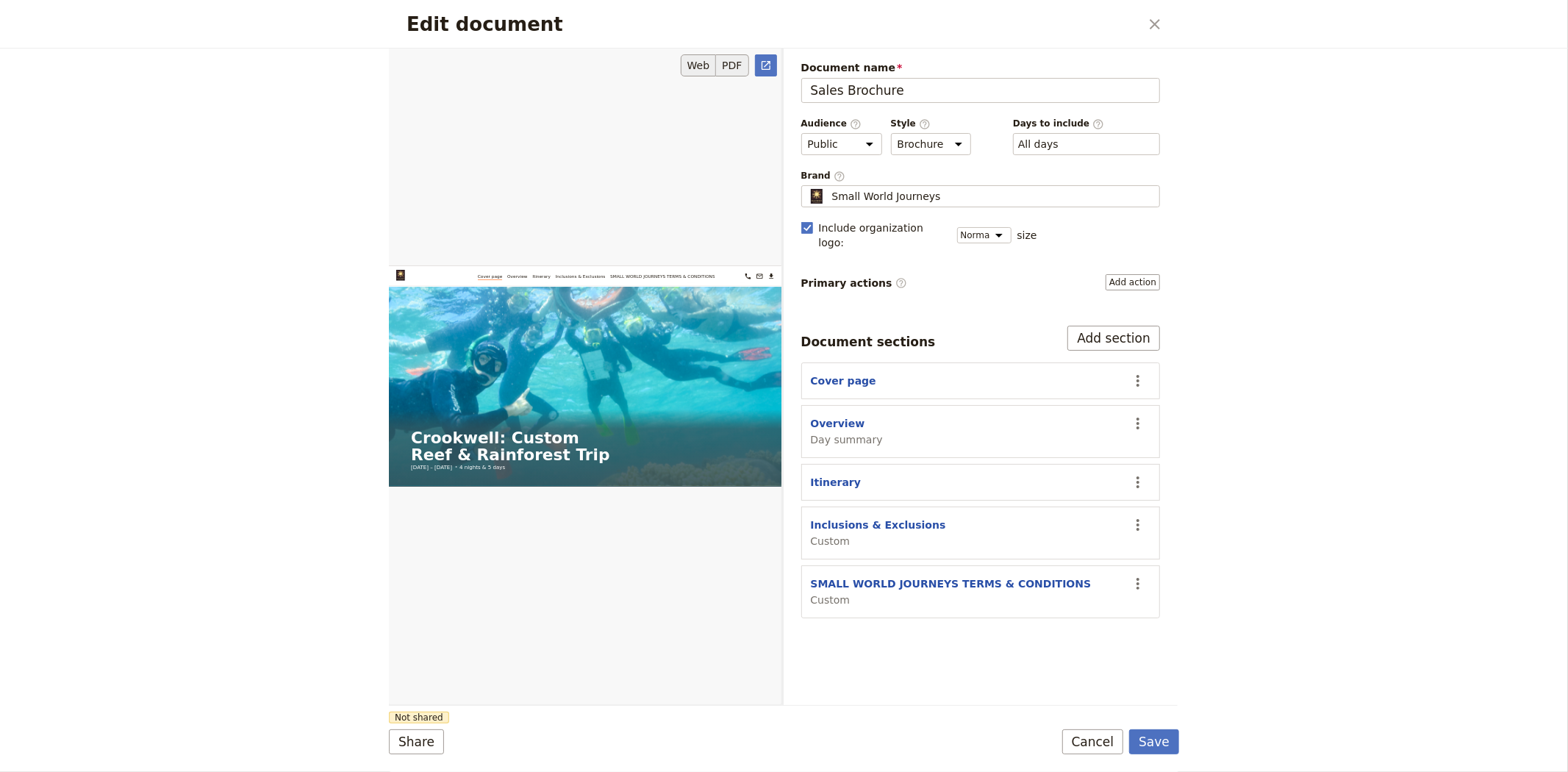
click at [733, 56] on button "PDF" at bounding box center [731, 66] width 32 height 22
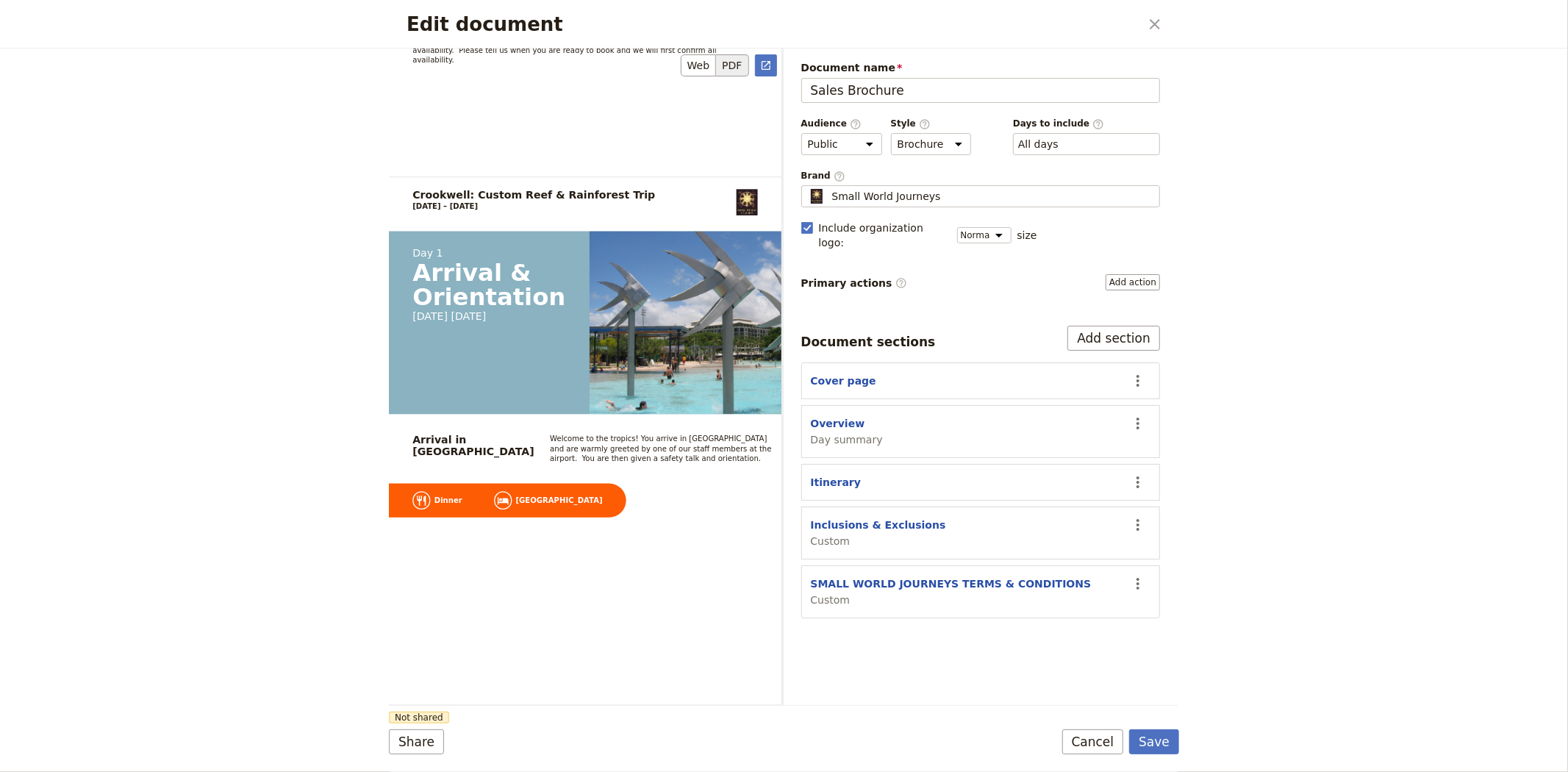
scroll to position [1470, 0]
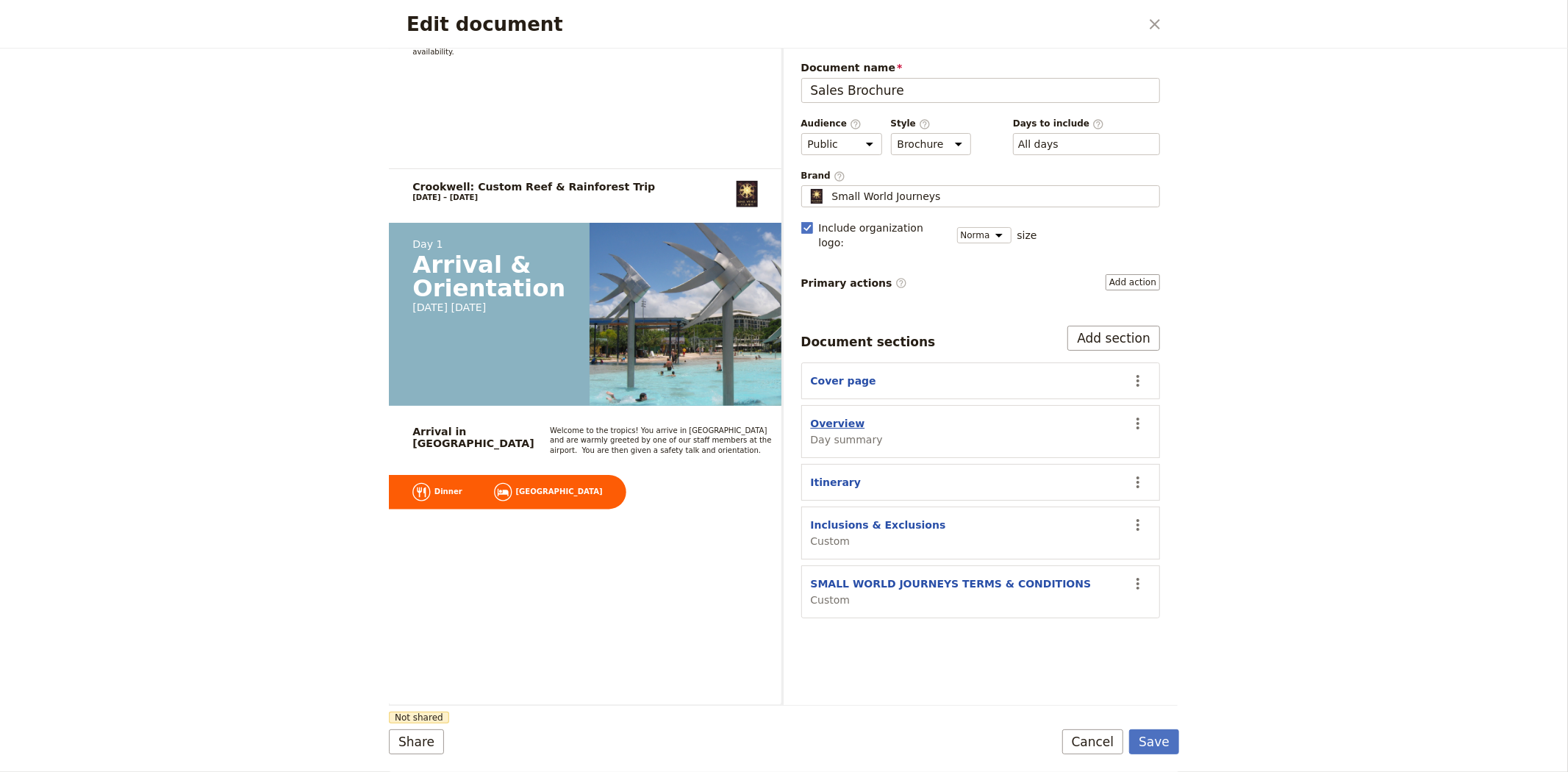
click at [843, 416] on button "Overview" at bounding box center [838, 423] width 55 height 15
select select "DAY_SUMMARY"
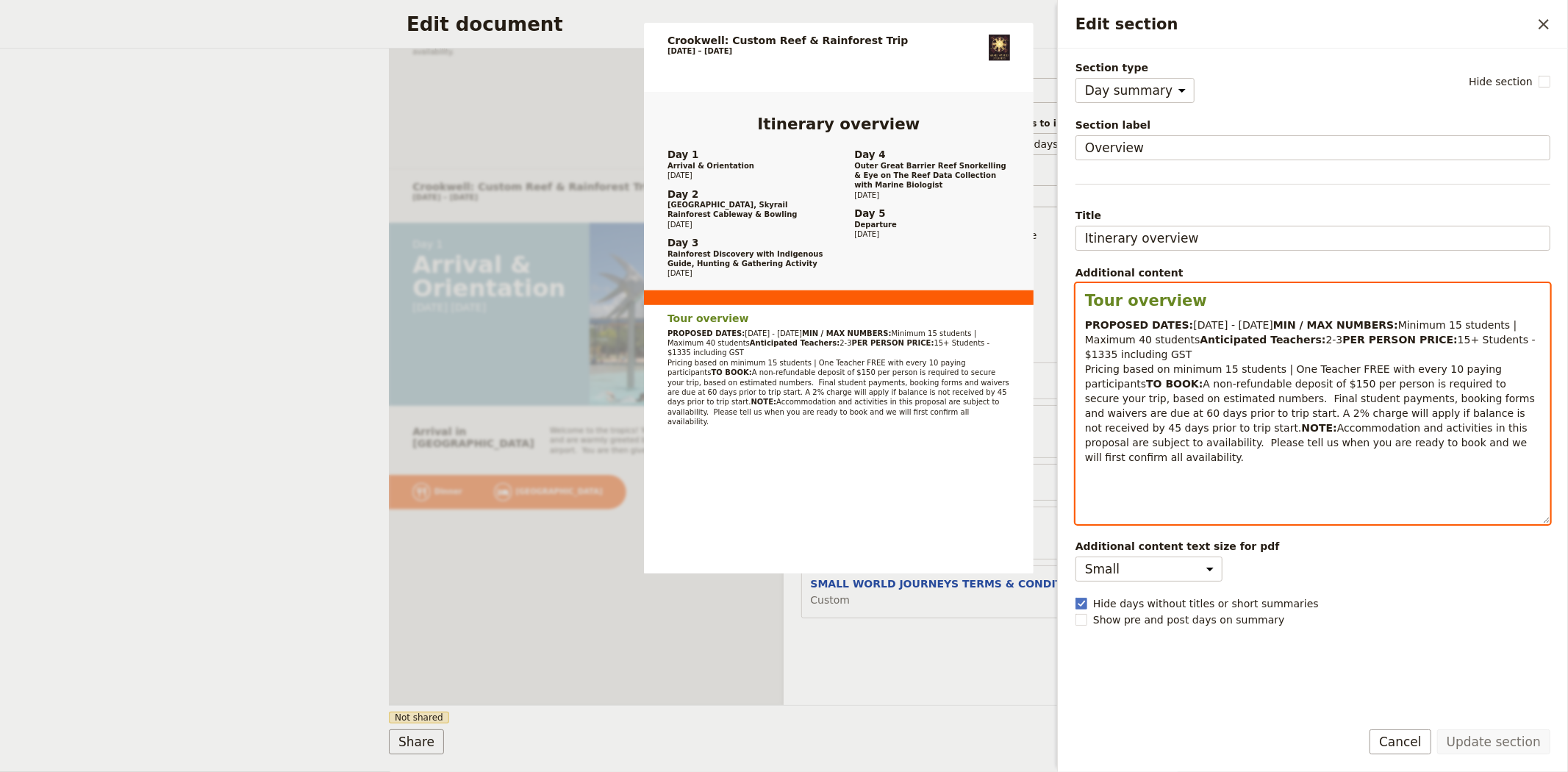
click at [1193, 326] on span "26 - 30 May 2025" at bounding box center [1233, 324] width 80 height 12
click at [1207, 321] on span "25 - 30 May 2025" at bounding box center [1233, 324] width 80 height 12
click at [1326, 345] on span "2-3" at bounding box center [1334, 339] width 17 height 12
click at [1267, 371] on span "15+ Students - $1335 including GST Pricing based on minimum 15 students | One T…" at bounding box center [1306, 362] width 443 height 56
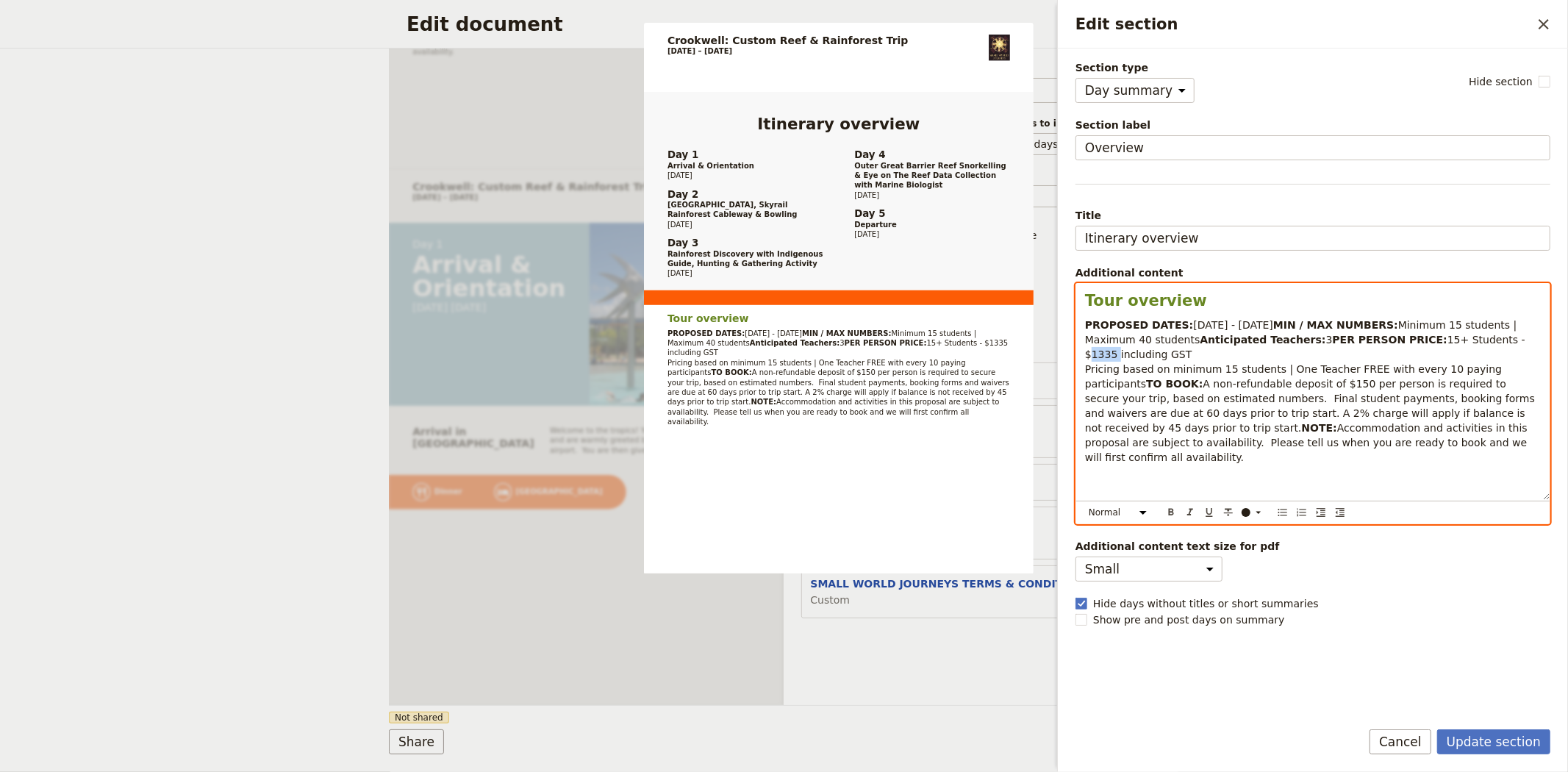
click at [1267, 371] on span "15+ Students - $1335 including GST Pricing based on minimum 15 students | One T…" at bounding box center [1306, 362] width 443 height 56
click at [1277, 369] on span "15+ Students - $XXXX including GST Pricing based on minimum 15 students | One T…" at bounding box center [1306, 362] width 443 height 56
click at [1272, 369] on span "15+ Students - $XXXX including GST Pricing based on minimum 15 students | One T…" at bounding box center [1306, 362] width 443 height 56
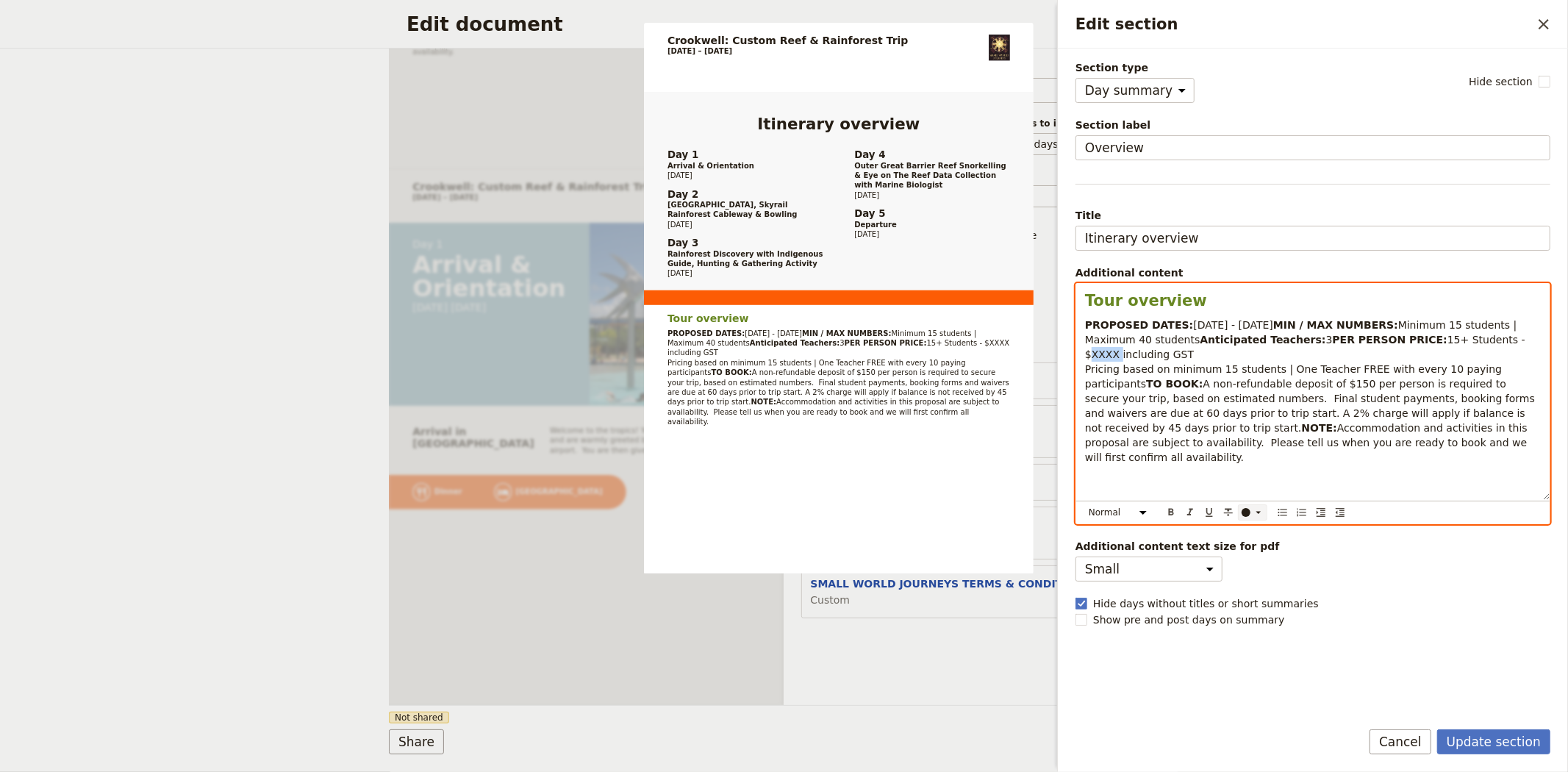
click at [1248, 516] on div "Edit section" at bounding box center [1245, 512] width 9 height 9
click at [1248, 553] on div "button" at bounding box center [1247, 548] width 9 height 9
click at [1354, 420] on span "A non-refundable deposit of $150 per person is required to secure your trip, ba…" at bounding box center [1311, 406] width 454 height 56
click at [1259, 321] on p "PROPOSED DATES: 25 - 29 May 2025 MIN / MAX NUMBERS: Minimum 15 students | Maxim…" at bounding box center [1312, 391] width 455 height 147
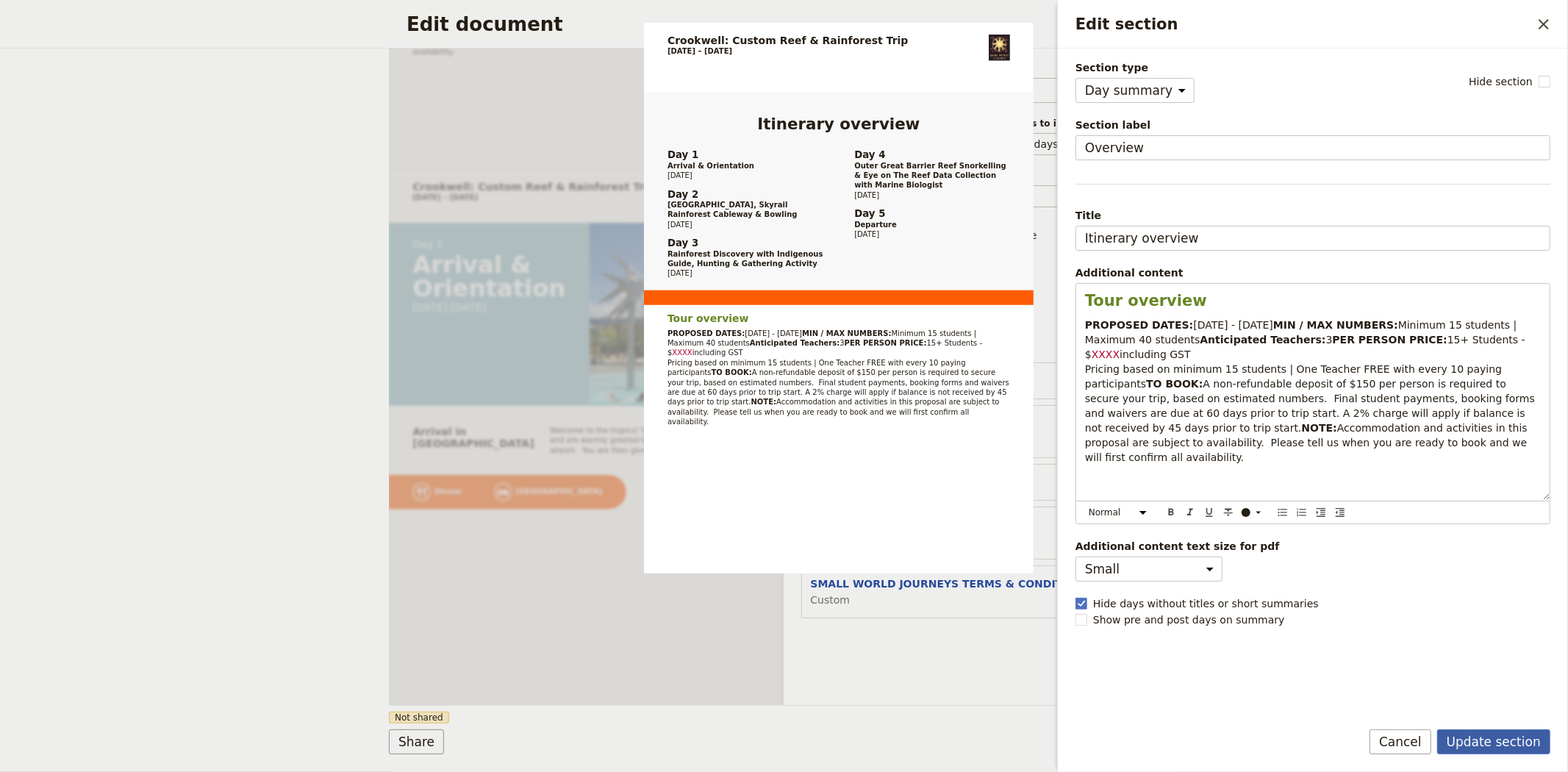
click at [1517, 740] on button "Update section" at bounding box center [1493, 742] width 113 height 25
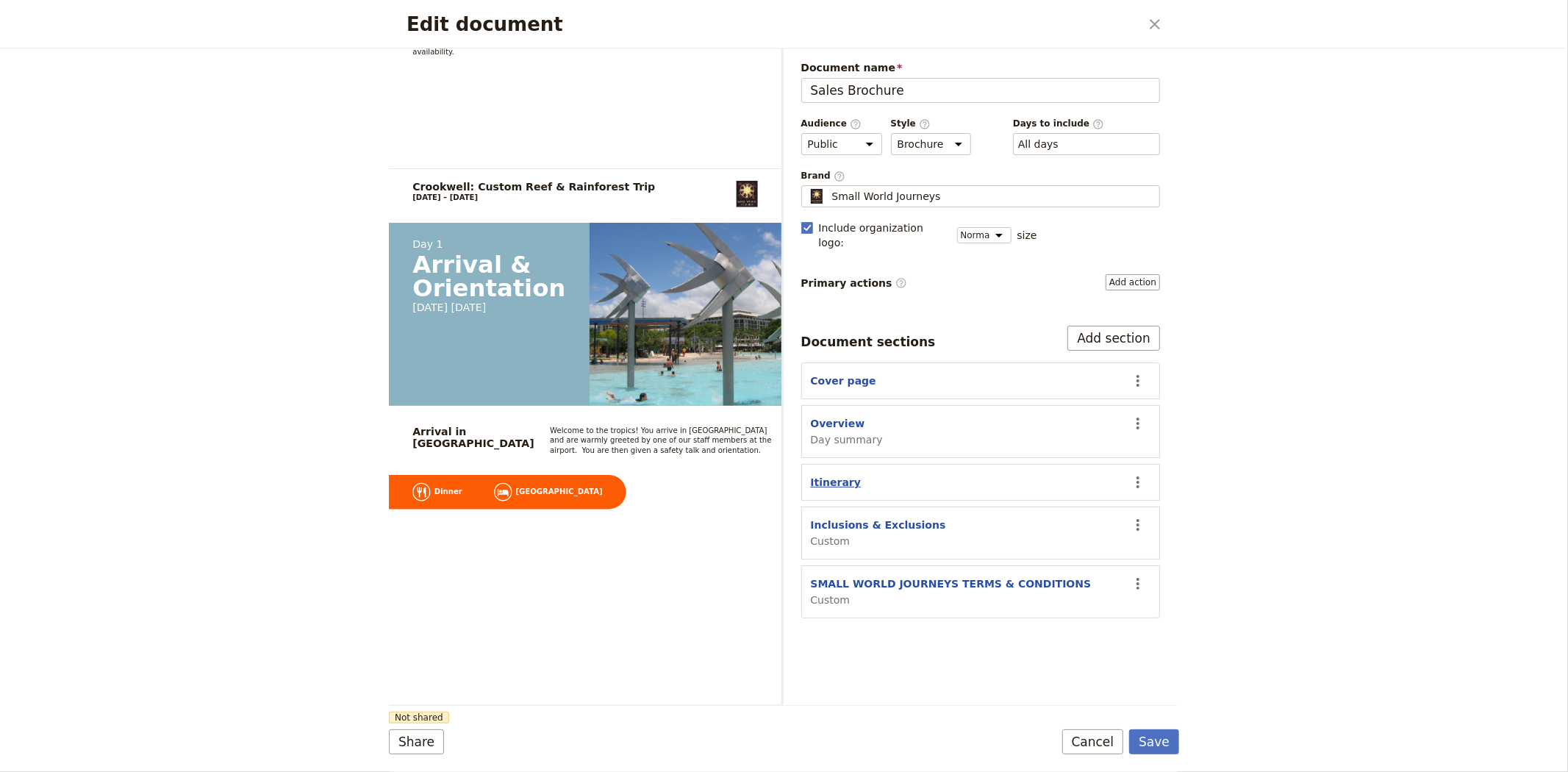
click at [818, 475] on button "Itinerary" at bounding box center [836, 482] width 51 height 15
select select "ITINERARY"
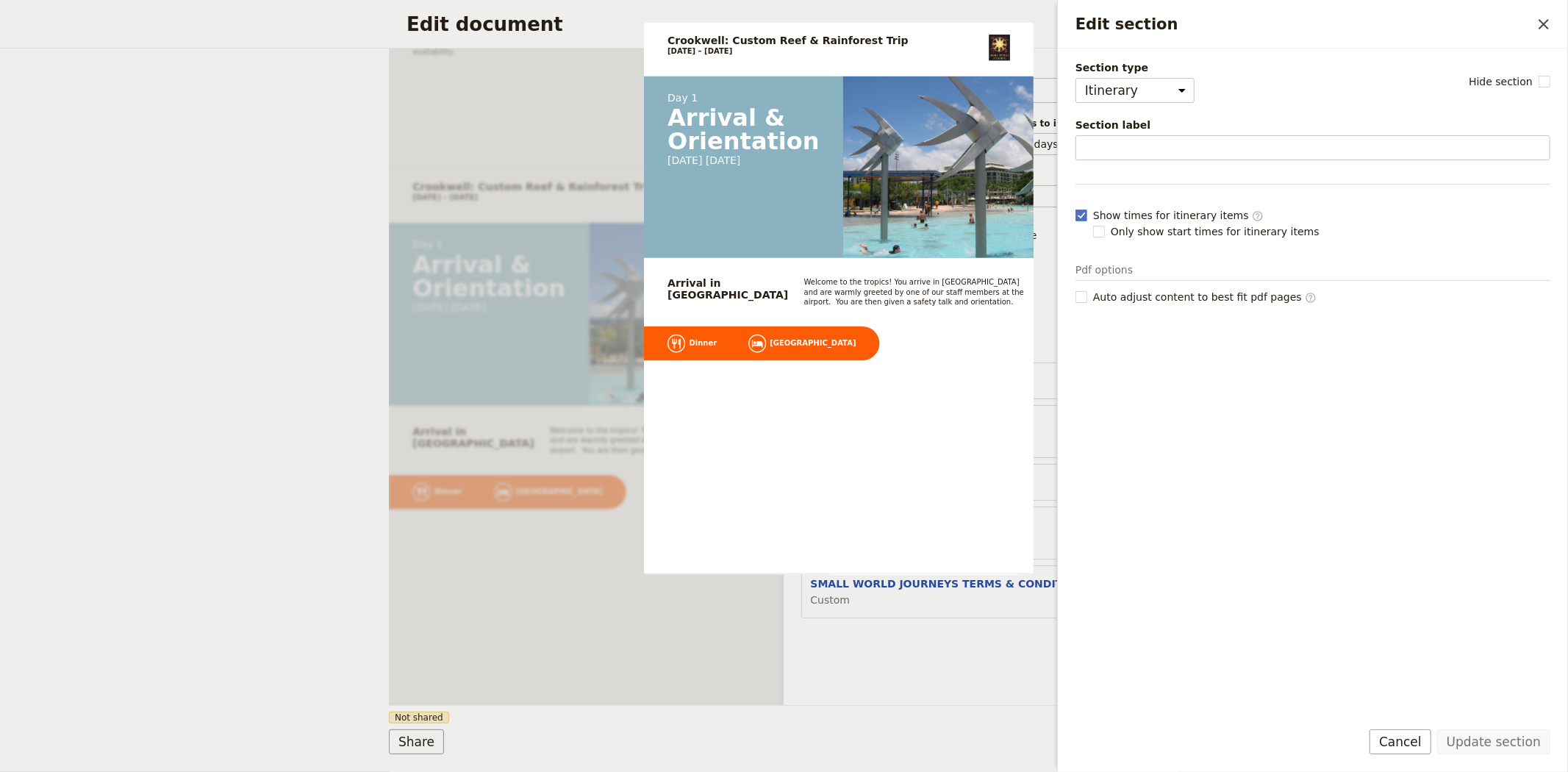
click at [884, 653] on div "Document name Sales Brochure Preview Audience ​ Public Passenger Guide Style ​ …" at bounding box center [981, 377] width 395 height 657
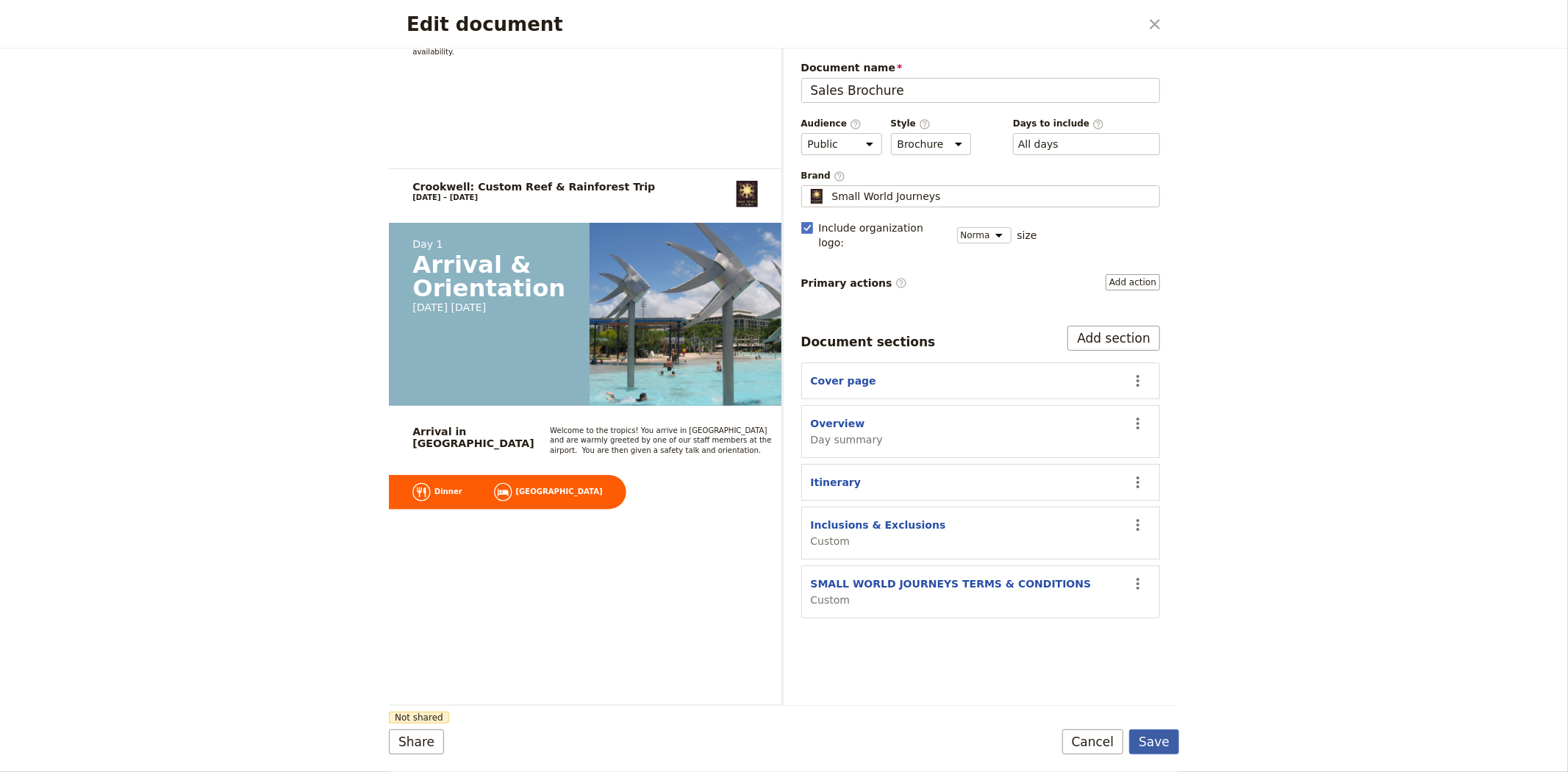
click at [1170, 745] on button "Save" at bounding box center [1154, 742] width 50 height 25
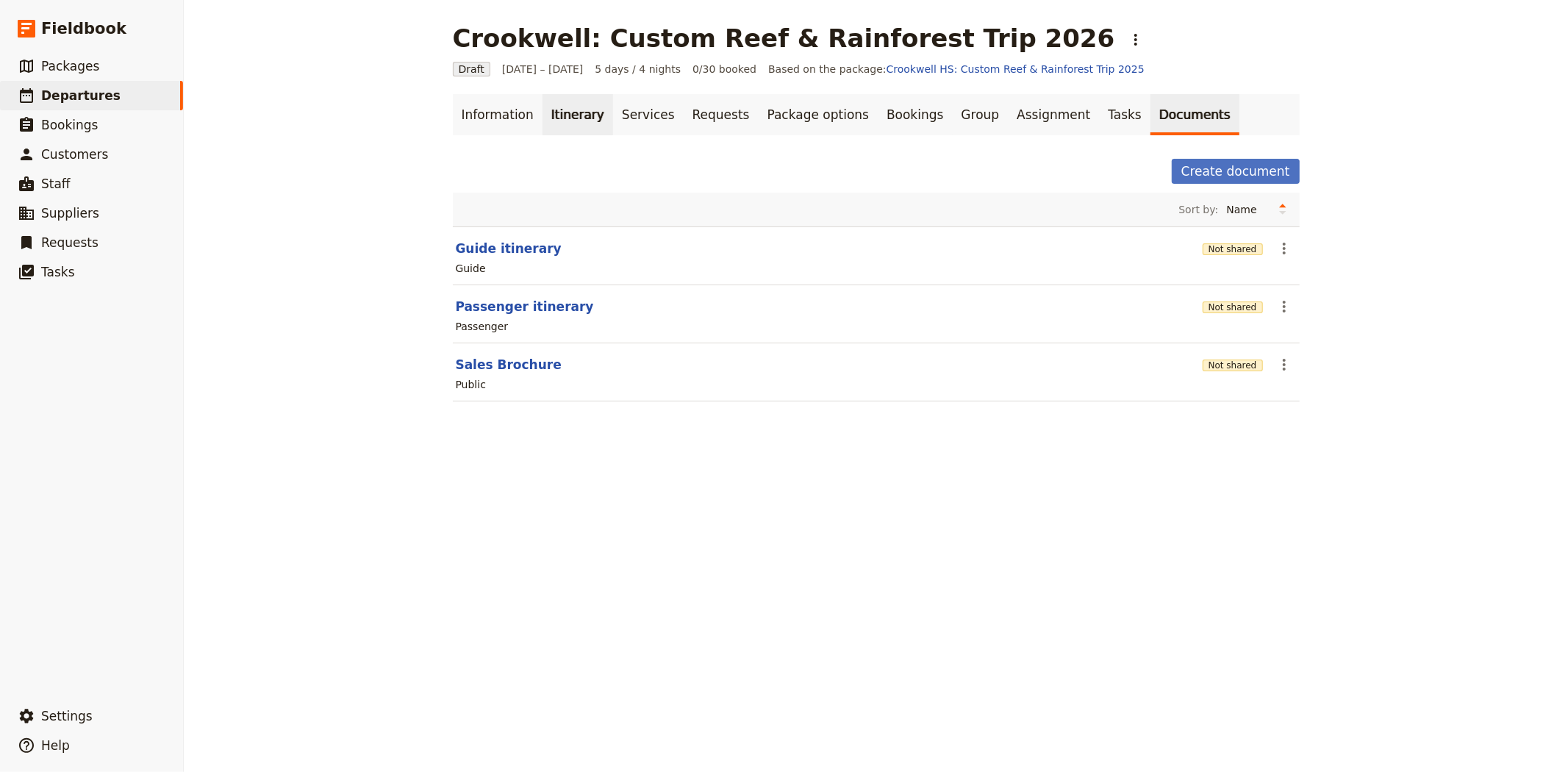
click at [557, 116] on link "Itinerary" at bounding box center [578, 115] width 70 height 41
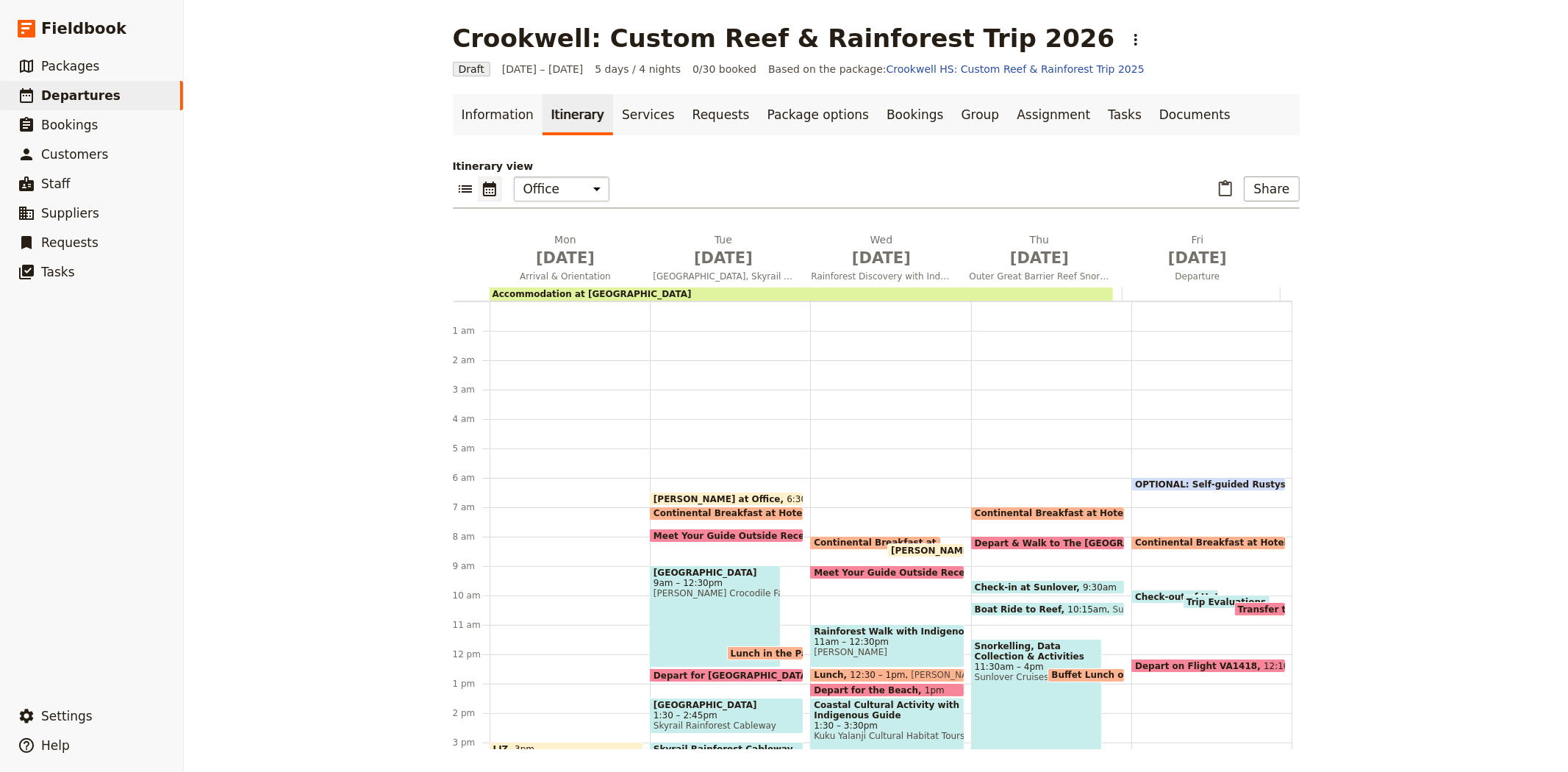
scroll to position [161, 0]
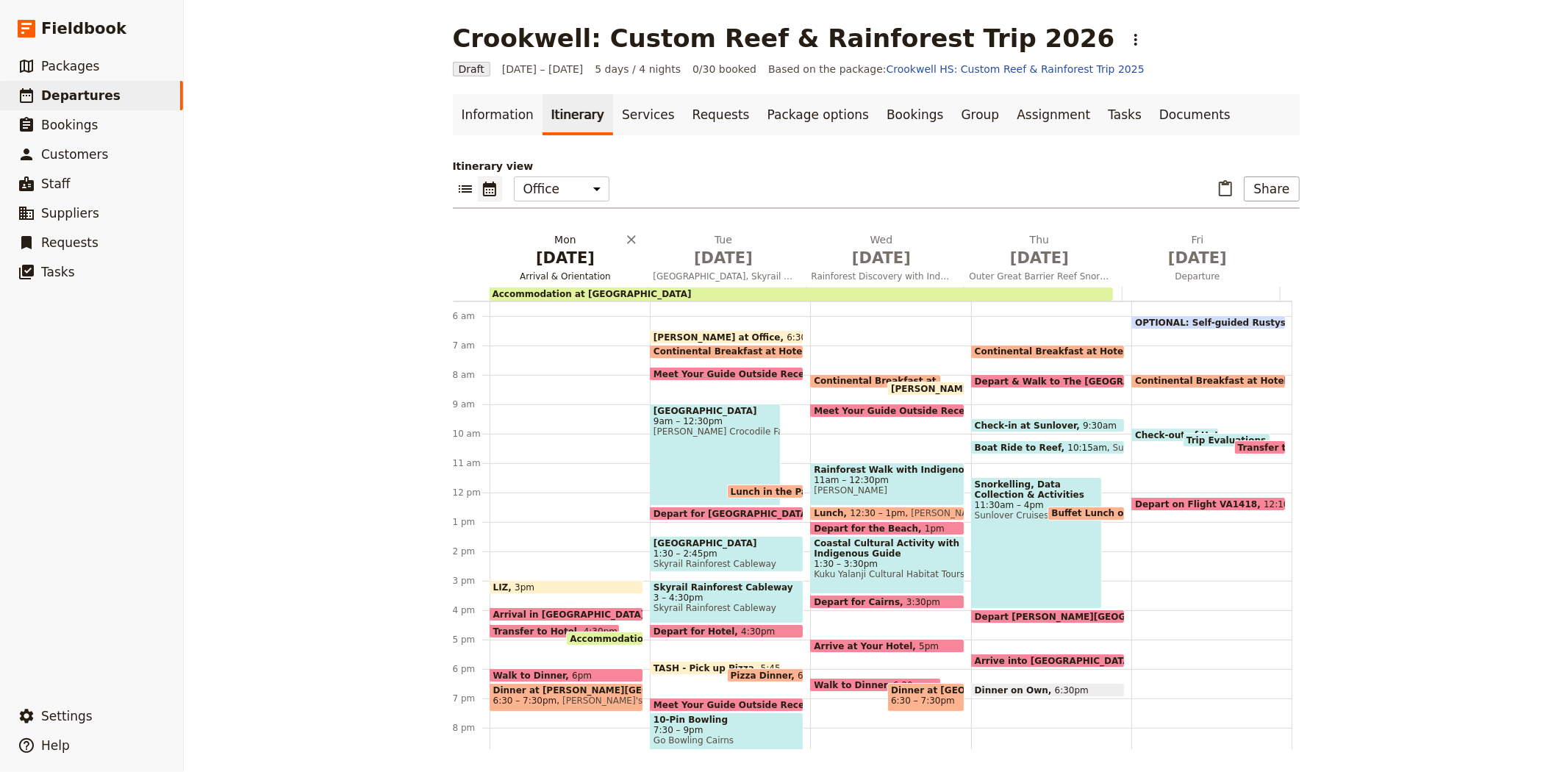
click at [559, 263] on span "May 25" at bounding box center [565, 258] width 140 height 22
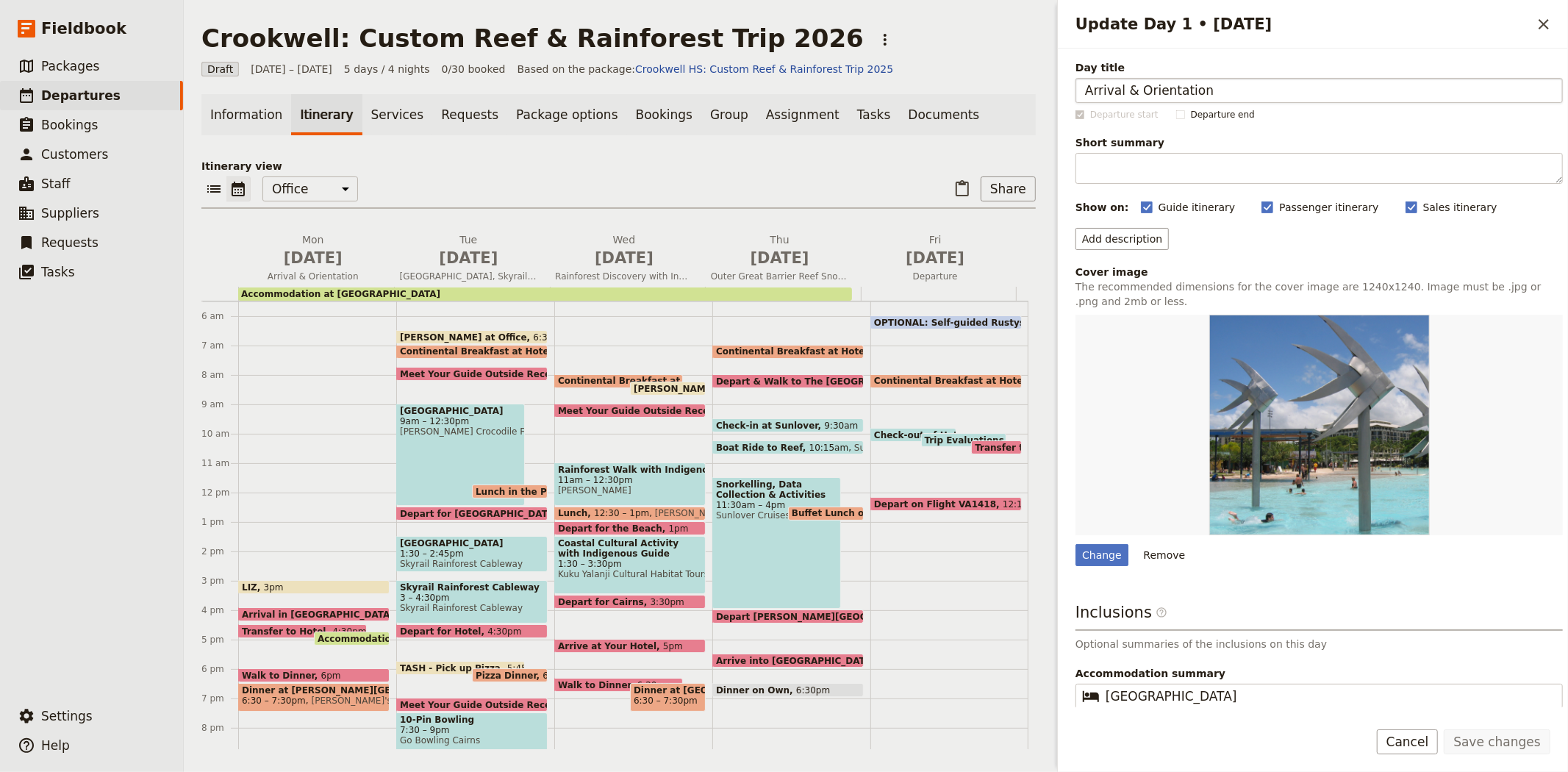
click at [1134, 87] on input "Arrival & Orientation" at bounding box center [1318, 90] width 487 height 25
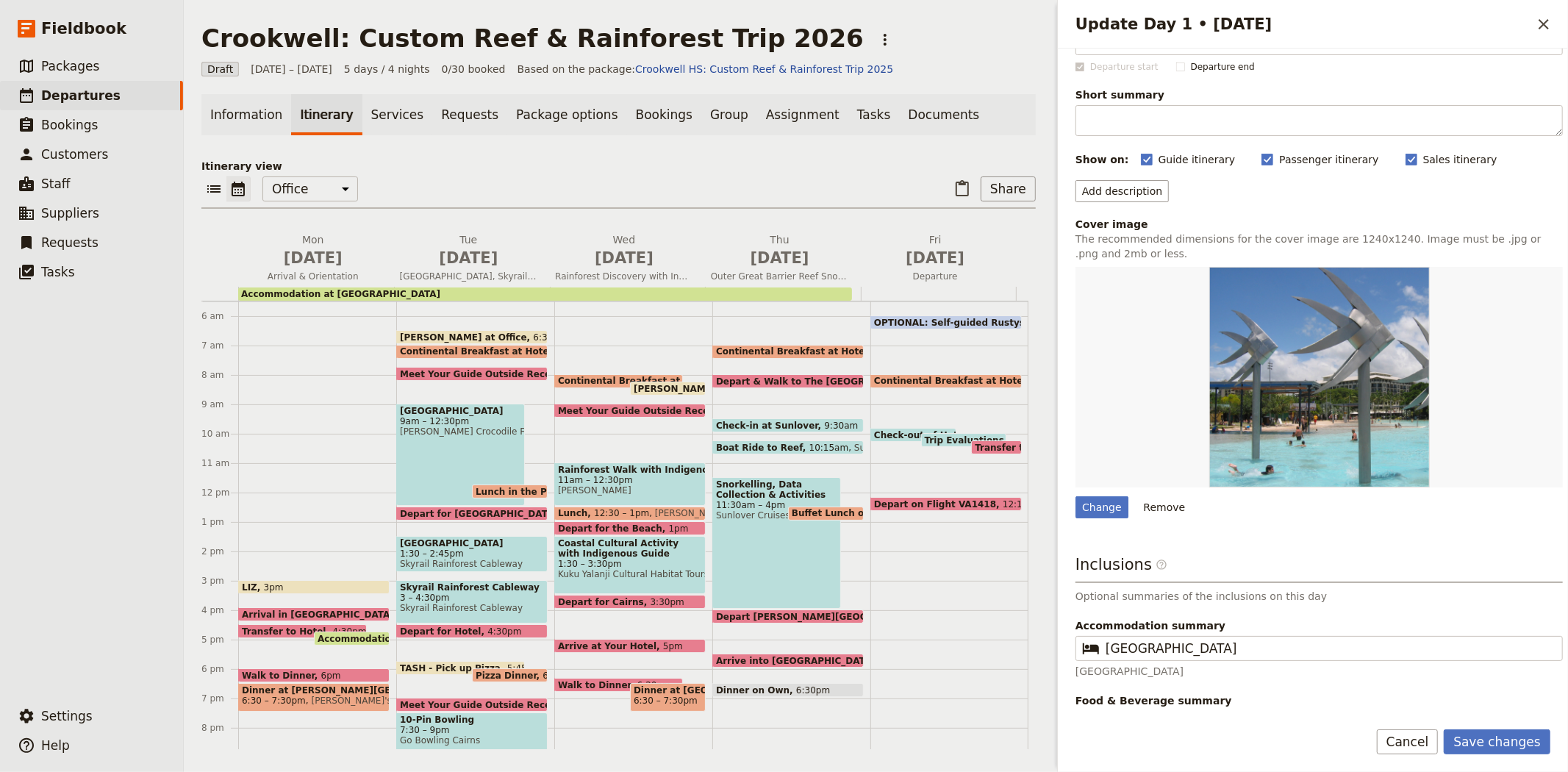
scroll to position [96, 0]
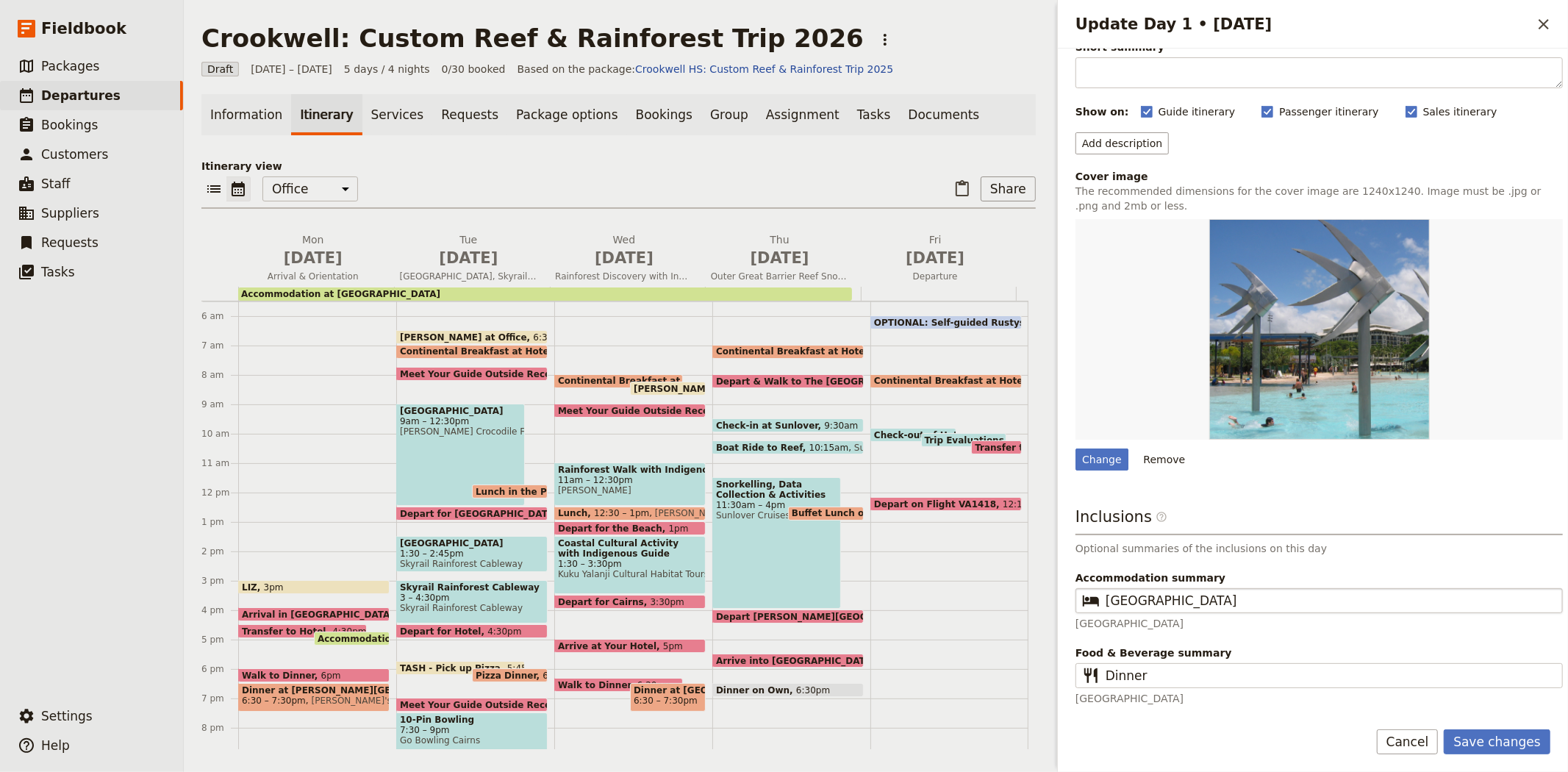
type input "Arrival, Orientation and Free Time"
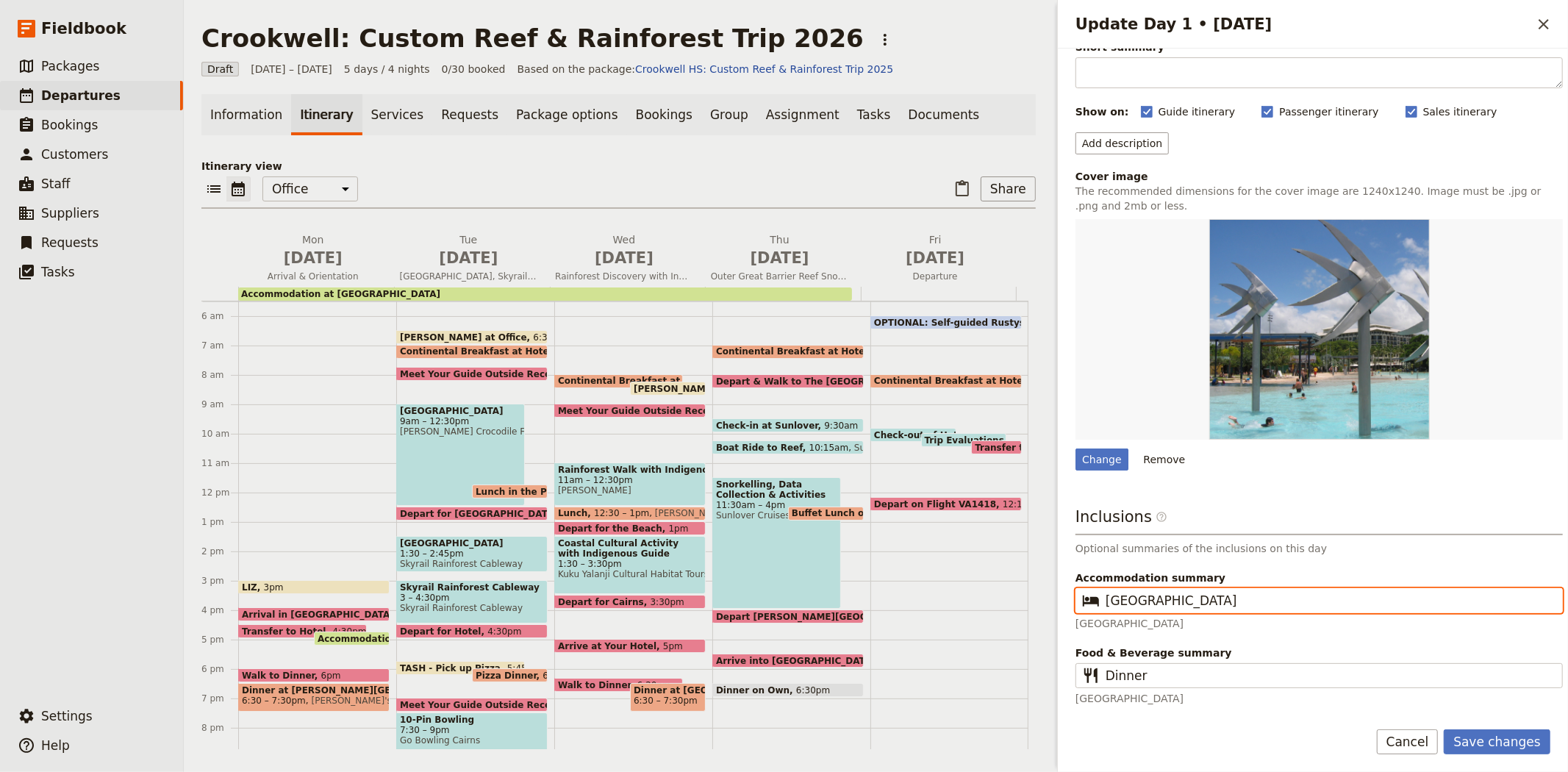
click at [1223, 601] on input "Hides Hotel Cairns" at bounding box center [1329, 600] width 448 height 18
type input "Hides Hotel Cairns OR Coral Tree Inn"
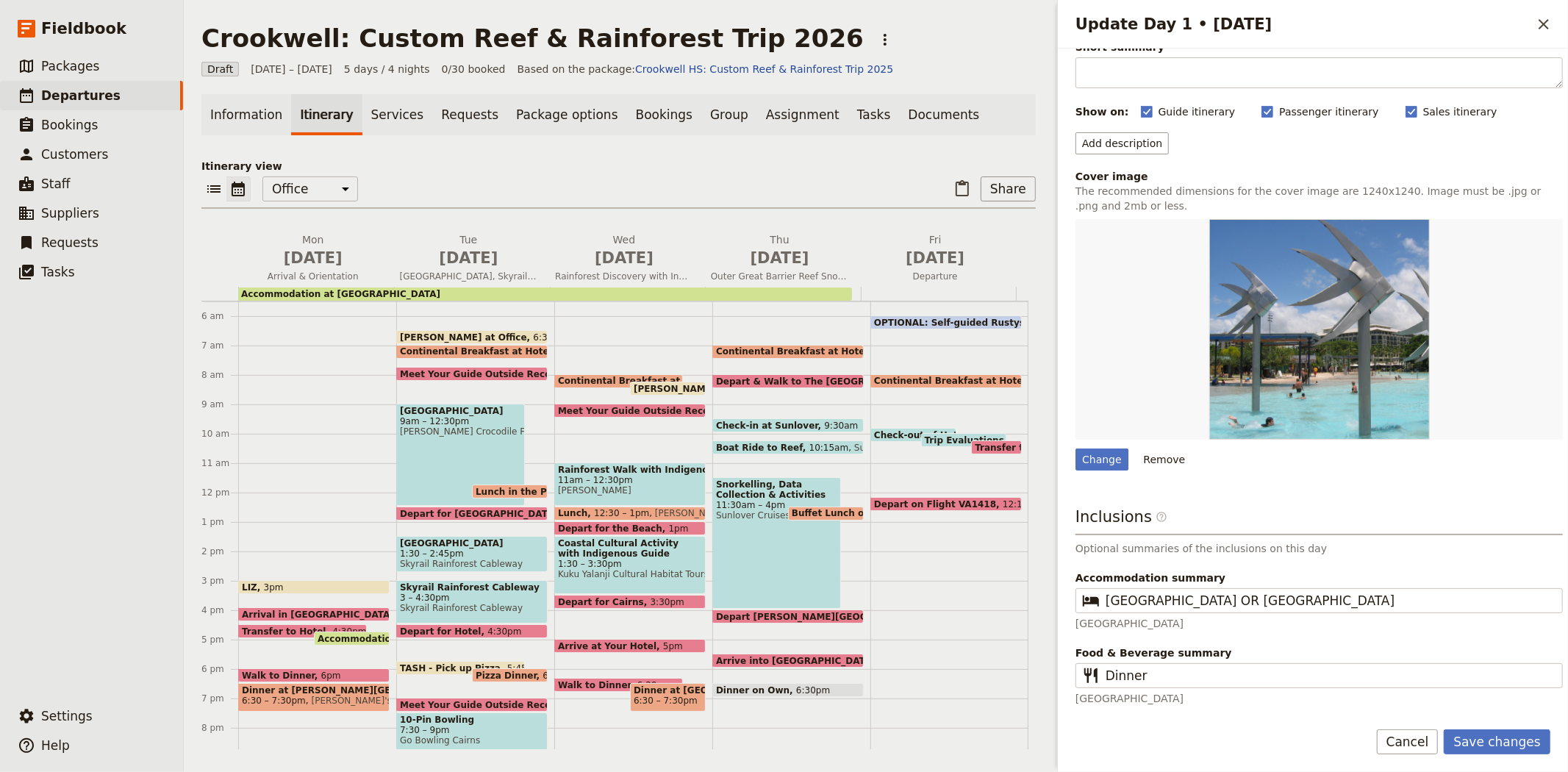
click at [1418, 540] on div "Inclusions ​ Optional summaries of the inclusions on this day Accommodation sum…" at bounding box center [1318, 606] width 487 height 200
click at [1491, 743] on button "Save changes" at bounding box center [1496, 742] width 107 height 25
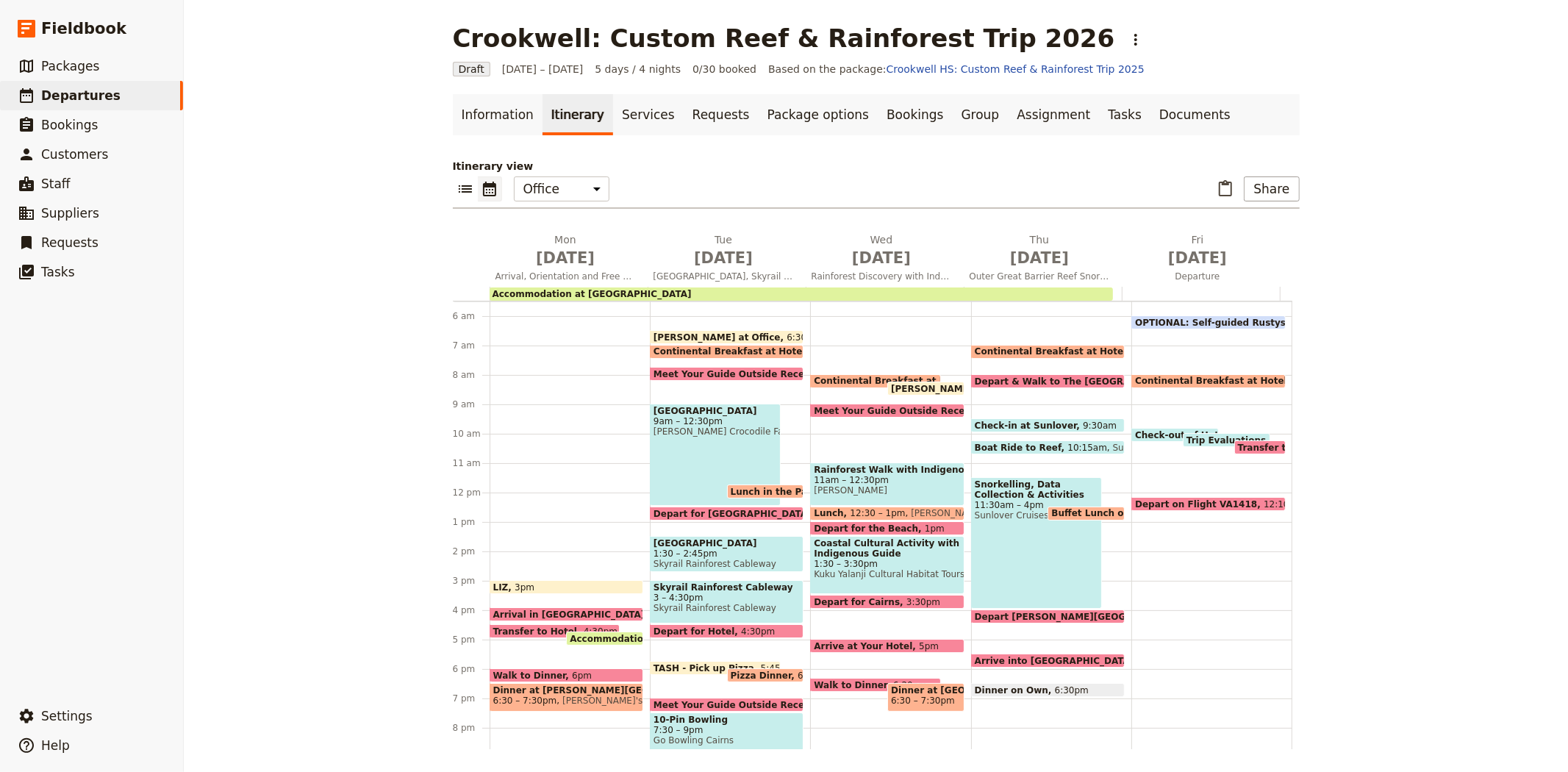
click at [604, 635] on span "Accommodation at Hides Hotel Cairns" at bounding box center [673, 639] width 206 height 9
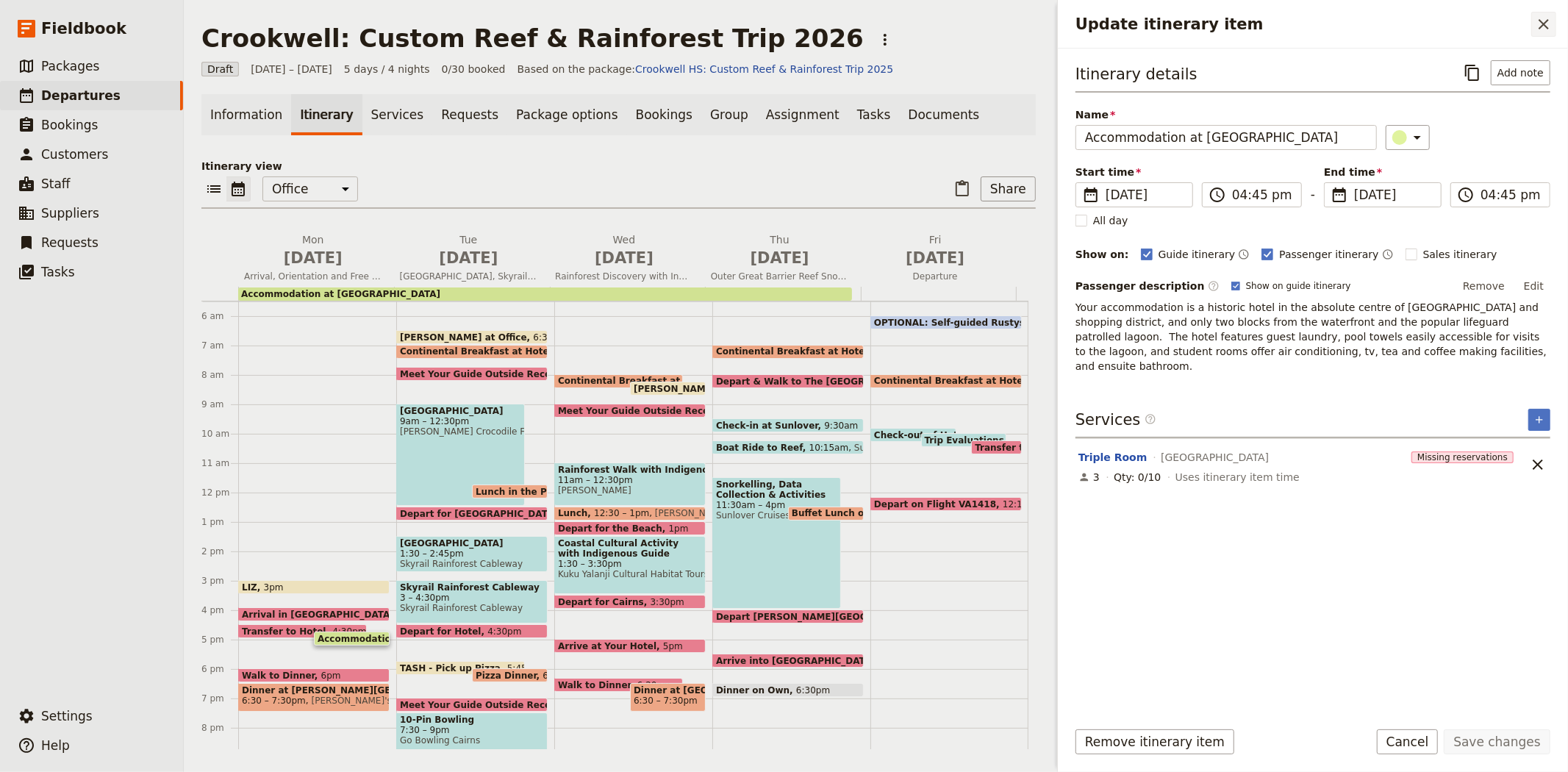
click at [1540, 30] on icon "Close drawer" at bounding box center [1543, 24] width 18 height 18
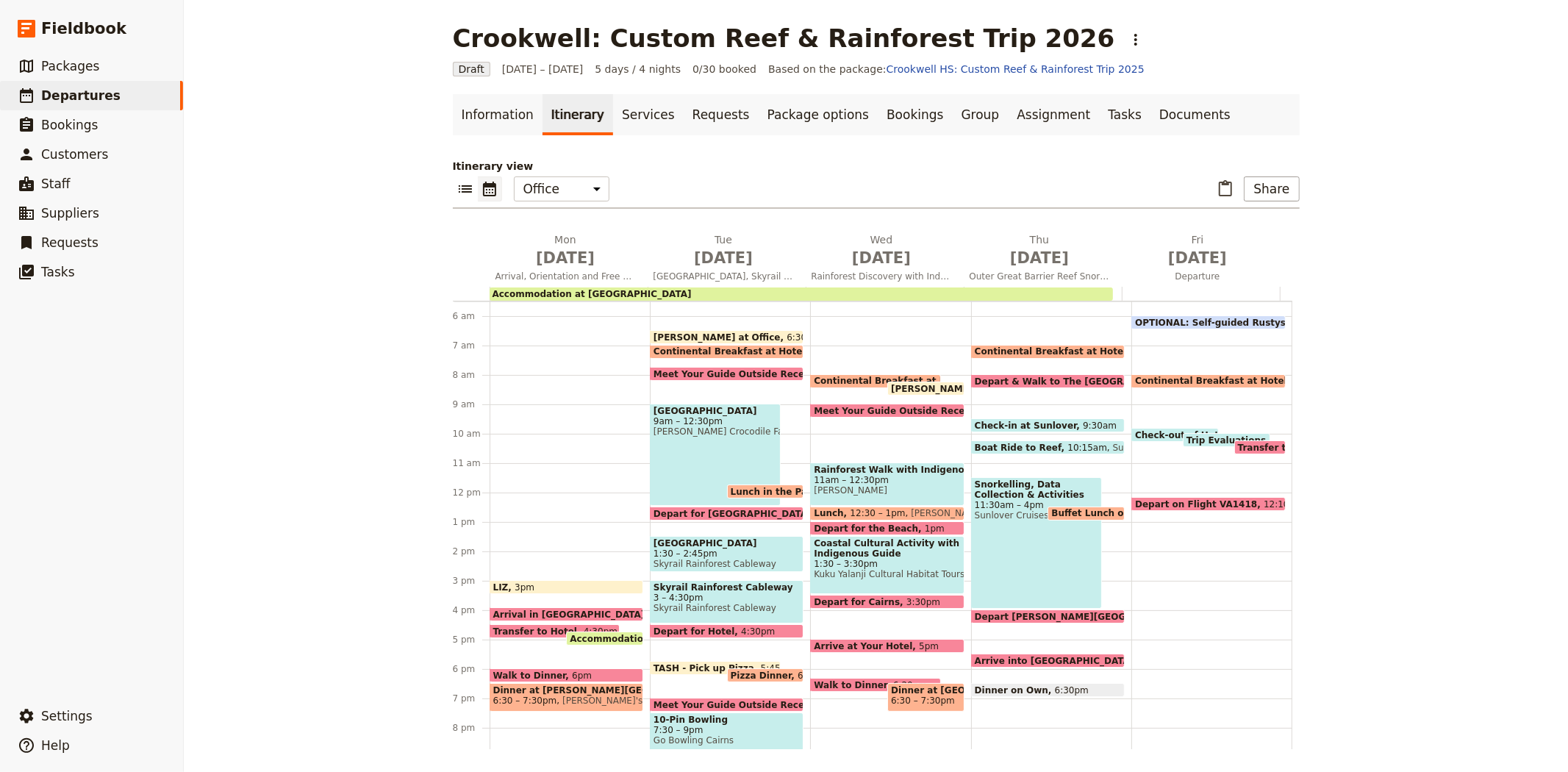
click at [512, 645] on div "LIZ 3pm Arrival in Cairns 3:55pm Transfer to Hotel 4:30pm Accommodation at Hide…" at bounding box center [569, 492] width 160 height 706
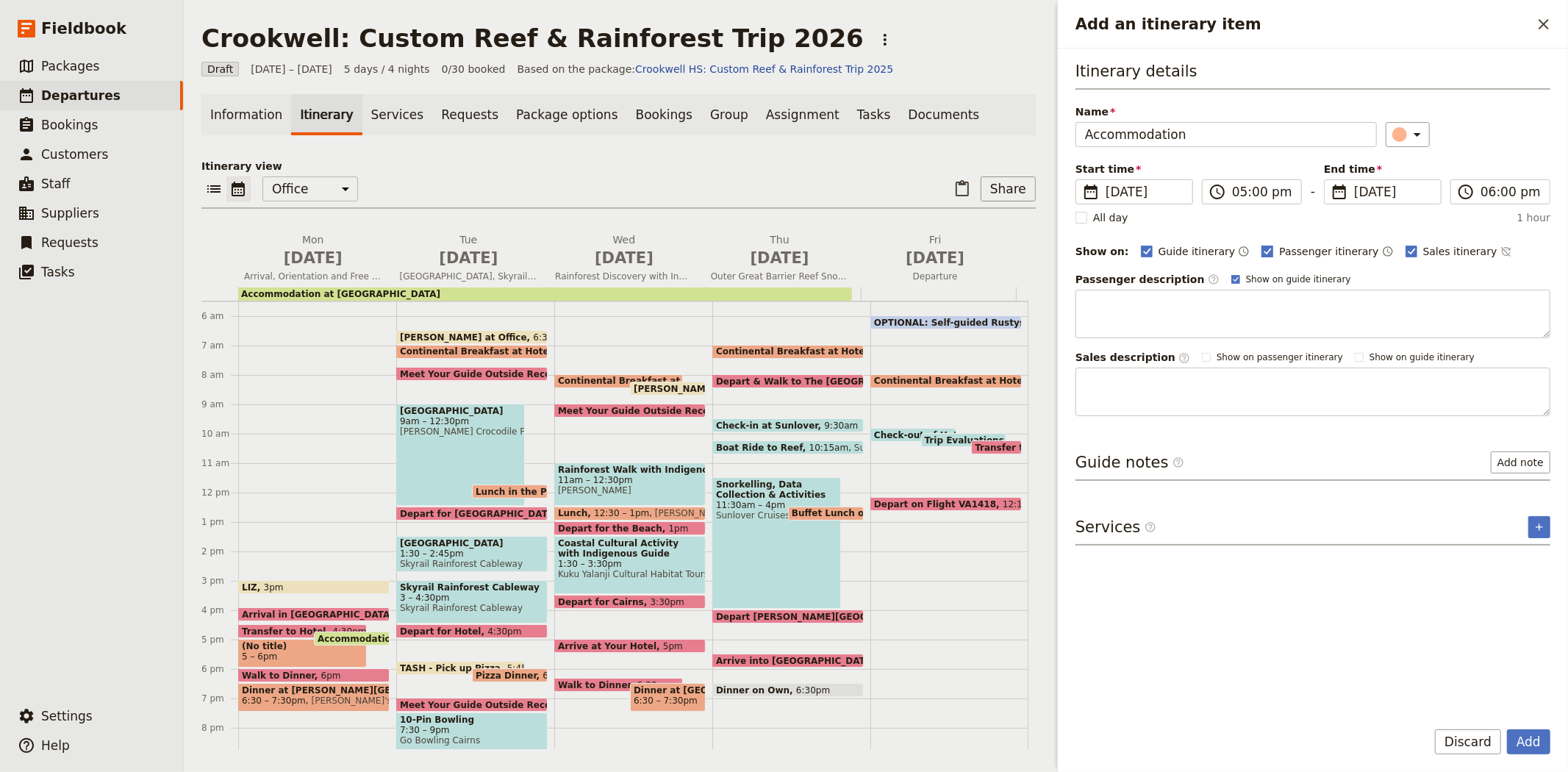
type input "Accommodation"
click at [1280, 257] on span "Passenger itinerary" at bounding box center [1328, 251] width 99 height 15
click at [1262, 244] on input "Passenger itinerary" at bounding box center [1261, 243] width 1 height 1
checkbox input "false"
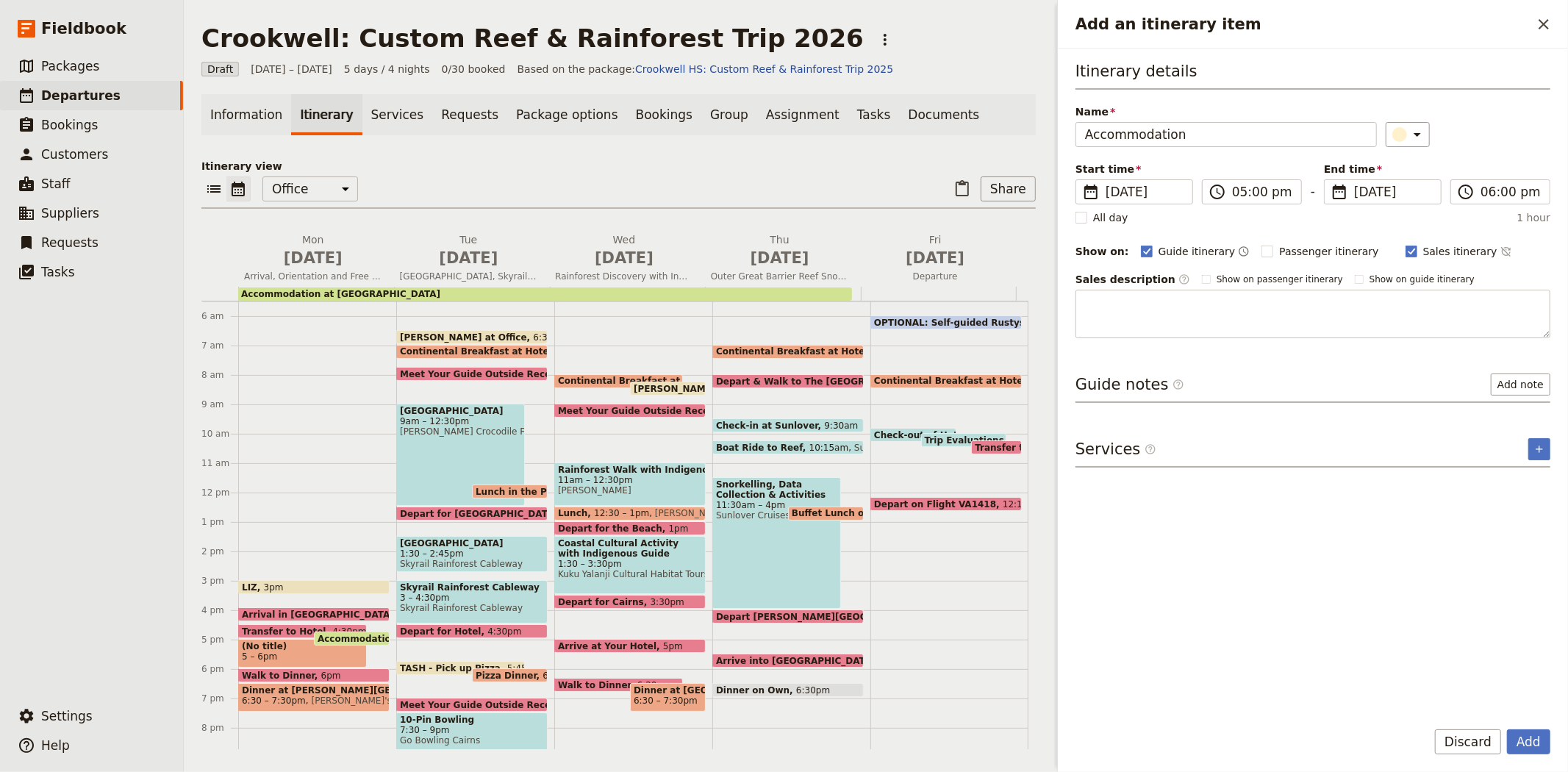
click at [1128, 244] on div "Show on: Guide itinerary ​ Passenger itinerary ​ Sales itinerary ​" at bounding box center [1312, 251] width 475 height 18
click at [1159, 249] on span "Guide itinerary" at bounding box center [1197, 251] width 77 height 15
click at [1141, 244] on input "Guide itinerary" at bounding box center [1140, 243] width 1 height 1
checkbox input "false"
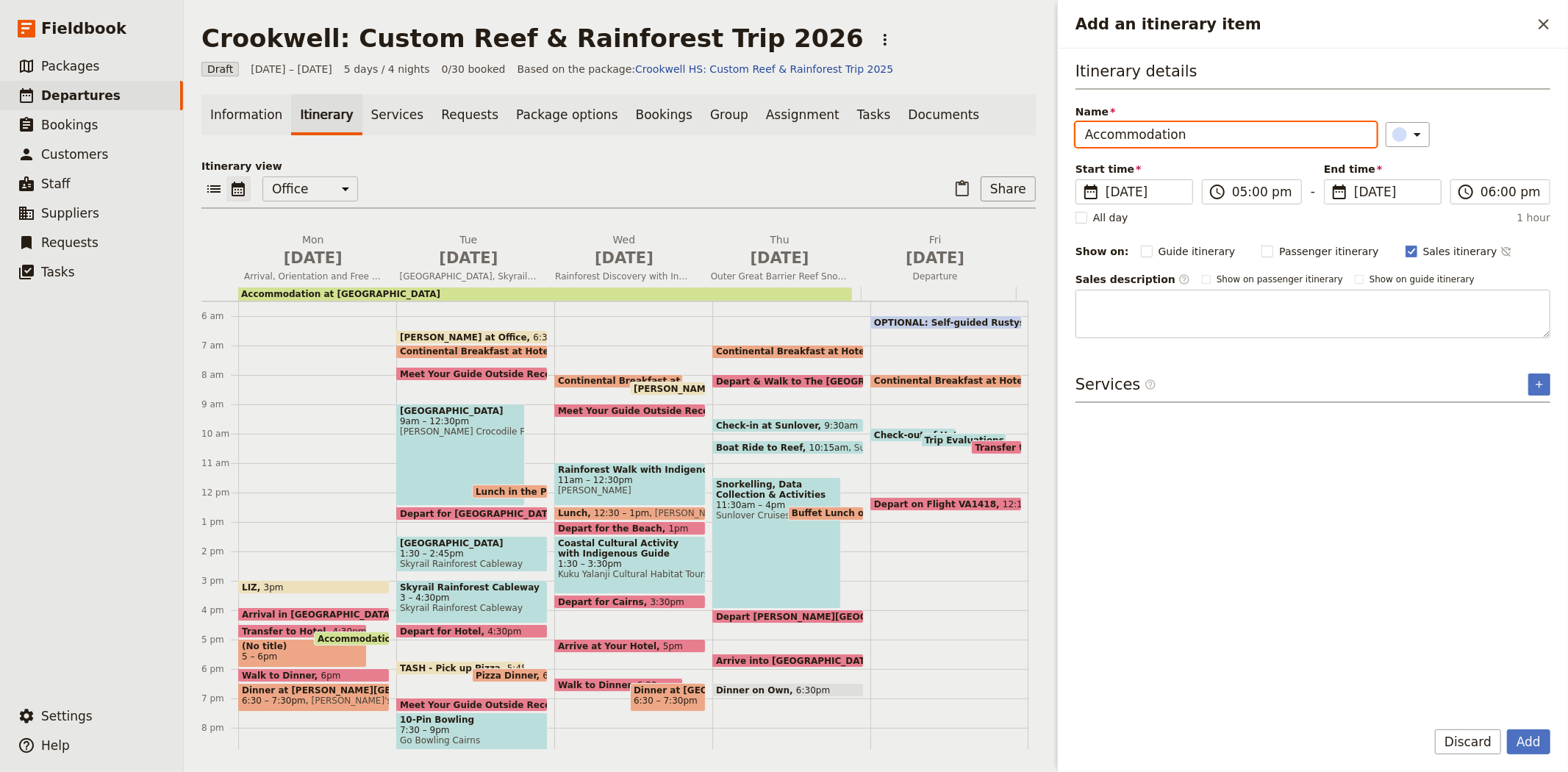
click at [1226, 134] on input "Accommodation" at bounding box center [1226, 134] width 301 height 25
click at [1393, 141] on div "​" at bounding box center [1409, 134] width 32 height 18
click at [1382, 243] on div "button" at bounding box center [1389, 235] width 15 height 15
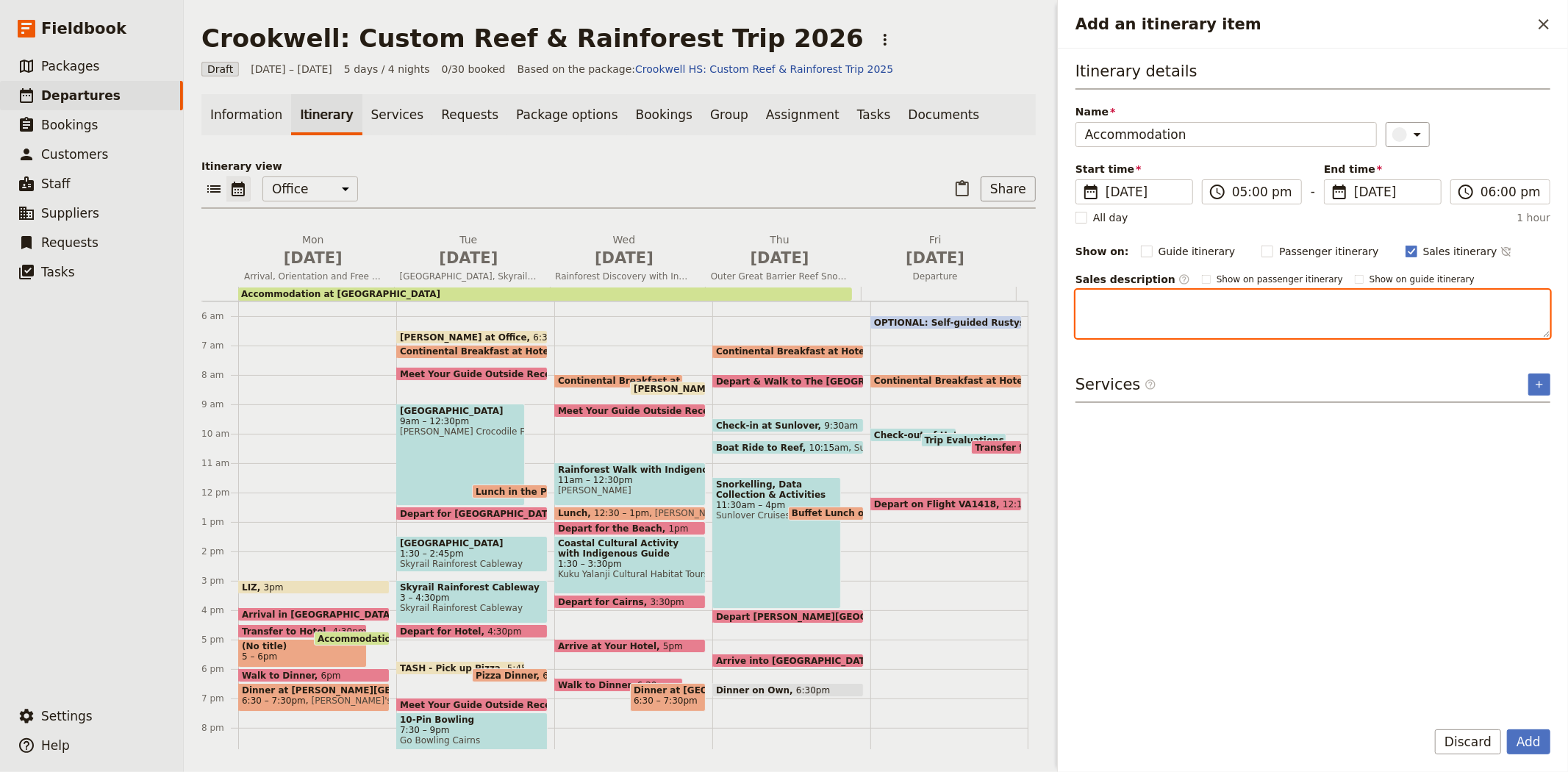
click at [1110, 309] on textarea "Add an itinerary item" at bounding box center [1312, 313] width 475 height 48
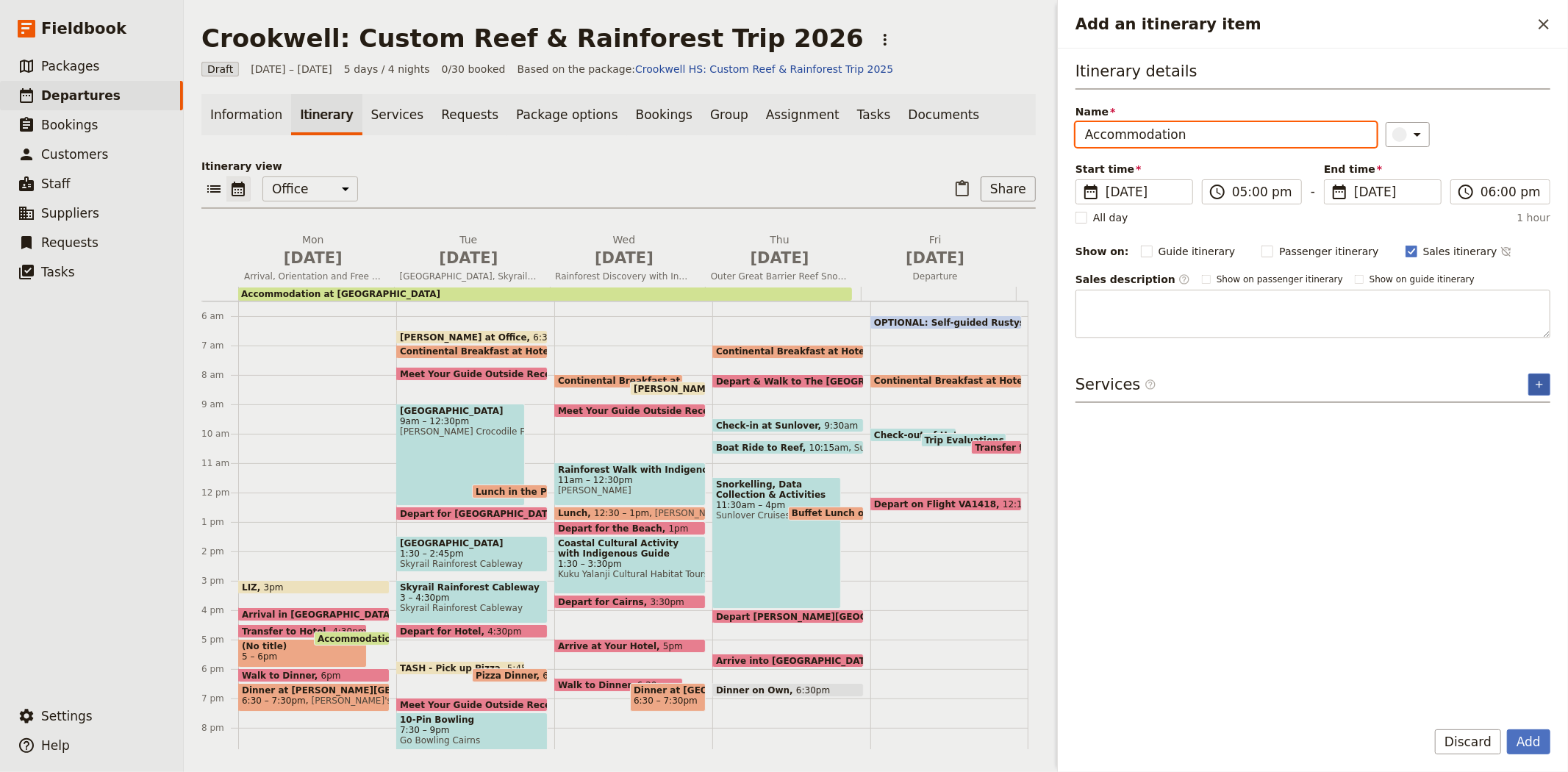
click at [1538, 384] on icon "Add service inclusion" at bounding box center [1538, 384] width 12 height 12
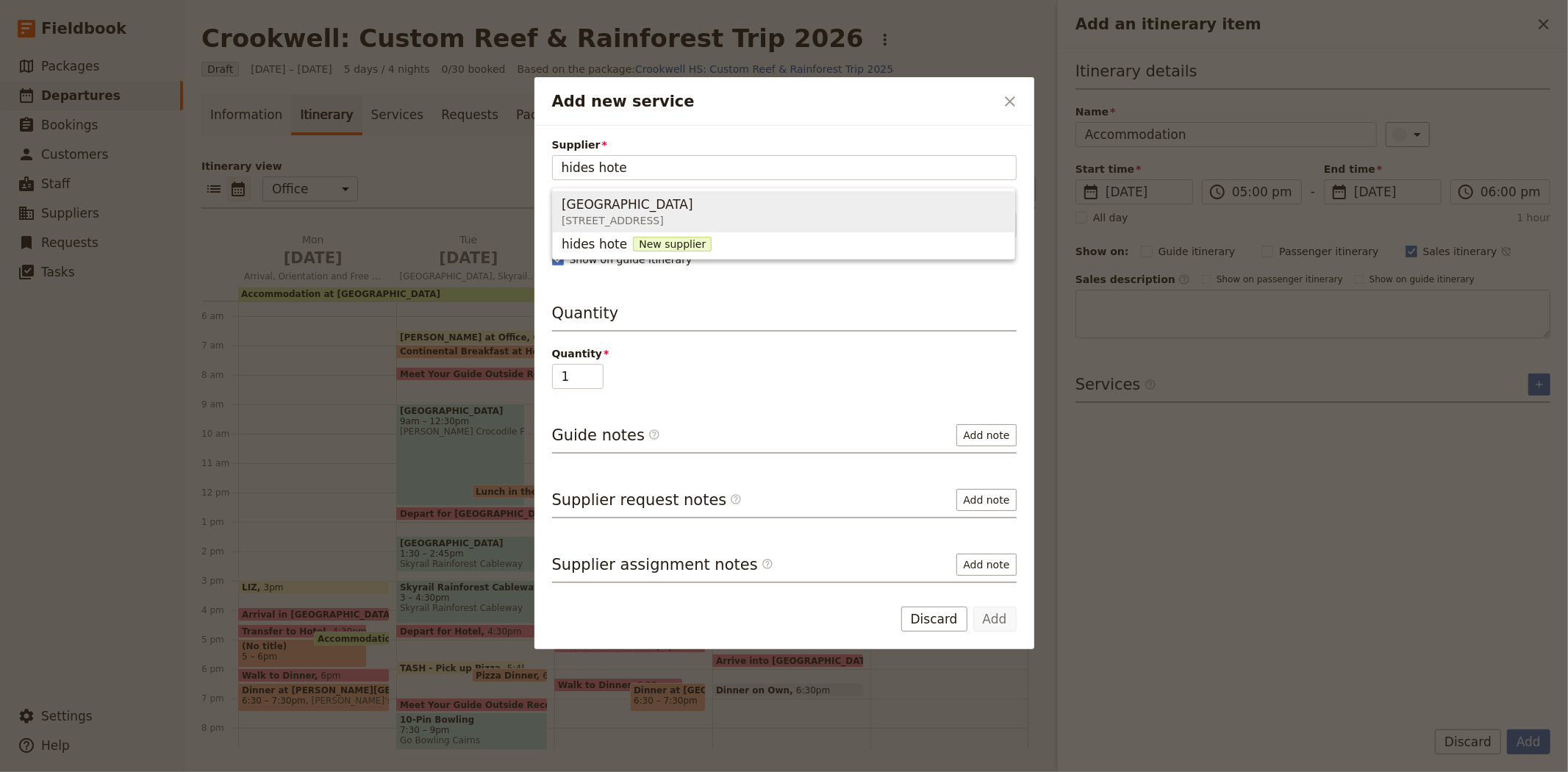
click at [590, 211] on span "Hides Hotel Cairns" at bounding box center [627, 204] width 132 height 18
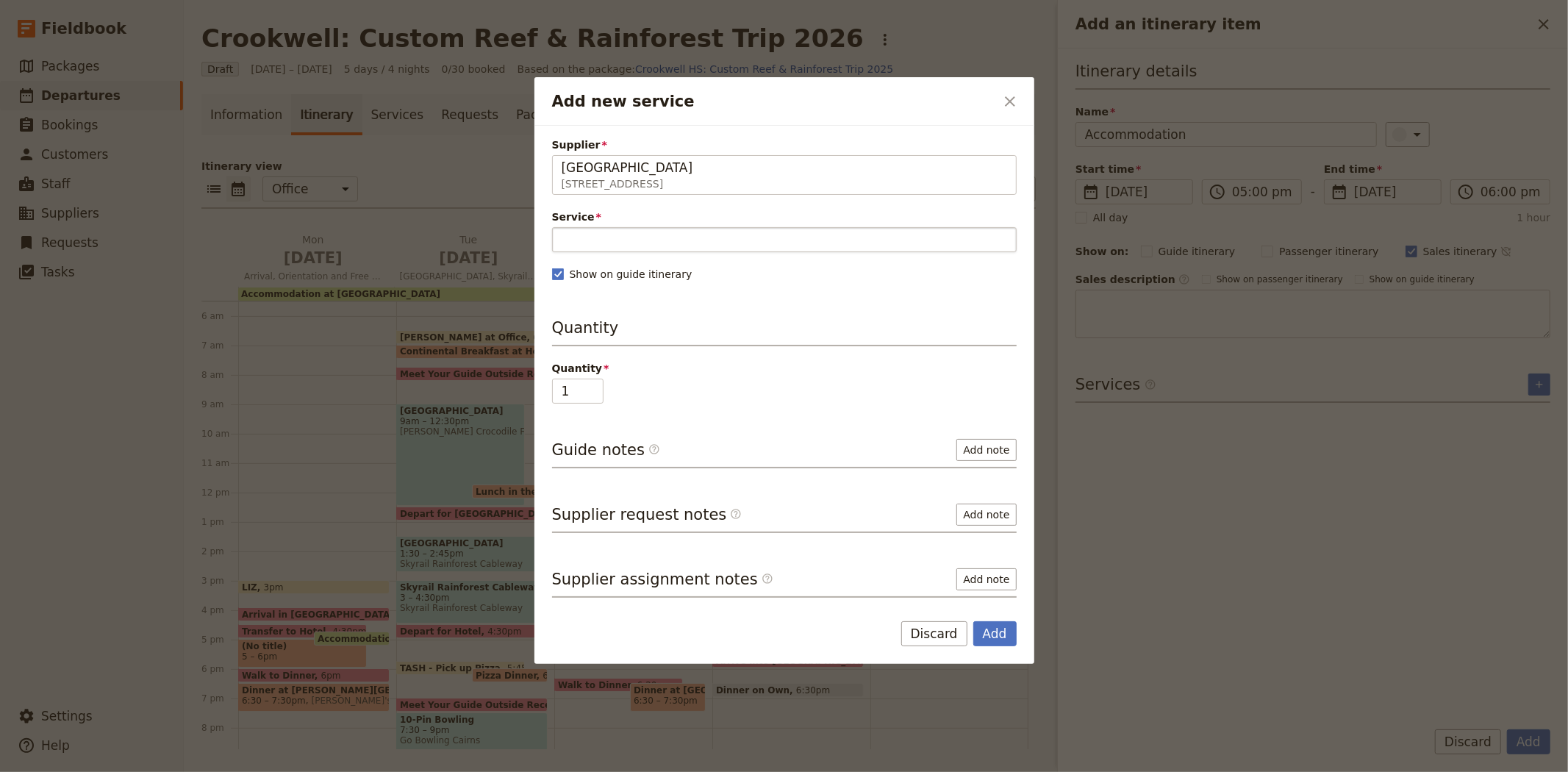
type input "Hides Hotel Cairns"
click at [593, 245] on input "Service" at bounding box center [784, 239] width 465 height 25
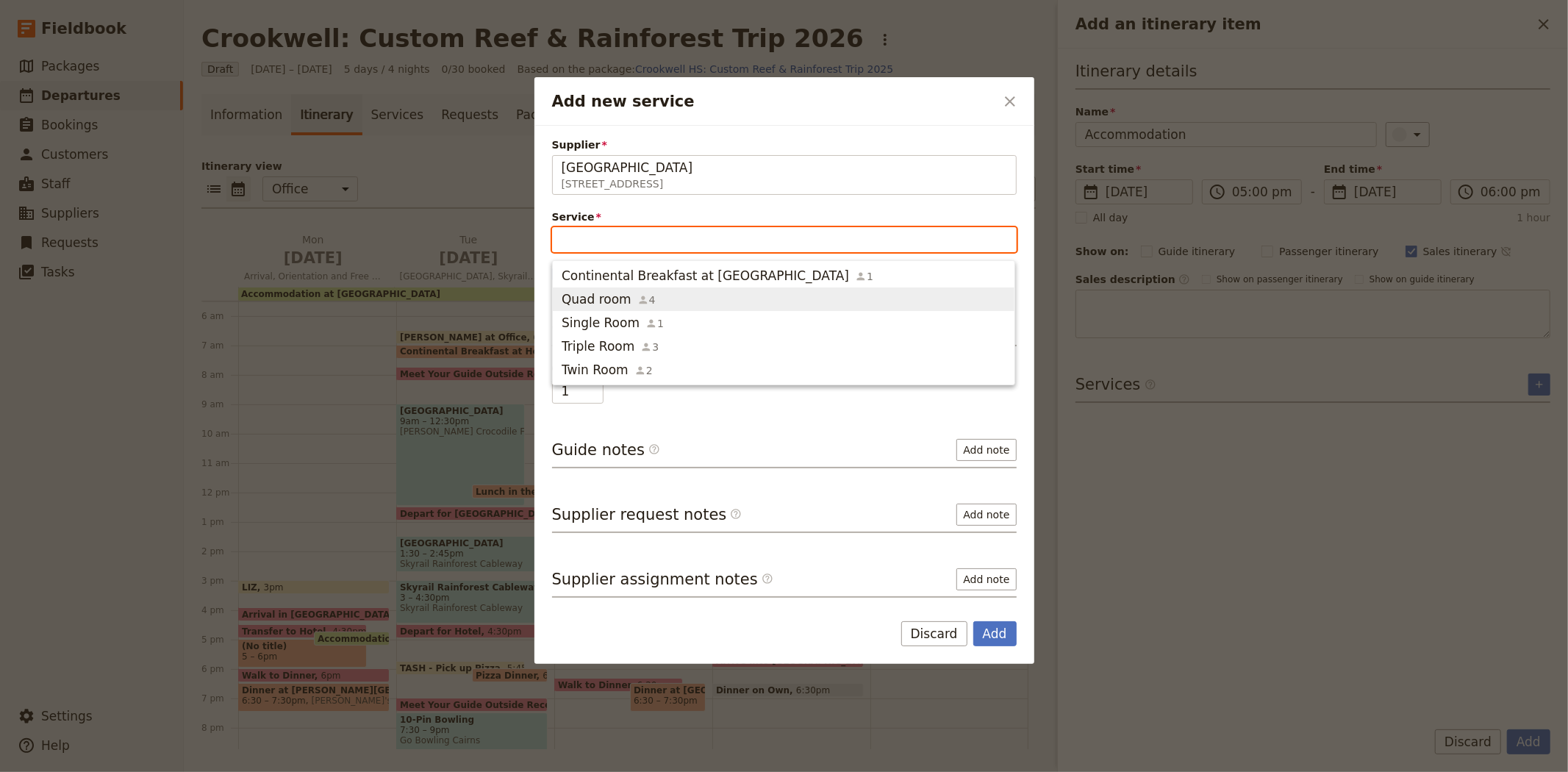
click at [637, 299] on icon "button" at bounding box center [642, 299] width 12 height 12
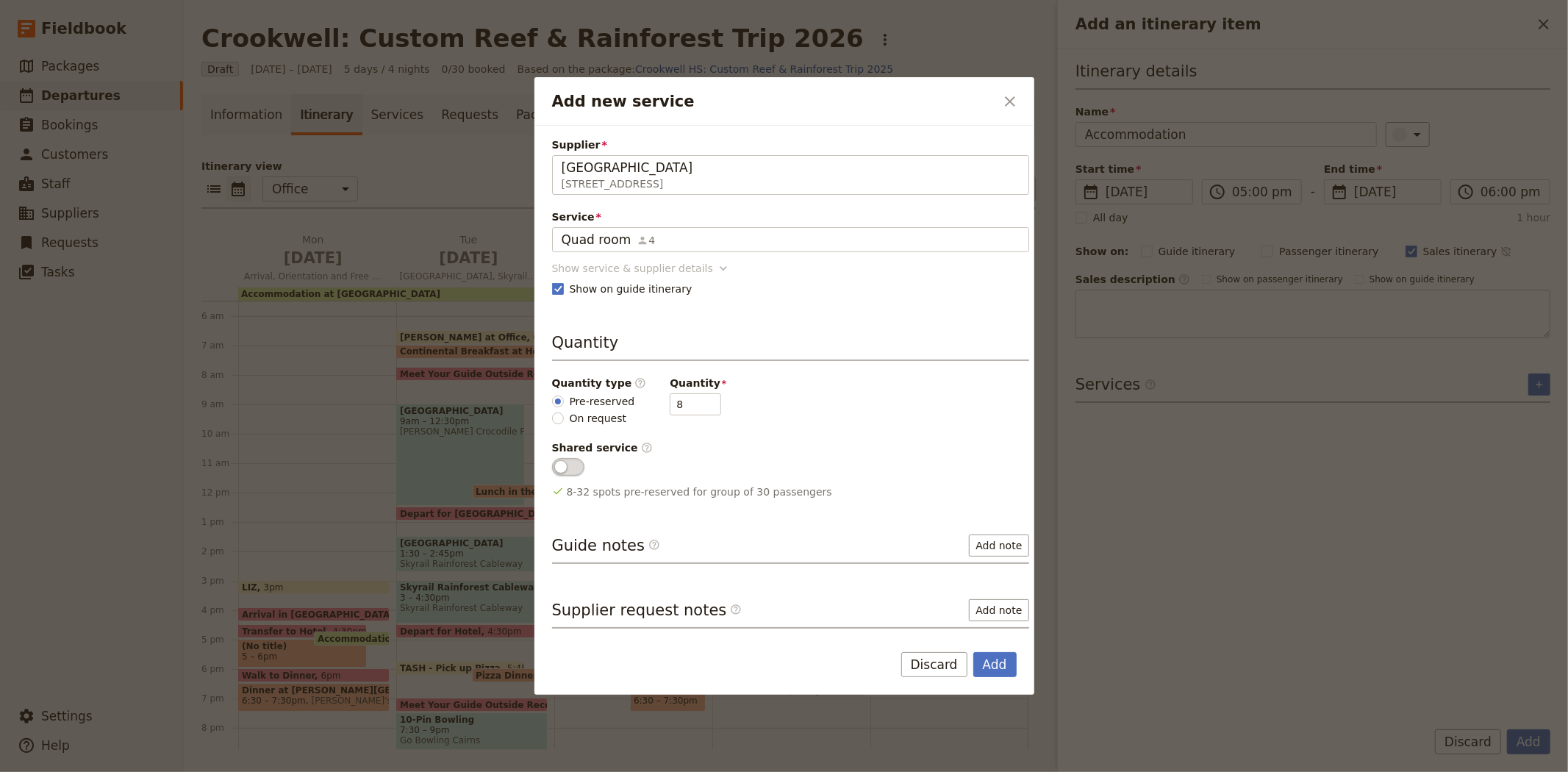
click at [641, 268] on div "Show service & supplier details" at bounding box center [632, 268] width 161 height 15
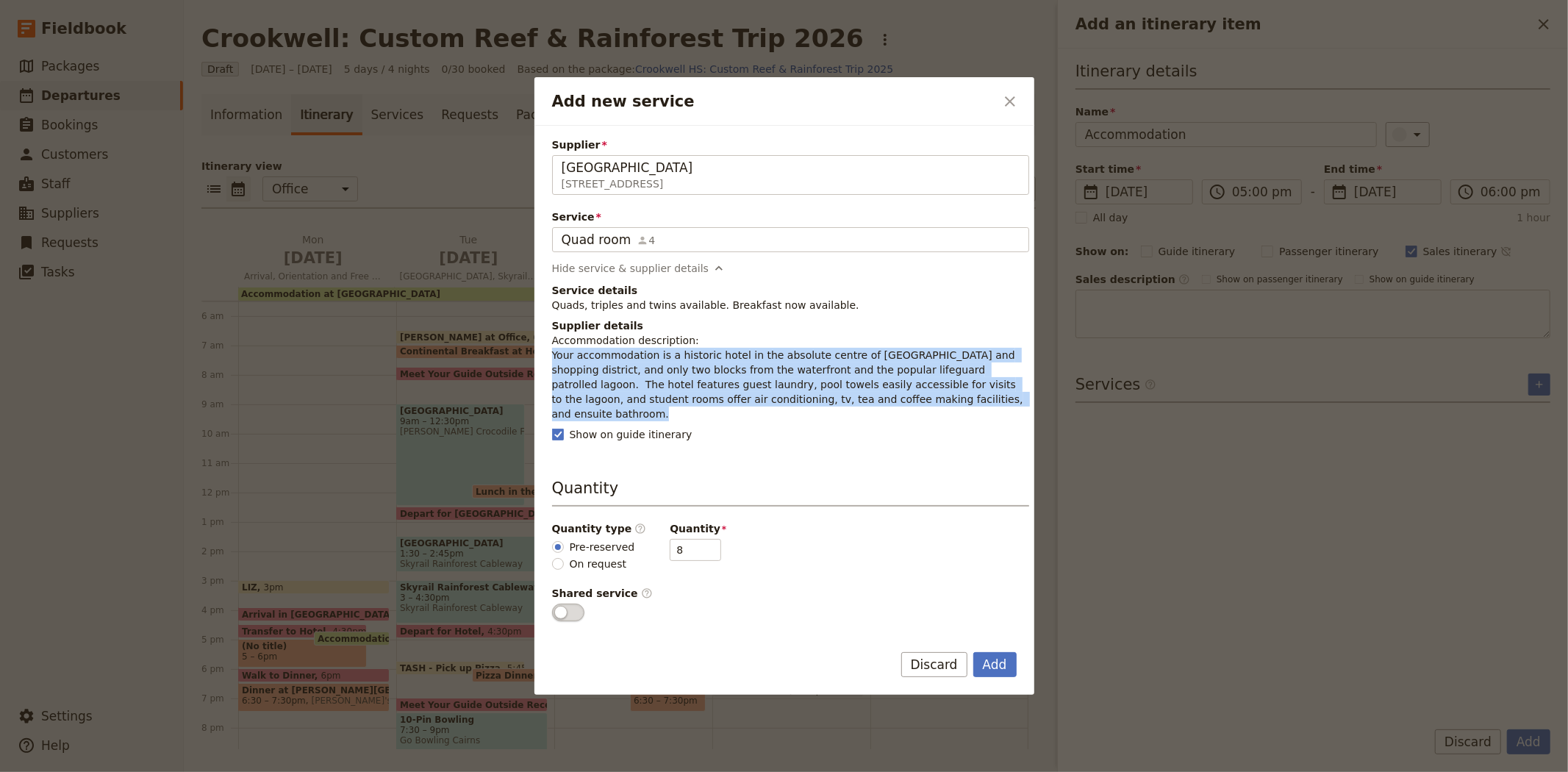
drag, startPoint x: 916, startPoint y: 402, endPoint x: 547, endPoint y: 356, distance: 371.9
click at [547, 356] on div "Supplier Hides Hotel Cairns 87 Lake Street, Cairns QLD 4870, Australia Hides Ho…" at bounding box center [784, 377] width 500 height 505
copy p "Your accommodation is a historic hotel in the absolute centre of Cairns restaur…"
click at [993, 657] on button "Add" at bounding box center [995, 664] width 44 height 25
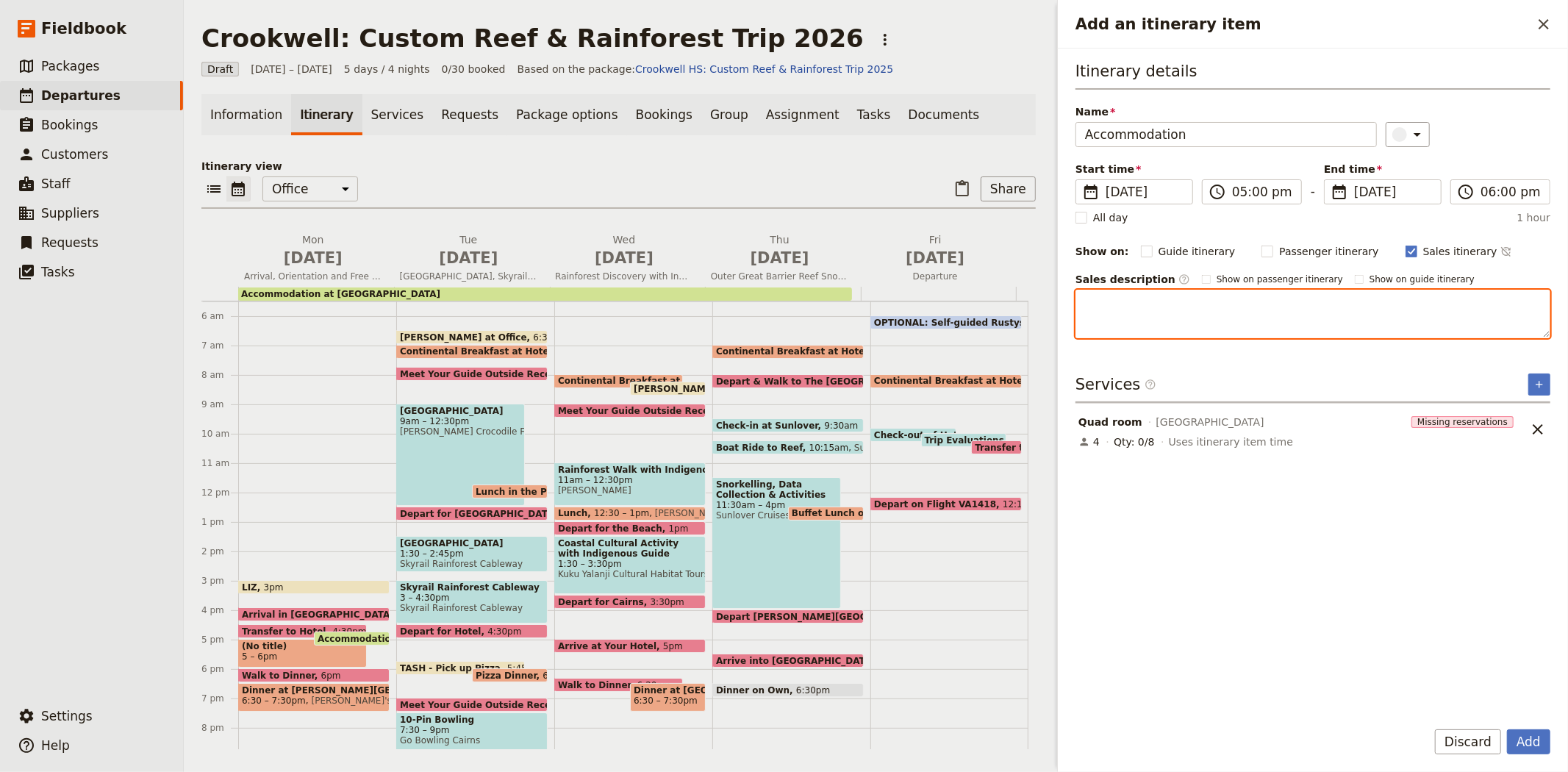
click at [1116, 306] on textarea "Add an itinerary item" at bounding box center [1312, 313] width 475 height 48
paste textarea "Your accommodation is a historic hotel in the absolute centre of Cairns restaur…"
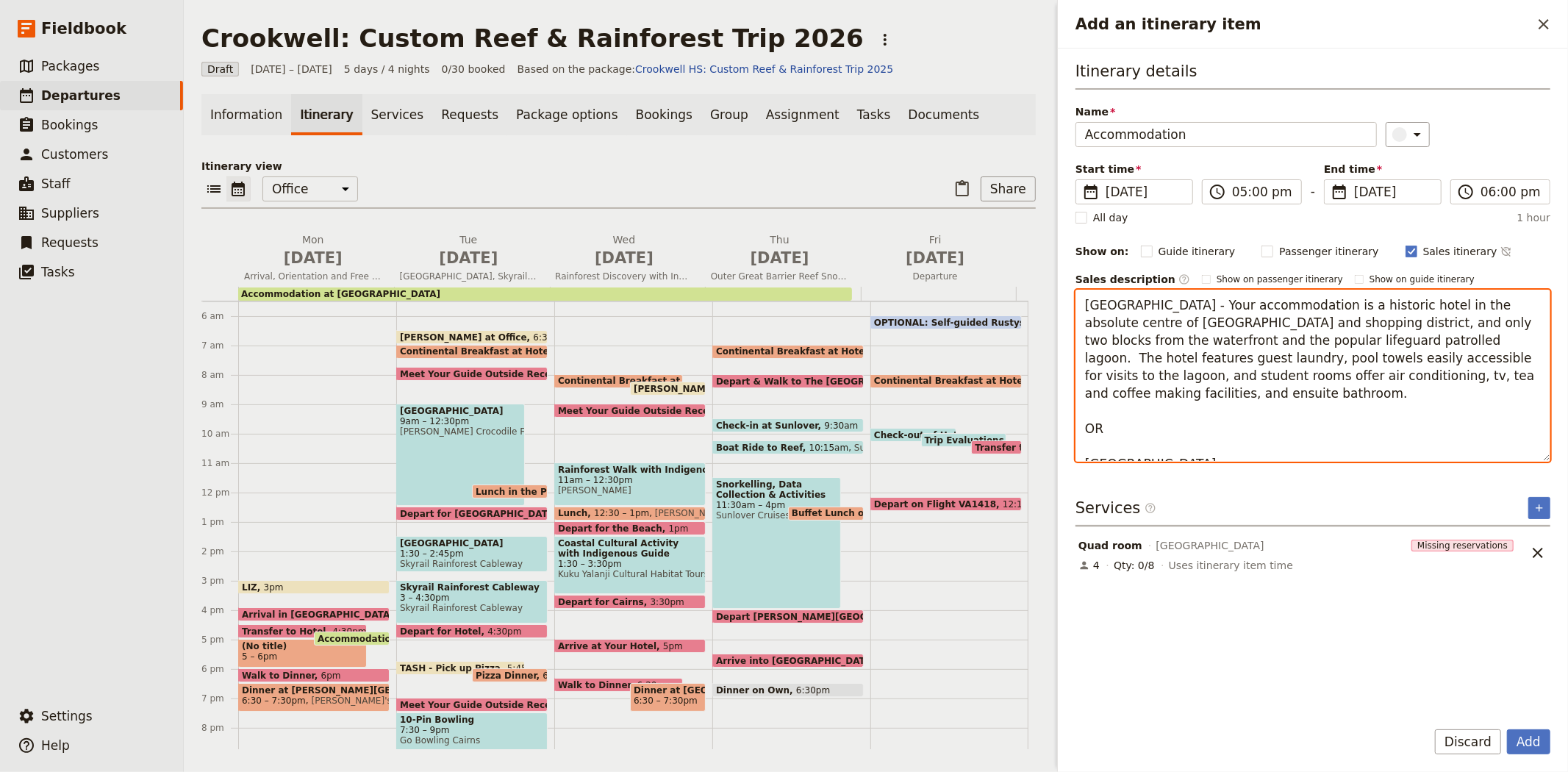
click at [1326, 343] on textarea "Hides Hotel - Your accommodation is a historic hotel in the absolute centre of …" at bounding box center [1312, 375] width 475 height 172
click at [1194, 447] on textarea "Hides Hotel - Your accommodation is a historic hotel in the absolute centre of …" at bounding box center [1312, 375] width 475 height 172
type textarea "Hides Hotel - Your accommodation is a historic hotel in the absolute centre of …"
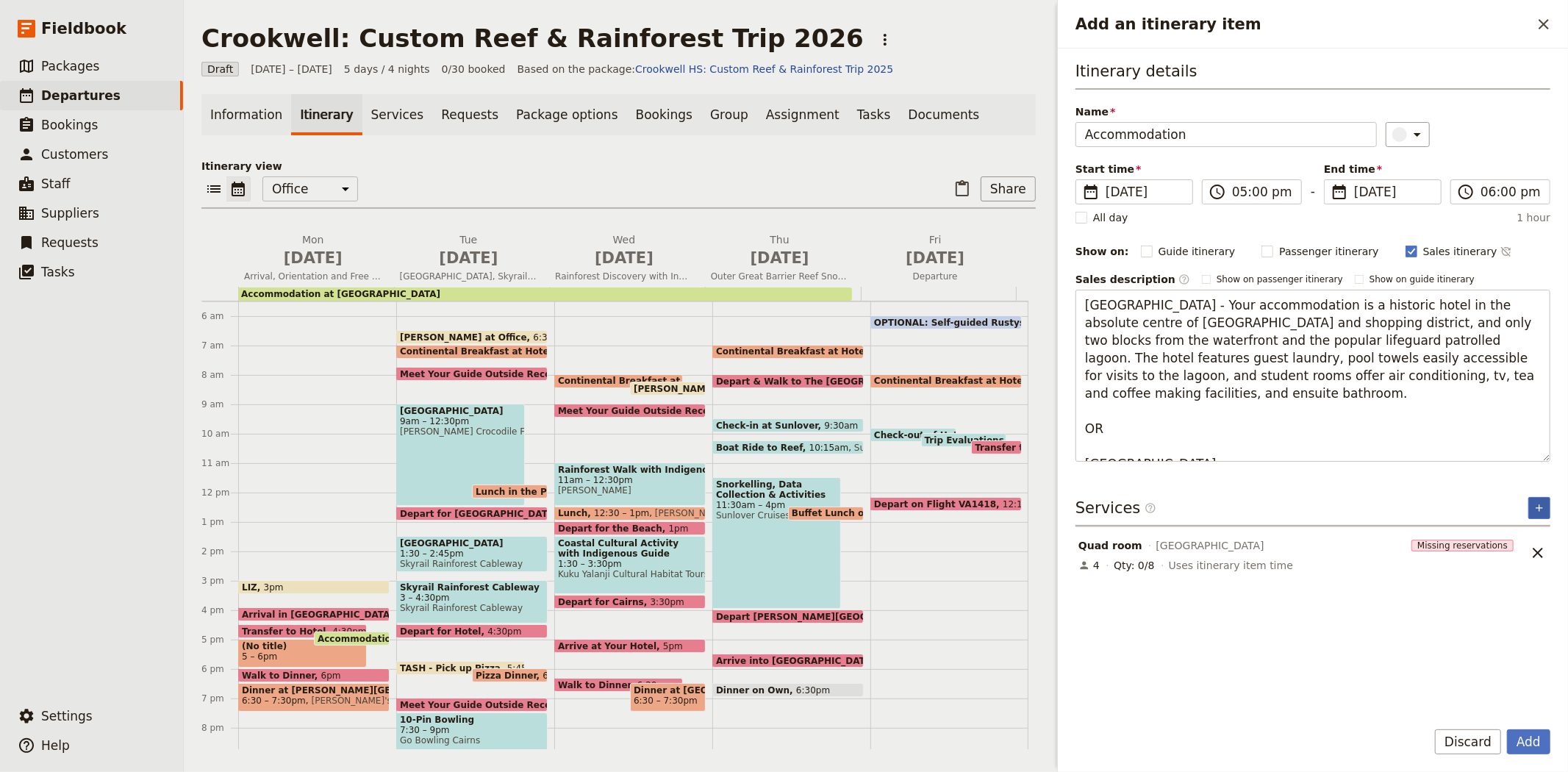
click at [1541, 508] on icon "Add service inclusion" at bounding box center [1538, 508] width 6 height 6
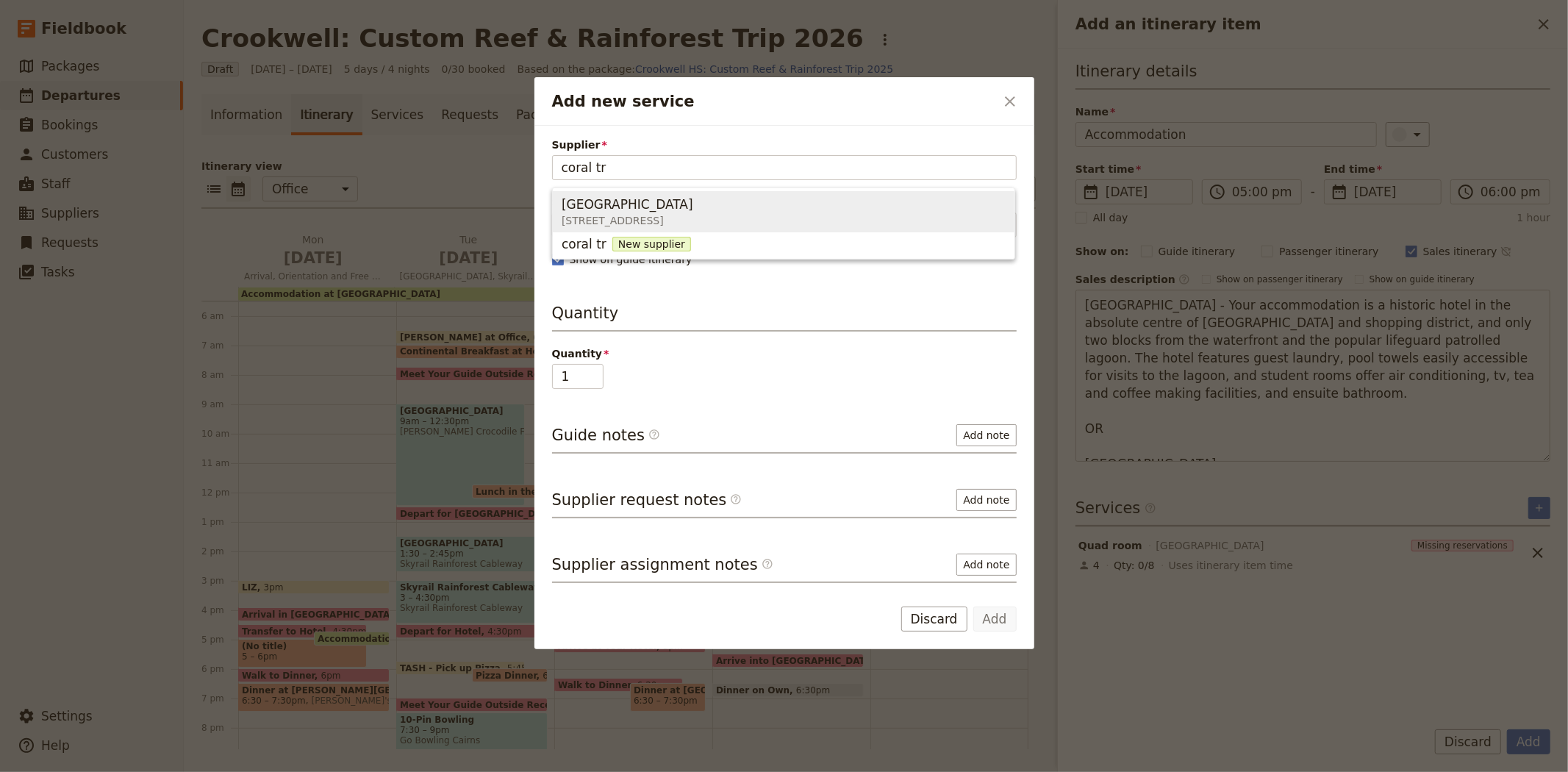
click at [600, 211] on span "Coral Tree Inn" at bounding box center [627, 204] width 132 height 18
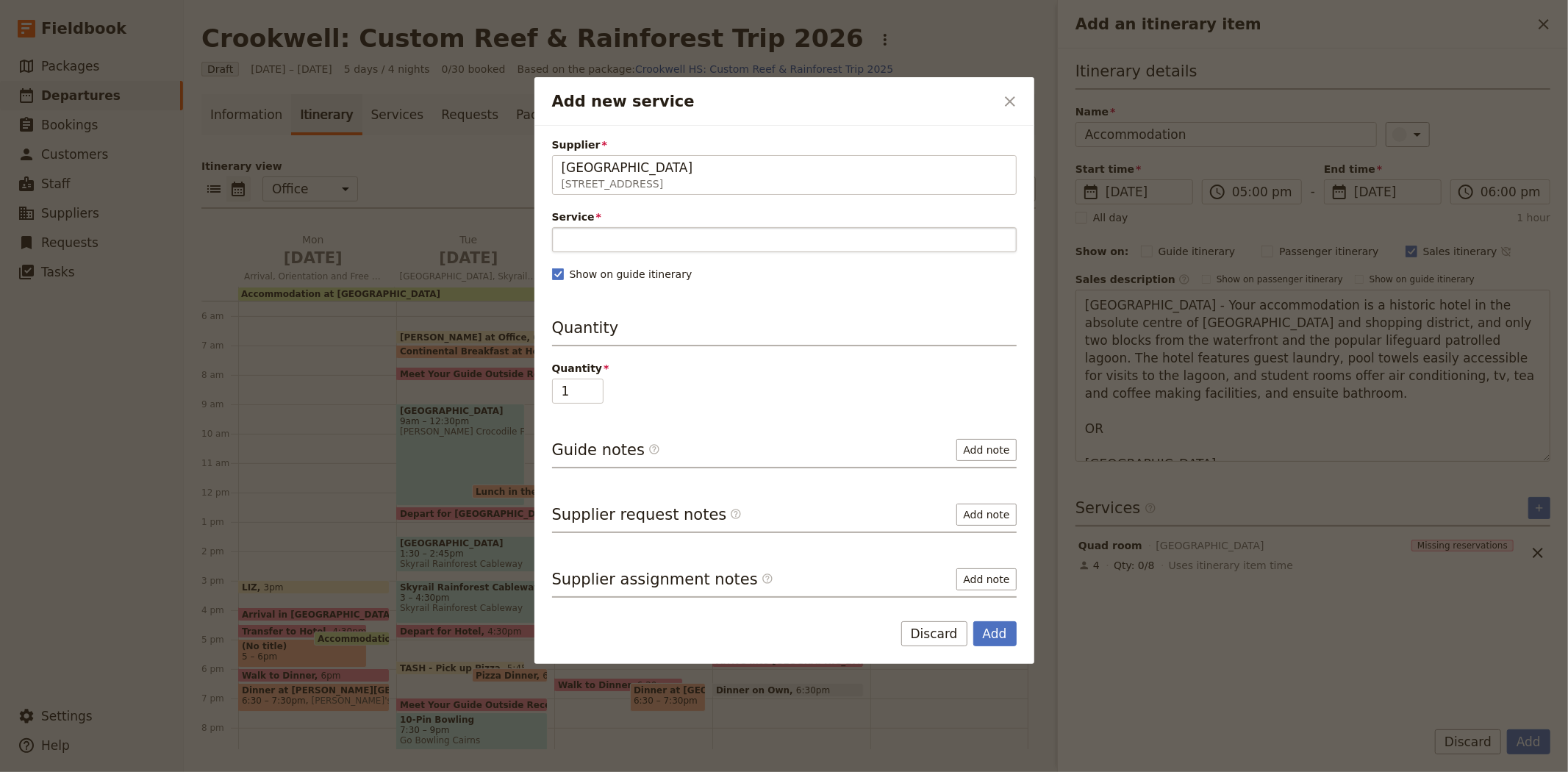
type input "Coral Tree Inn"
click at [588, 243] on input "Service" at bounding box center [784, 239] width 465 height 25
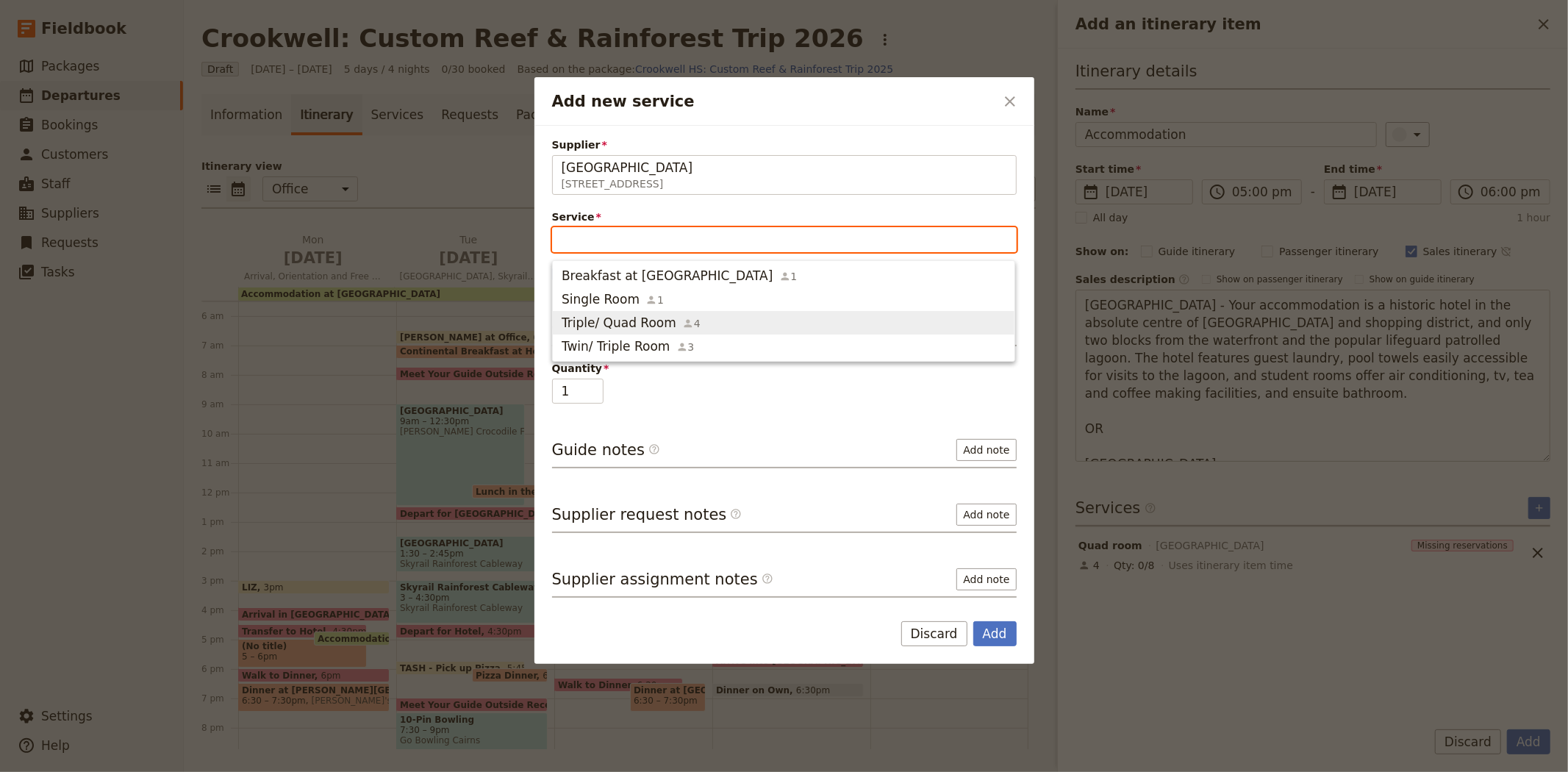
click at [621, 321] on span "Triple/ Quad Room" at bounding box center [618, 323] width 115 height 18
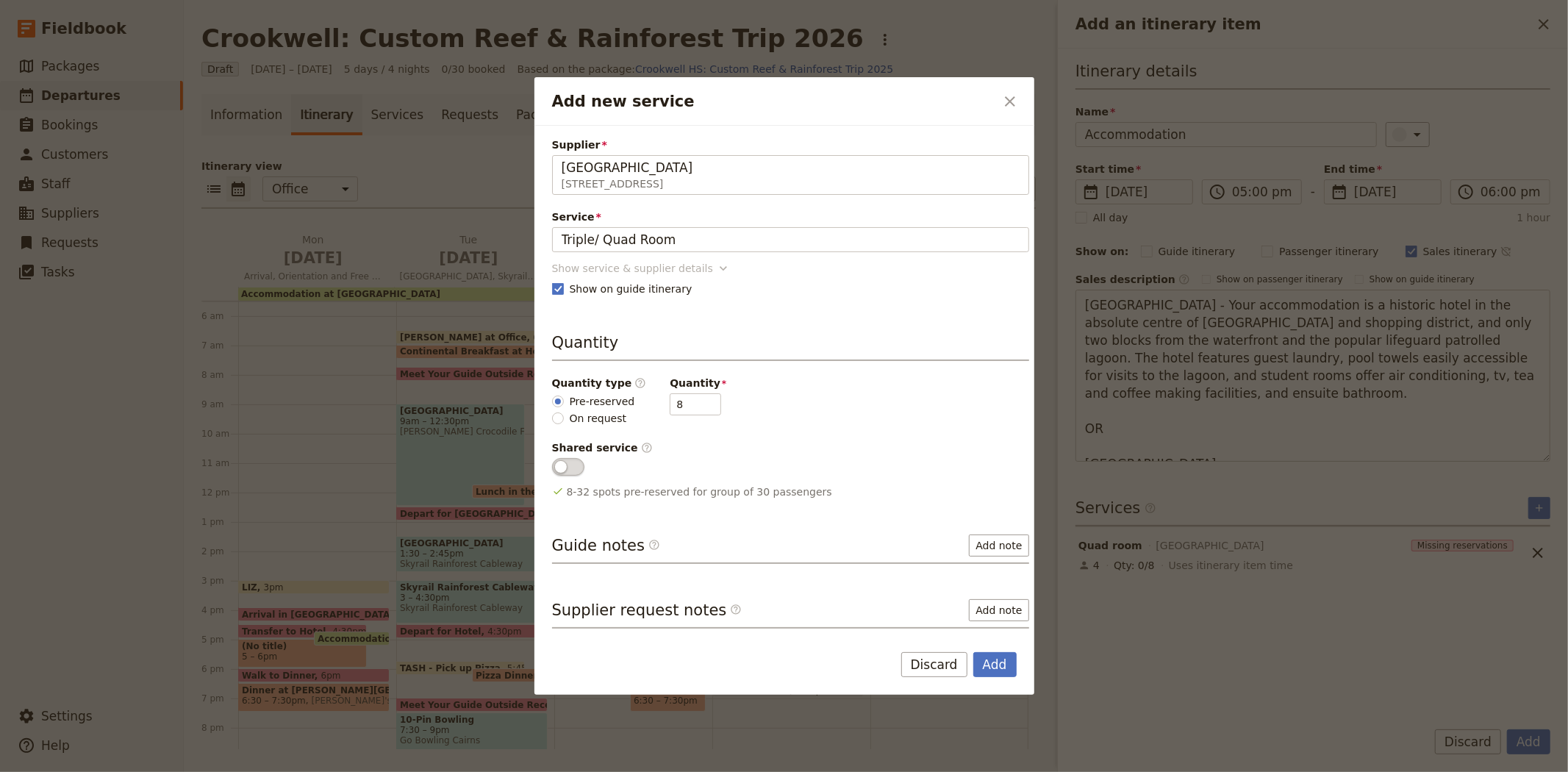
click at [608, 268] on div "Show service & supplier details" at bounding box center [632, 268] width 161 height 15
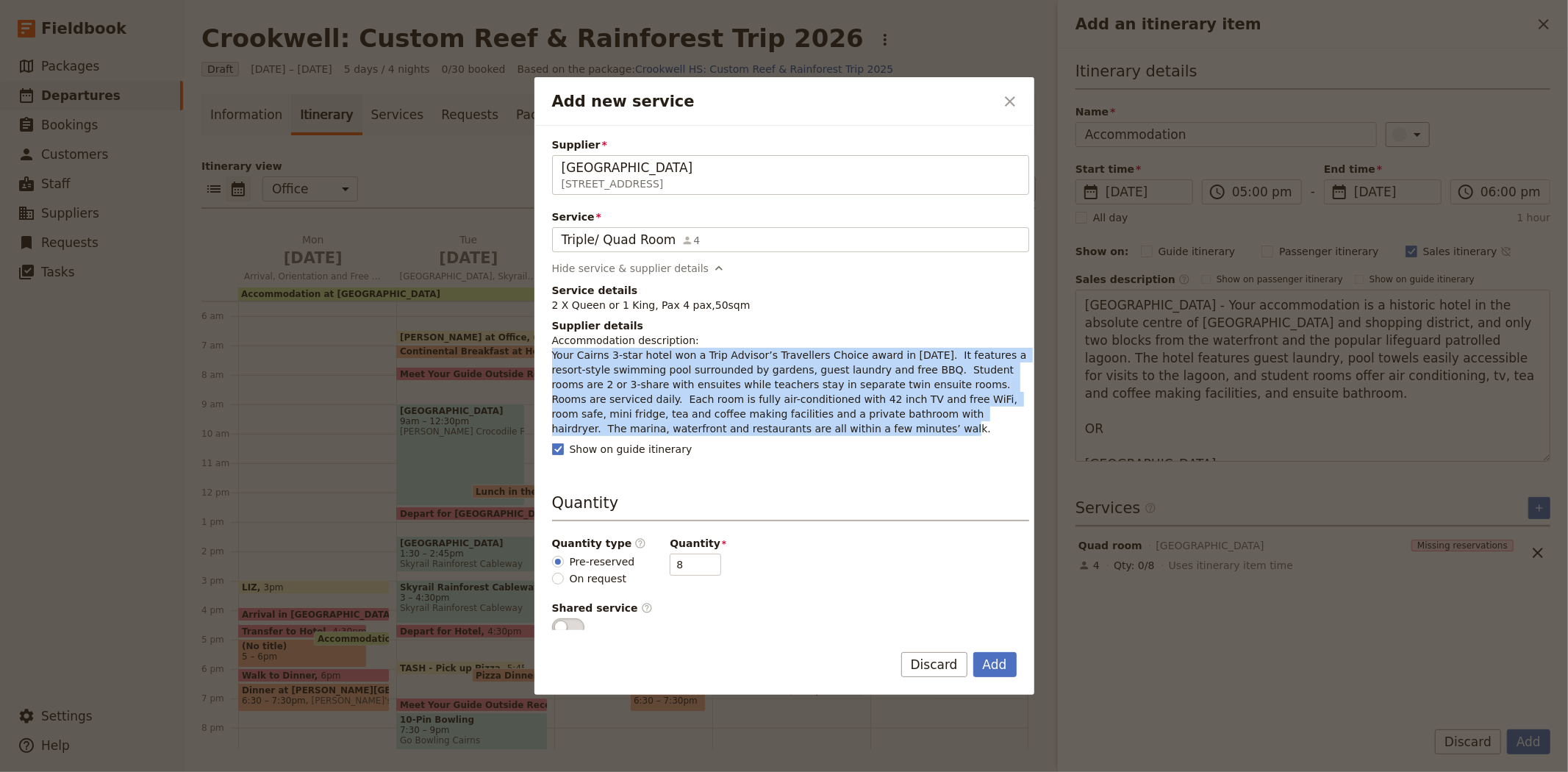
drag, startPoint x: 673, startPoint y: 429, endPoint x: 551, endPoint y: 359, distance: 140.7
click at [552, 359] on p "Accommodation description: Your Cairns 3-star hotel won a Trip Advisor’s Travel…" at bounding box center [791, 384] width 477 height 103
copy p "Your Cairns 3-star hotel won a Trip Advisor’s Travellers Choice award in 2022. …"
click at [990, 661] on button "Add" at bounding box center [995, 664] width 44 height 25
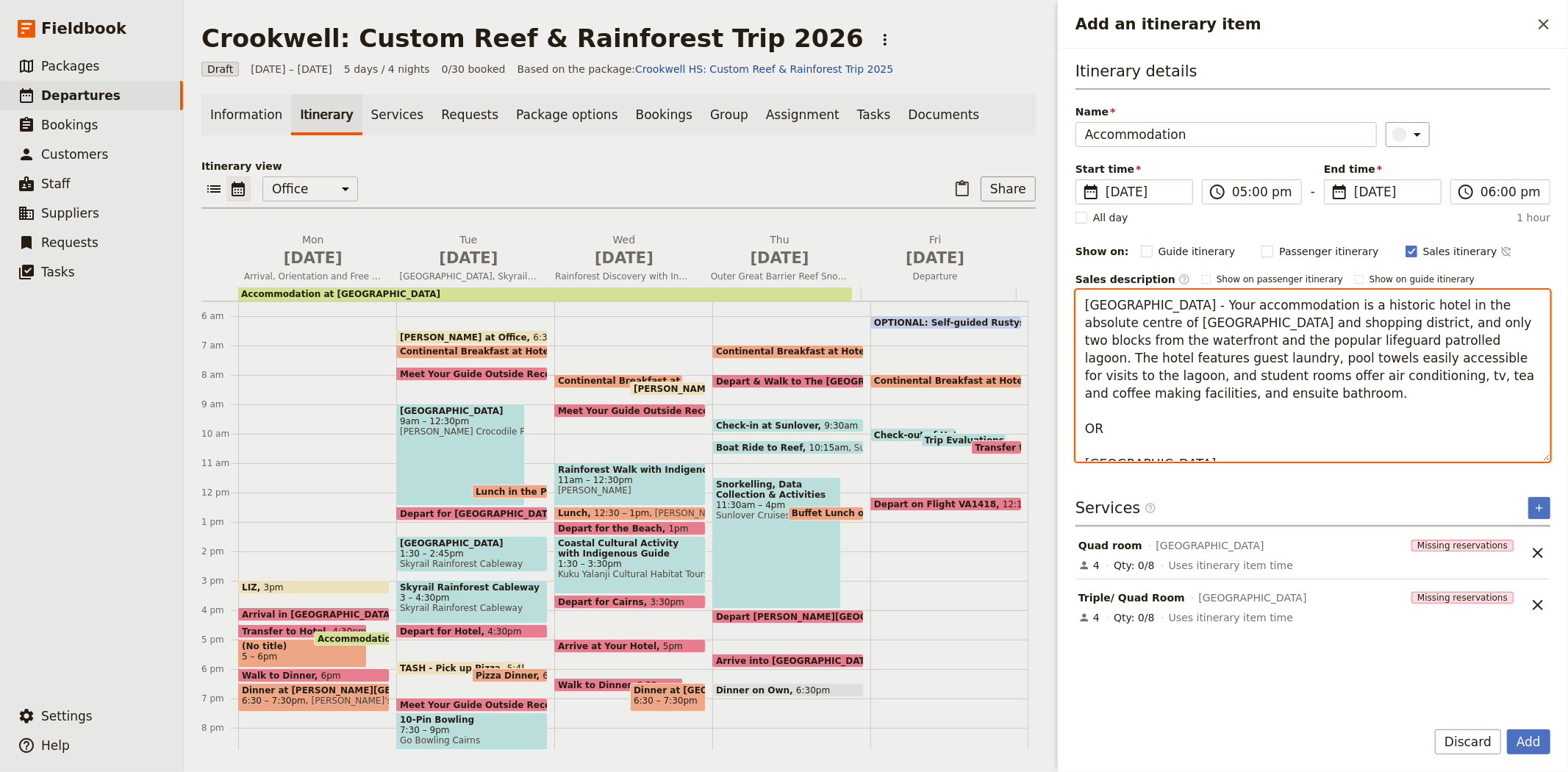
click at [1187, 446] on textarea "Hides Hotel - Your accommodation is a historic hotel in the absolute centre of …" at bounding box center [1312, 375] width 475 height 172
paste textarea "Your Cairns 3-star hotel won a Trip Advisor’s Travellers Choice award in 2022. …"
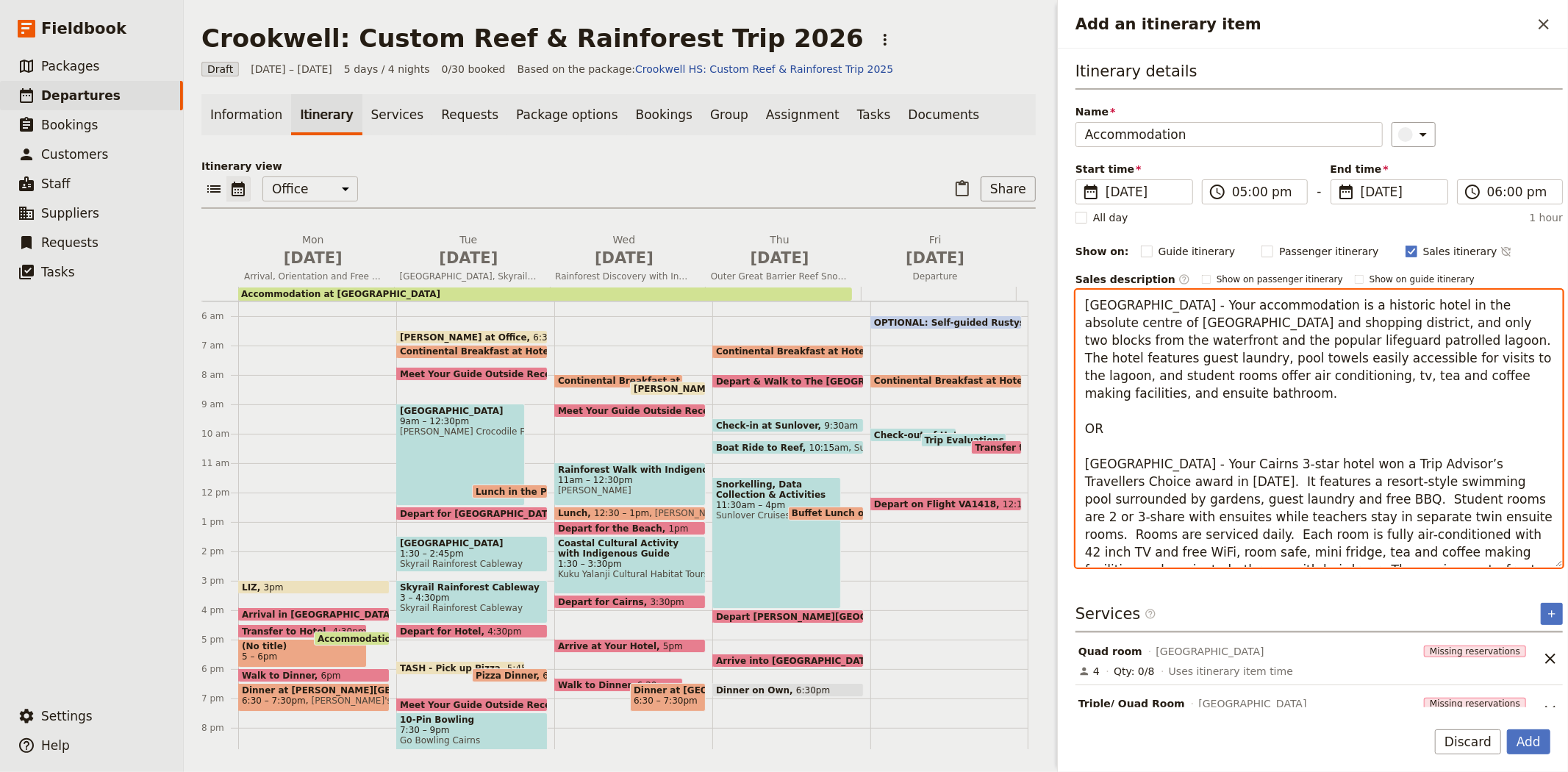
click at [1481, 498] on textarea "Hides Hotel - Your accommodation is a historic hotel in the absolute centre of …" at bounding box center [1318, 428] width 487 height 278
click at [1486, 377] on textarea "Hides Hotel - Your accommodation is a historic hotel in the absolute centre of …" at bounding box center [1318, 428] width 487 height 278
click at [1437, 553] on textarea "Hides Hotel - Your accommodation is a historic hotel in the absolute centre of …" at bounding box center [1318, 428] width 487 height 278
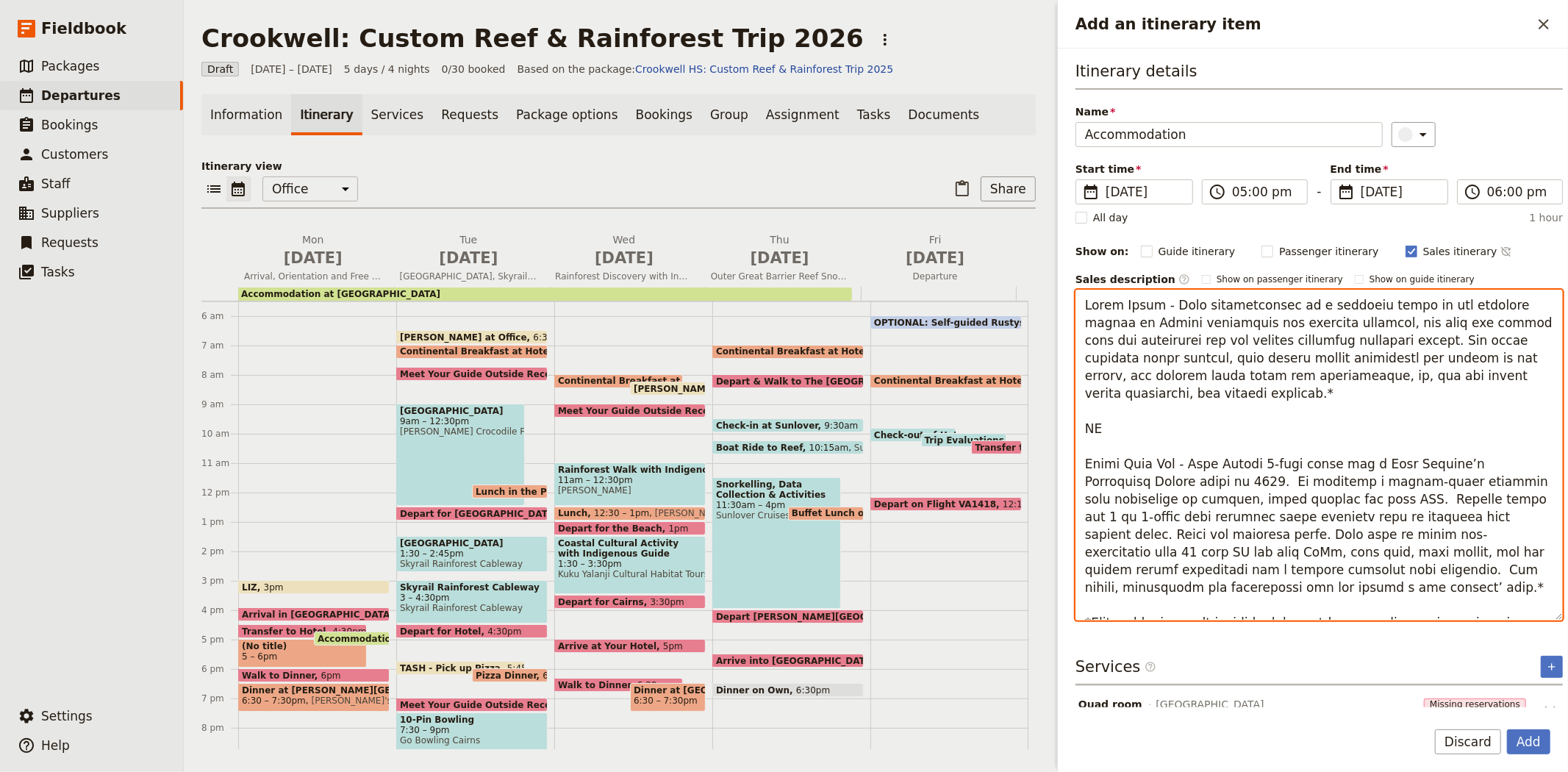
click at [1280, 606] on textarea "Add an itinerary item" at bounding box center [1318, 455] width 487 height 331
type textarea "Hides Hotel - Your accommodation is a historic hotel in the absolute centre of …"
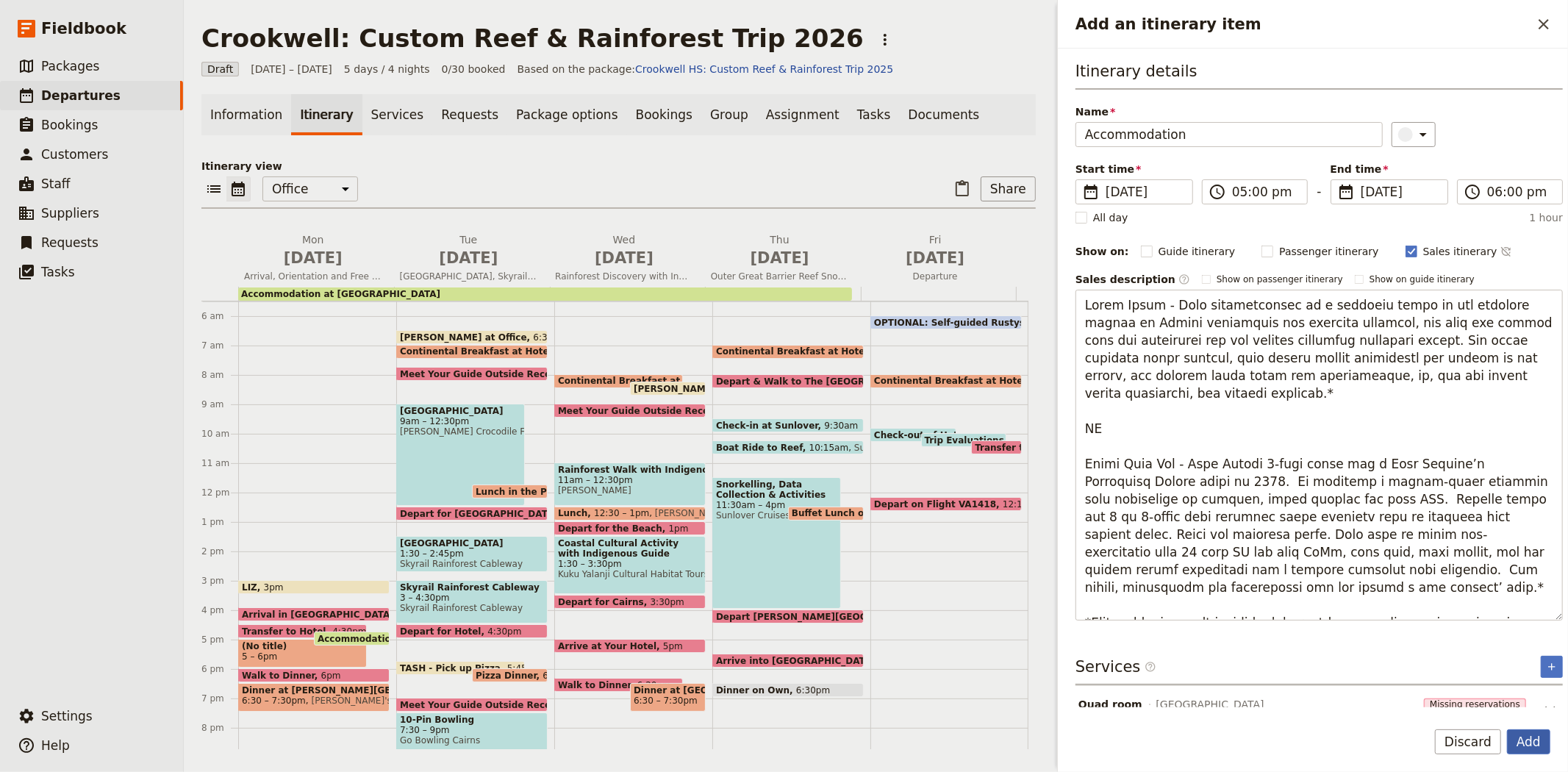
click at [1538, 745] on button "Add" at bounding box center [1528, 742] width 44 height 25
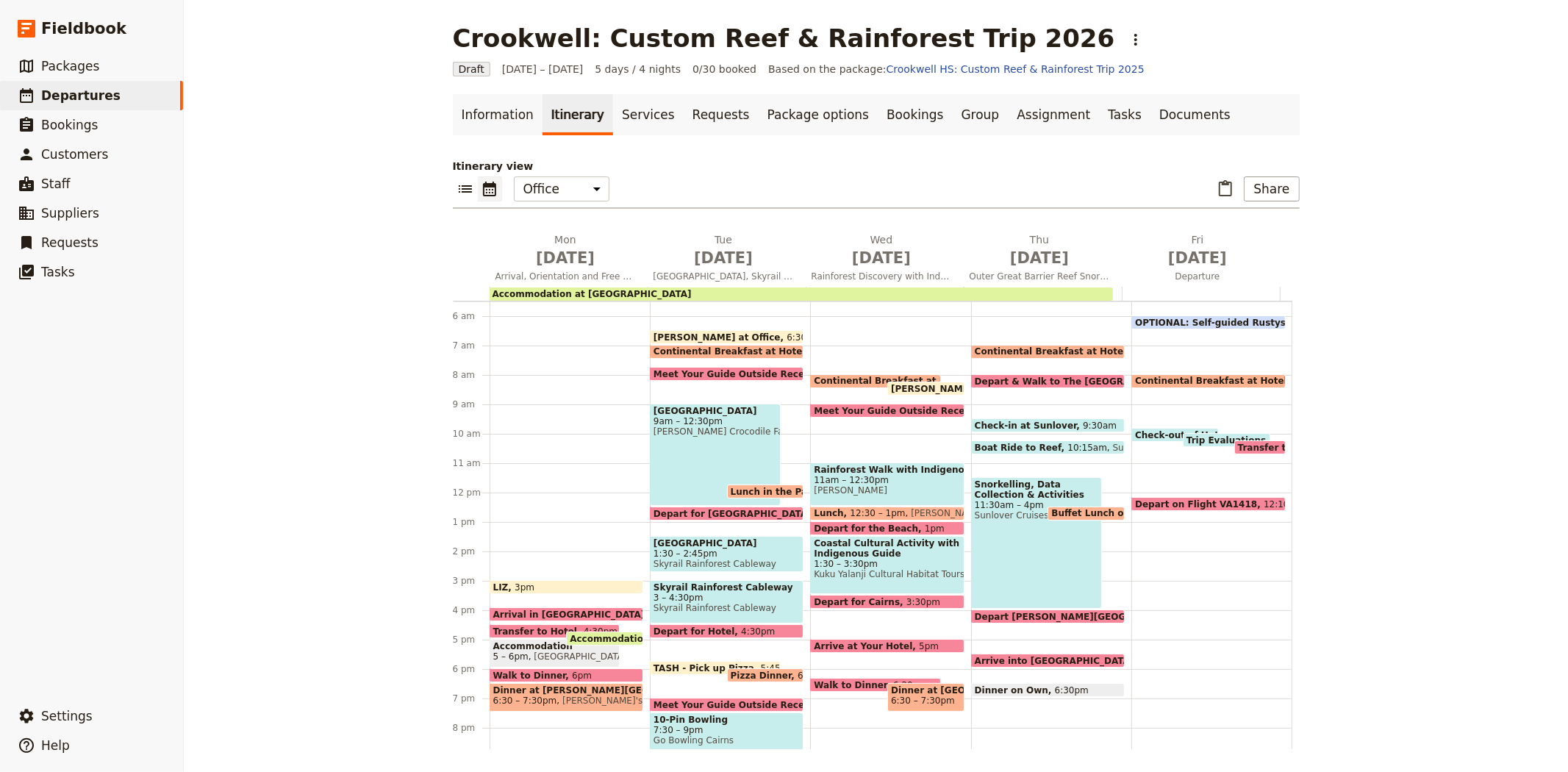
click at [620, 658] on div "LIZ 3pm Arrival in Cairns 3:55pm Transfer to Hotel 4:30pm Accommodation 5 – 6pm…" at bounding box center [569, 492] width 160 height 706
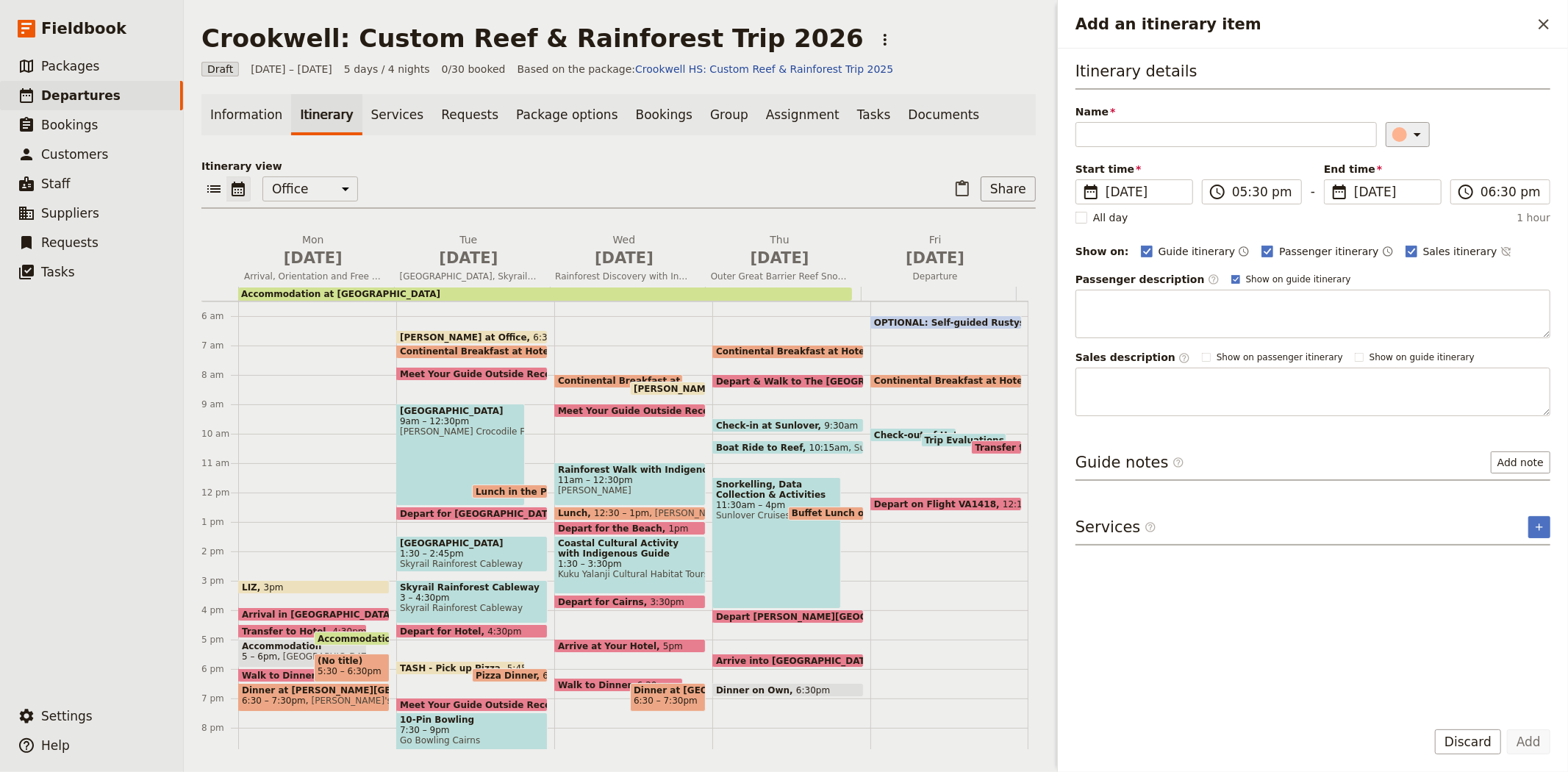
click at [1410, 129] on icon "Add an itinerary item" at bounding box center [1417, 134] width 18 height 18
click at [1393, 243] on div "button" at bounding box center [1389, 235] width 15 height 15
click at [1294, 253] on span "Passenger itinerary" at bounding box center [1328, 251] width 99 height 15
click at [1262, 244] on input "Passenger itinerary" at bounding box center [1261, 243] width 1 height 1
checkbox input "false"
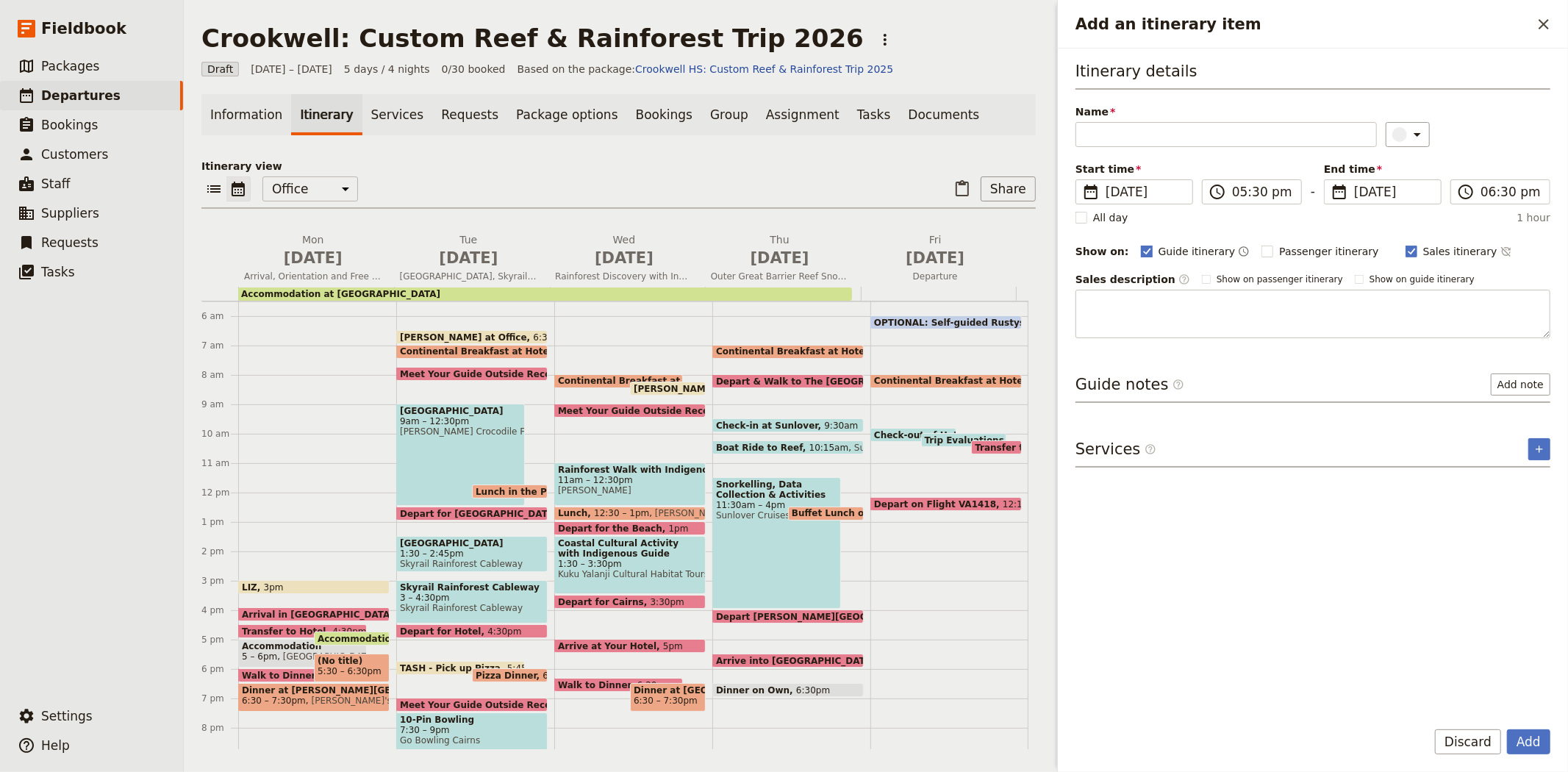
click at [1177, 249] on span "Guide itinerary" at bounding box center [1197, 251] width 77 height 15
click at [1141, 244] on input "Guide itinerary" at bounding box center [1140, 243] width 1 height 1
checkbox input "false"
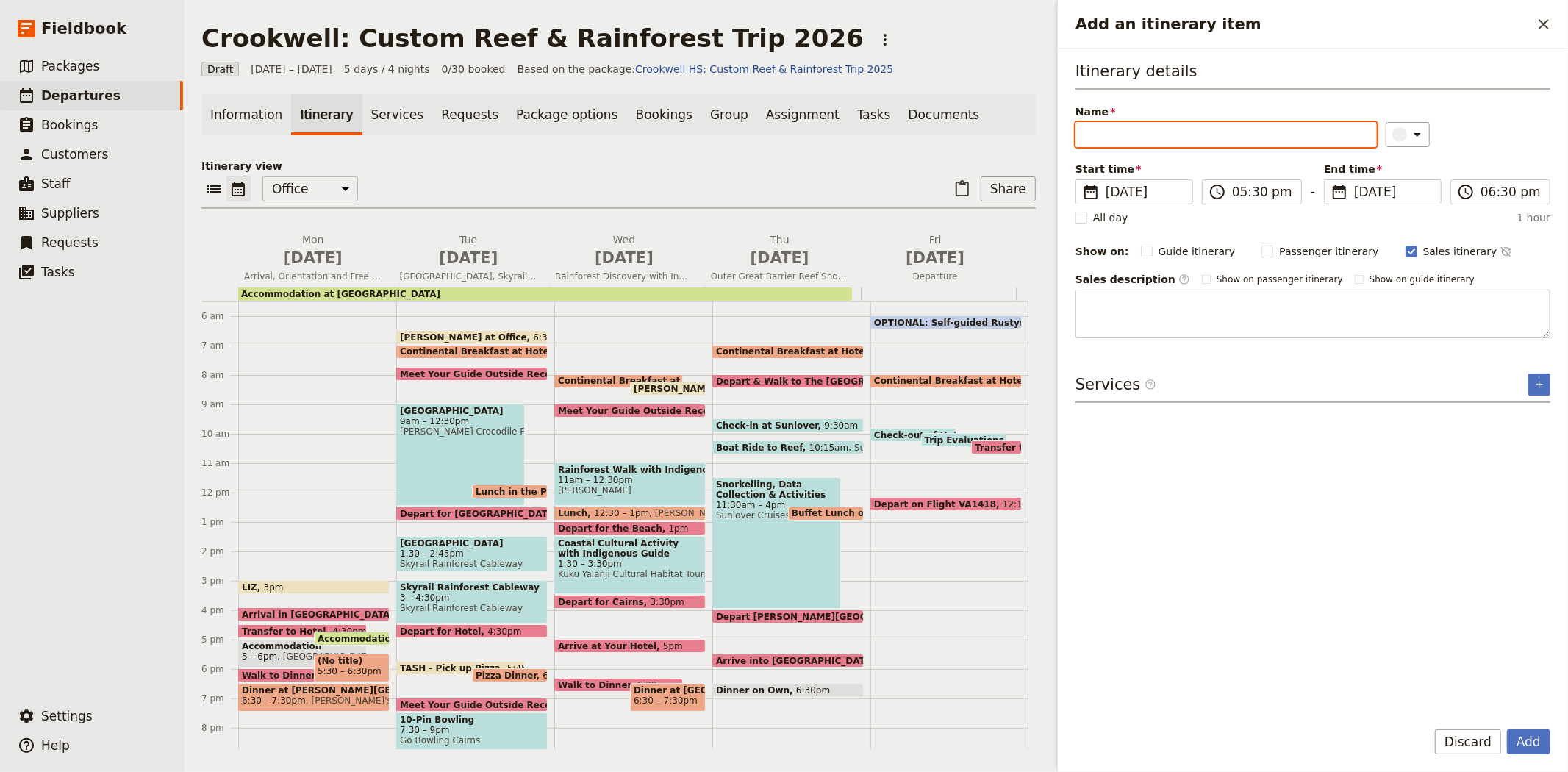
click at [1150, 136] on input "Name" at bounding box center [1226, 134] width 301 height 25
paste input "Free Time at The Esplanade & Lagoon"
type input "Free Time at The Esplanade & Lagoon"
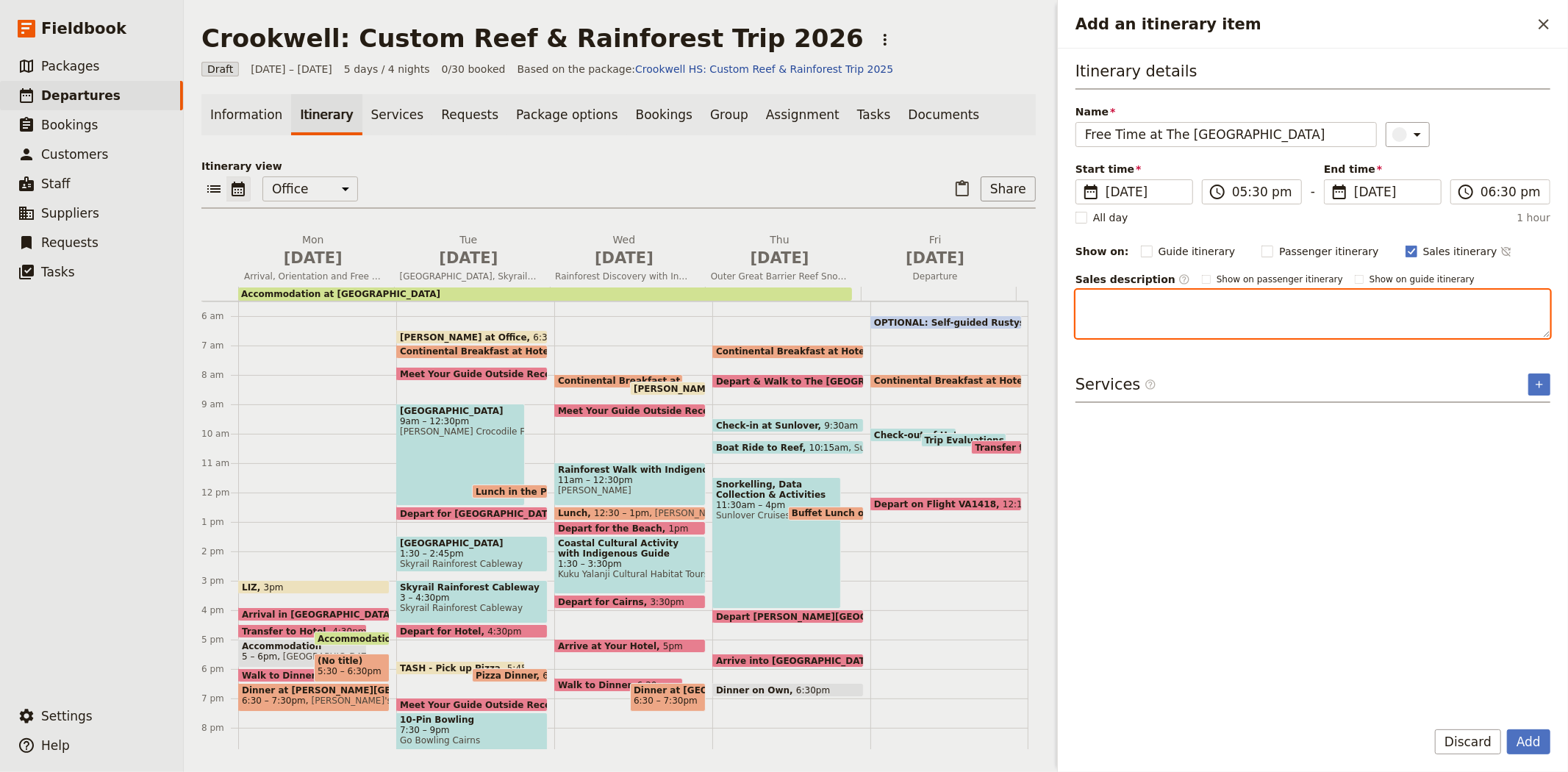
click at [1273, 317] on textarea "Add an itinerary item" at bounding box center [1312, 313] width 475 height 48
paste textarea "Cairns boasts a lively waterfront area along the Esplanade; there is "beach" vo…"
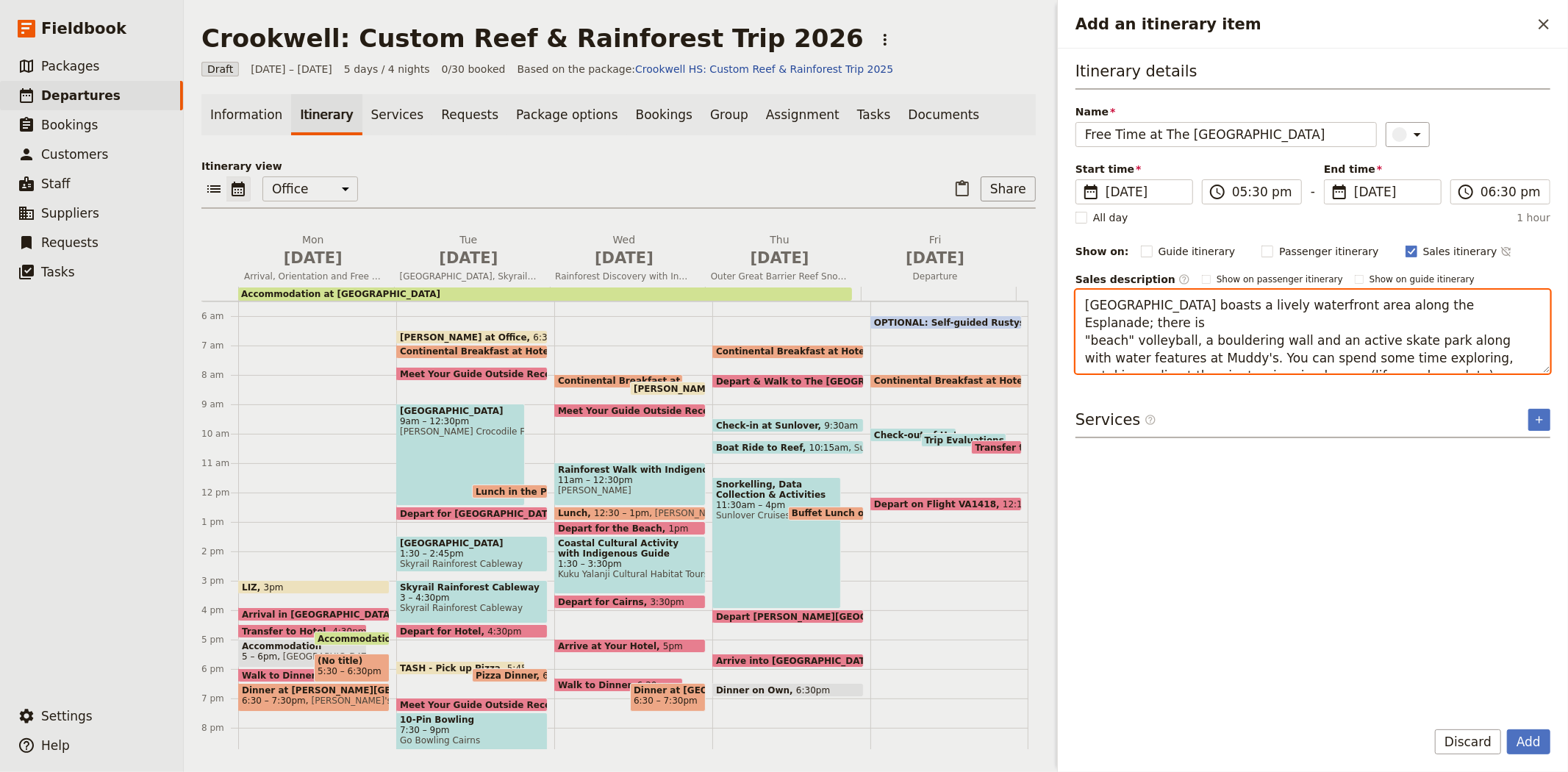
click at [1476, 300] on textarea "Cairns boasts a lively waterfront area along the Esplanade; there is "beach" vo…" at bounding box center [1312, 331] width 475 height 83
click at [1425, 318] on textarea "Cairns boasts a lively waterfront area along the Esplanade; there is "beach" vo…" at bounding box center [1312, 331] width 475 height 83
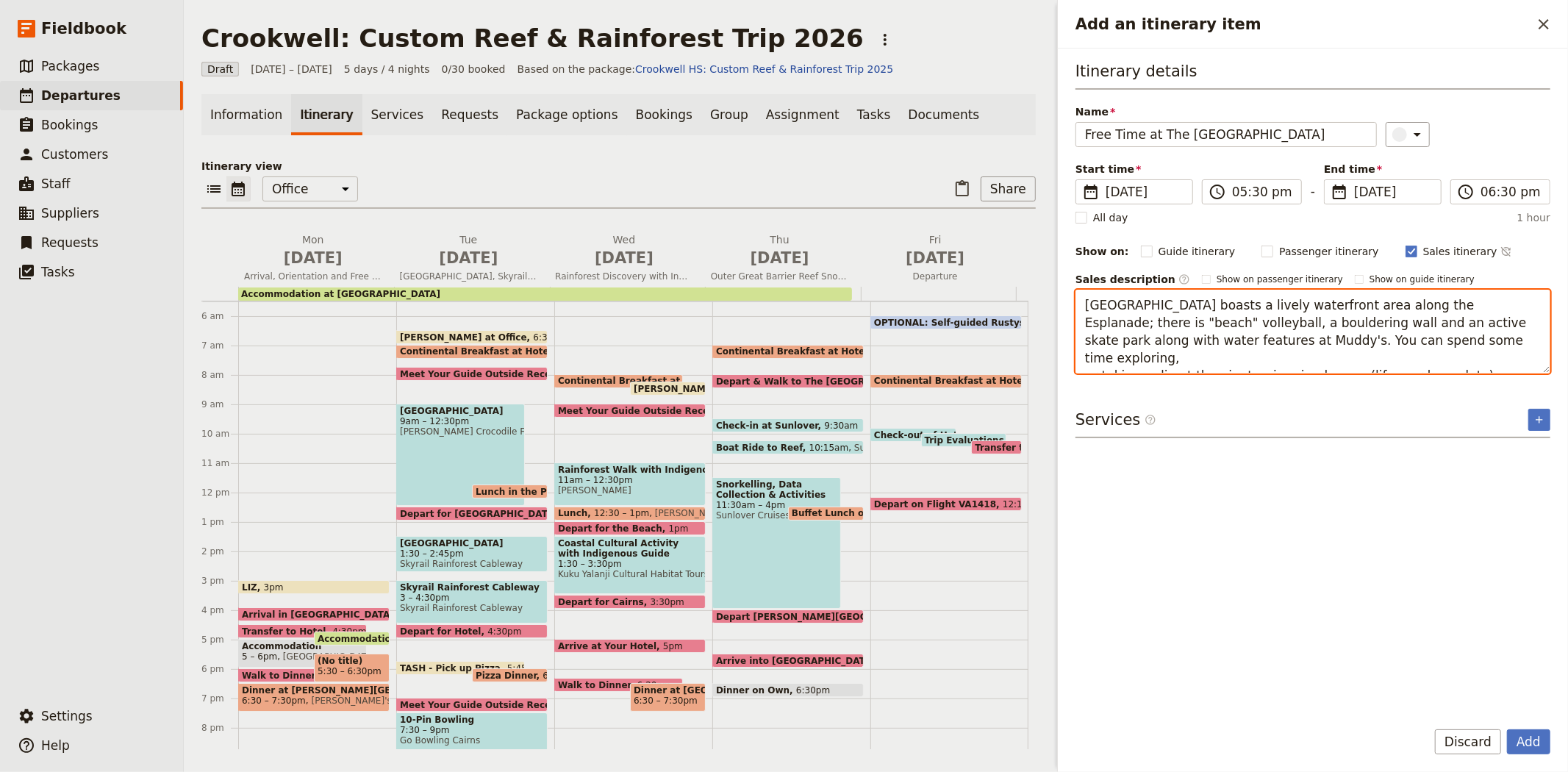
click at [1367, 339] on textarea "Cairns boasts a lively waterfront area along the Esplanade; there is "beach" vo…" at bounding box center [1312, 331] width 475 height 83
click at [1335, 356] on textarea "Cairns boasts a lively waterfront area along the Esplanade; there is "beach" vo…" at bounding box center [1312, 331] width 475 height 83
type textarea "Cairns boasts a lively waterfront area along the Esplanade; there is "beach" vo…"
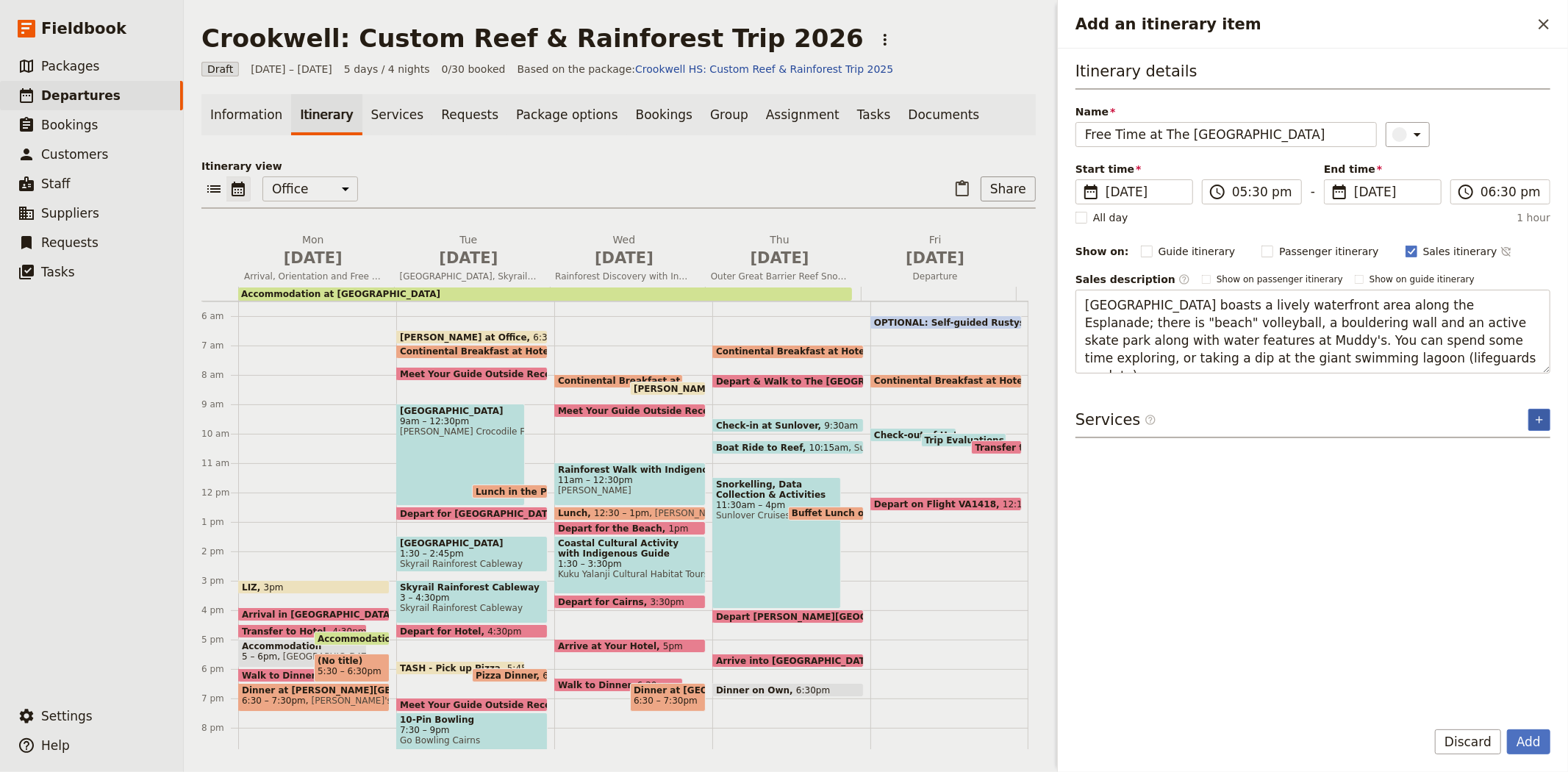
click at [1537, 427] on button "​" at bounding box center [1539, 420] width 22 height 22
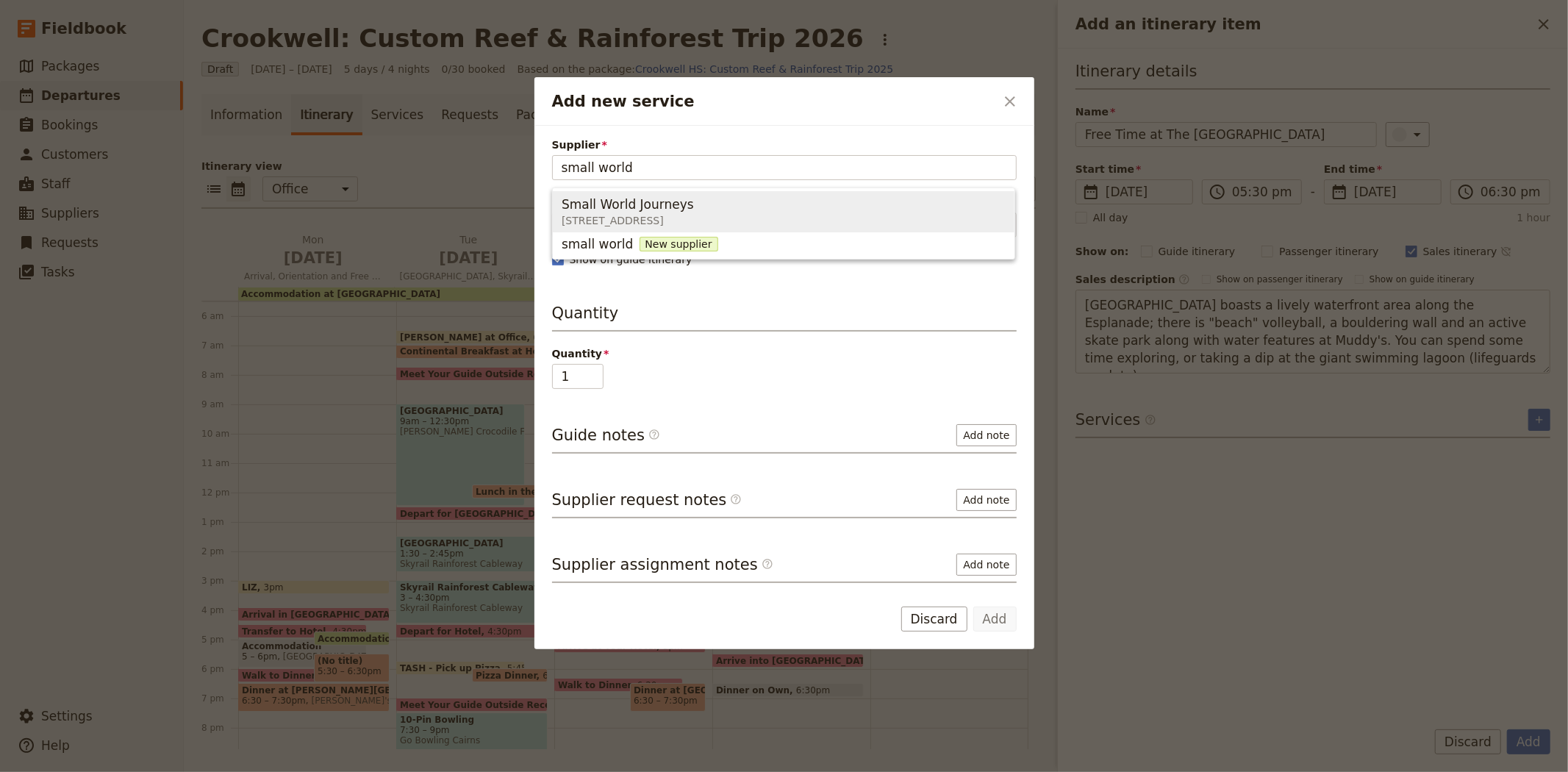
click at [688, 218] on span "395 Lake street , Cairns North QLD 4870, Australia" at bounding box center [628, 220] width 133 height 15
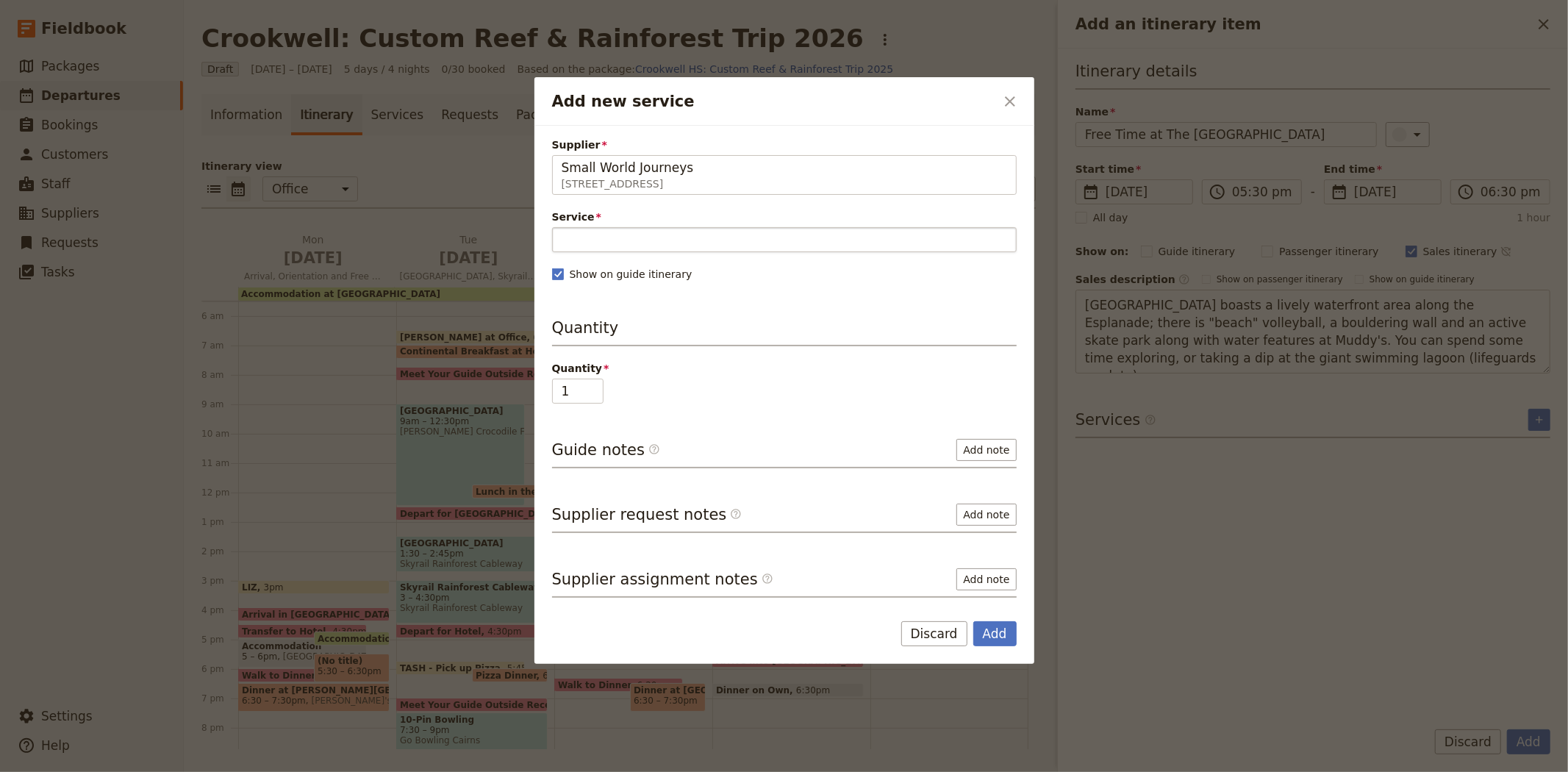
type input "Small World Journeys"
click at [641, 237] on input "Service" at bounding box center [784, 239] width 465 height 25
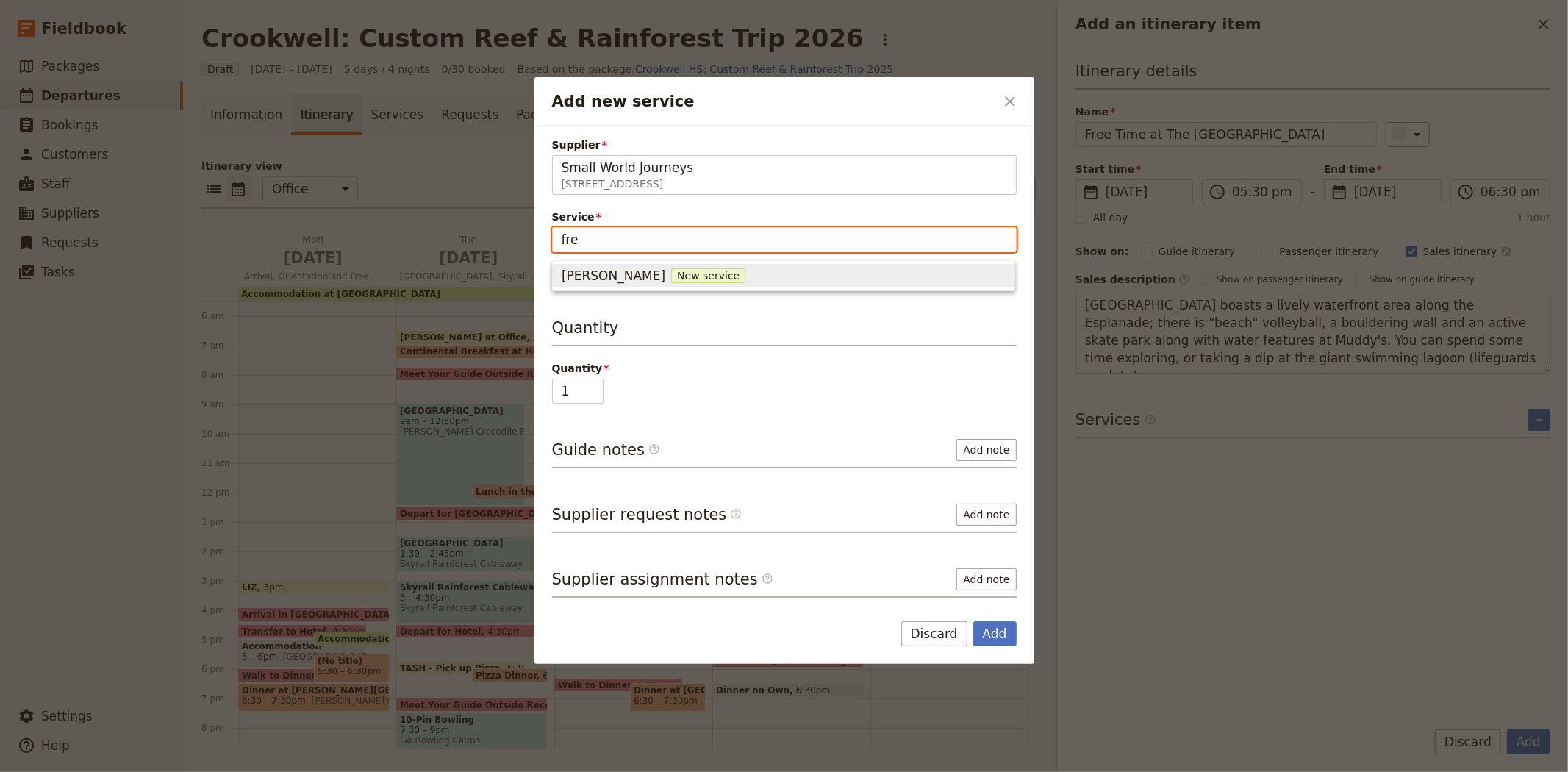
type input "fr"
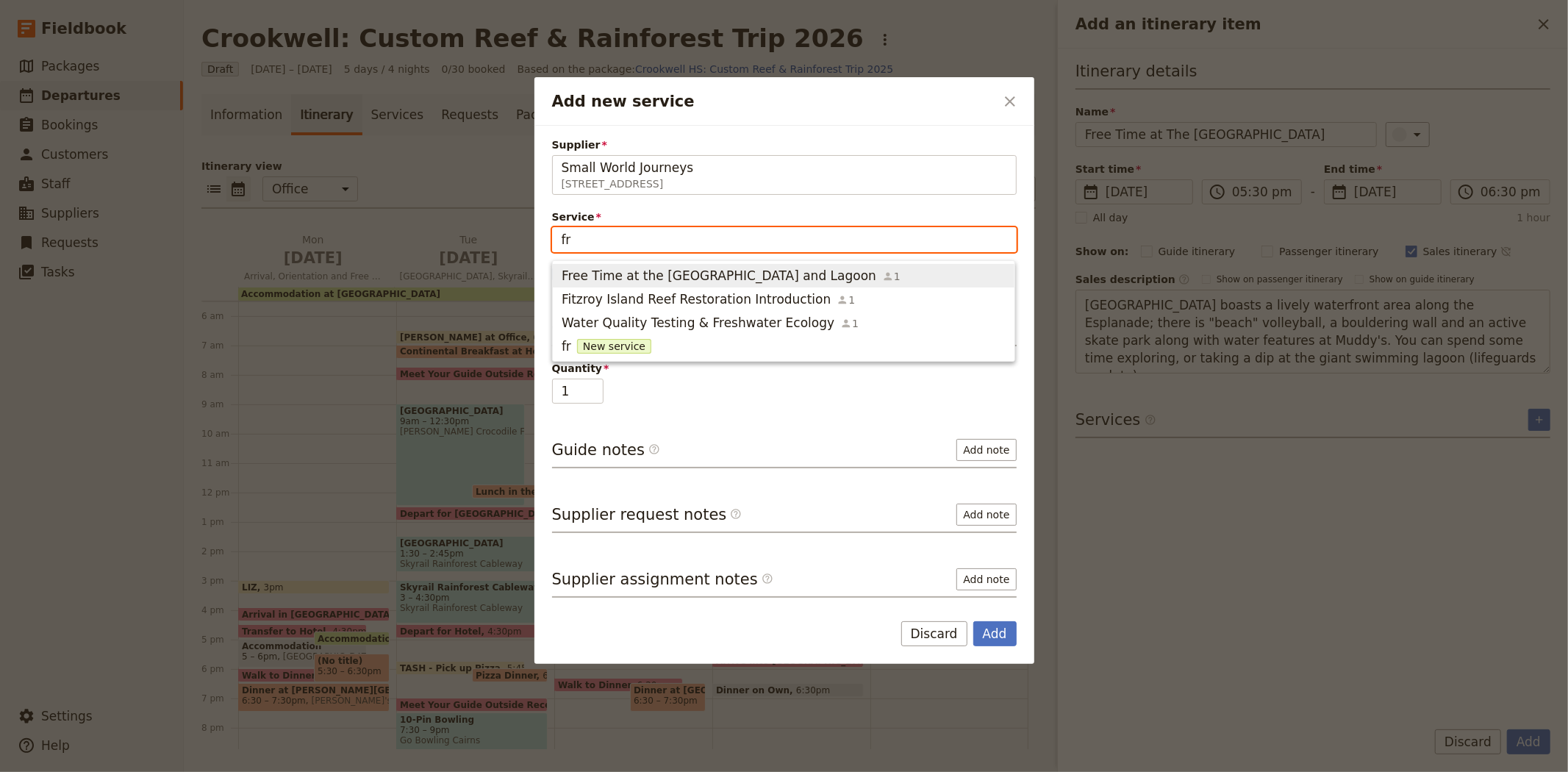
click at [678, 274] on span "Free Time at the Esplanade and Lagoon" at bounding box center [718, 275] width 314 height 18
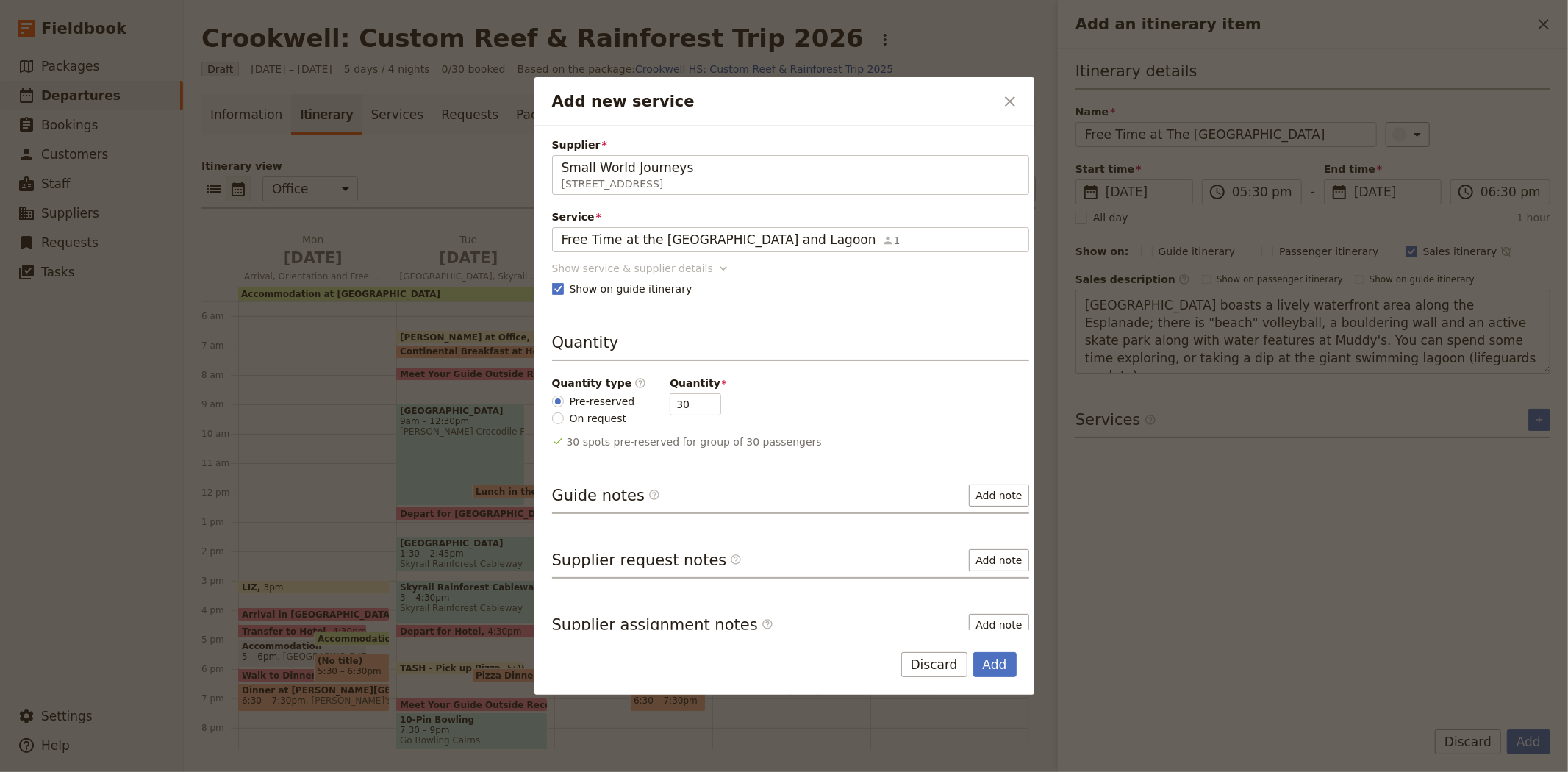
click at [663, 269] on div "Show service & supplier details" at bounding box center [632, 268] width 161 height 15
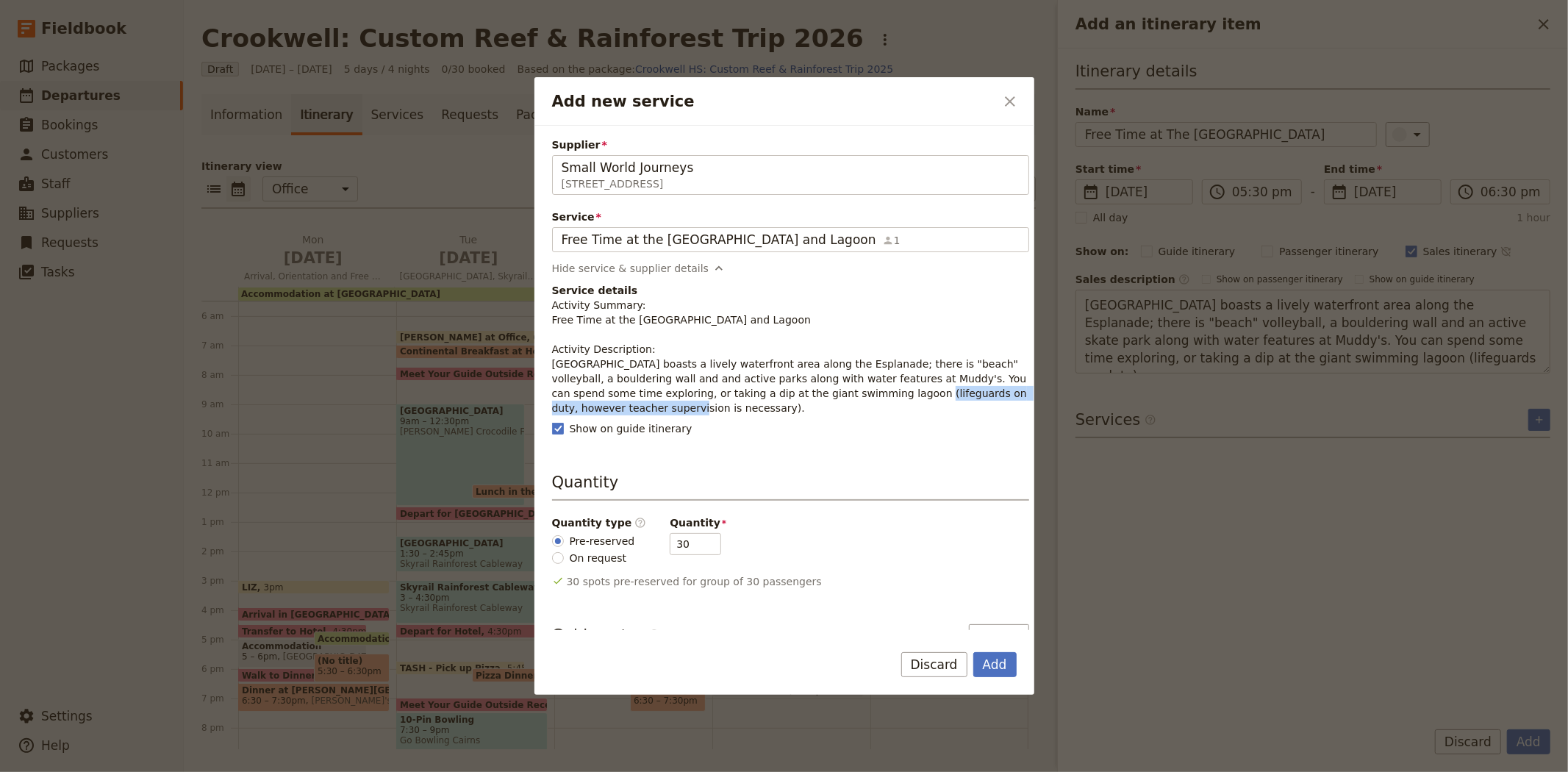
drag, startPoint x: 608, startPoint y: 413, endPoint x: 845, endPoint y: 397, distance: 237.5
click at [845, 397] on p "Activity Summary: Free Time at the Esplanade and Lagoon Activity Description: C…" at bounding box center [791, 356] width 477 height 118
copy p ", however teacher supervision is necessary)."
click at [1003, 669] on button "Add" at bounding box center [995, 664] width 44 height 25
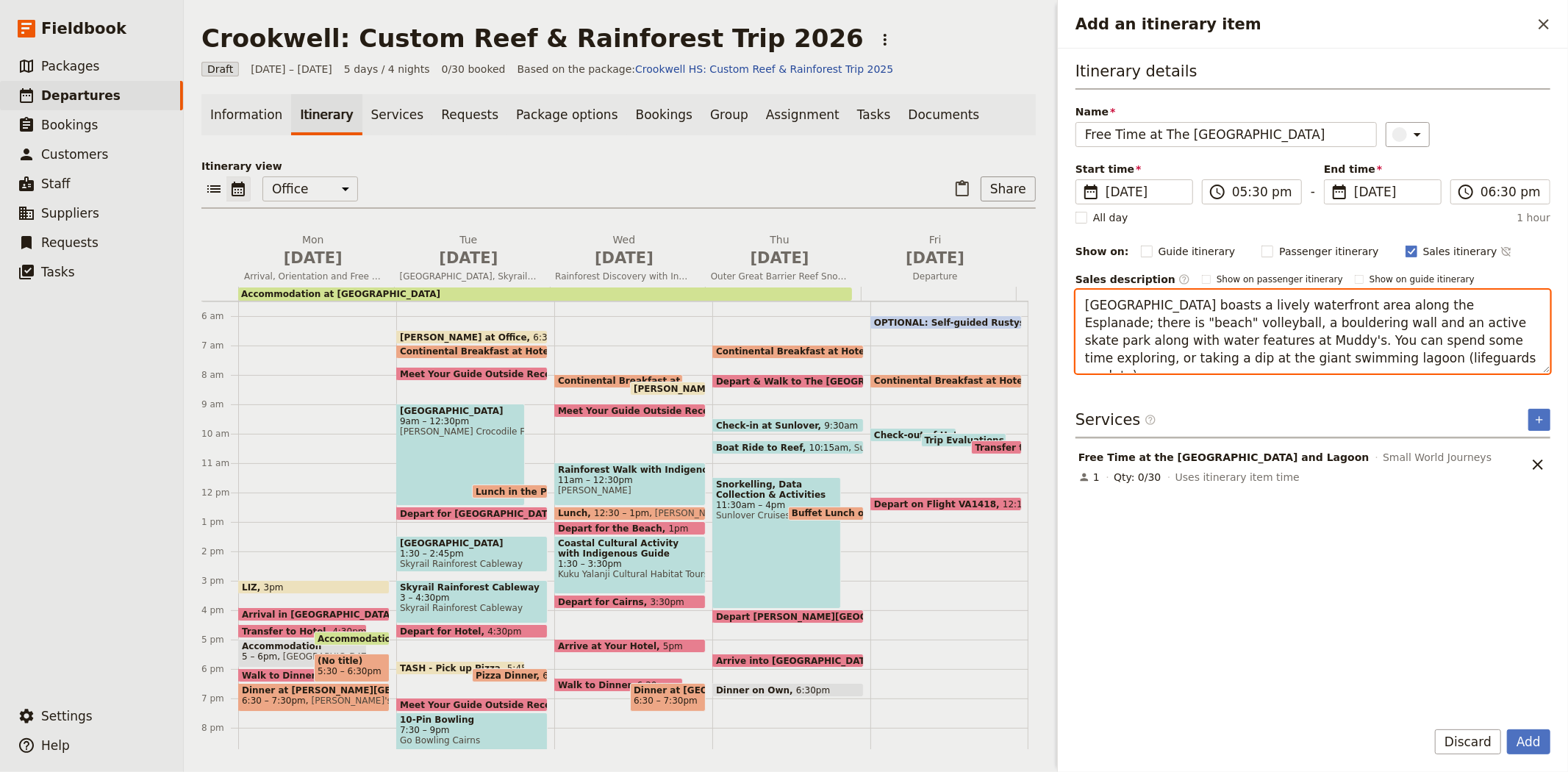
click at [1290, 355] on textarea "Cairns boasts a lively waterfront area along the Esplanade; there is "beach" vo…" at bounding box center [1312, 331] width 475 height 83
paste textarea ", however teacher supervision is necessary)."
type textarea "Cairns boasts a lively waterfront area along the Esplanade; there is "beach" vo…"
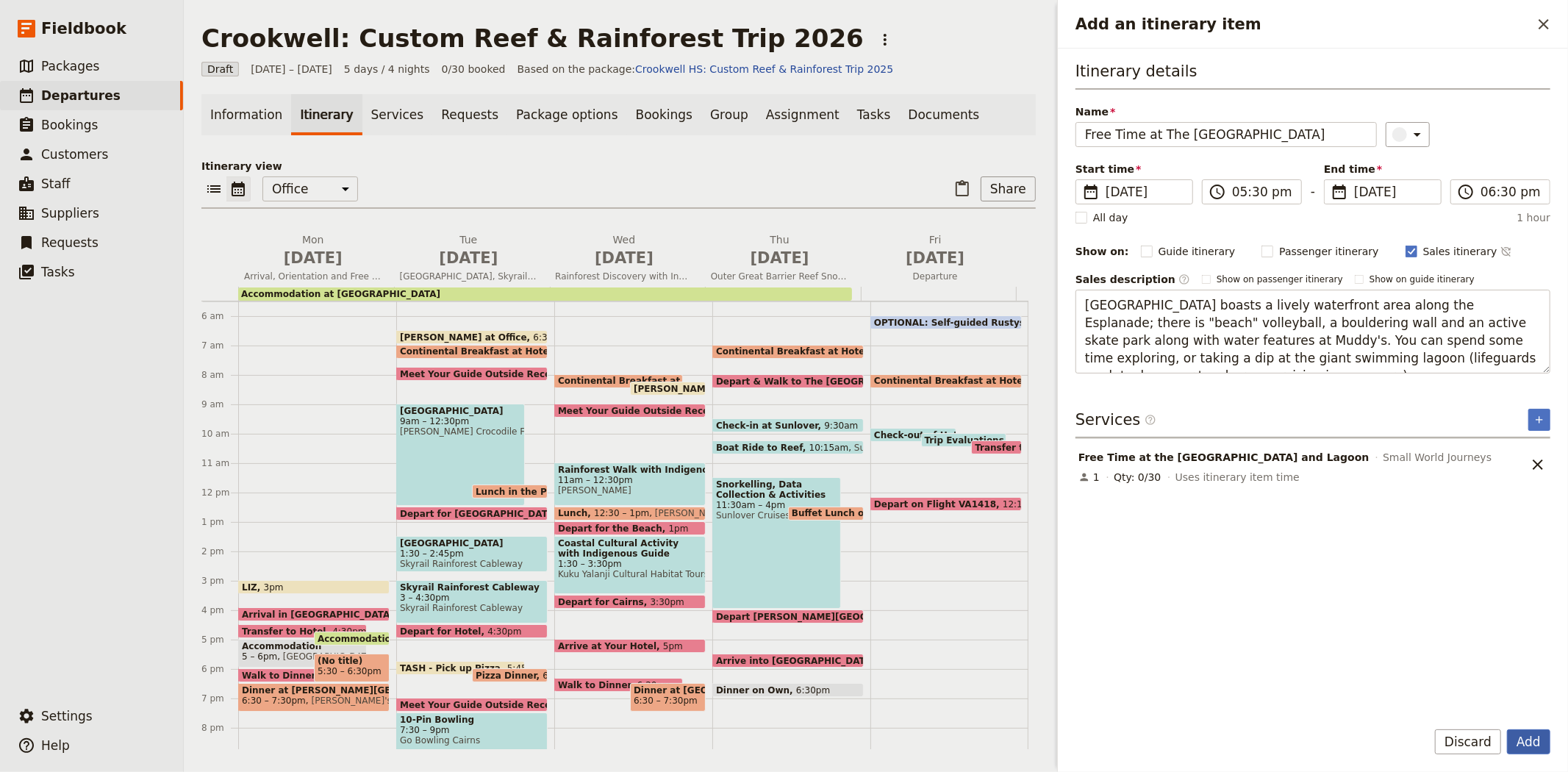
click at [1524, 739] on button "Add" at bounding box center [1528, 742] width 44 height 25
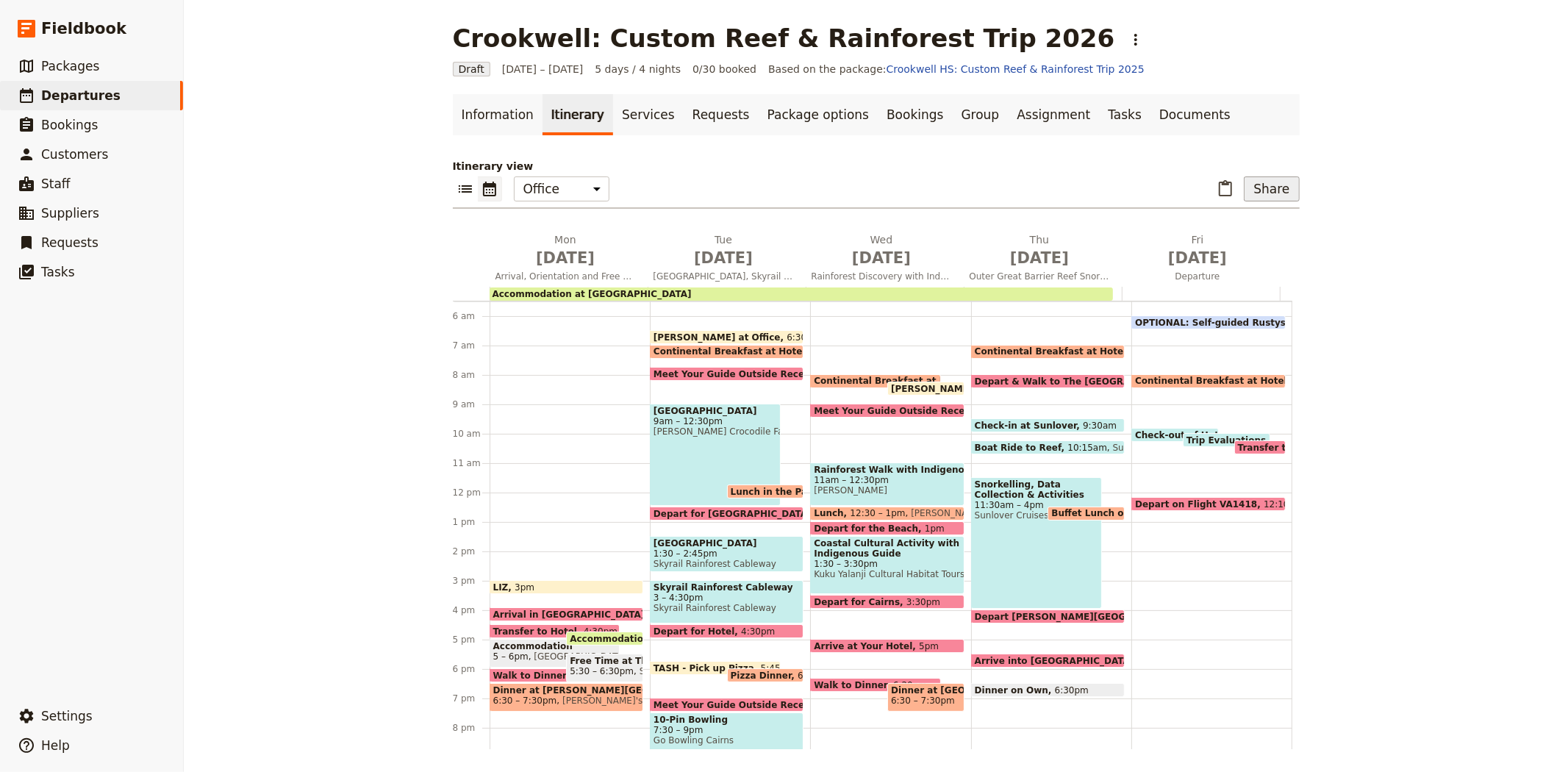
click at [1276, 187] on button "Share" at bounding box center [1271, 189] width 55 height 25
click at [1215, 263] on span "Sales Brochure" at bounding box center [1223, 262] width 77 height 15
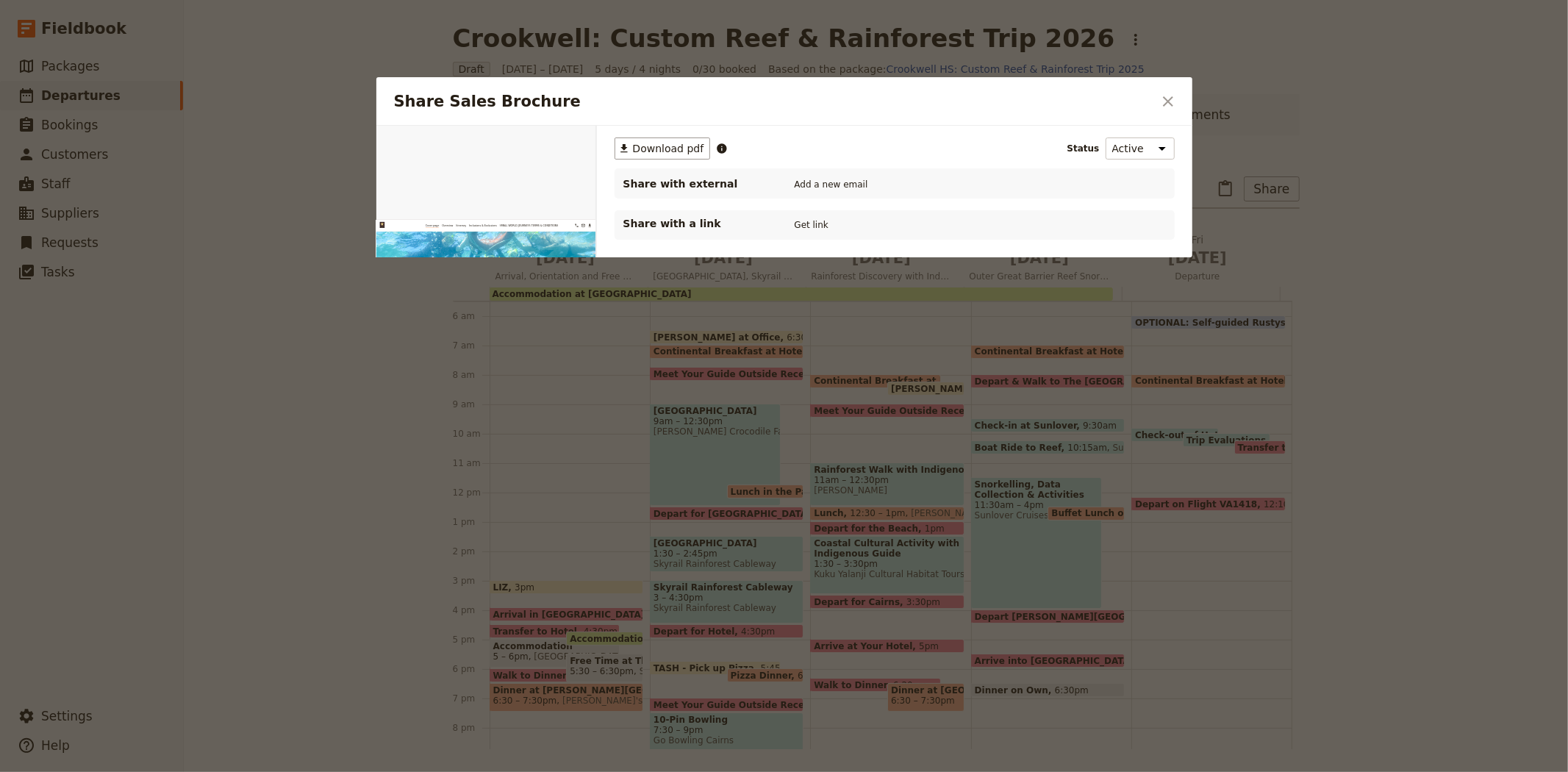
scroll to position [0, 0]
click at [554, 135] on button "PDF" at bounding box center [545, 143] width 32 height 22
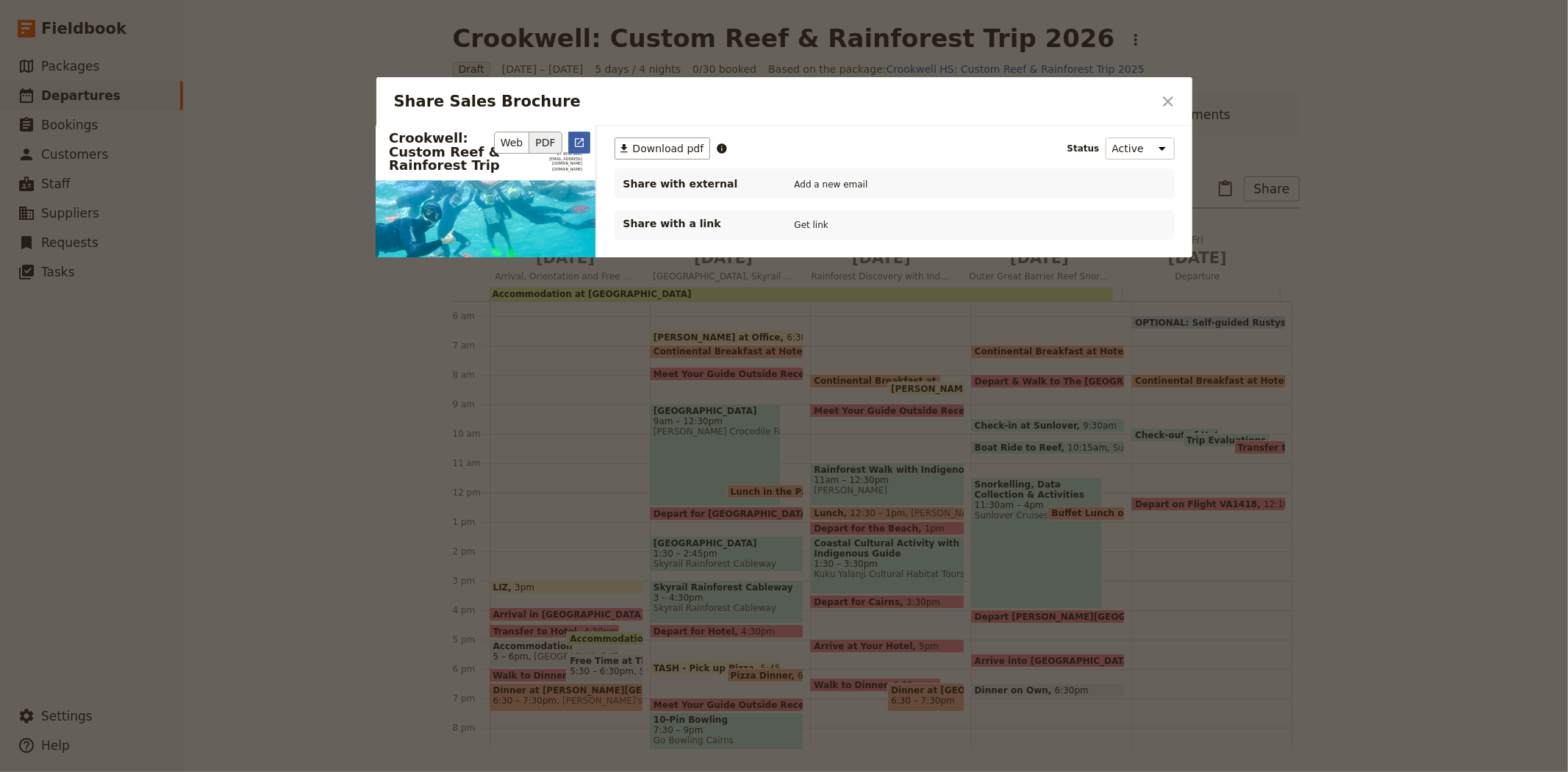
click at [573, 141] on icon "Open full preview" at bounding box center [579, 142] width 12 height 12
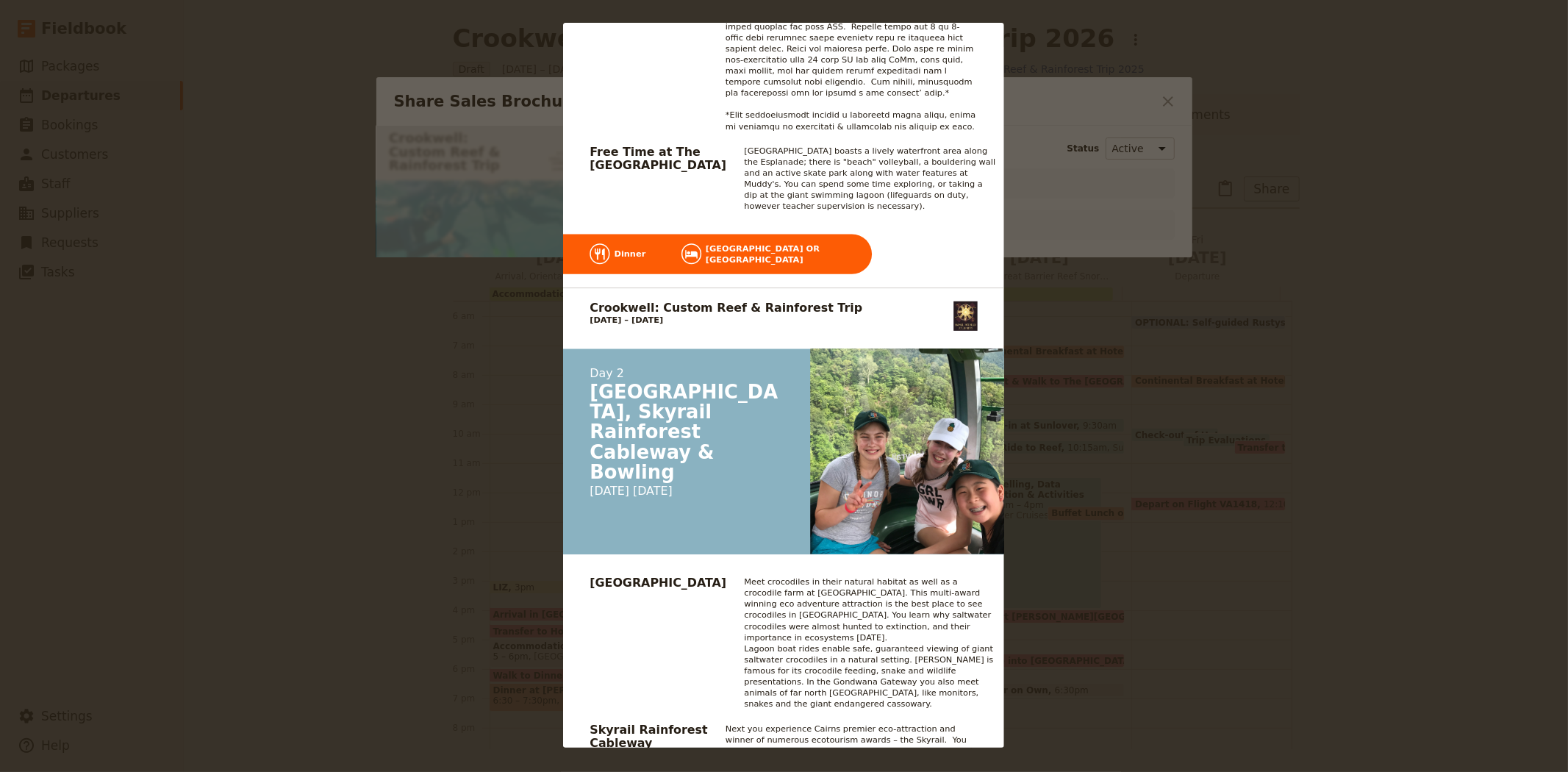
scroll to position [2368, 0]
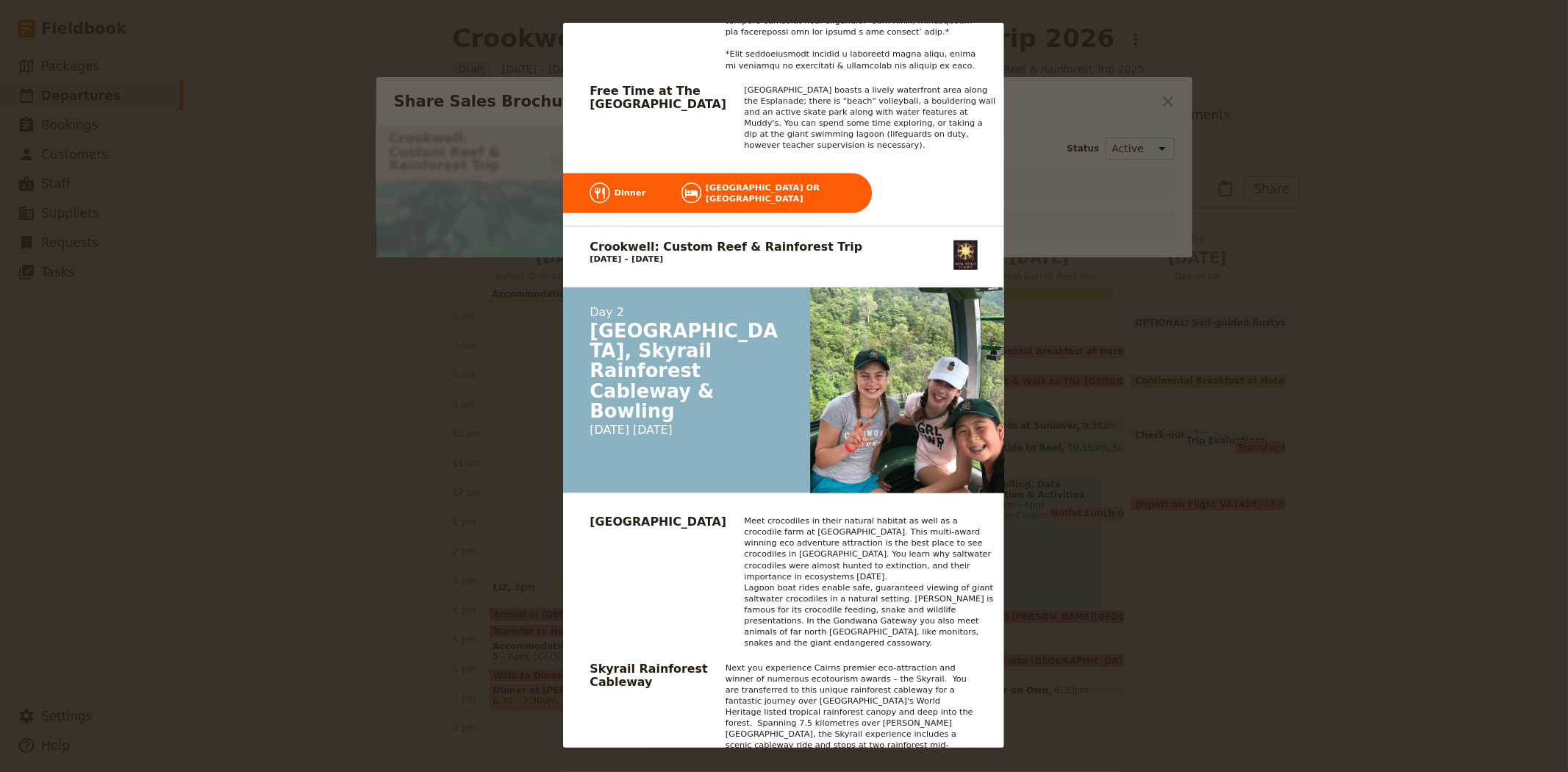
click at [1088, 350] on div "Crookwell: Custom Reef & Rainforest Trip 07 4054 6693 groups@smallworldjourneys…" at bounding box center [784, 386] width 1568 height 772
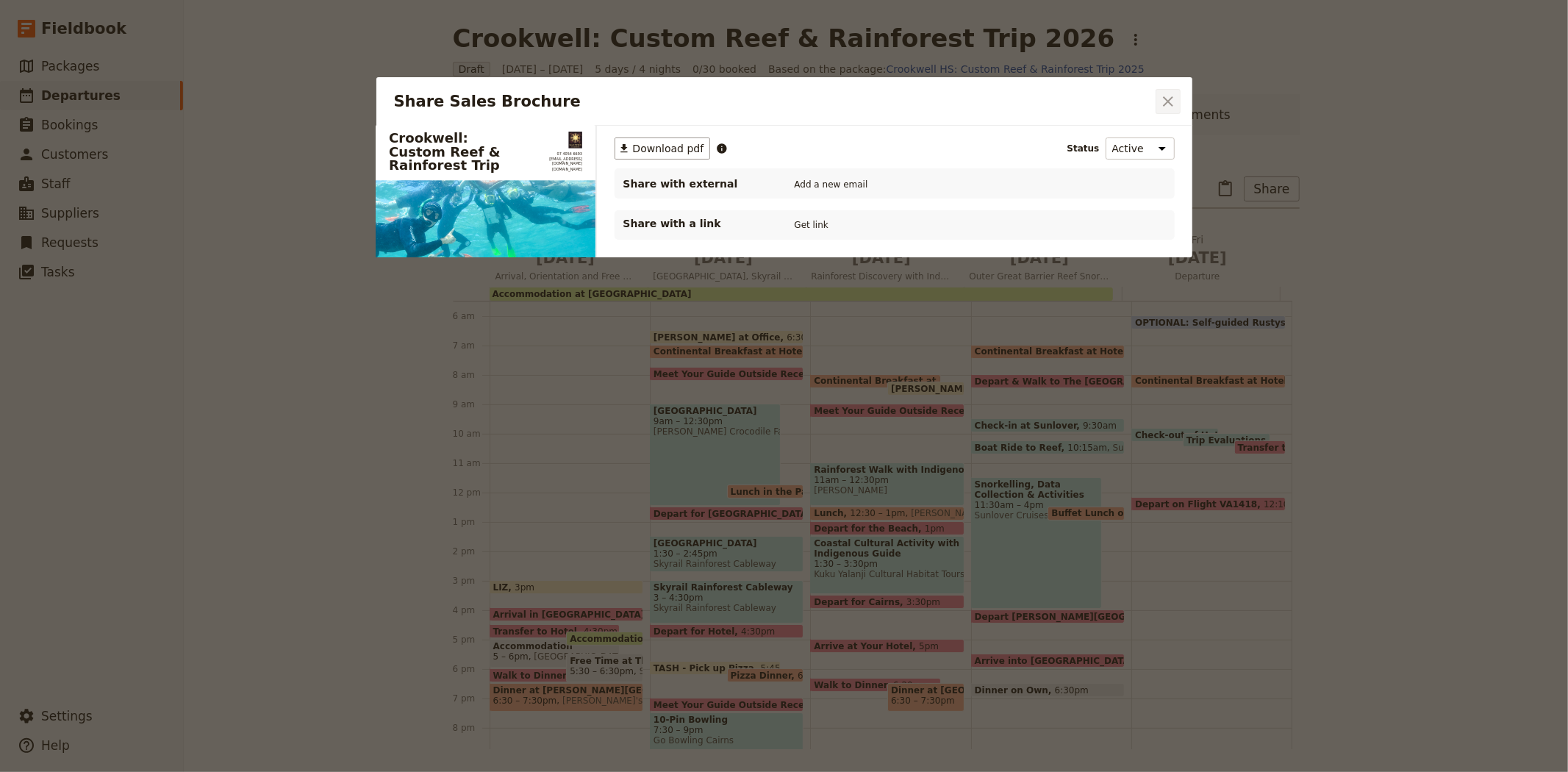
click at [1159, 98] on icon "Close dialog" at bounding box center [1168, 101] width 18 height 18
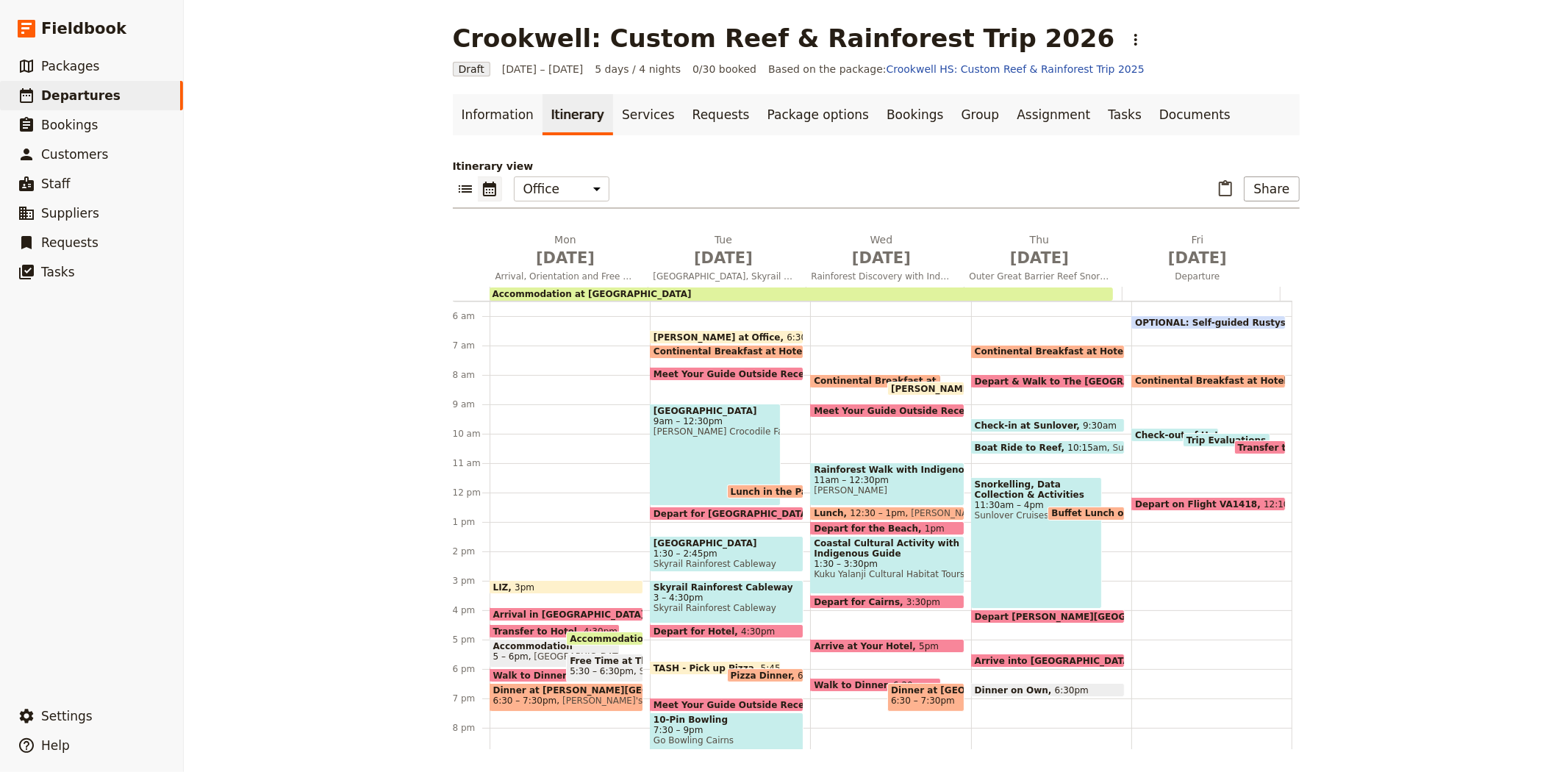
click at [731, 671] on span "Pizza Dinner" at bounding box center [764, 675] width 67 height 9
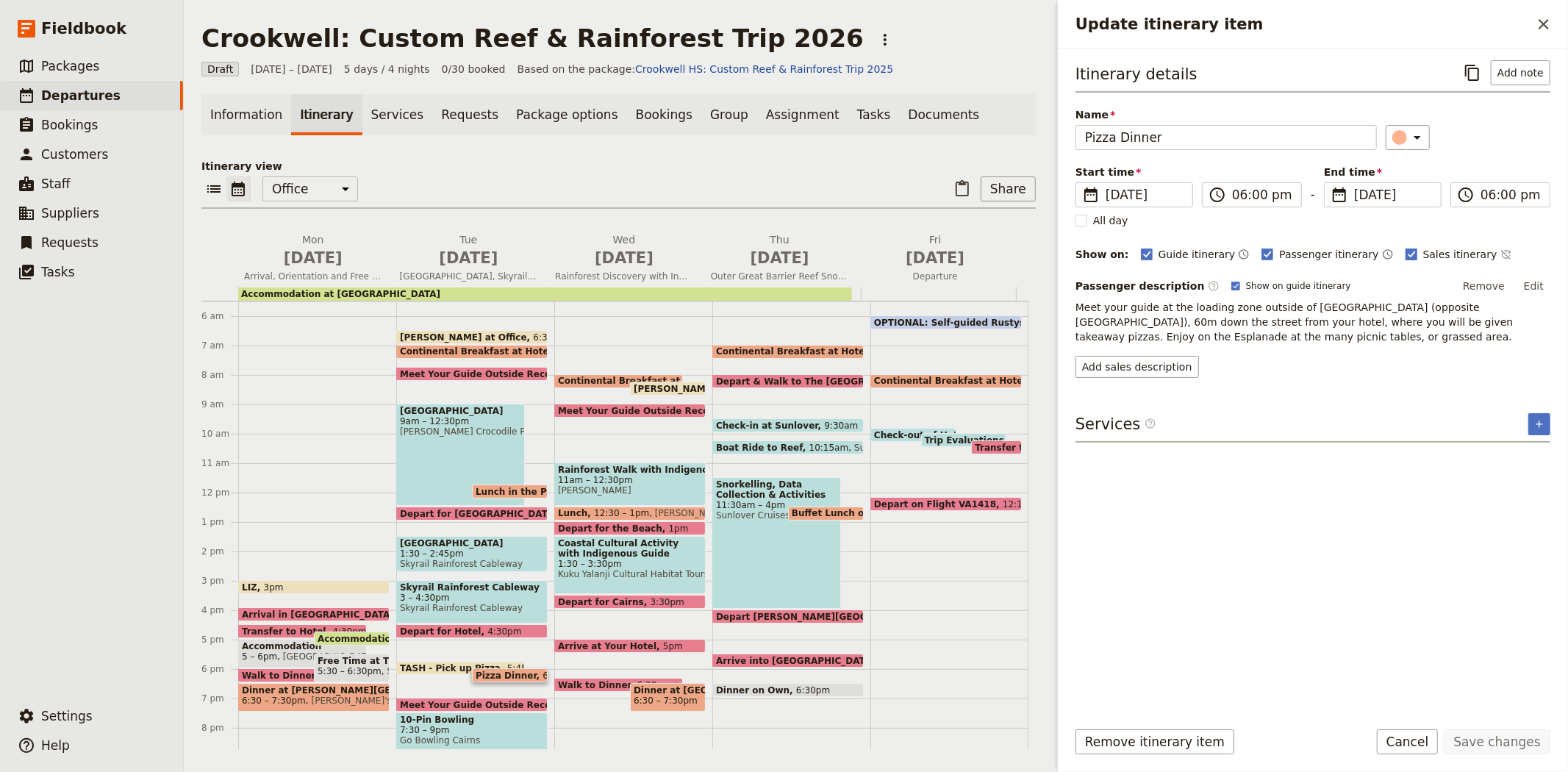
click at [1423, 252] on span "Sales itinerary" at bounding box center [1460, 254] width 74 height 15
click at [1404, 247] on input "Sales itinerary" at bounding box center [1404, 246] width 1 height 1
checkbox input "false"
click at [1510, 742] on button "Save changes" at bounding box center [1496, 742] width 107 height 25
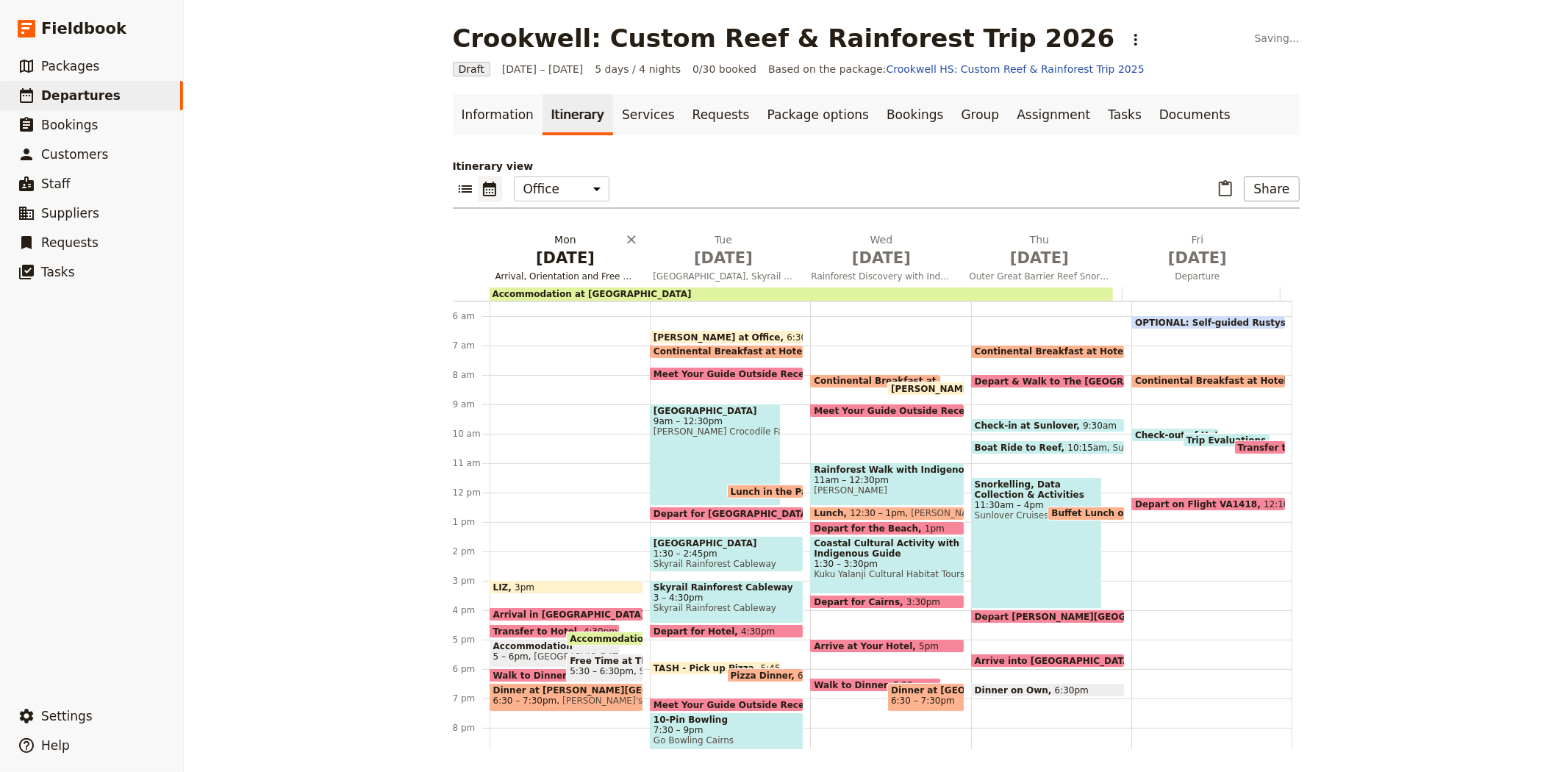
click at [570, 250] on span "May 25" at bounding box center [565, 258] width 140 height 22
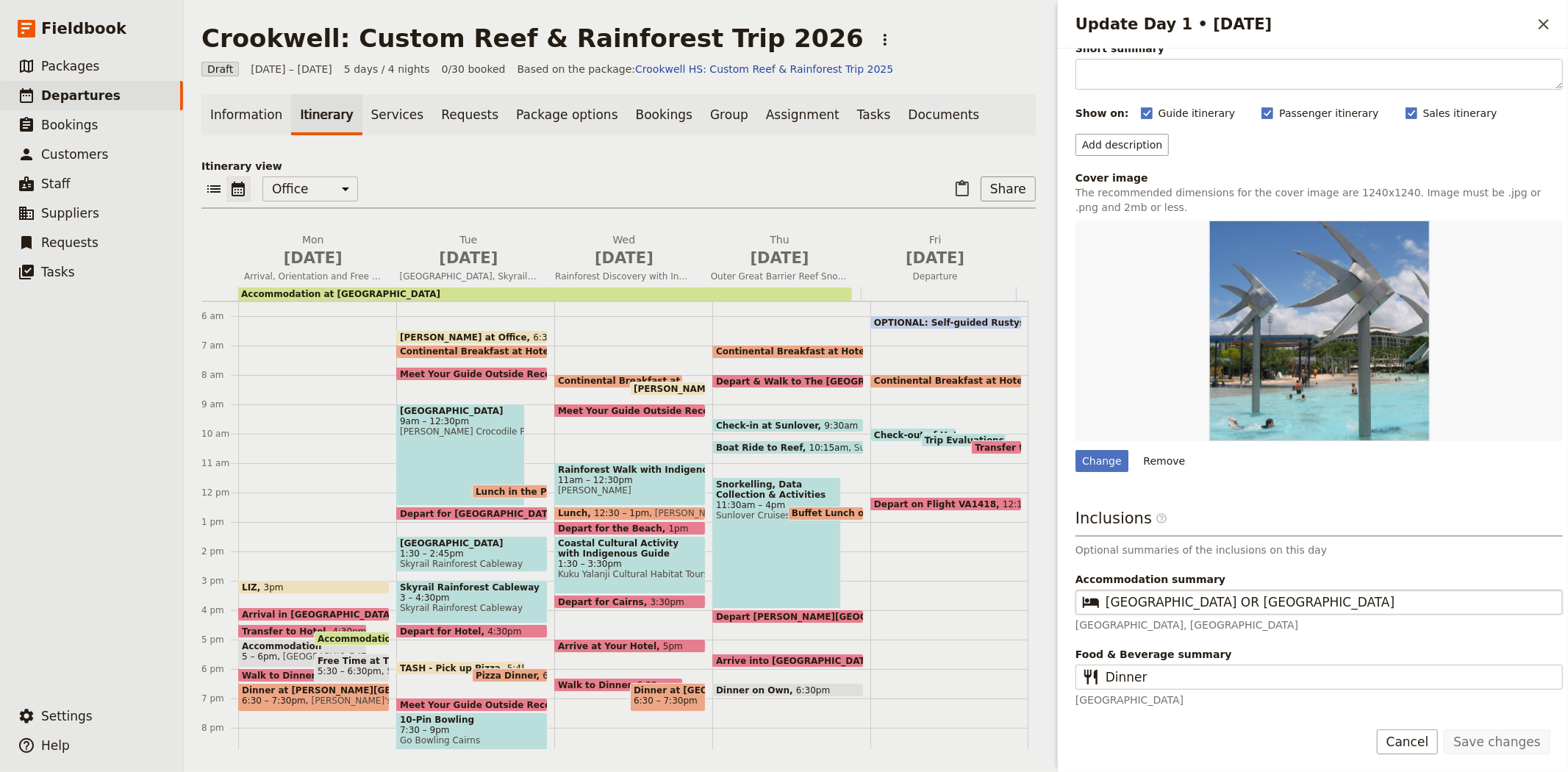
scroll to position [96, 0]
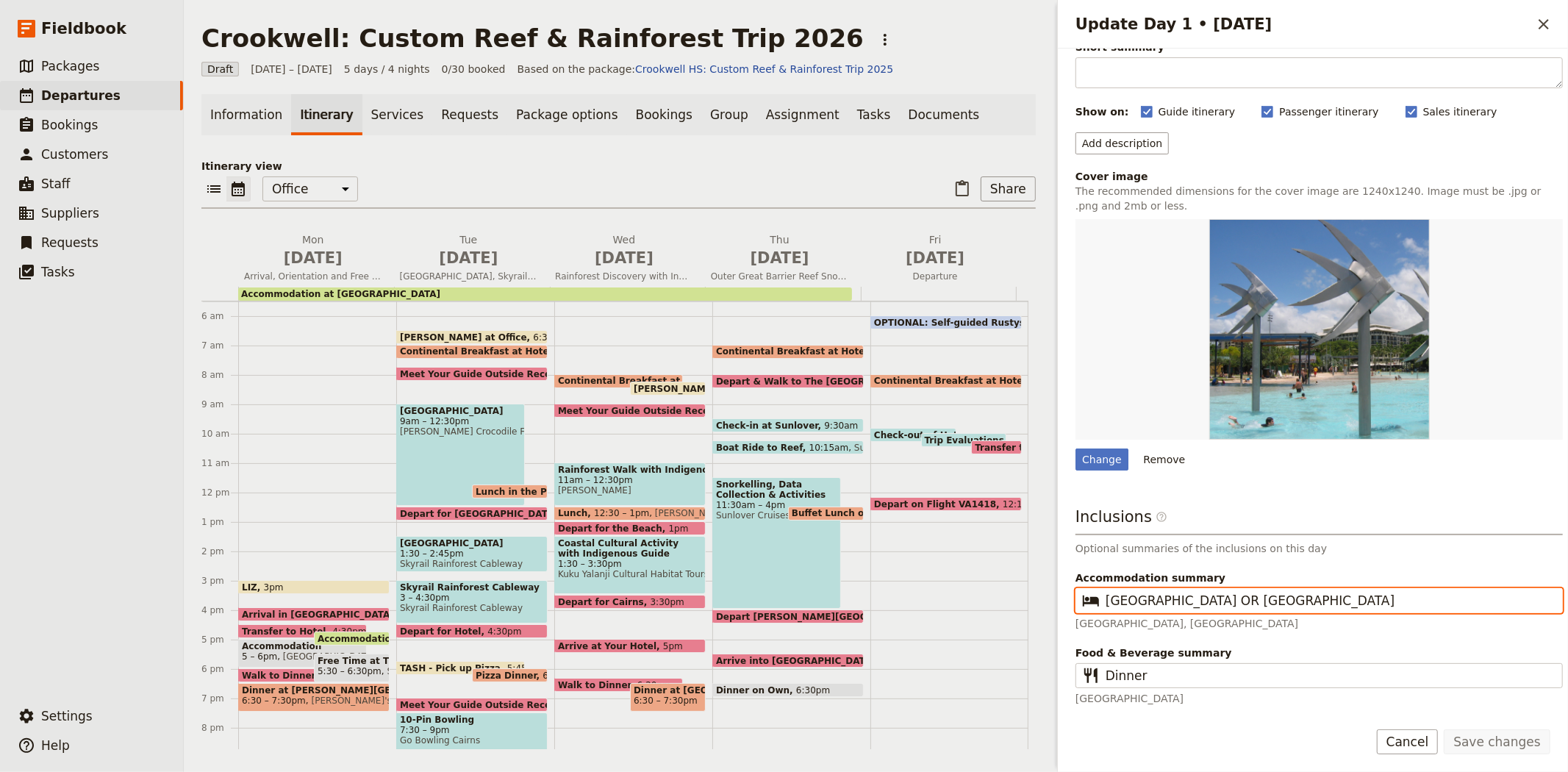
drag, startPoint x: 1349, startPoint y: 596, endPoint x: 1051, endPoint y: 597, distance: 298.0
click at [1051, 597] on div "Crookwell: Custom Reef & Rainforest Trip 2026 ​ Draft 25 – 29 May 2026 5 days /…" at bounding box center [876, 386] width 1384 height 772
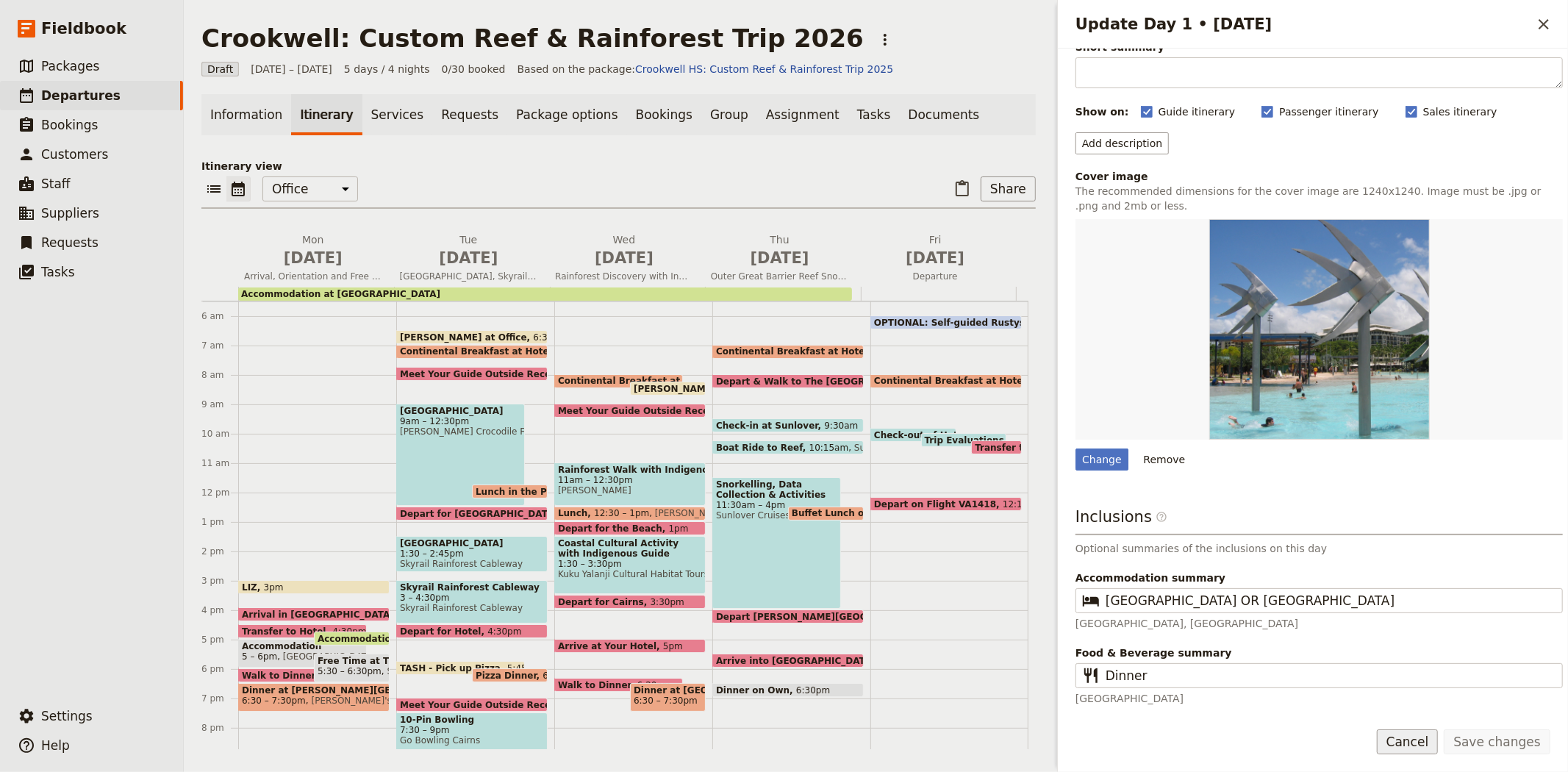
click at [1411, 739] on button "Cancel" at bounding box center [1407, 742] width 62 height 25
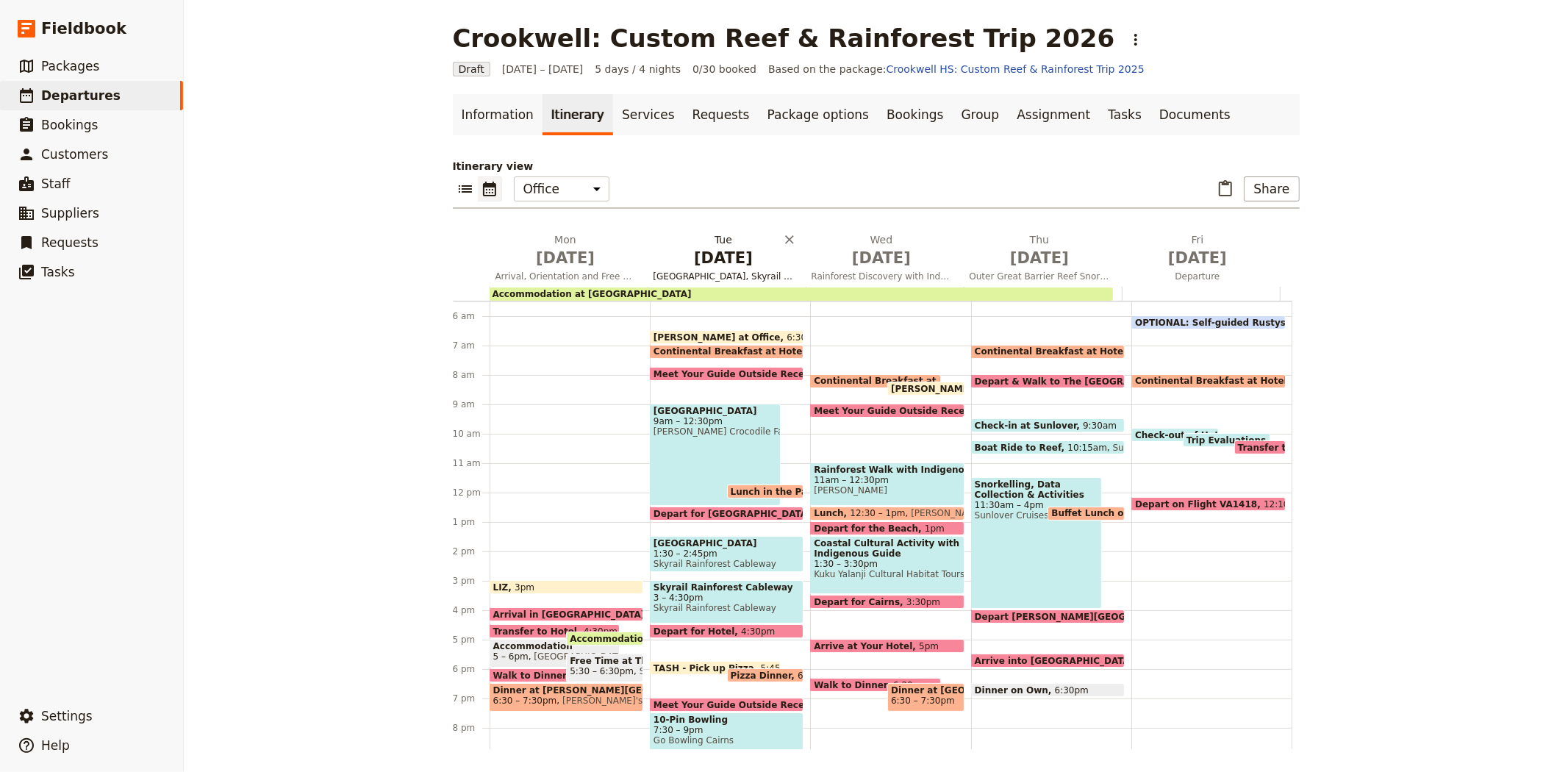
click at [703, 245] on h2 "Tue May 26 Crocodile Farm and Wildlife Park, Skyrail Rainforest Cableway & Bowl…" at bounding box center [724, 250] width 140 height 37
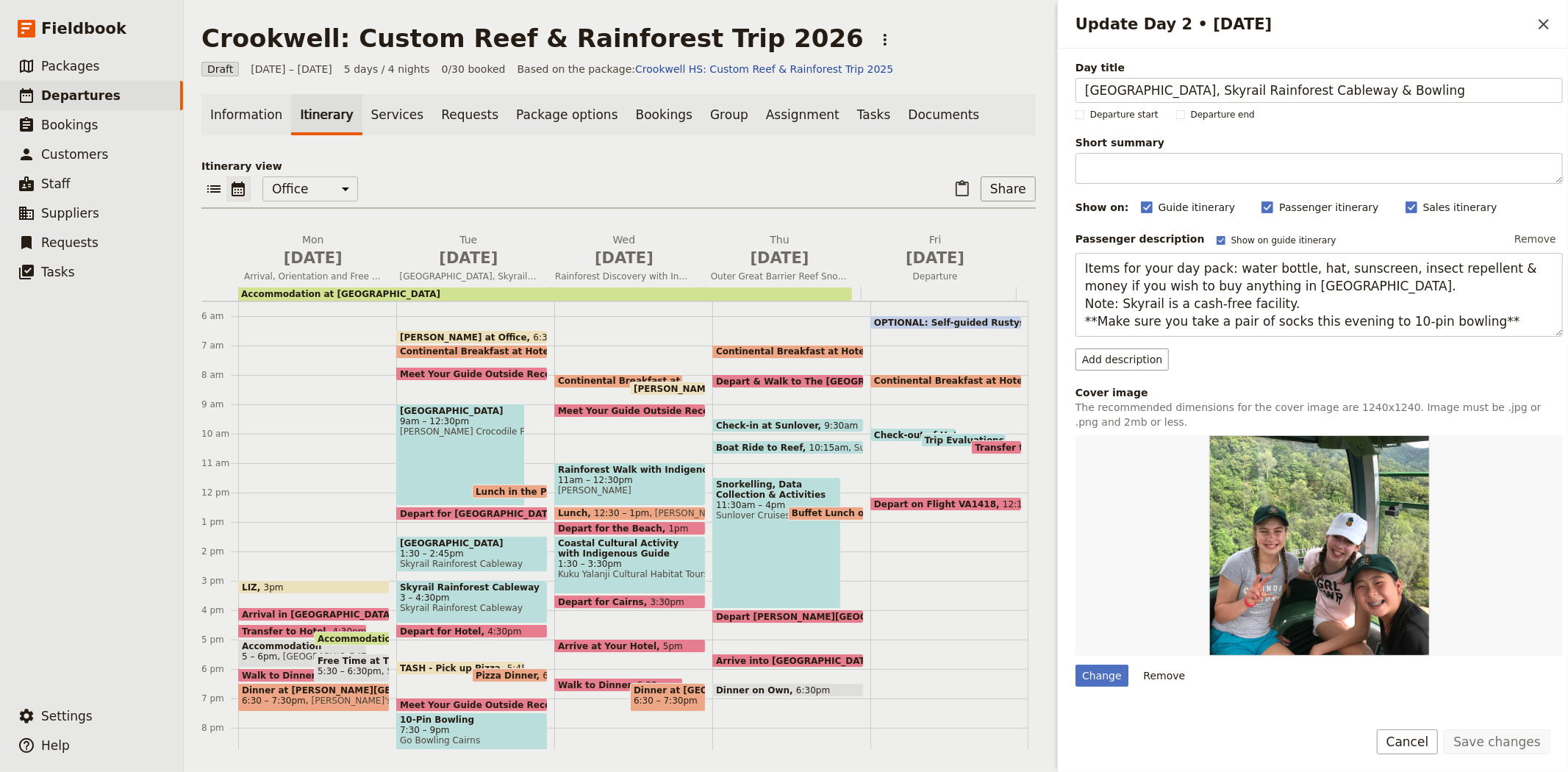
scroll to position [199, 0]
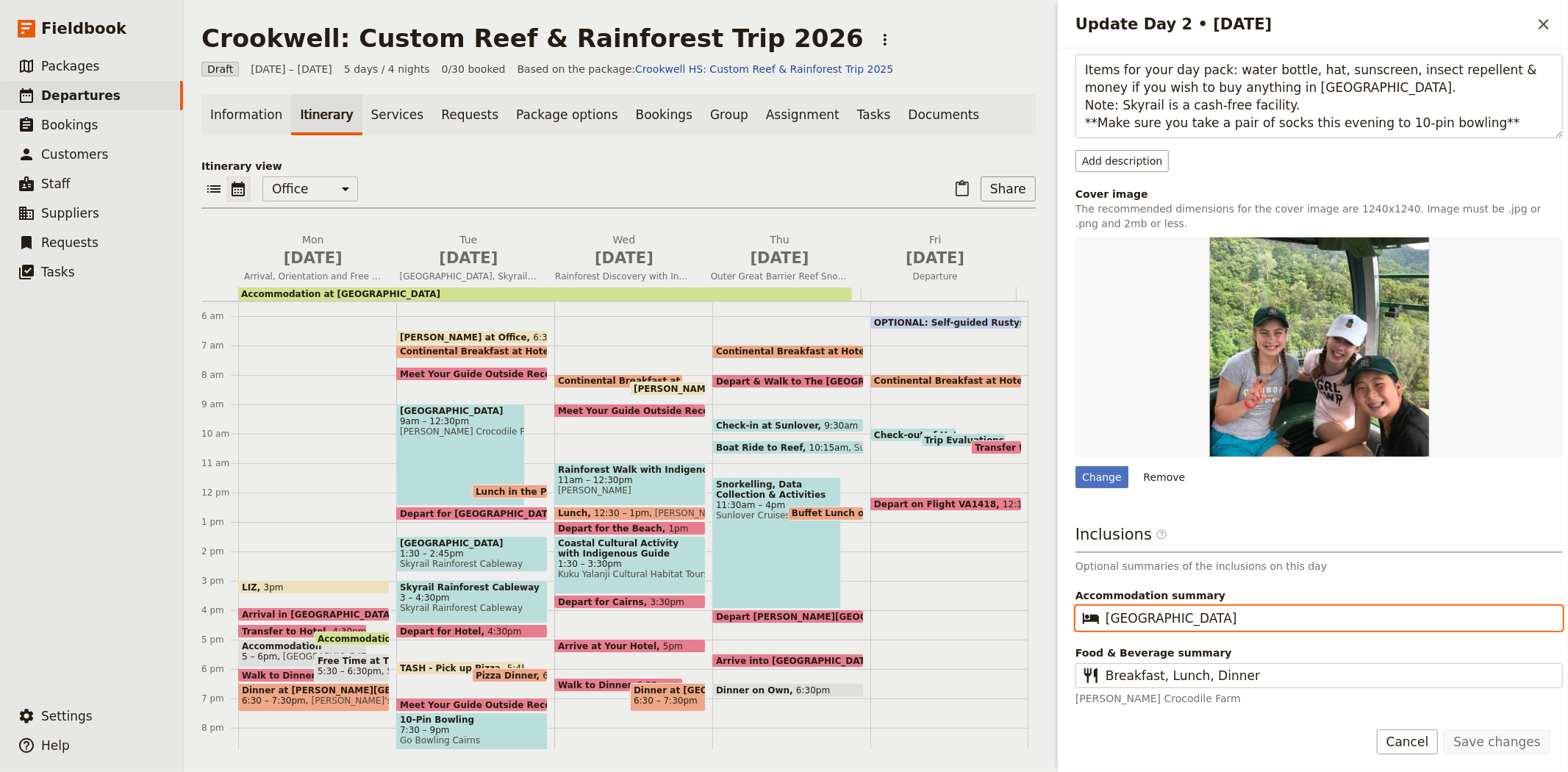
drag, startPoint x: 1234, startPoint y: 614, endPoint x: 1025, endPoint y: 610, distance: 209.0
click at [1025, 610] on div "Crookwell: Custom Reef & Rainforest Trip 2026 ​ Draft 25 – 29 May 2026 5 days /…" at bounding box center [876, 386] width 1384 height 772
paste input "OR Coral Tree Inn"
type input "Hides Hotel Cairns OR Coral Tree Inn"
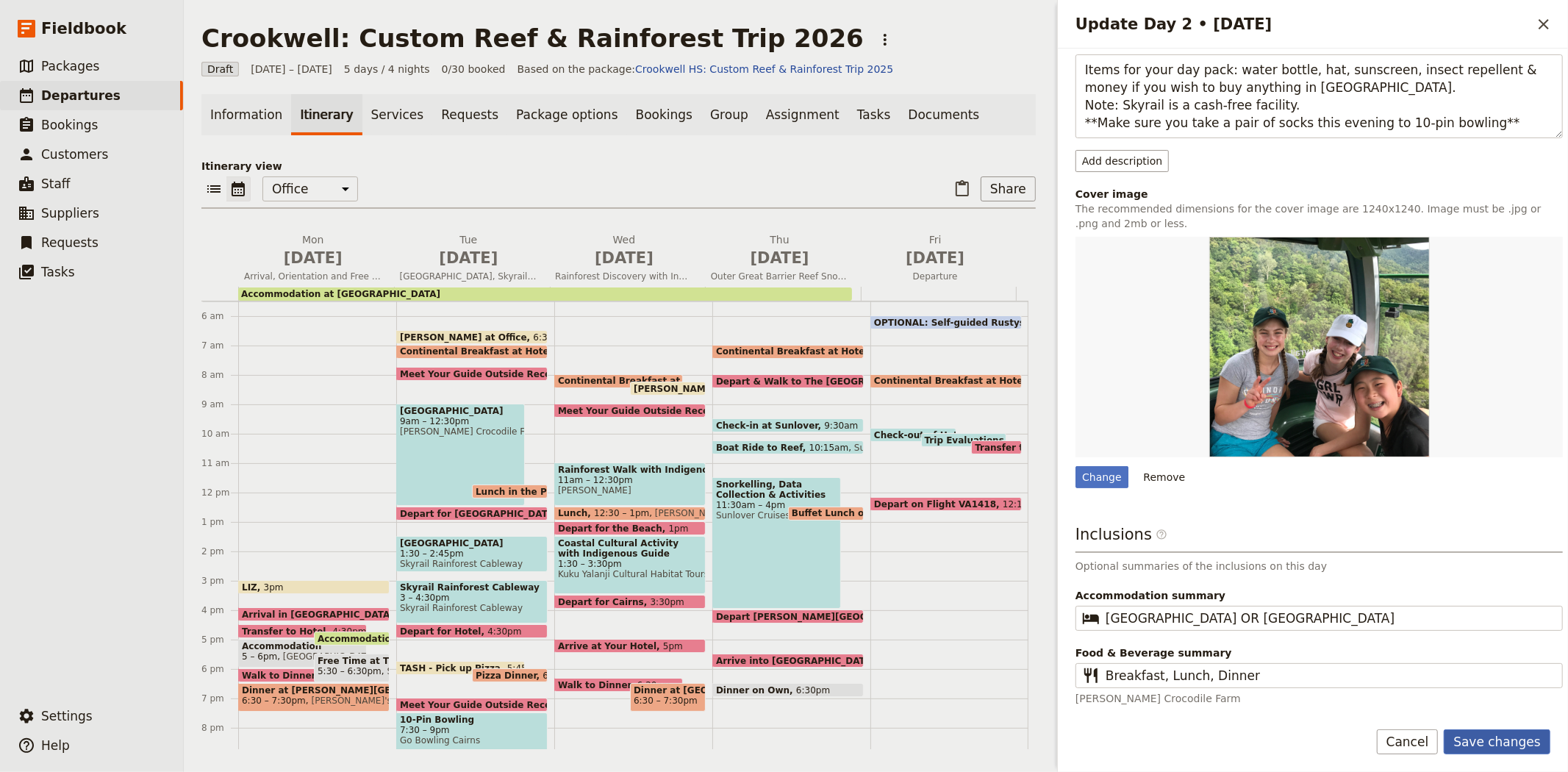
click at [1500, 743] on button "Save changes" at bounding box center [1496, 742] width 107 height 25
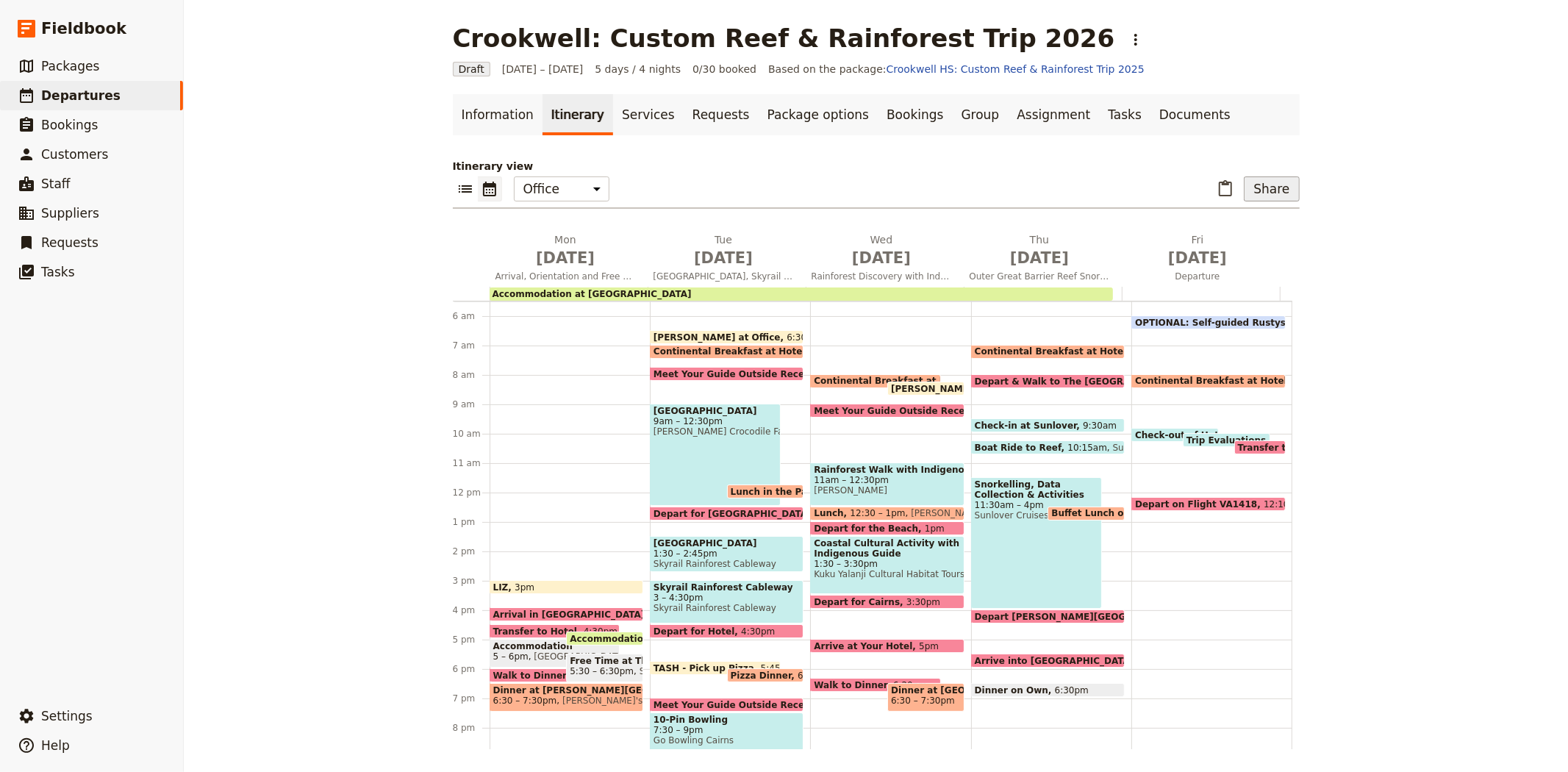
click at [1283, 189] on button "Share" at bounding box center [1271, 189] width 55 height 25
click at [1230, 253] on button "Sales Brochure" at bounding box center [1234, 262] width 117 height 20
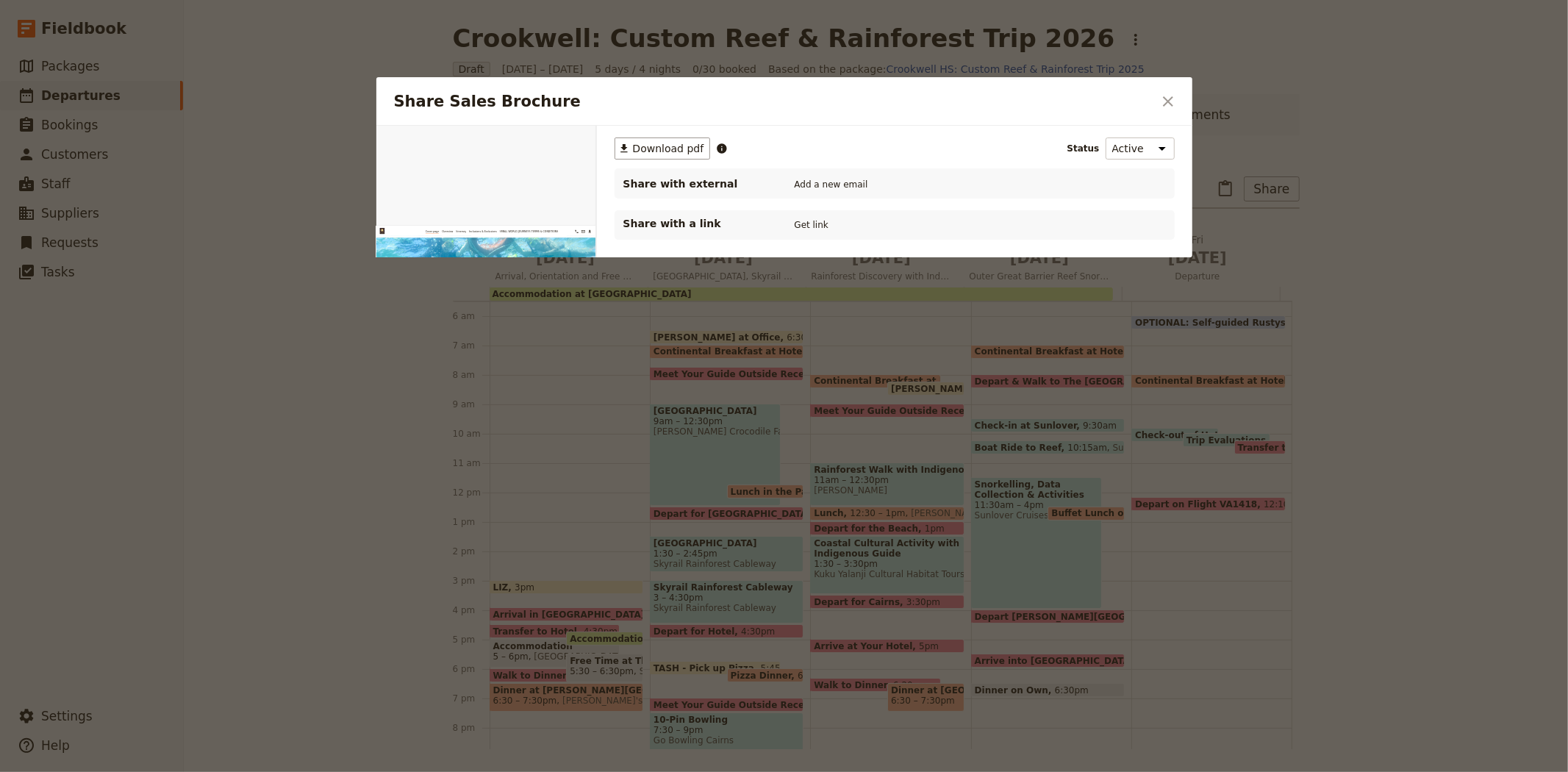
scroll to position [0, 0]
click at [547, 141] on button "PDF" at bounding box center [545, 143] width 32 height 22
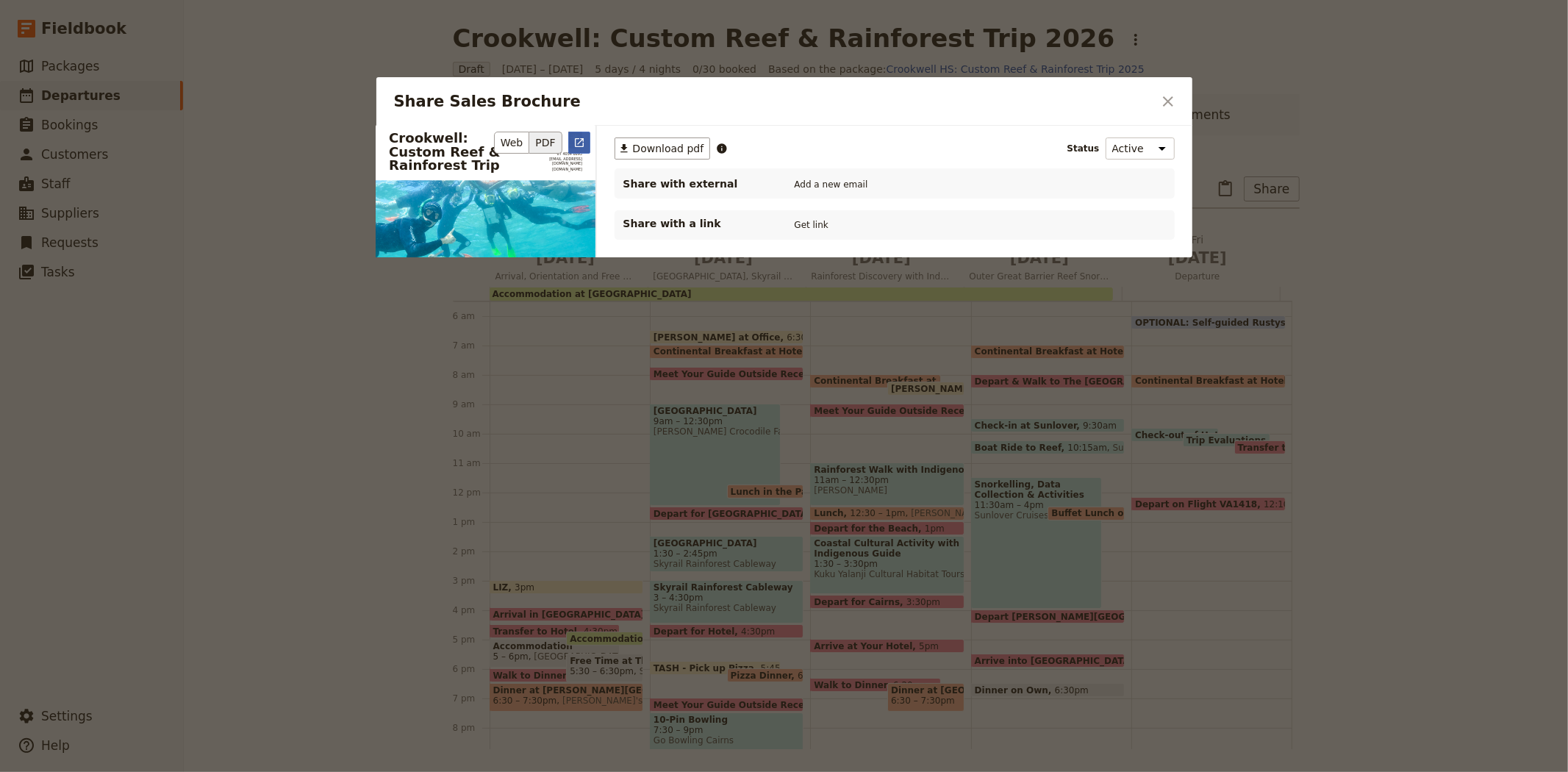
click at [582, 136] on icon "Open full preview" at bounding box center [579, 142] width 12 height 12
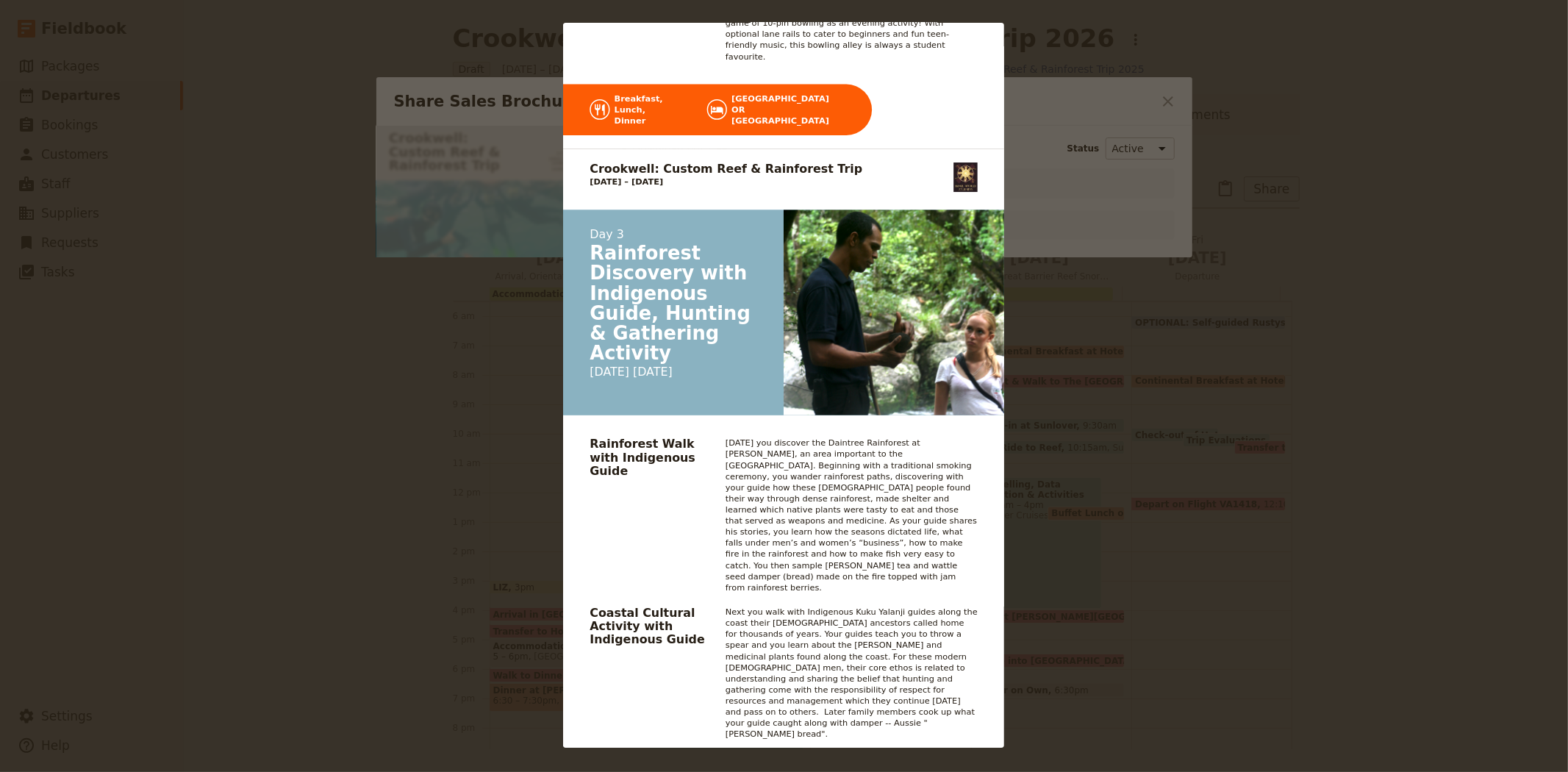
scroll to position [3430, 0]
click at [1070, 327] on div "Crookwell: Custom Reef & Rainforest Trip 07 4054 6693 groups@smallworldjourneys…" at bounding box center [784, 386] width 1568 height 772
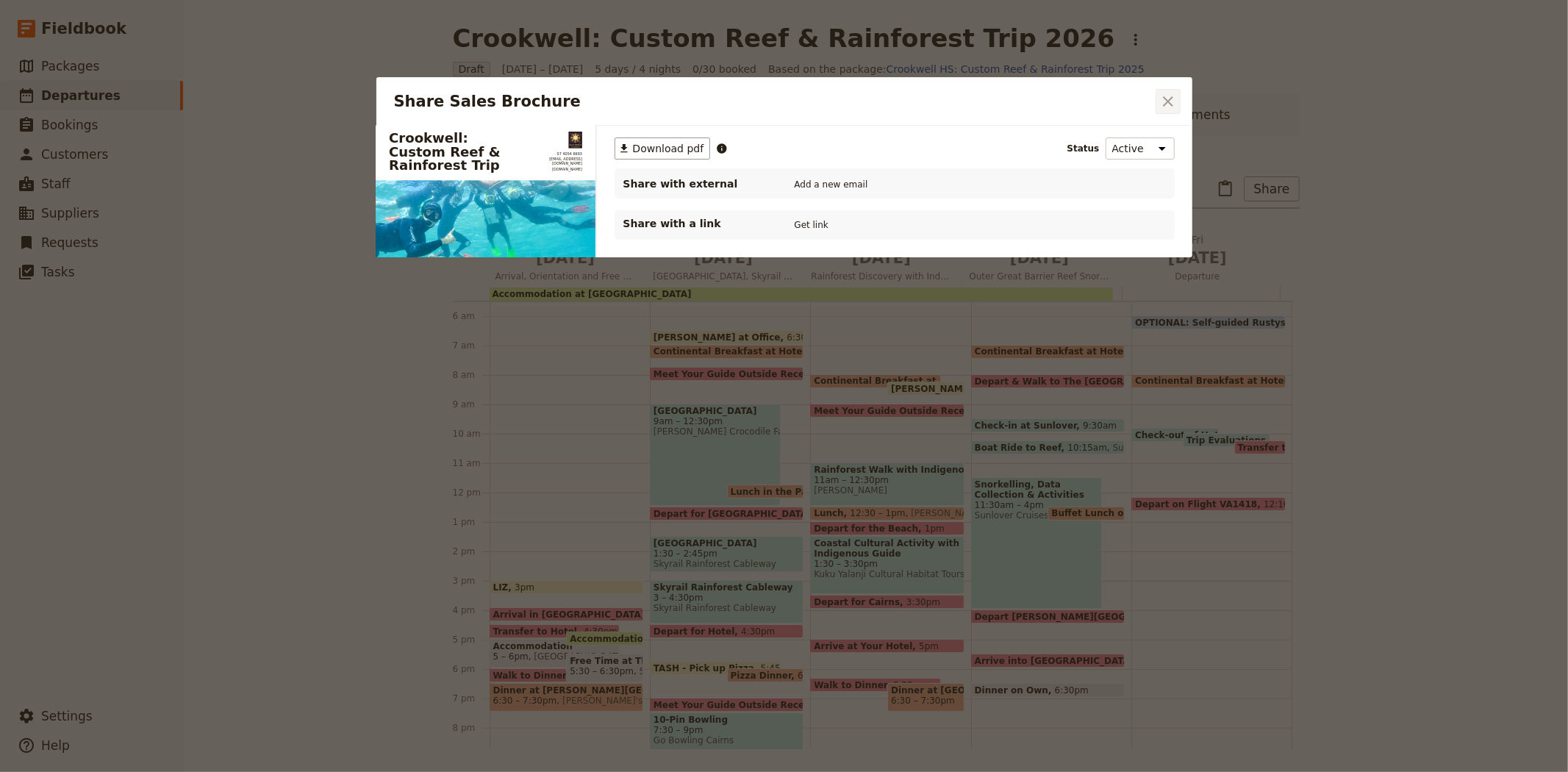
click at [1172, 101] on icon "Close dialog" at bounding box center [1168, 101] width 18 height 18
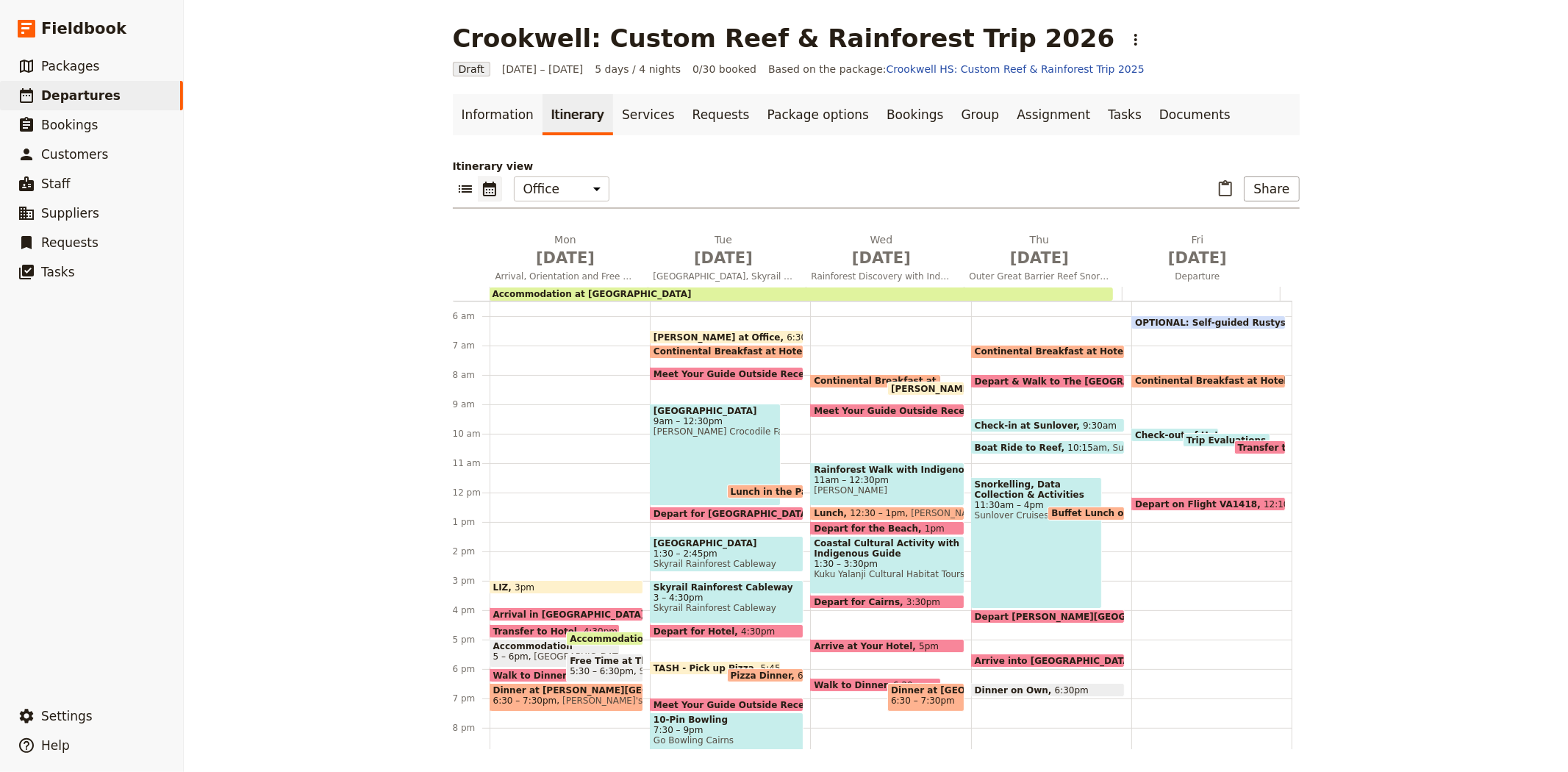
drag, startPoint x: 904, startPoint y: 696, endPoint x: 961, endPoint y: 666, distance: 64.4
click at [904, 696] on span "6:30 – 7:30pm" at bounding box center [922, 700] width 64 height 10
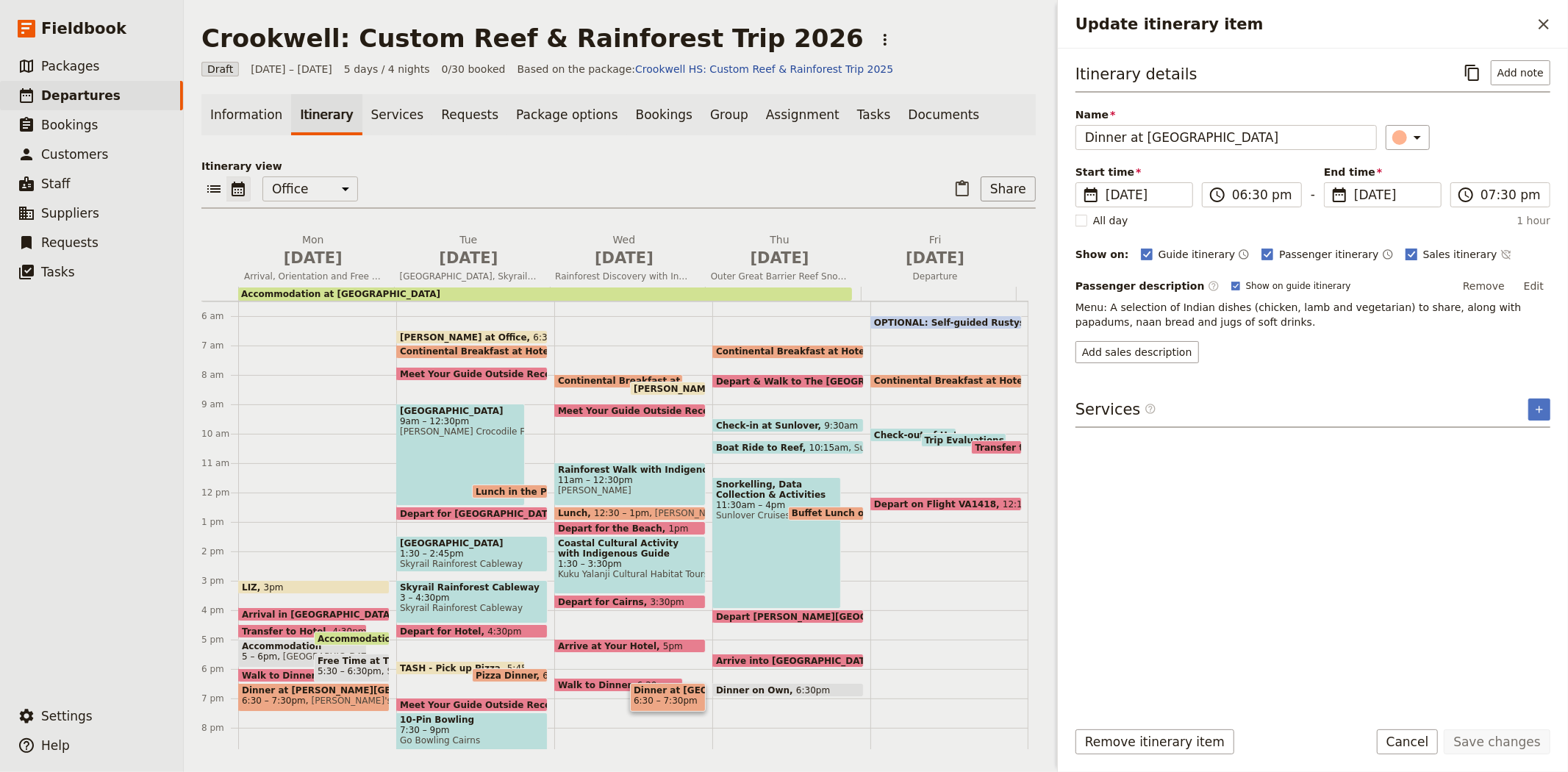
click at [1423, 250] on span "Sales itinerary" at bounding box center [1460, 254] width 74 height 15
click at [1404, 247] on input "Sales itinerary" at bounding box center [1404, 246] width 1 height 1
checkbox input "false"
click at [1492, 739] on button "Save changes" at bounding box center [1496, 742] width 107 height 25
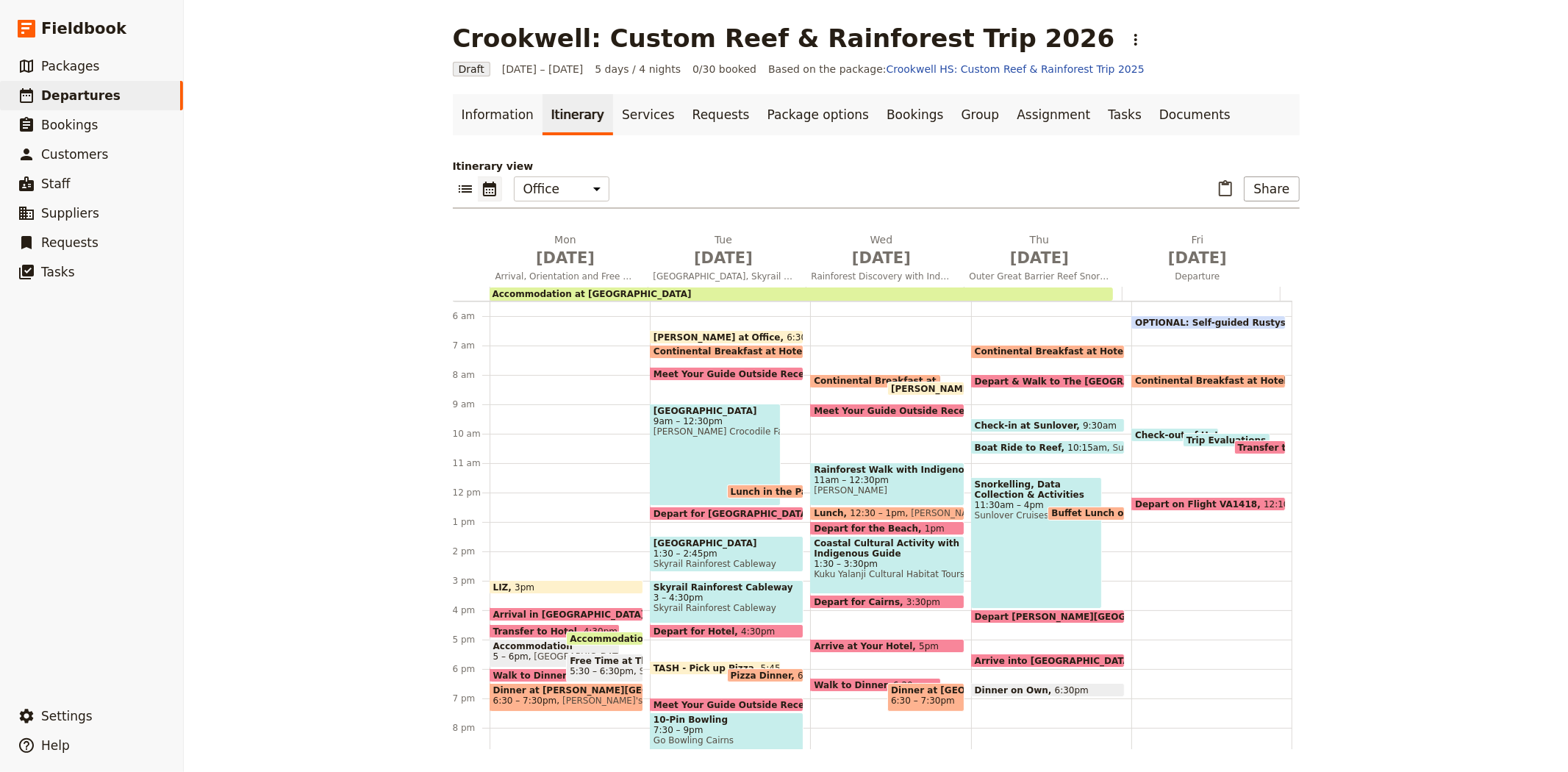
click at [856, 561] on span "1:30 – 3:30pm" at bounding box center [887, 563] width 147 height 10
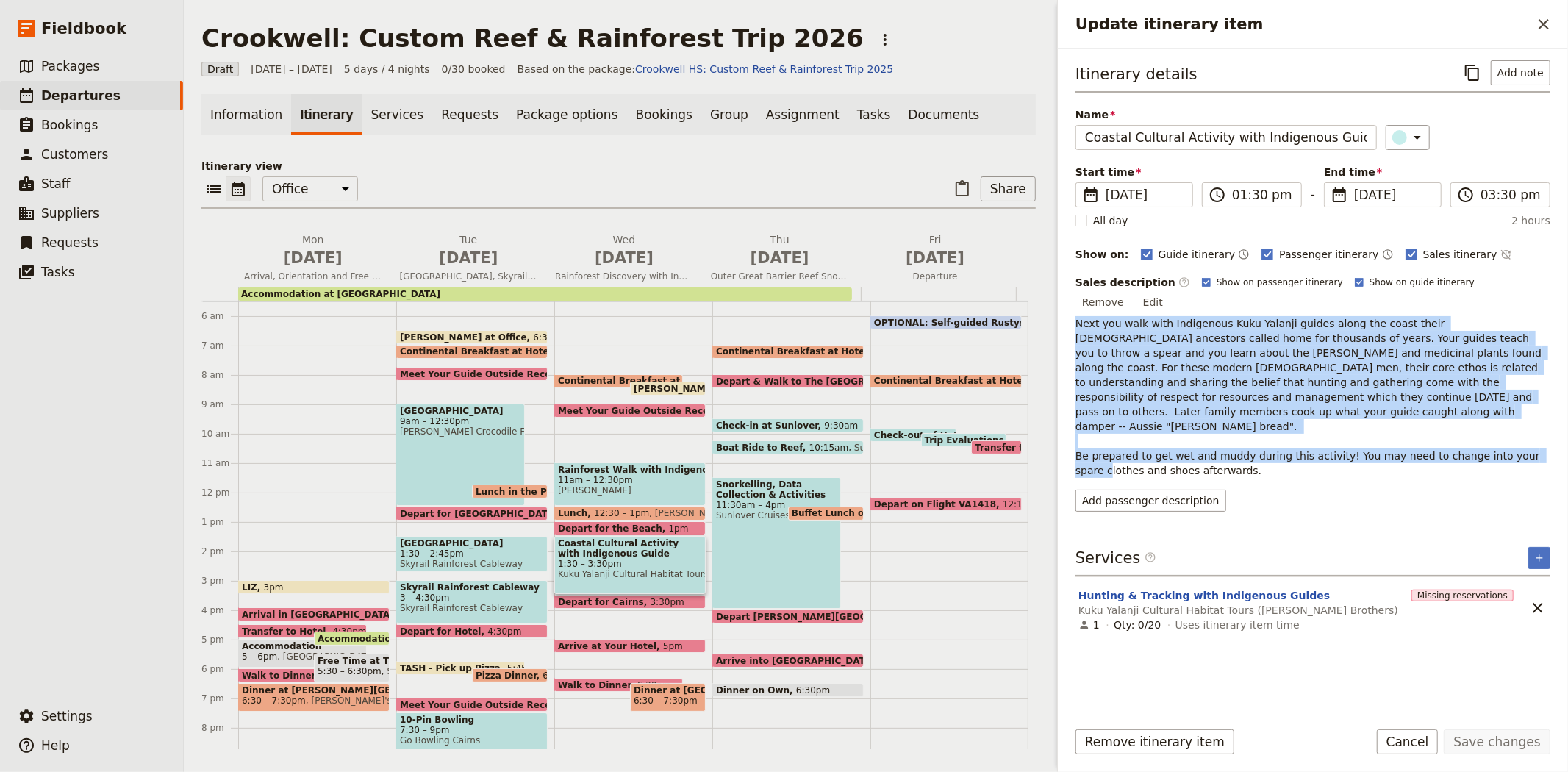
drag, startPoint x: 1180, startPoint y: 437, endPoint x: 1064, endPoint y: 303, distance: 177.2
click at [1064, 303] on div "Itinerary details ​ Add note Name Coastal Cultural Activity with Indigenous Gui…" at bounding box center [1312, 377] width 510 height 659
copy p "Next you walk with Indigenous Kuku Yalanji guides along the coast their Indigen…"
click at [1106, 490] on button "Add passenger description" at bounding box center [1150, 501] width 150 height 22
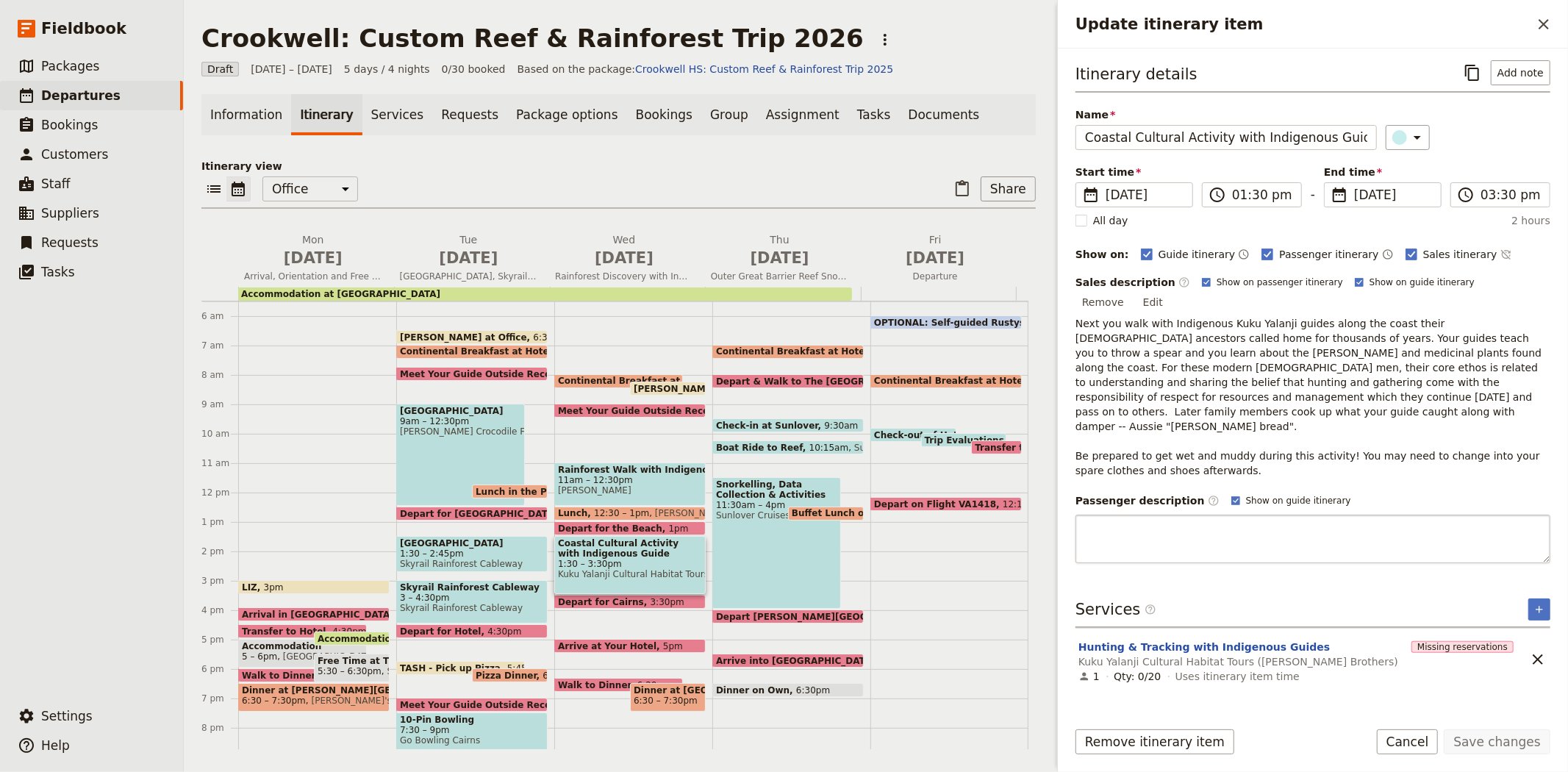
type textarea "Next you walk with Indigenous Kuku Yalanji guides along the coast their Indigen…"
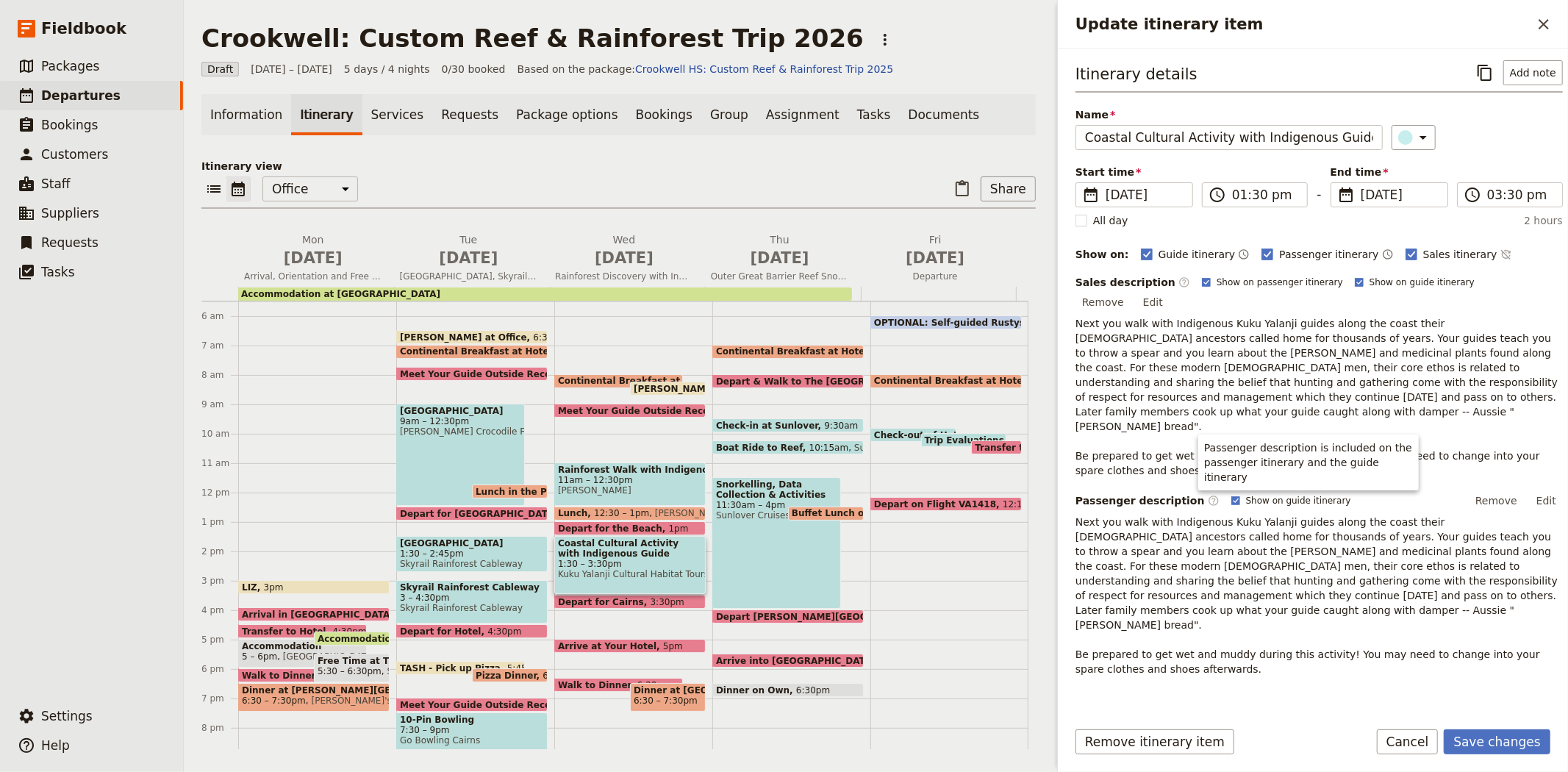
click at [1170, 427] on p "Next you walk with Indigenous Kuku Yalanji guides along the coast their Indigen…" at bounding box center [1318, 396] width 487 height 161
click at [1170, 291] on button "Edit" at bounding box center [1152, 302] width 33 height 22
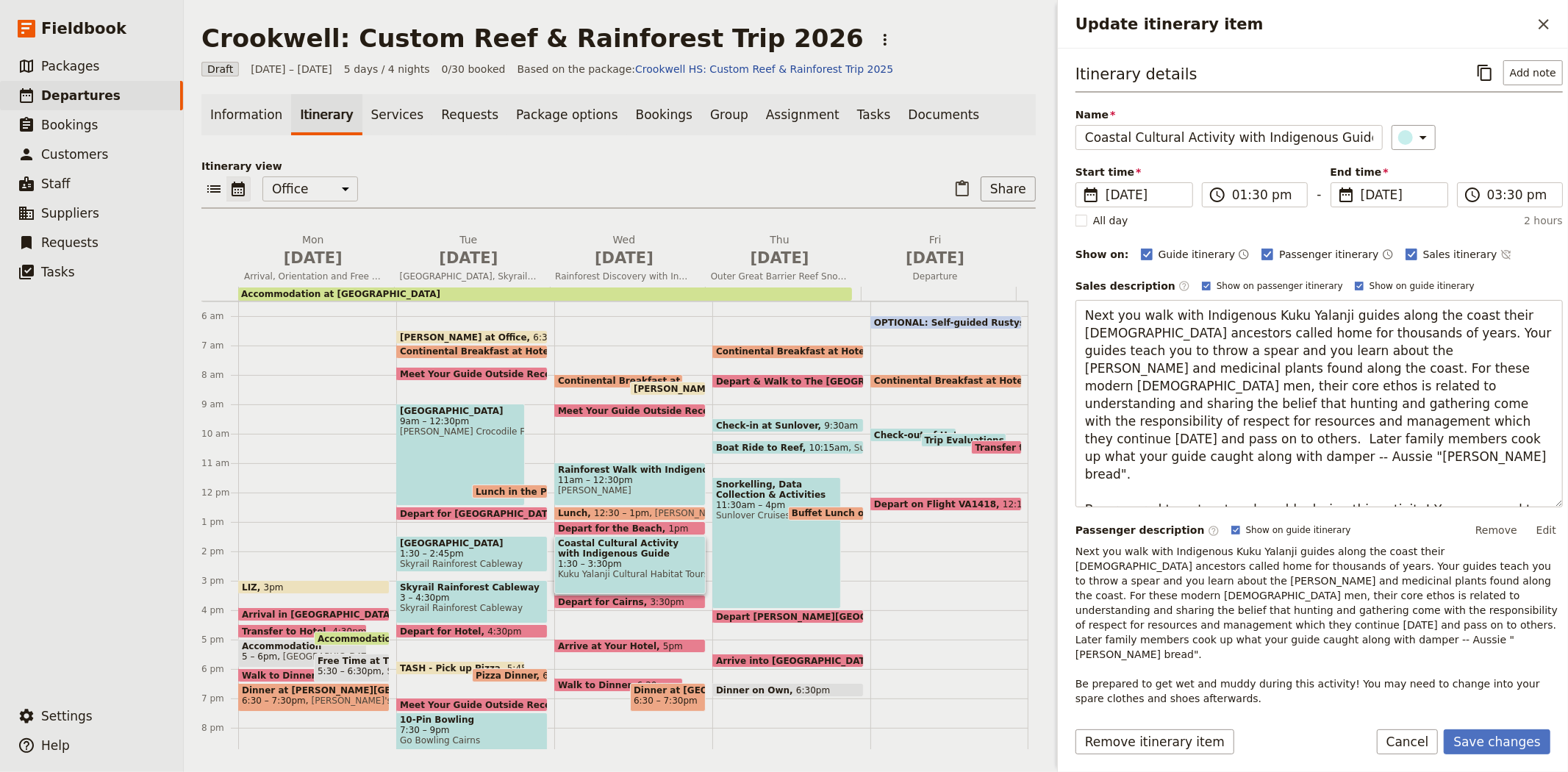
drag, startPoint x: 1342, startPoint y: 494, endPoint x: 1071, endPoint y: 454, distance: 273.9
click at [1071, 454] on div "Itinerary details ​ Add note Name Coastal Cultural Activity with Indigenous Gui…" at bounding box center [1312, 377] width 510 height 659
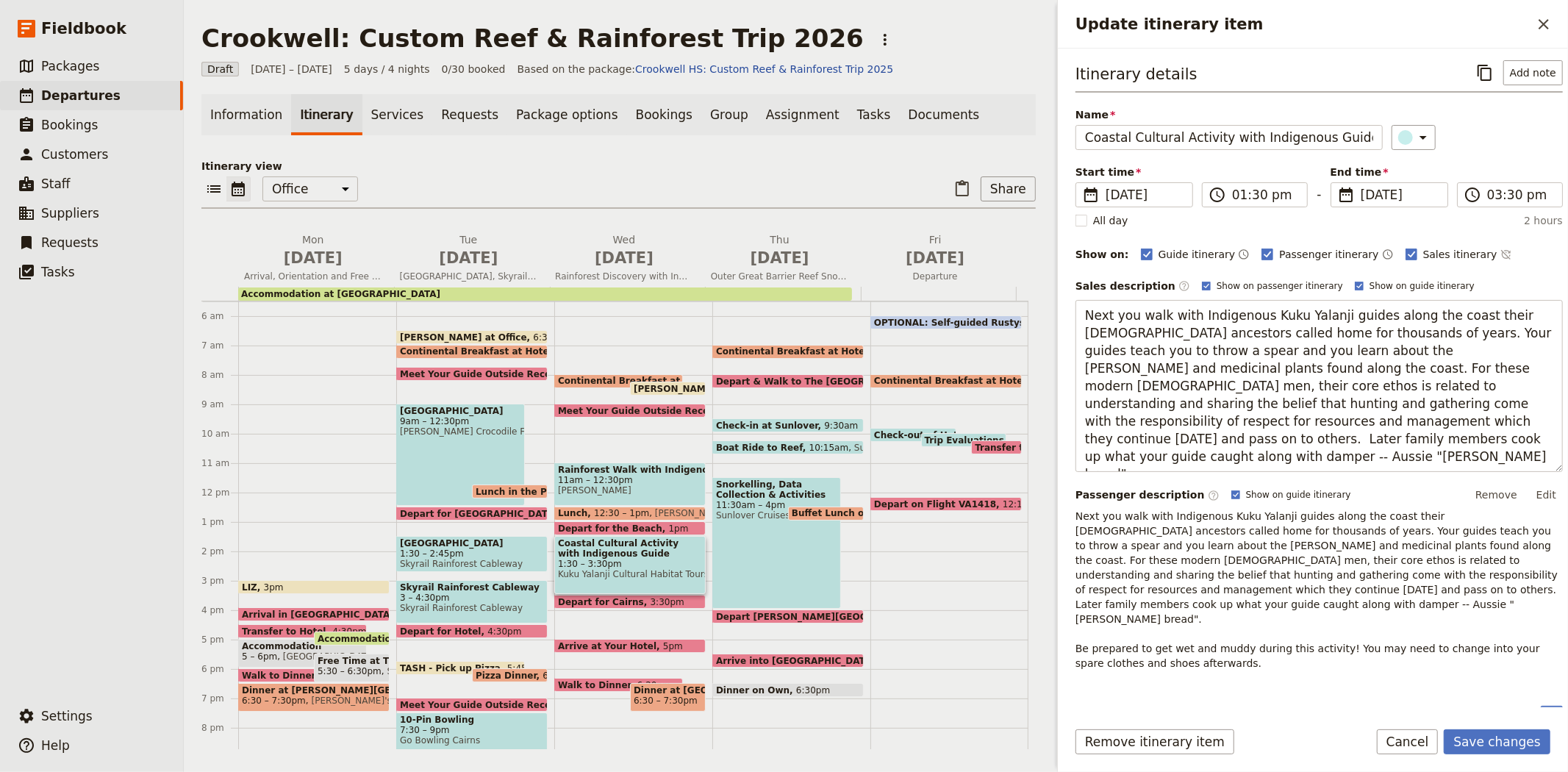
type textarea "Next you walk with Indigenous Kuku Yalanji guides along the coast their Indigen…"
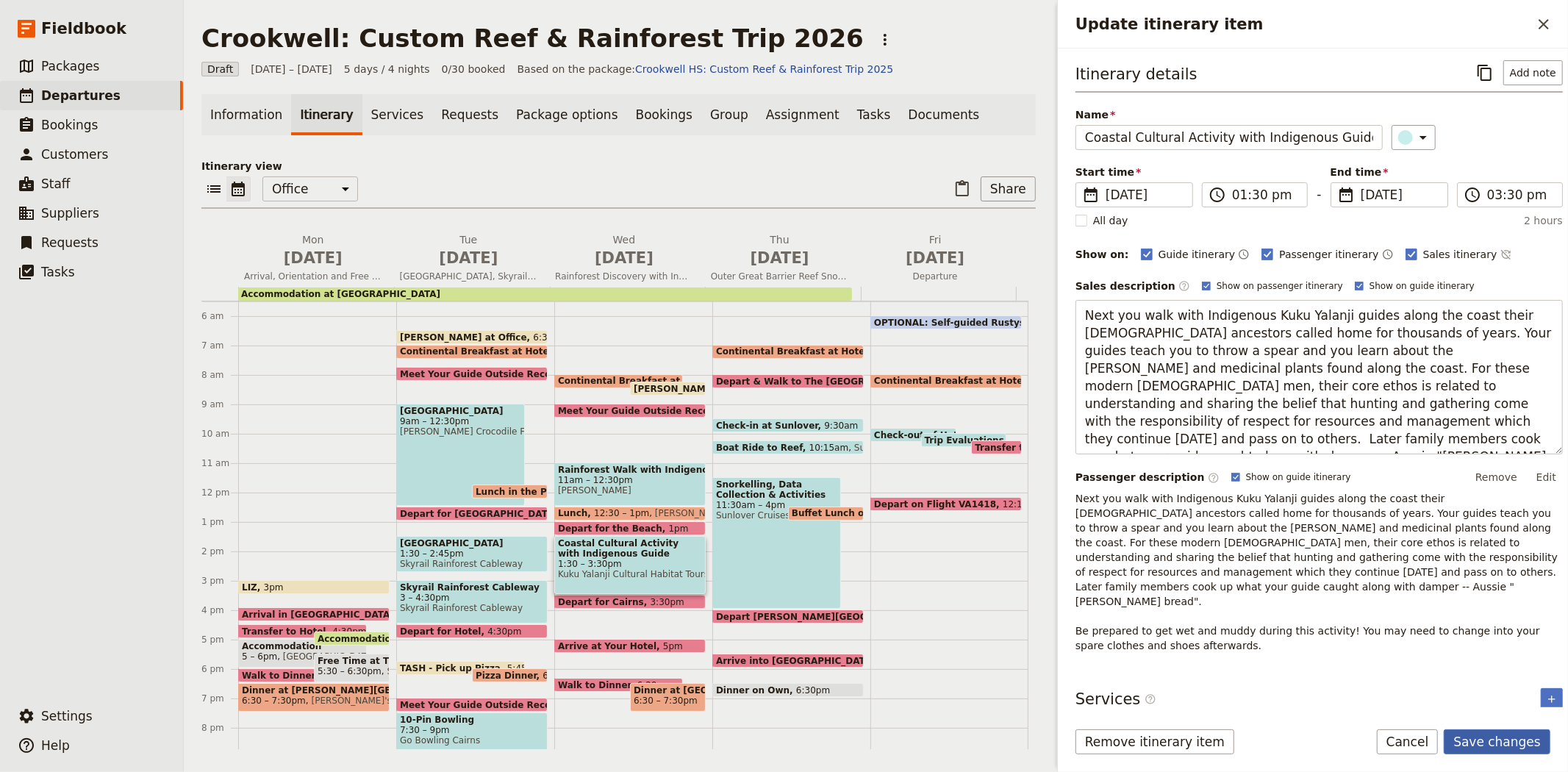
click at [1507, 745] on button "Save changes" at bounding box center [1496, 742] width 107 height 25
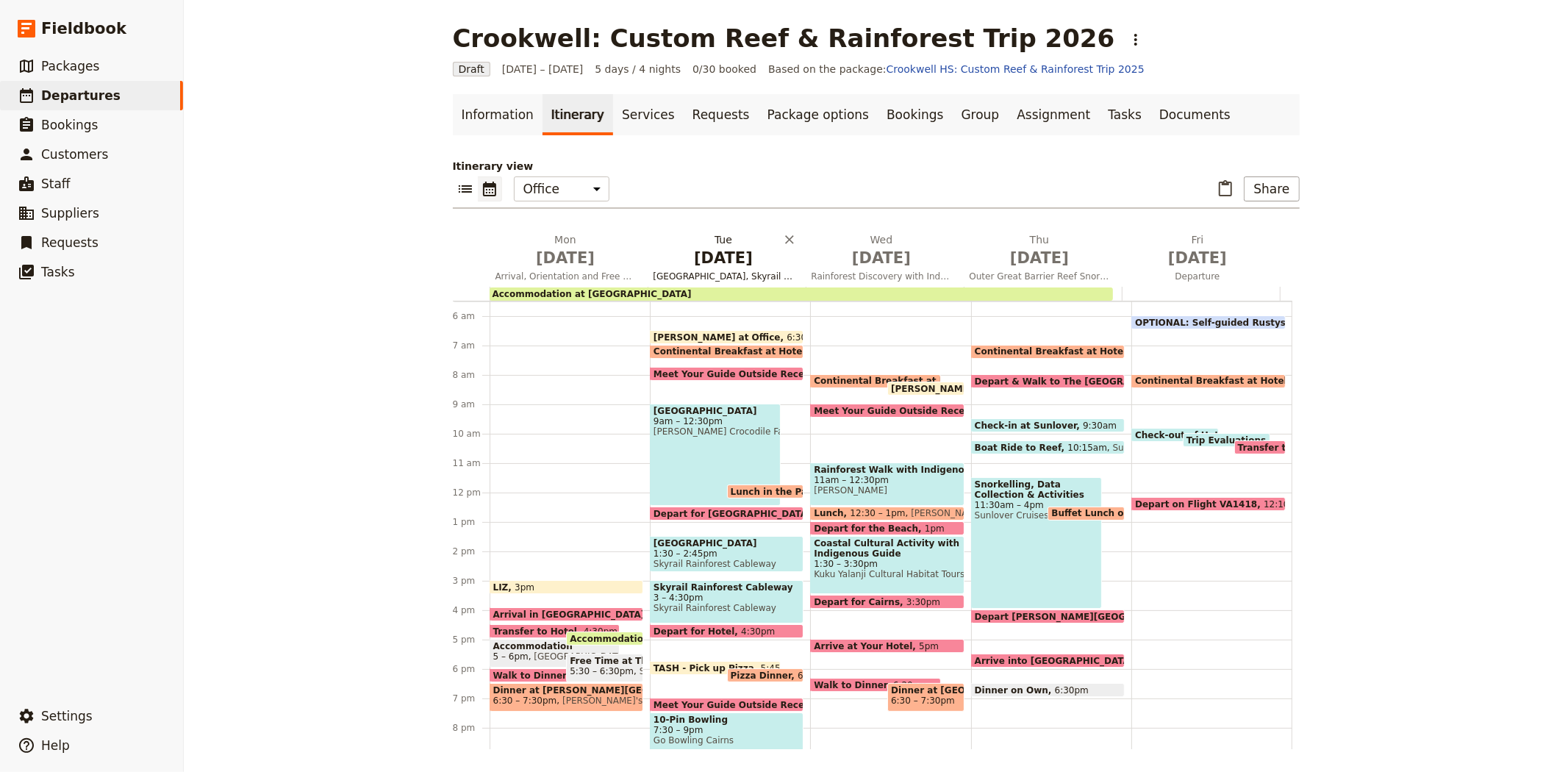
click at [706, 240] on h2 "Tue May 26 Crocodile Farm and Wildlife Park, Skyrail Rainforest Cableway & Bowl…" at bounding box center [724, 250] width 140 height 37
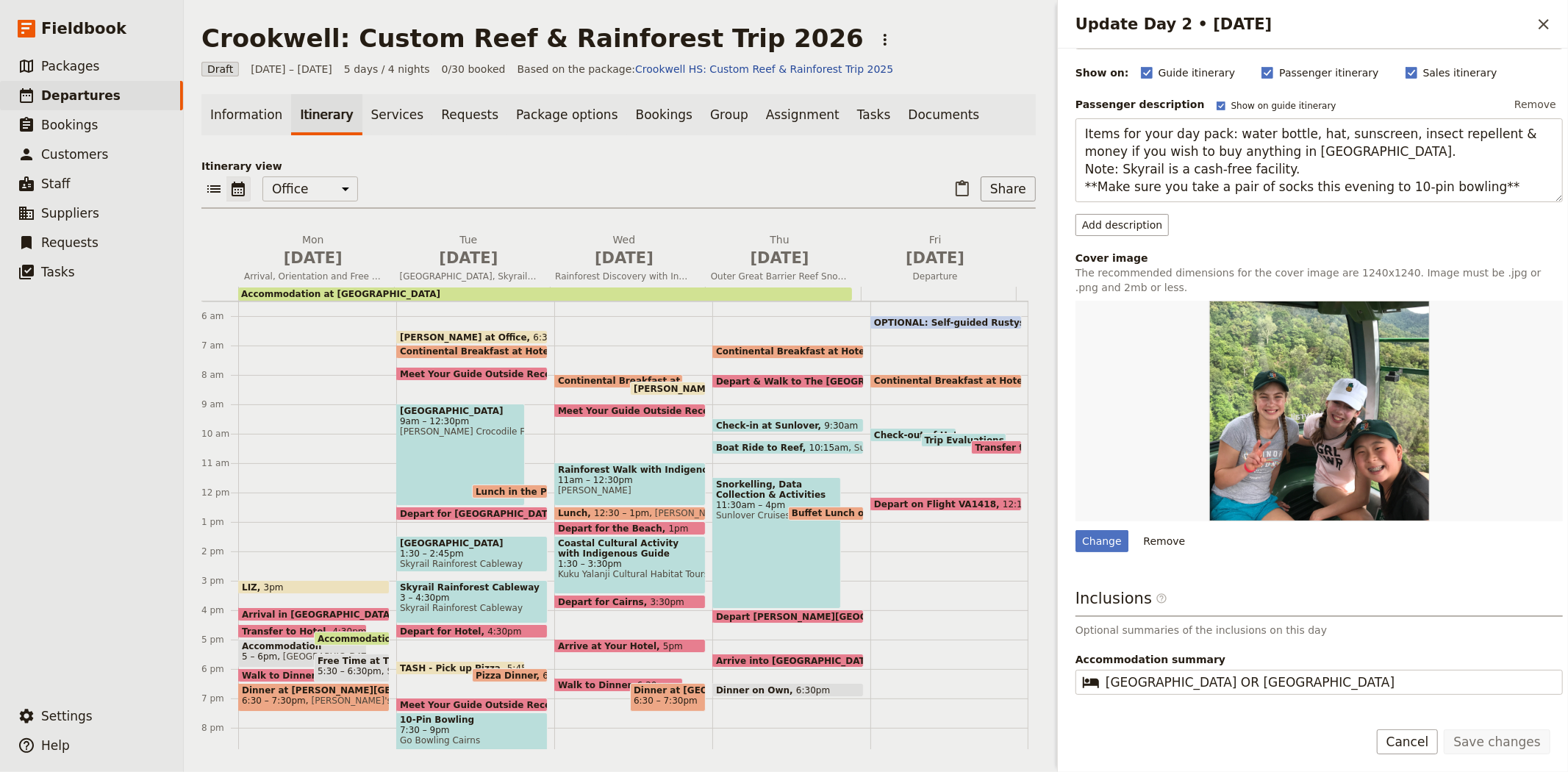
scroll to position [199, 0]
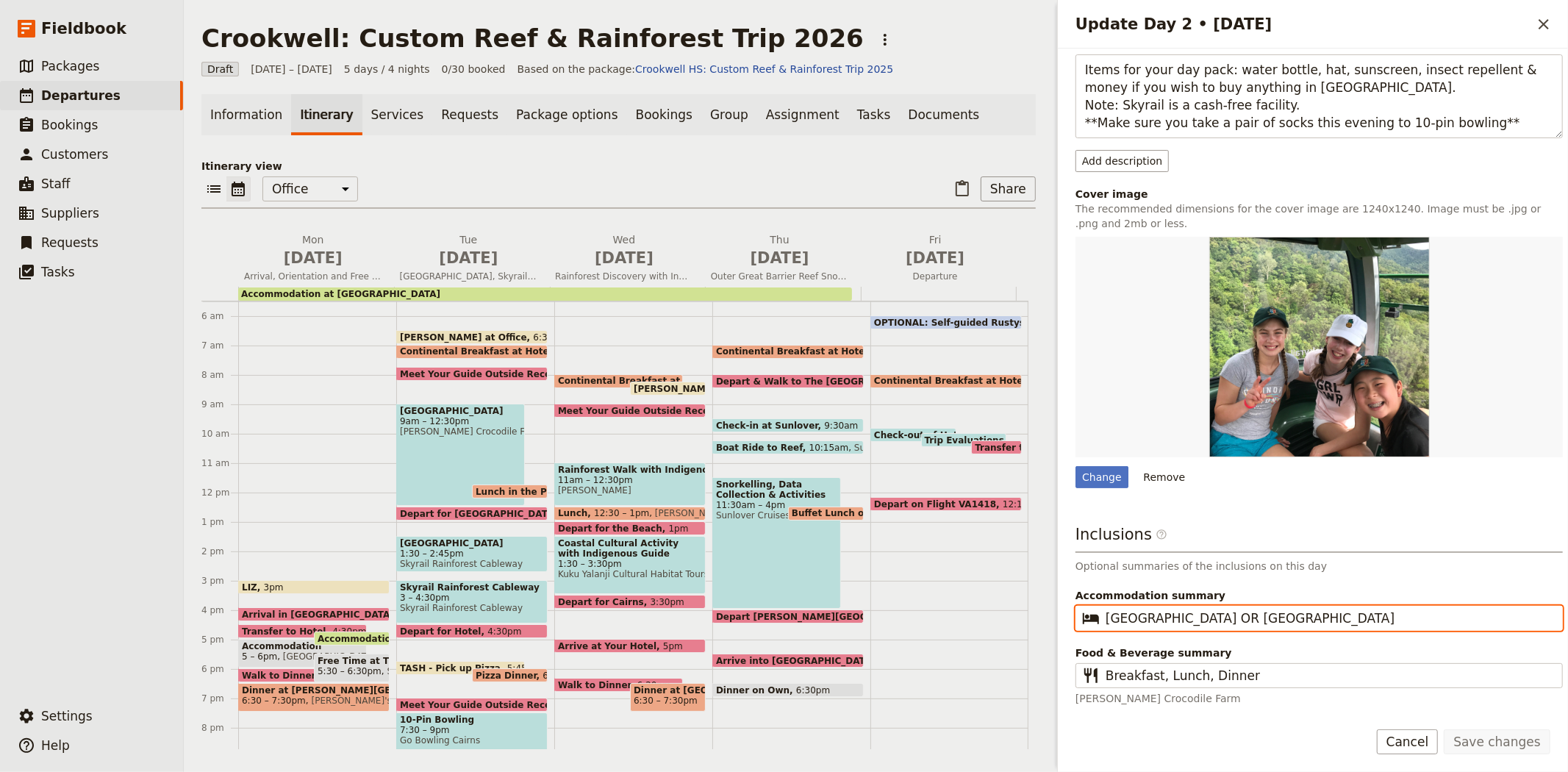
drag, startPoint x: 1346, startPoint y: 615, endPoint x: 986, endPoint y: 611, distance: 360.0
click at [986, 611] on div "Crookwell: Custom Reef & Rainforest Trip 2026 ​ Draft 25 – 29 May 2026 5 days /…" at bounding box center [876, 386] width 1384 height 772
click at [619, 275] on span "Rainforest Discovery with Indigenous Guide, Hunting & Gathering Activity" at bounding box center [624, 276] width 150 height 12
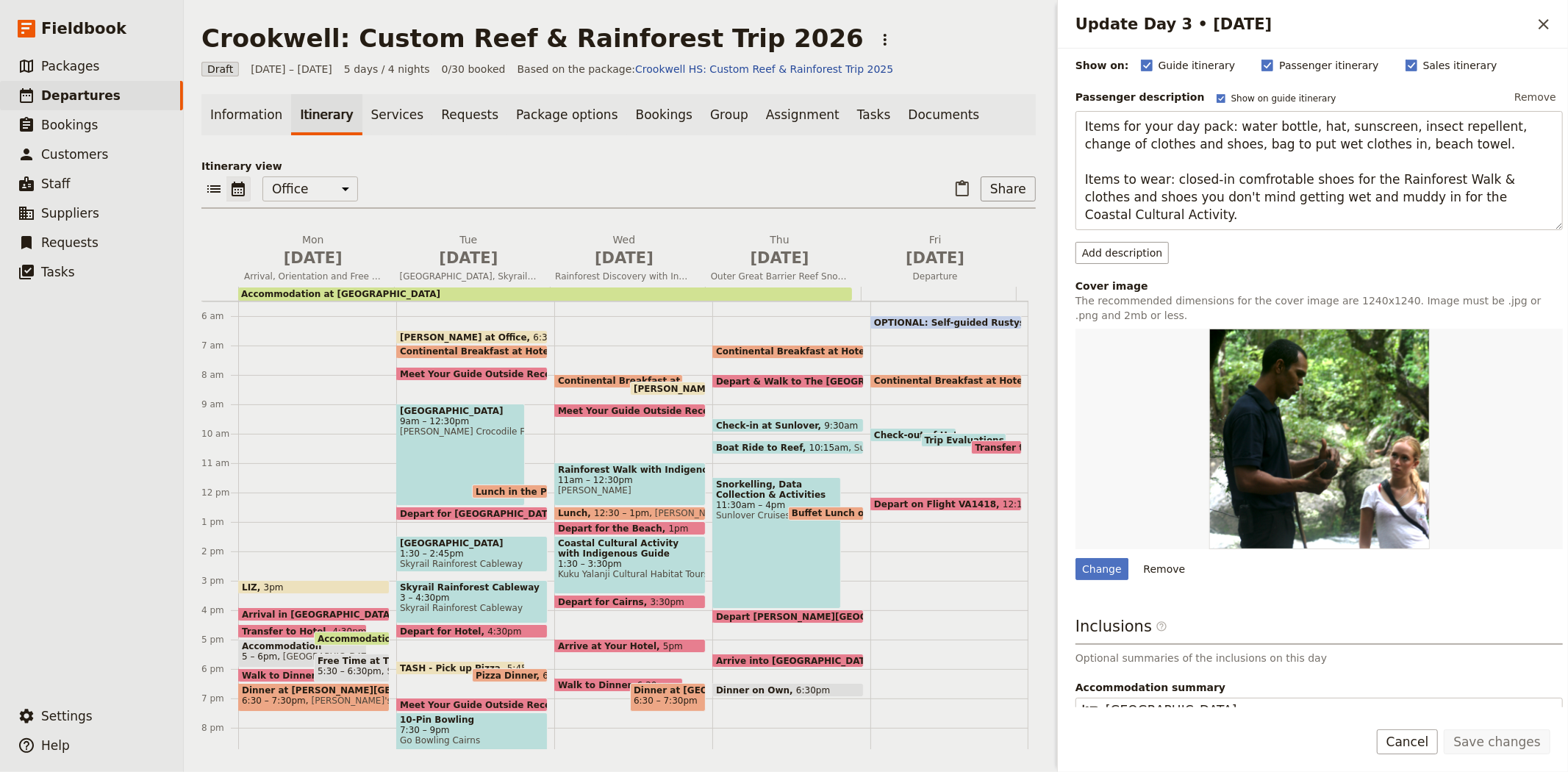
scroll to position [234, 0]
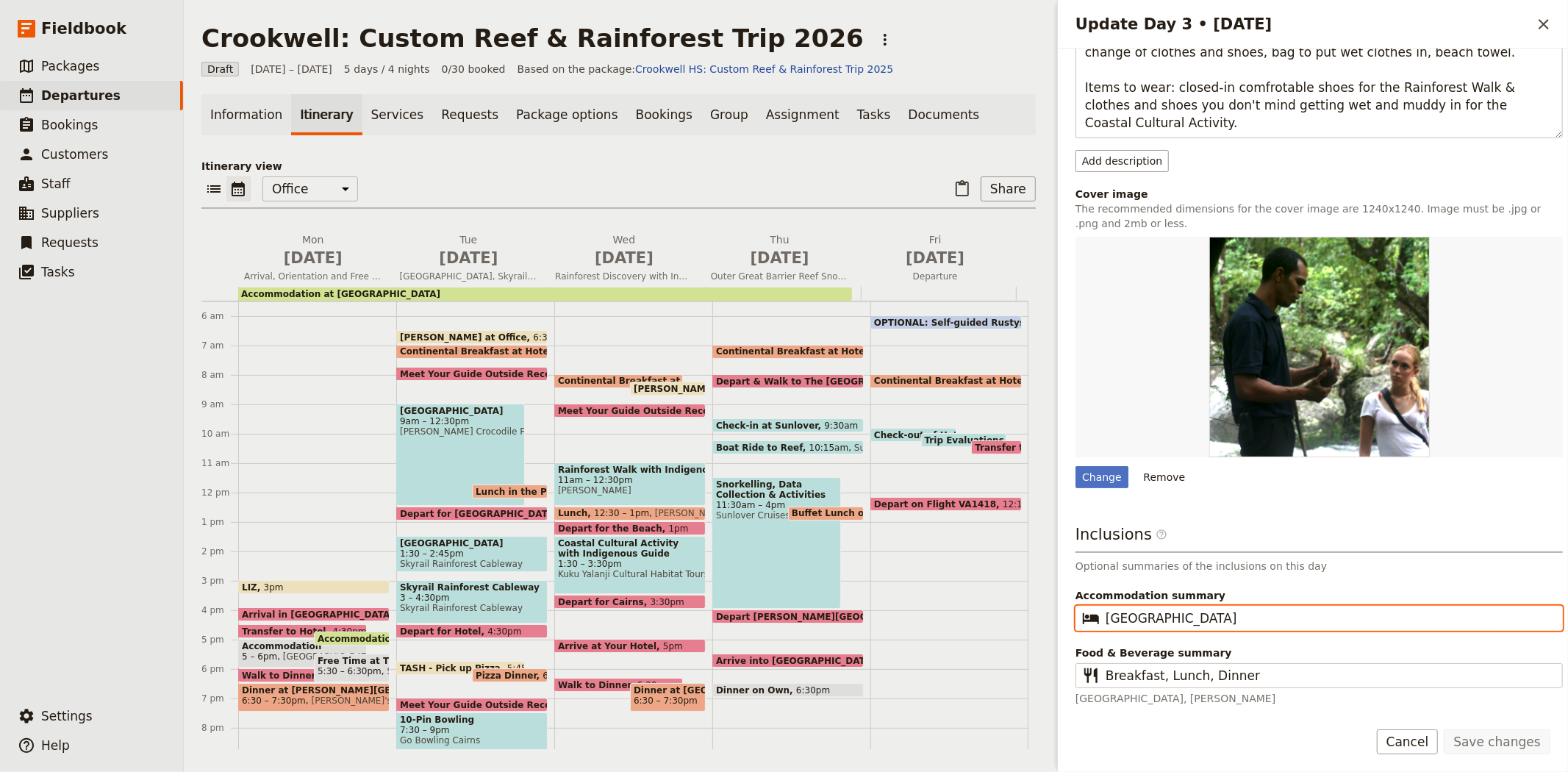
drag, startPoint x: 1238, startPoint y: 621, endPoint x: 982, endPoint y: 615, distance: 256.1
click at [982, 615] on div "Crookwell: Custom Reef & Rainforest Trip 2026 ​ Draft 25 – 29 May 2026 5 days /…" at bounding box center [876, 386] width 1384 height 772
paste input "OR Coral Tree Inn"
type input "Hides Hotel Cairns OR Coral Tree Inn"
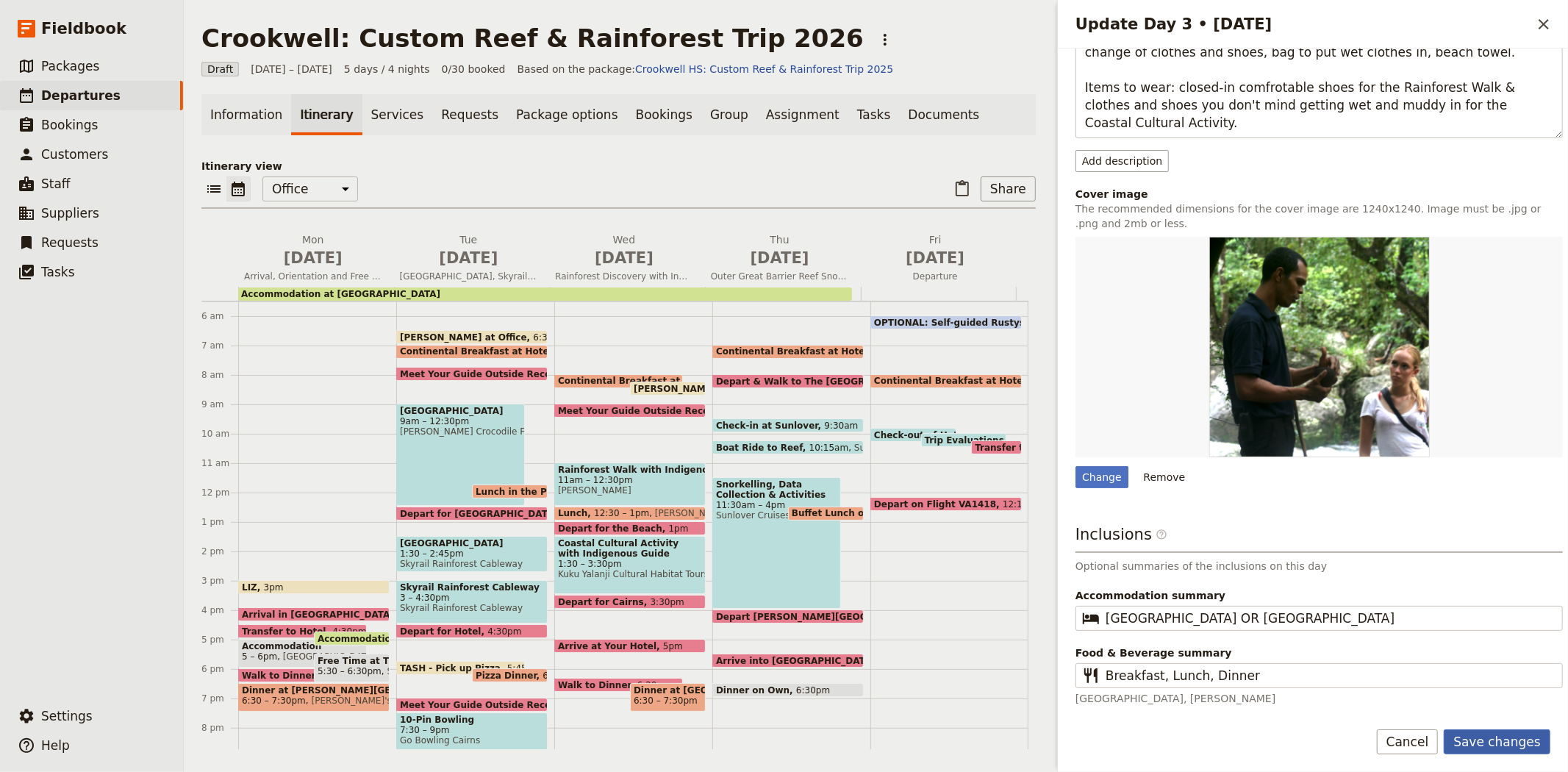
click at [1497, 737] on button "Save changes" at bounding box center [1496, 742] width 107 height 25
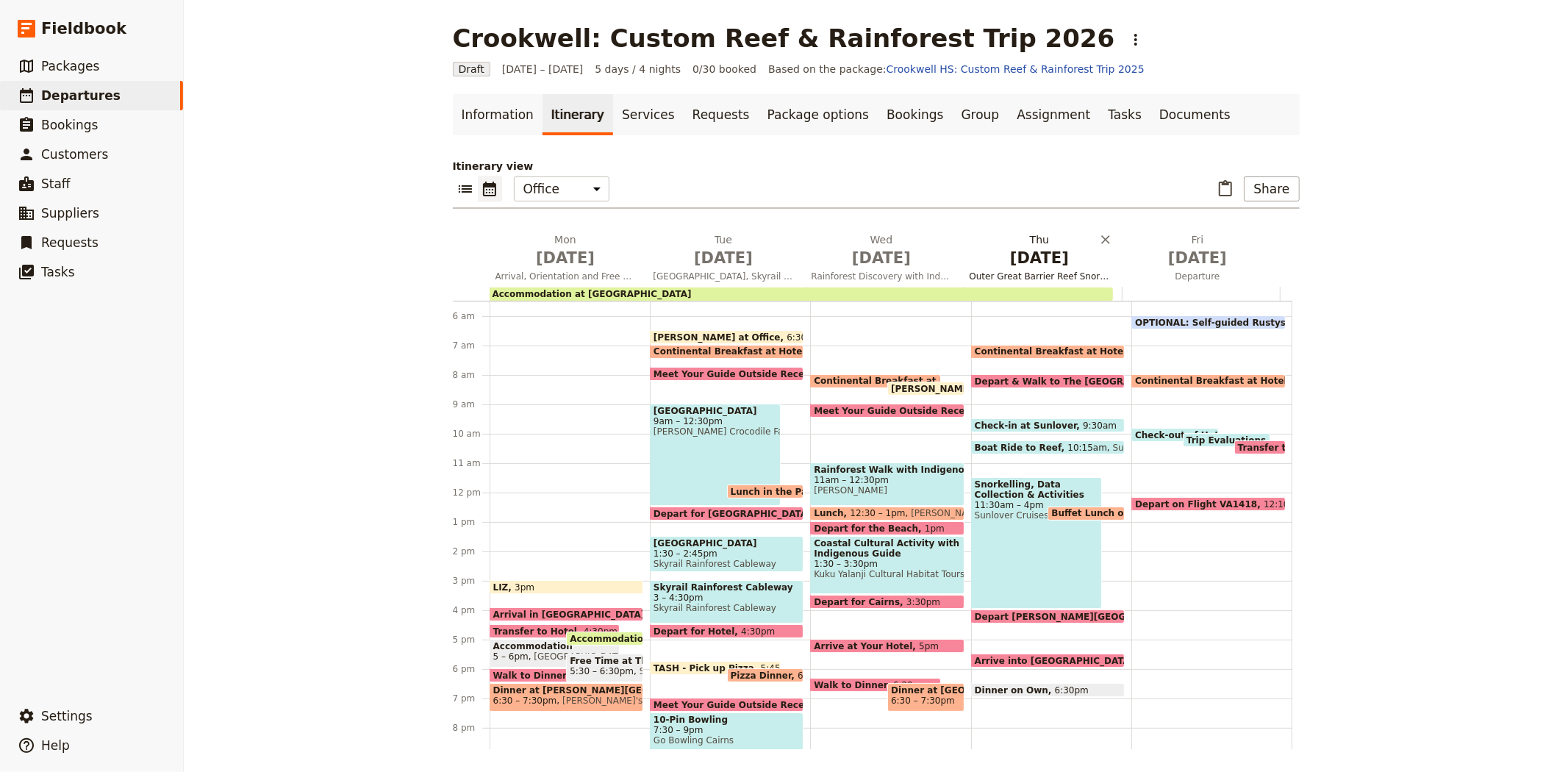
click at [1032, 271] on span "Outer Great Barrier Reef Snorkelling & Eye on The Reef Data Collection with Mar…" at bounding box center [1039, 276] width 152 height 12
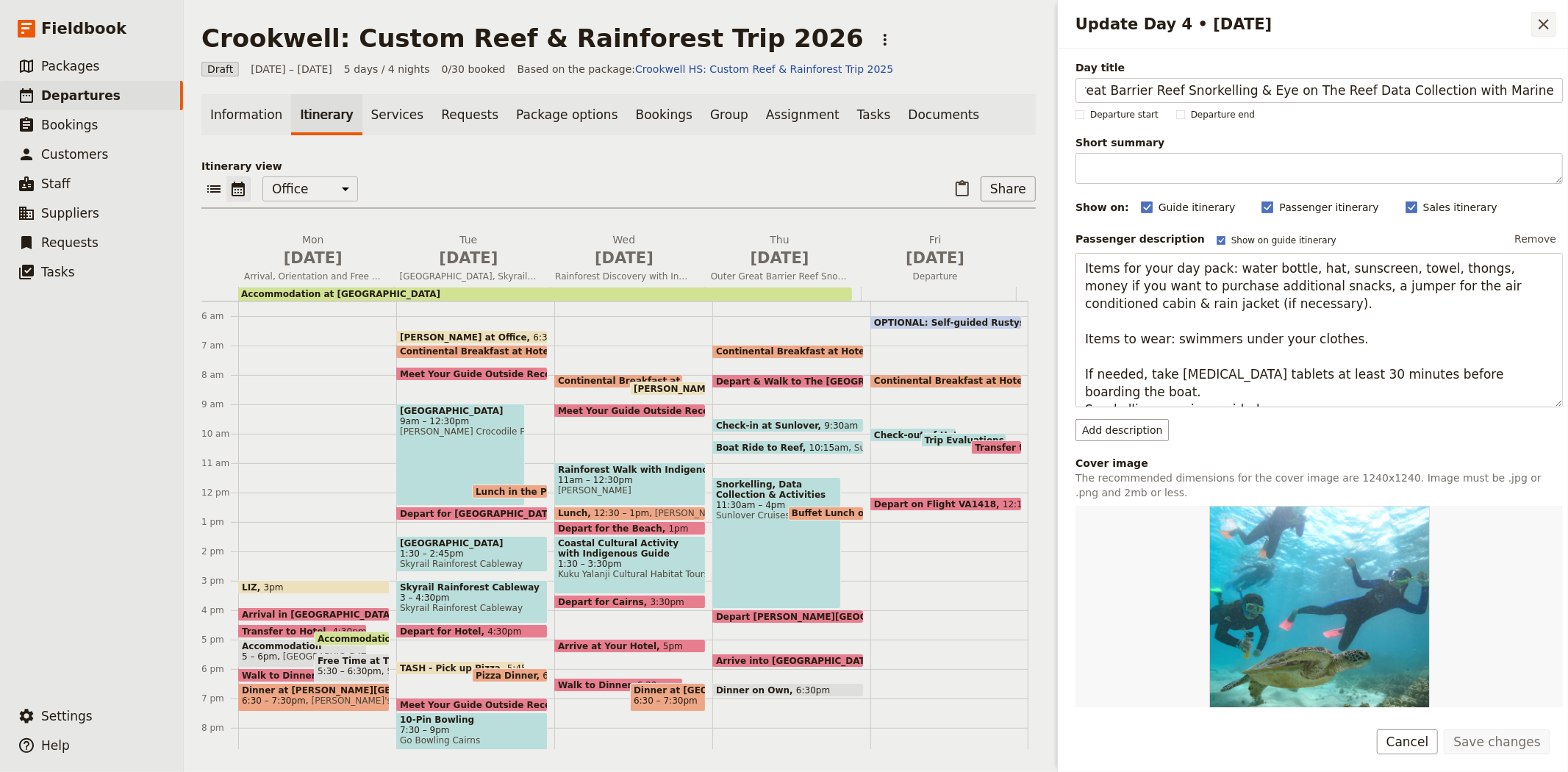
scroll to position [0, 0]
click at [1541, 23] on icon "Close drawer" at bounding box center [1543, 24] width 18 height 18
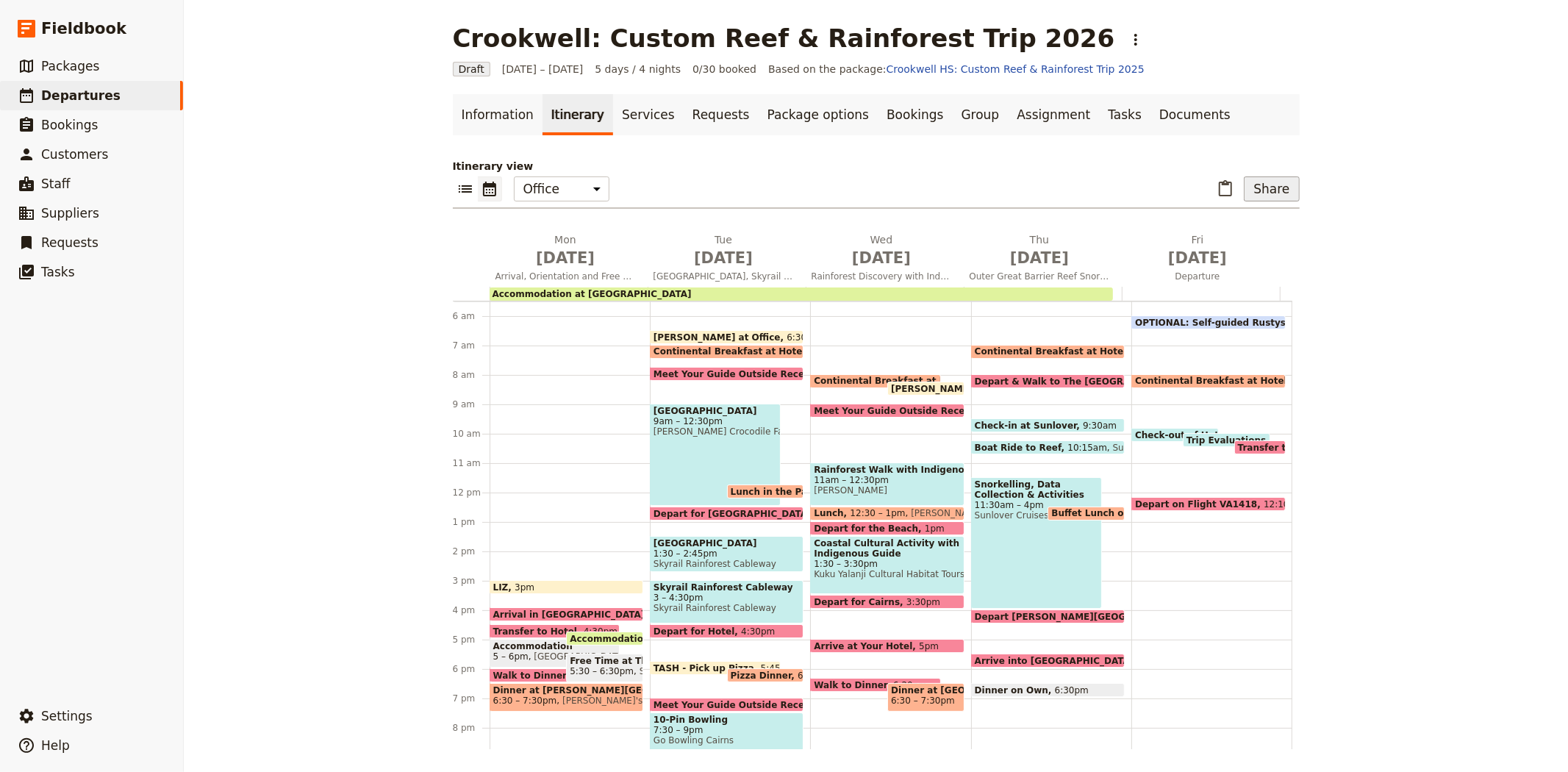
click at [1265, 186] on button "Share" at bounding box center [1271, 189] width 55 height 25
click at [1251, 265] on span "Sales Brochure" at bounding box center [1223, 262] width 77 height 15
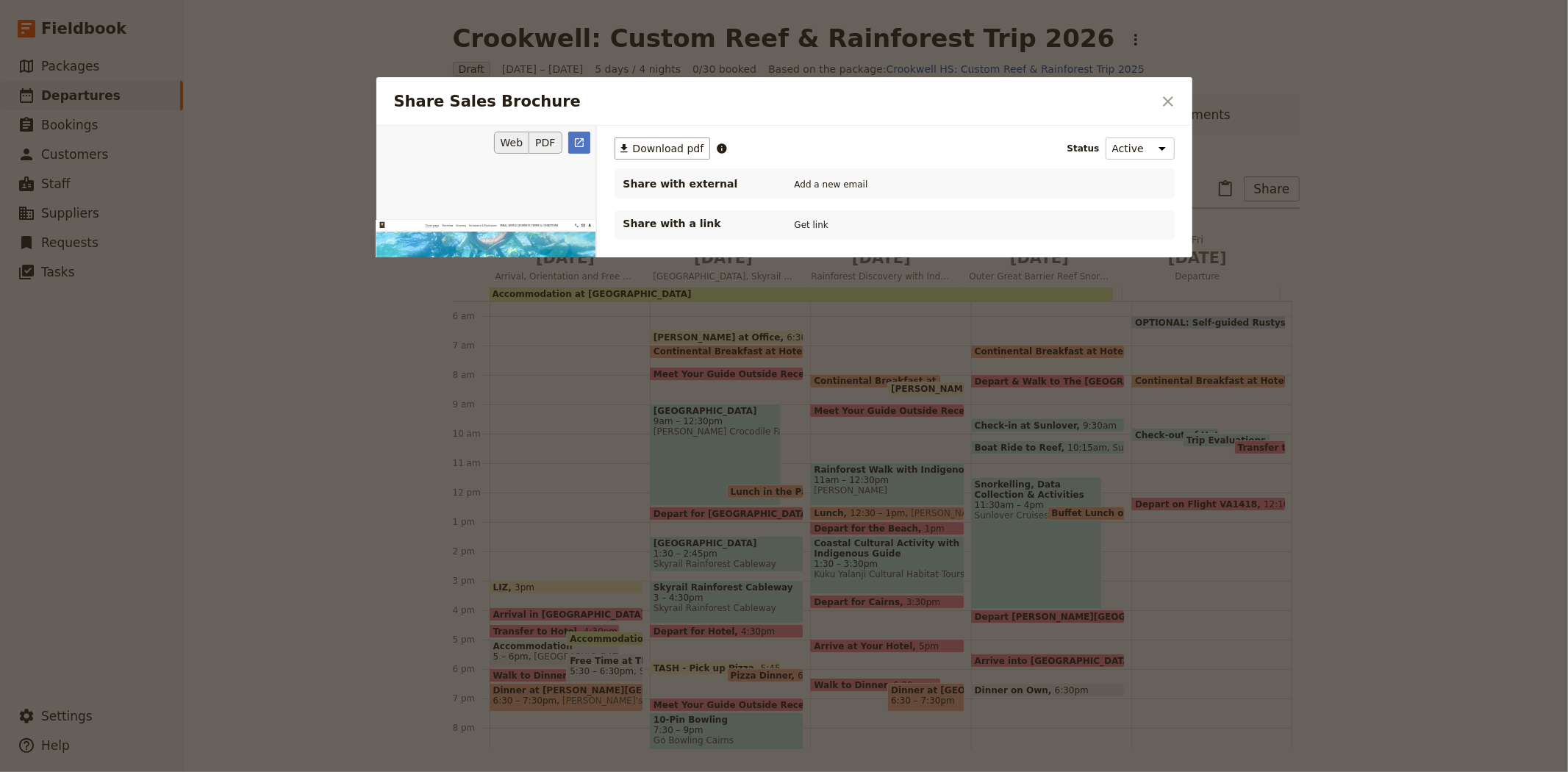
click at [557, 144] on button "PDF" at bounding box center [545, 143] width 32 height 22
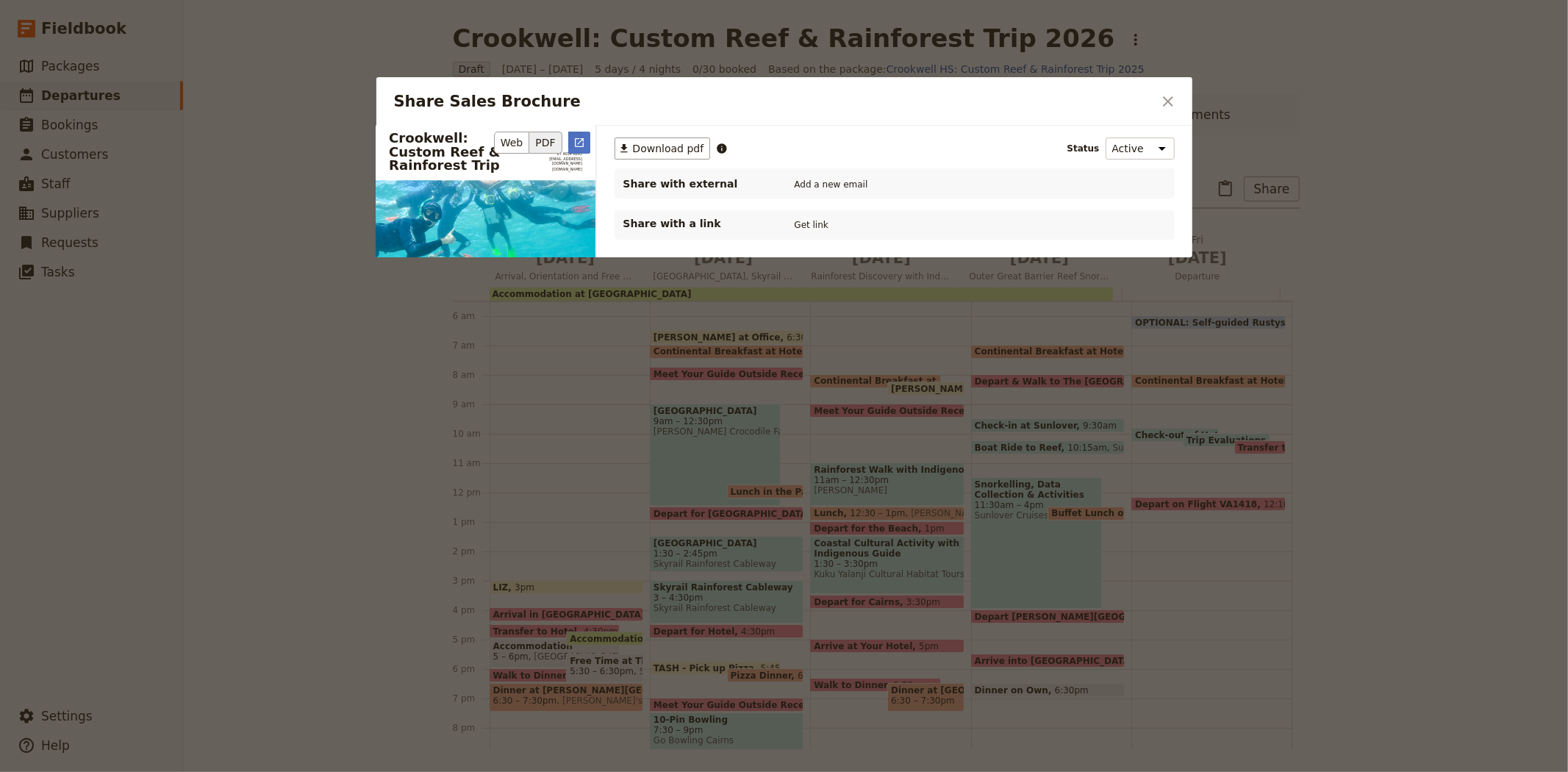
scroll to position [806, 0]
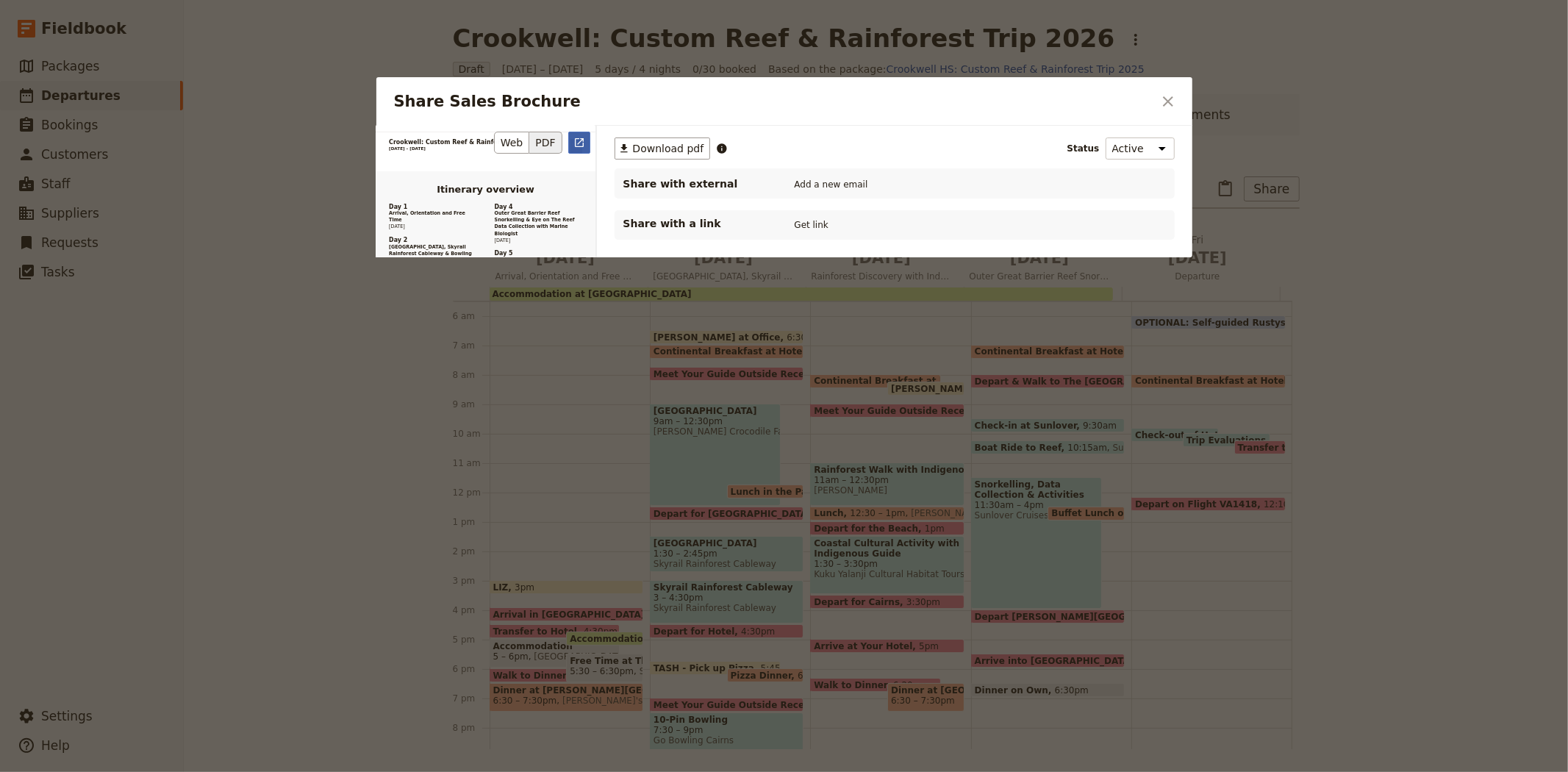
click at [583, 143] on icon "Open full preview" at bounding box center [579, 142] width 9 height 9
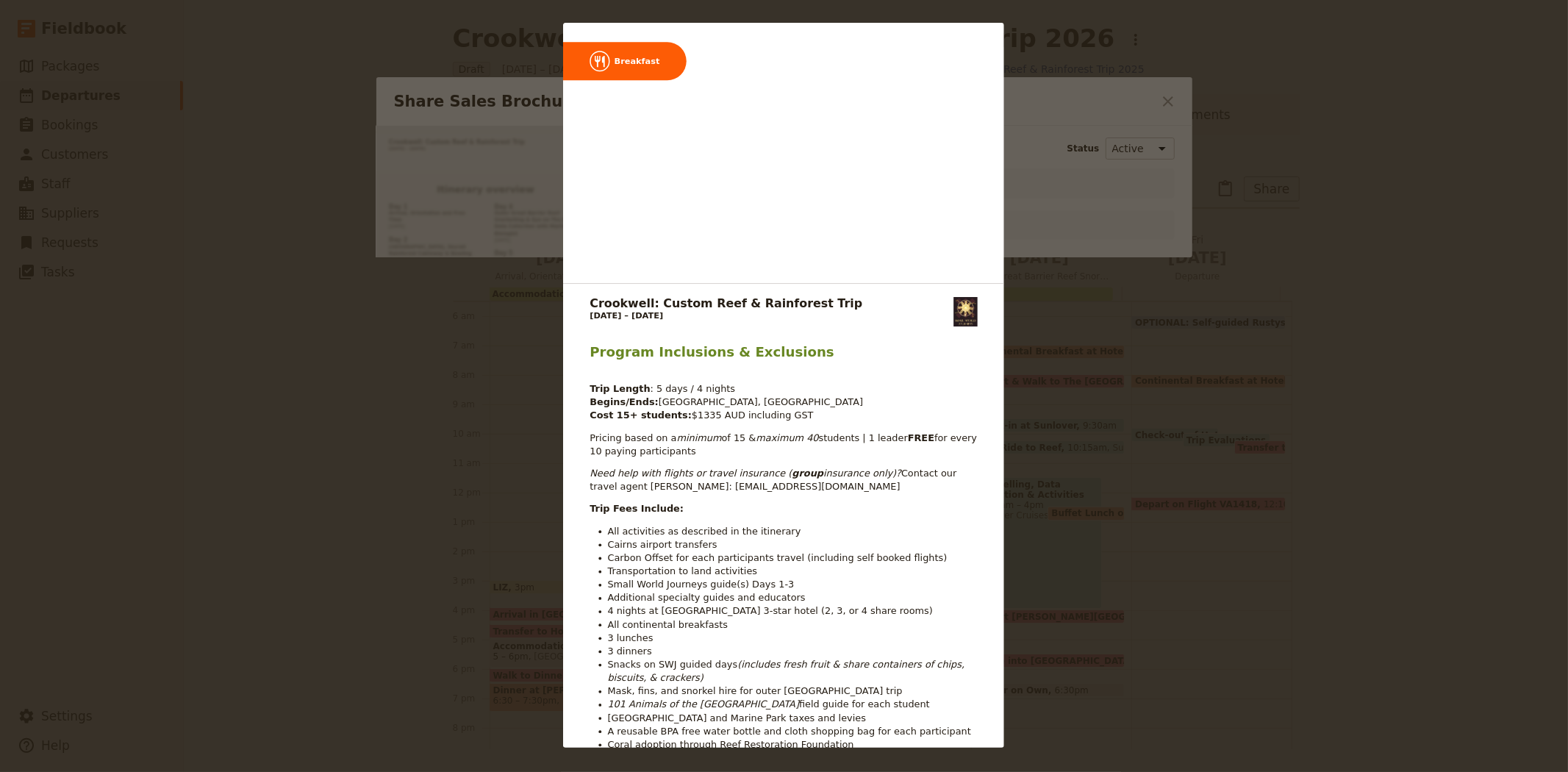
scroll to position [5798, 0]
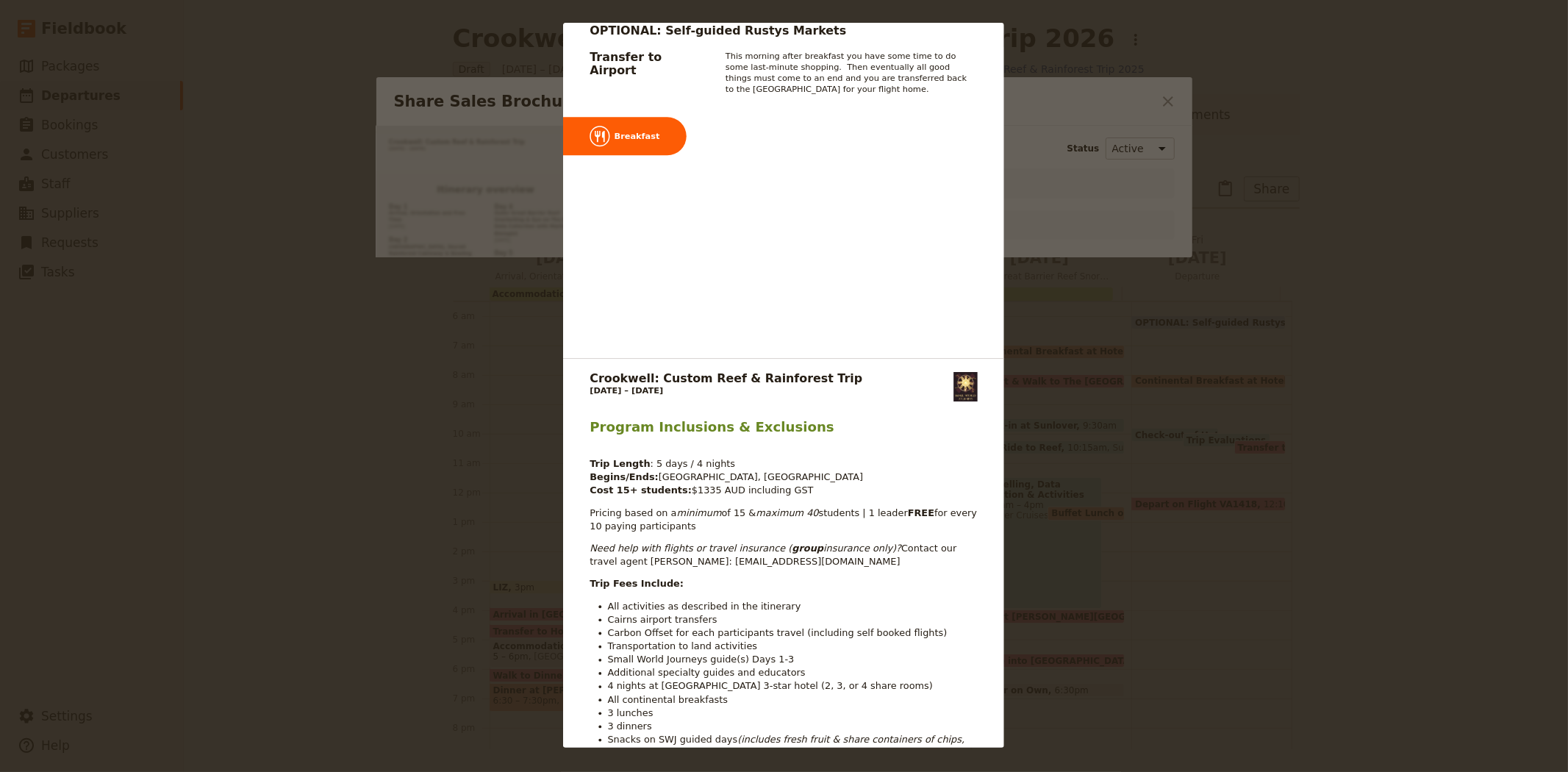
click at [1078, 292] on div "Crookwell: Custom Reef & Rainforest Trip 07 4054 6693 groups@smallworldjourneys…" at bounding box center [784, 386] width 1568 height 772
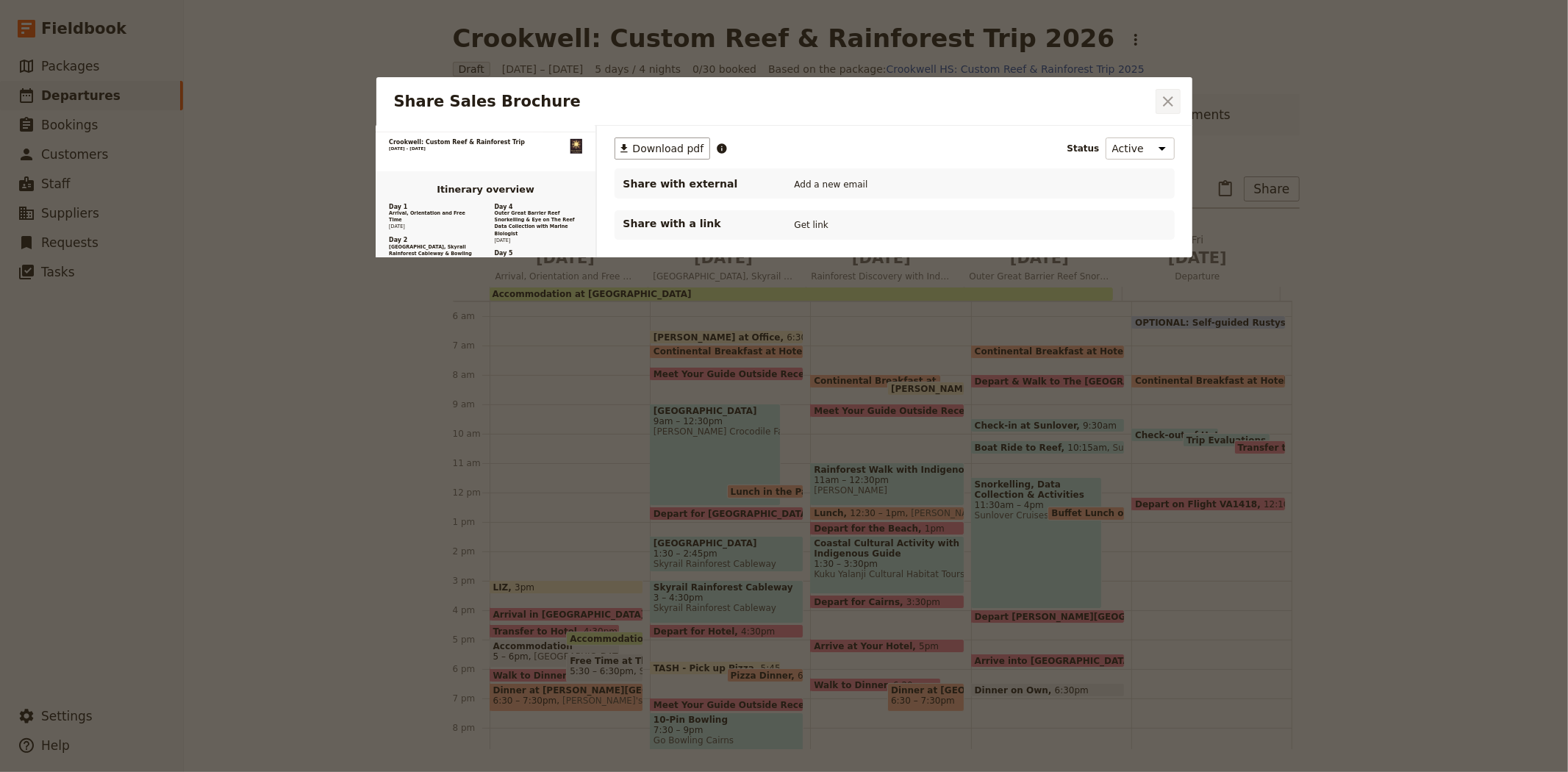
click at [1166, 104] on icon "Close dialog" at bounding box center [1168, 101] width 18 height 18
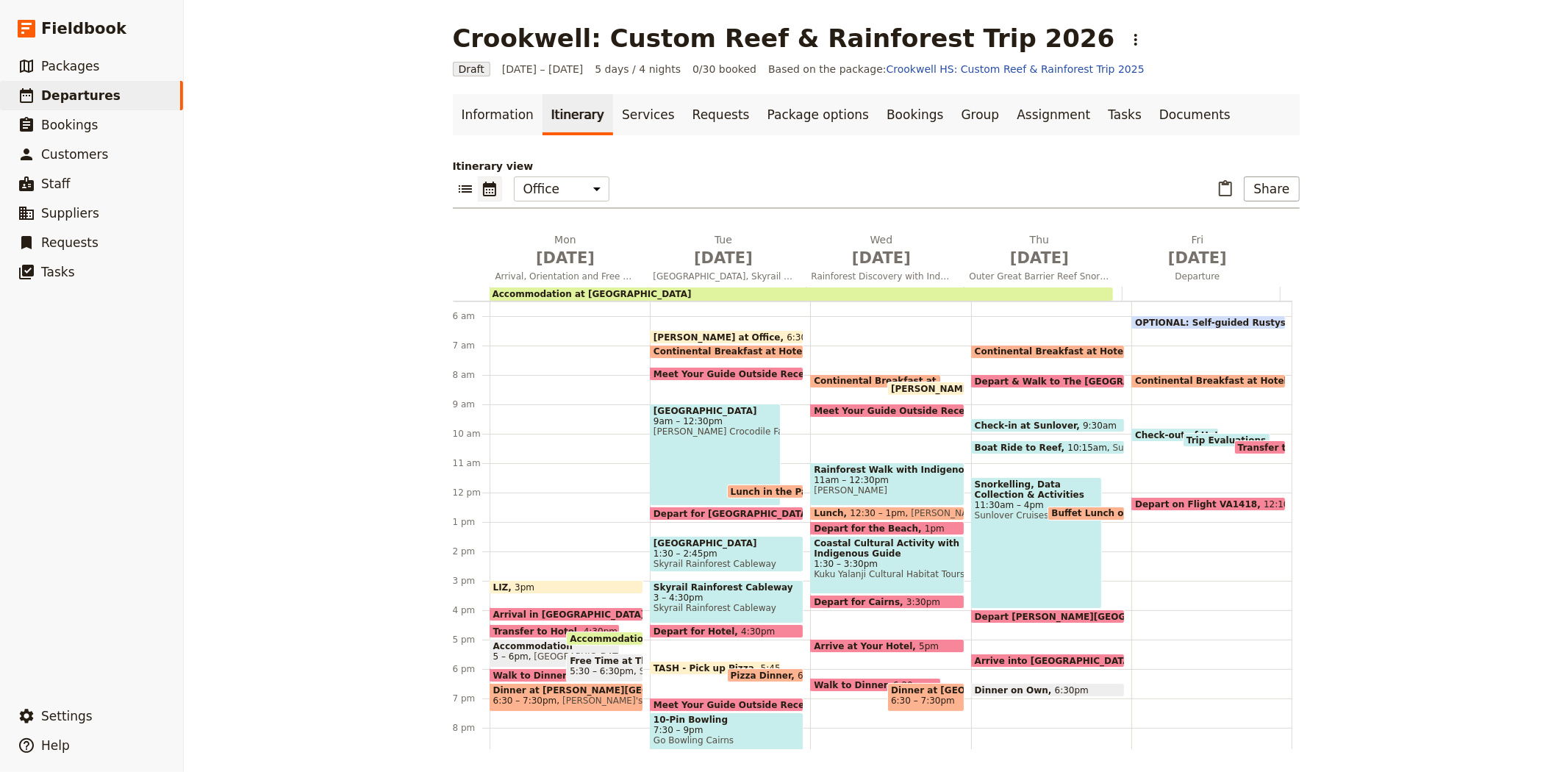
click at [1195, 319] on span "OPTIONAL: Self-guided Rustys Markets" at bounding box center [1234, 322] width 200 height 9
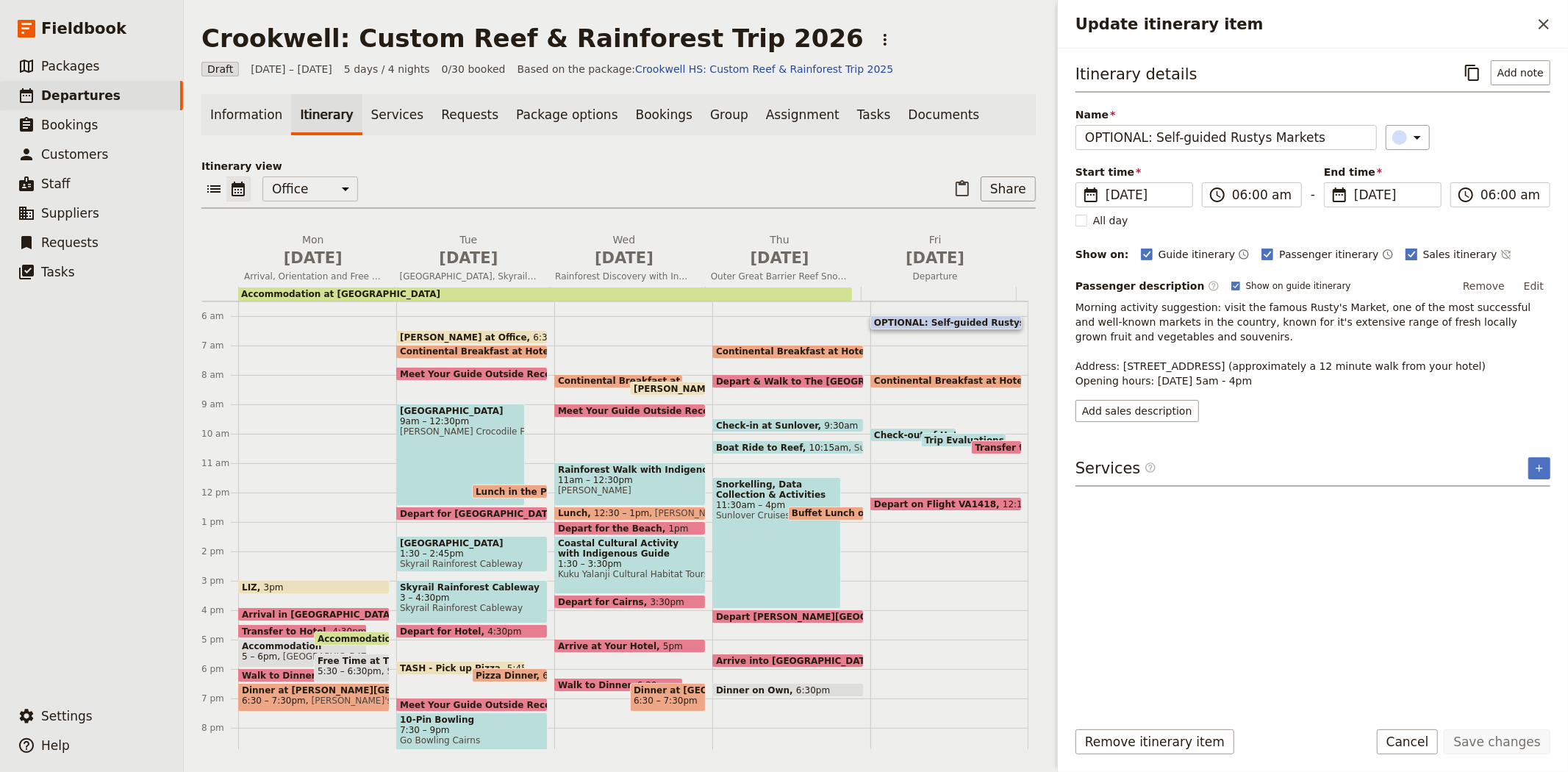
click at [1423, 250] on span "Sales itinerary" at bounding box center [1460, 254] width 74 height 15
click at [1405, 247] on input "Sales itinerary" at bounding box center [1404, 246] width 1 height 1
checkbox input "false"
click at [1475, 736] on button "Save changes" at bounding box center [1496, 742] width 107 height 25
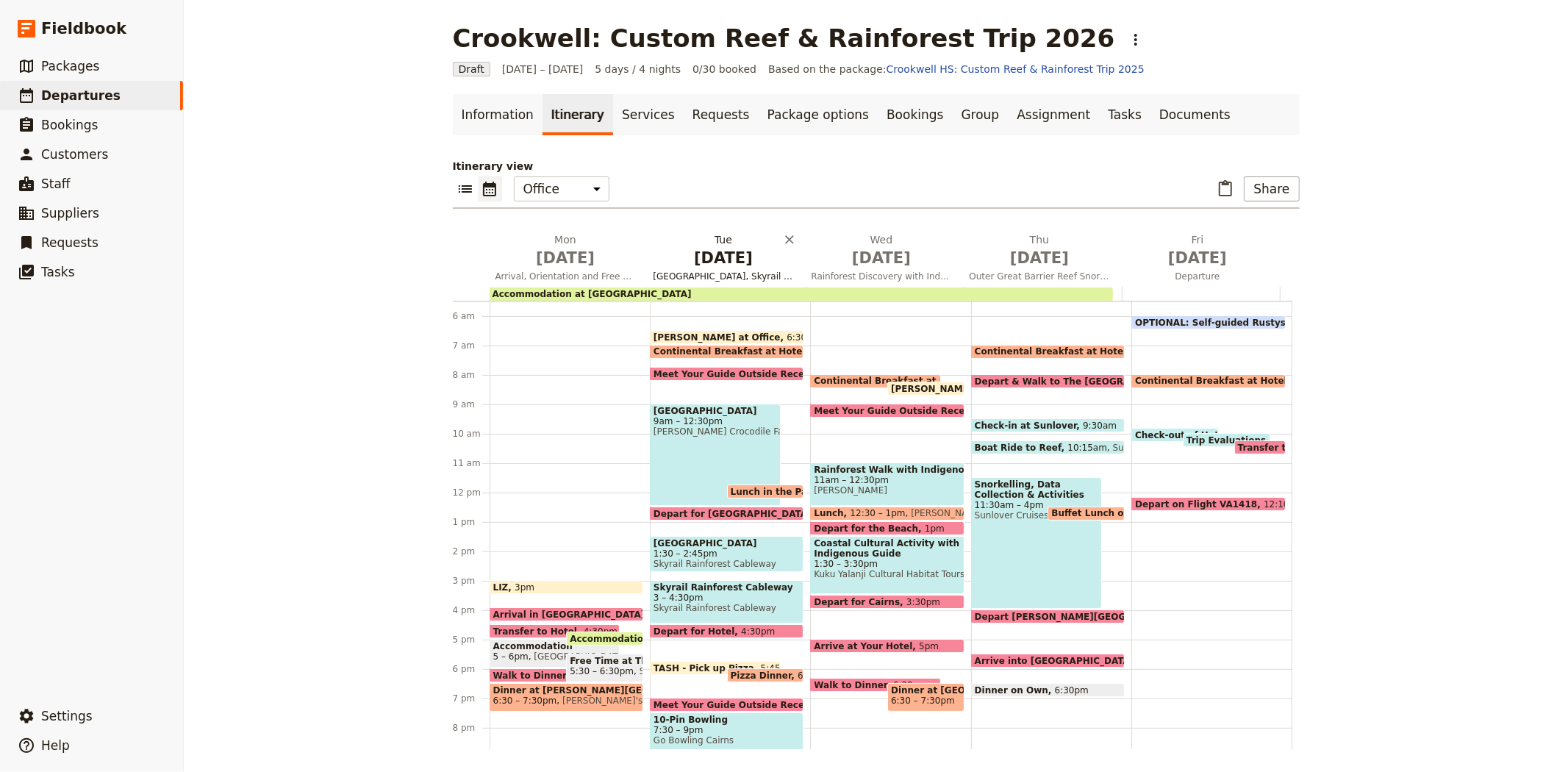
click at [698, 263] on span "May 26" at bounding box center [724, 258] width 140 height 22
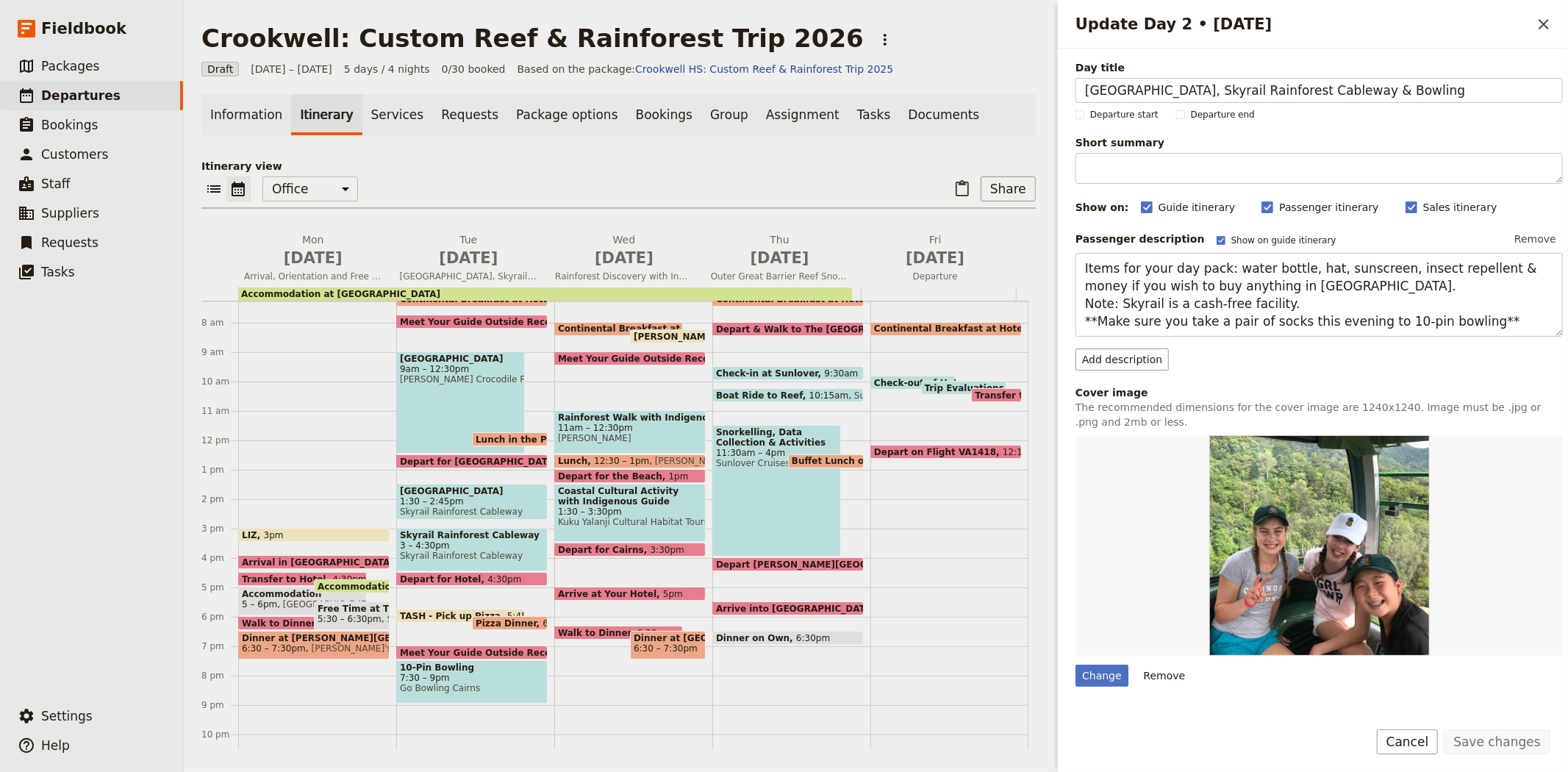
scroll to position [176, 0]
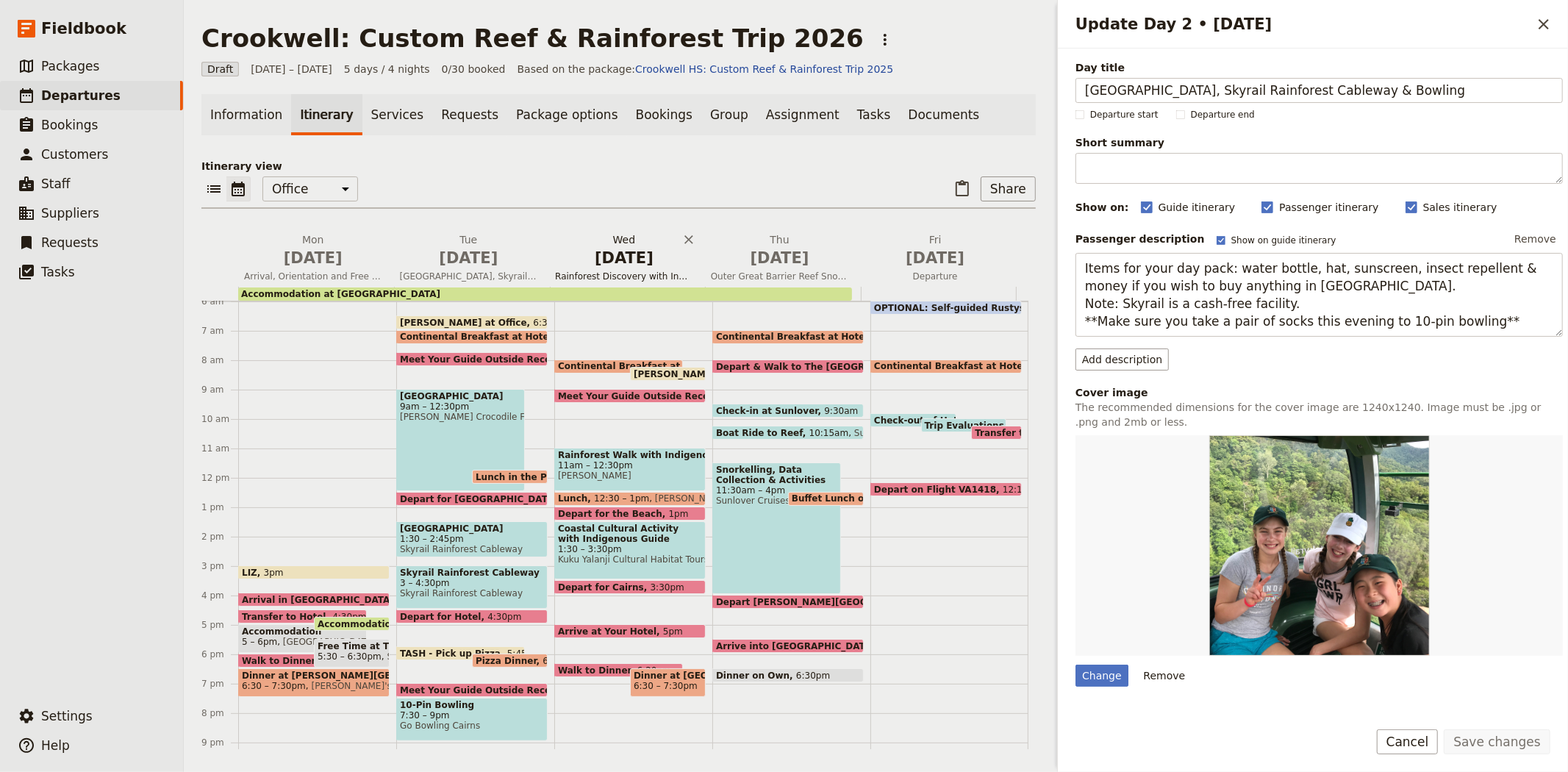
click at [600, 260] on span "May 27" at bounding box center [624, 258] width 138 height 22
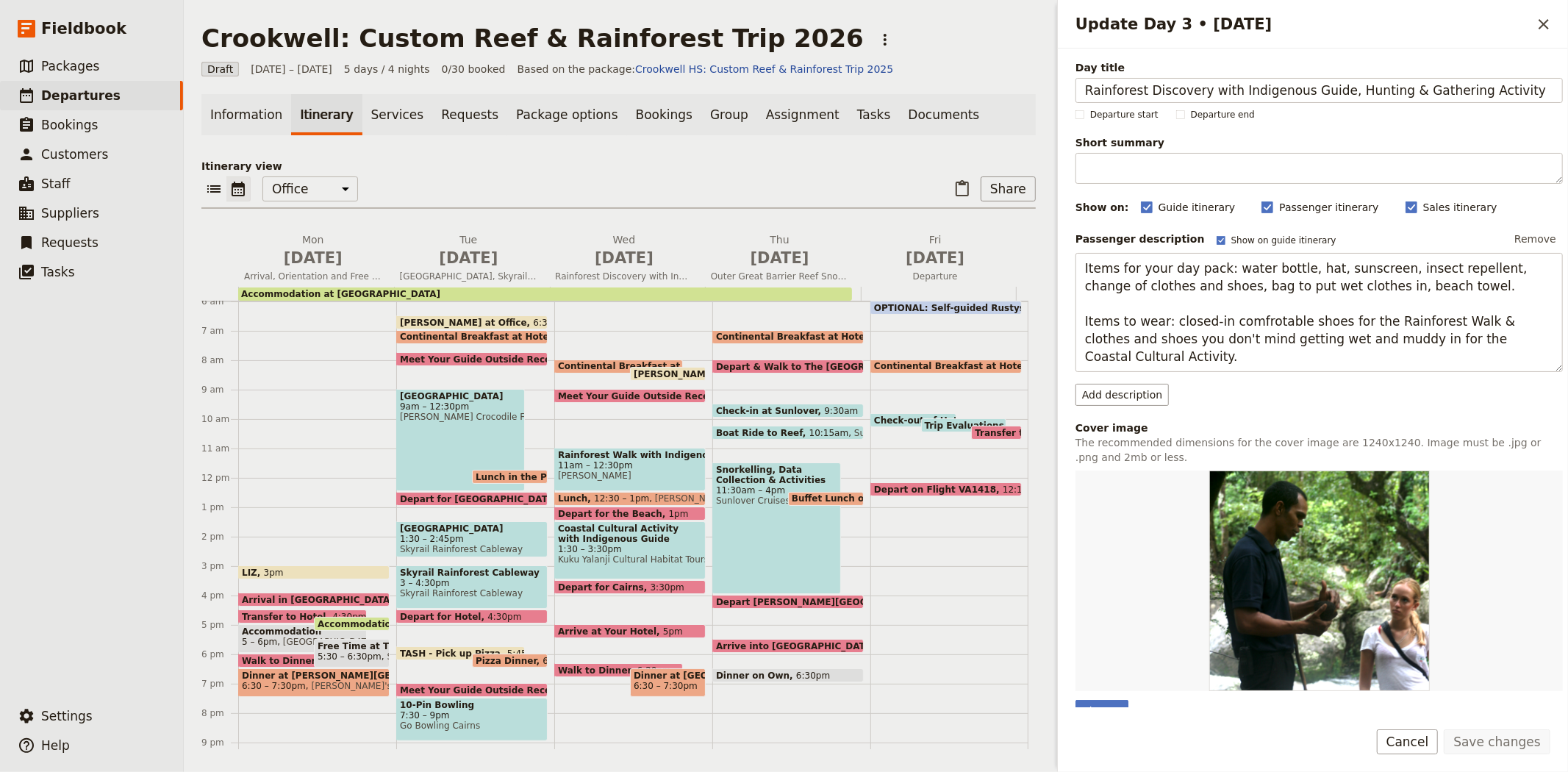
scroll to position [234, 0]
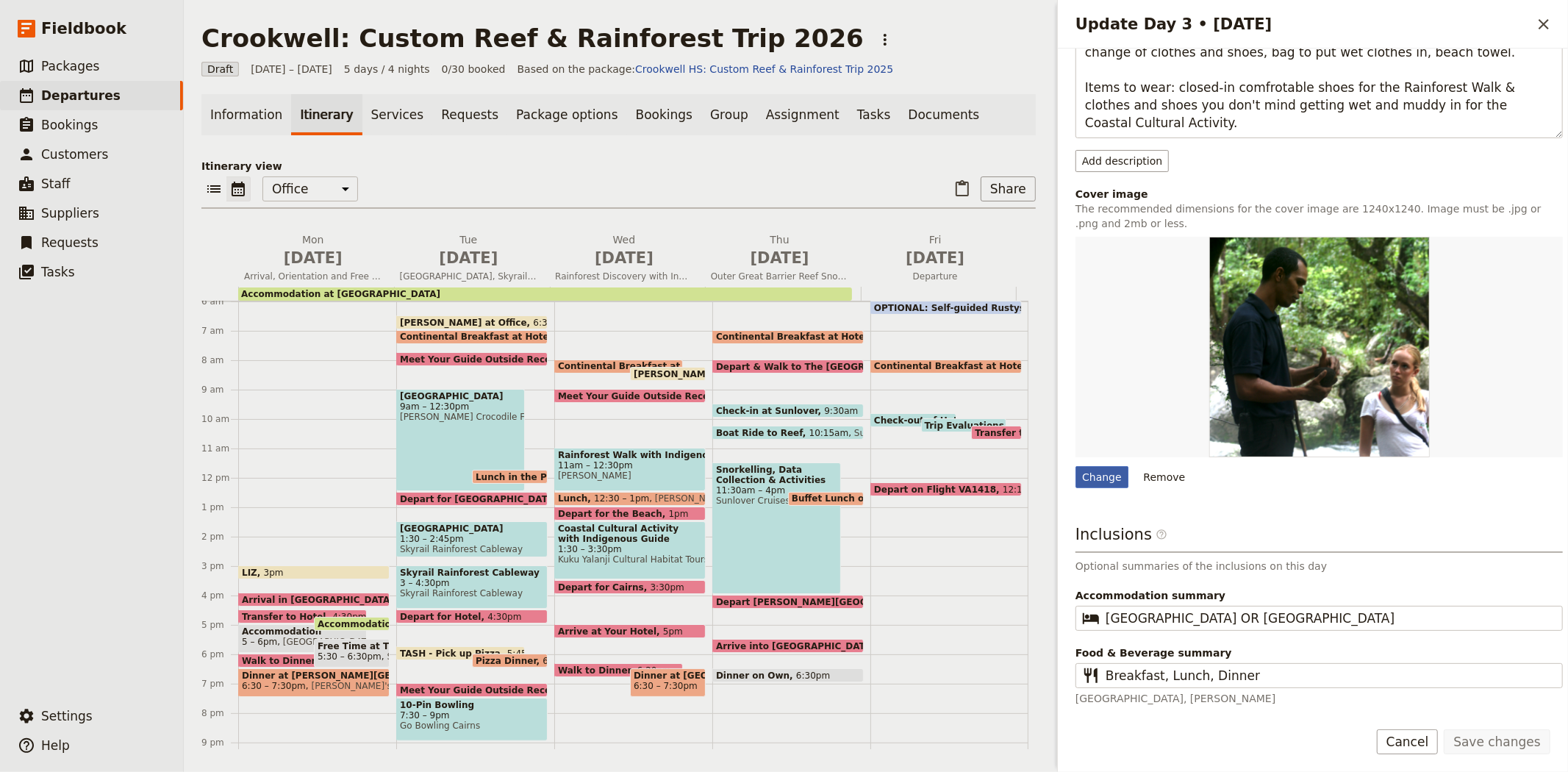
click at [1095, 471] on div "Change" at bounding box center [1102, 477] width 53 height 22
click at [1075, 466] on input "Change" at bounding box center [1074, 466] width 1 height 1
type input "C:\fakepath\Blob for Tours pages.JPG"
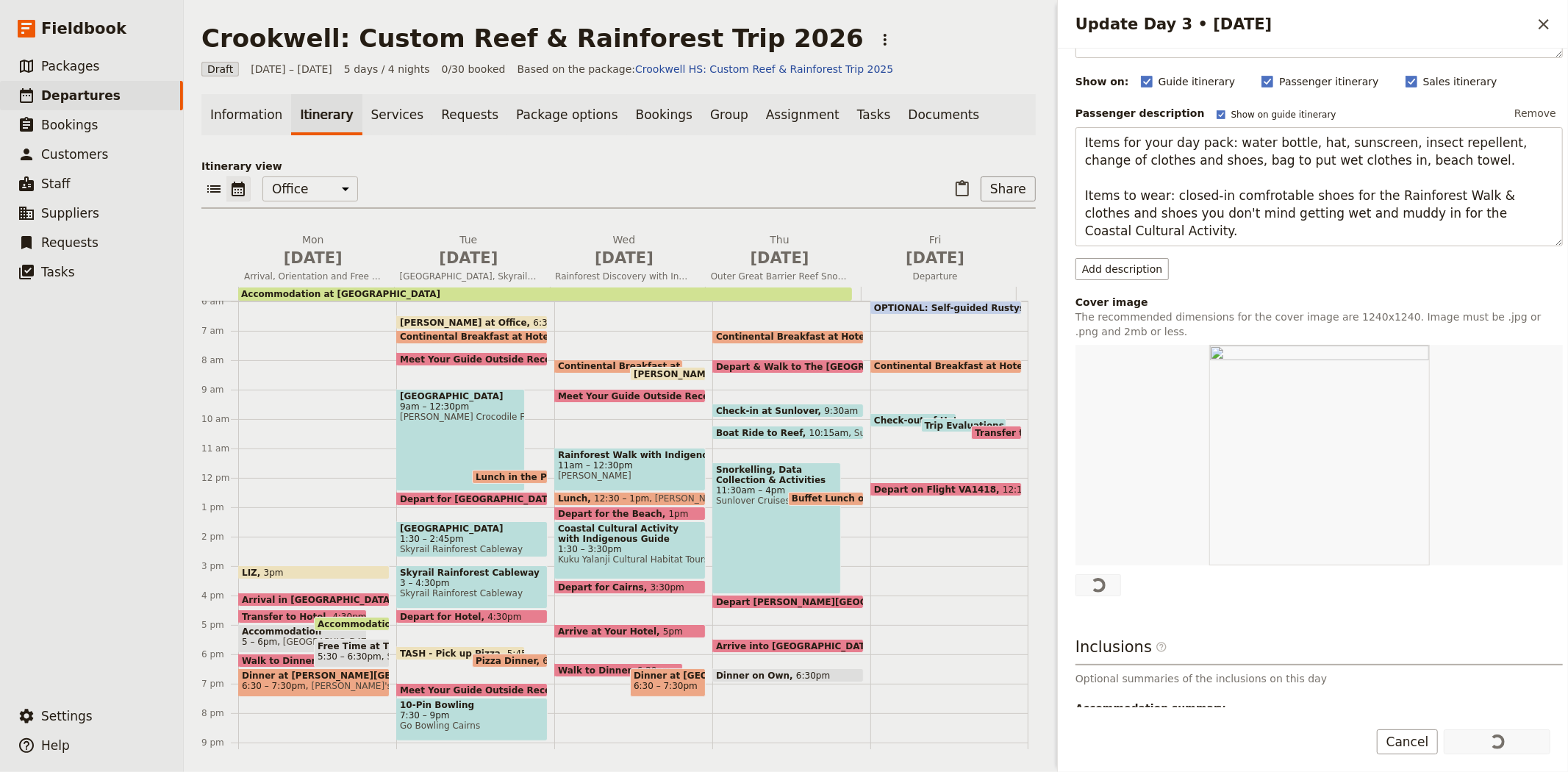
scroll to position [163, 0]
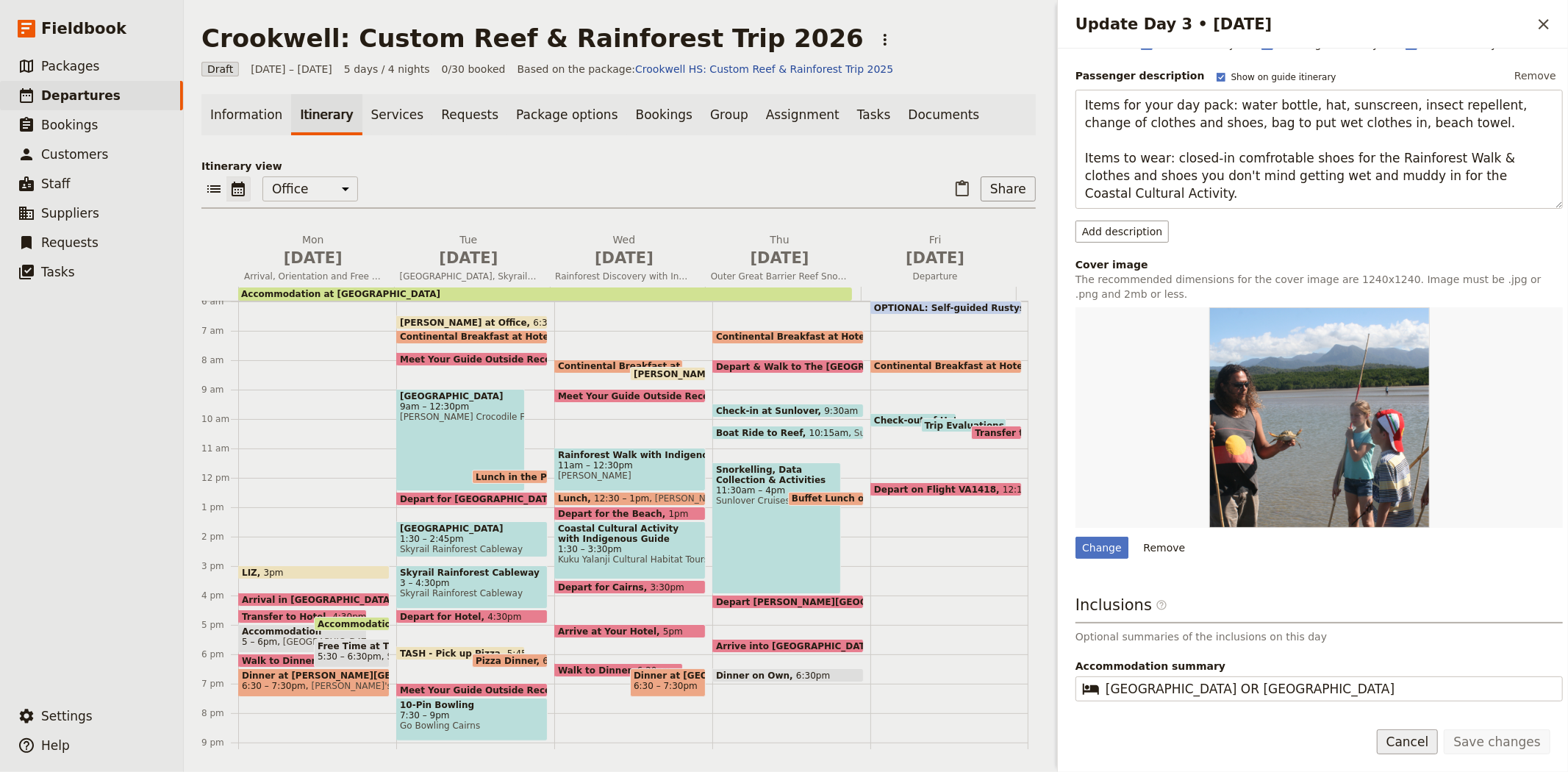
click at [1426, 743] on button "Cancel" at bounding box center [1407, 742] width 62 height 25
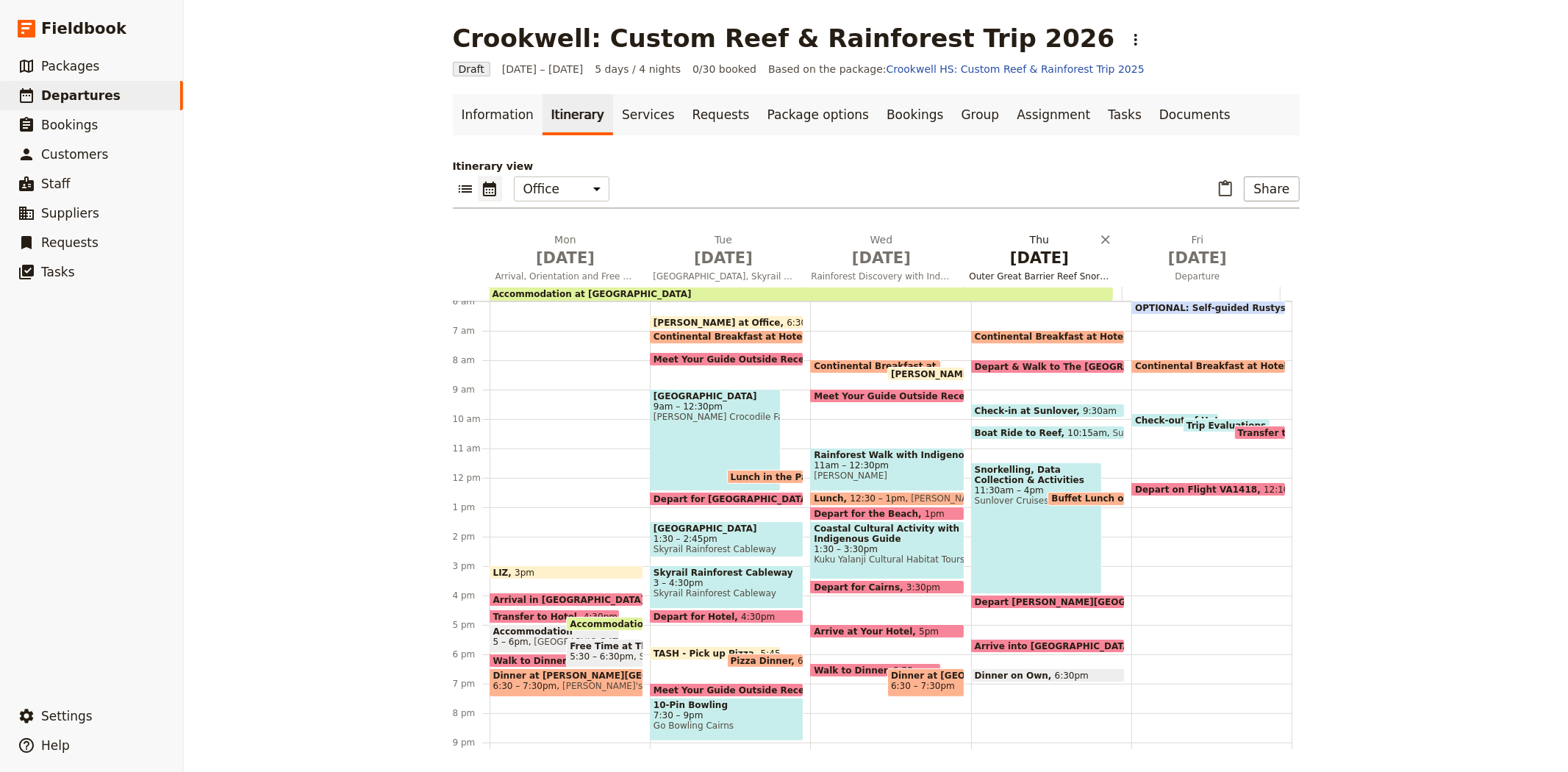
click at [1046, 273] on span "Outer Great Barrier Reef Snorkelling & Eye on The Reef Data Collection with Mar…" at bounding box center [1039, 276] width 152 height 12
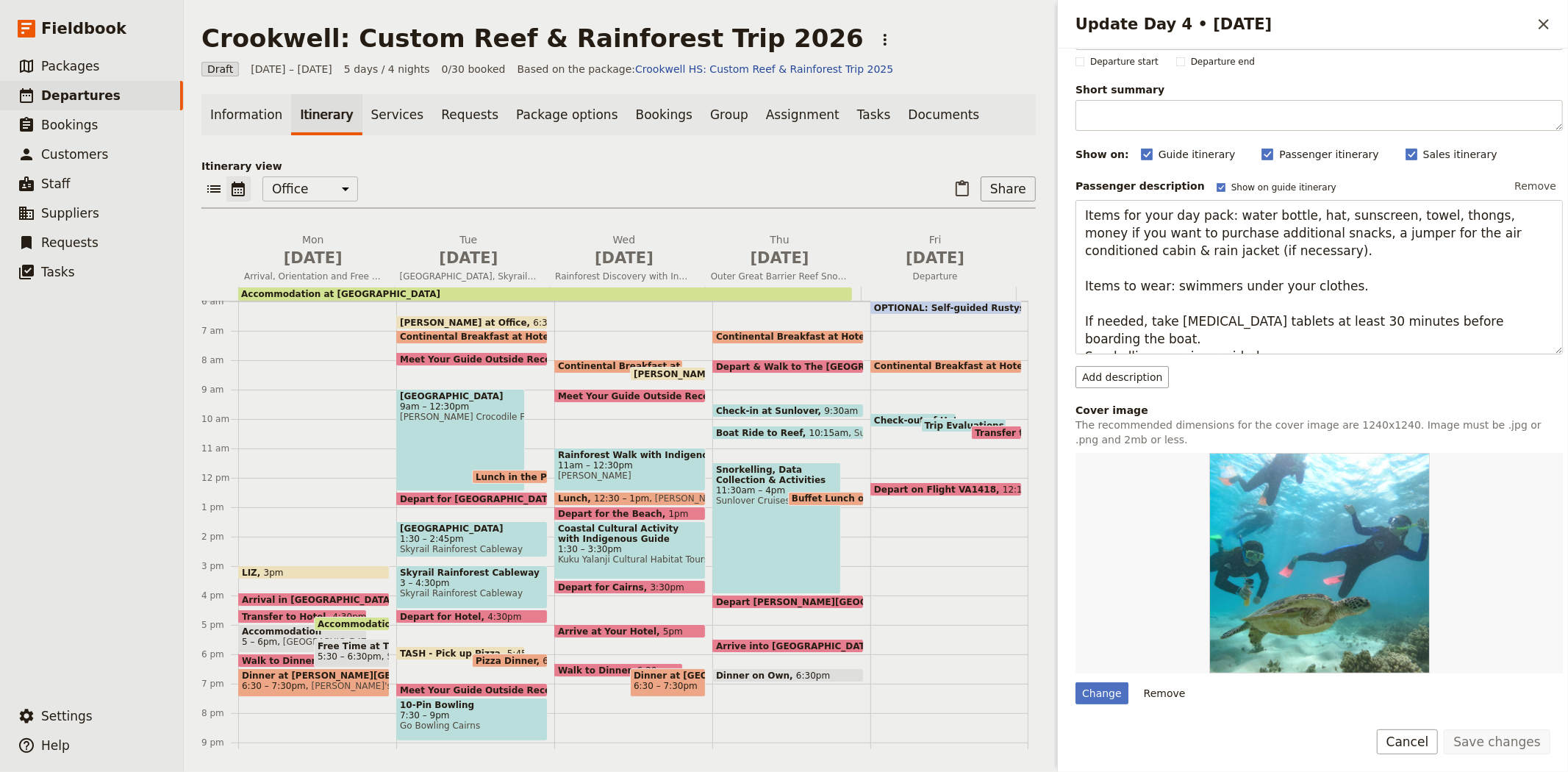
scroll to position [82, 0]
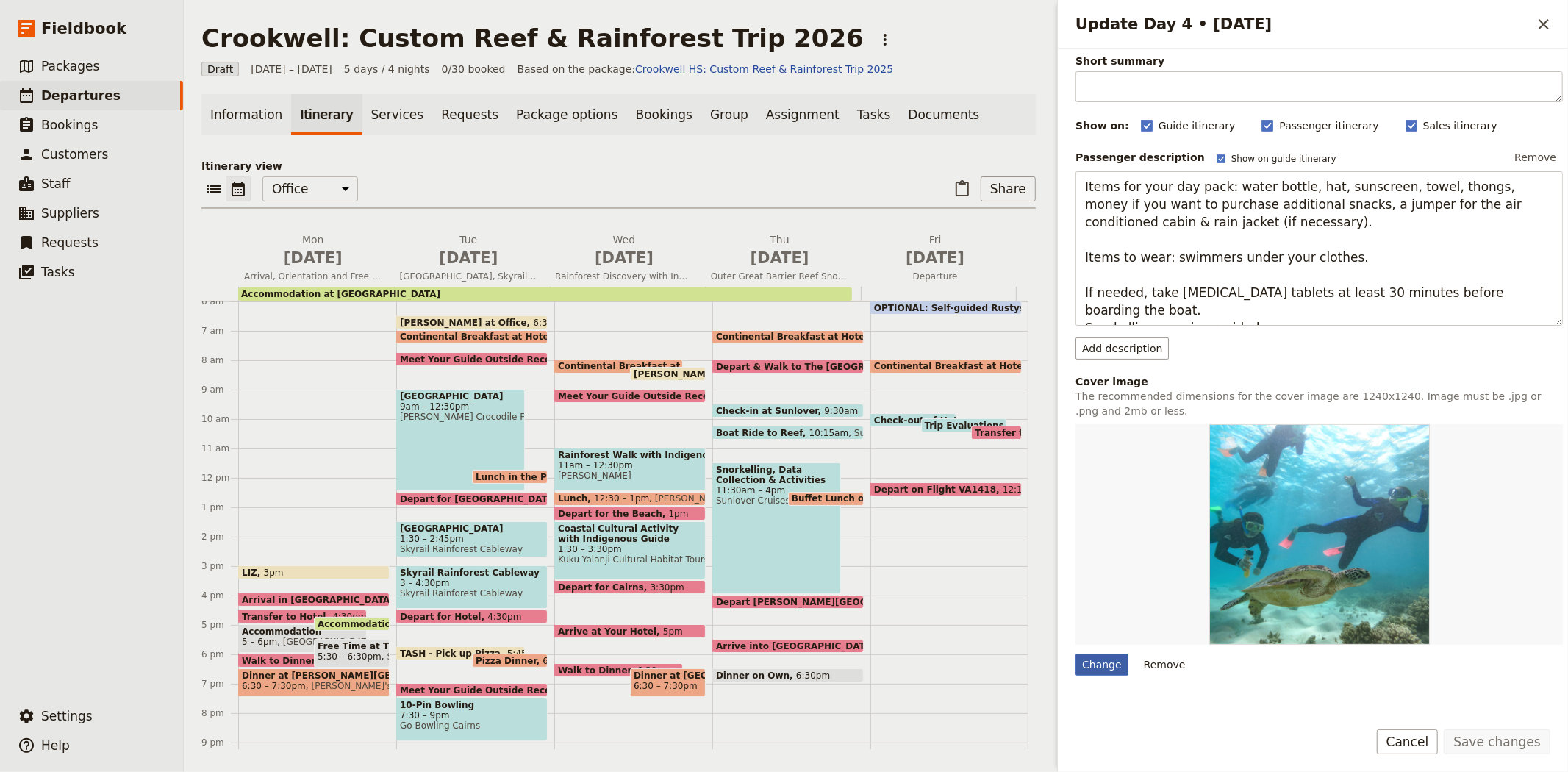
click at [1112, 666] on div "Change" at bounding box center [1102, 664] width 53 height 22
click at [1075, 653] on input "Change" at bounding box center [1074, 653] width 1 height 1
type input "C:\fakepath\Bush fit 3.jpg"
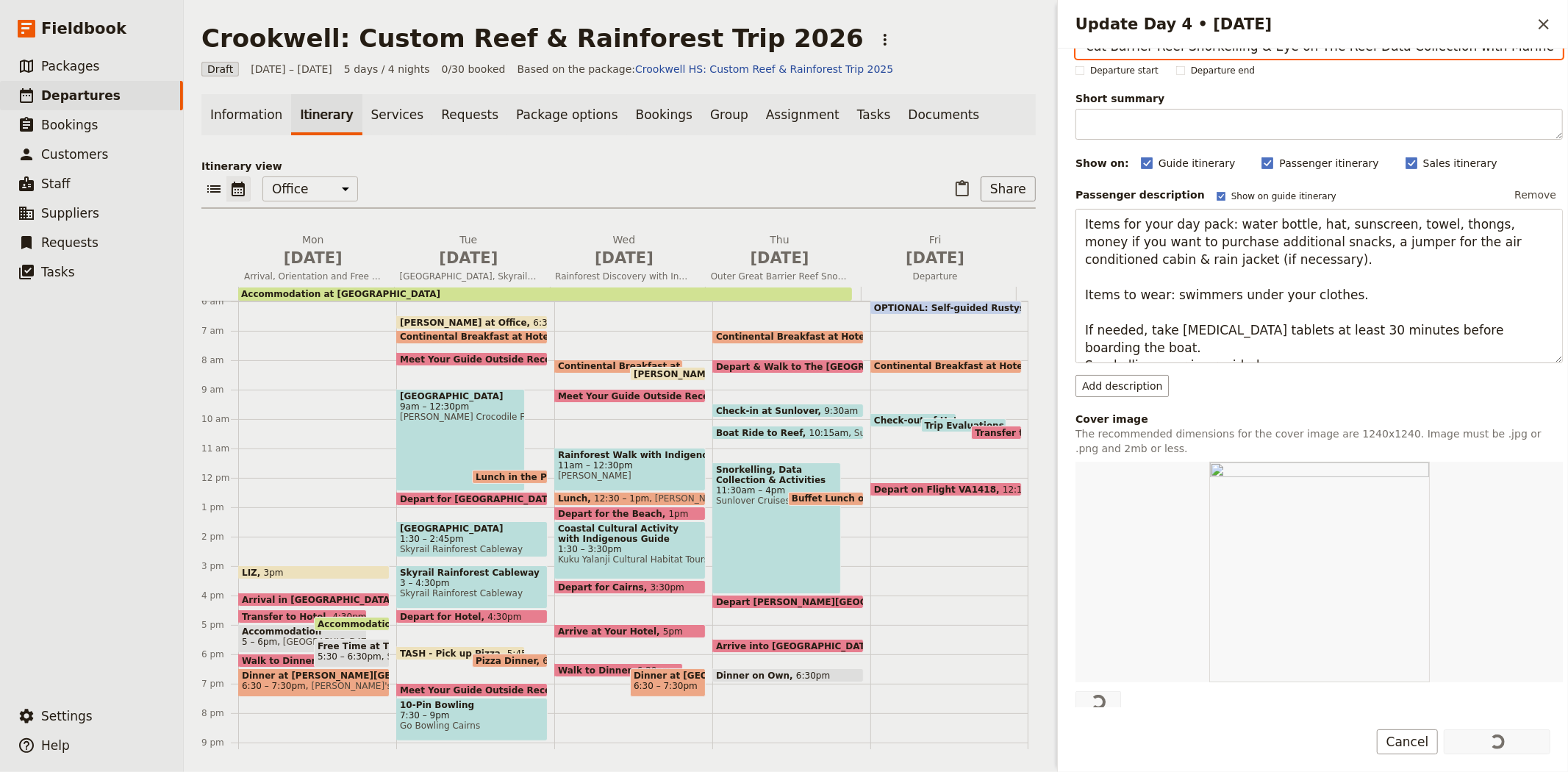
scroll to position [82, 0]
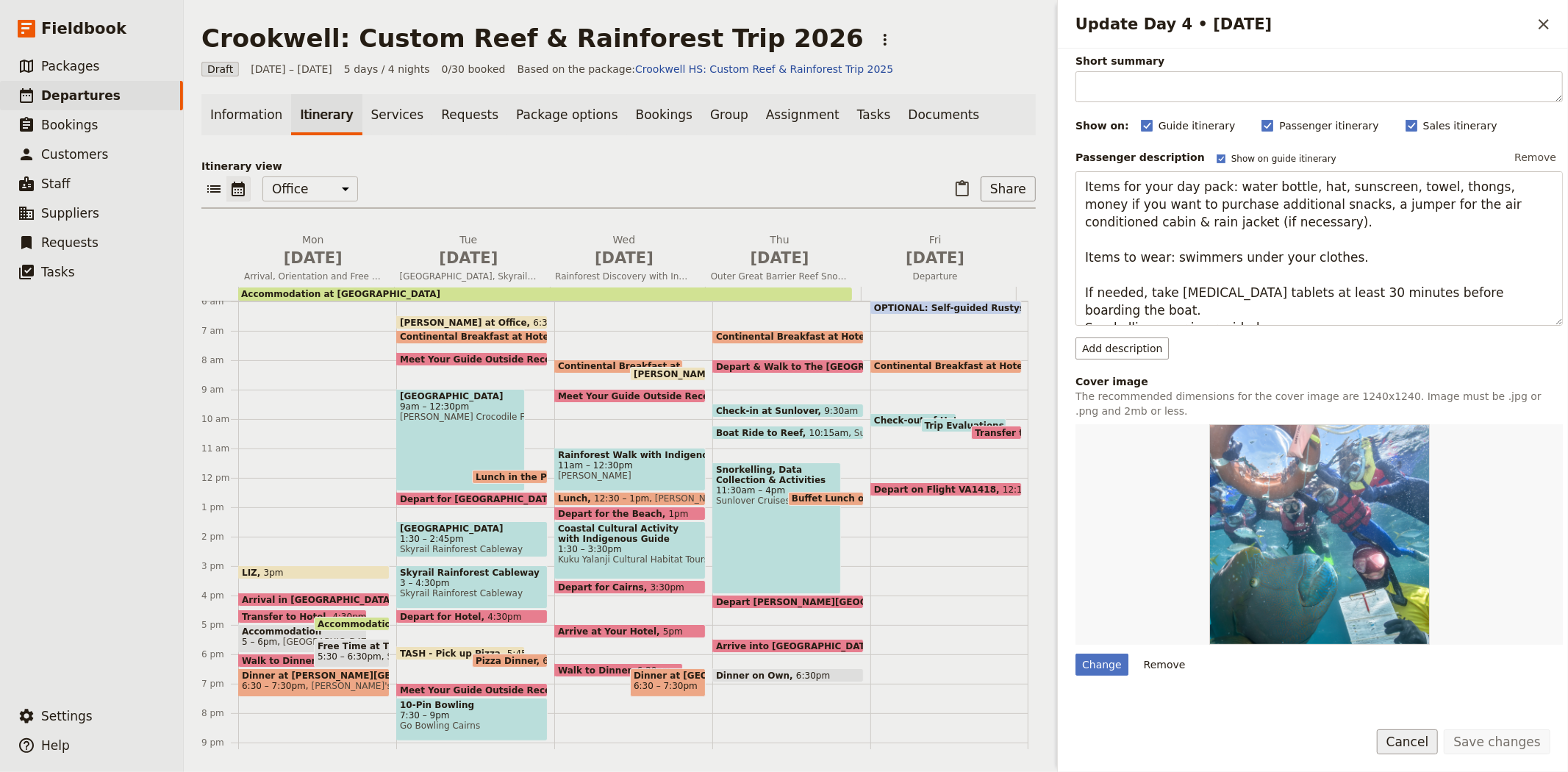
click at [1421, 748] on button "Cancel" at bounding box center [1407, 742] width 62 height 25
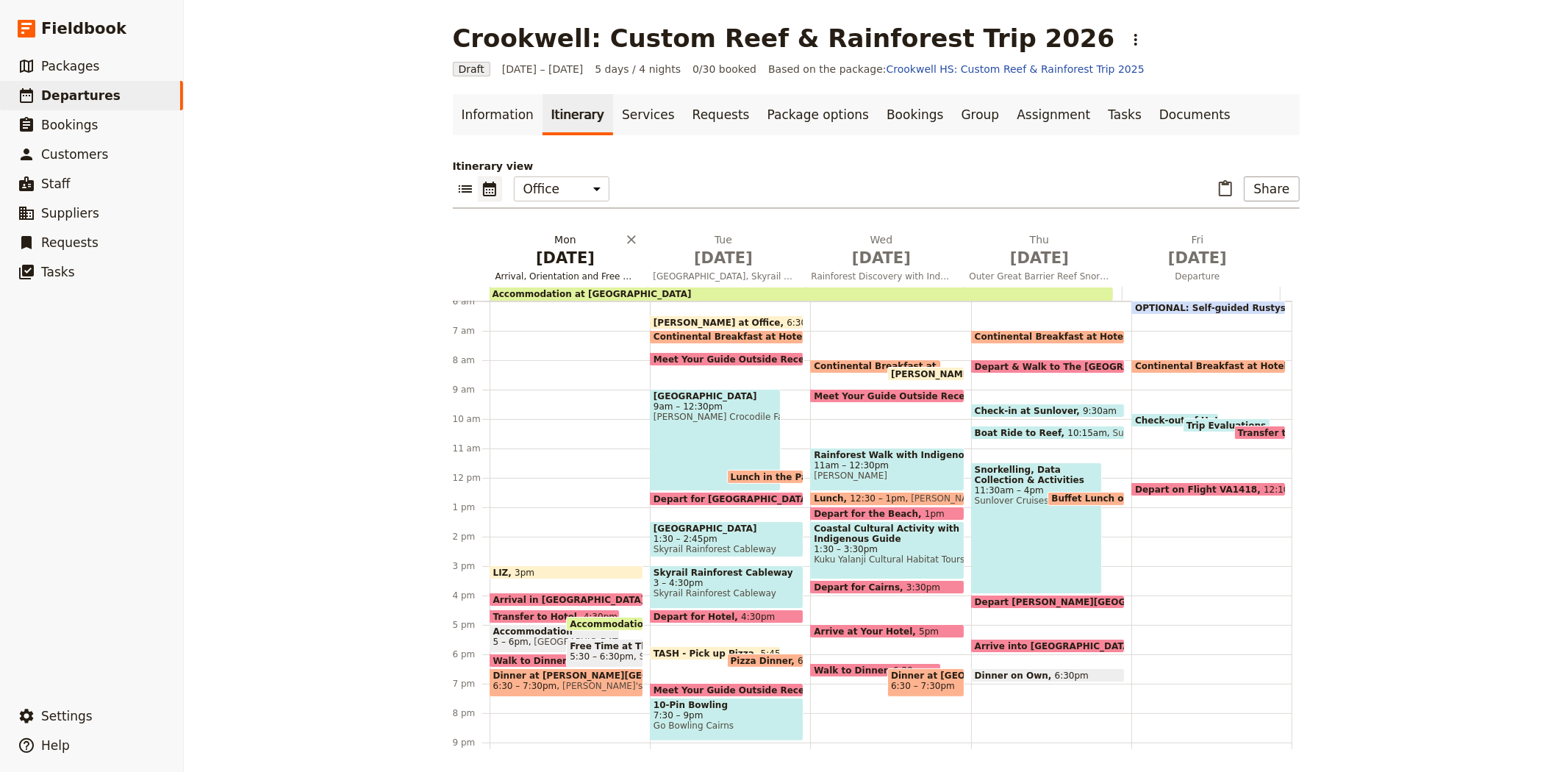
click at [547, 266] on span "May 25" at bounding box center [565, 258] width 140 height 22
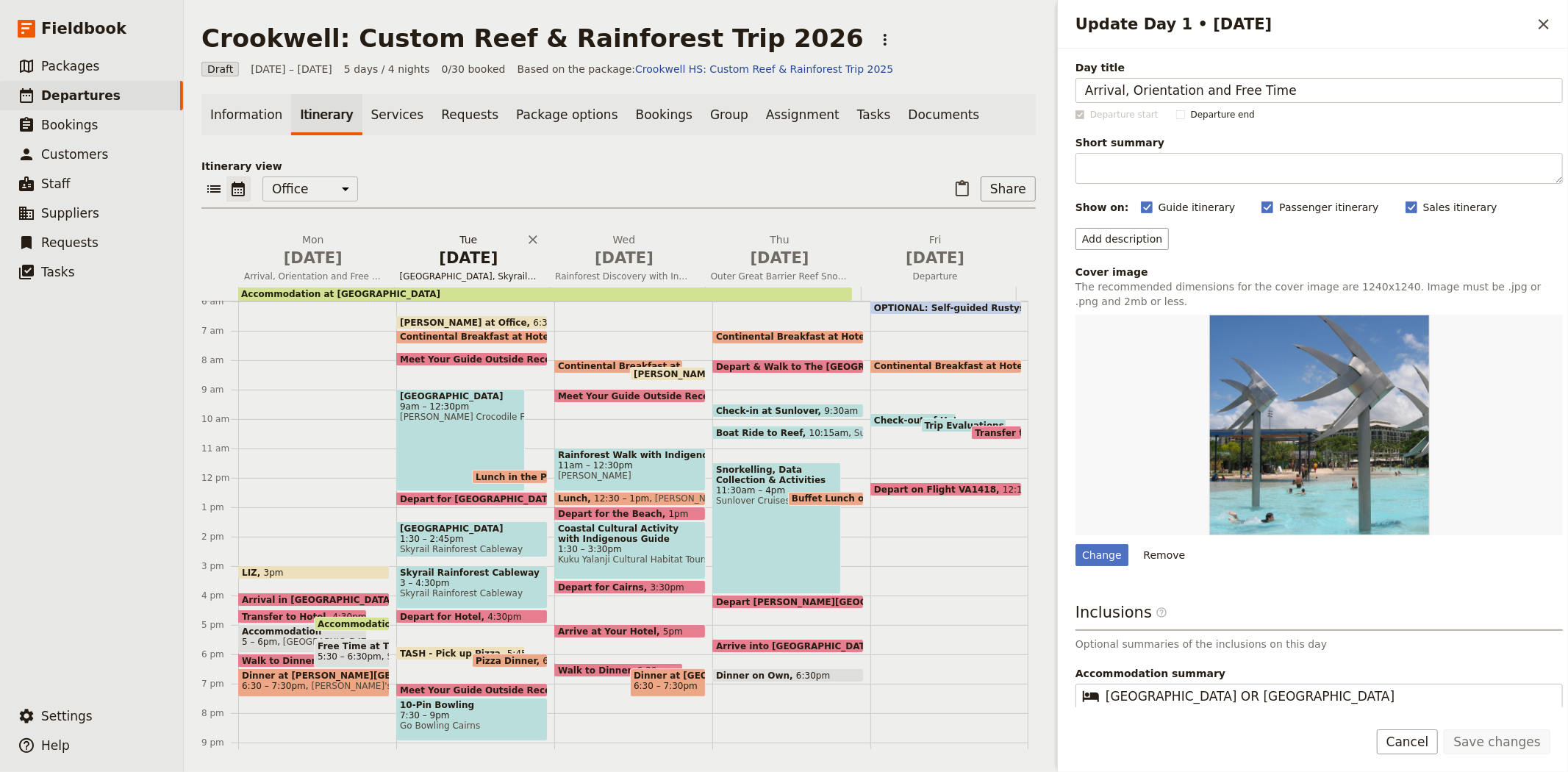
click at [475, 261] on span "May 26" at bounding box center [469, 258] width 138 height 22
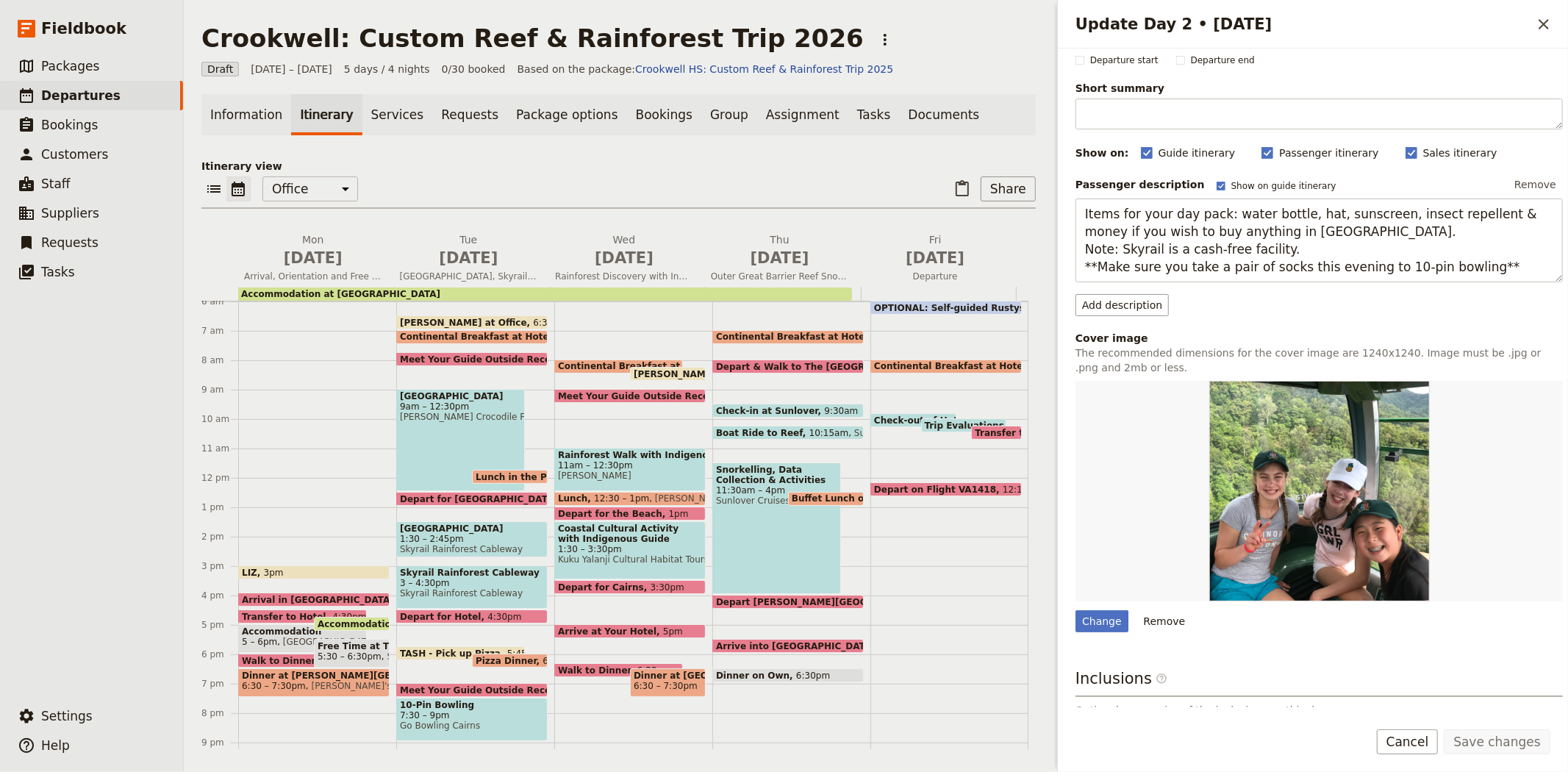
scroll to position [82, 0]
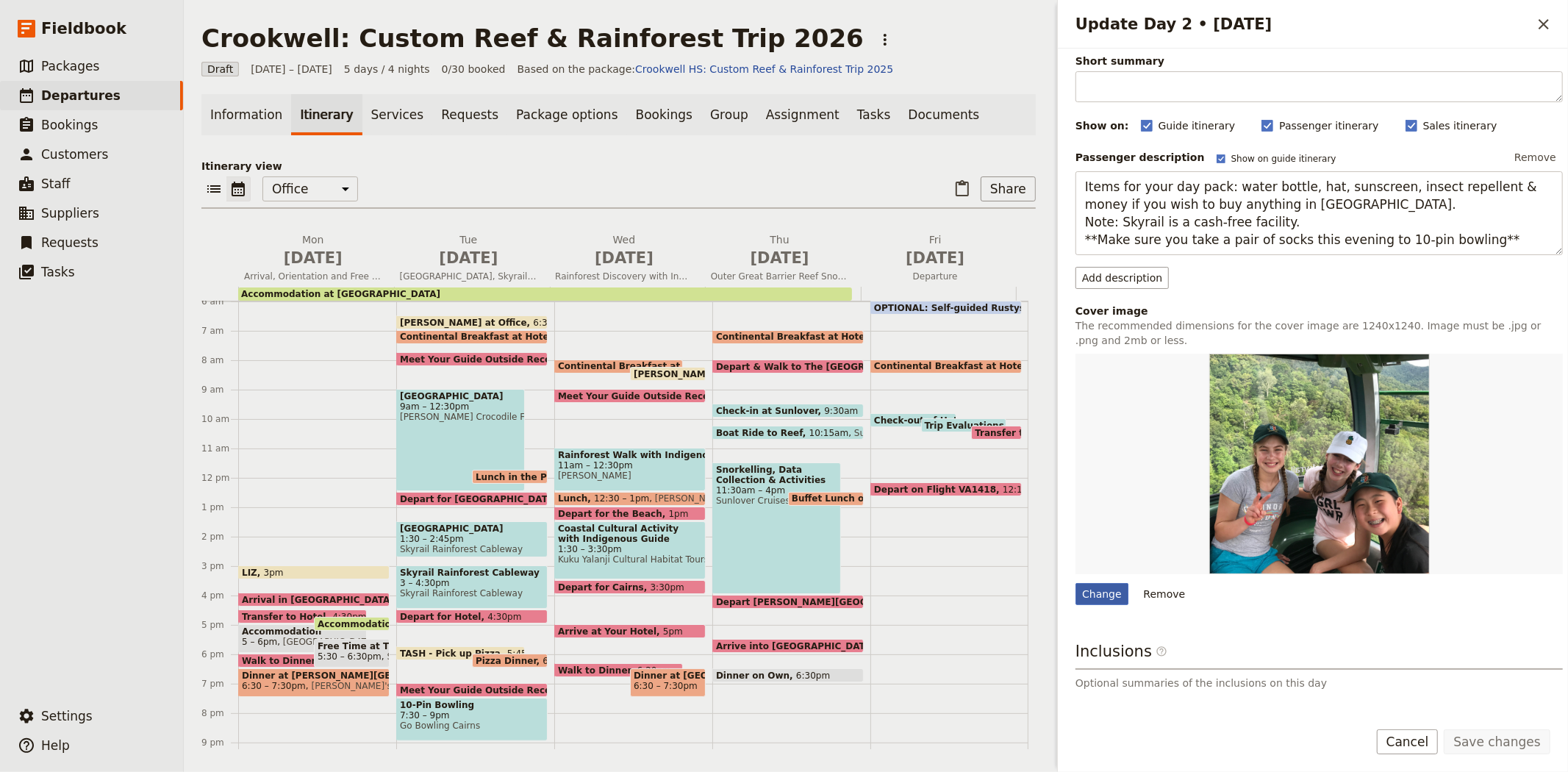
click at [1107, 596] on div "Change" at bounding box center [1102, 594] width 53 height 22
click at [1075, 583] on input "Change" at bounding box center [1074, 583] width 1 height 1
type input "C:\fakepath\Crocodile park.JPG"
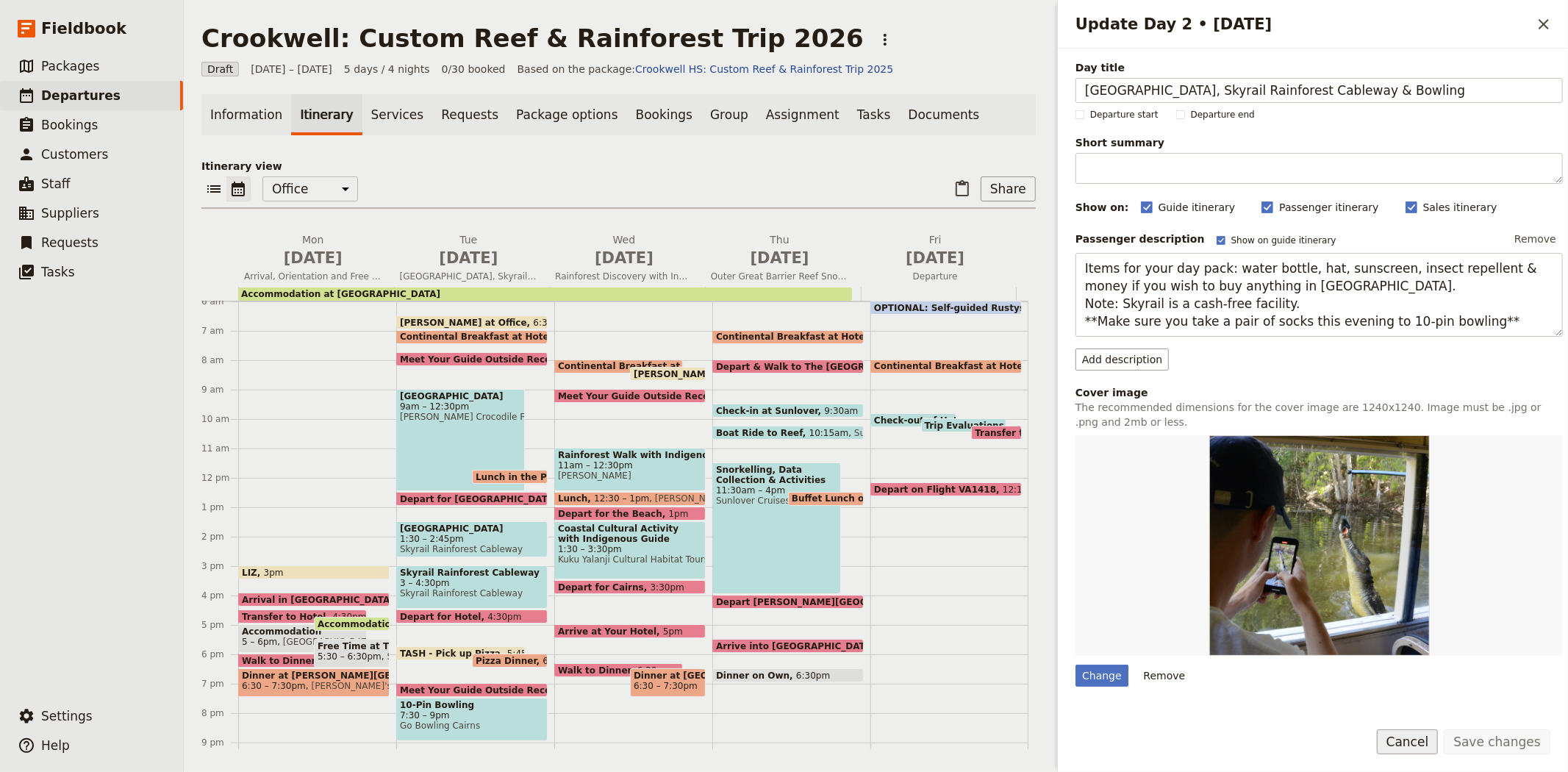
click at [1437, 740] on button "Cancel" at bounding box center [1407, 742] width 62 height 25
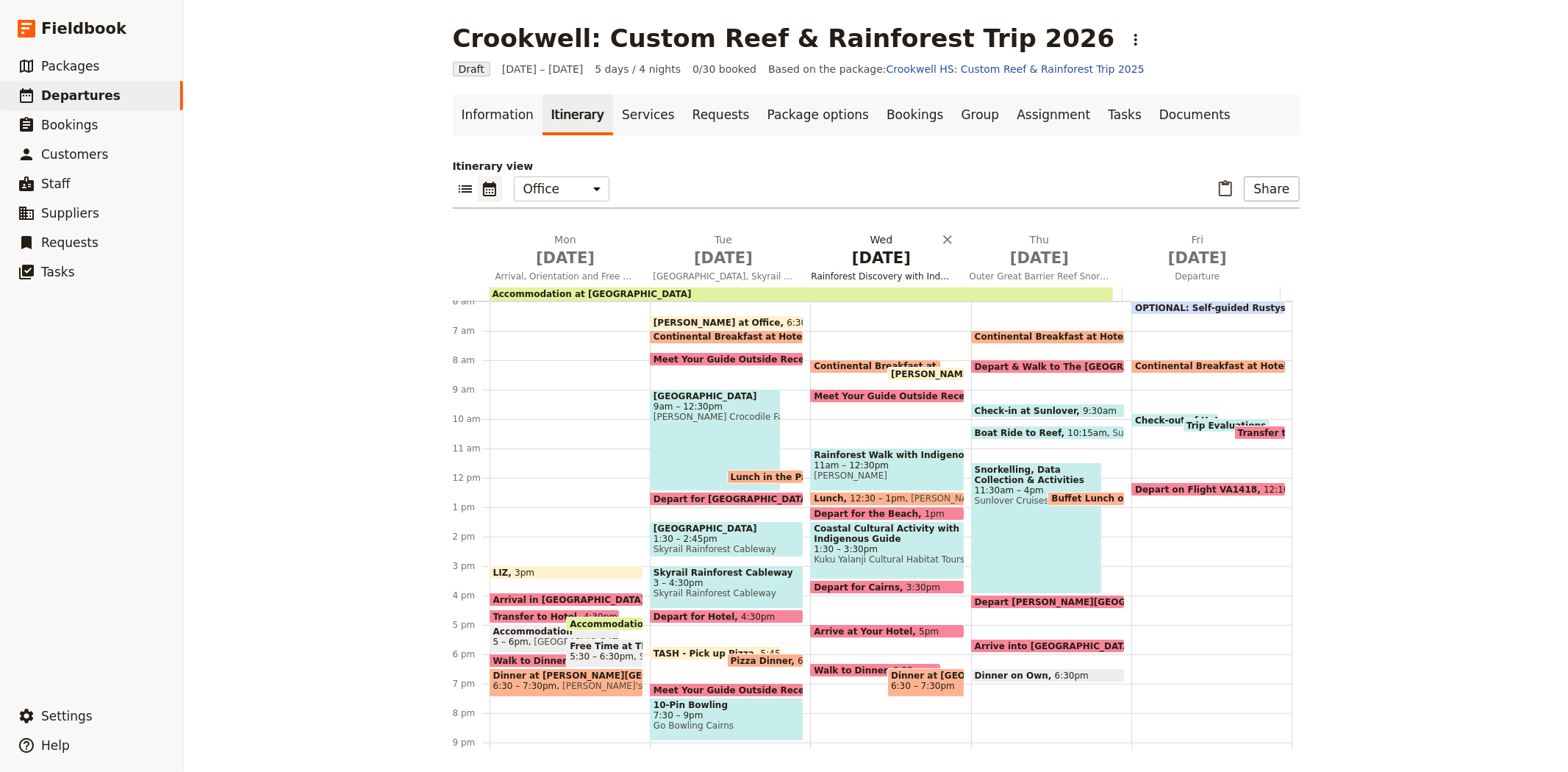
click at [878, 276] on span "Rainforest Discovery with Indigenous Guide, Hunting & Gathering Activity" at bounding box center [881, 276] width 152 height 12
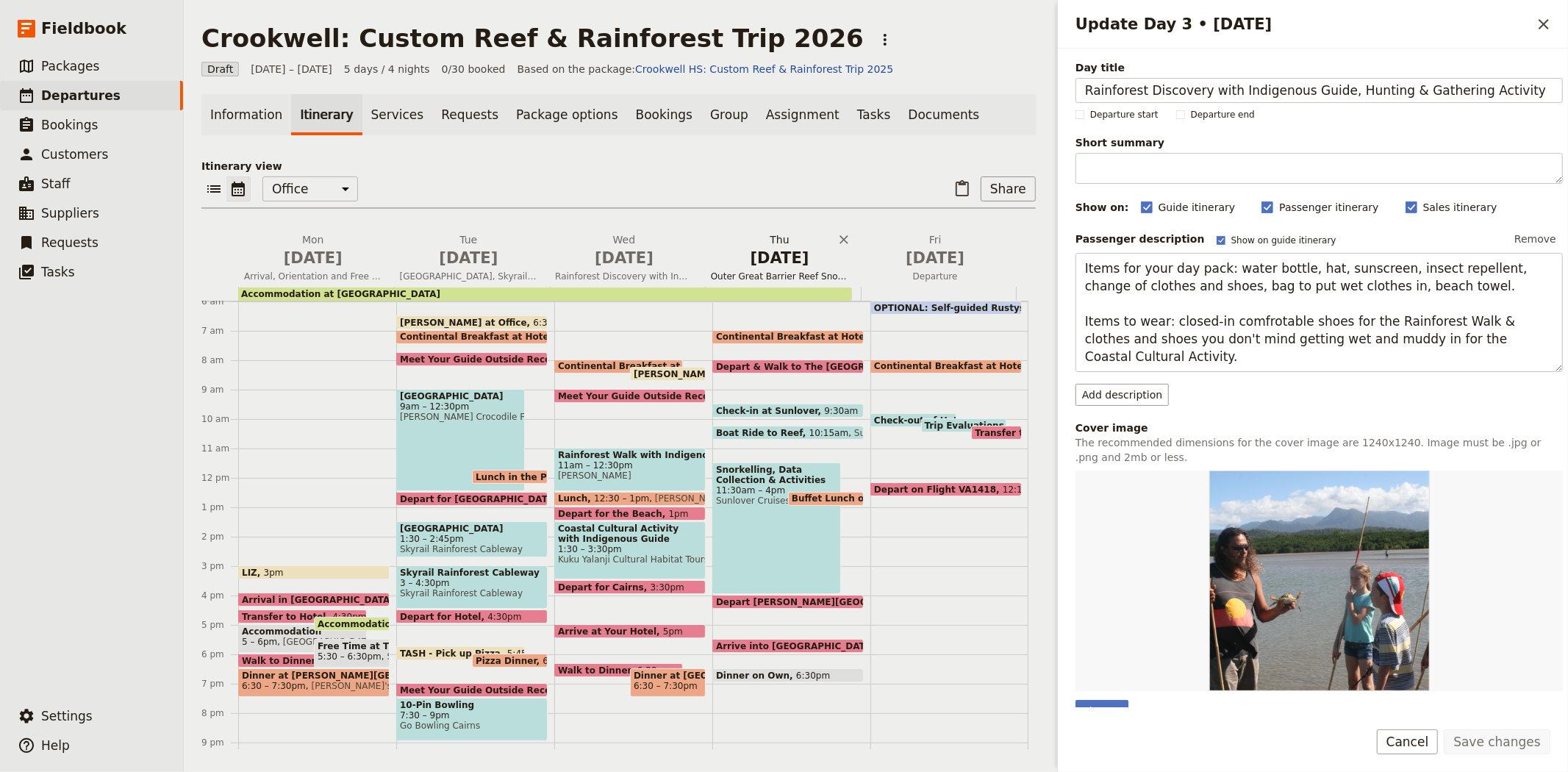
click at [766, 267] on span "May 28" at bounding box center [780, 258] width 138 height 22
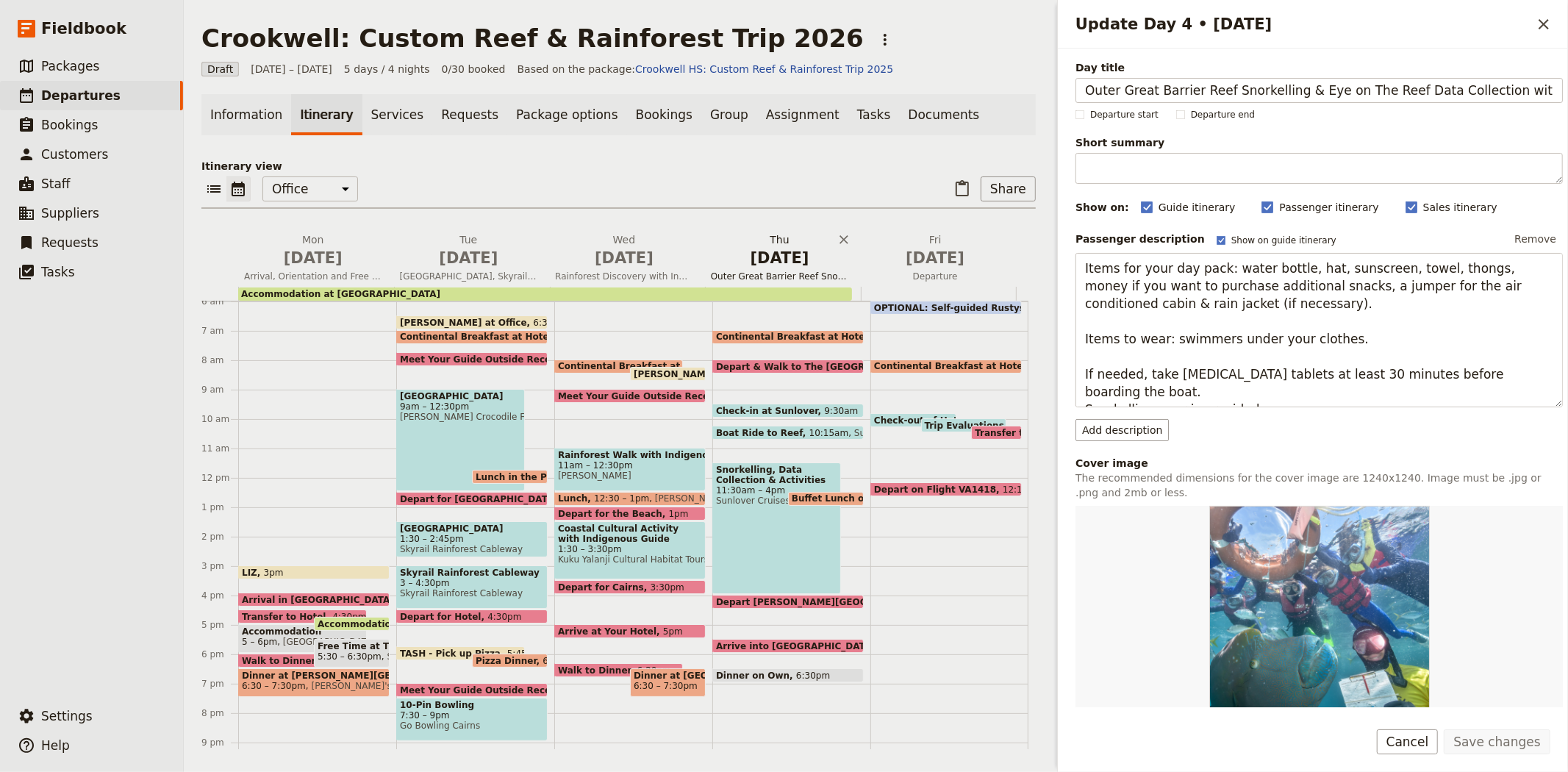
scroll to position [0, 53]
click at [311, 262] on span "May 25" at bounding box center [313, 258] width 138 height 22
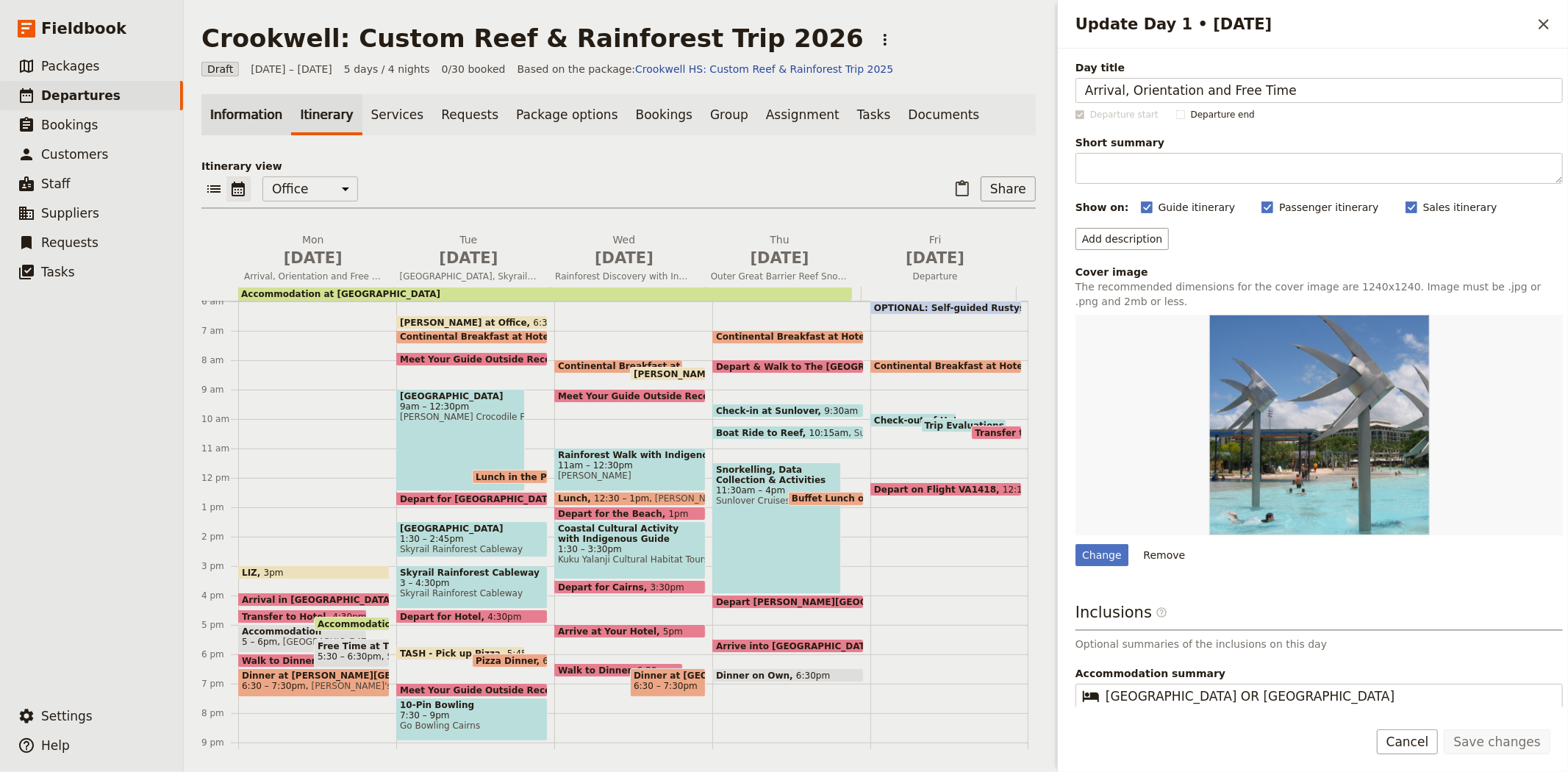
click at [235, 112] on link "Information" at bounding box center [246, 115] width 90 height 41
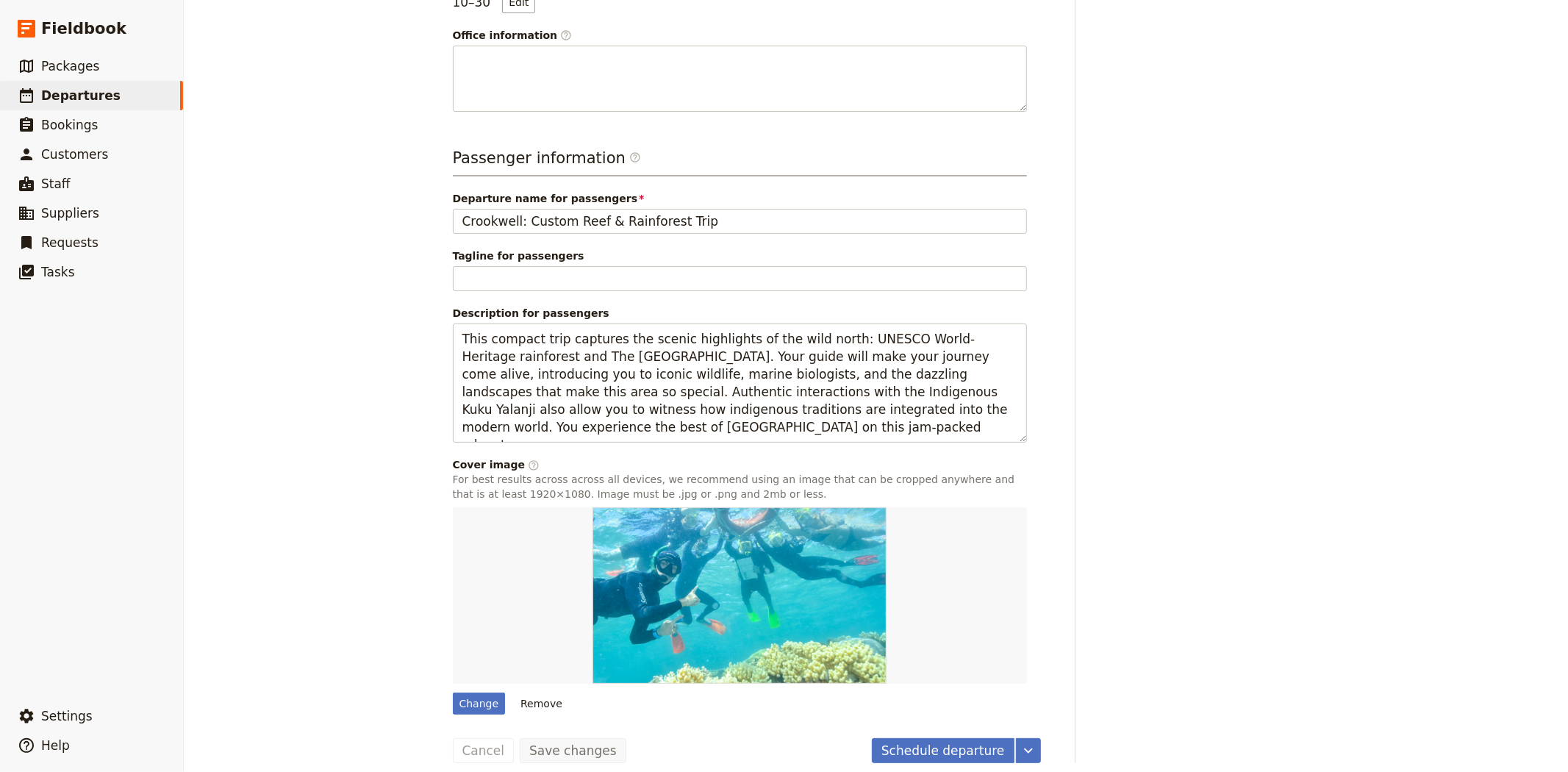
scroll to position [483, 0]
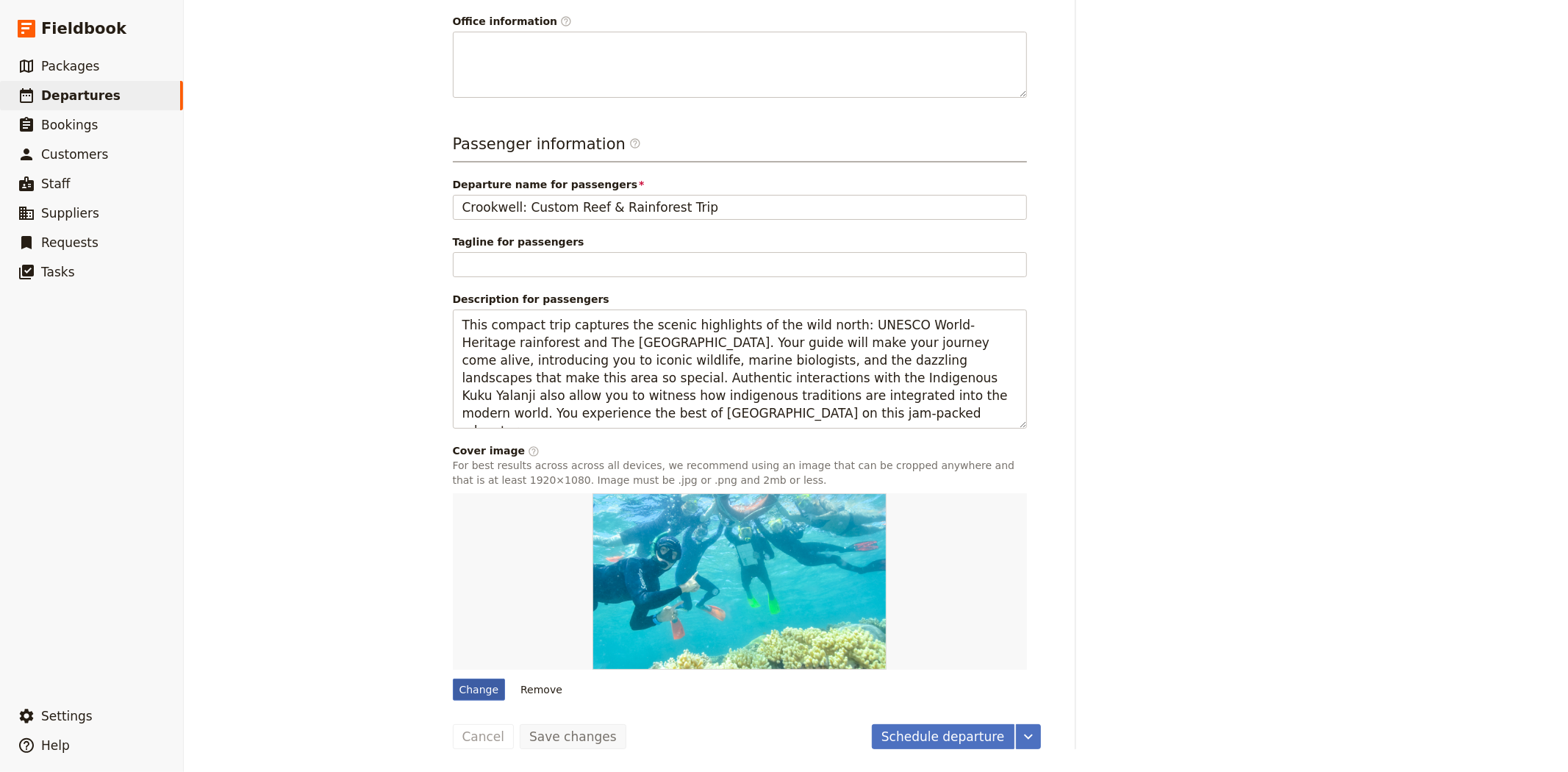
click at [471, 685] on div "Change" at bounding box center [480, 689] width 53 height 22
click at [453, 678] on input "Change" at bounding box center [452, 678] width 1 height 1
type input "C:\fakepath\SnorkelGirls.JPG"
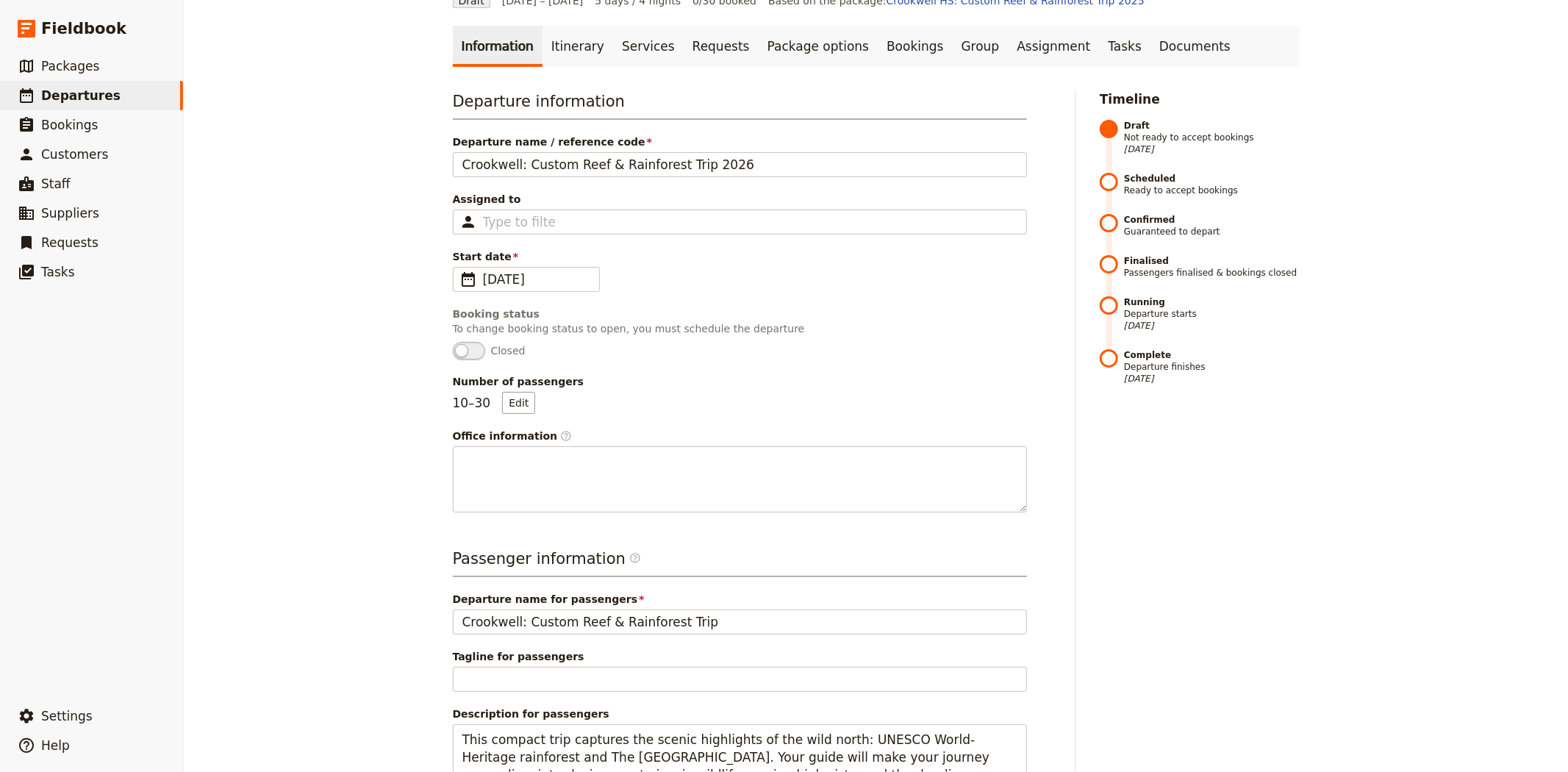
scroll to position [0, 0]
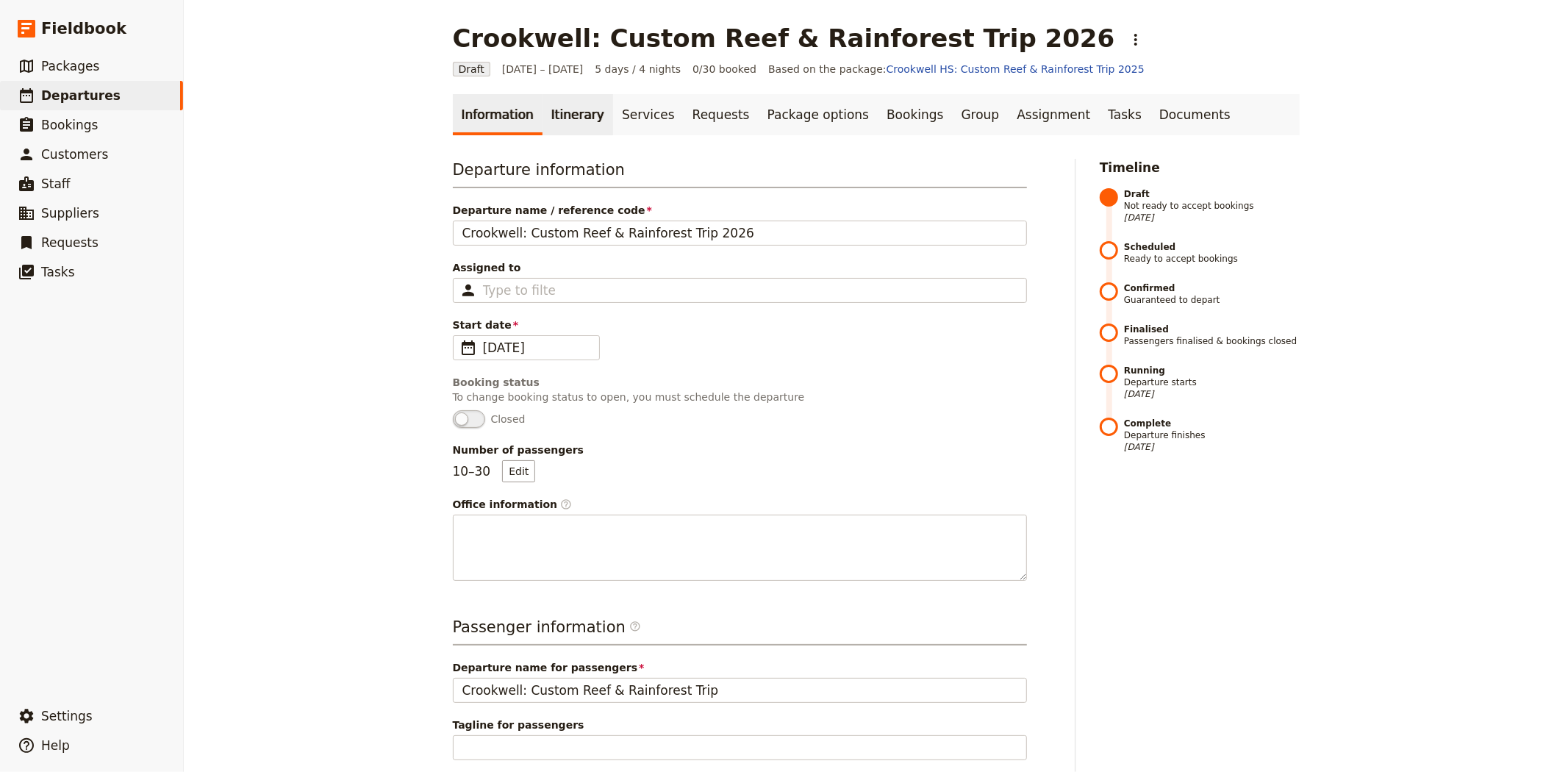
click at [561, 108] on link "Itinerary" at bounding box center [578, 115] width 70 height 41
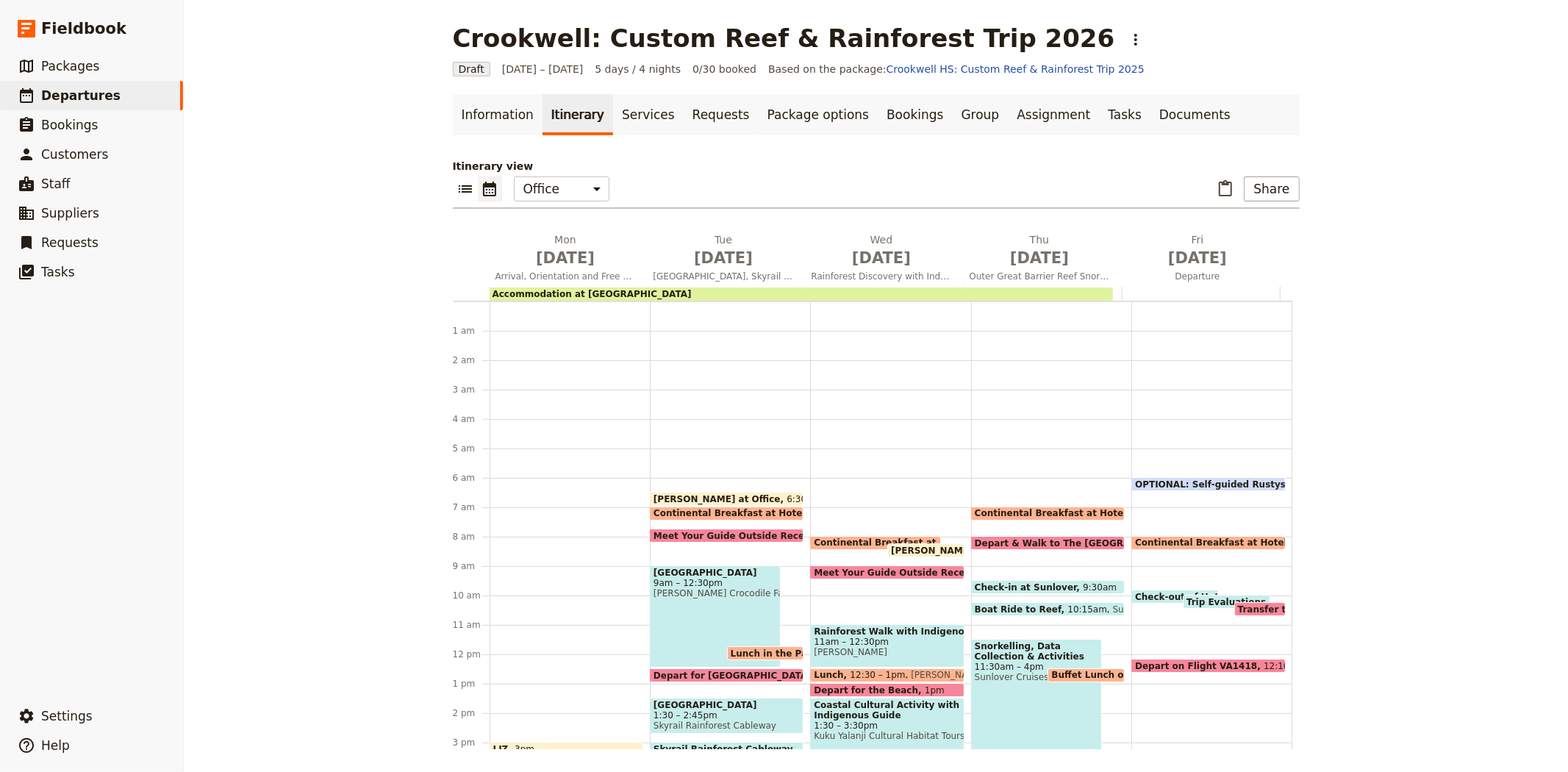
scroll to position [161, 0]
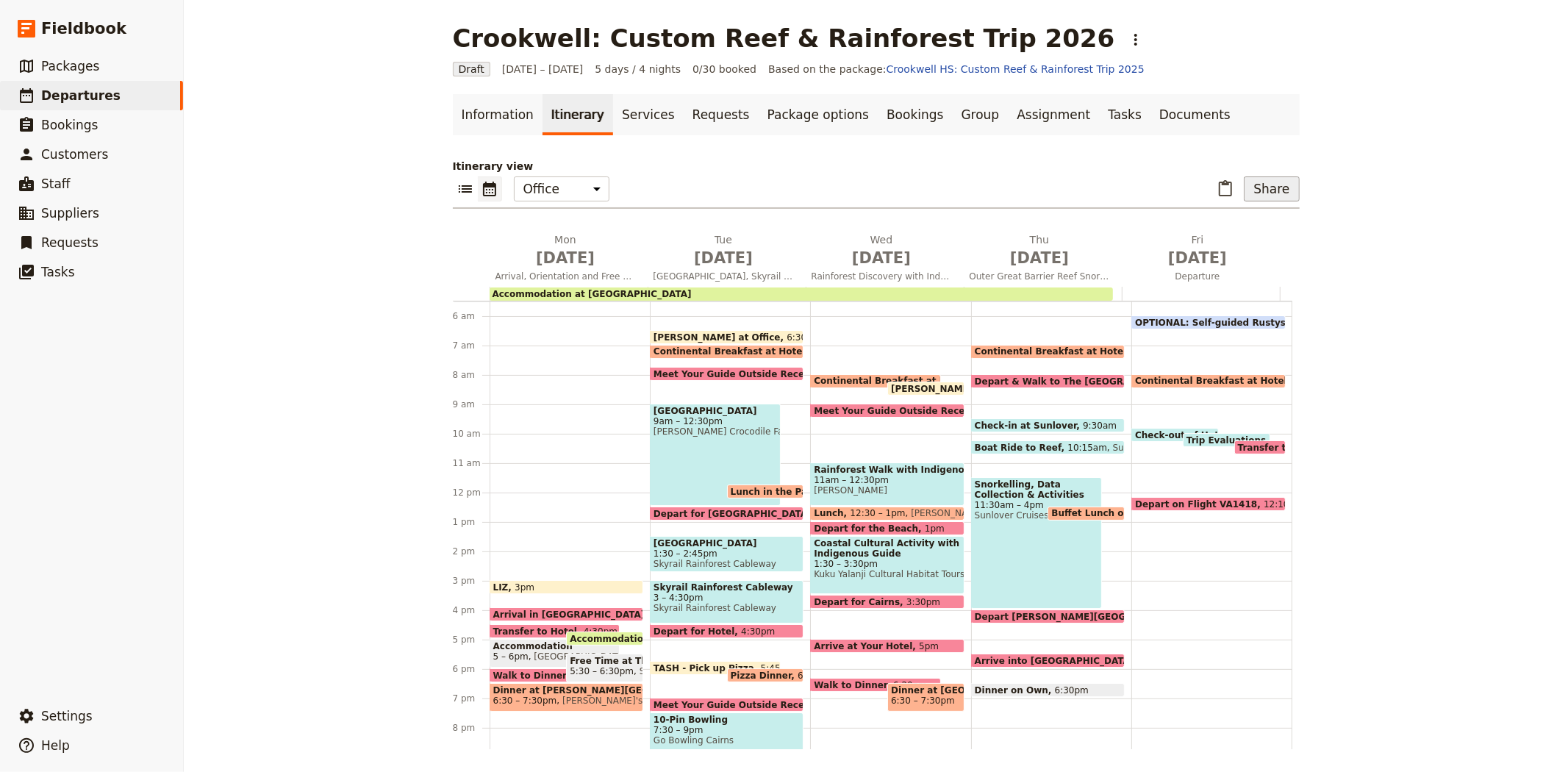
click at [1255, 188] on button "Share" at bounding box center [1271, 189] width 55 height 25
click at [1233, 266] on span "Sales Brochure" at bounding box center [1223, 262] width 77 height 15
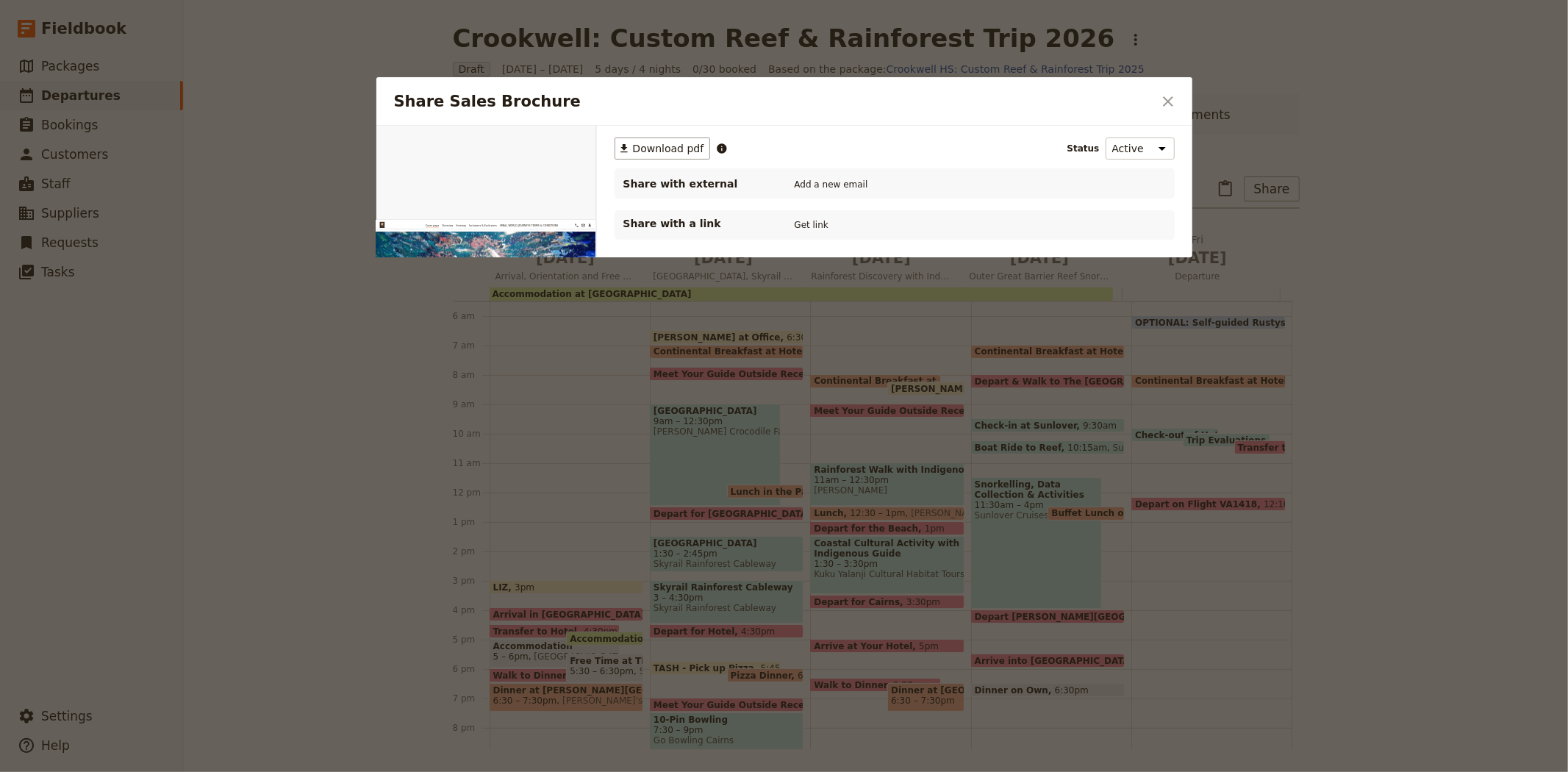
scroll to position [0, 0]
click at [547, 134] on button "PDF" at bounding box center [545, 143] width 32 height 22
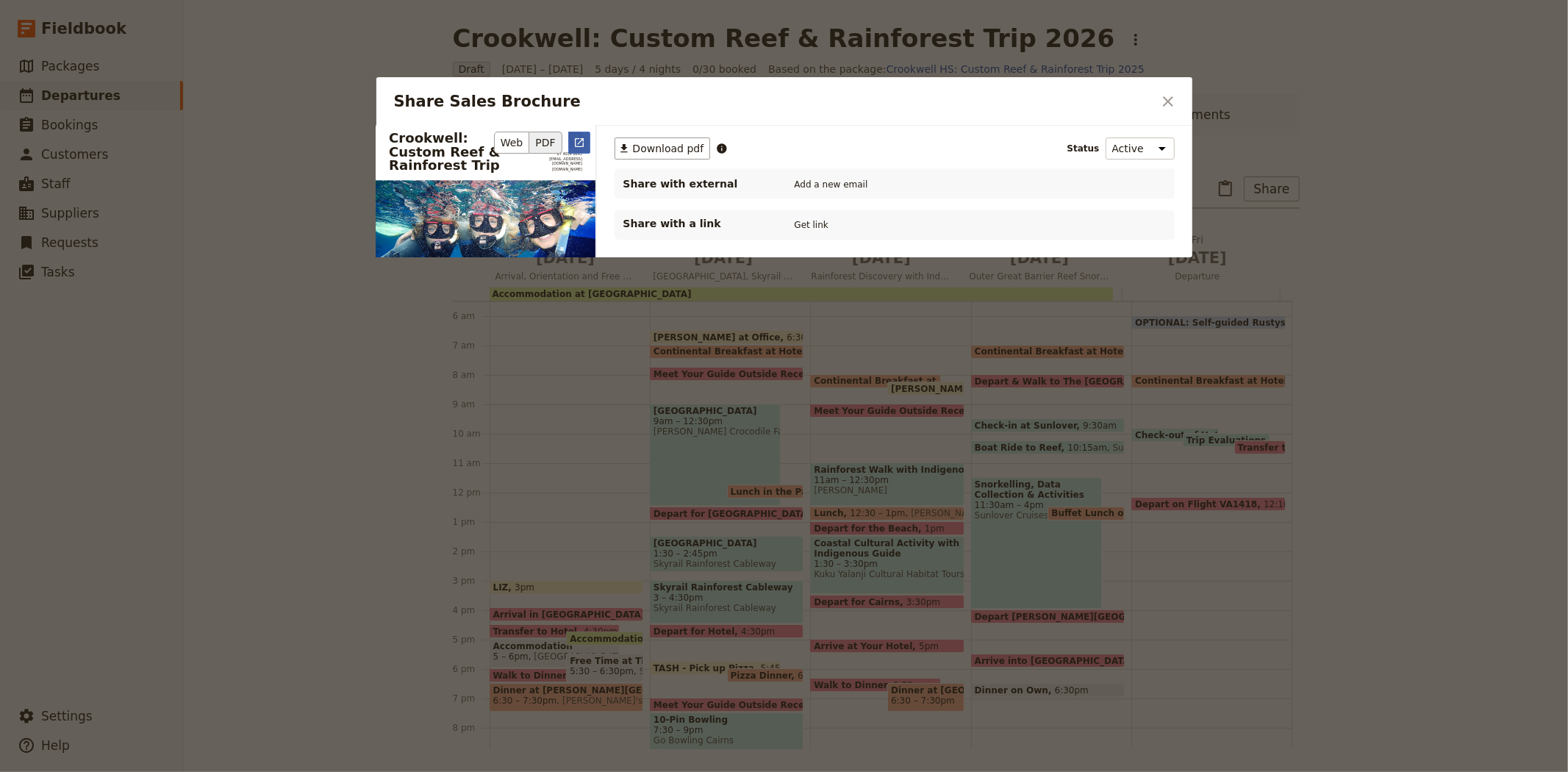
click at [573, 142] on icon "Open full preview" at bounding box center [579, 142] width 12 height 12
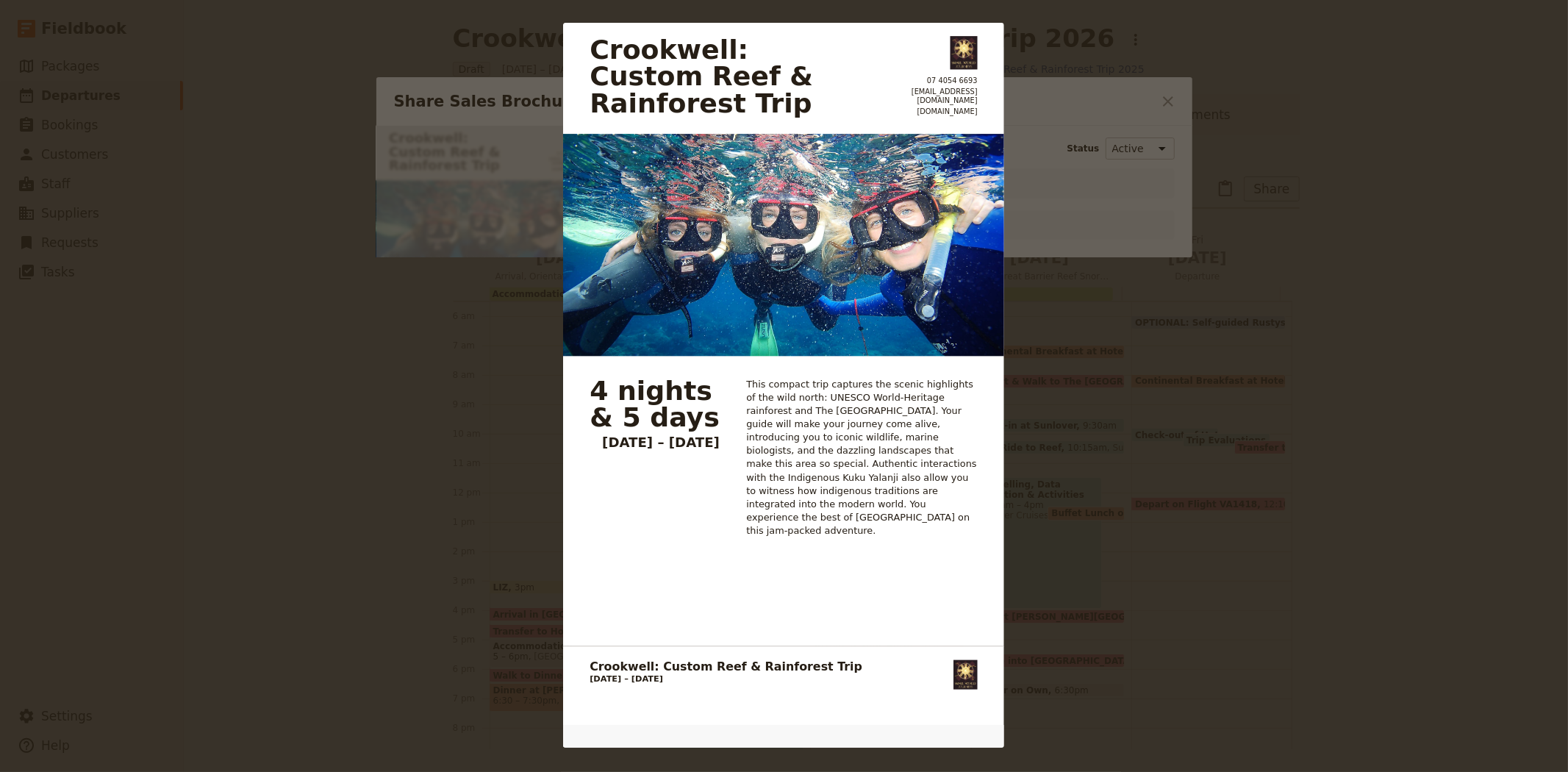
click at [1074, 345] on div "Crookwell: Custom Reef & Rainforest Trip 07 4054 6693 groups@smallworldjourneys…" at bounding box center [784, 386] width 1568 height 772
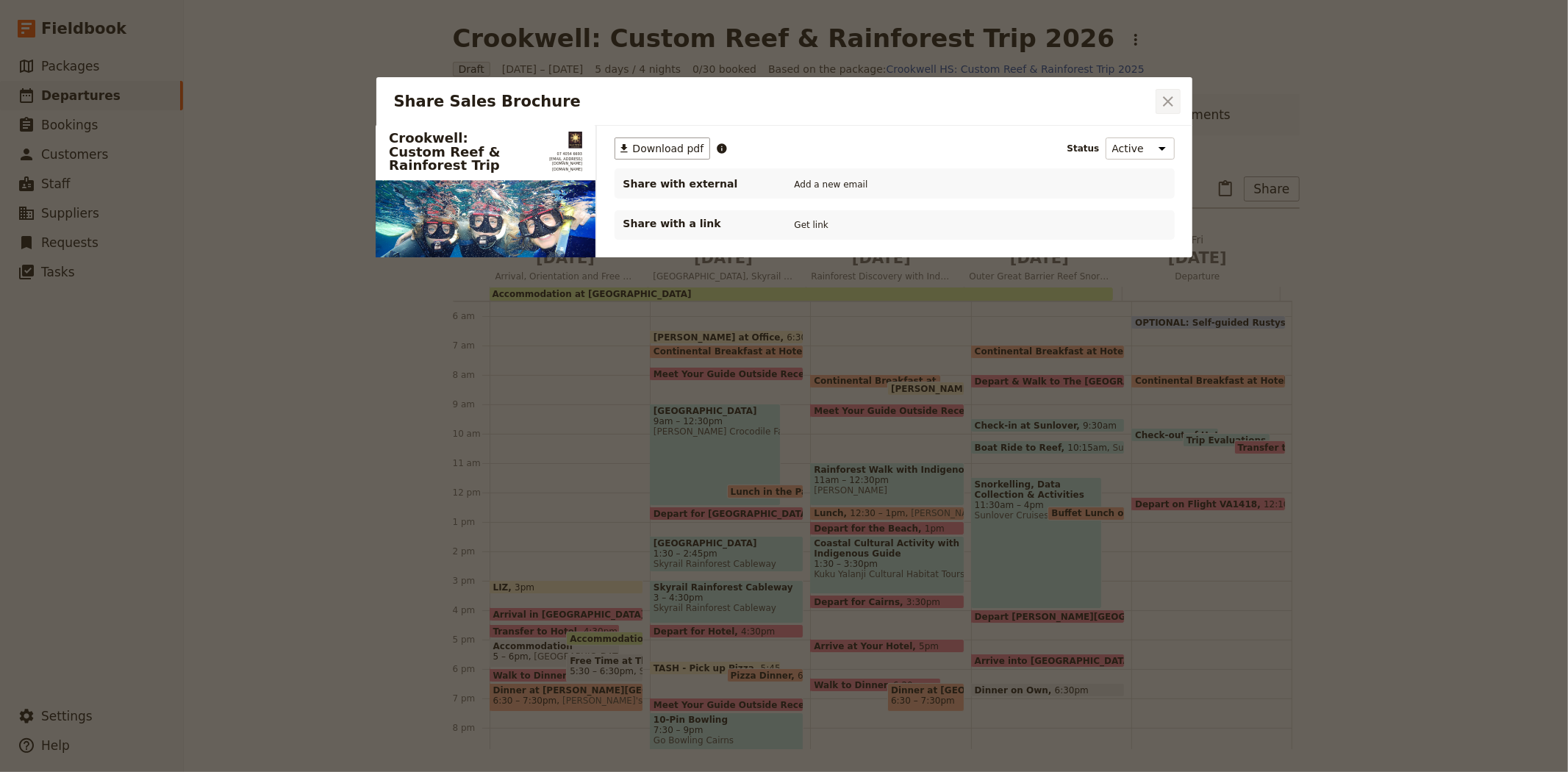
click at [1172, 96] on icon "Close dialog" at bounding box center [1168, 101] width 18 height 18
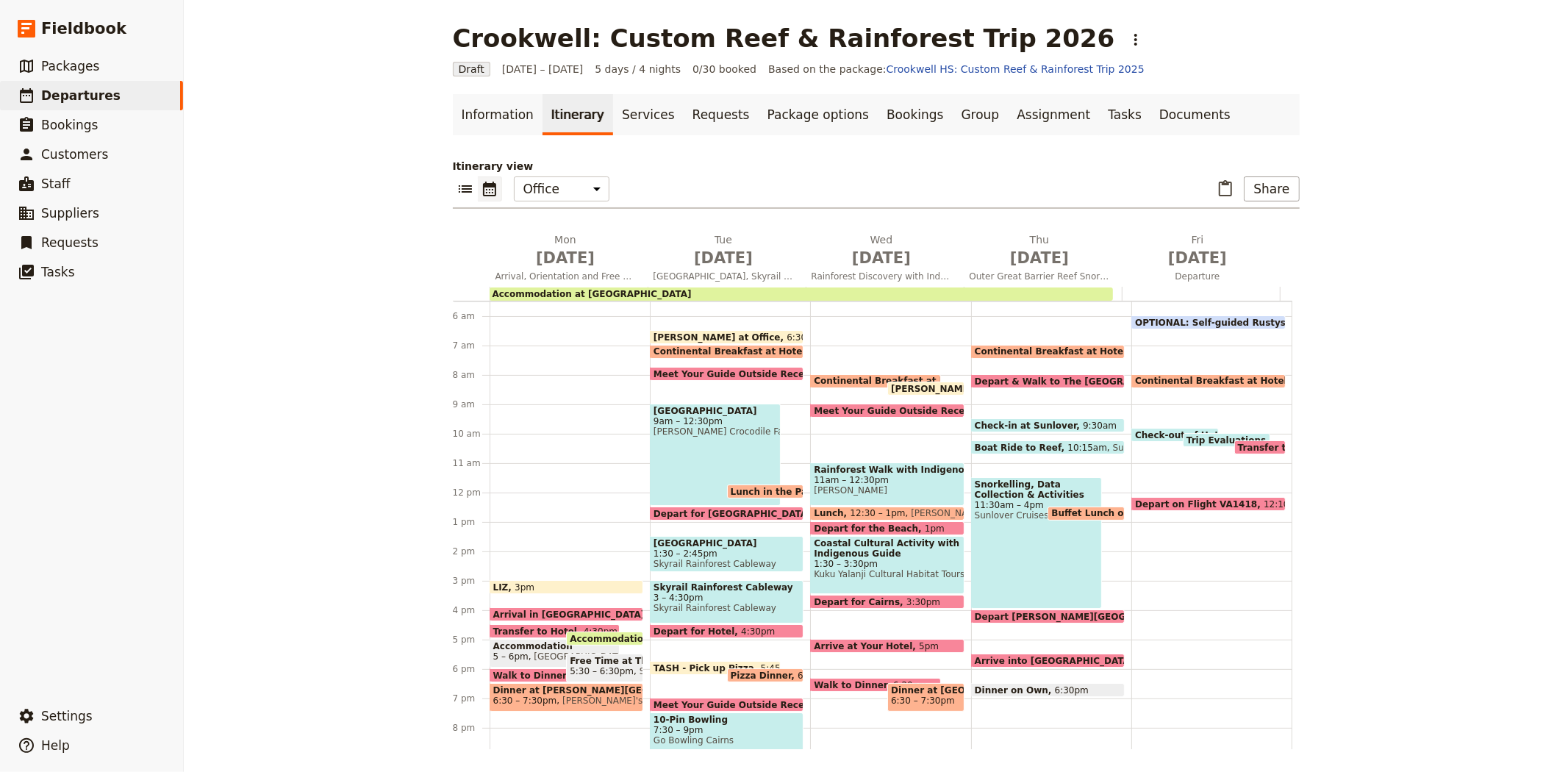
click at [989, 526] on div "Snorkelling, Data Collection & Activities 11:30am – 4pm Sunlover Cruises" at bounding box center [1036, 543] width 131 height 132
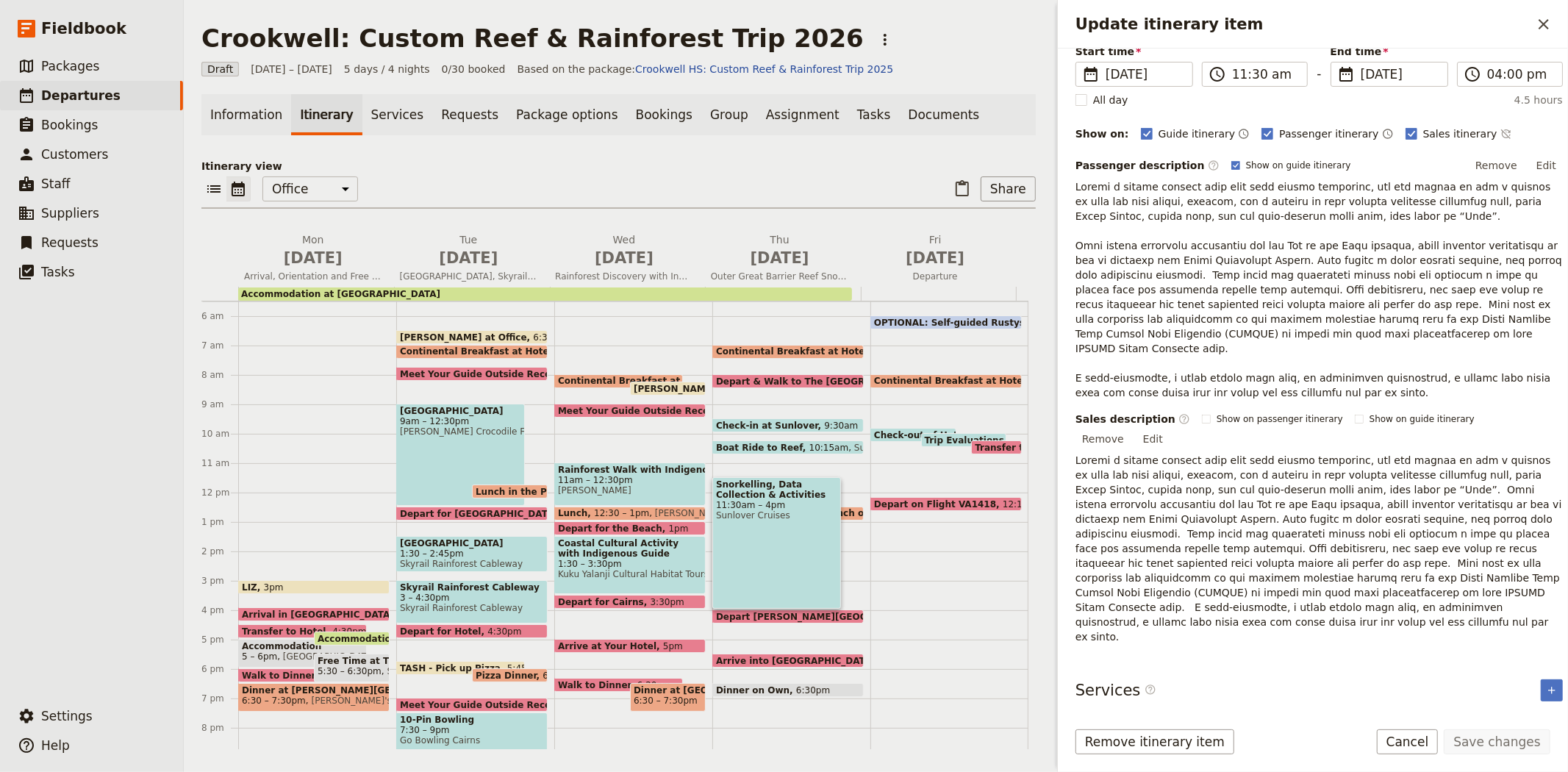
scroll to position [122, 0]
click at [1170, 426] on button "Edit" at bounding box center [1152, 437] width 33 height 22
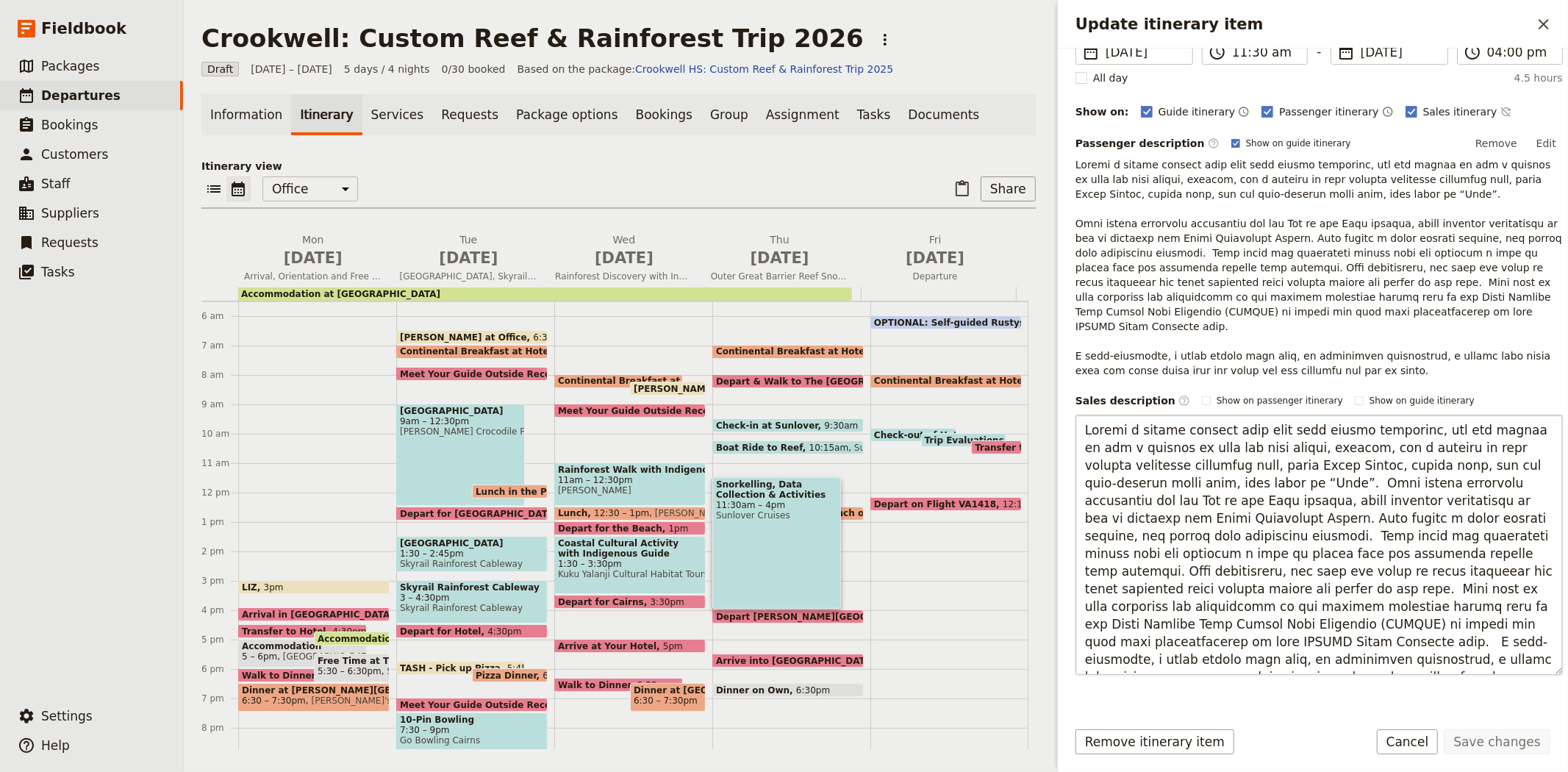
scroll to position [222, 0]
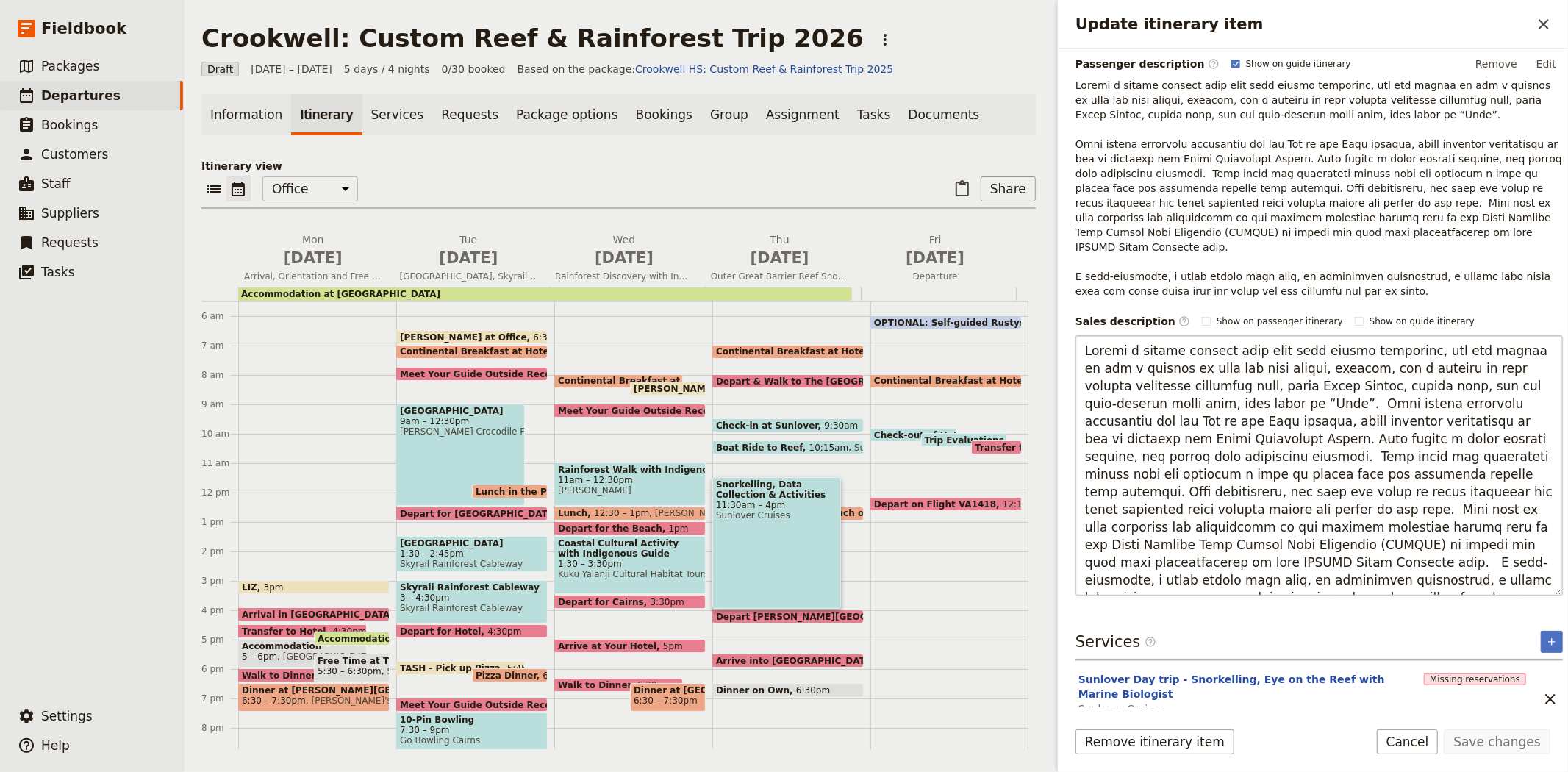
click at [1191, 390] on textarea "Update itinerary item" at bounding box center [1318, 466] width 487 height 260
type textarea "During a guided snorkel tour with your marine biologist, you can expect to see …"
click at [1244, 672] on button "Sunlover Day trip - Snorkelling, Eye on the Reef with Marine Biologist" at bounding box center [1248, 687] width 339 height 30
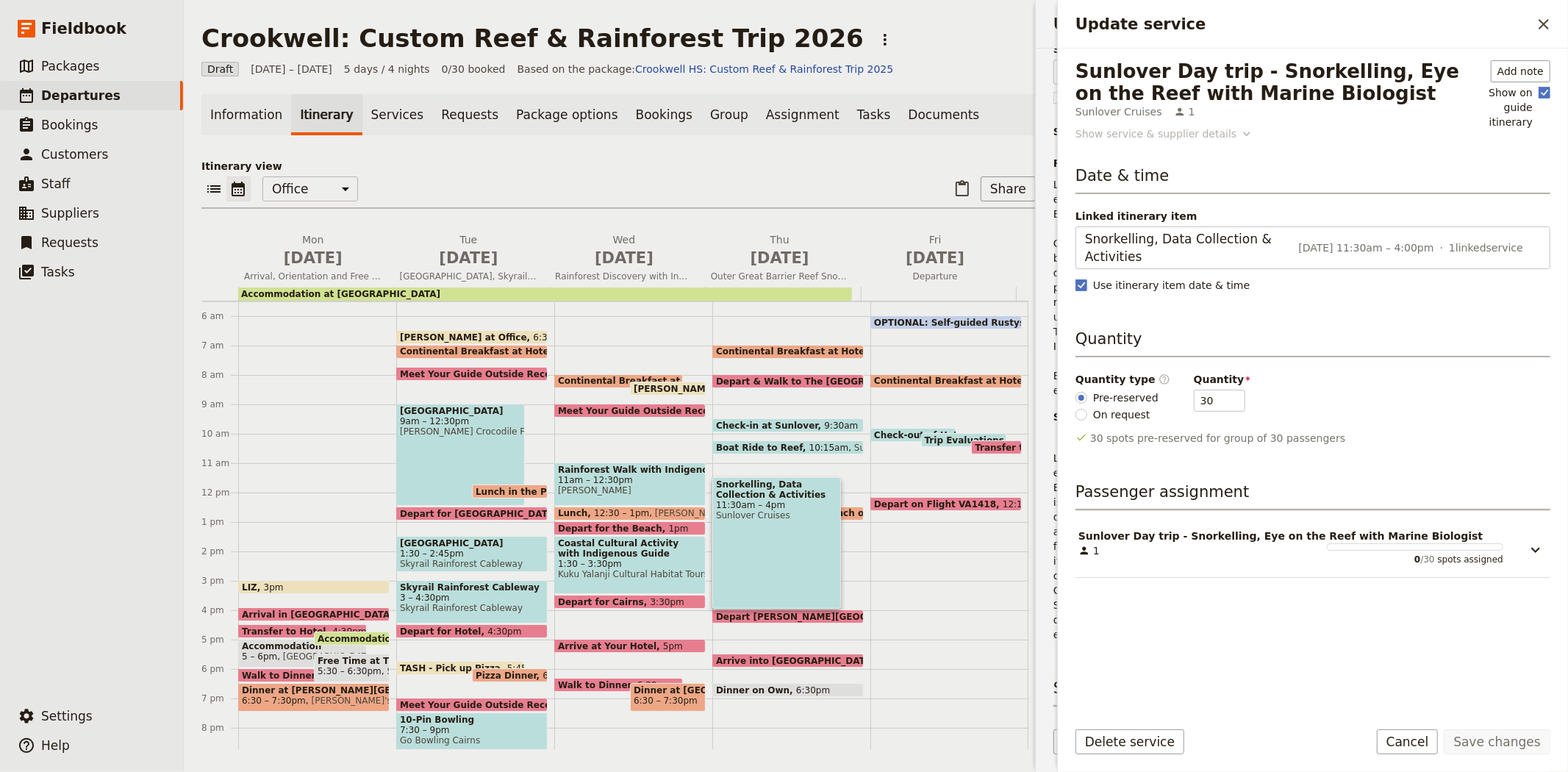
click at [1144, 135] on div "Show service & supplier details" at bounding box center [1156, 133] width 161 height 15
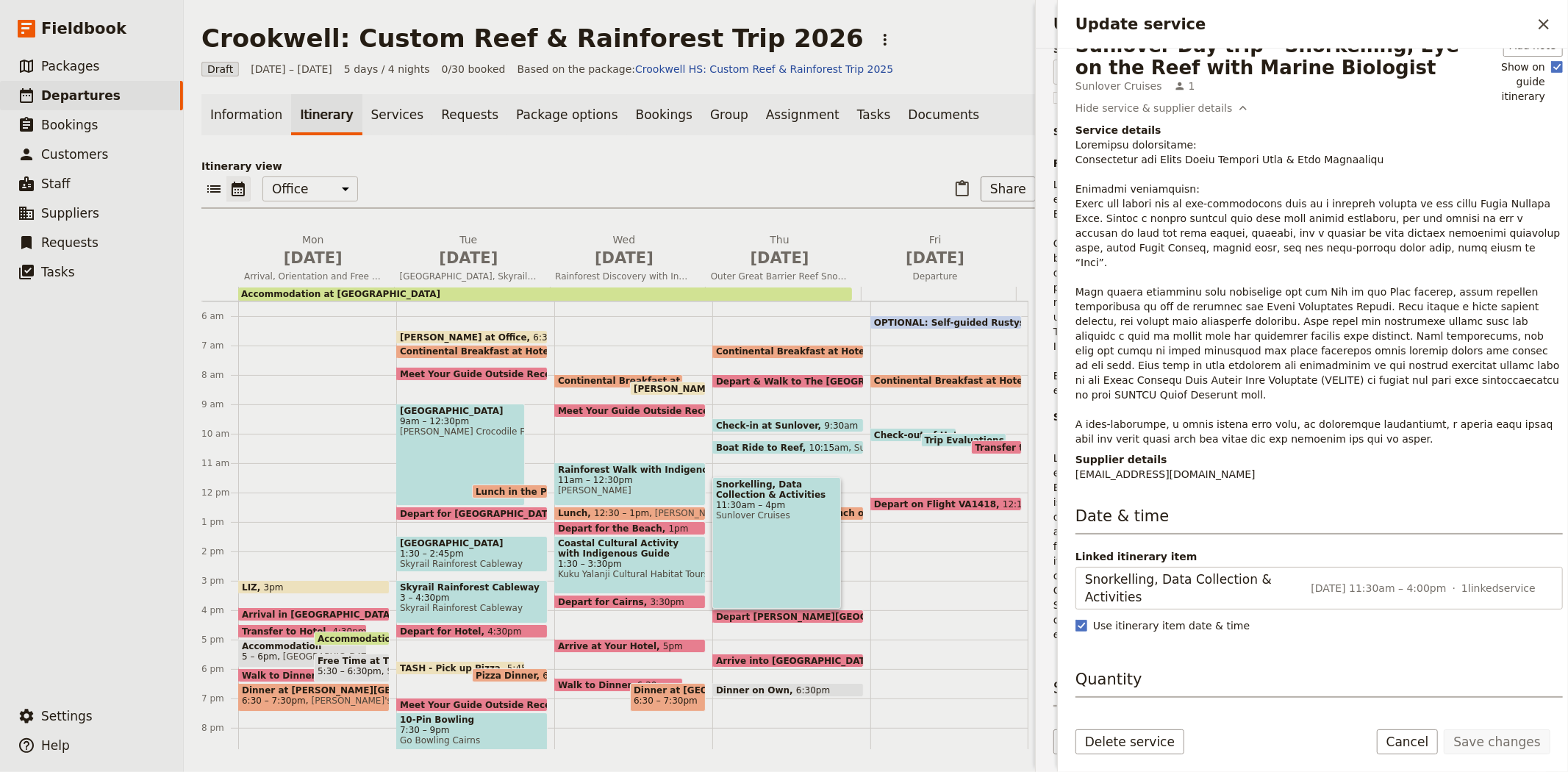
scroll to position [0, 0]
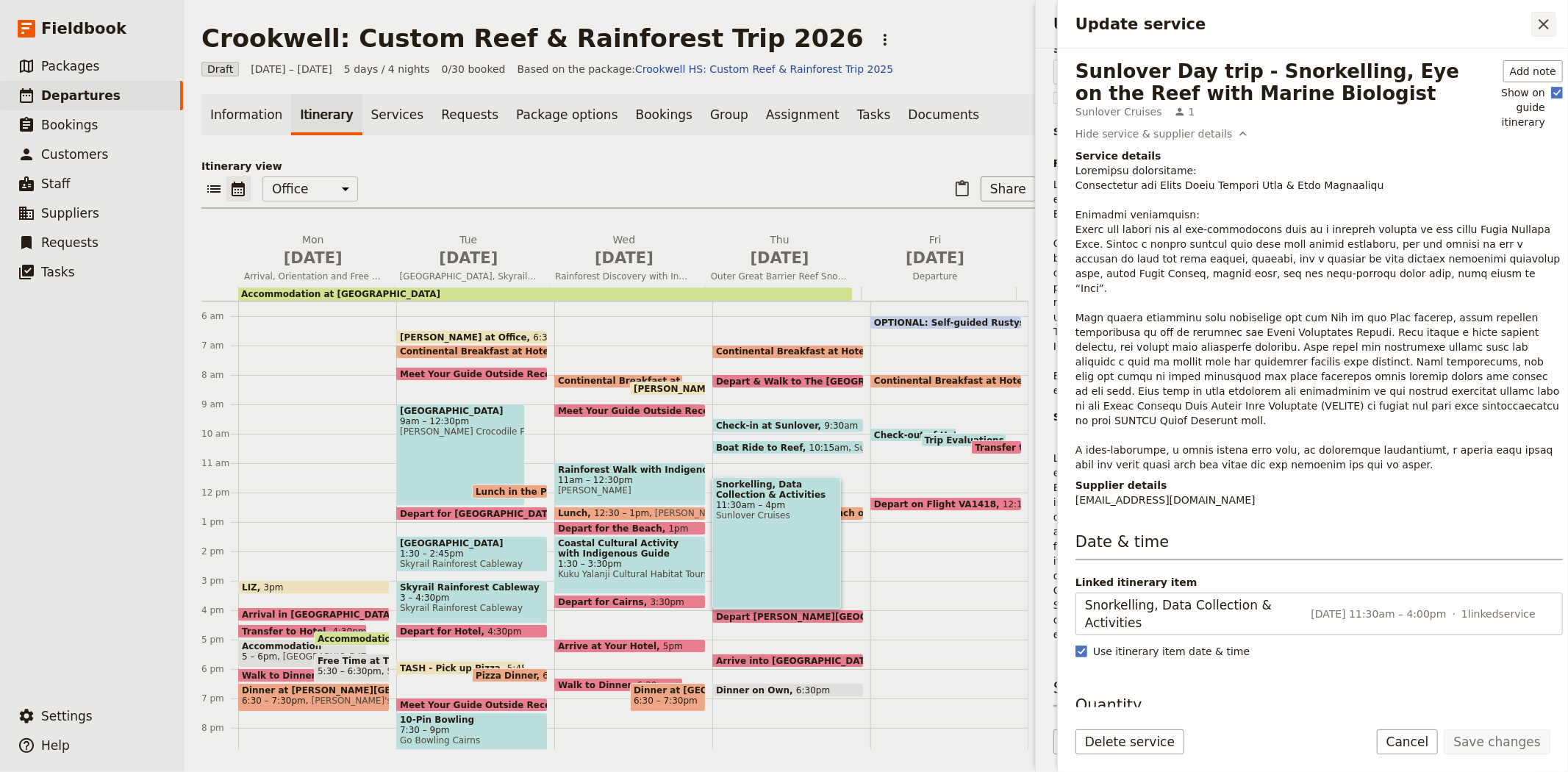
click at [1541, 25] on icon "Close drawer" at bounding box center [1543, 24] width 18 height 18
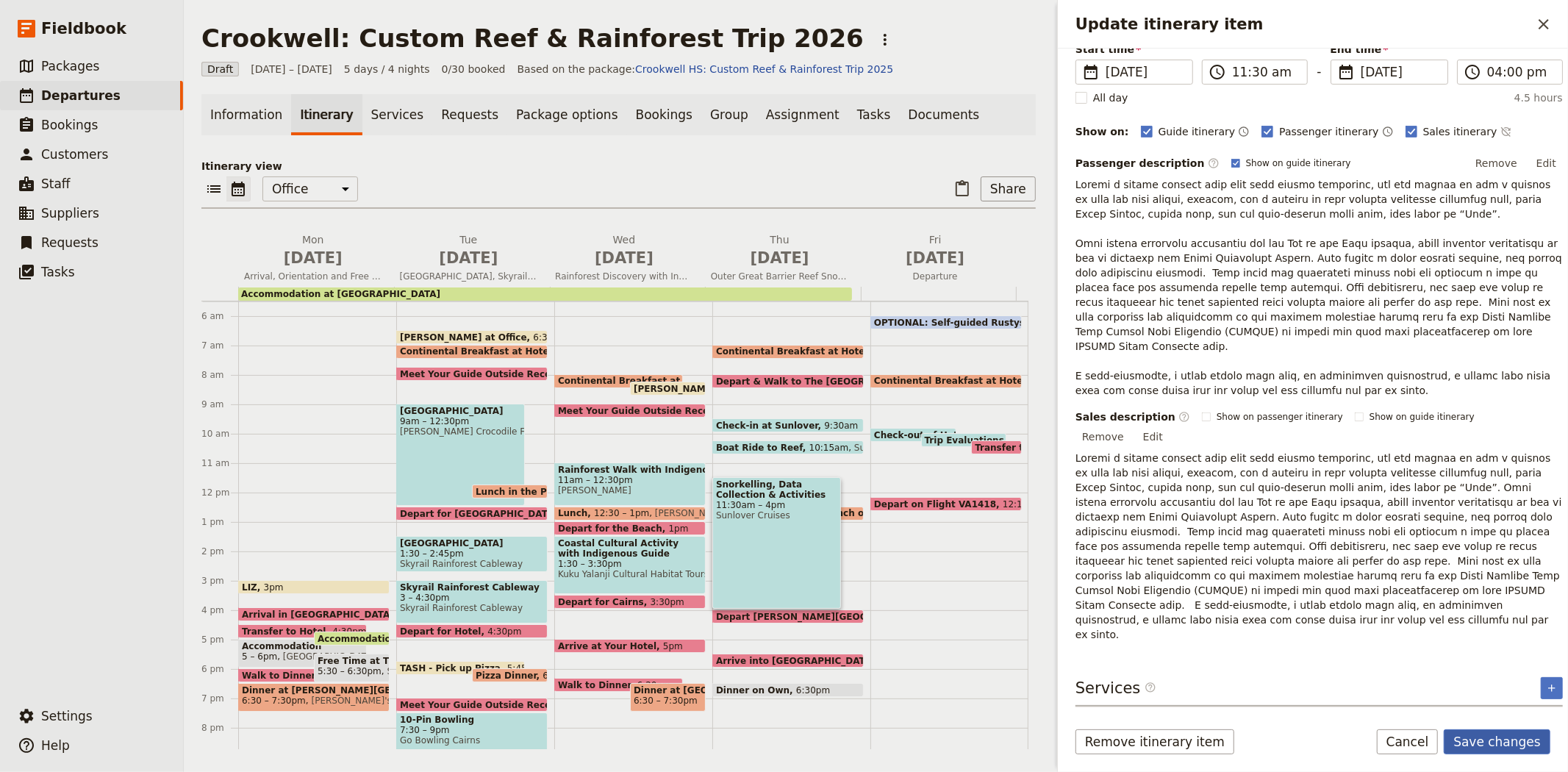
click at [1503, 744] on button "Save changes" at bounding box center [1496, 742] width 107 height 25
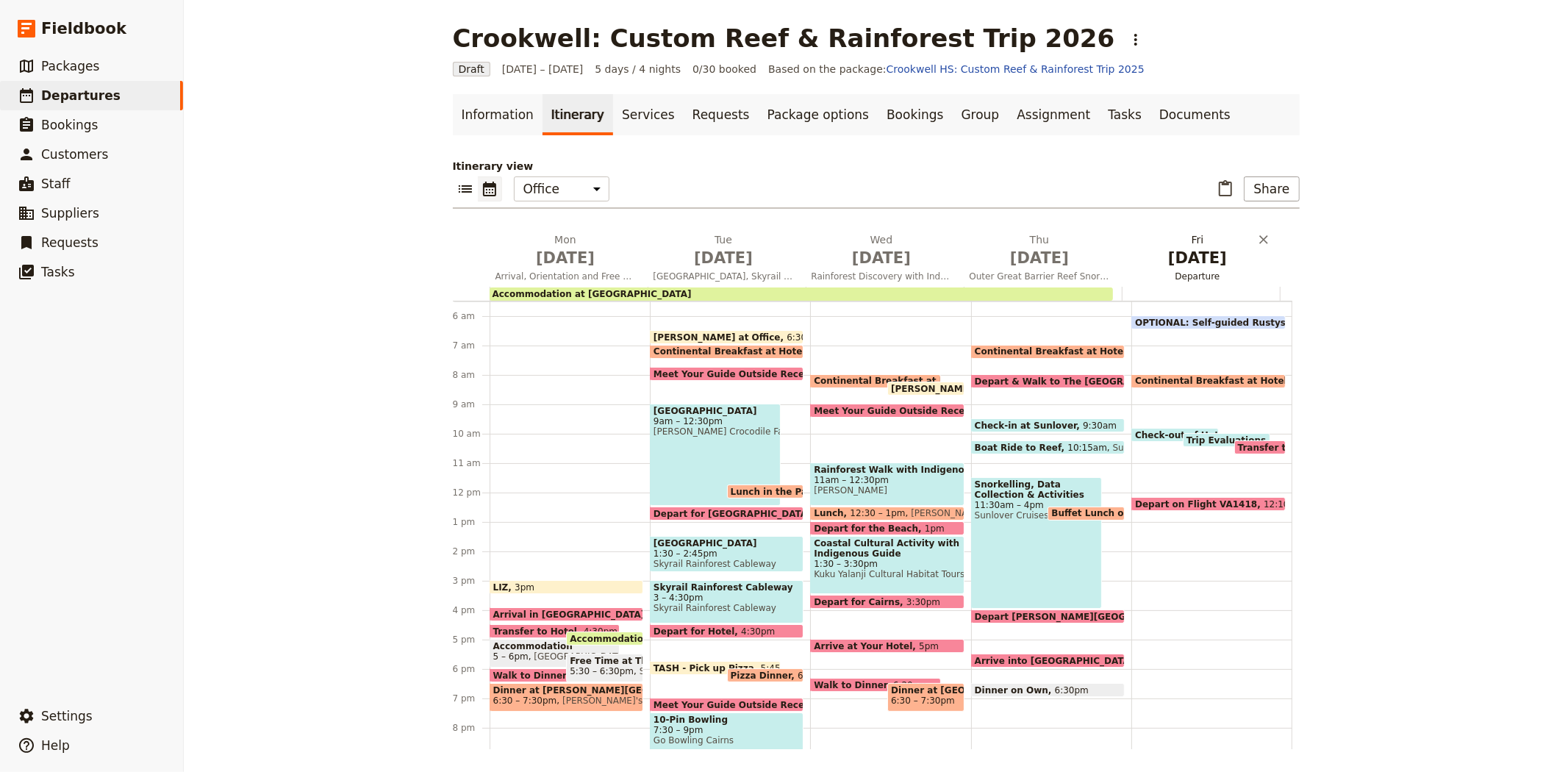
click at [1211, 265] on span "May 29" at bounding box center [1198, 258] width 140 height 22
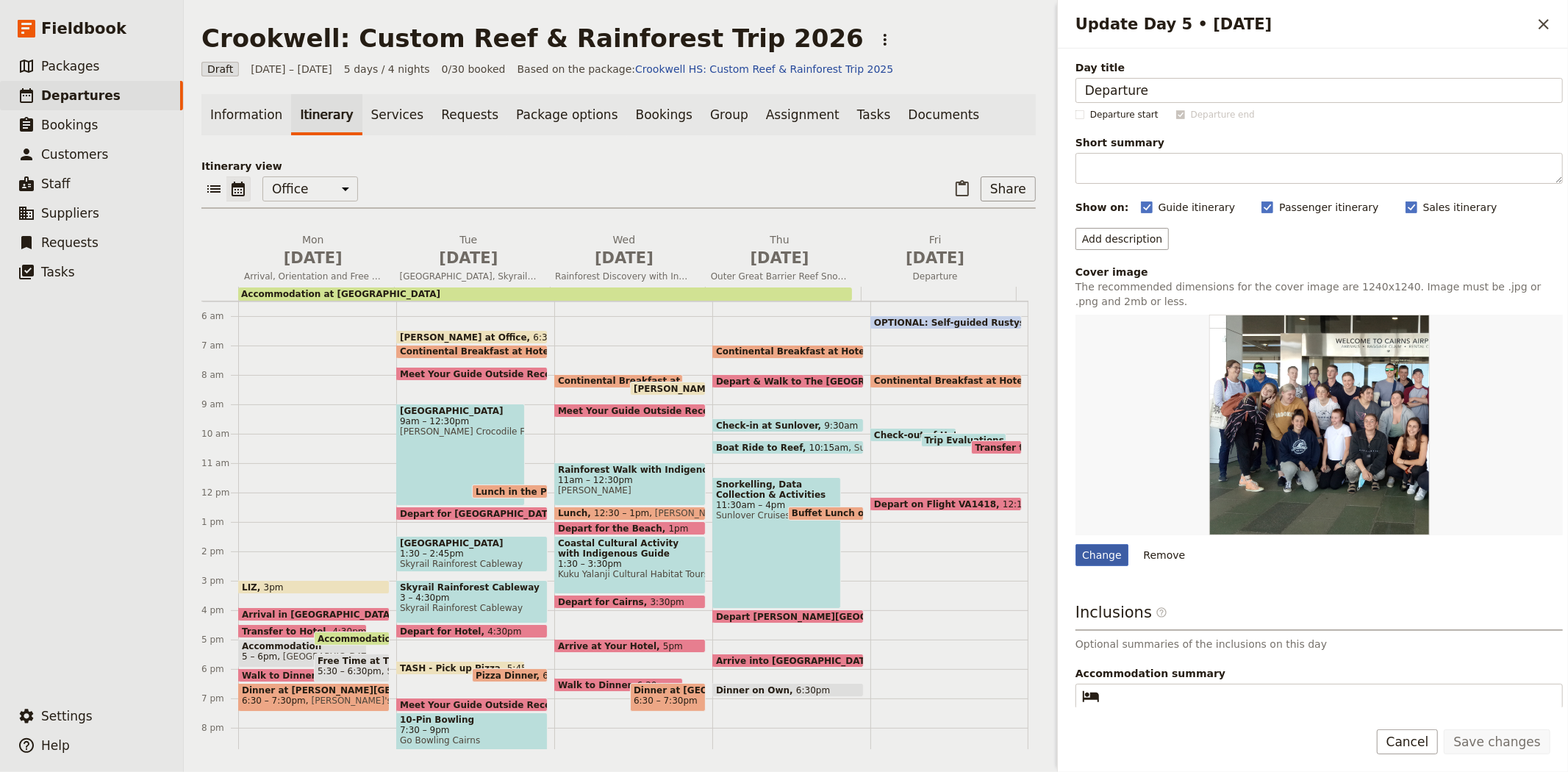
click at [1113, 556] on div "Change" at bounding box center [1102, 555] width 53 height 22
click at [1075, 544] on input "Change" at bounding box center [1074, 544] width 1 height 1
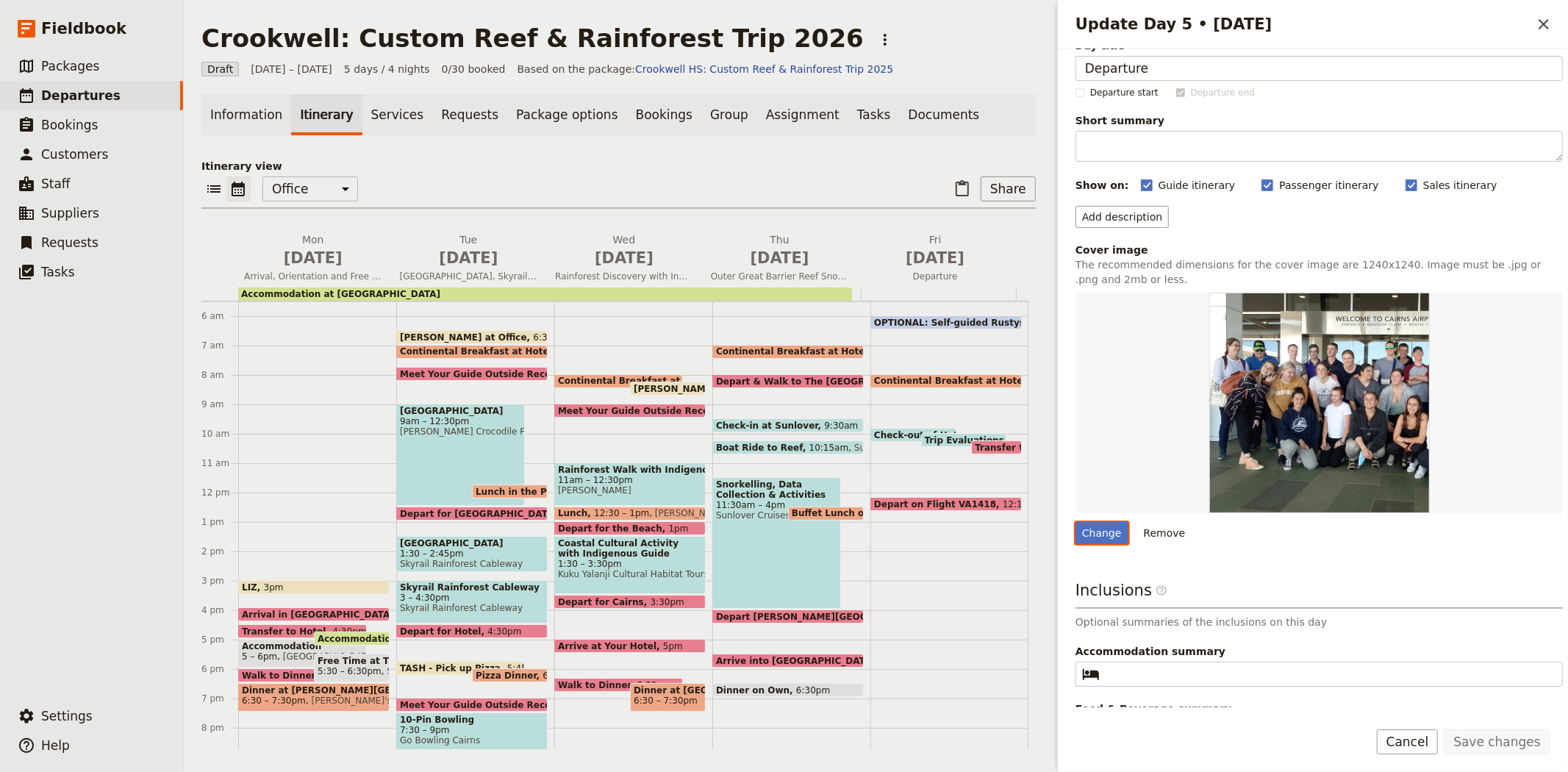
scroll to position [60, 0]
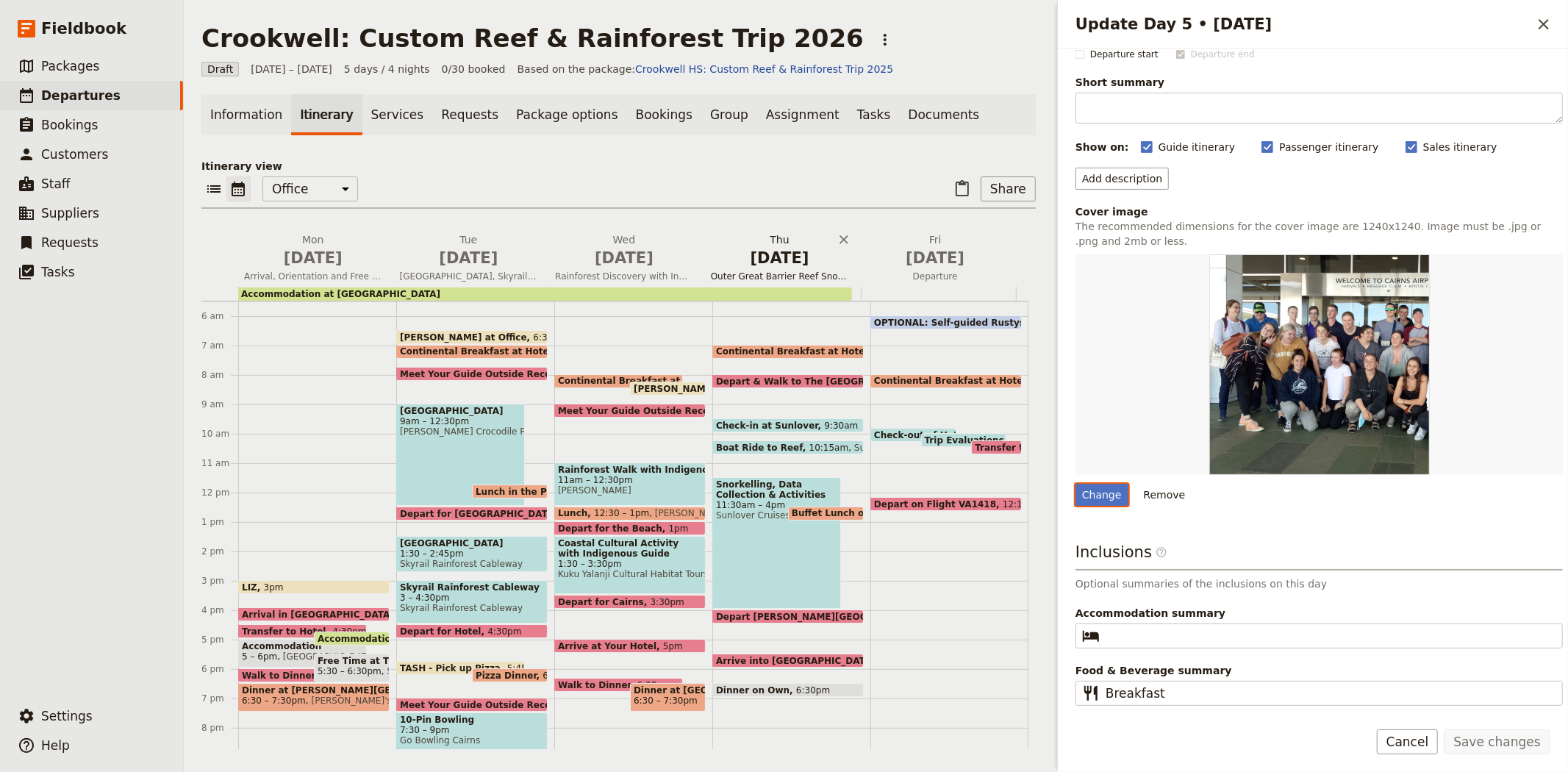
click at [734, 250] on span "May 28" at bounding box center [780, 258] width 138 height 22
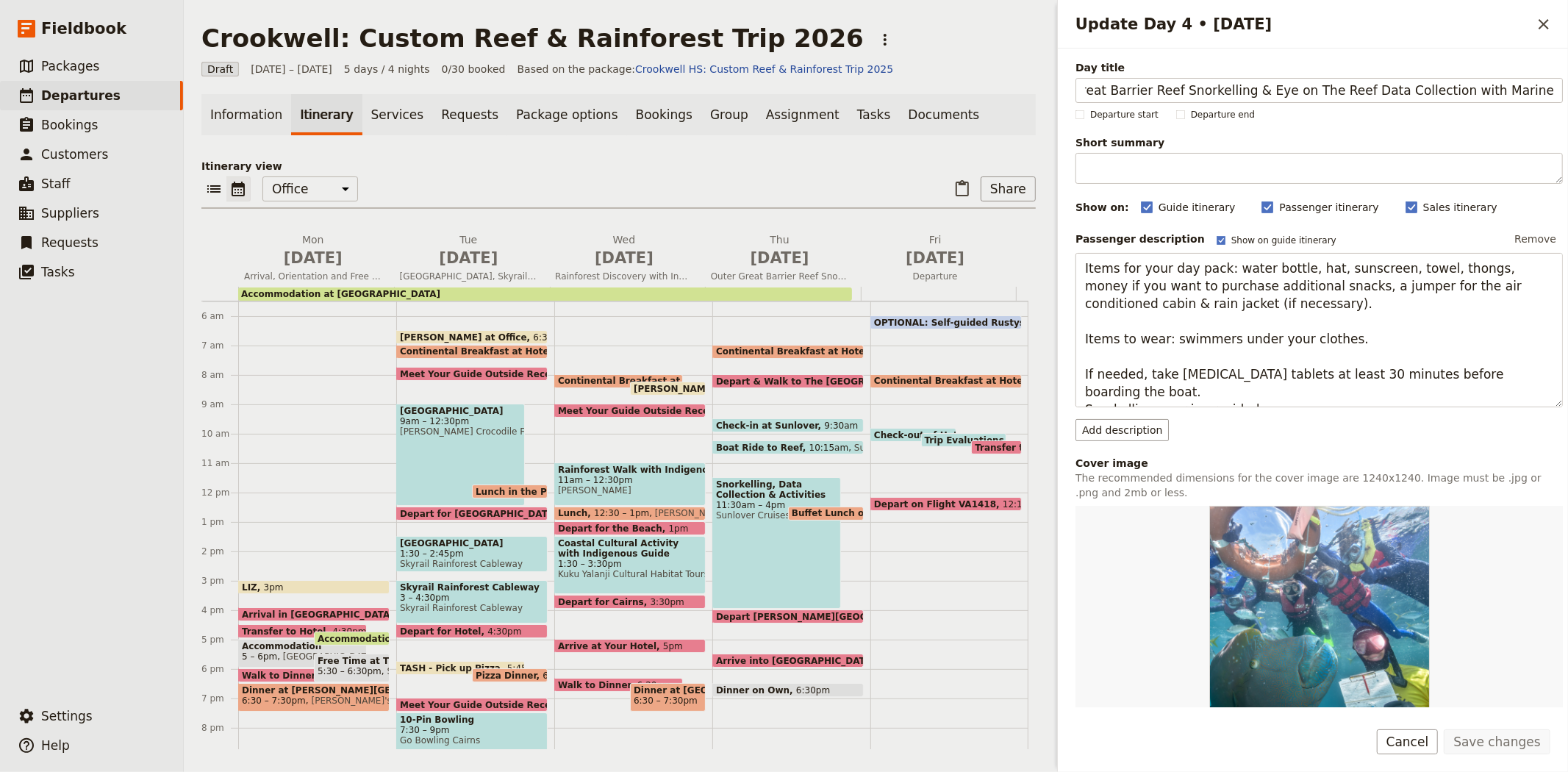
scroll to position [245, 0]
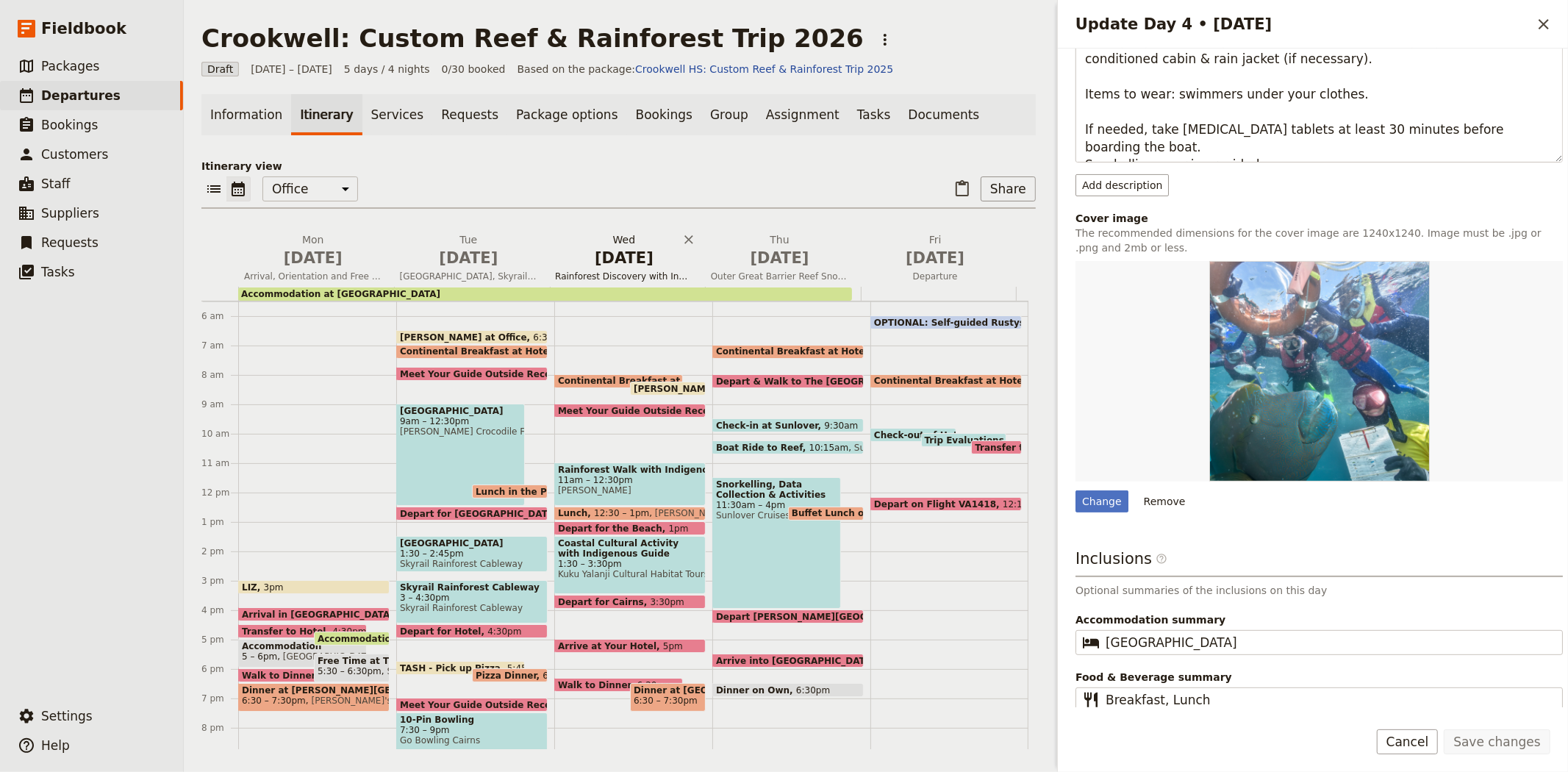
click at [618, 247] on span "May 27" at bounding box center [624, 258] width 138 height 22
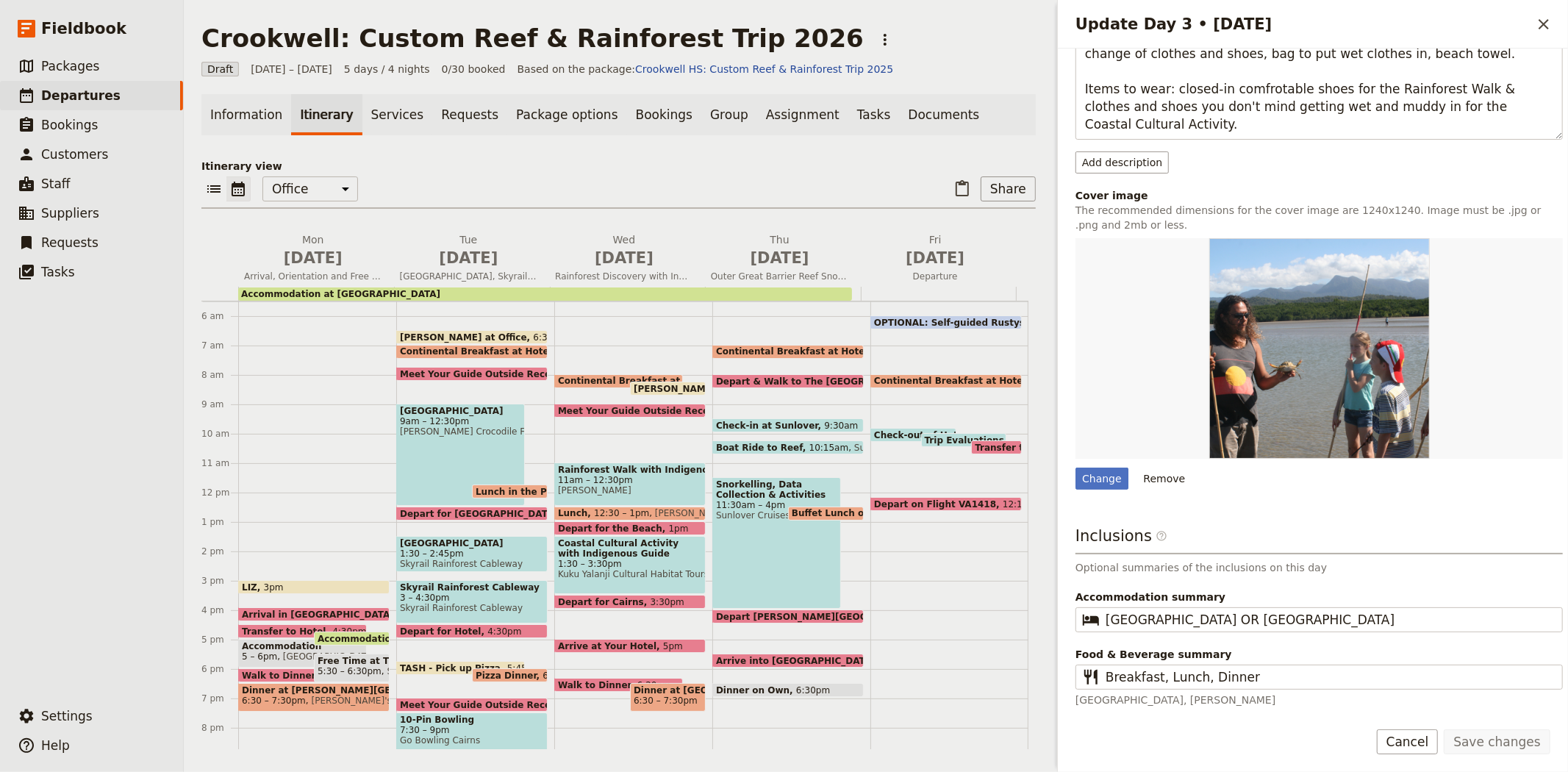
scroll to position [234, 0]
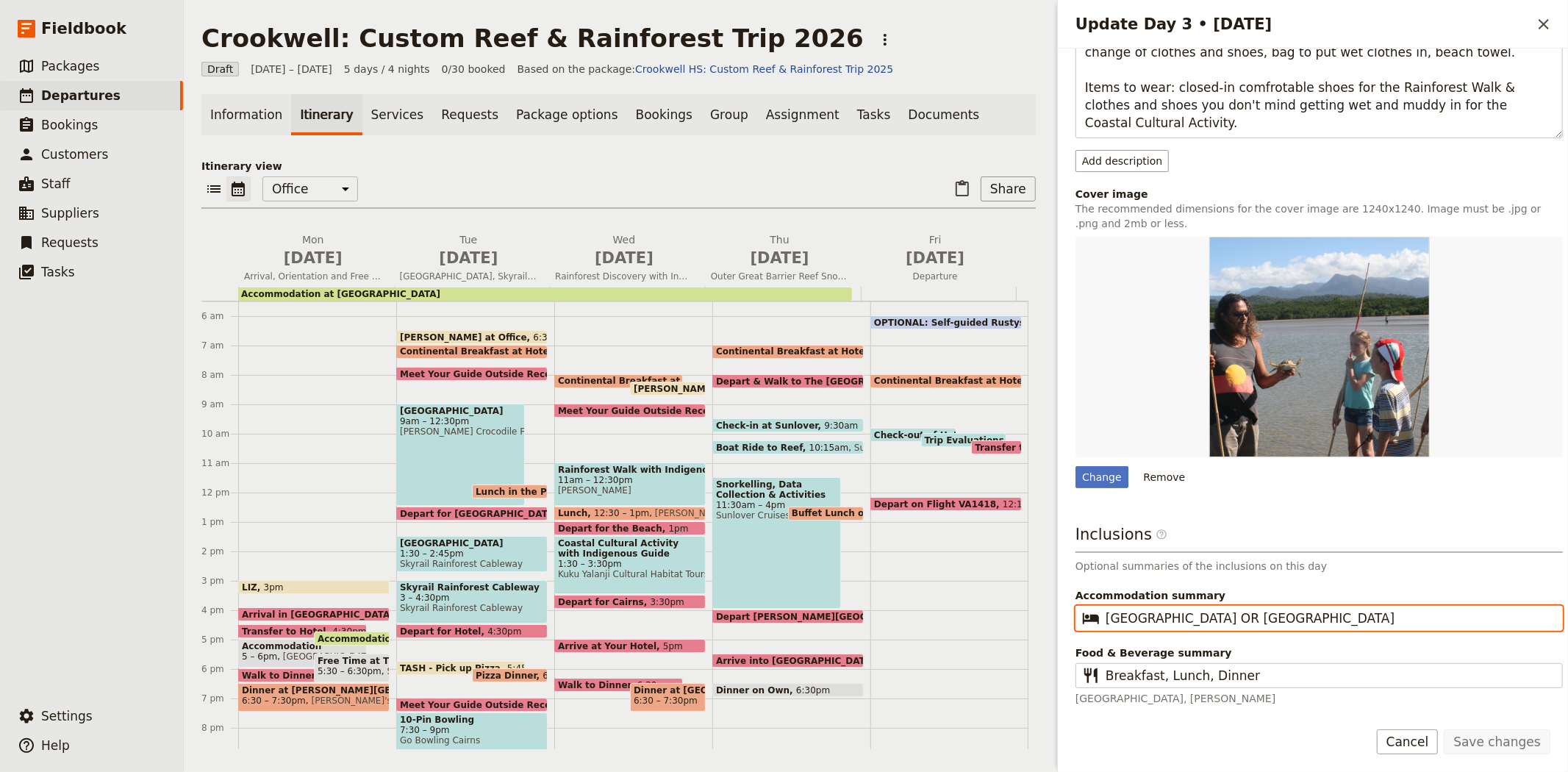
drag, startPoint x: 1342, startPoint y: 614, endPoint x: 1092, endPoint y: 621, distance: 250.1
click at [1092, 621] on fieldset "​ Hides Hotel Cairns OR Coral Tree Inn" at bounding box center [1318, 618] width 487 height 25
click at [740, 267] on button "Thu May 28 Outer Great Barrier Reef Snorkelling & Eye on The Reef Data Collecti…" at bounding box center [783, 260] width 156 height 55
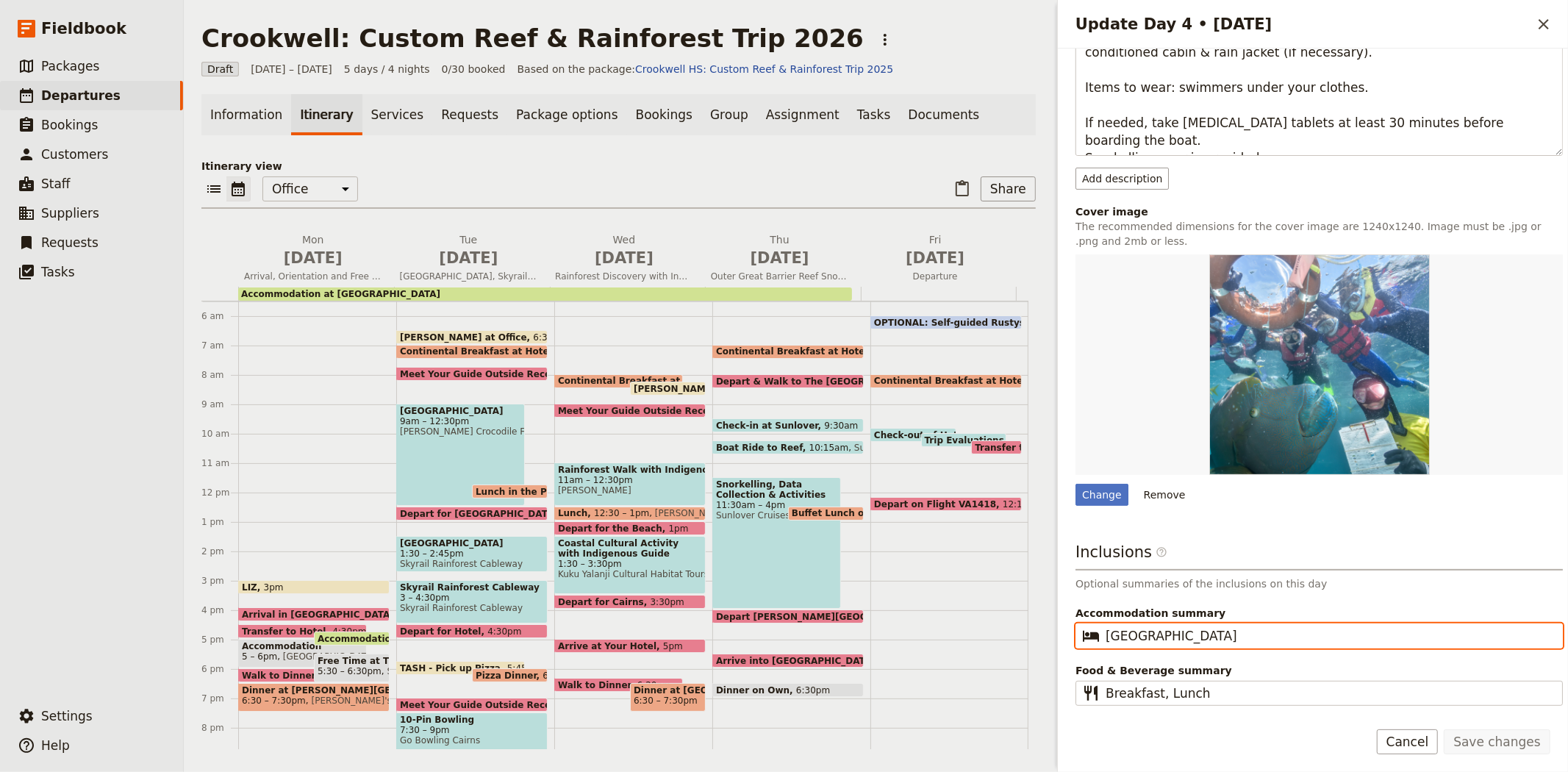
scroll to position [0, 0]
drag, startPoint x: 1241, startPoint y: 629, endPoint x: 1058, endPoint y: 635, distance: 183.1
click at [1059, 635] on div "Day title Outer Great Barrier Reef Snorkelling & Eye on The Reef Data Collectio…" at bounding box center [1312, 377] width 510 height 659
paste input "OR Coral Tree Inn"
type input "Hides Hotel Cairns OR Coral Tree Inn"
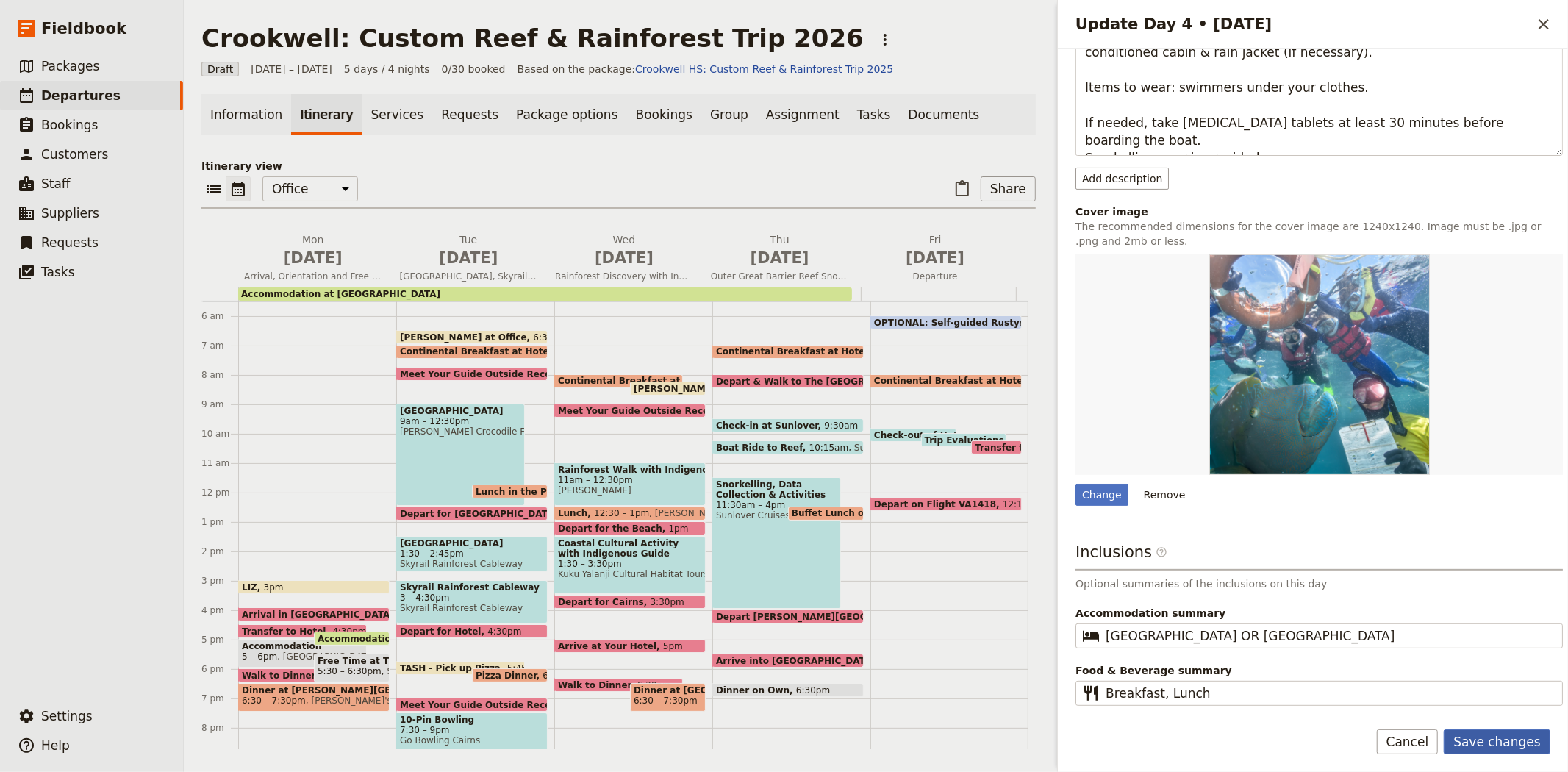
click at [1503, 737] on button "Save changes" at bounding box center [1496, 742] width 107 height 25
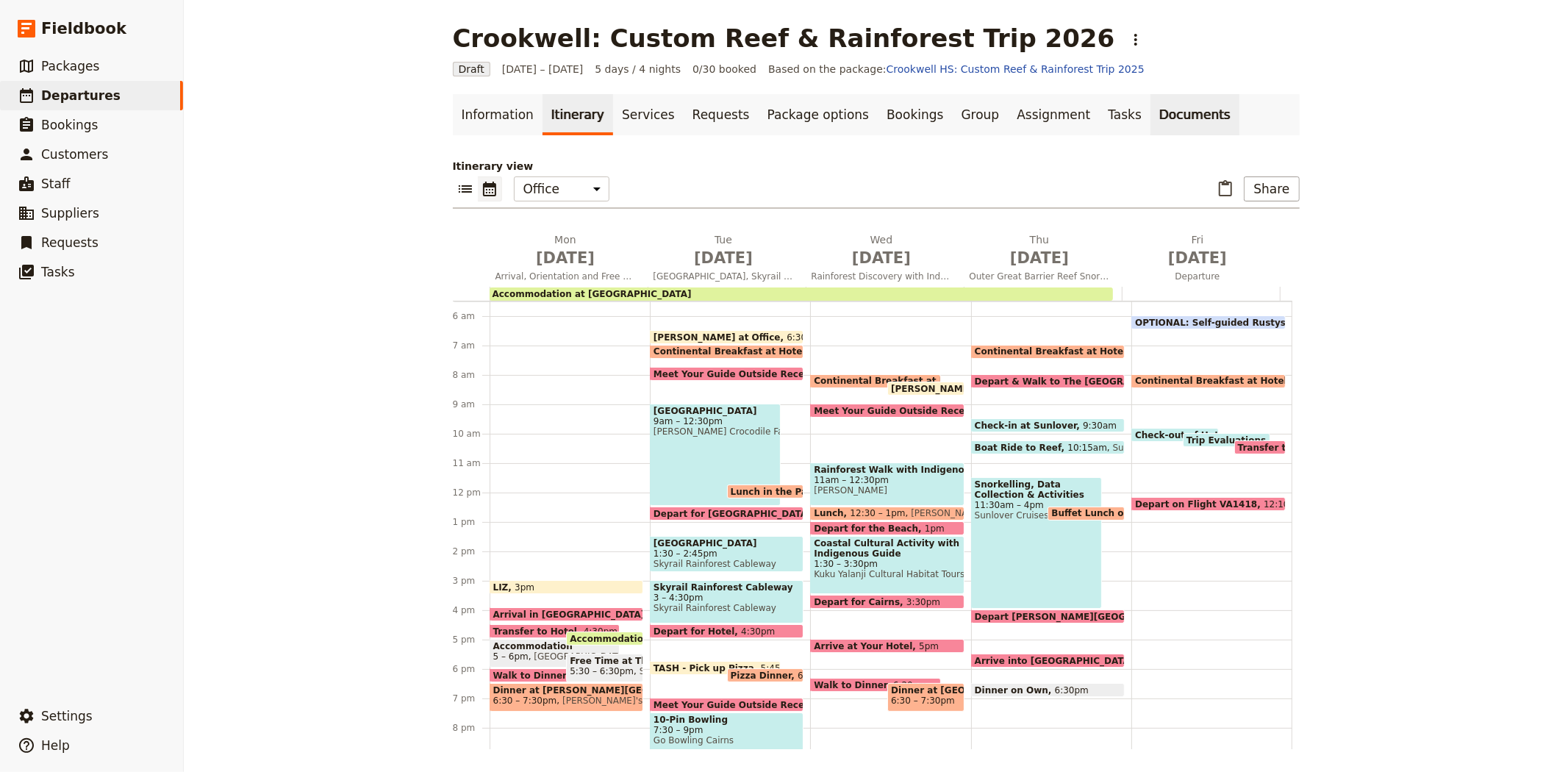
click at [1150, 119] on link "Documents" at bounding box center [1195, 115] width 89 height 41
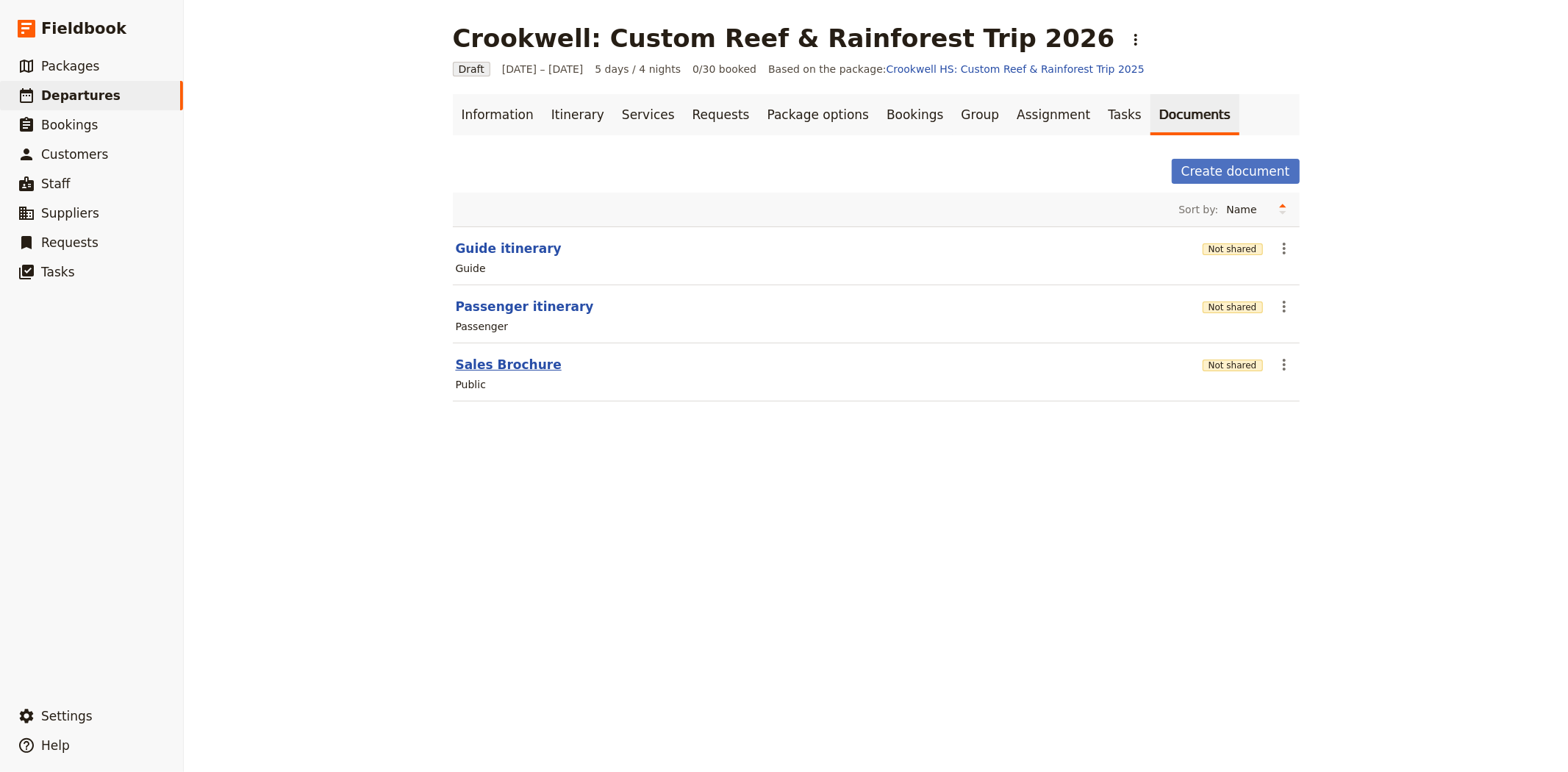
click at [497, 360] on button "Sales Brochure" at bounding box center [508, 364] width 106 height 18
select select "DEFAULT"
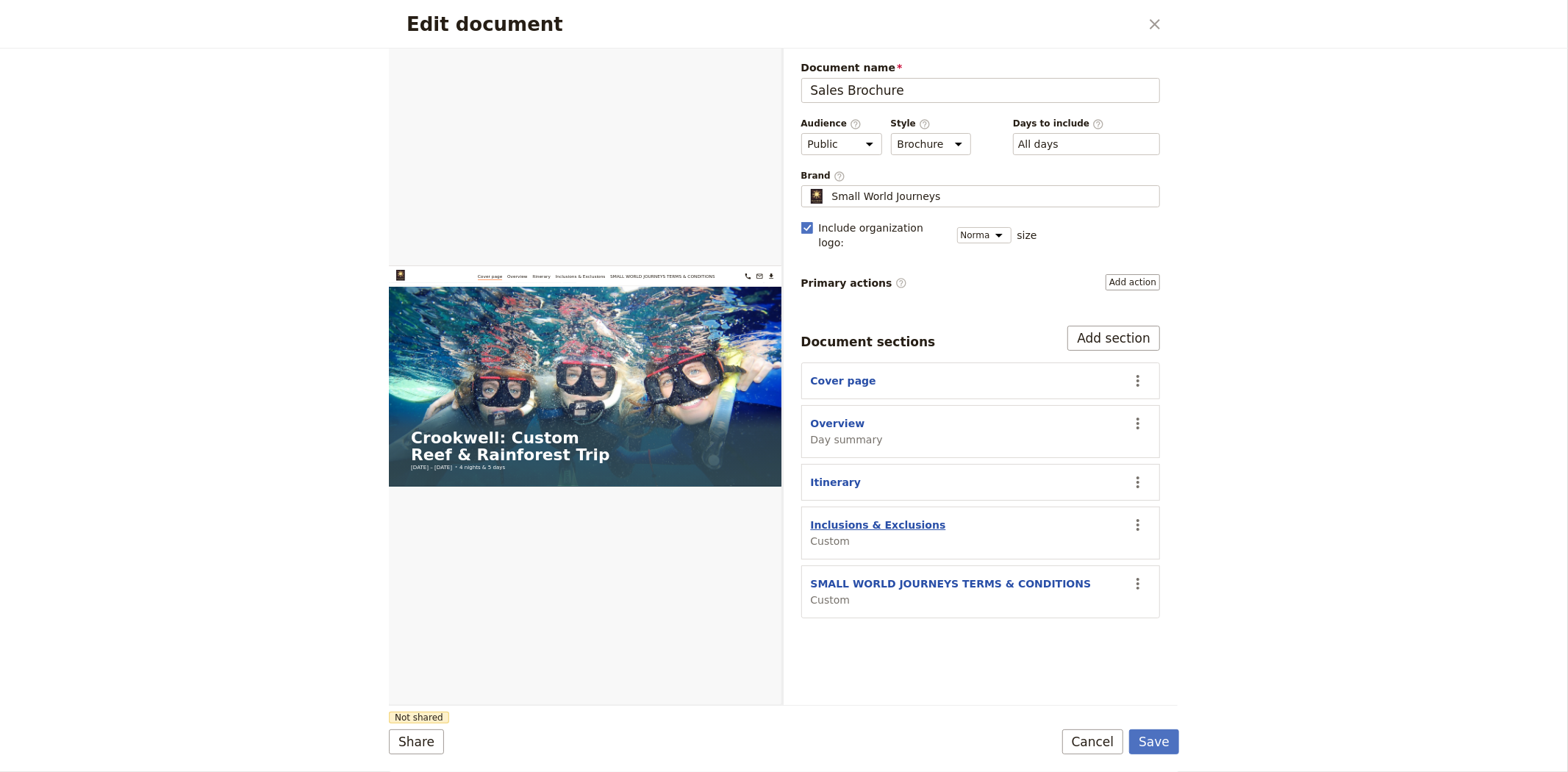
click at [870, 518] on button "Inclusions & Exclusions" at bounding box center [878, 525] width 135 height 15
select select "CUSTOM"
select select "default"
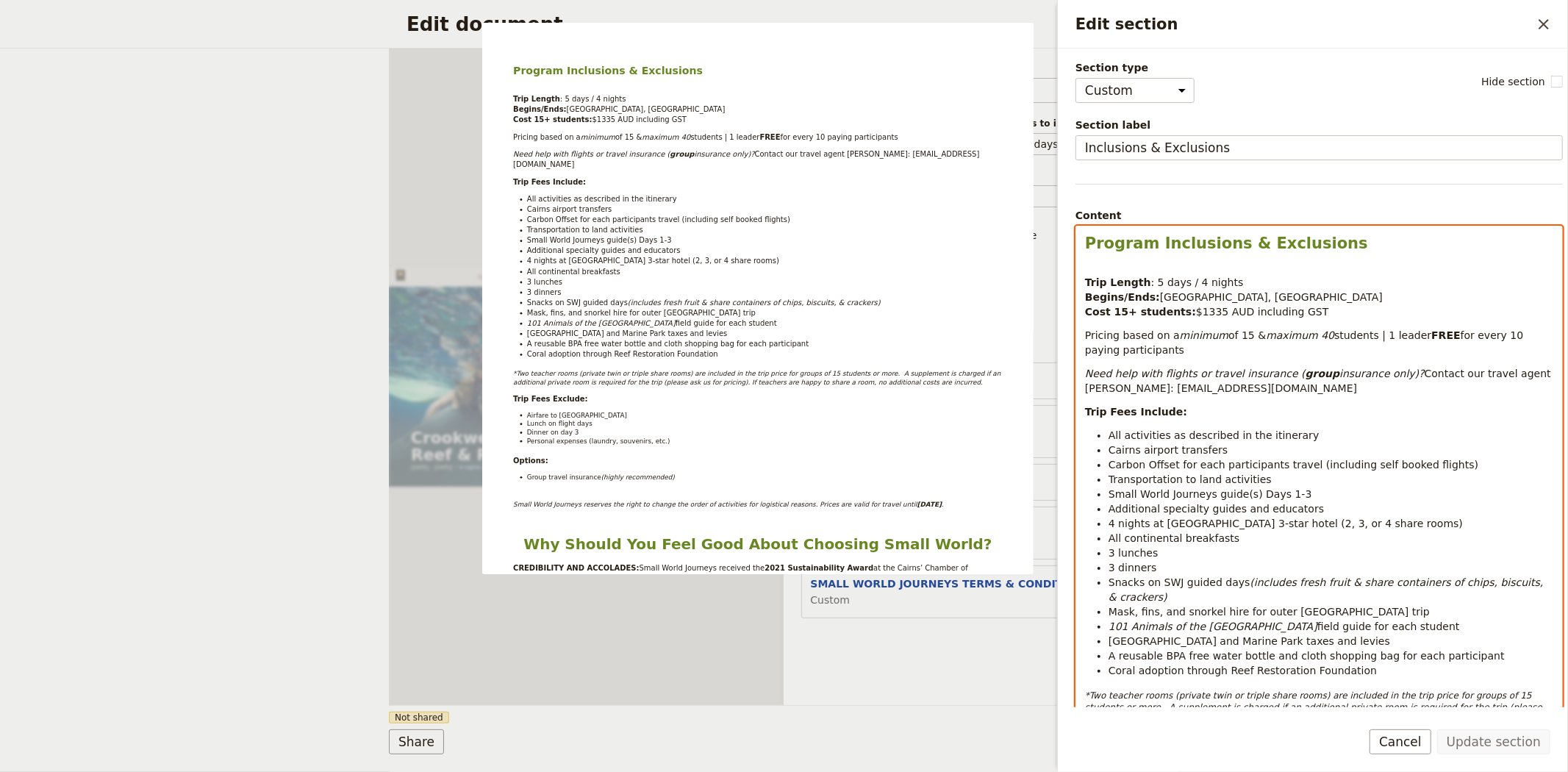
click at [1196, 314] on span "$1335 AUD including GST" at bounding box center [1262, 311] width 133 height 12
drag, startPoint x: 1212, startPoint y: 391, endPoint x: 1083, endPoint y: 391, distance: 129.0
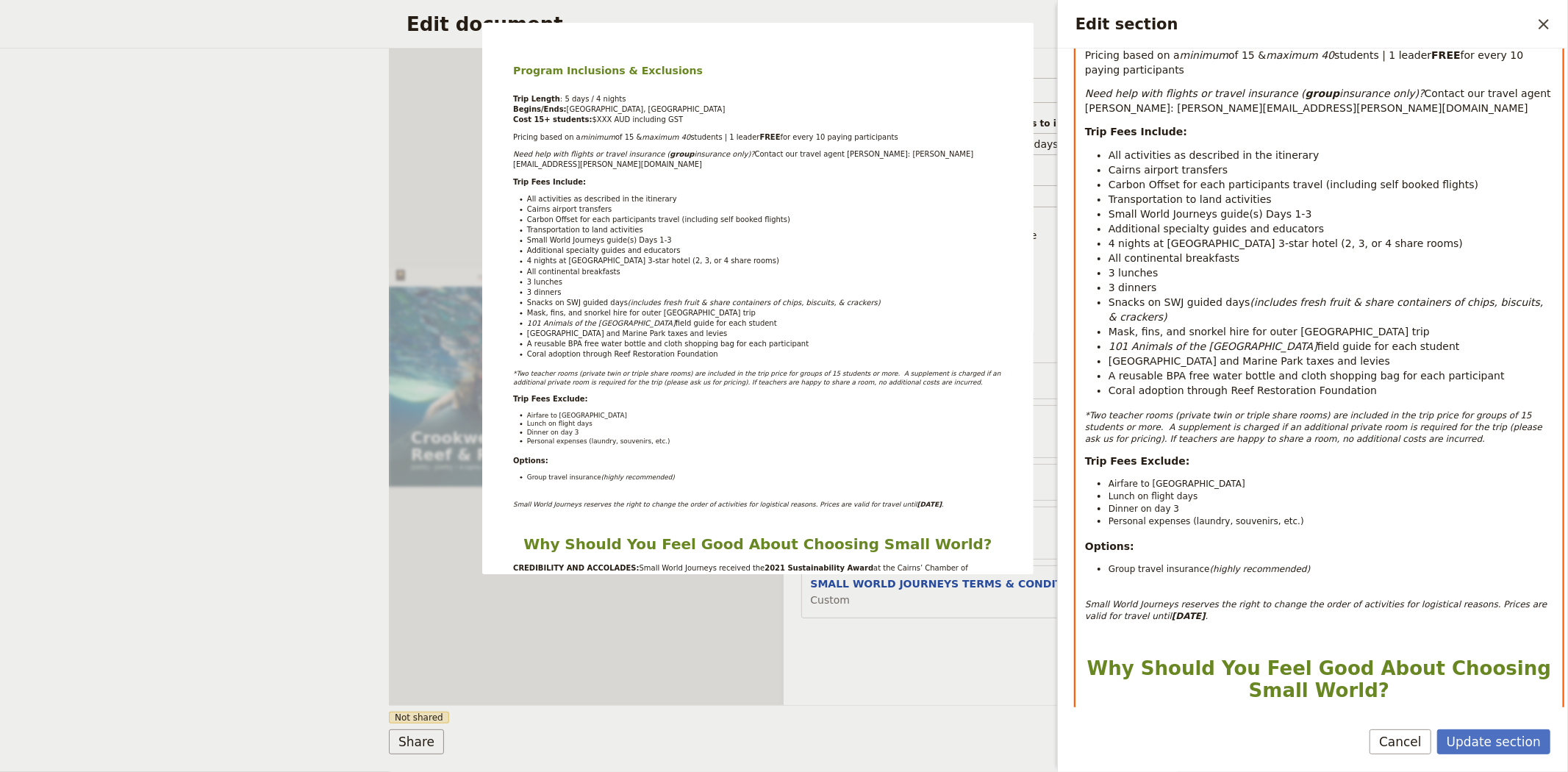
scroll to position [327, 0]
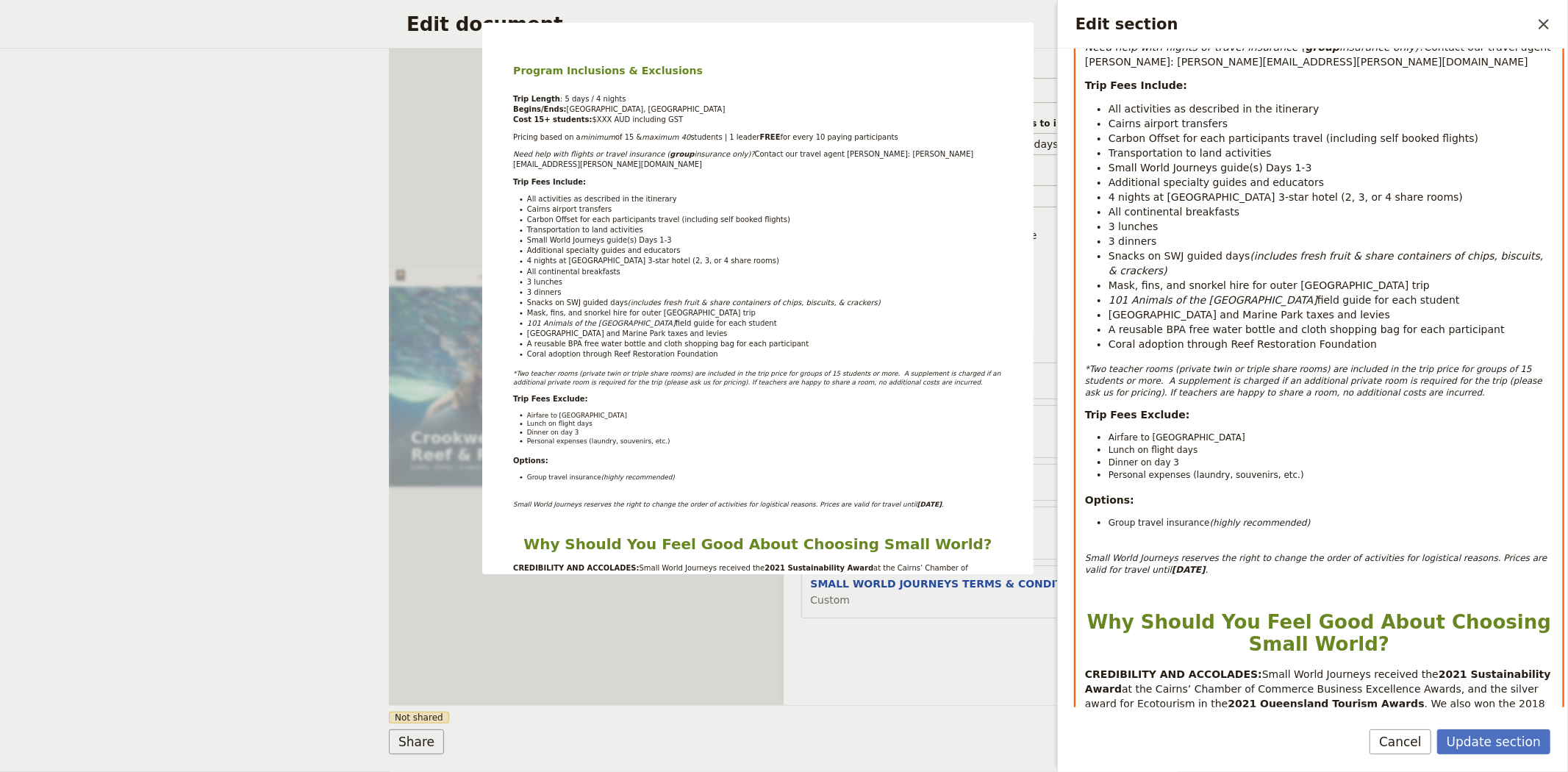
select select "paragraph-small"
click at [1172, 565] on strong "31 March, 2026" at bounding box center [1188, 569] width 34 height 10
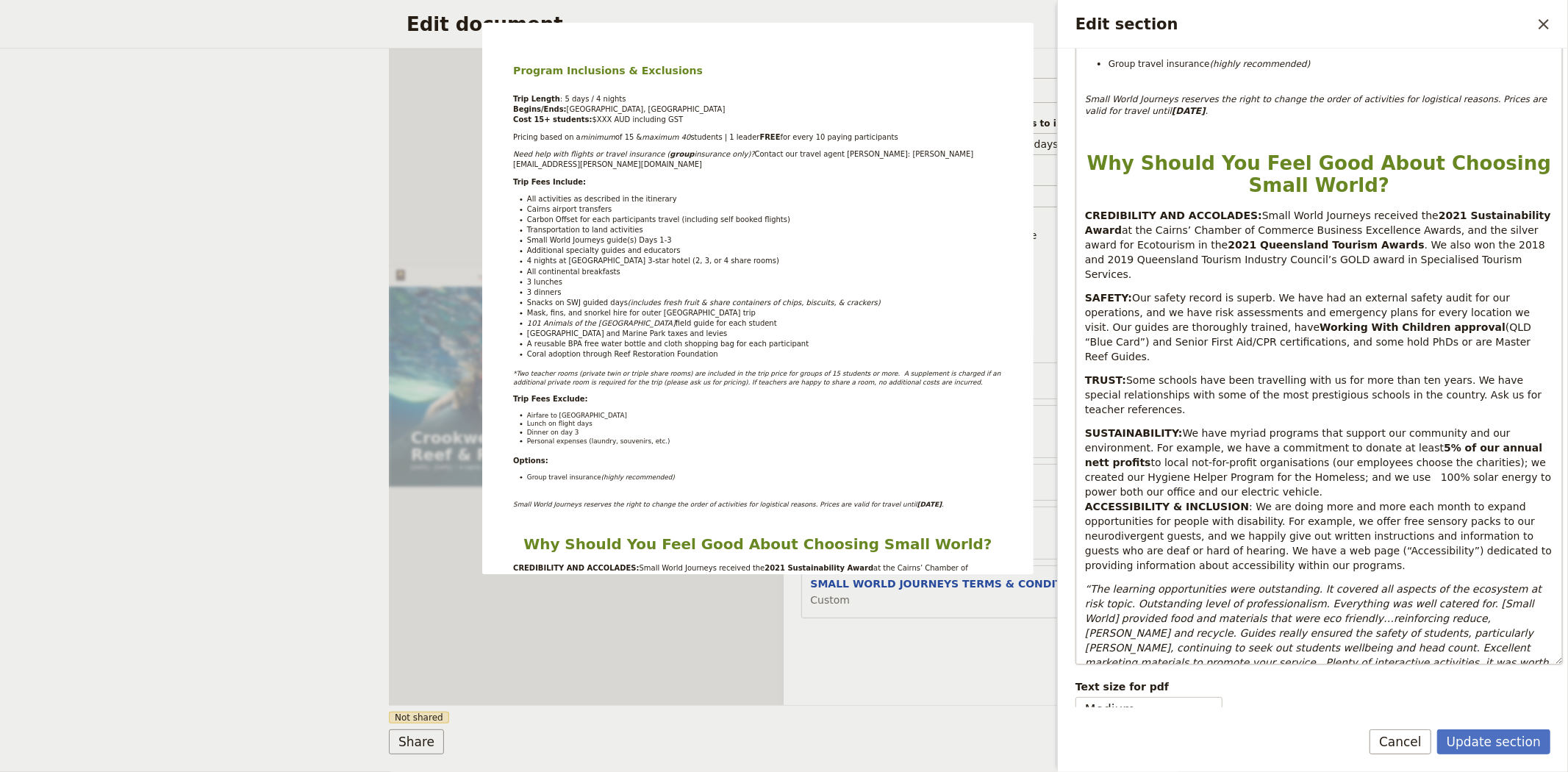
scroll to position [800, 0]
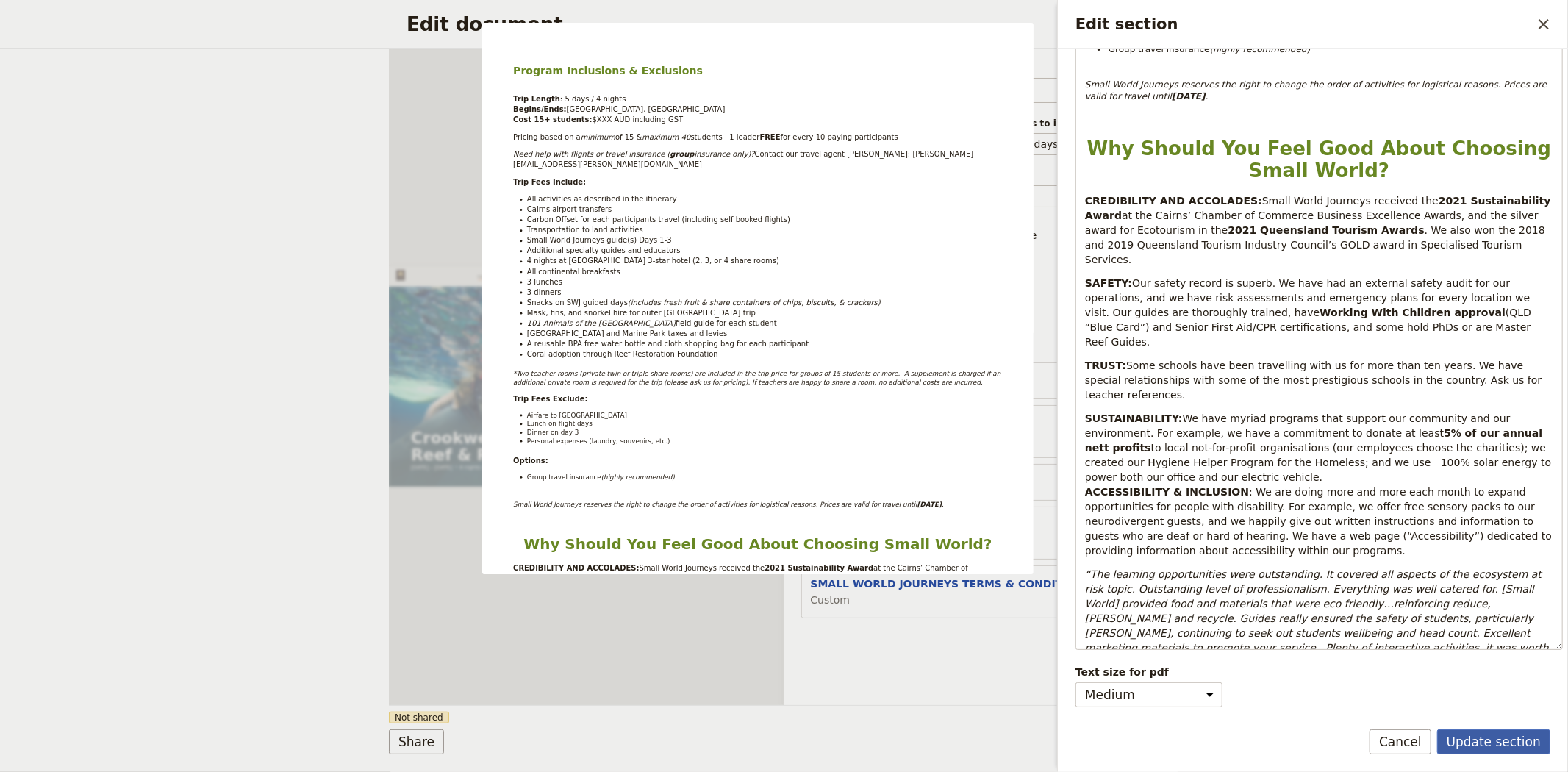
click at [1482, 736] on button "Update section" at bounding box center [1493, 742] width 113 height 25
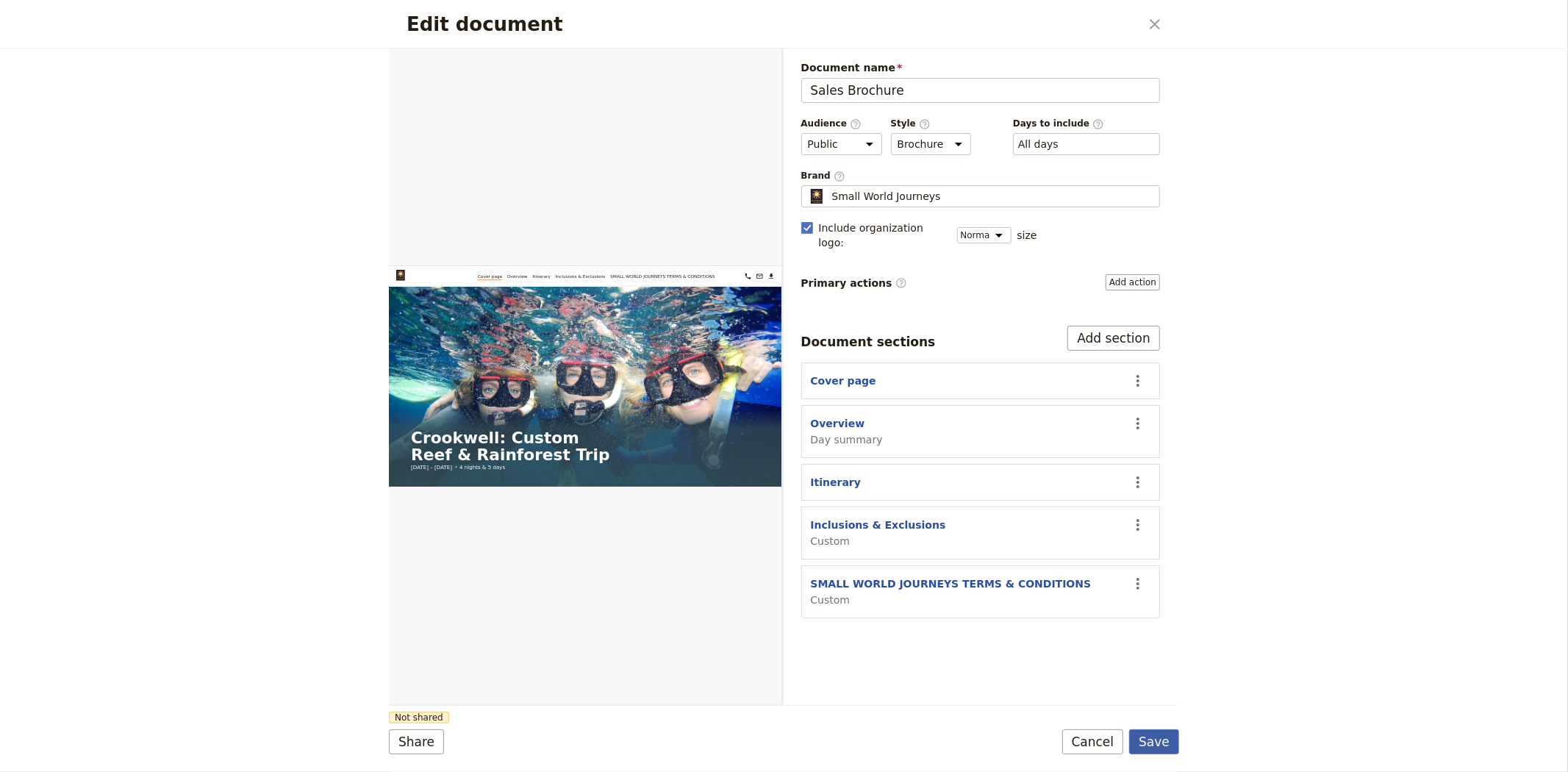
click at [1166, 738] on button "Save" at bounding box center [1154, 742] width 50 height 25
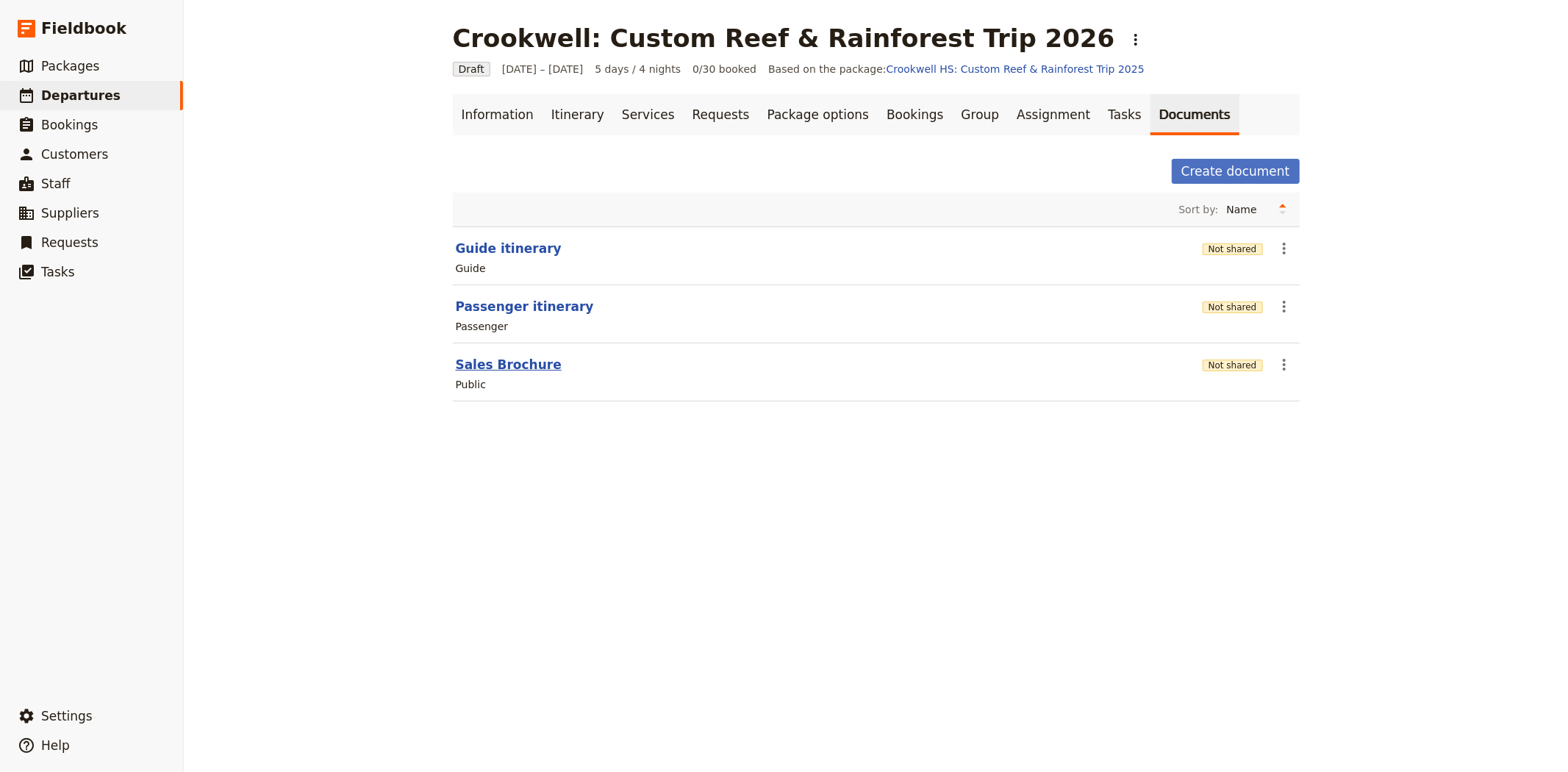
click at [501, 372] on button "Sales Brochure" at bounding box center [508, 364] width 106 height 18
select select "DEFAULT"
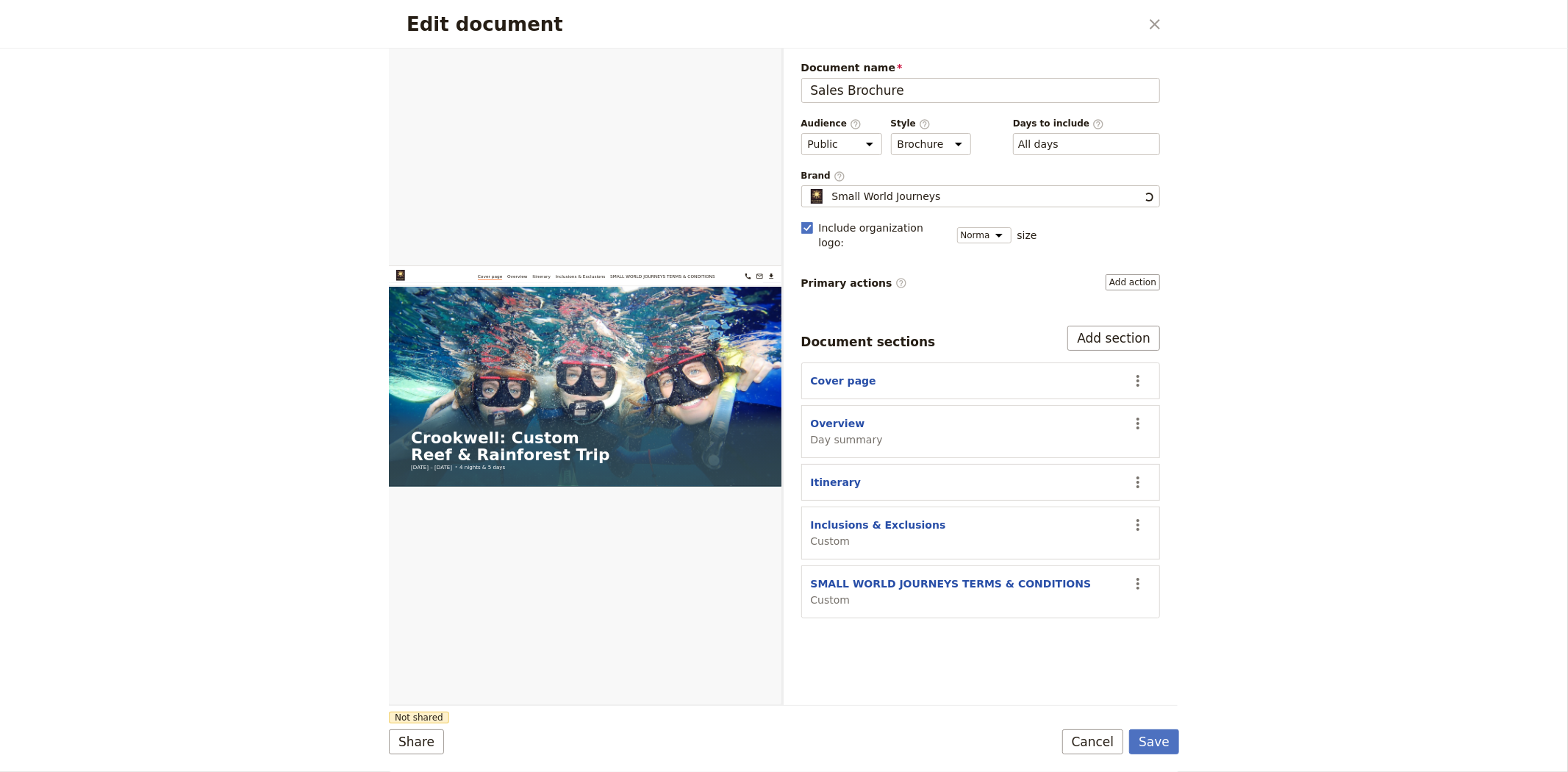
scroll to position [0, 0]
click at [858, 576] on button "SMALL WORLD JOURNEYS TERMS & CONDITIONS" at bounding box center [951, 583] width 281 height 15
select select "CUSTOM"
select select "default"
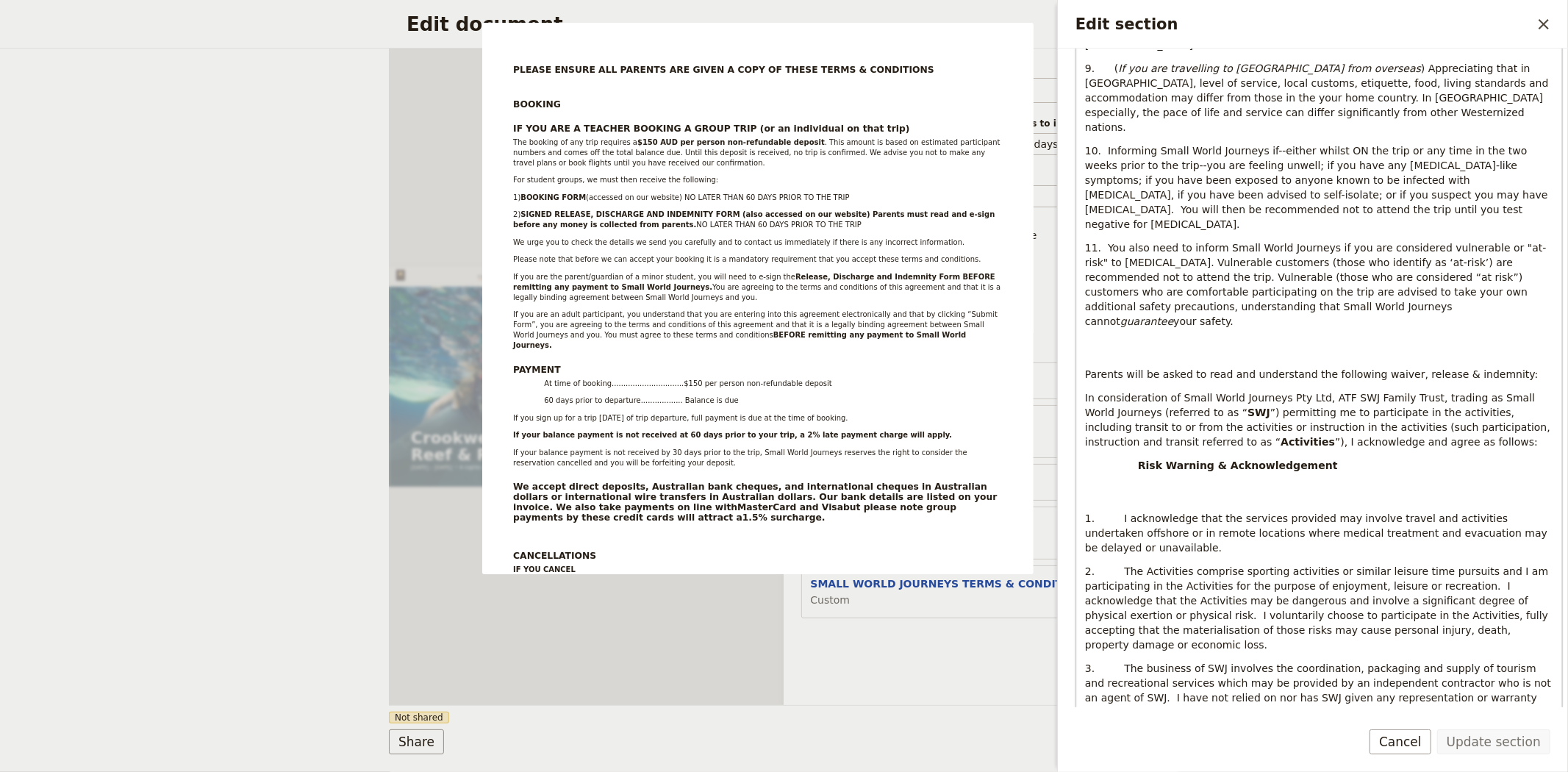
scroll to position [3838, 0]
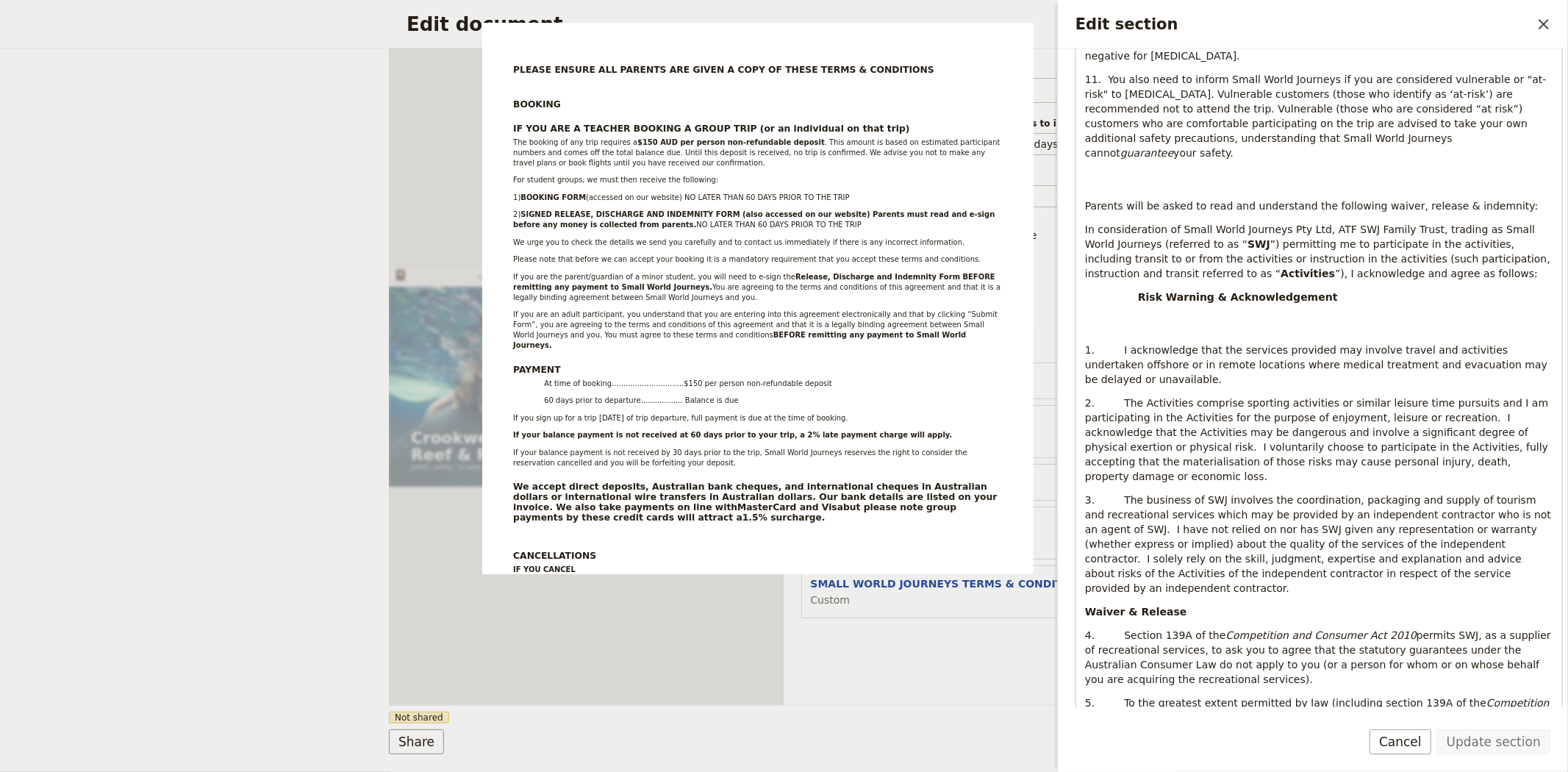
click at [917, 651] on div "Document name Sales Brochure Preview Audience ​ Public Passenger Guide Style ​ …" at bounding box center [981, 377] width 395 height 657
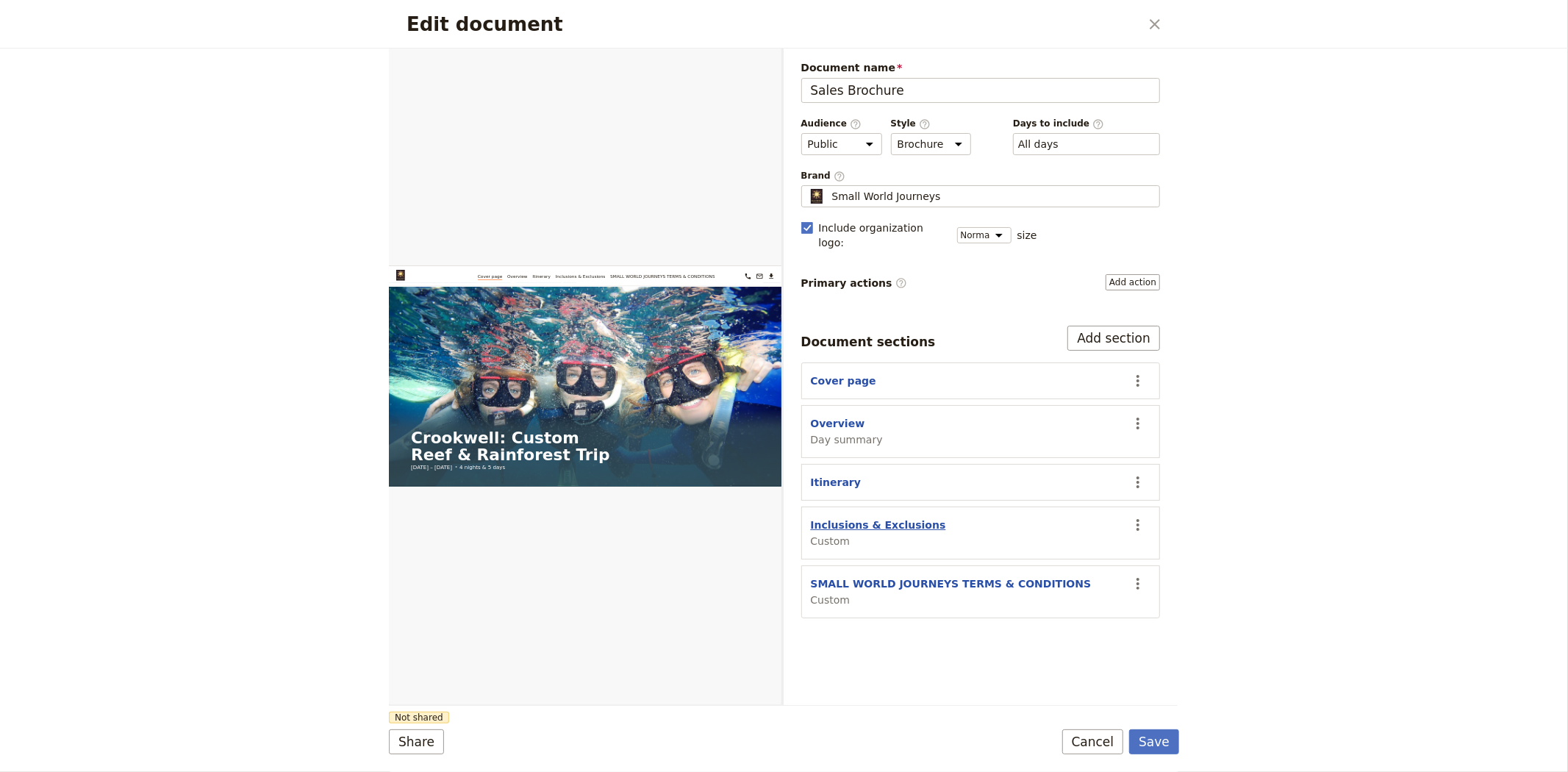
click at [878, 518] on button "Inclusions & Exclusions" at bounding box center [878, 525] width 135 height 15
select select "CUSTOM"
select select "default"
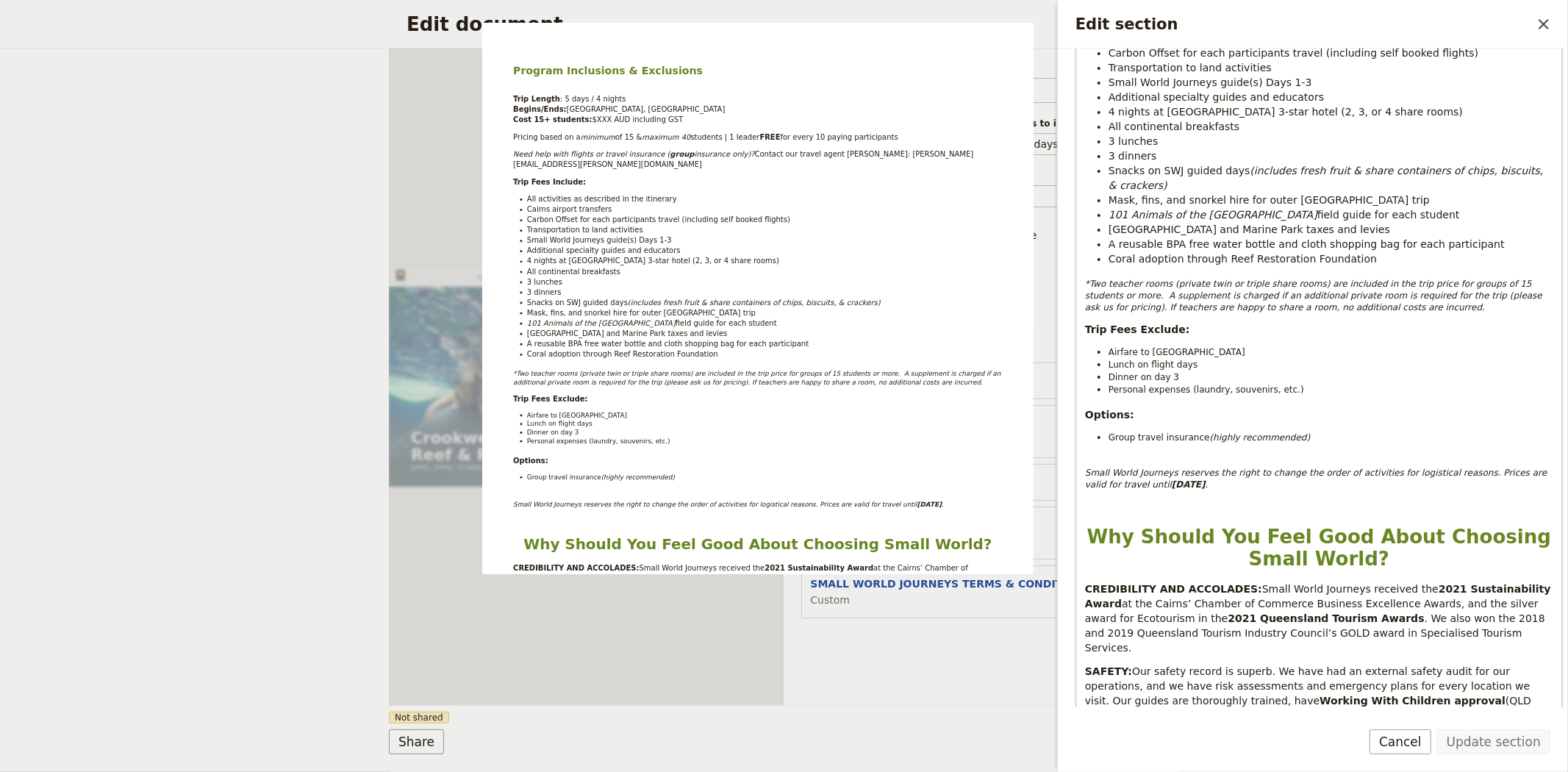
scroll to position [408, 0]
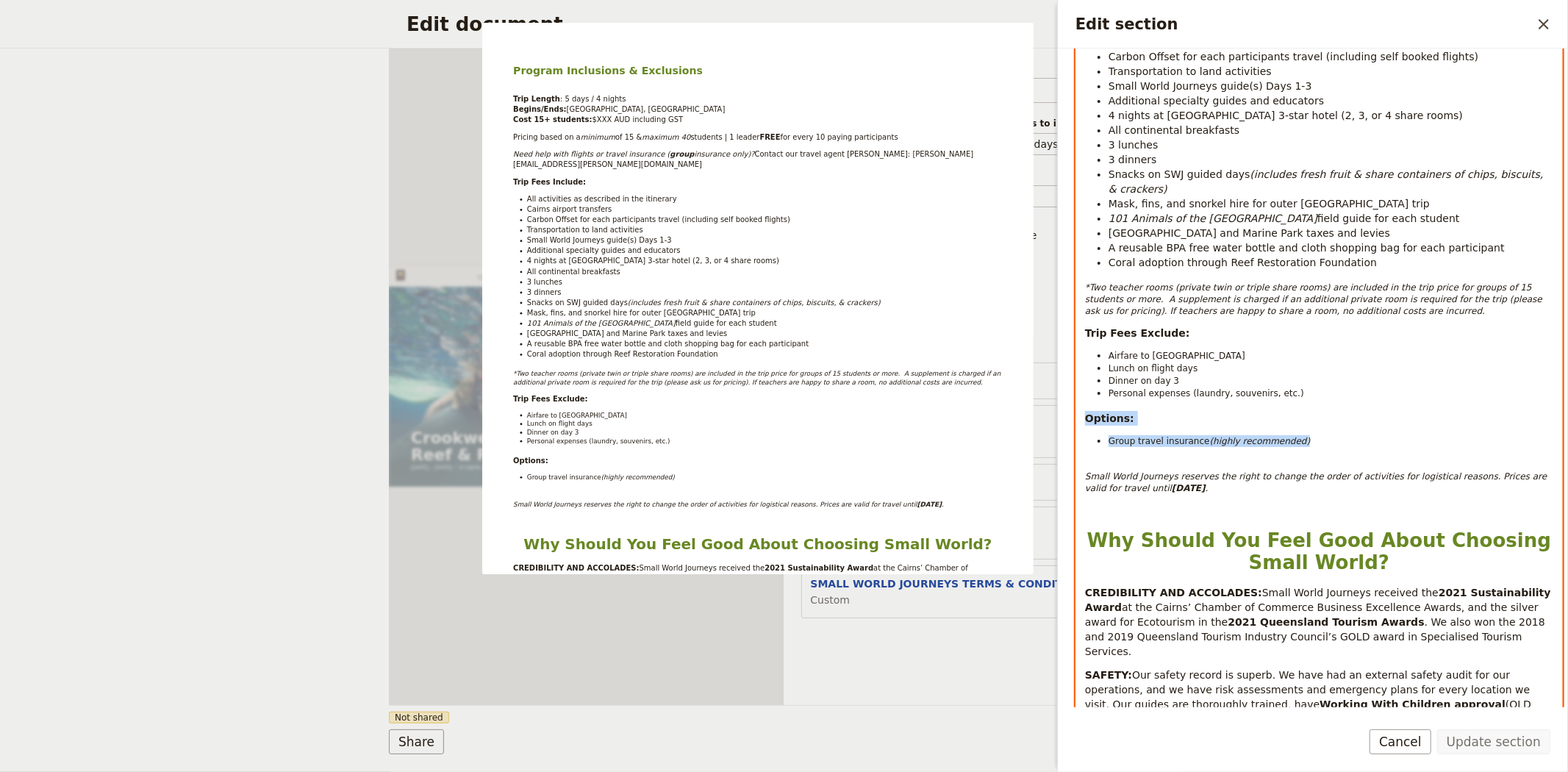
drag, startPoint x: 1297, startPoint y: 429, endPoint x: 1069, endPoint y: 402, distance: 229.6
click at [1069, 402] on div "Section type Cover page Day summary Itinerary Custom Hide section Section label…" at bounding box center [1312, 377] width 510 height 659
select select "paragraph"
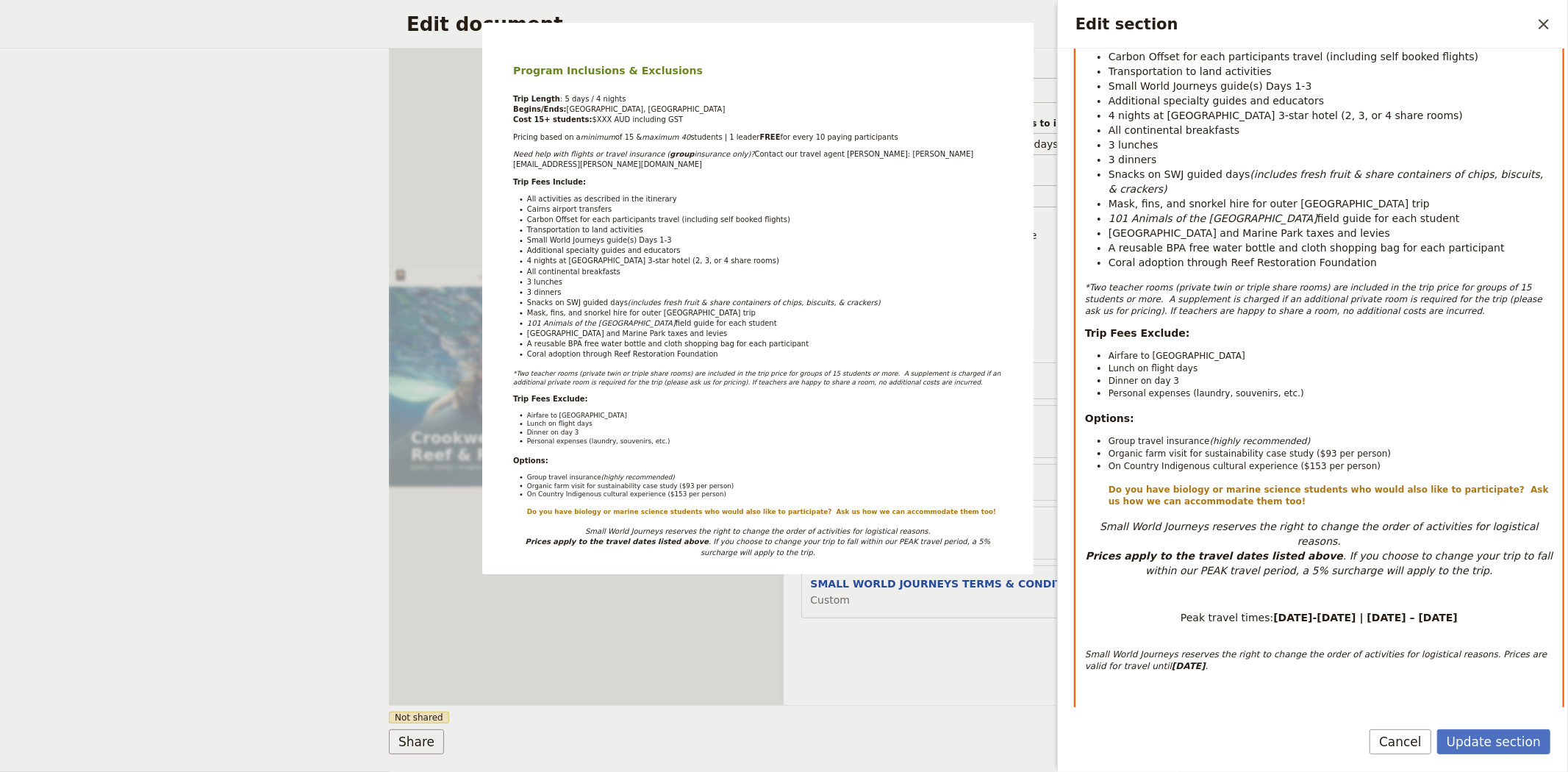
click at [1227, 586] on p "Edit section" at bounding box center [1318, 593] width 468 height 15
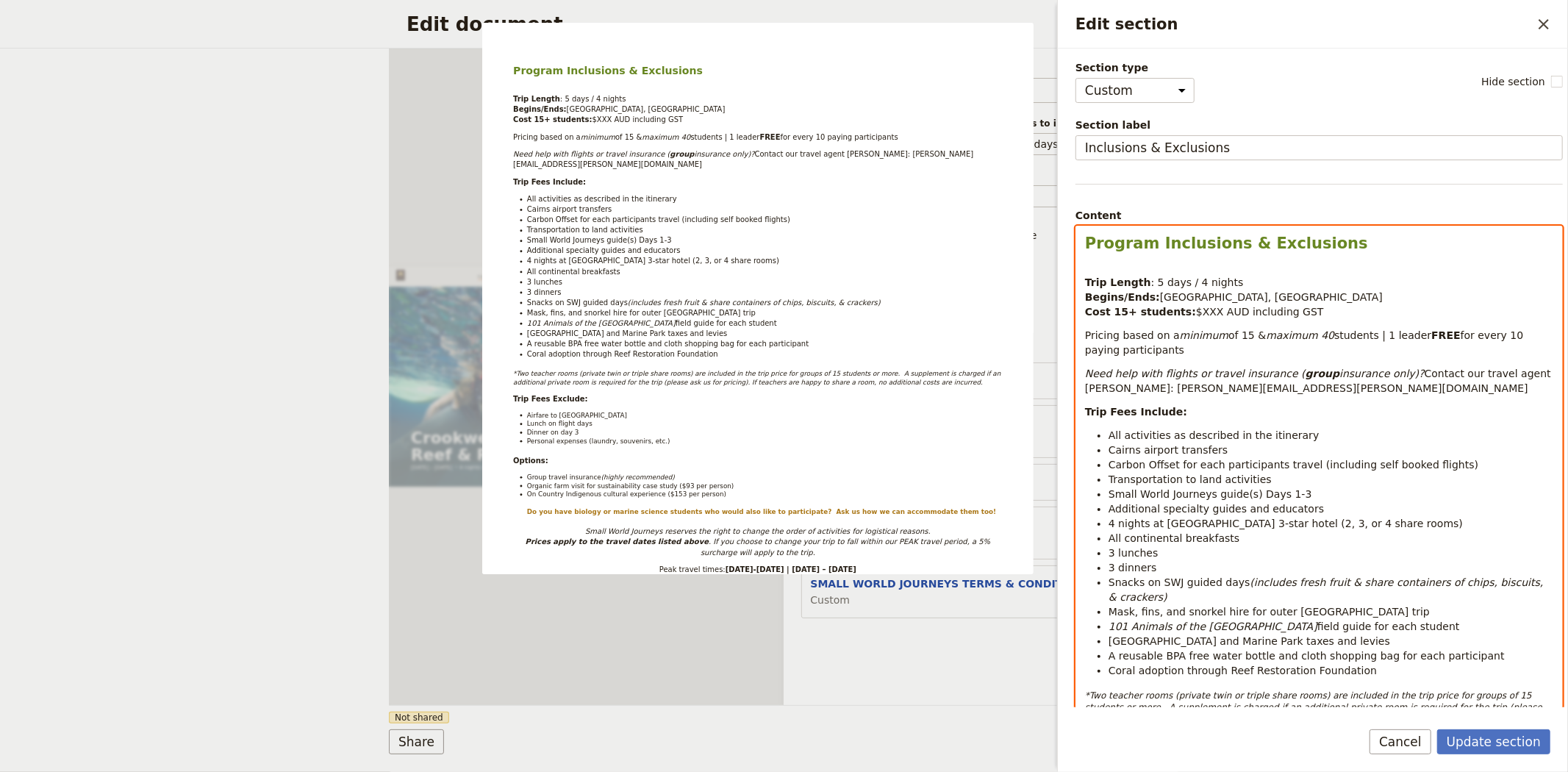
scroll to position [327, 0]
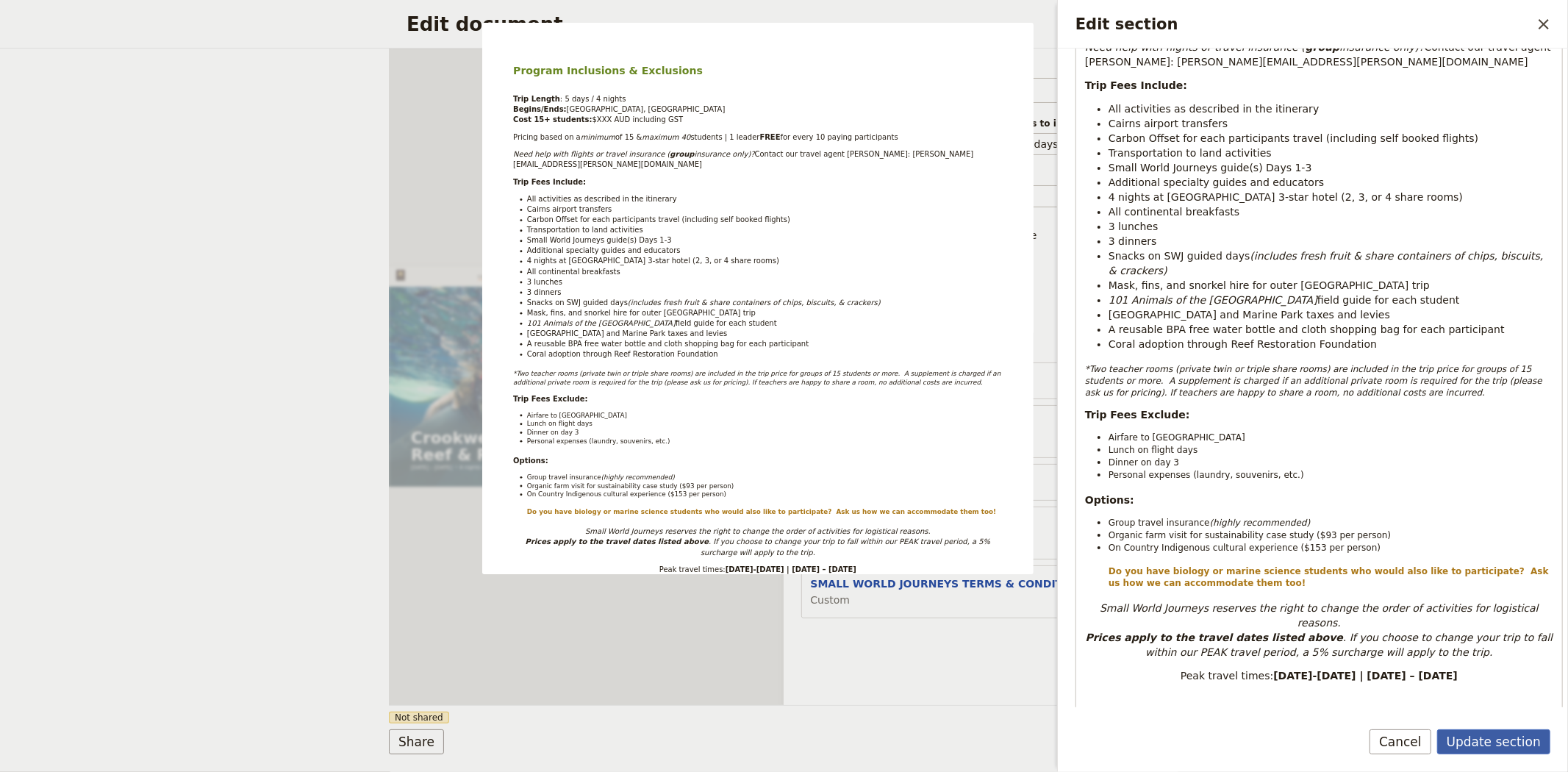
click at [1478, 741] on button "Update section" at bounding box center [1493, 742] width 113 height 25
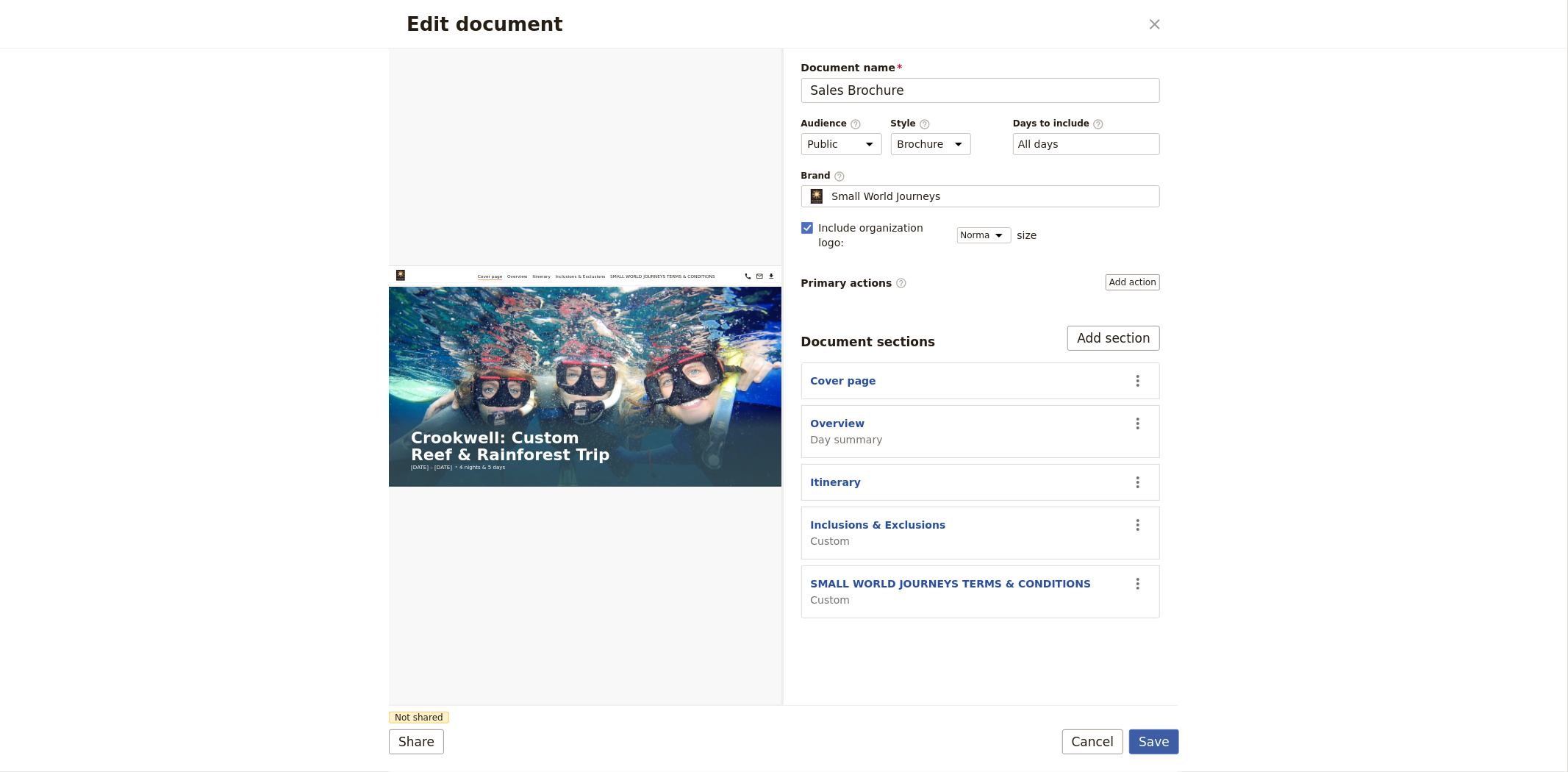
click at [1156, 741] on button "Save" at bounding box center [1154, 742] width 50 height 25
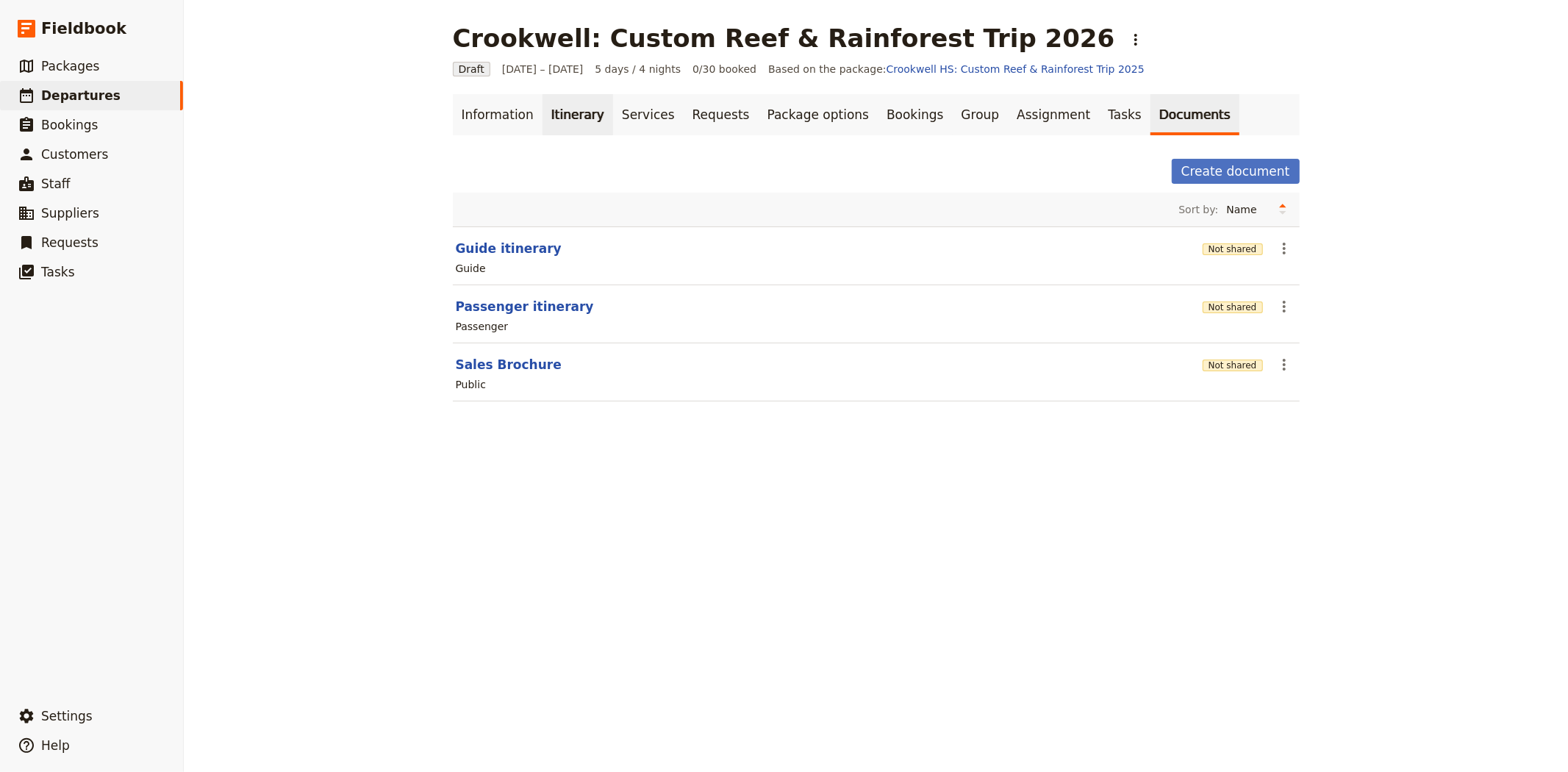
click at [552, 104] on link "Itinerary" at bounding box center [578, 115] width 70 height 41
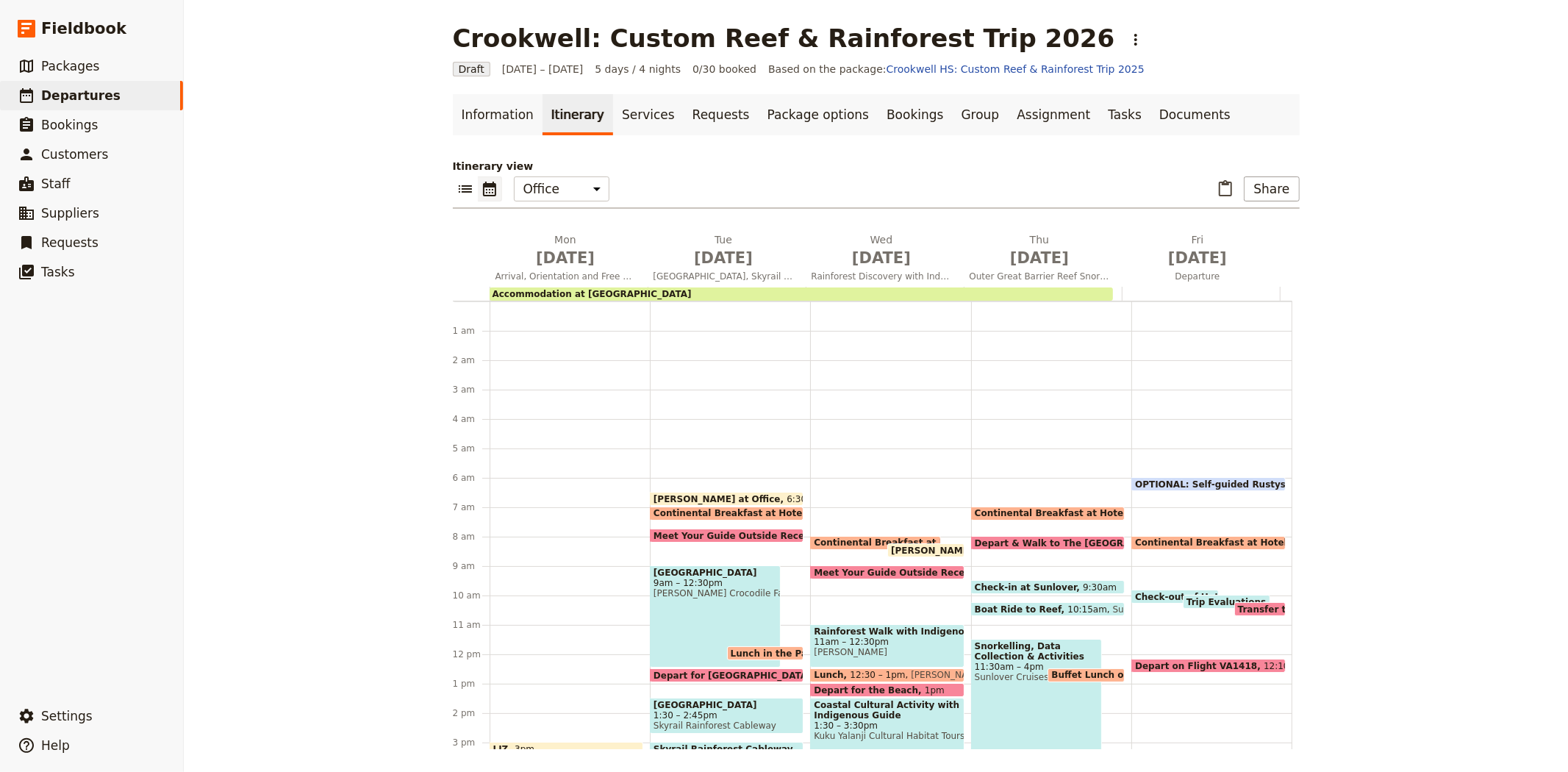
scroll to position [161, 0]
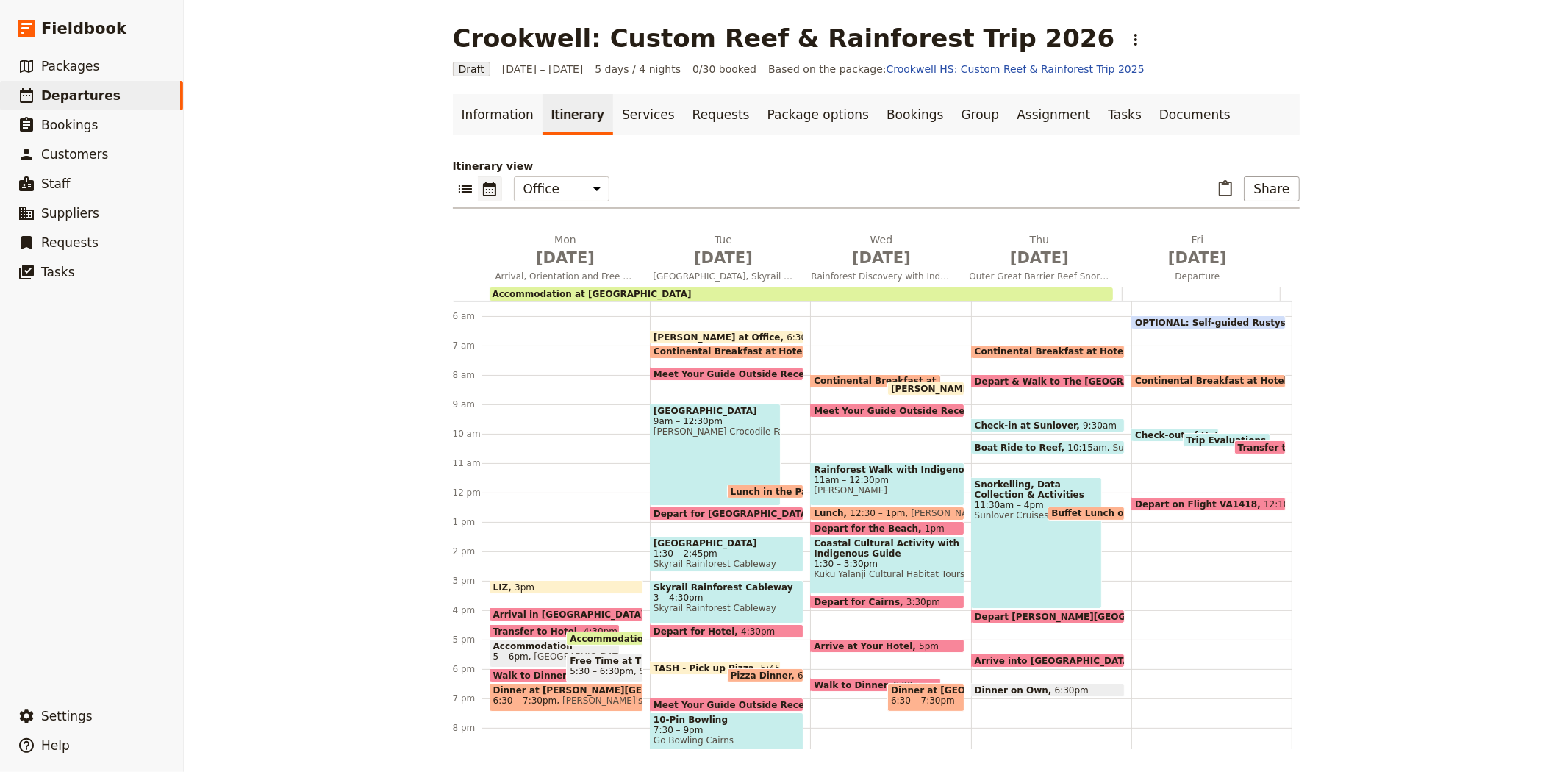
click at [994, 420] on span "Check-in at Sunlover" at bounding box center [1028, 425] width 108 height 9
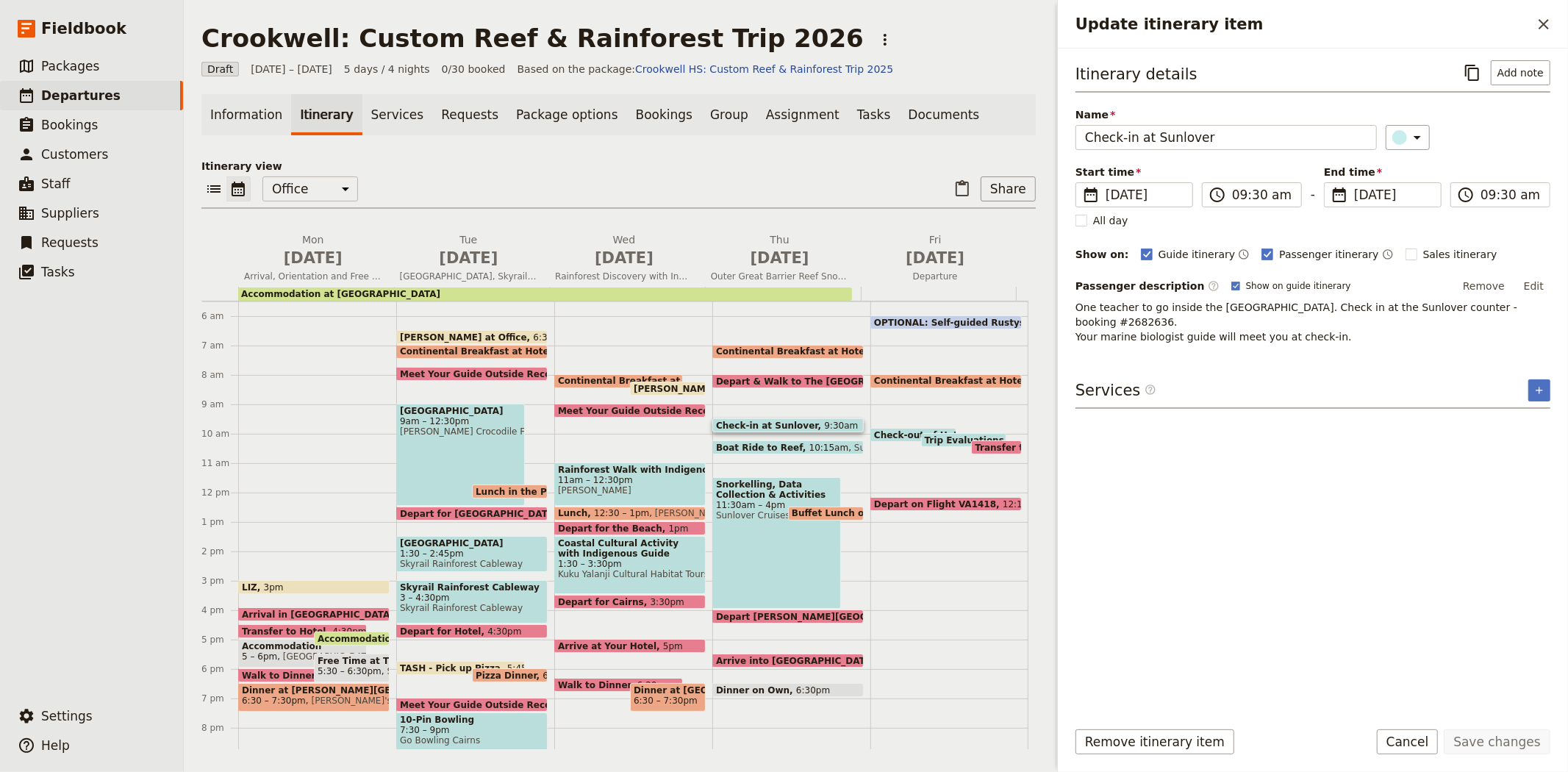
click at [769, 442] on span "Boat Ride to Reef" at bounding box center [763, 447] width 94 height 9
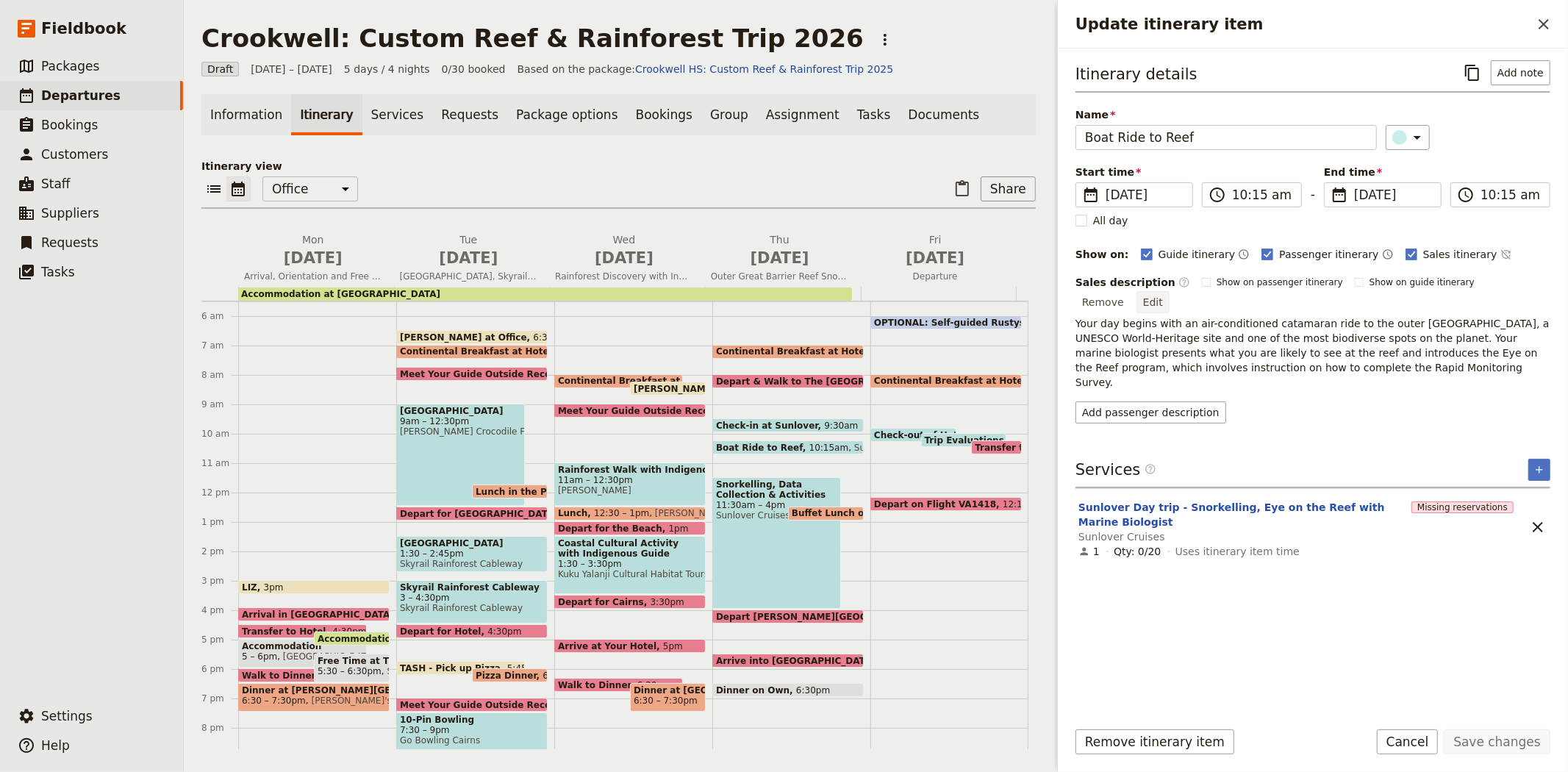
click at [1170, 291] on button "Edit" at bounding box center [1152, 302] width 33 height 22
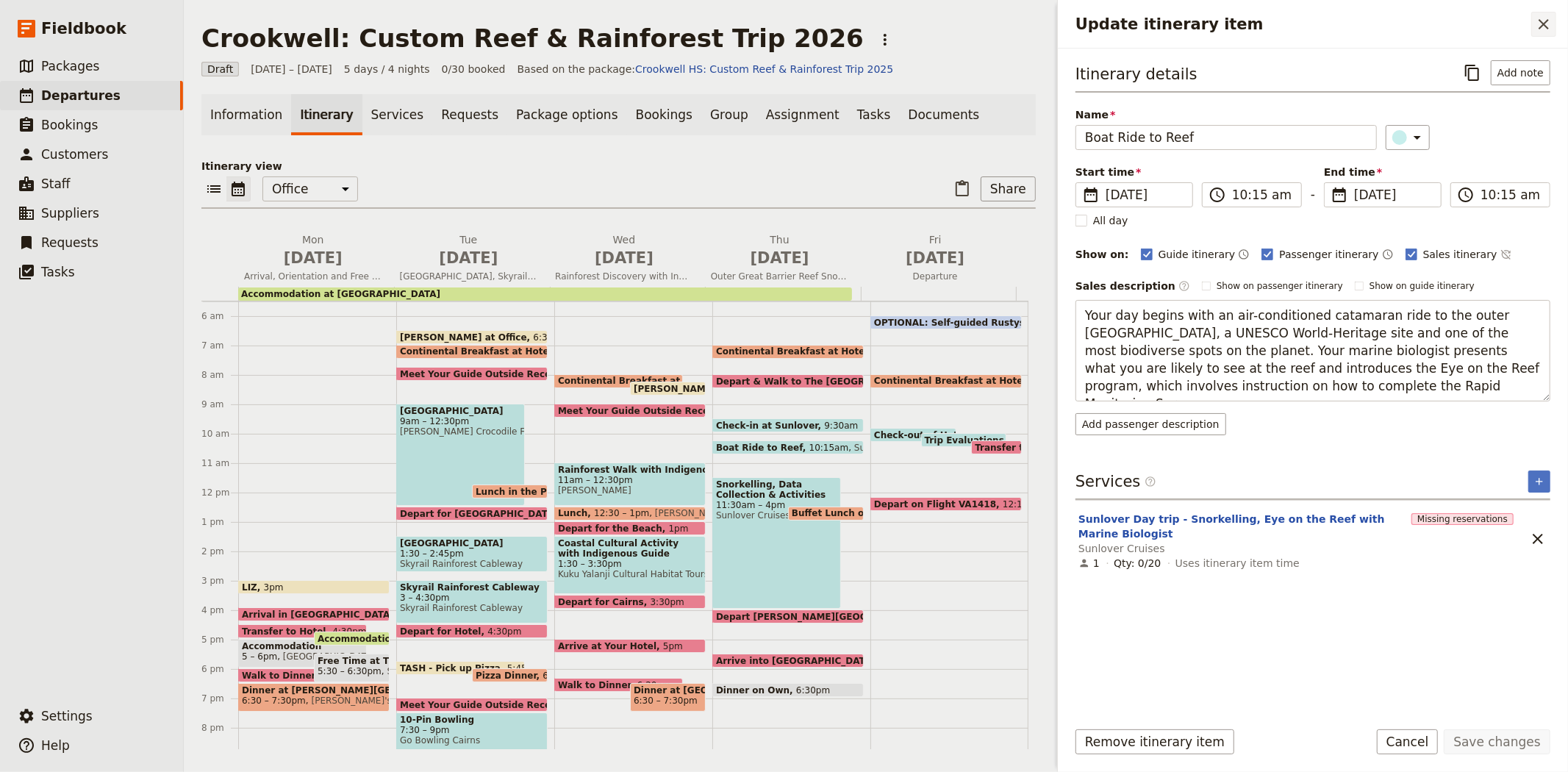
click at [1539, 32] on icon "Close drawer" at bounding box center [1543, 24] width 18 height 18
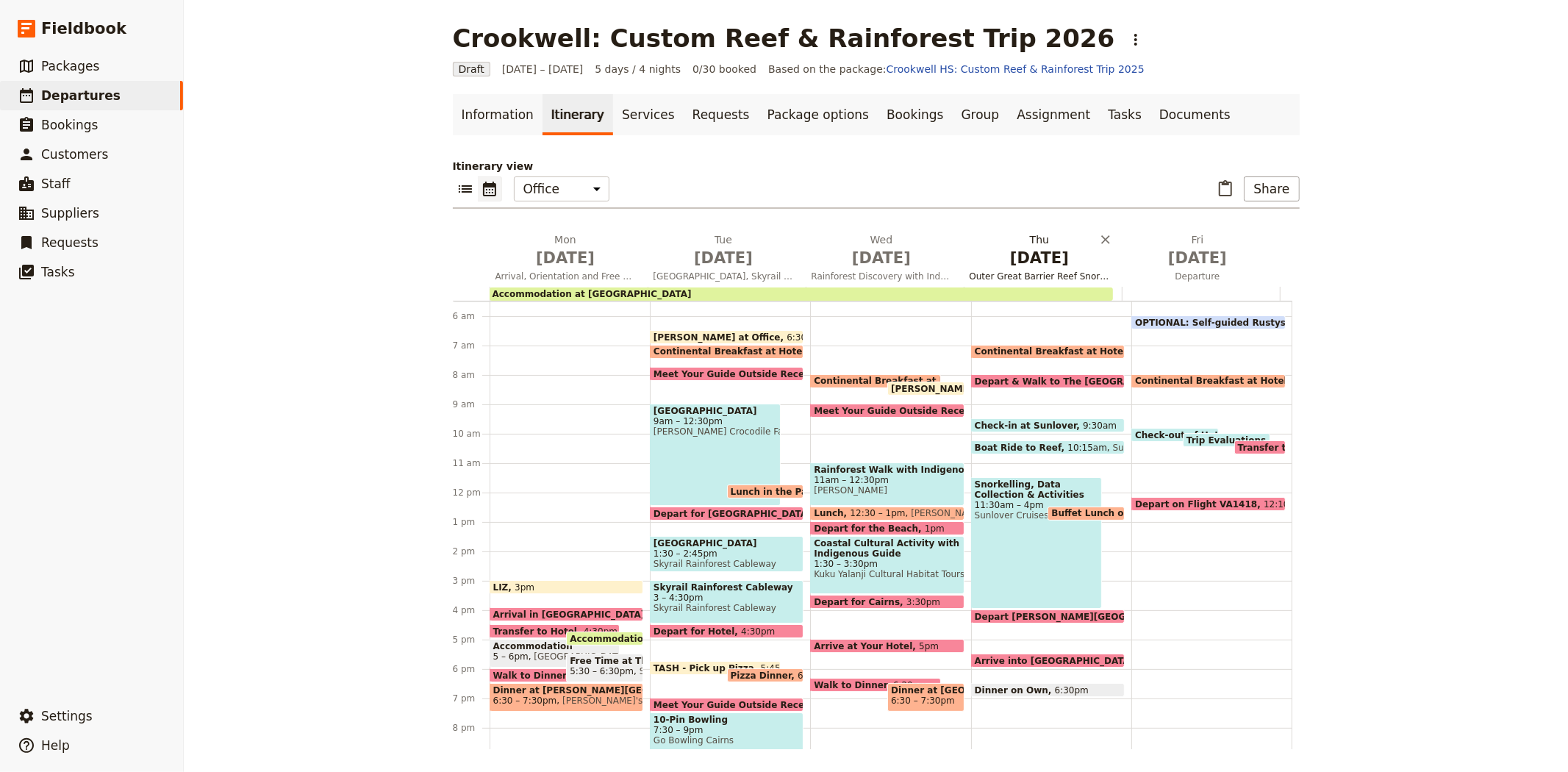
click at [1030, 265] on span "May 28" at bounding box center [1039, 258] width 140 height 22
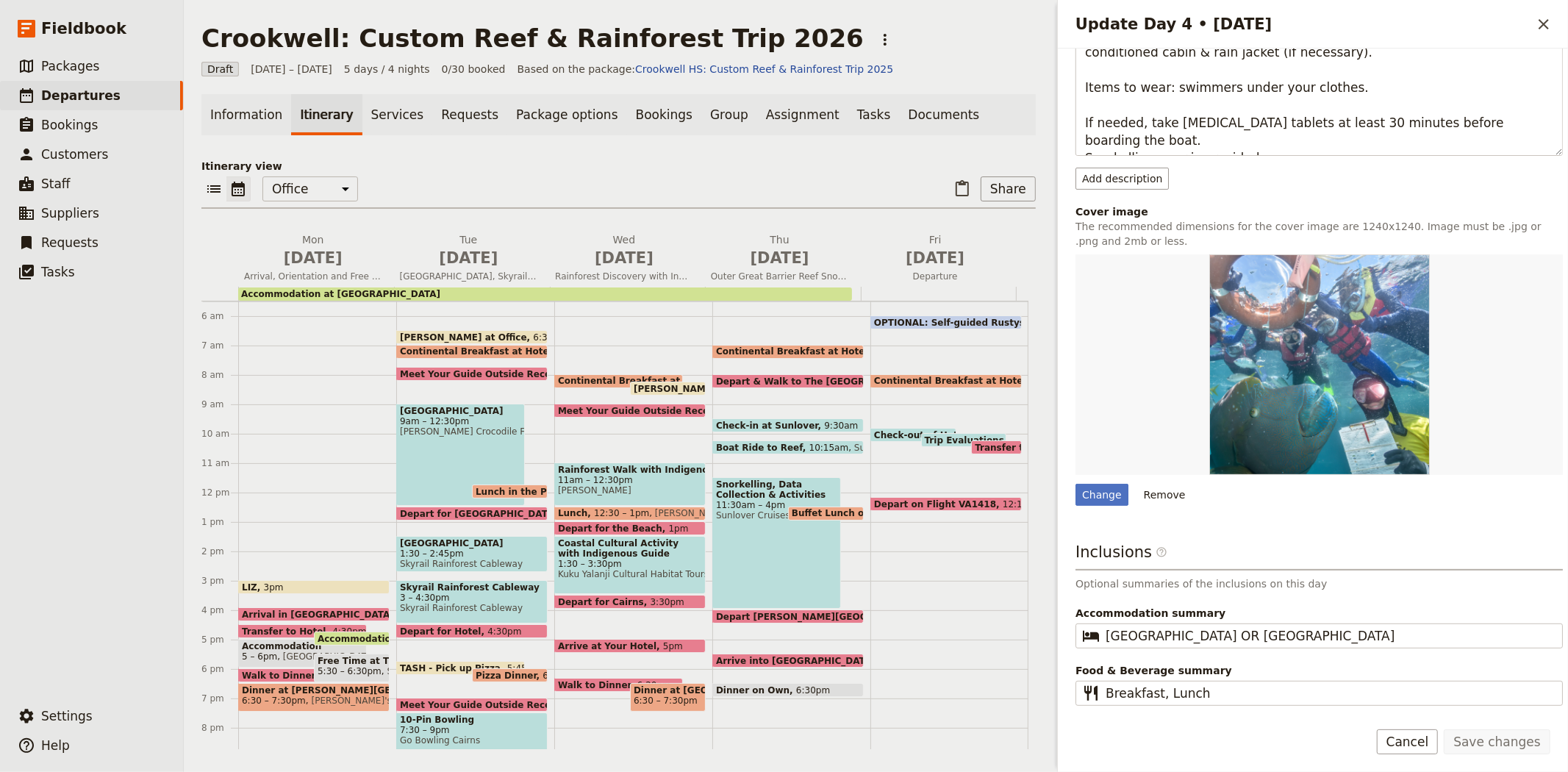
scroll to position [0, 0]
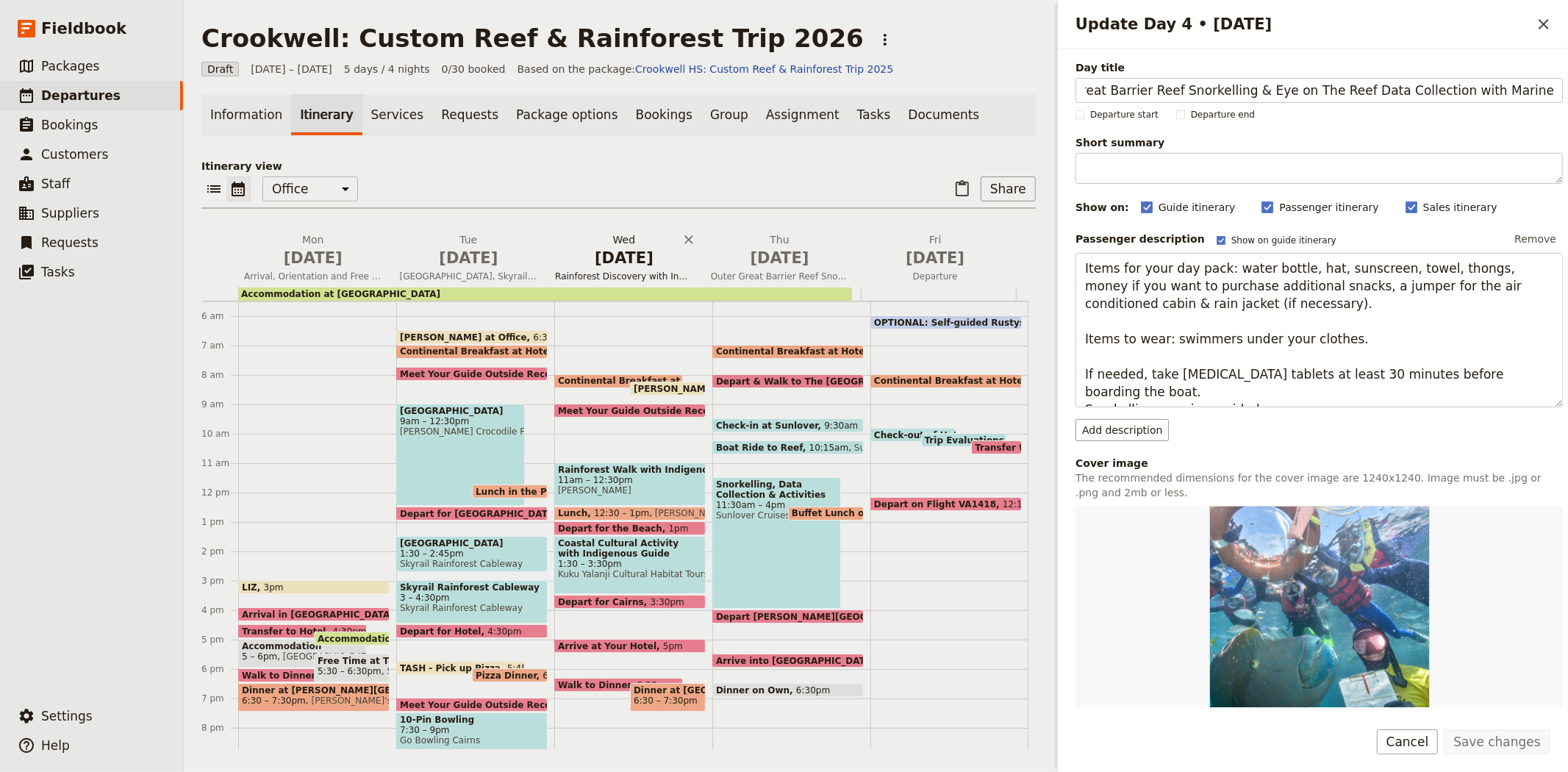
click at [607, 260] on span "May 27" at bounding box center [624, 258] width 138 height 22
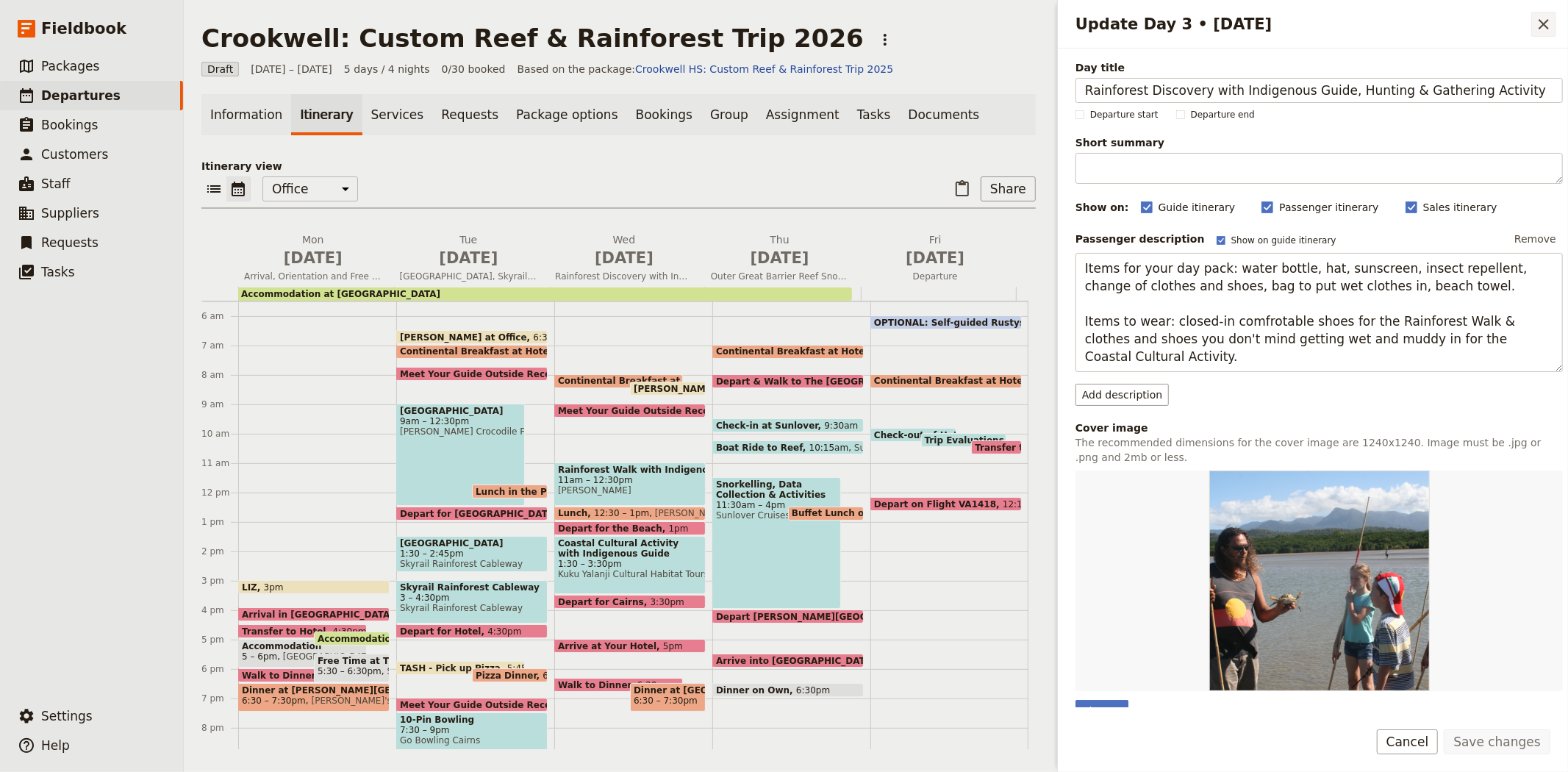
click at [1541, 24] on icon "Close drawer" at bounding box center [1543, 24] width 18 height 18
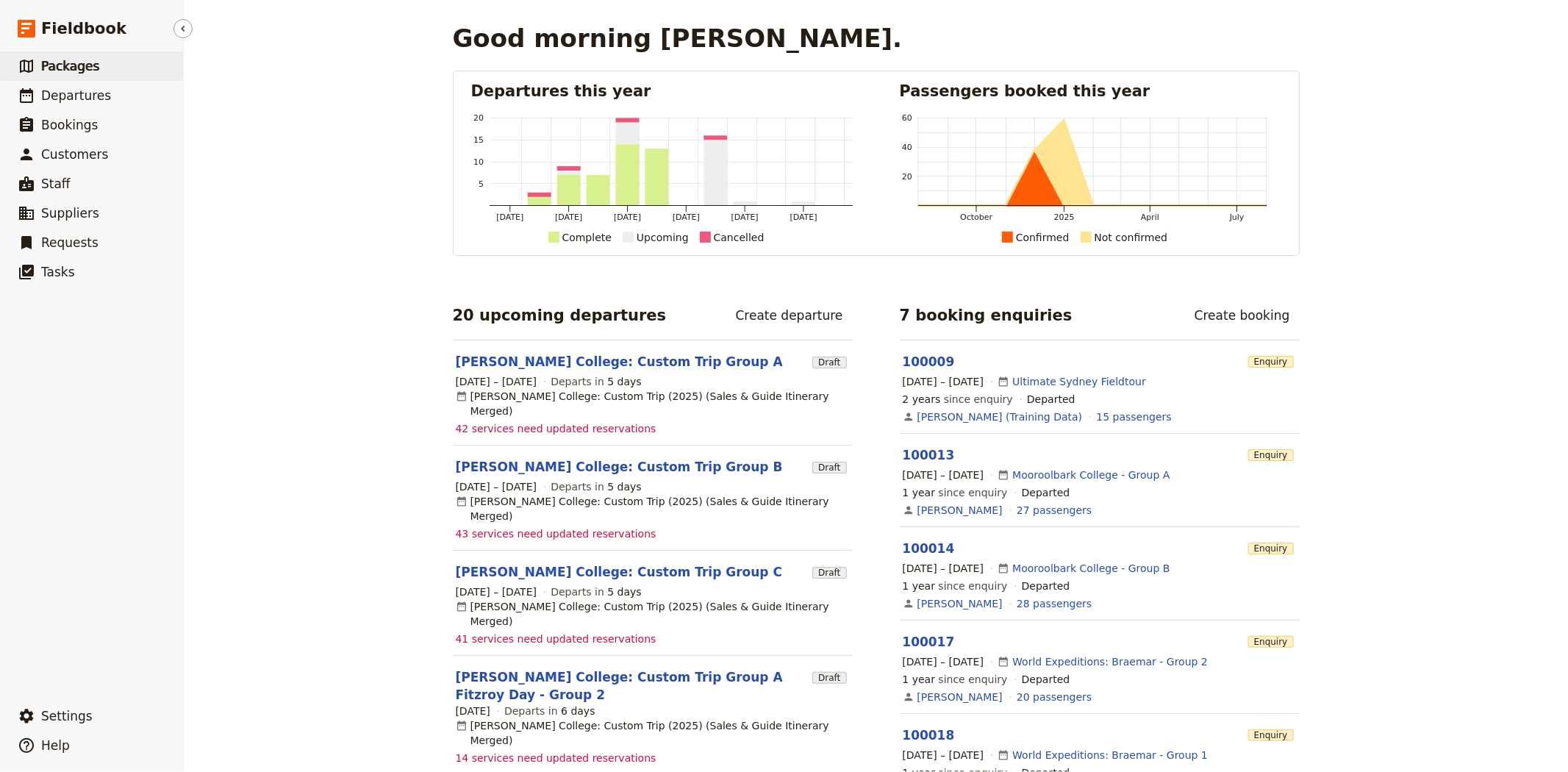
click at [49, 65] on span "Packages" at bounding box center [70, 66] width 58 height 15
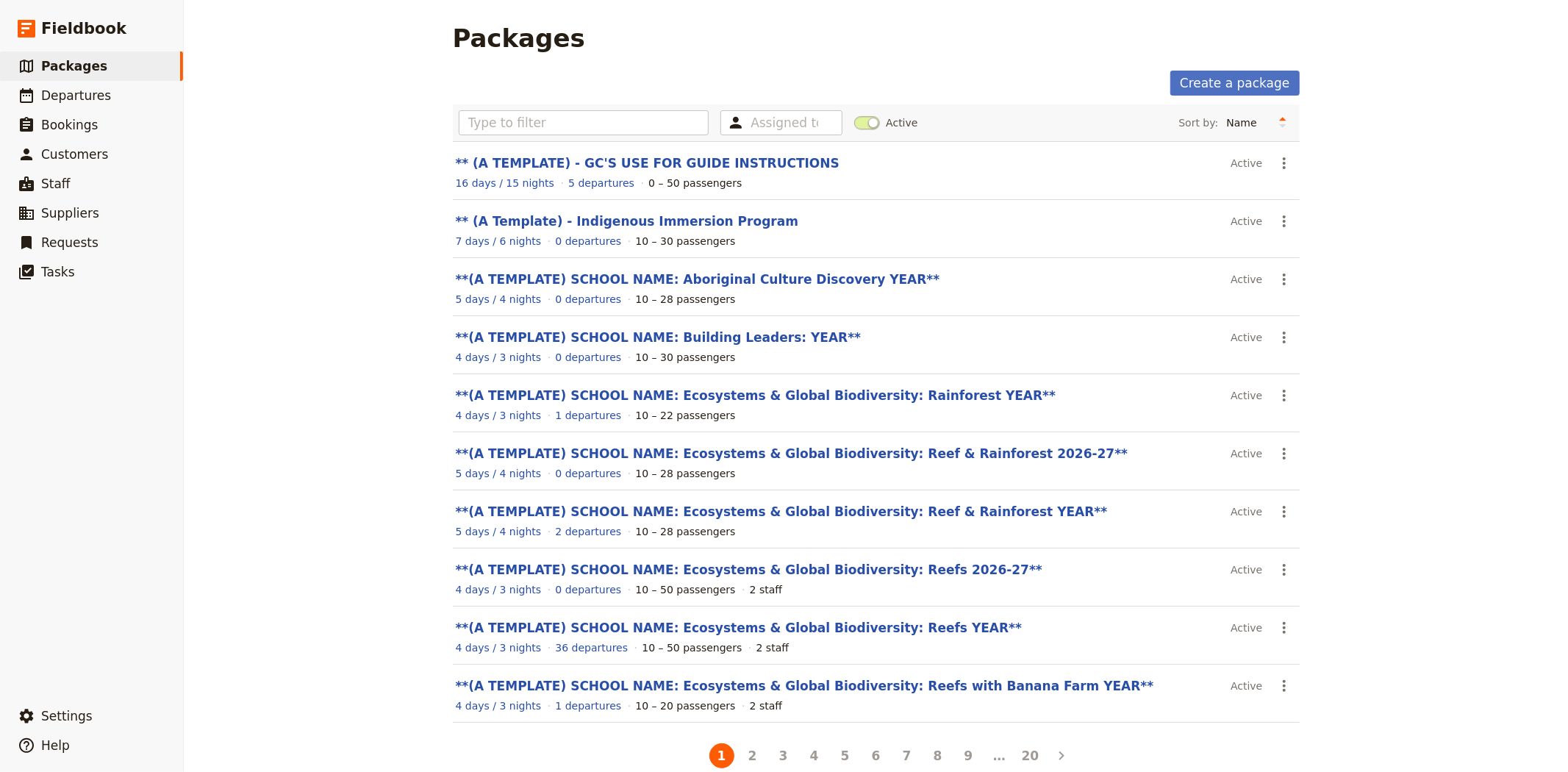
click at [798, 561] on section "**(A TEMPLATE) SCHOOL NAME: Ecosystems & Global Biodiversity: Reefs 2026-27** A…" at bounding box center [876, 577] width 847 height 58
click at [799, 575] on link "**(A TEMPLATE) SCHOOL NAME: Ecosystems & Global Biodiversity: Reefs 2026-27**" at bounding box center [749, 569] width 586 height 15
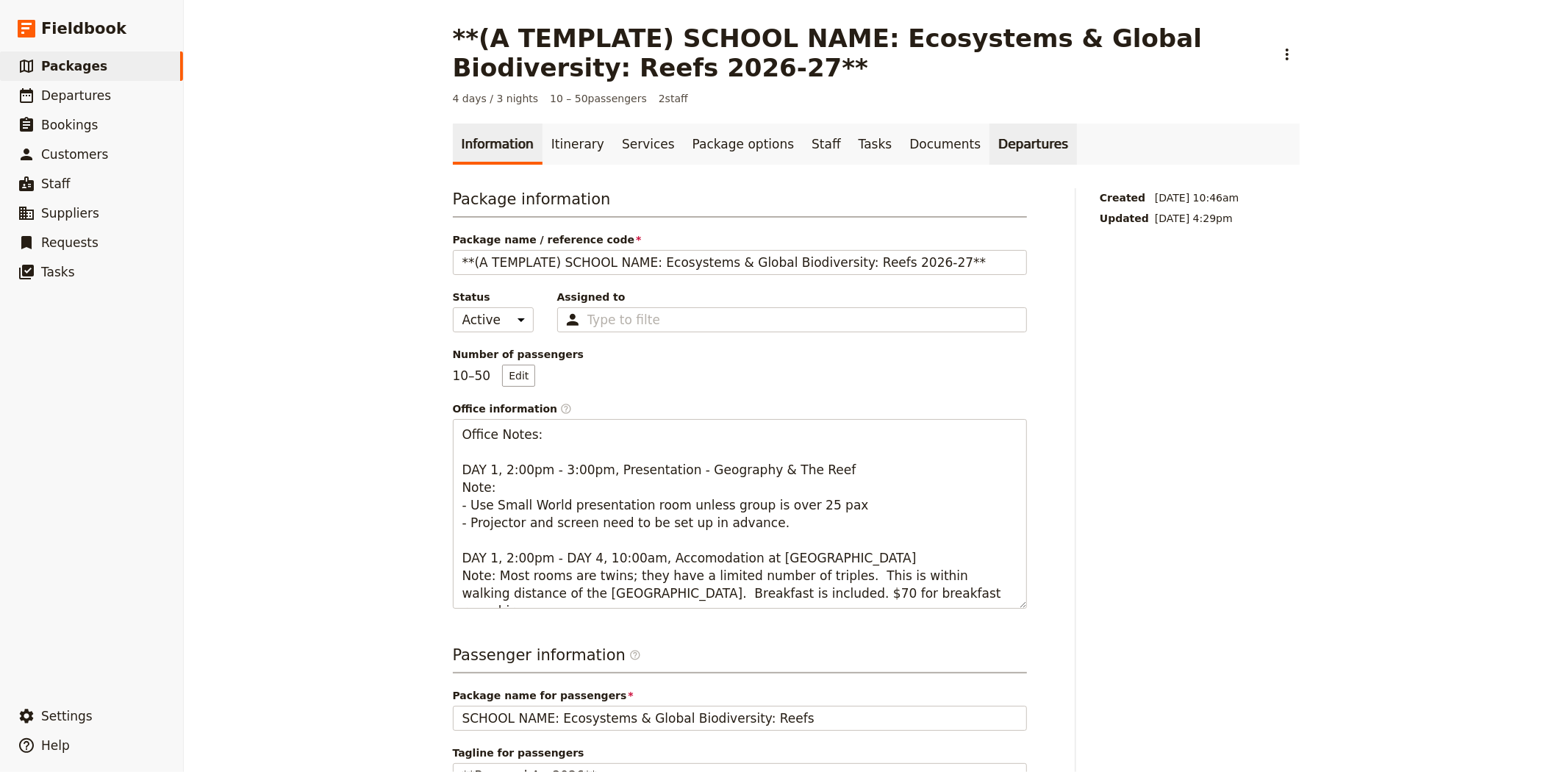
click at [989, 138] on link "Departures" at bounding box center [1033, 143] width 87 height 41
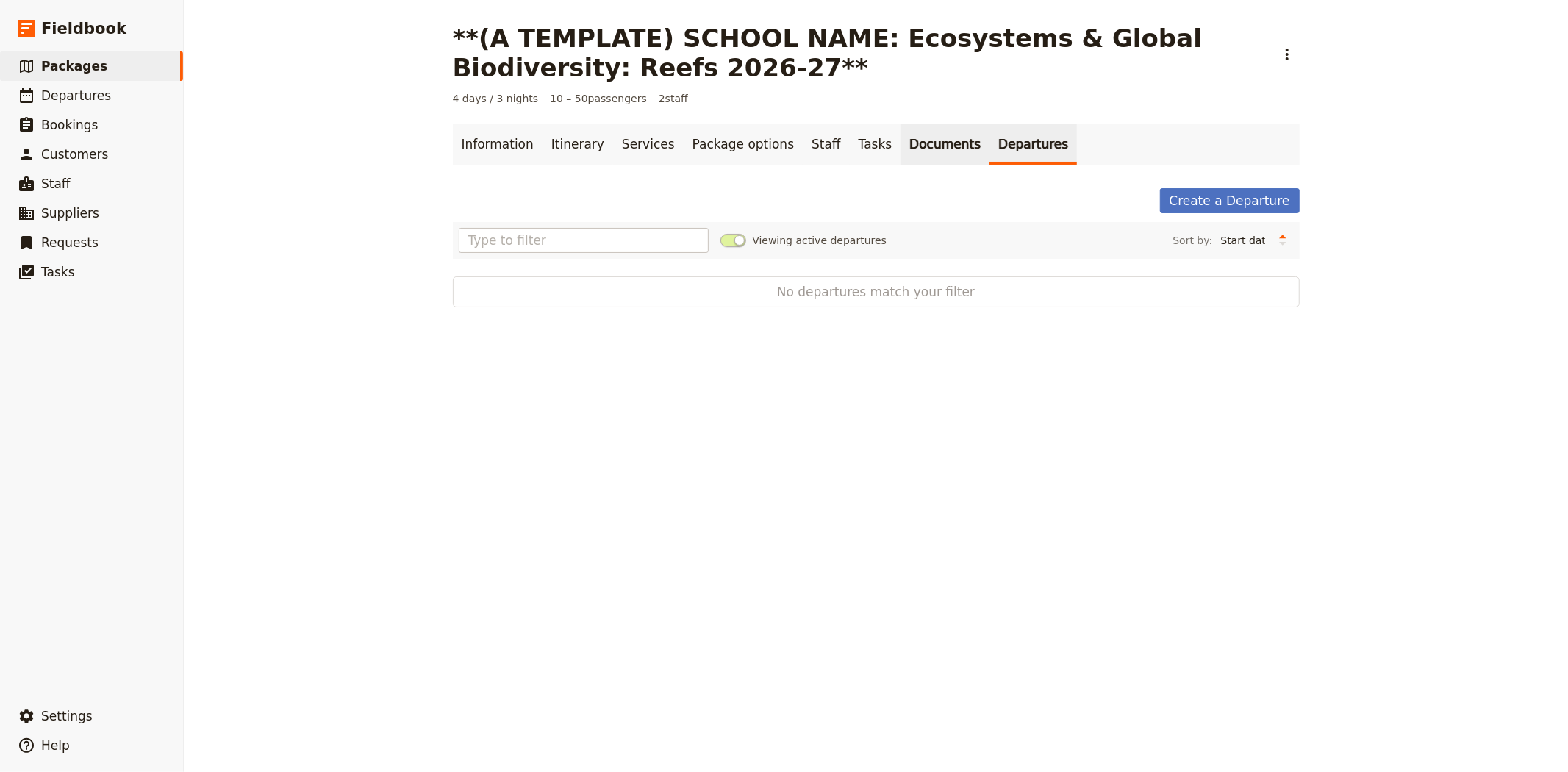
click at [903, 138] on link "Documents" at bounding box center [945, 143] width 89 height 41
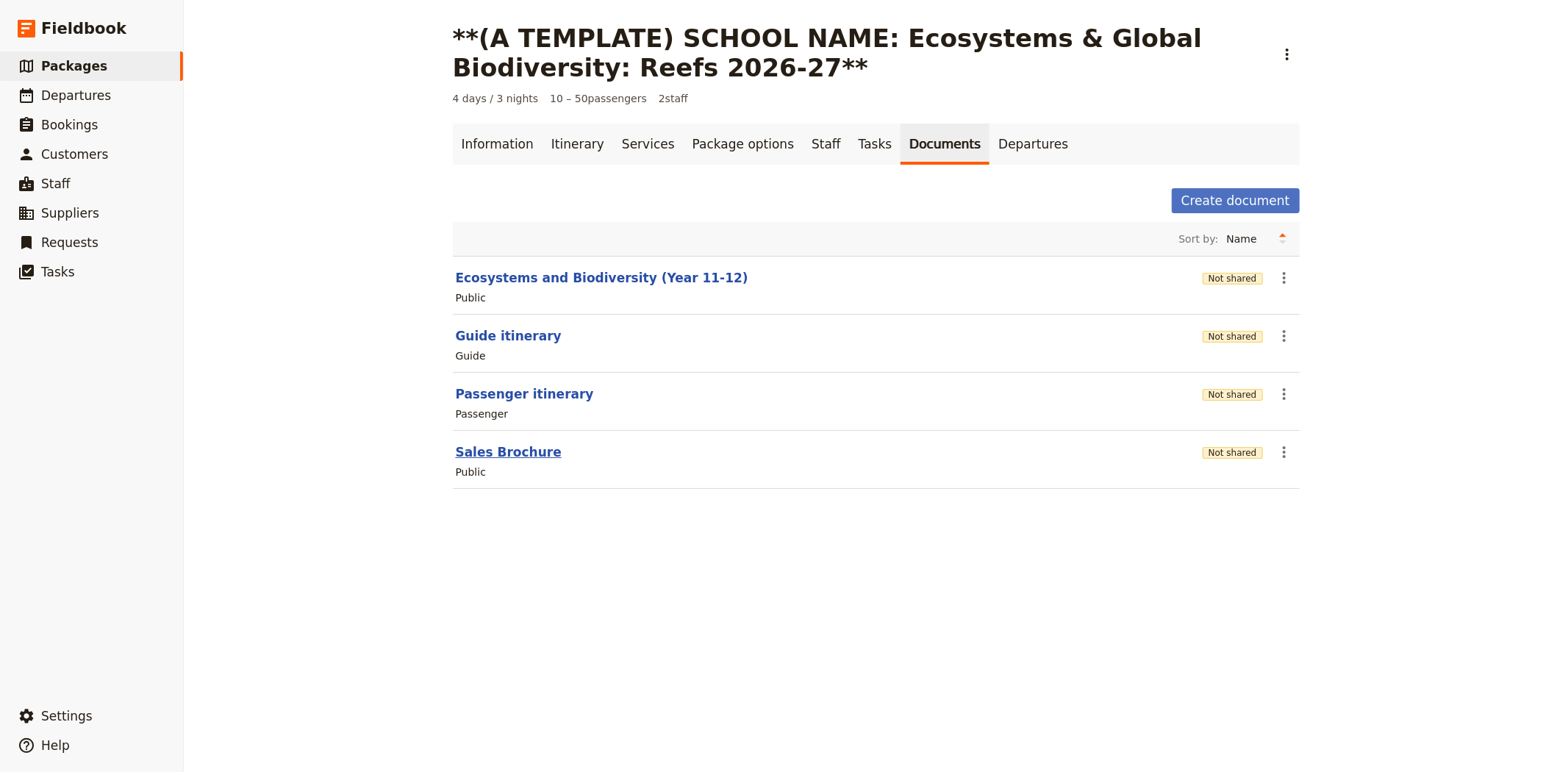
click at [516, 449] on button "Sales Brochure" at bounding box center [508, 452] width 106 height 18
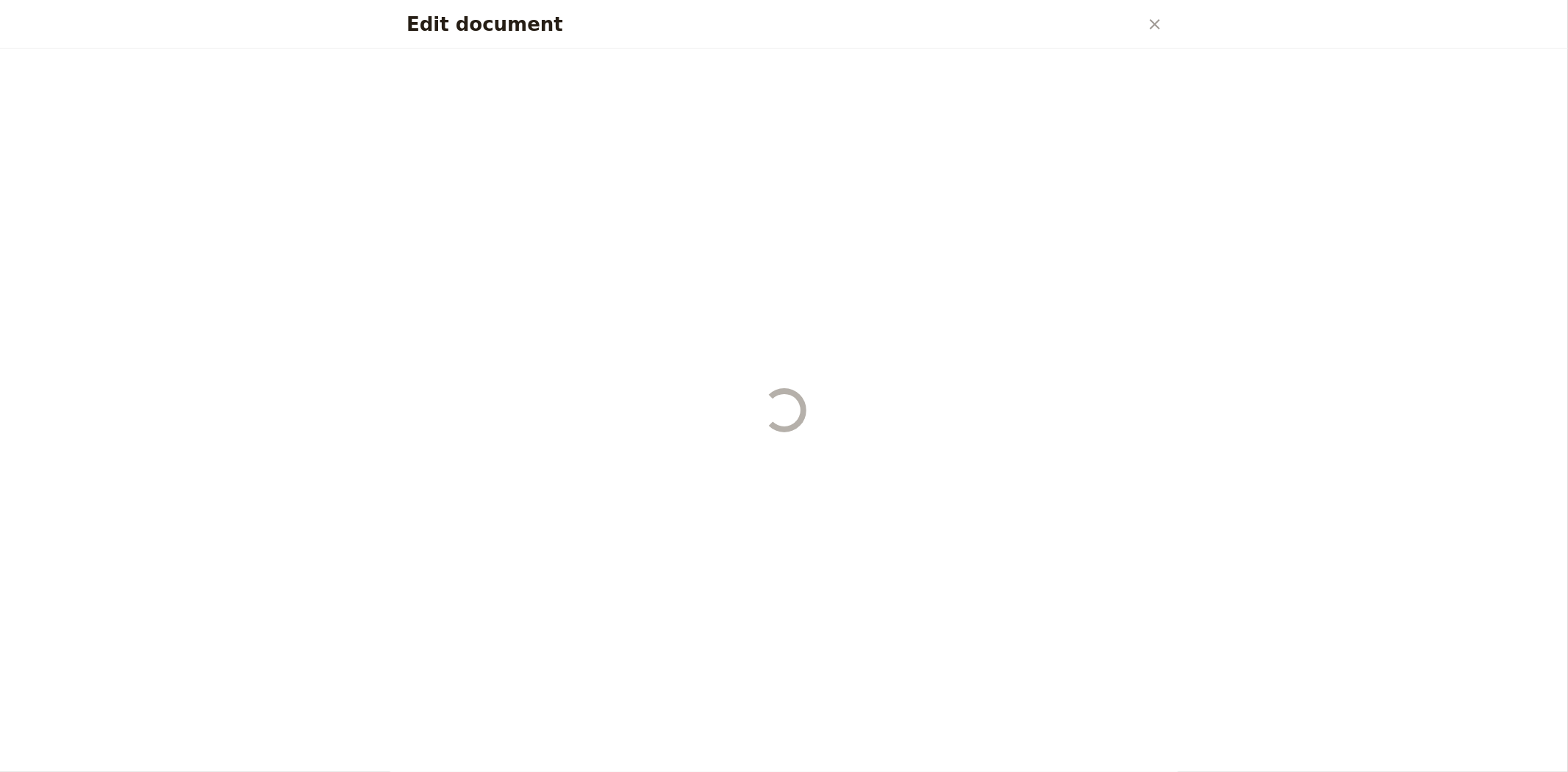
select select "DEFAULT"
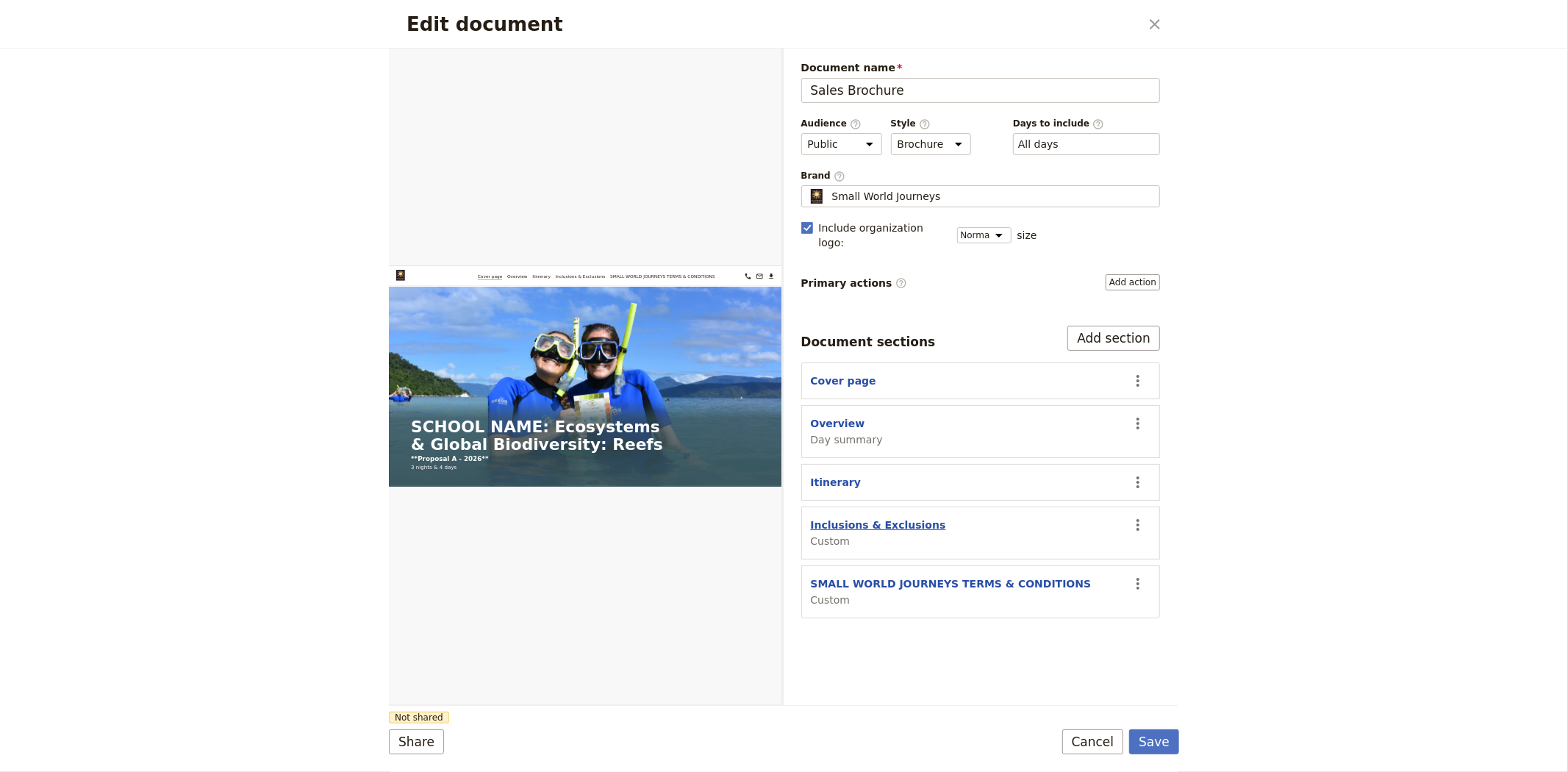
click at [851, 518] on button "Inclusions & Exclusions" at bounding box center [878, 525] width 135 height 15
select select "CUSTOM"
select select "default"
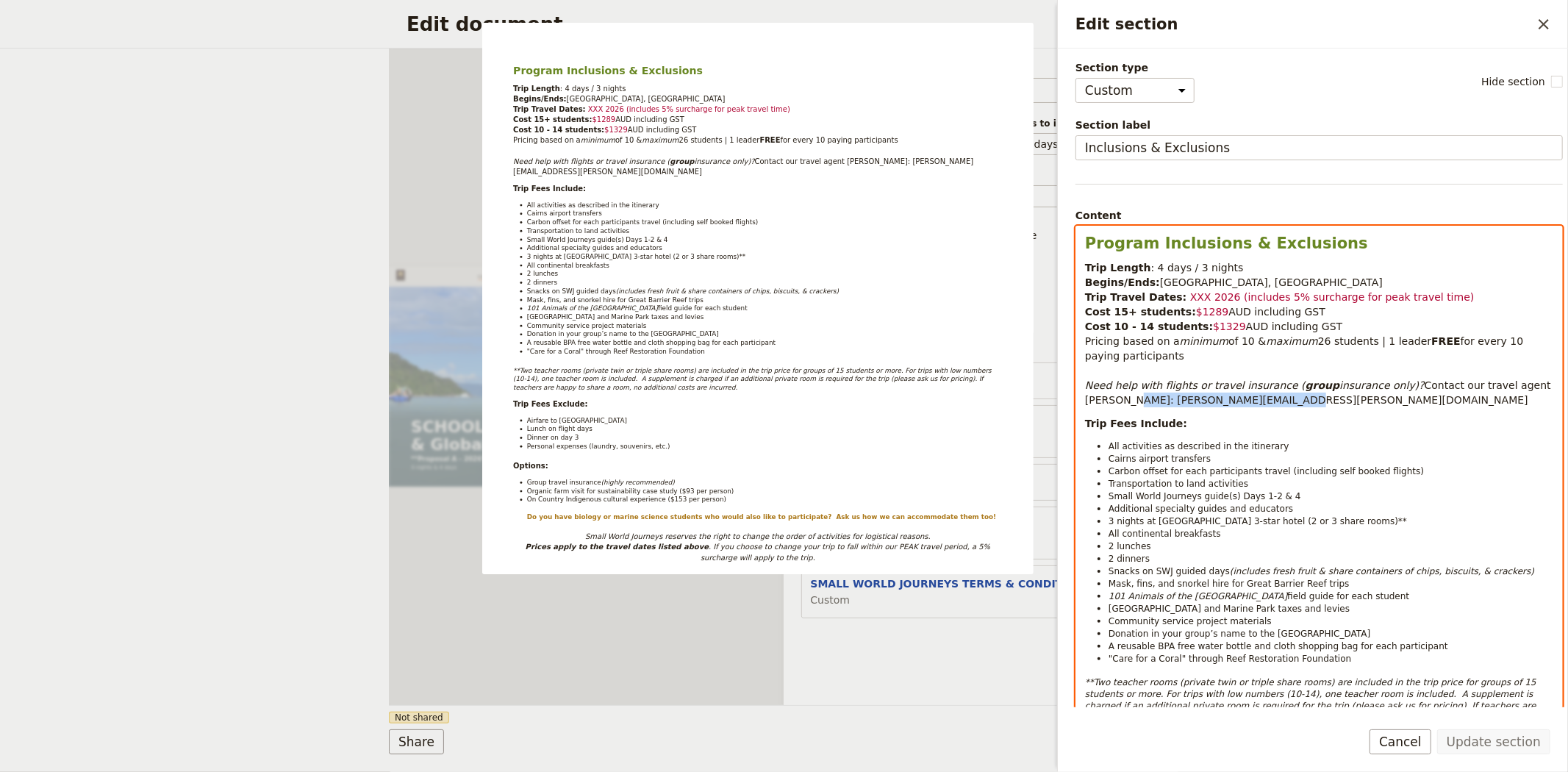
drag, startPoint x: 1230, startPoint y: 402, endPoint x: 1081, endPoint y: 401, distance: 149.0
copy span "sandy.sirianni@savenio.com.au"
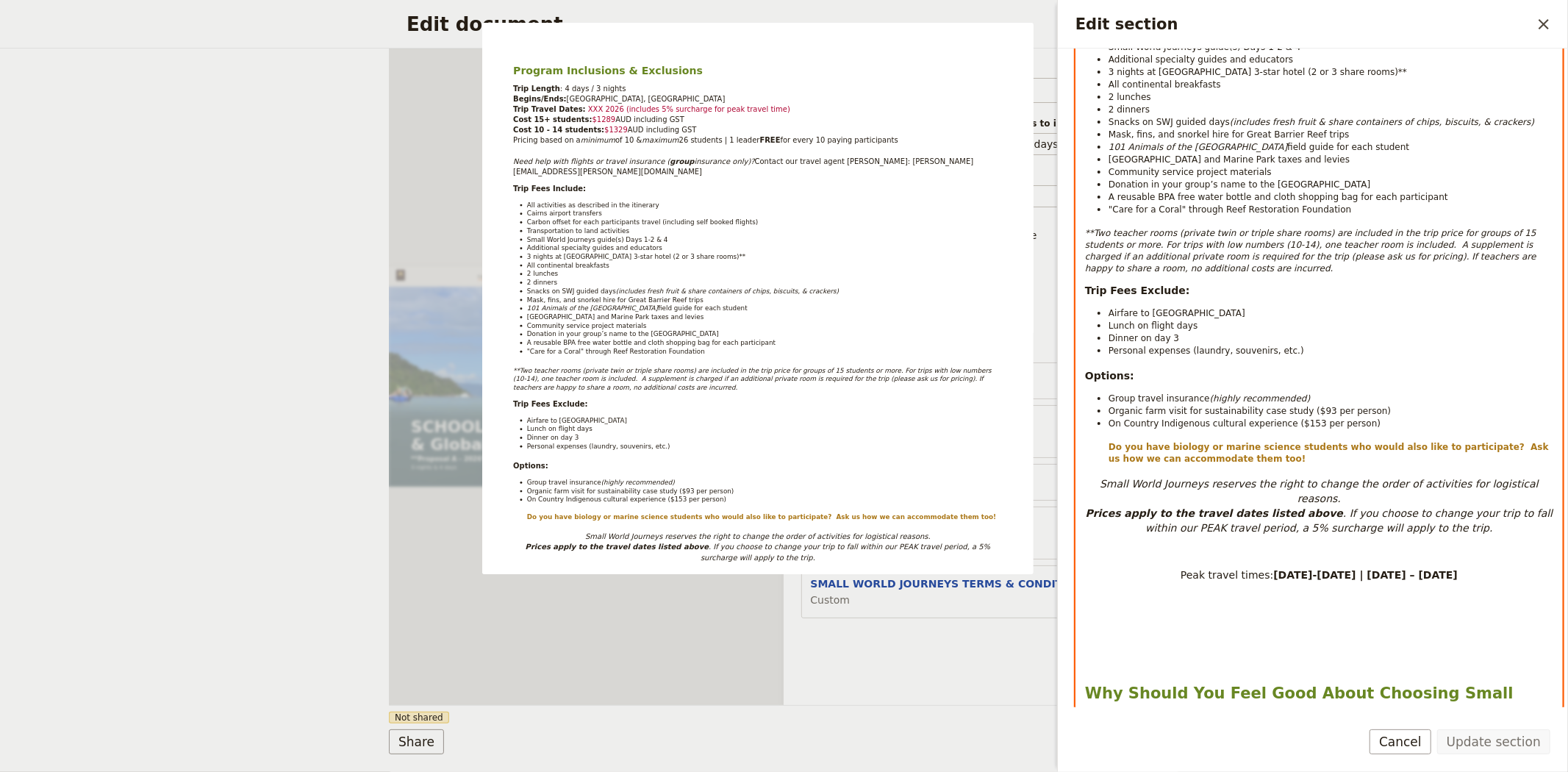
scroll to position [444, 0]
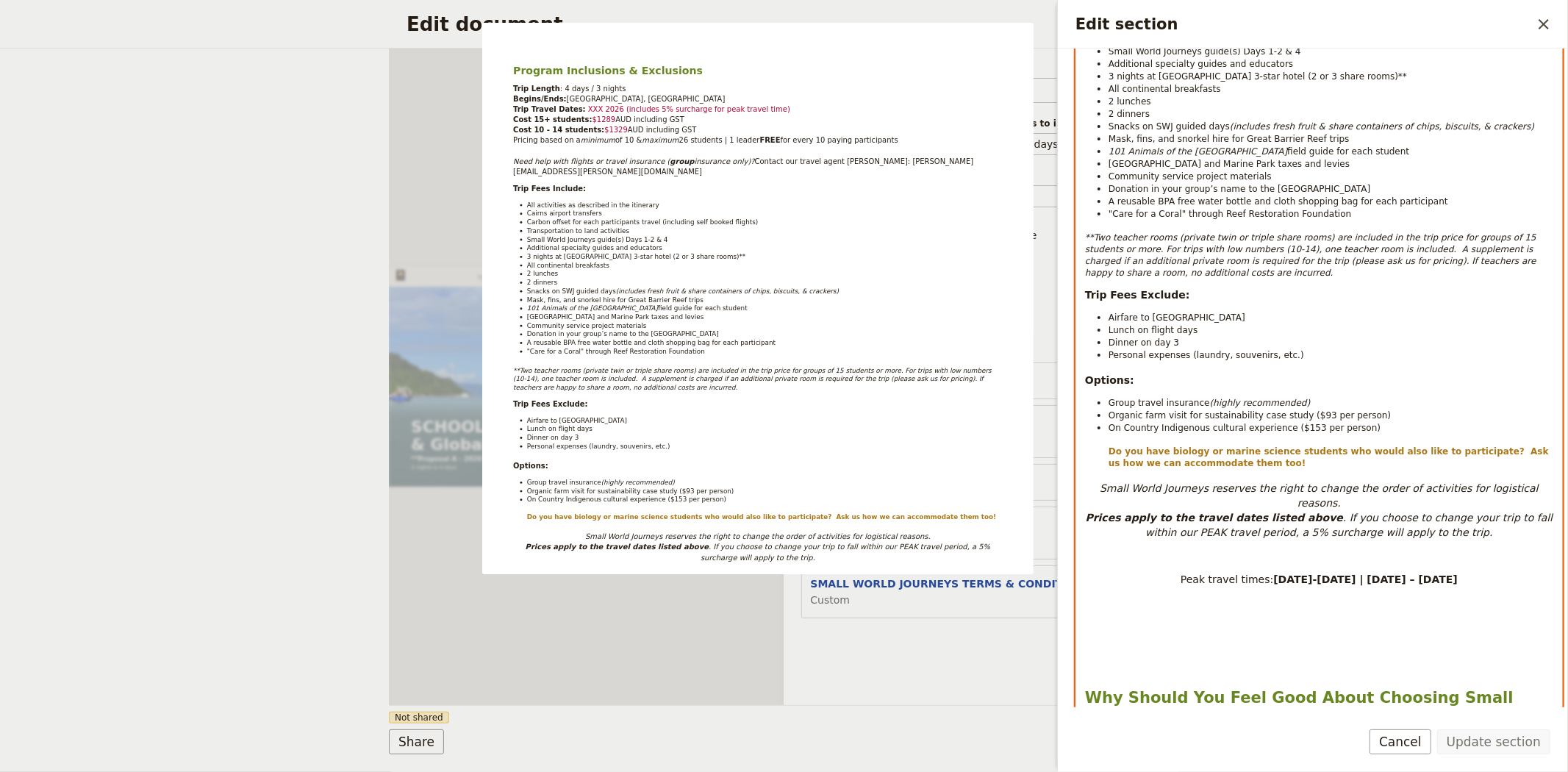
drag, startPoint x: 1463, startPoint y: 564, endPoint x: 1075, endPoint y: 378, distance: 430.3
click at [1075, 378] on div "Program Inclusions & Exclusions Trip Length : 4 days / 3 nights Begins/Ends: Ca…" at bounding box center [1318, 583] width 487 height 1604
copy div "Options: Group travel insurance (highly recommended) Organic farm visit for sus…"
click at [1251, 429] on span "On Country Indigenous cultural experience ($153 per person)" at bounding box center [1244, 427] width 272 height 10
select select "paragraph-small"
